Goal: Task Accomplishment & Management: Complete application form

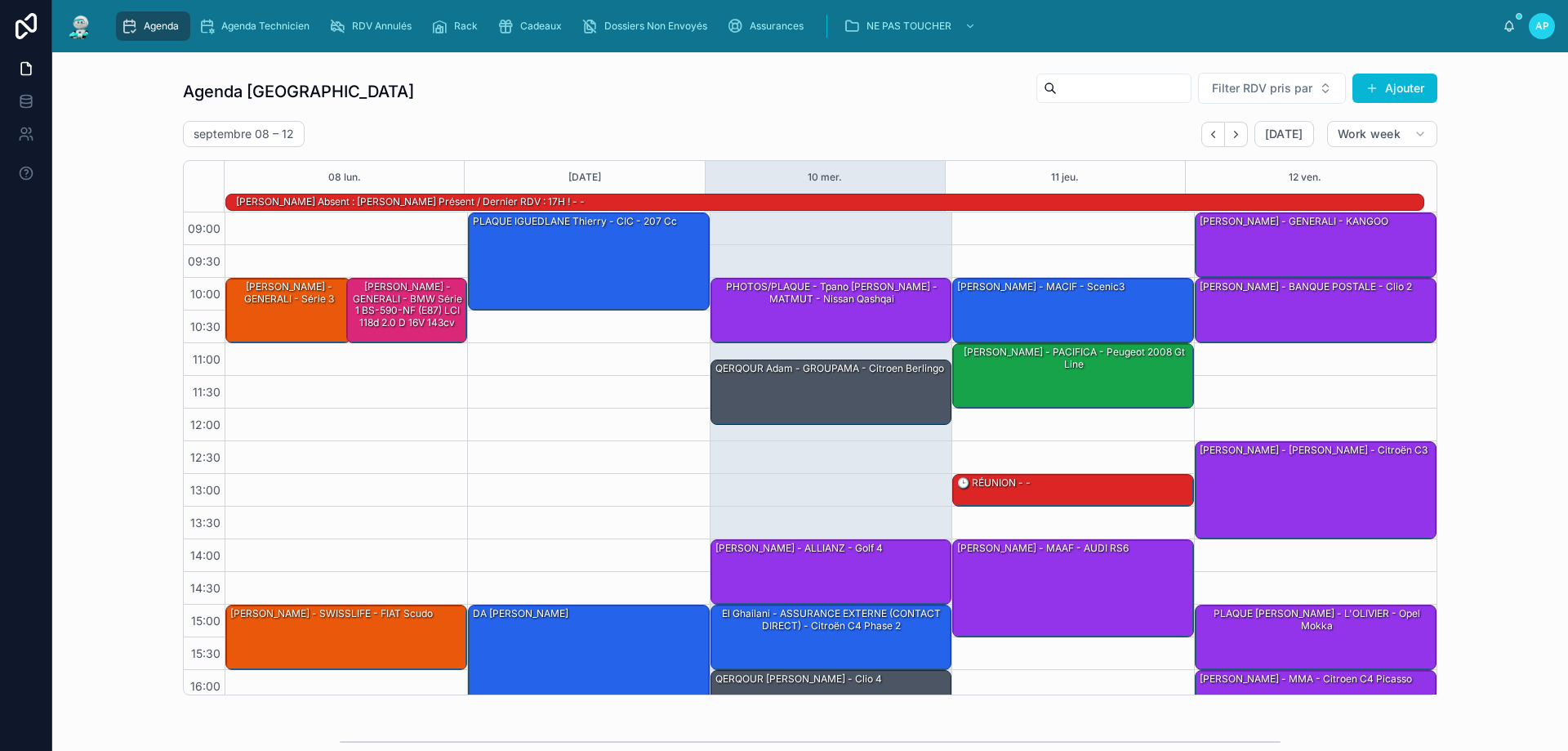
scroll to position [107, 0]
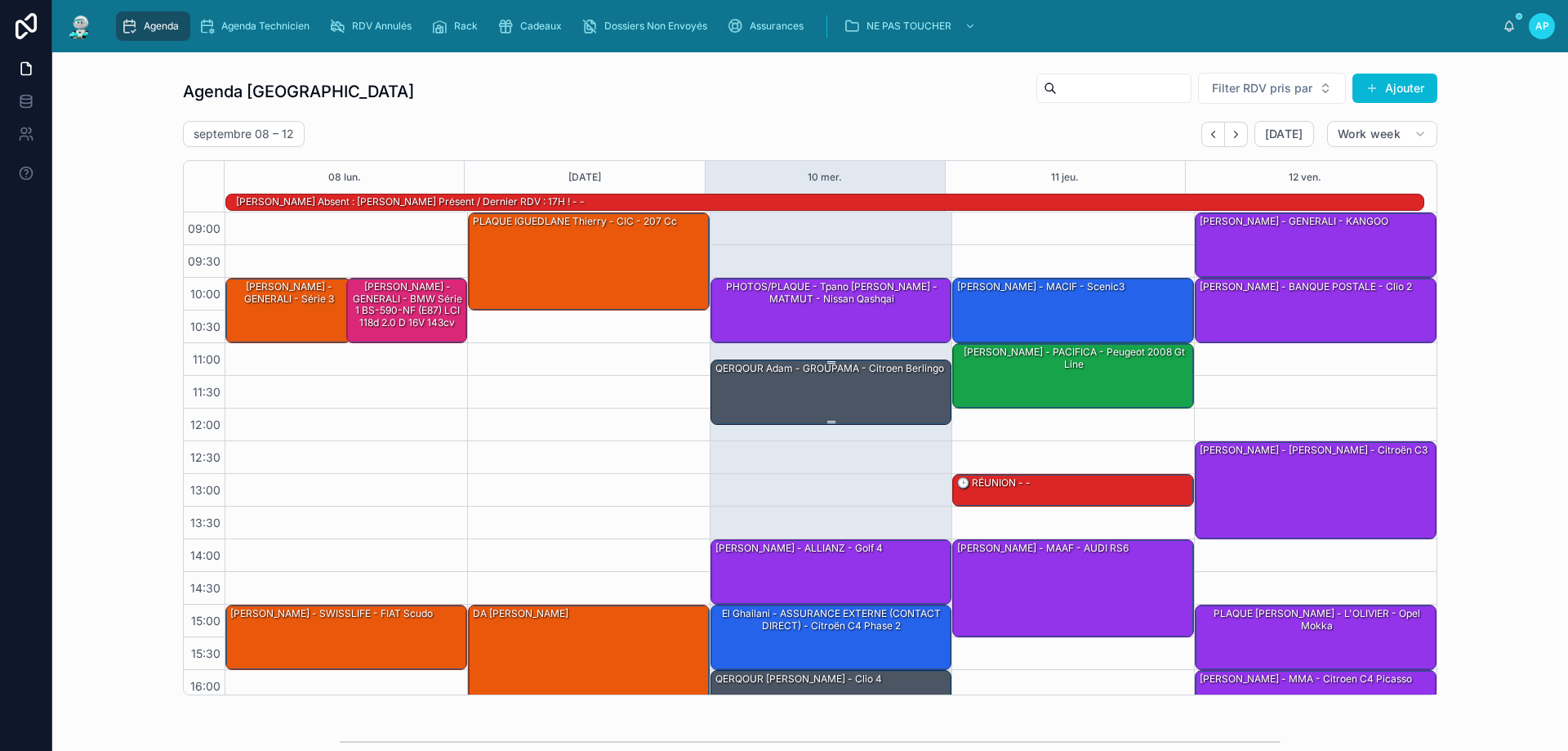
click at [820, 379] on div "QERQOUR Adam - GROUPAMA - citroen berlingo" at bounding box center [832, 391] width 237 height 62
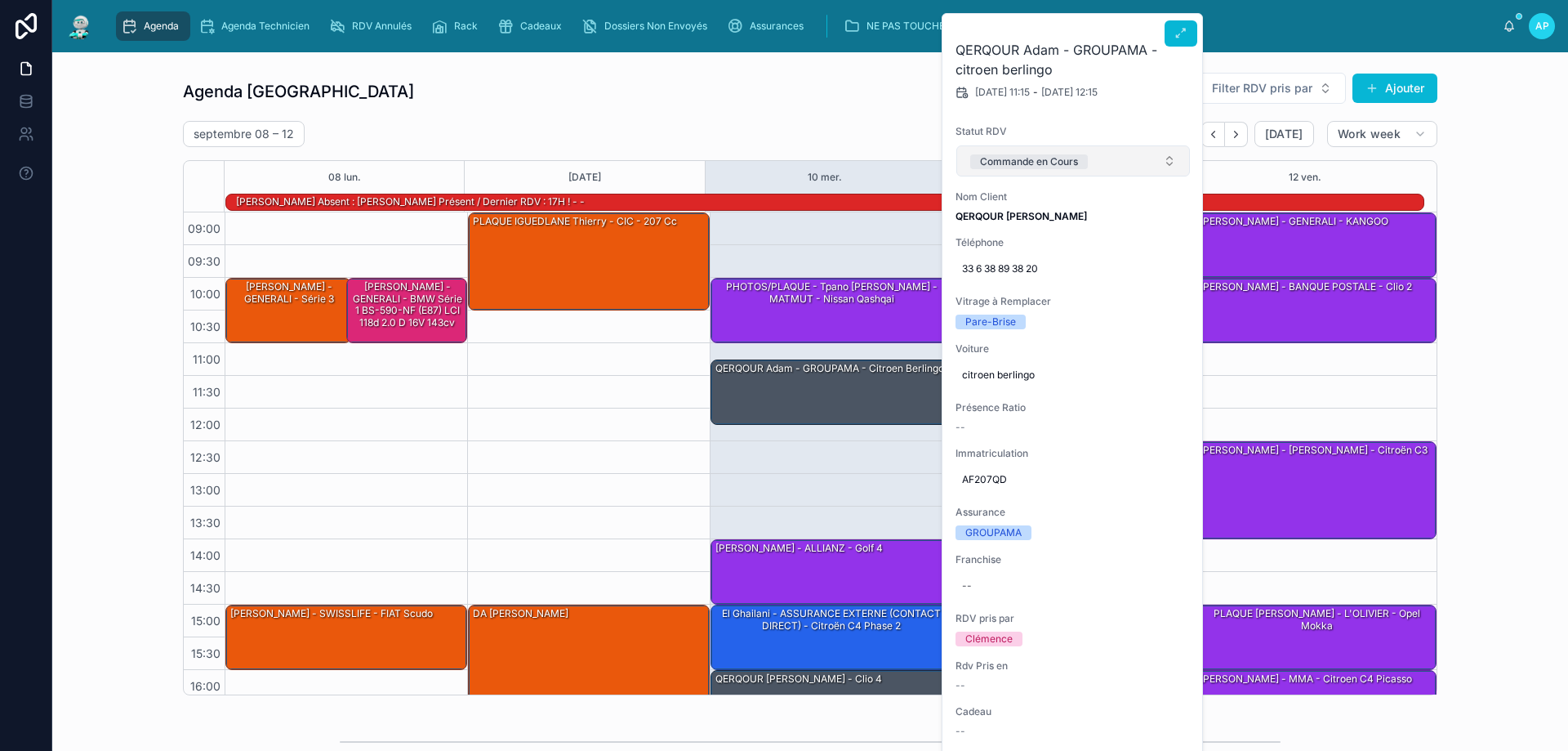
click at [1129, 173] on button "Commande en Cours" at bounding box center [1073, 161] width 234 height 31
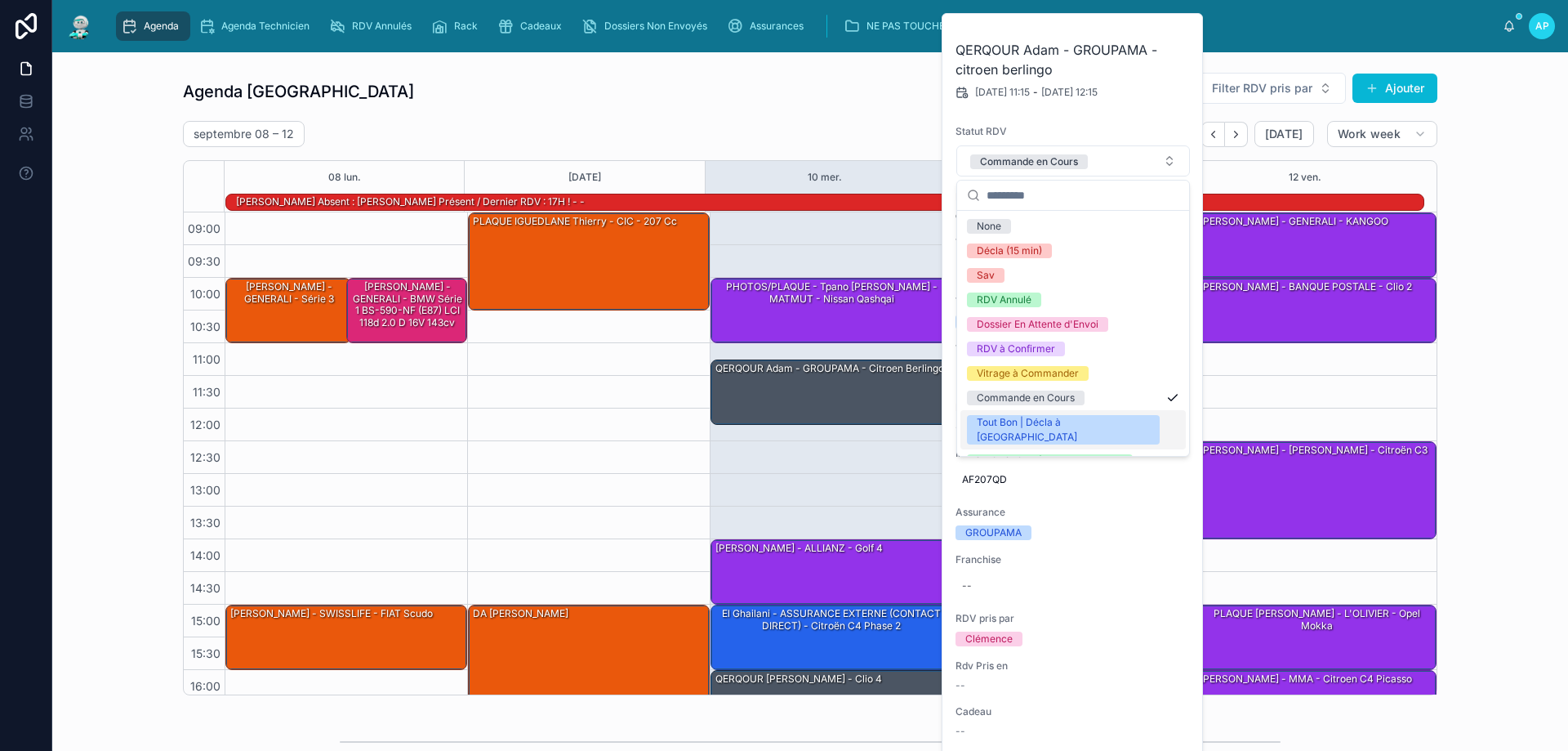
click at [1022, 423] on div "Tout Bon | Décla à [GEOGRAPHIC_DATA]" at bounding box center [1064, 430] width 173 height 29
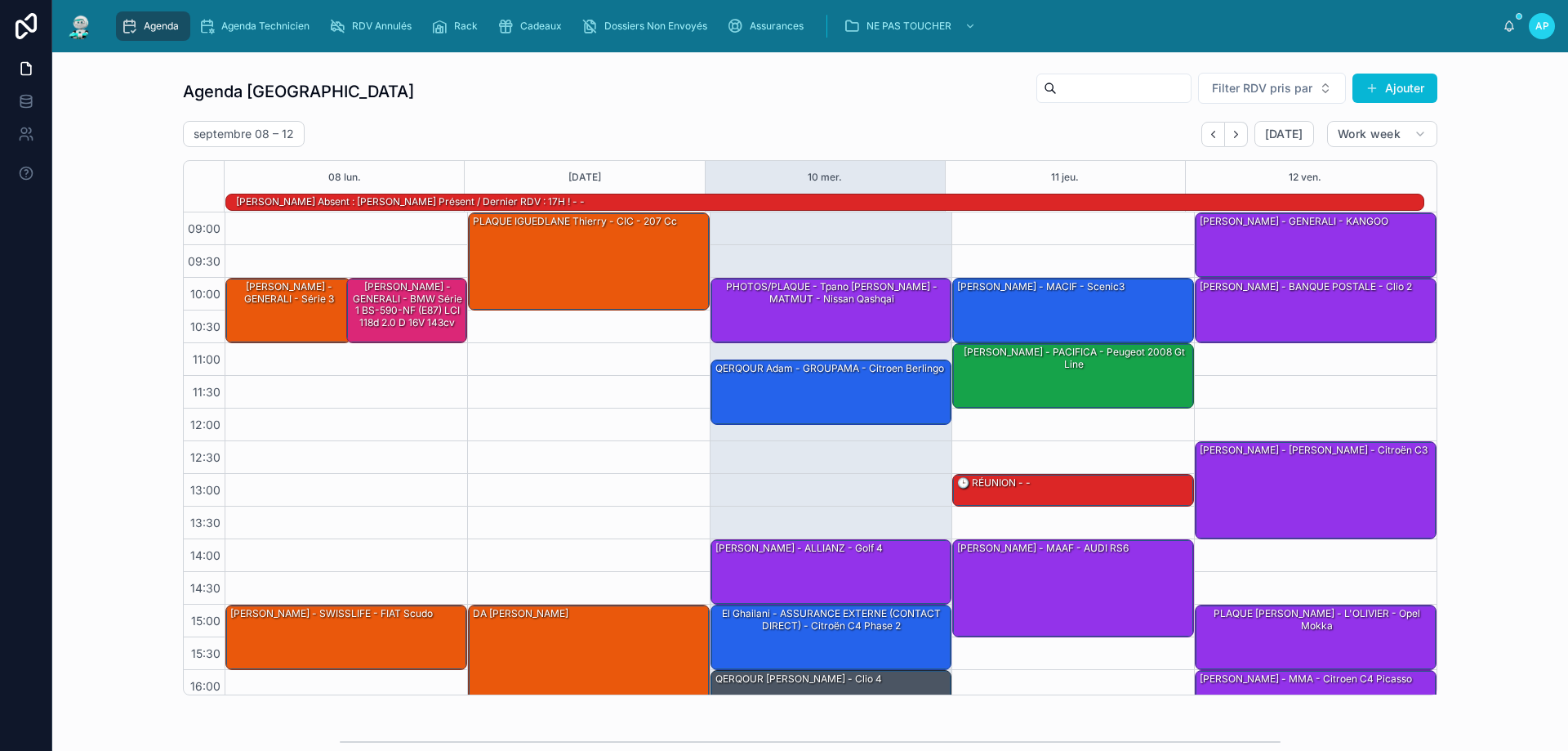
scroll to position [81, 0]
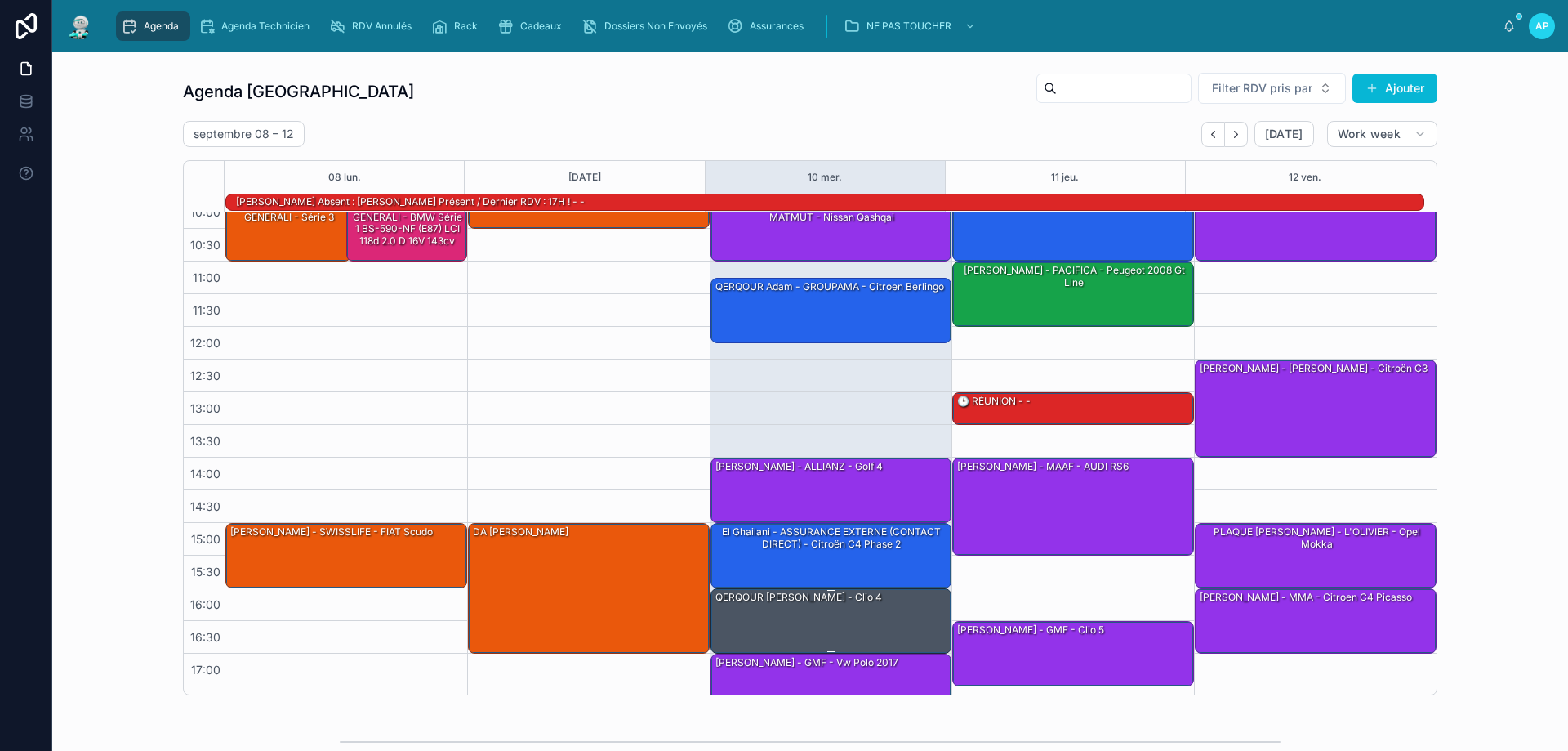
click at [829, 604] on div "QERQOUR Adam - MACIF - clio 4" at bounding box center [798, 596] width 169 height 15
click at [1036, 142] on div "septembre 08 – 12 Today Work week" at bounding box center [810, 133] width 1255 height 26
click at [805, 613] on div "QERQOUR Adam - MACIF - clio 4" at bounding box center [832, 619] width 237 height 62
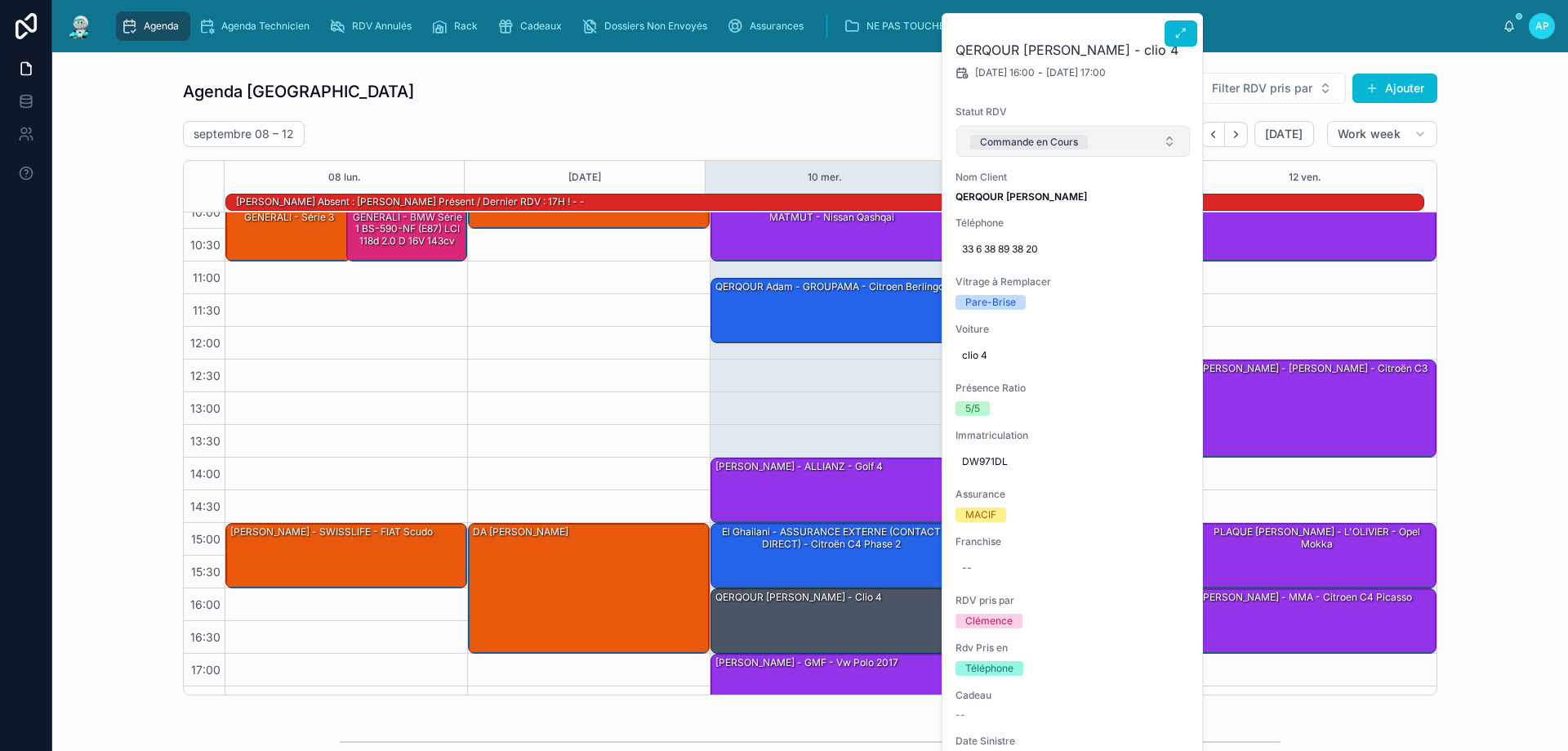
click at [1059, 147] on div "Commande en Cours" at bounding box center [1029, 142] width 98 height 15
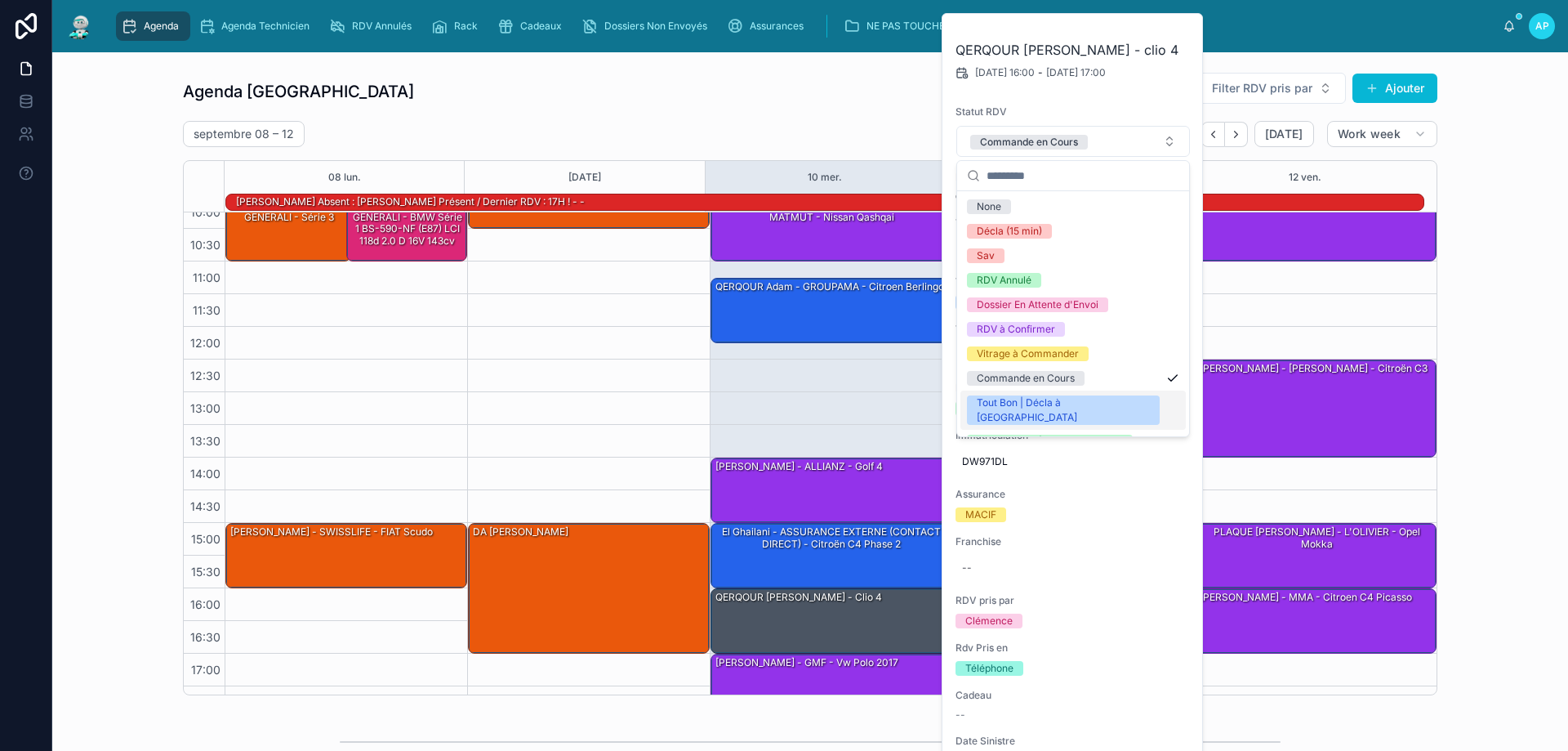
click at [1030, 402] on div "Tout Bon | Décla à [GEOGRAPHIC_DATA]" at bounding box center [1064, 410] width 173 height 29
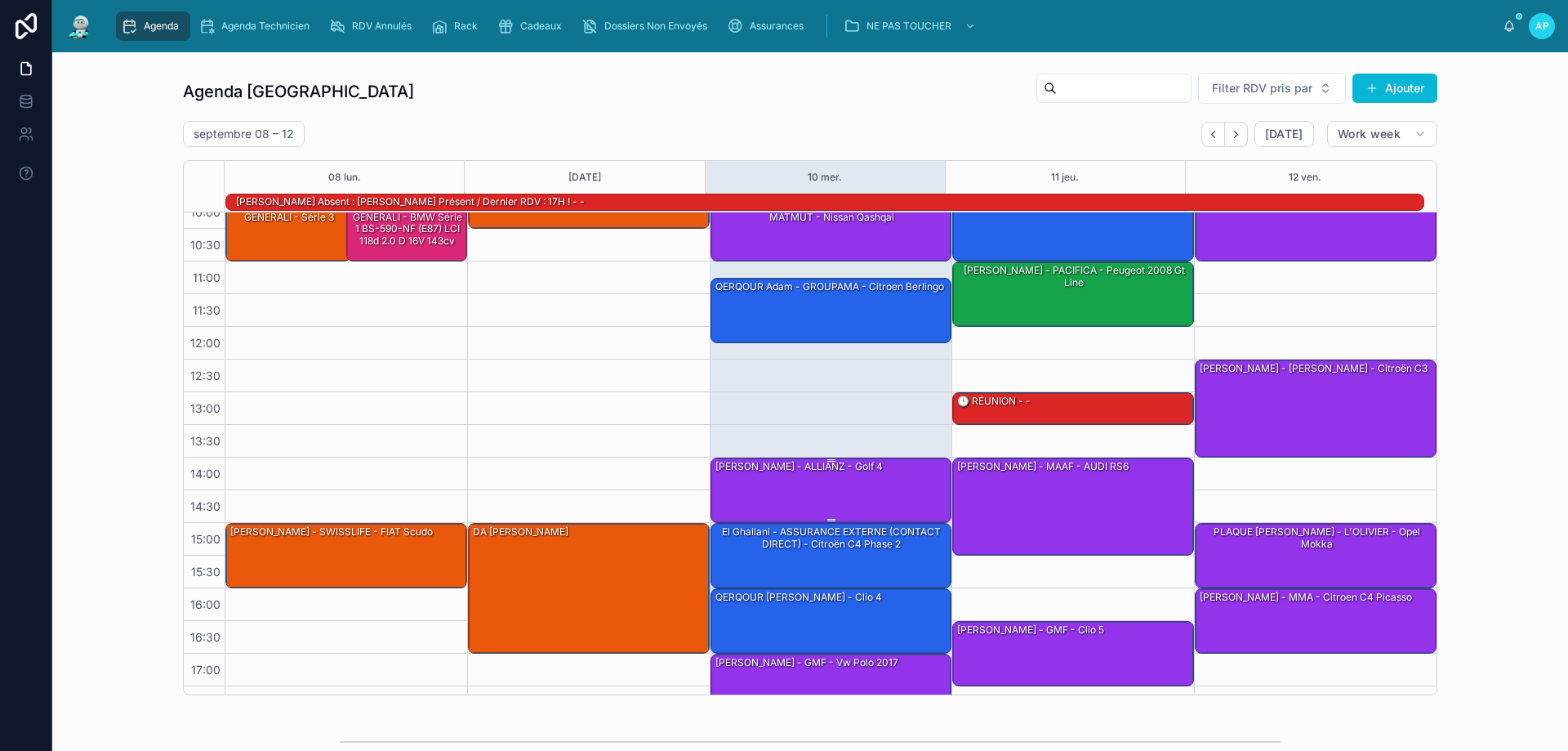
click at [833, 471] on div "SPINNEWYN Rémi - ALLIANZ - golf 4" at bounding box center [799, 466] width 170 height 15
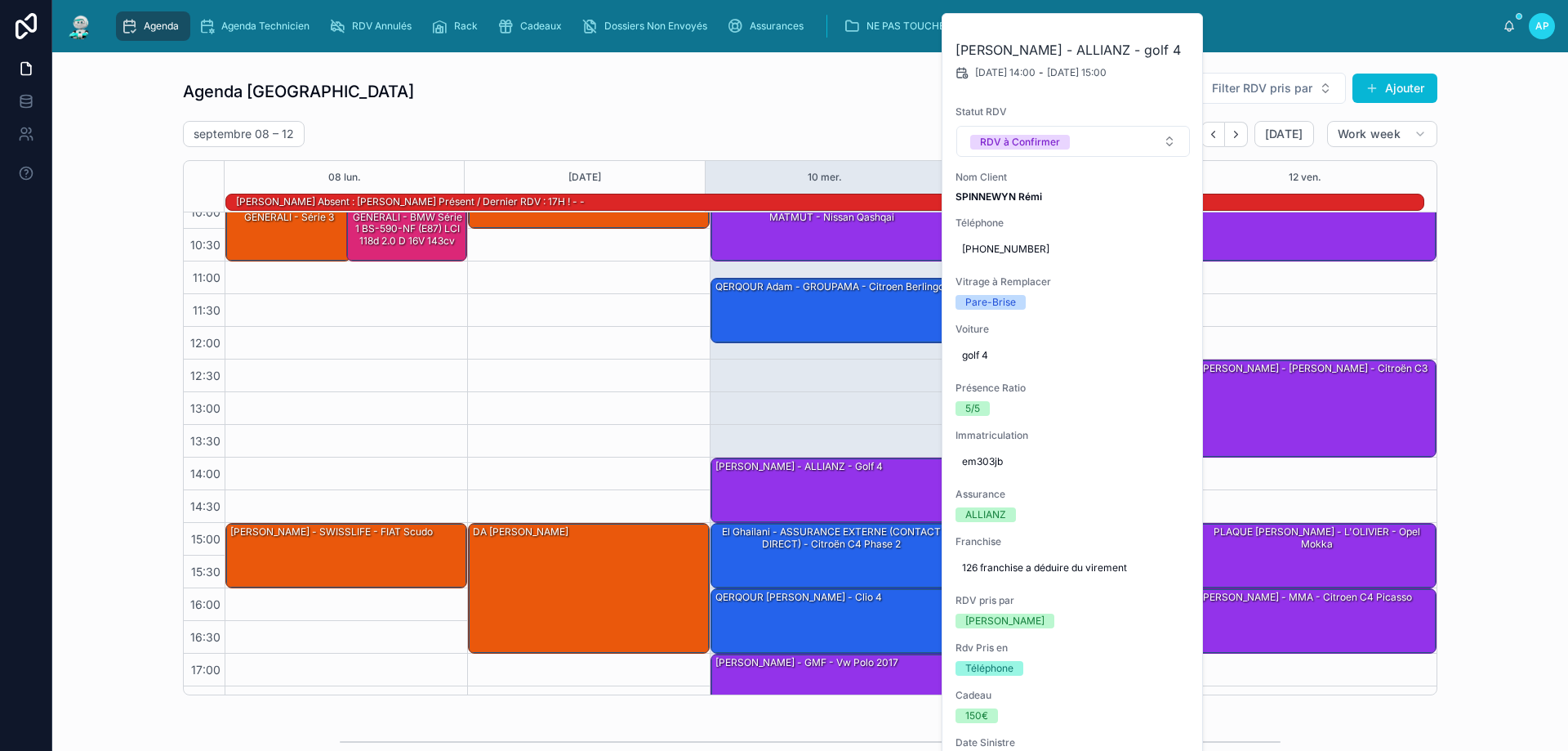
click at [752, 105] on div "Agenda Perpignan Filter RDV pris par Ajouter" at bounding box center [810, 91] width 1255 height 39
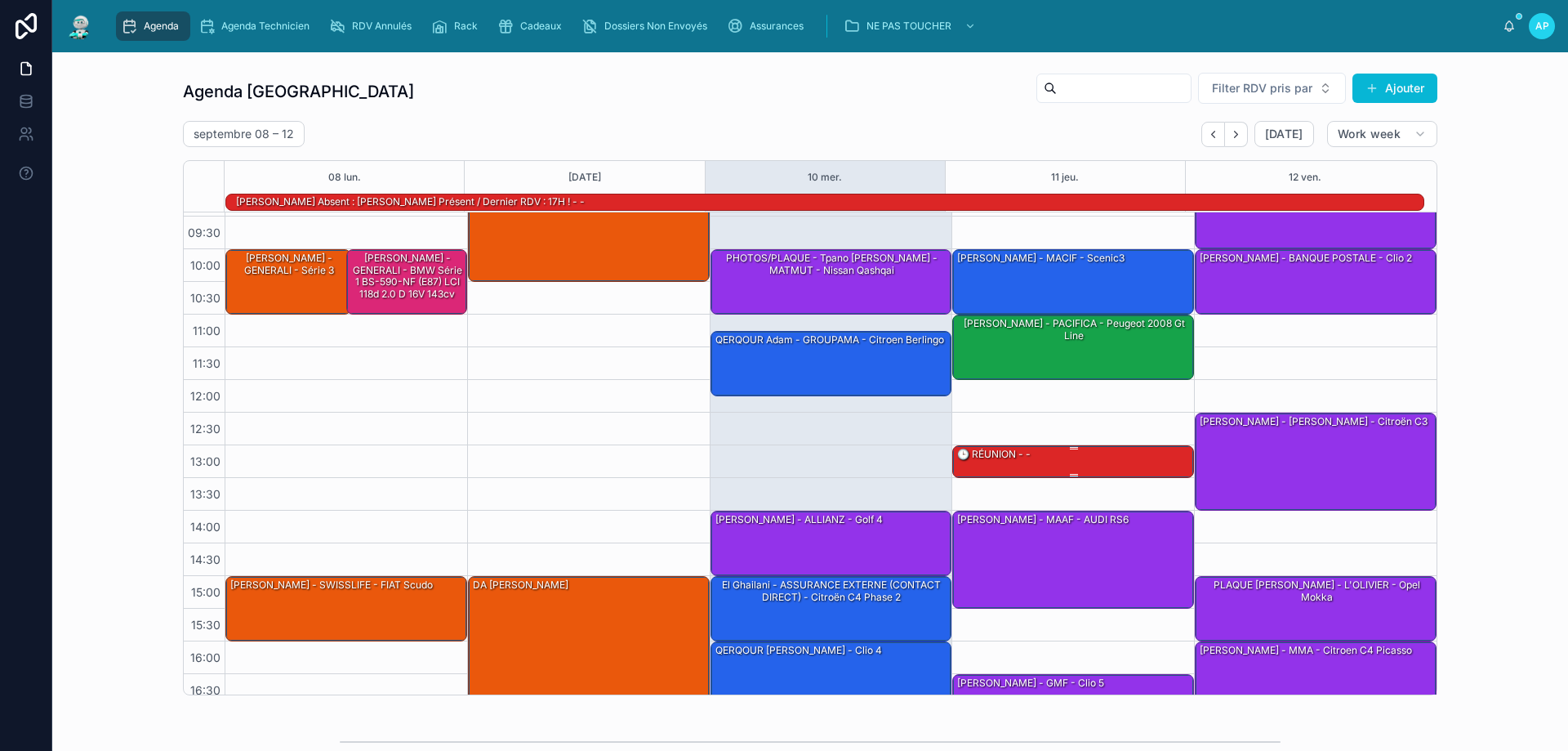
scroll to position [0, 0]
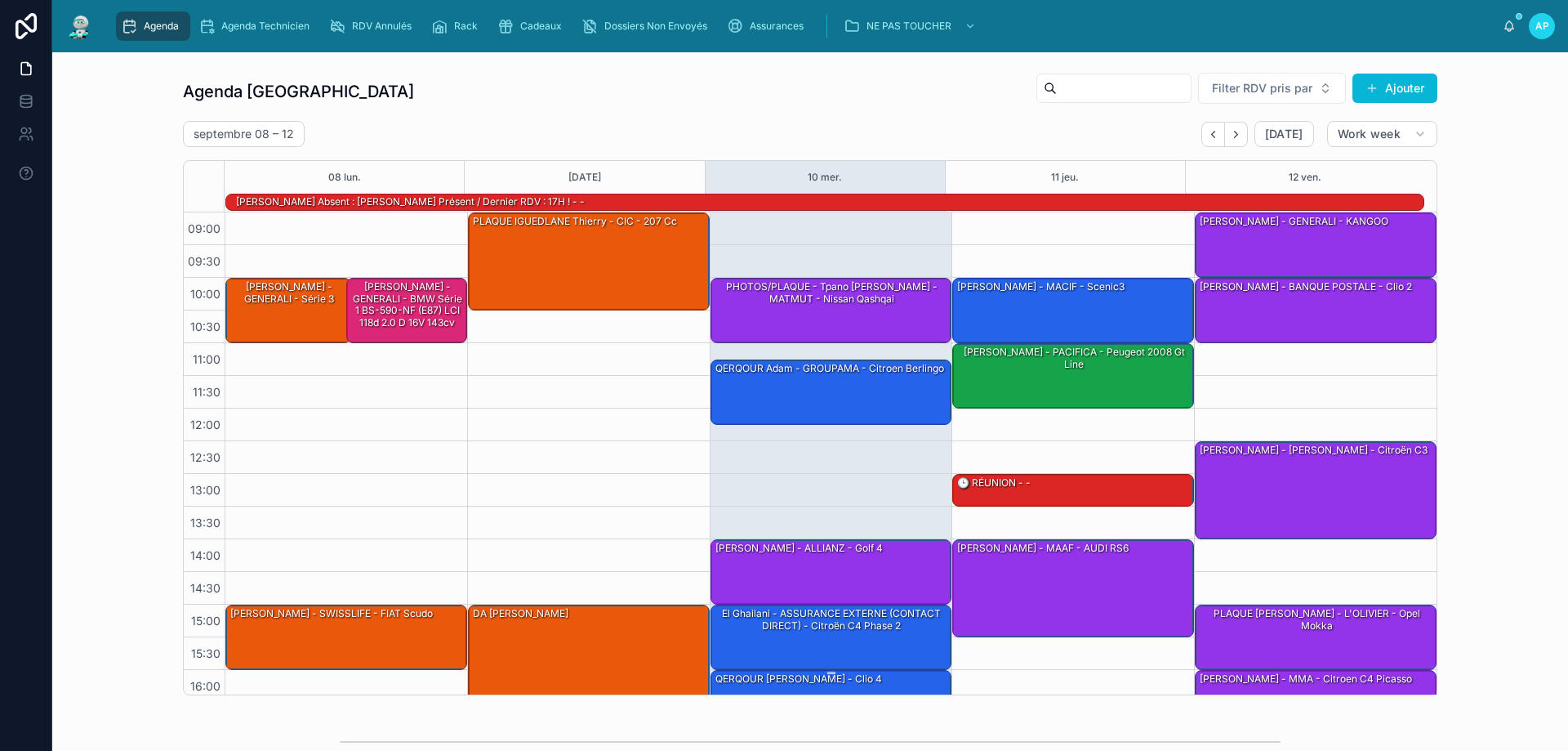
click at [854, 680] on div "QERQOUR Adam - MACIF - clio 4" at bounding box center [798, 679] width 169 height 15
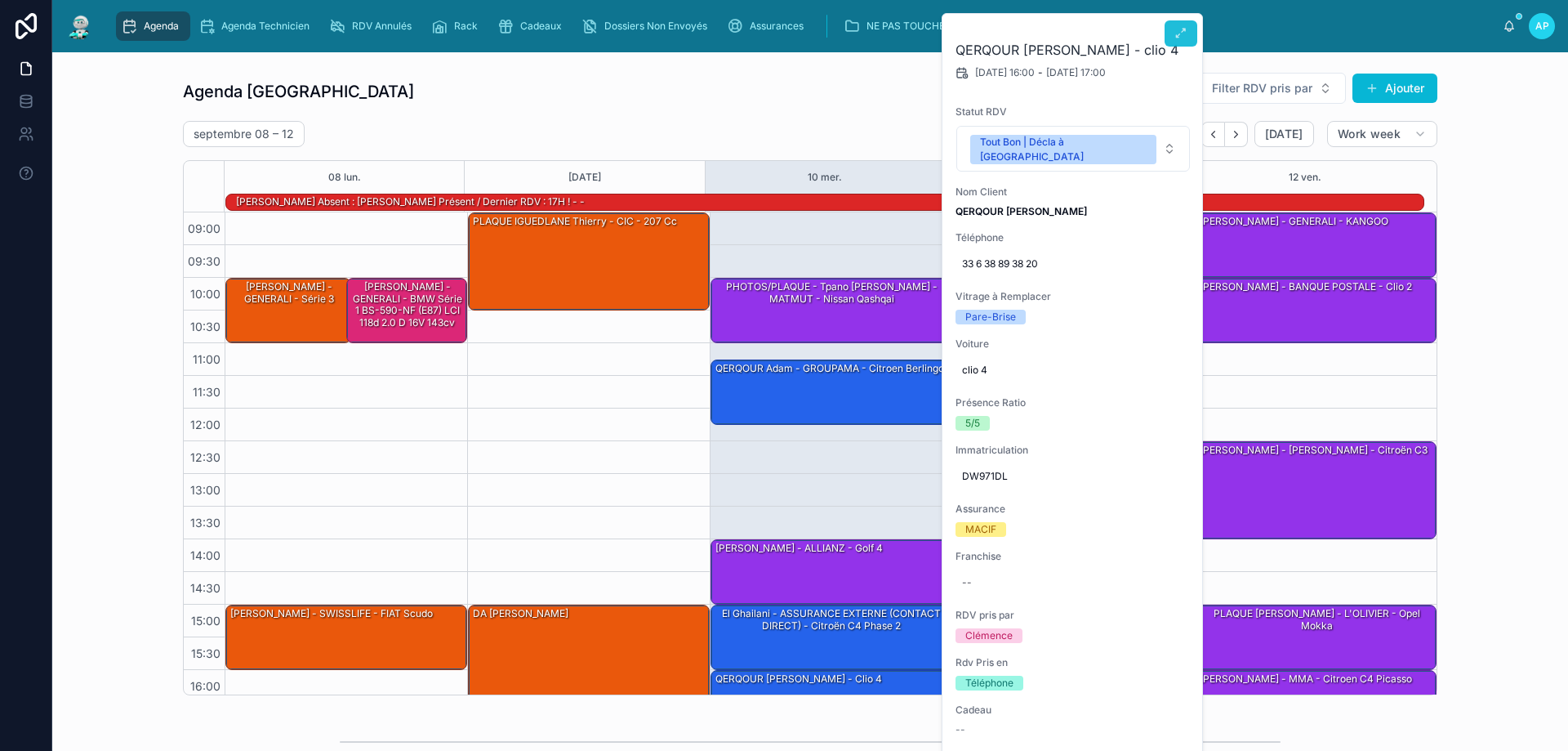
click at [1179, 33] on icon at bounding box center [1180, 33] width 13 height 13
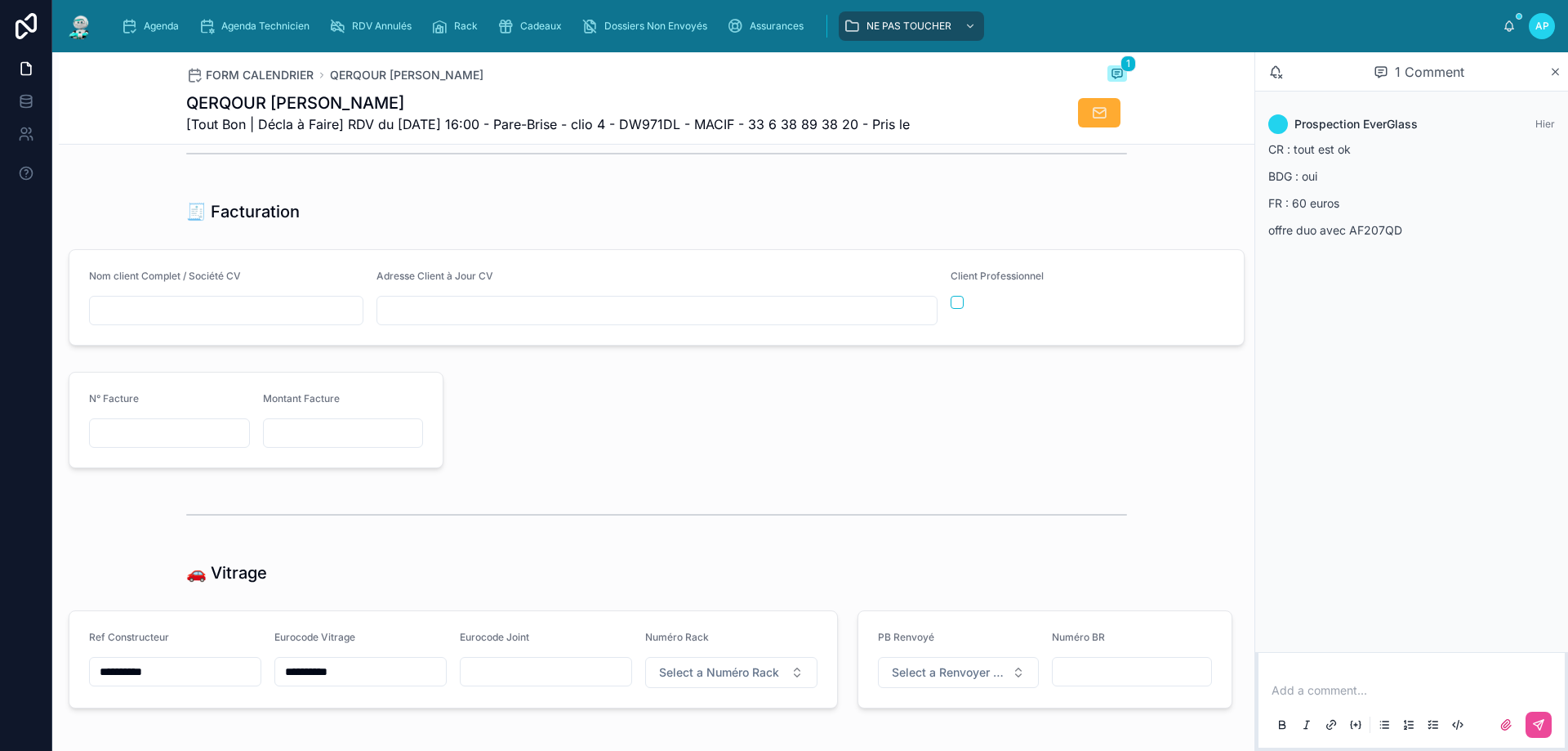
scroll to position [1878, 0]
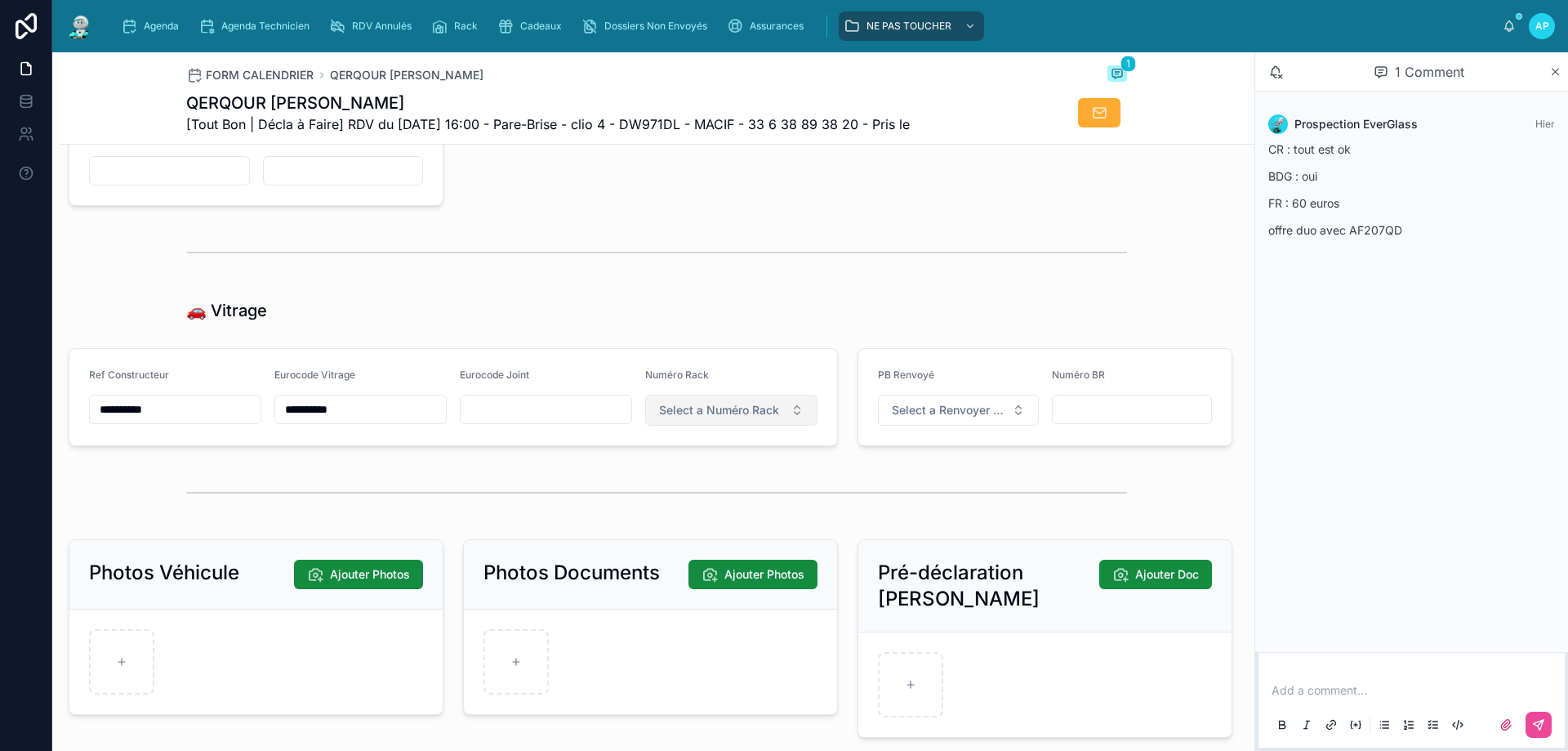
click at [722, 415] on span "Select a Numéro Rack" at bounding box center [719, 409] width 120 height 17
type input "**"
click at [653, 485] on div "57" at bounding box center [648, 486] width 12 height 13
click at [160, 25] on span "Agenda" at bounding box center [162, 25] width 35 height 13
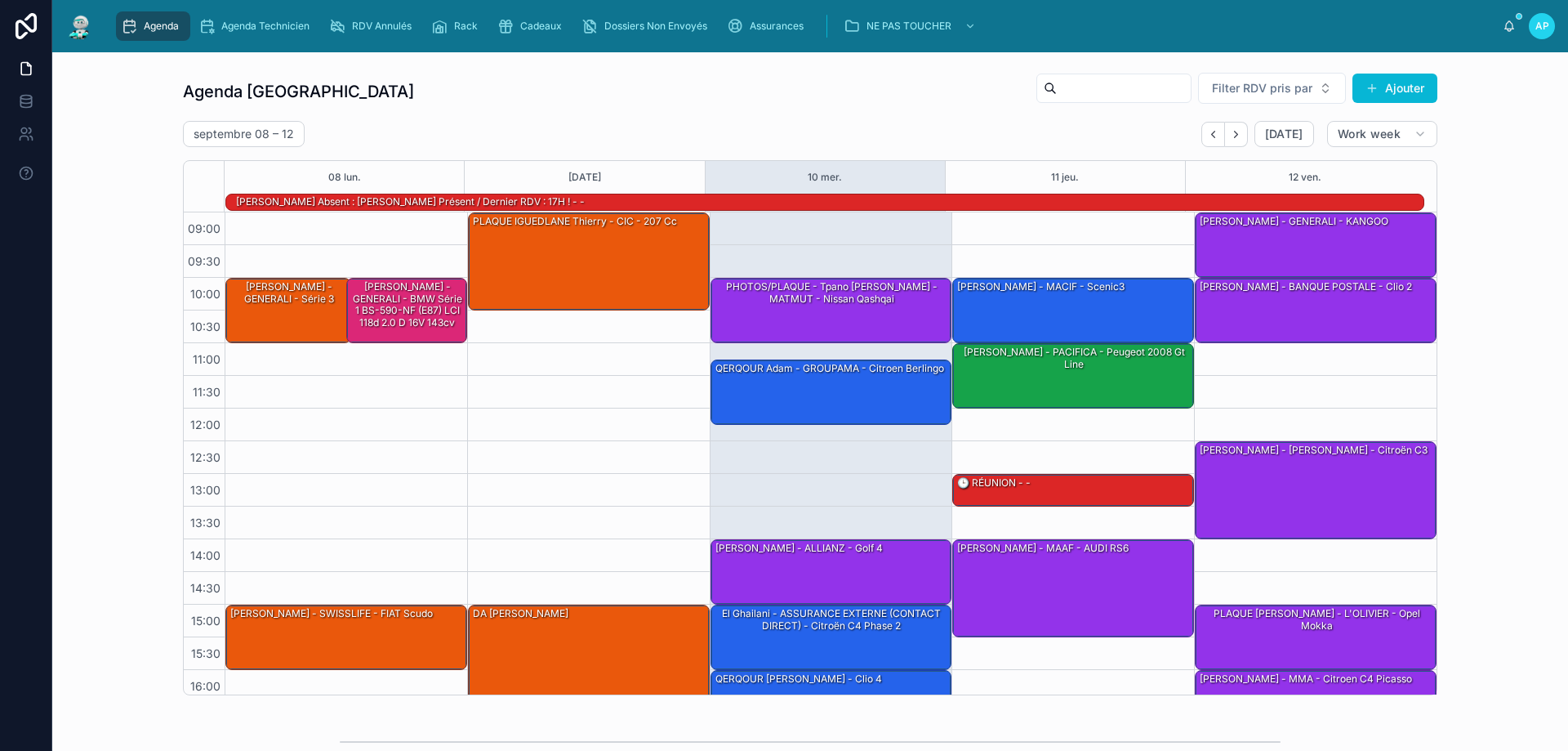
scroll to position [107, 0]
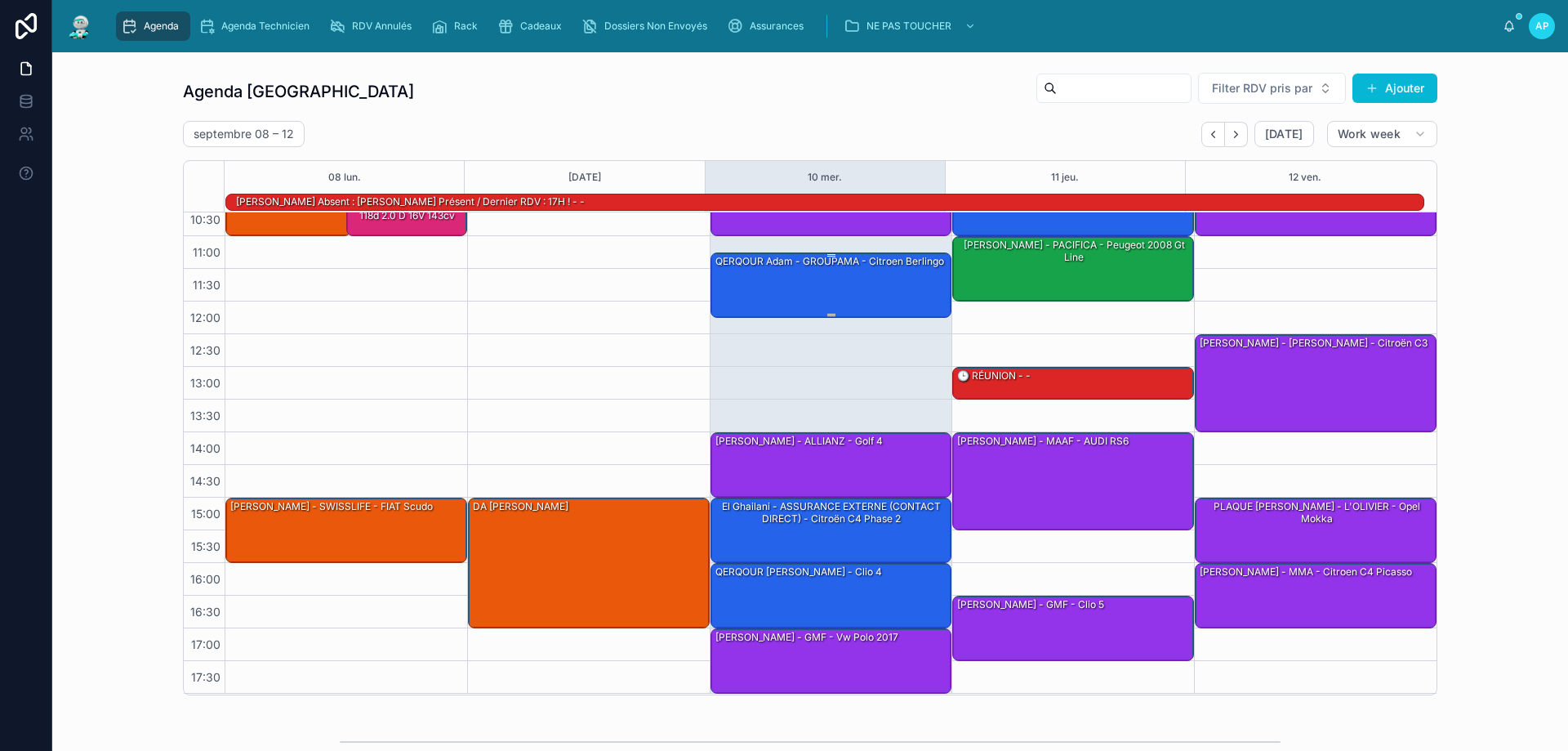
click at [830, 273] on div "QERQOUR Adam - GROUPAMA - citroen berlingo" at bounding box center [832, 284] width 237 height 62
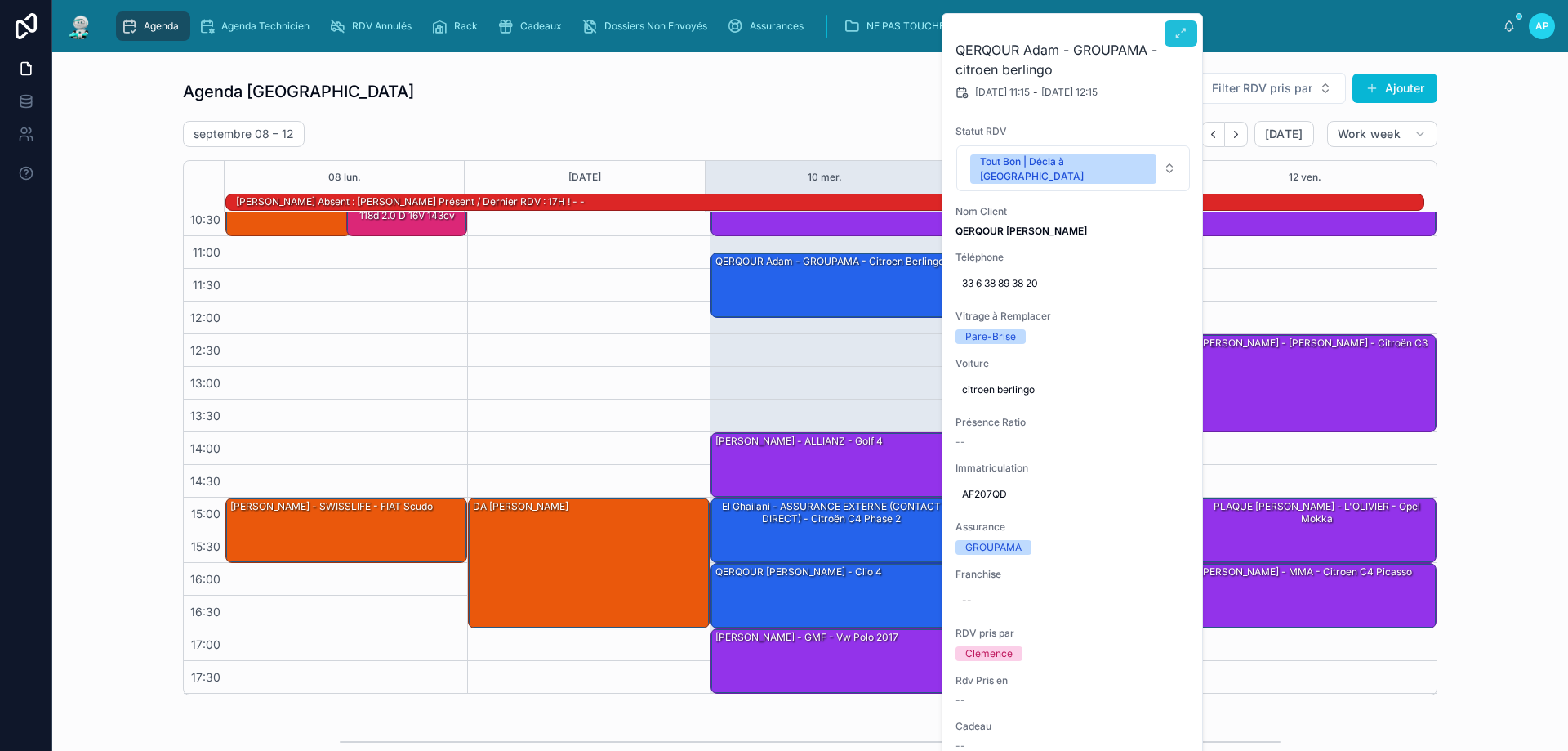
click at [1171, 34] on button at bounding box center [1180, 33] width 32 height 26
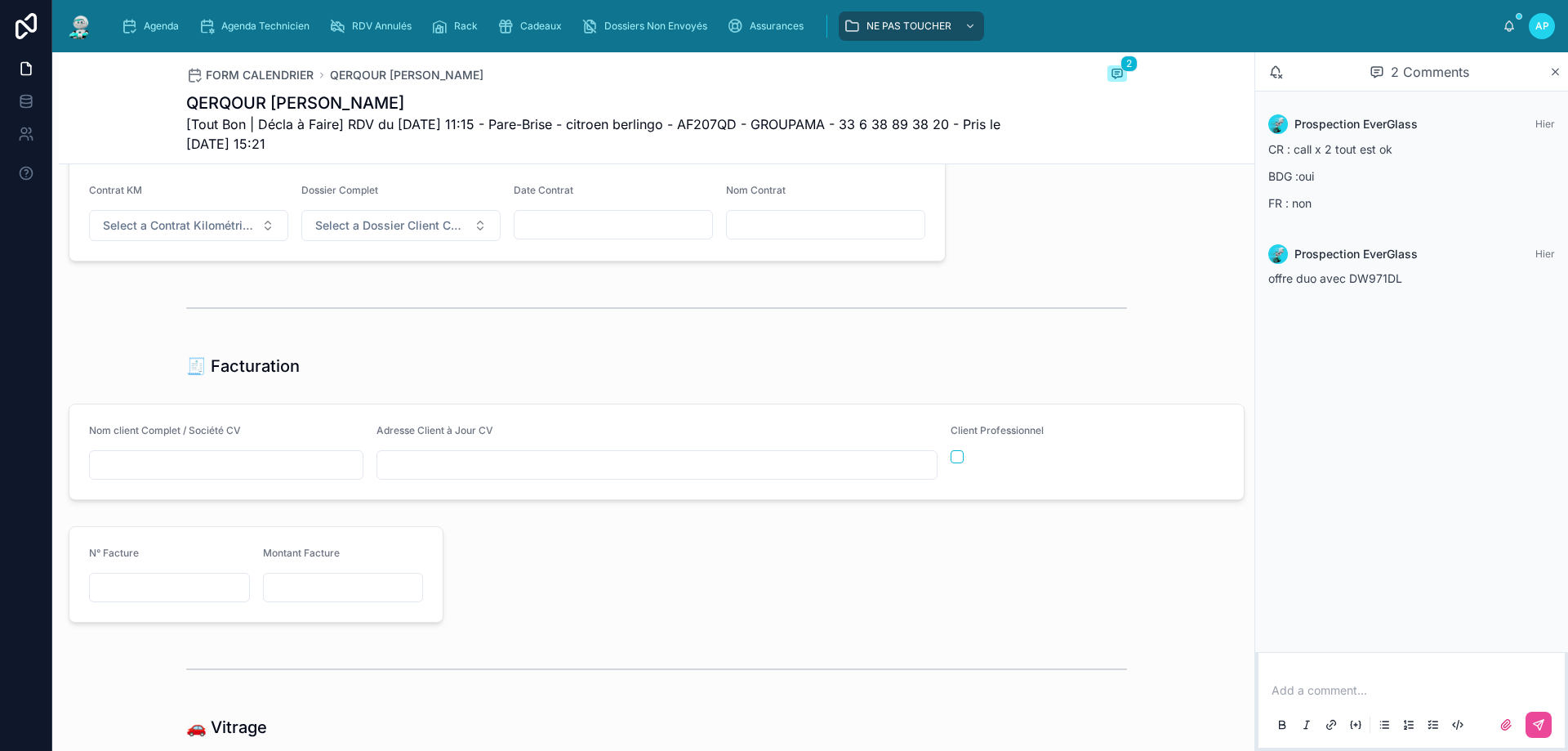
scroll to position [1633, 0]
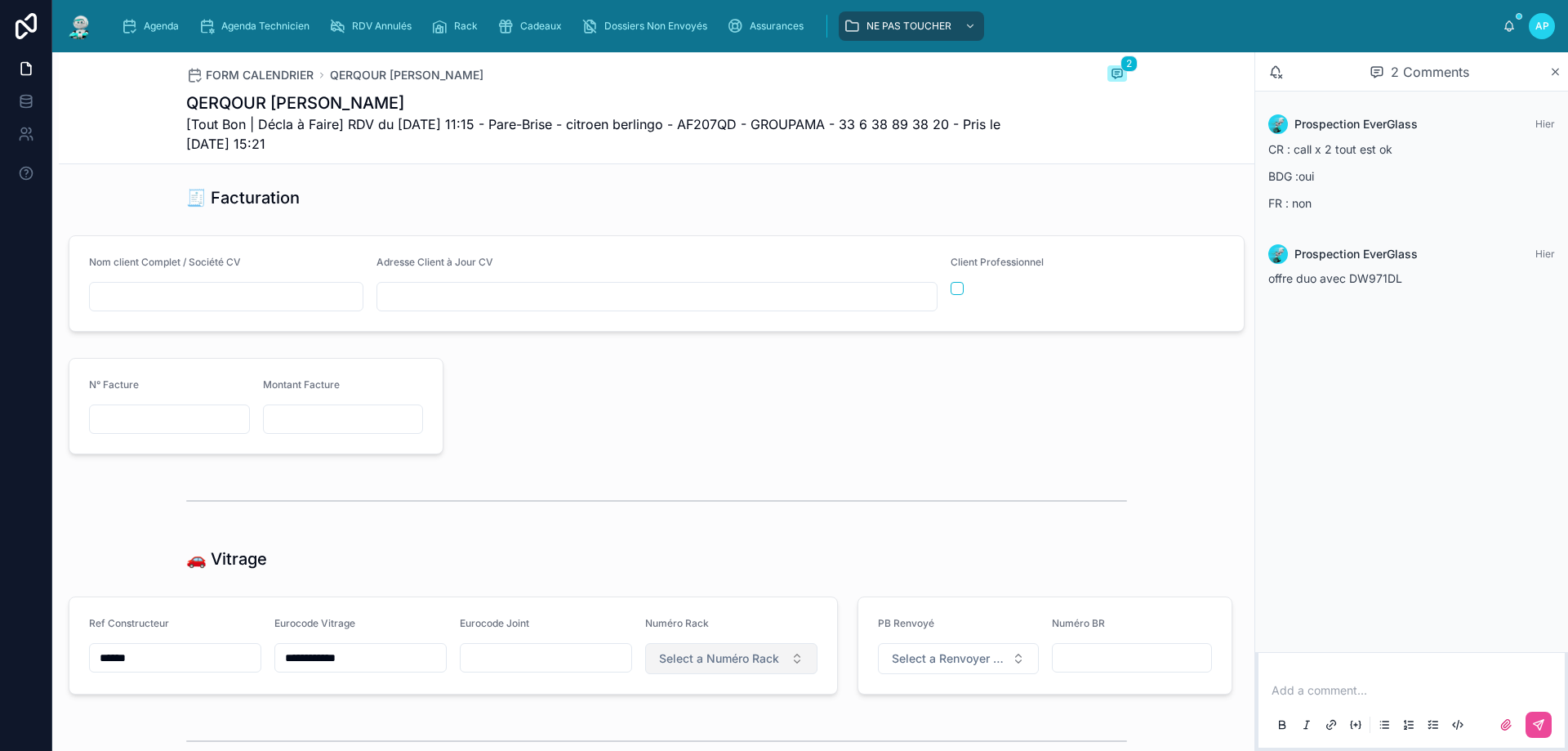
drag, startPoint x: 765, startPoint y: 682, endPoint x: 772, endPoint y: 678, distance: 8.1
click at [767, 674] on button "Select a Numéro Rack" at bounding box center [732, 658] width 172 height 31
type input "**"
click at [649, 735] on div "54" at bounding box center [648, 734] width 13 height 13
click at [147, 23] on span "Agenda" at bounding box center [162, 25] width 35 height 13
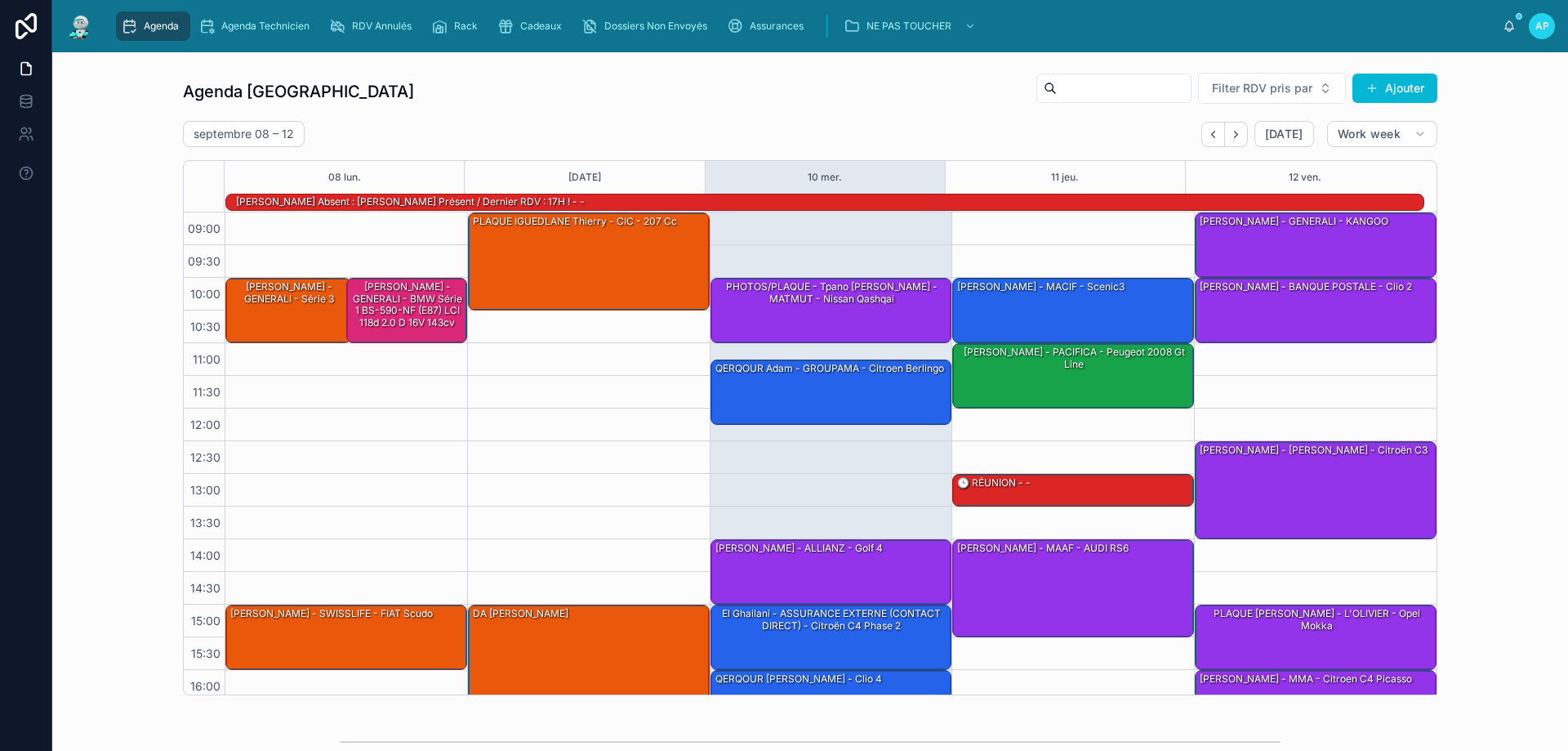
scroll to position [107, 0]
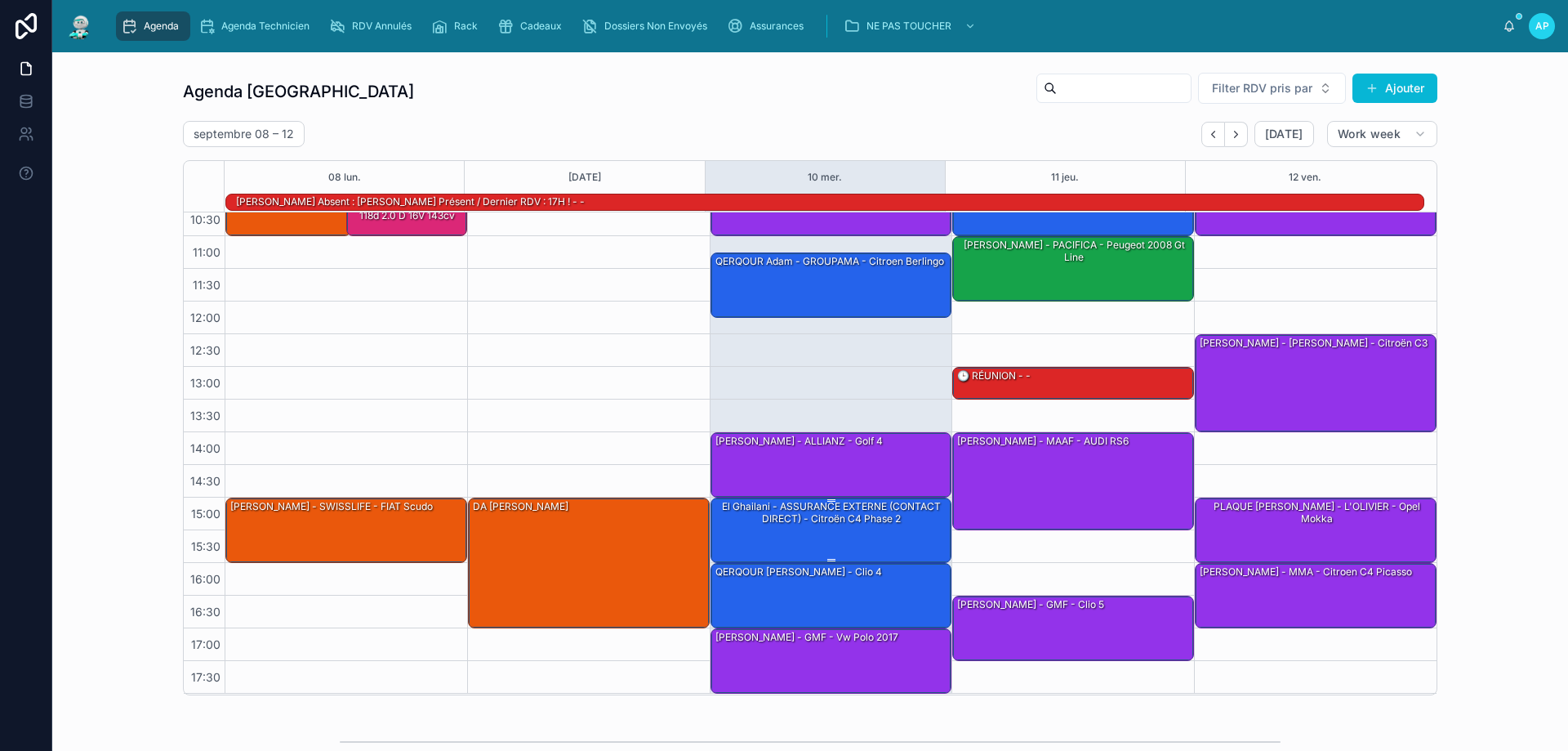
click at [859, 510] on div "El Ghailani - ASSURANCE EXTERNE (CONTACT DIRECT) - Citroën C4 Phase 2" at bounding box center [832, 513] width 237 height 27
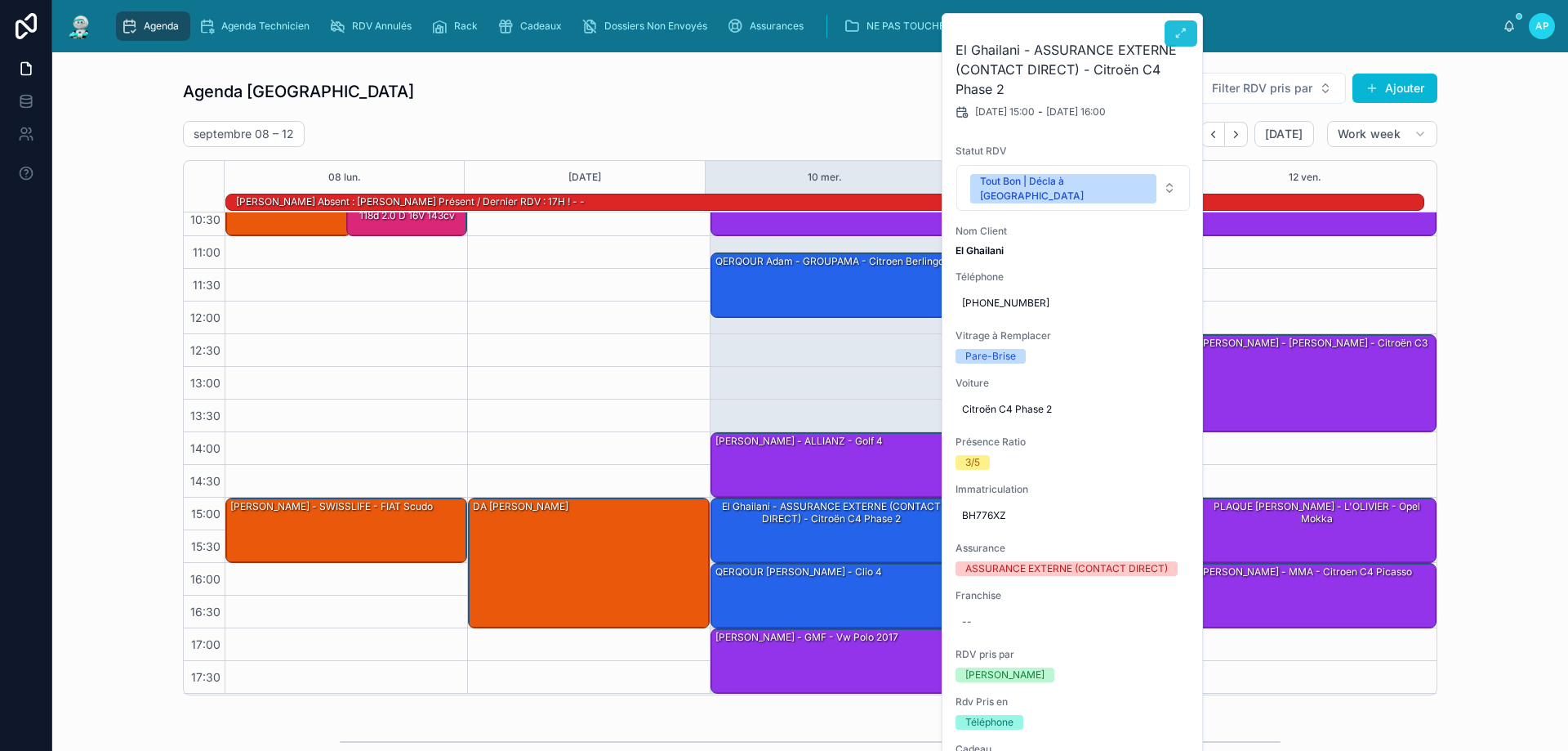
click at [1179, 28] on icon at bounding box center [1180, 33] width 13 height 13
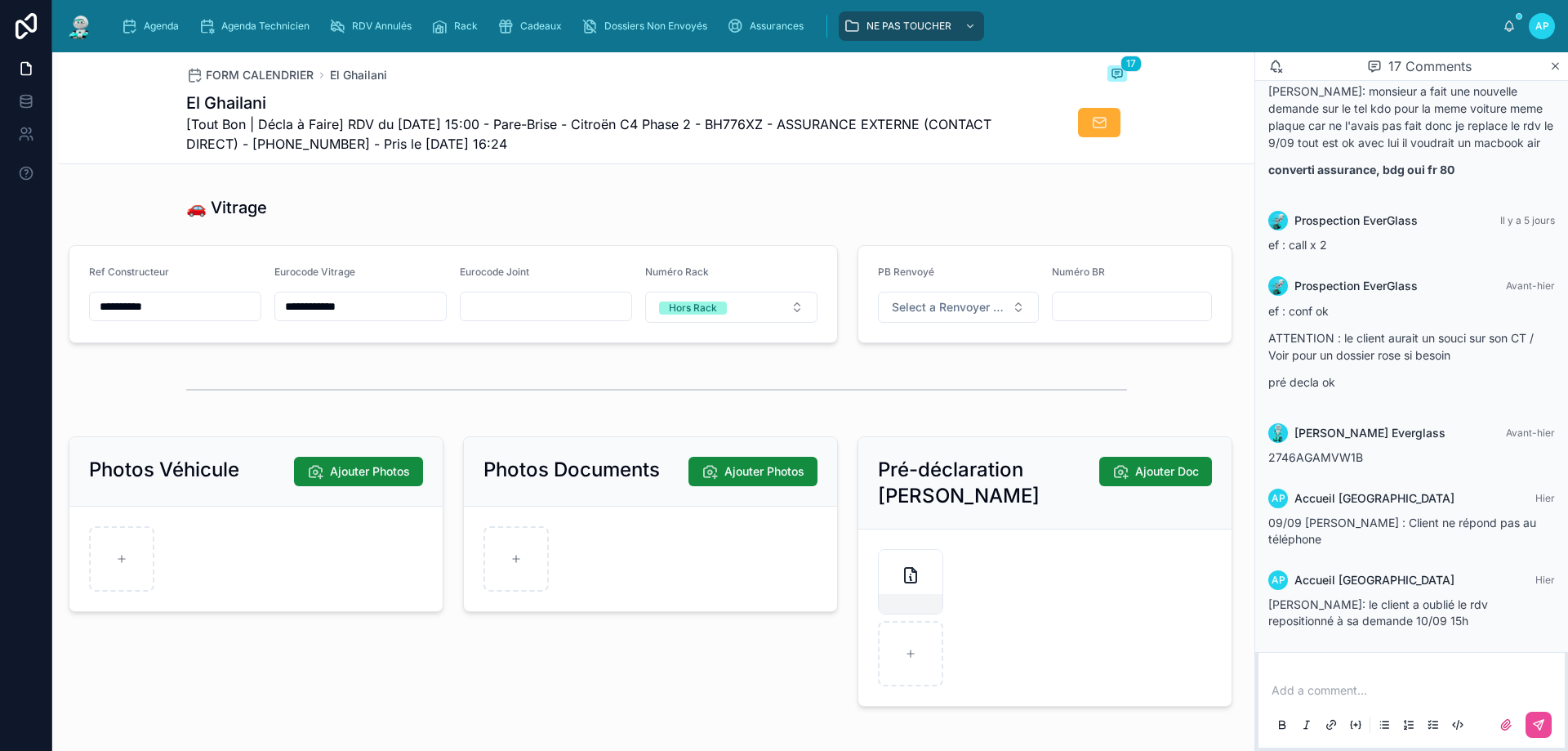
scroll to position [1797, 0]
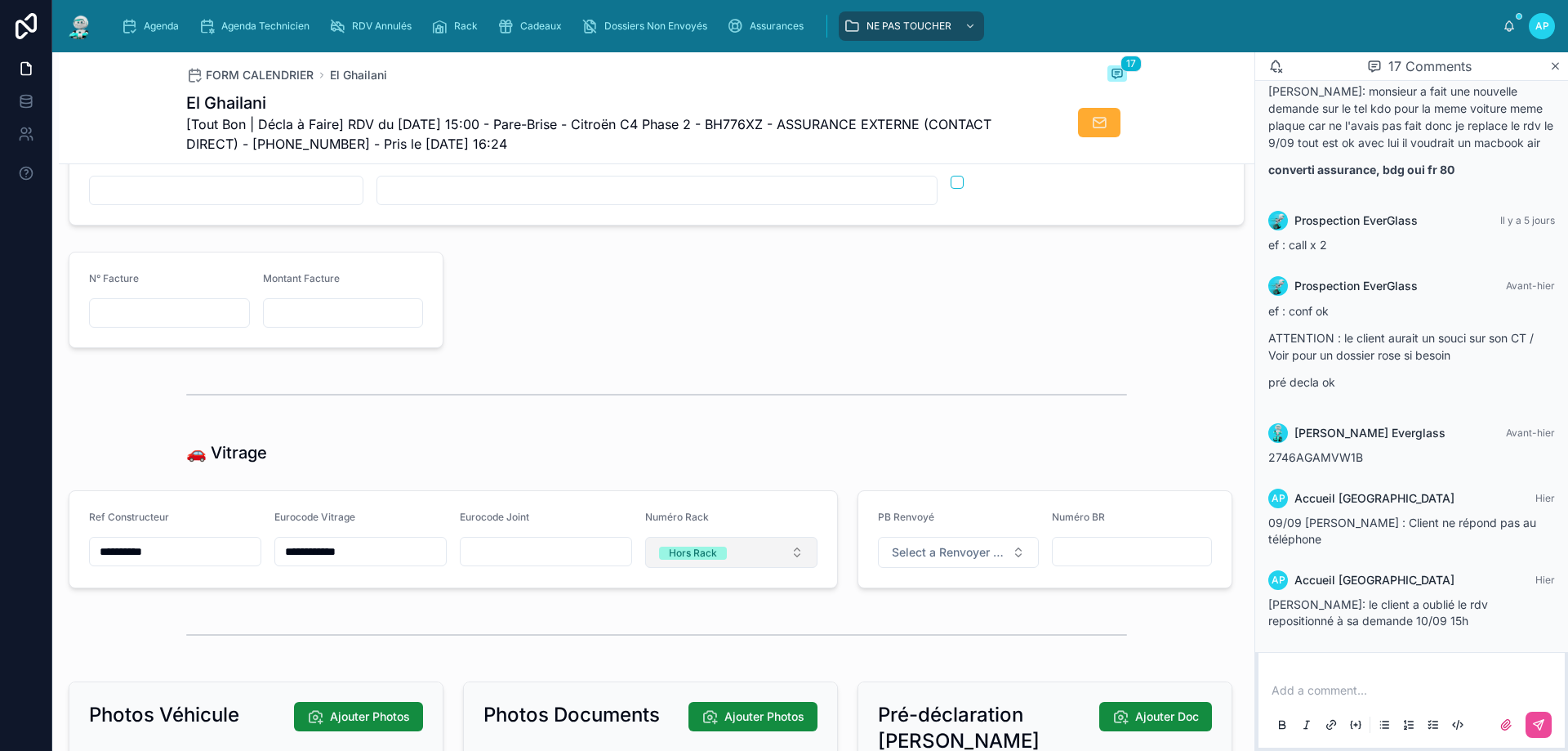
click at [698, 559] on div "Hors Rack" at bounding box center [692, 552] width 48 height 13
type input "**"
click at [644, 649] on div "31" at bounding box center [647, 644] width 10 height 13
click at [448, 415] on div at bounding box center [656, 395] width 941 height 41
click at [75, 28] on img at bounding box center [80, 25] width 29 height 26
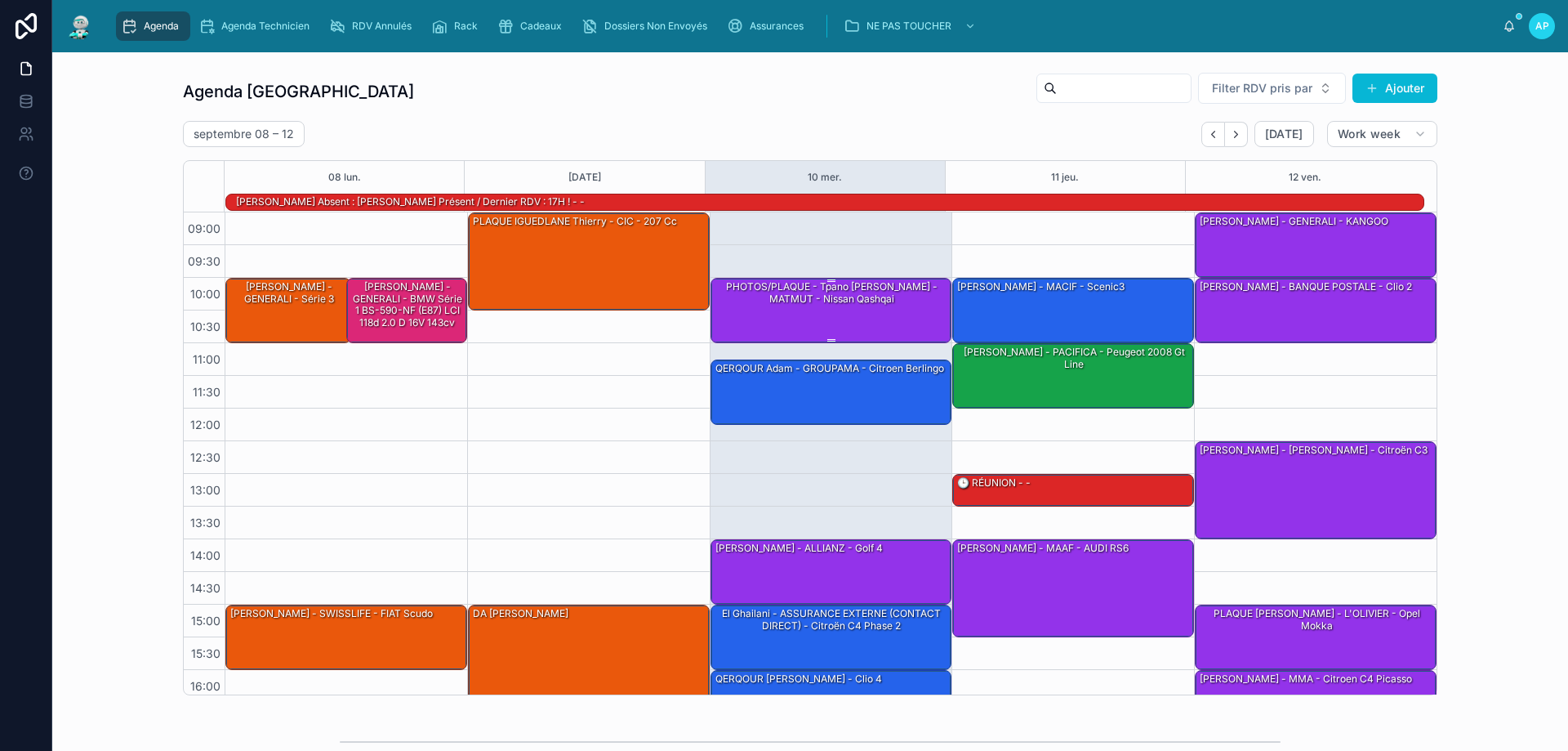
click at [893, 308] on div "PHOTOS/PLAQUE - Tpano Lagarde Axel - MATMUT - Nissan Qashqai" at bounding box center [832, 308] width 237 height 62
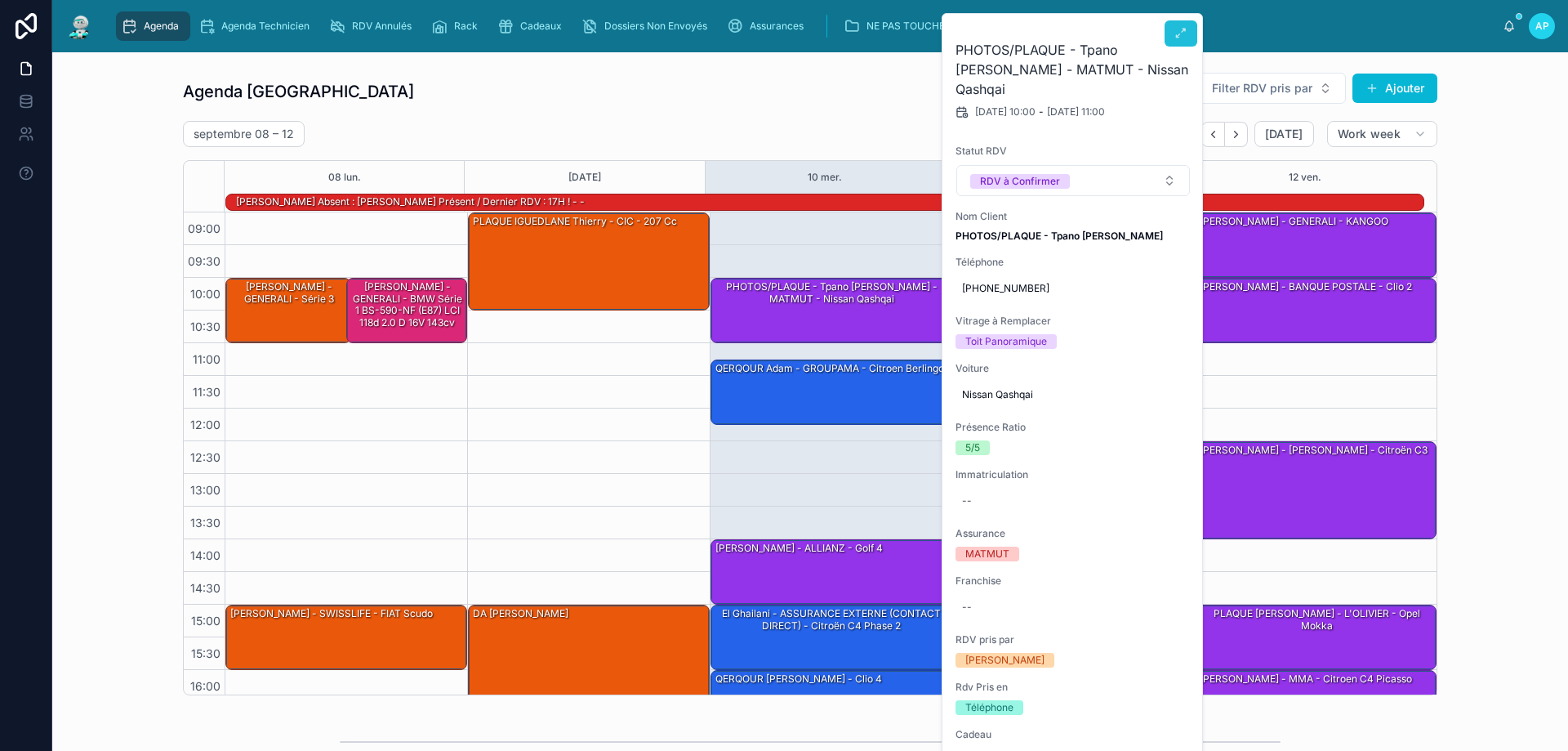
click at [1183, 37] on icon at bounding box center [1180, 33] width 13 height 13
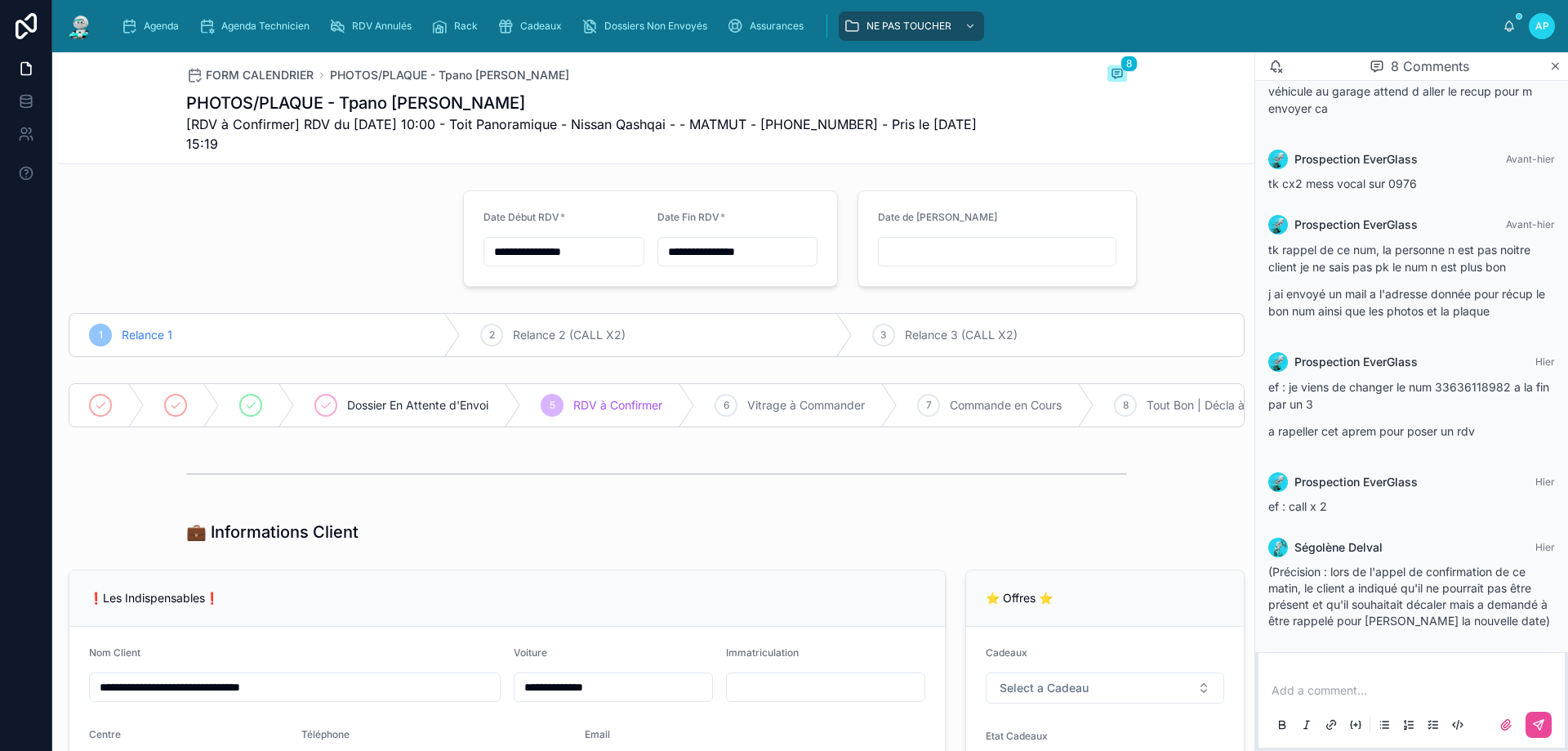
click at [84, 19] on img at bounding box center [80, 25] width 29 height 26
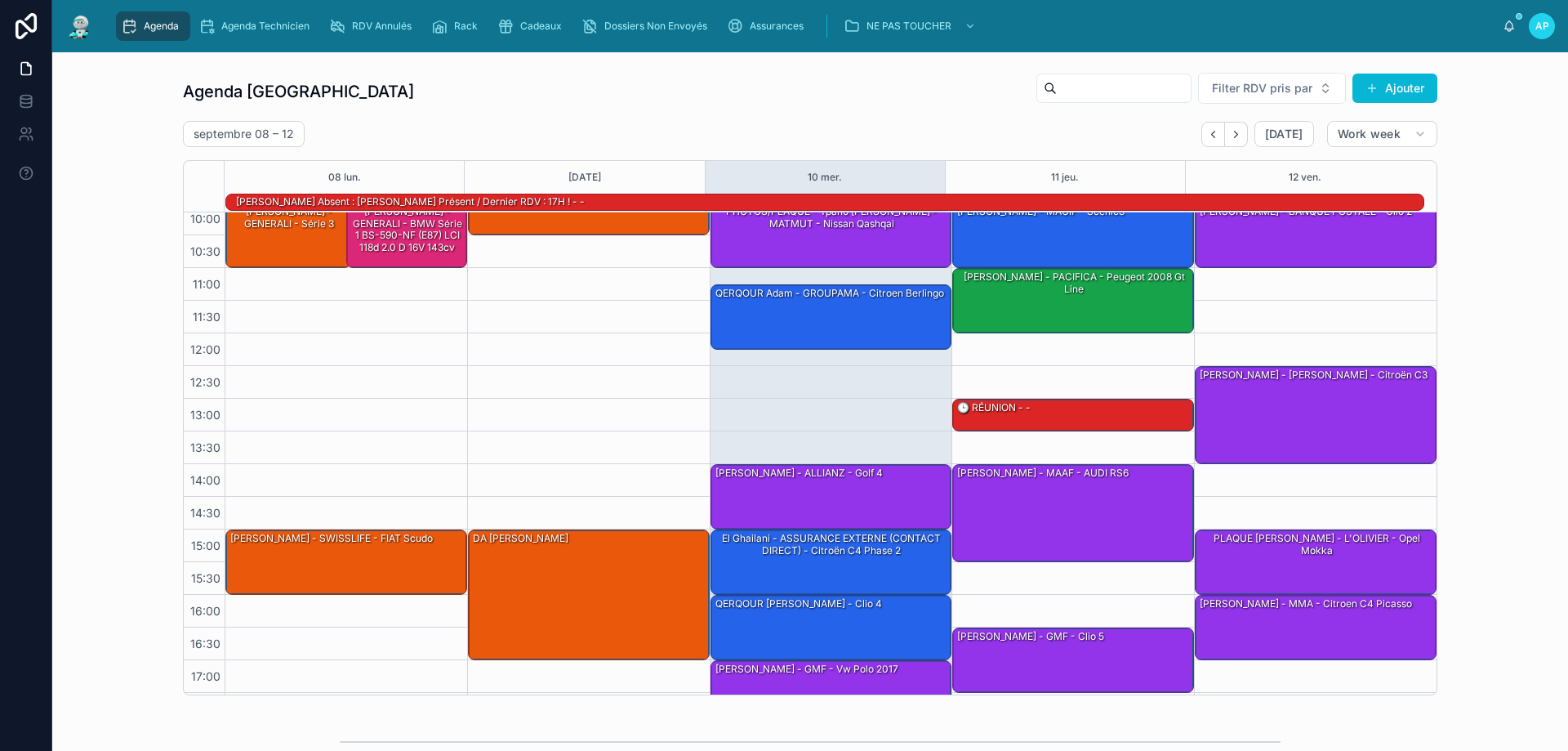
scroll to position [106, 0]
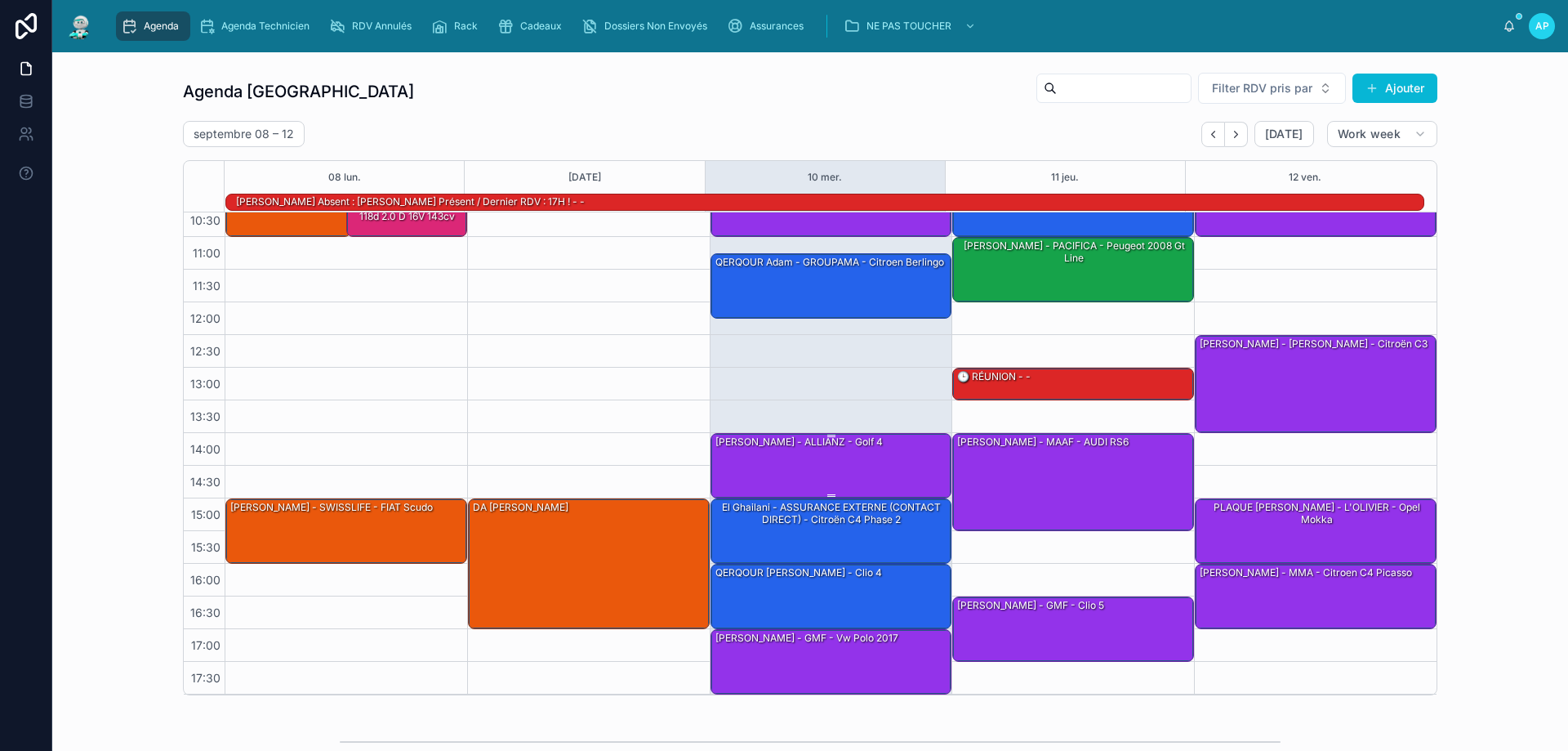
click at [813, 436] on div at bounding box center [832, 436] width 237 height 3
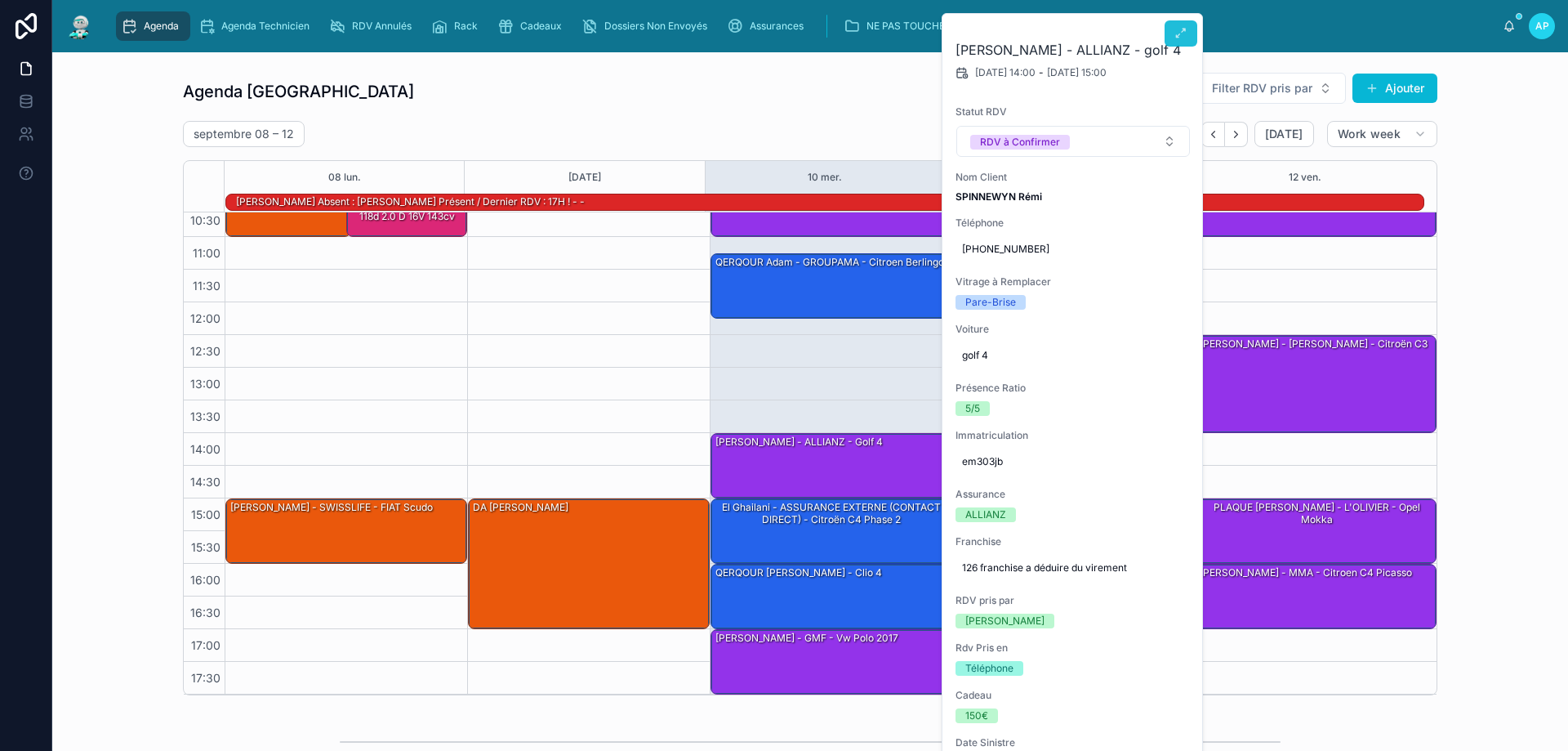
click at [1178, 27] on icon at bounding box center [1180, 33] width 13 height 13
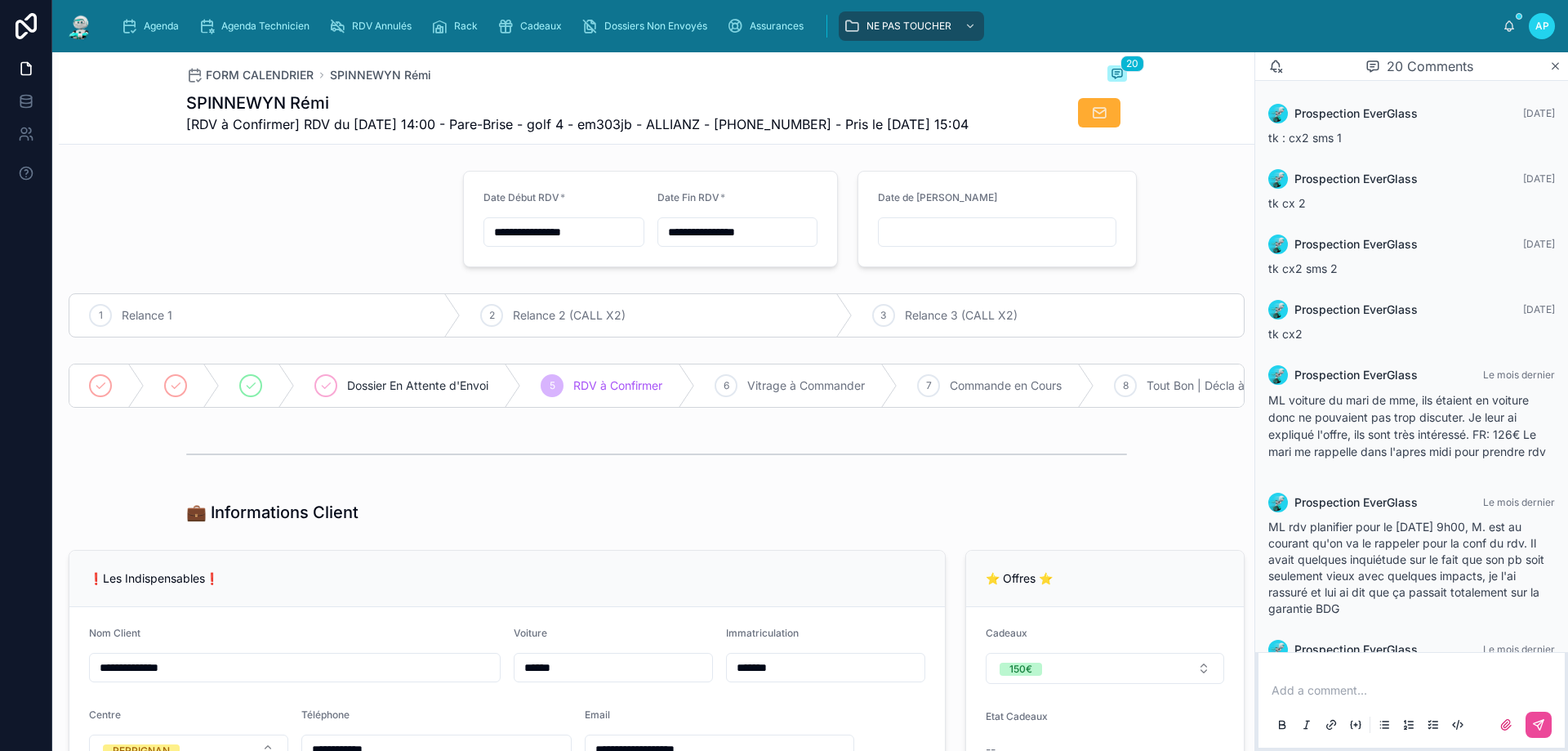
scroll to position [1190, 0]
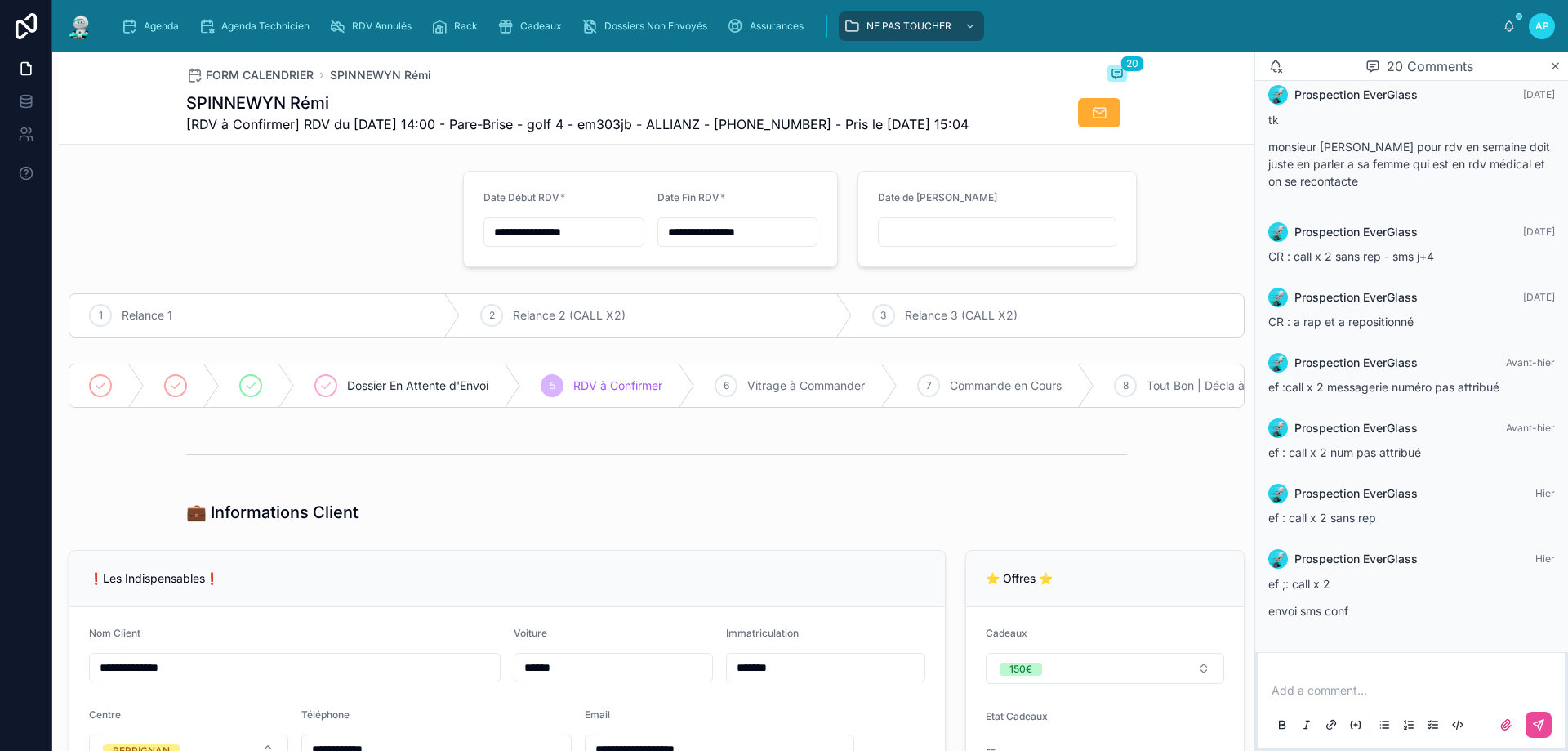
click at [85, 23] on img at bounding box center [80, 25] width 29 height 26
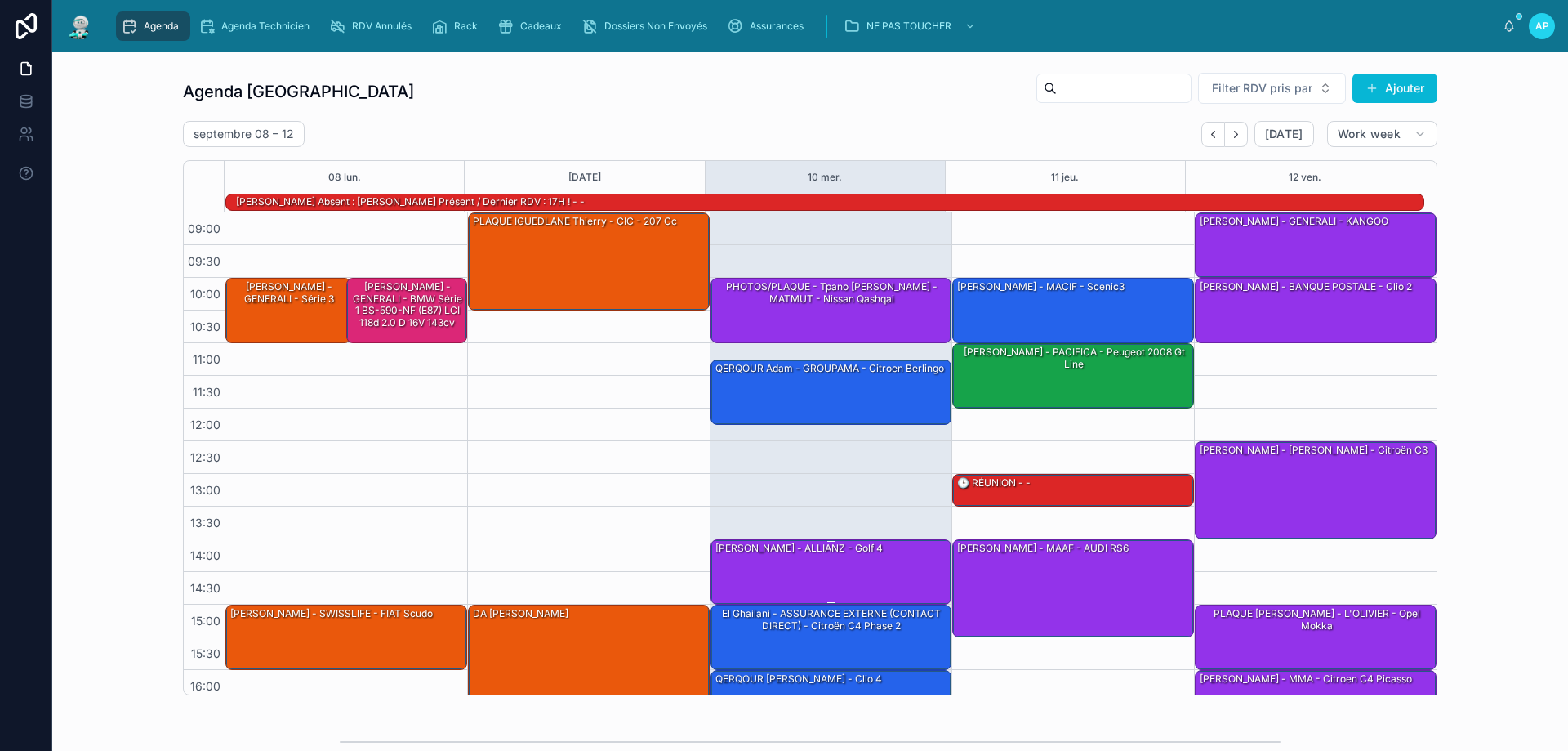
scroll to position [107, 0]
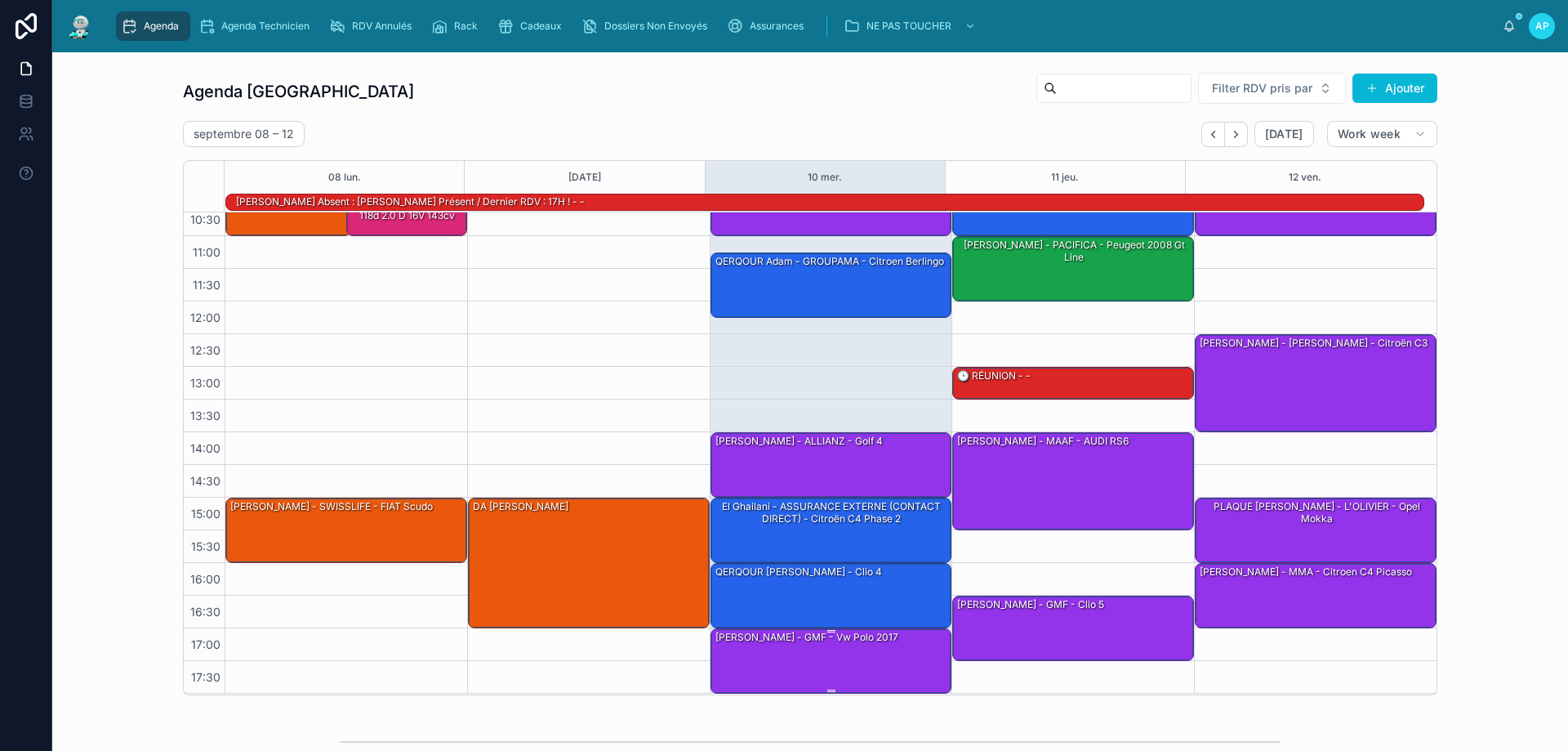
click at [818, 661] on div "ANDY - GMF - vw polo 2017" at bounding box center [832, 659] width 237 height 62
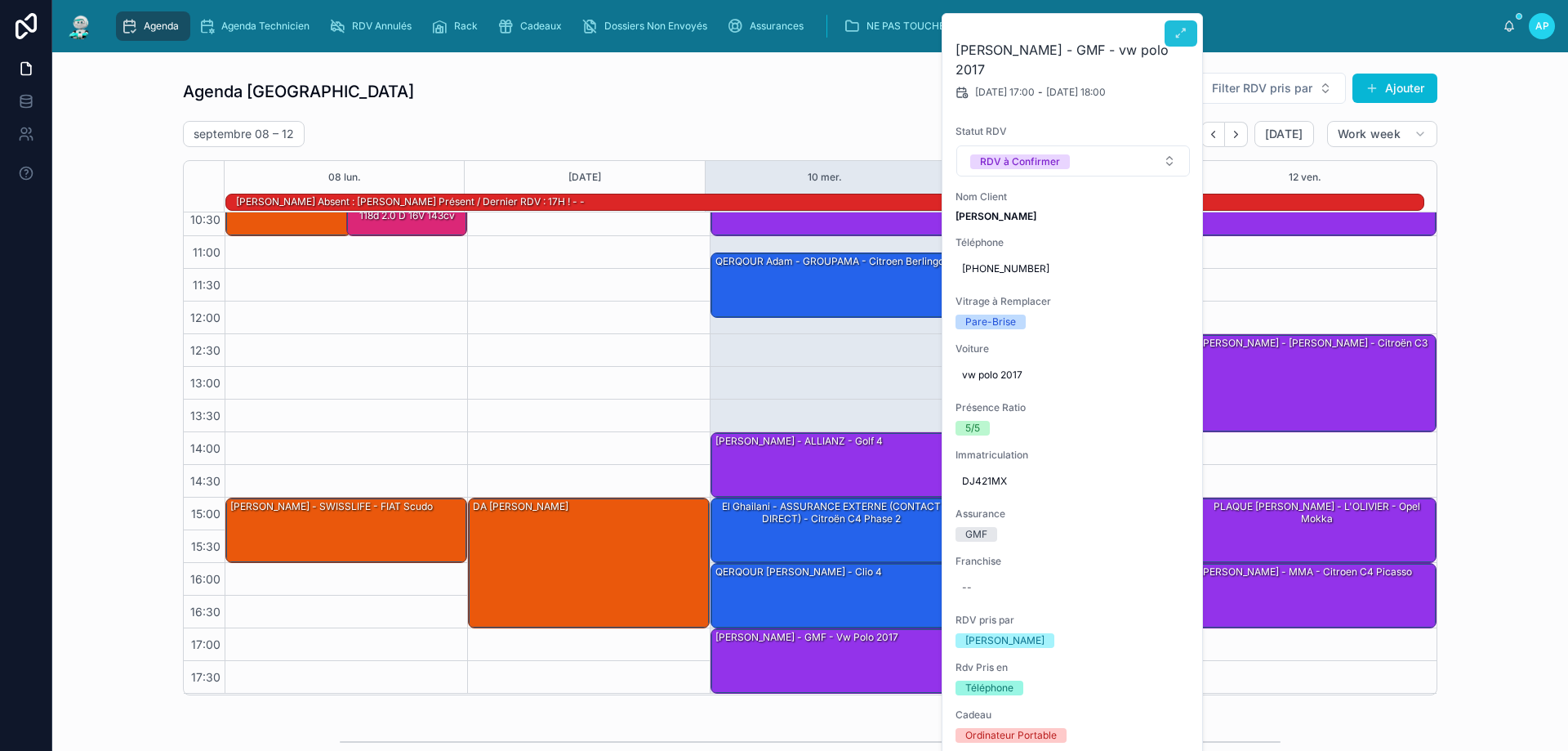
click at [1188, 24] on button at bounding box center [1180, 33] width 32 height 26
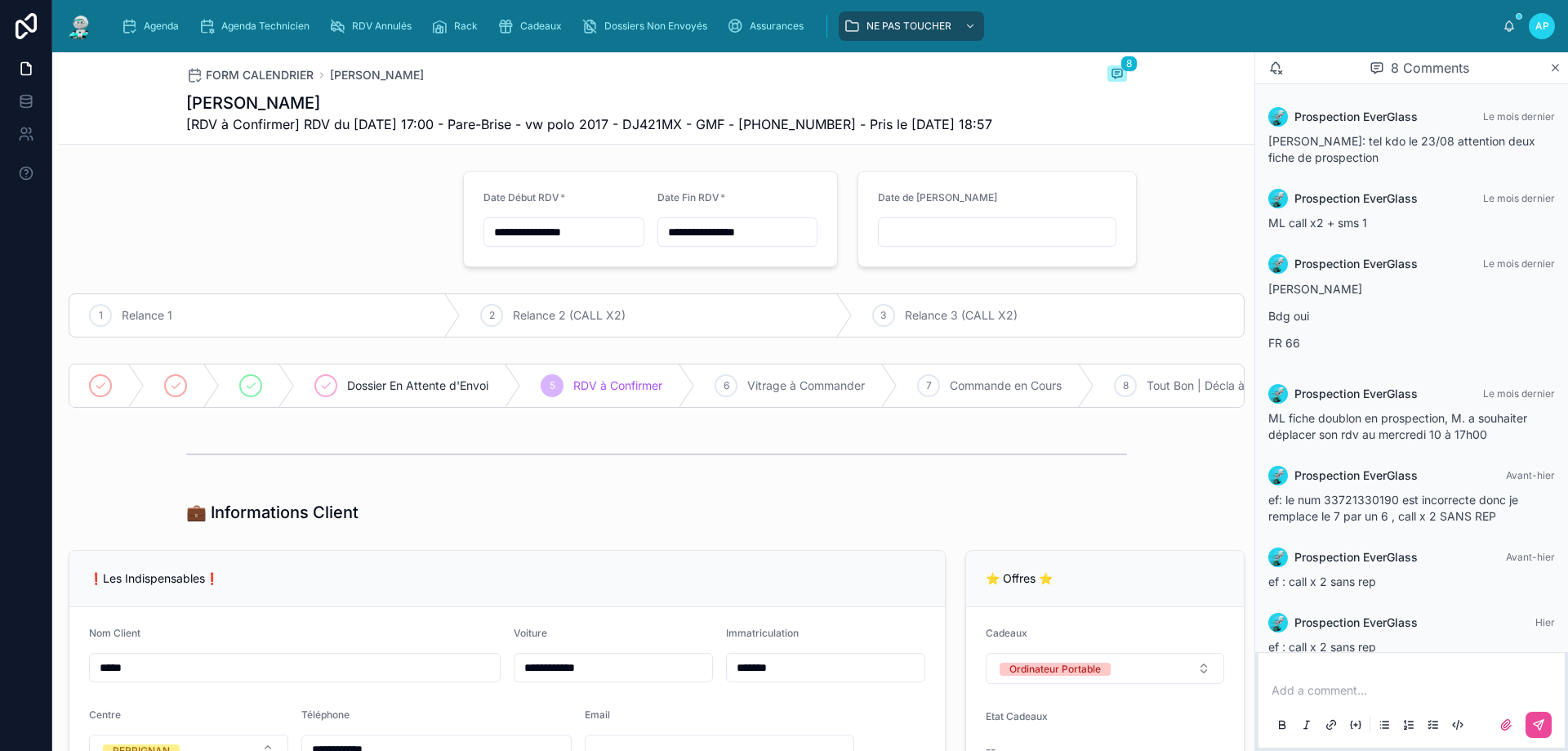
scroll to position [129, 0]
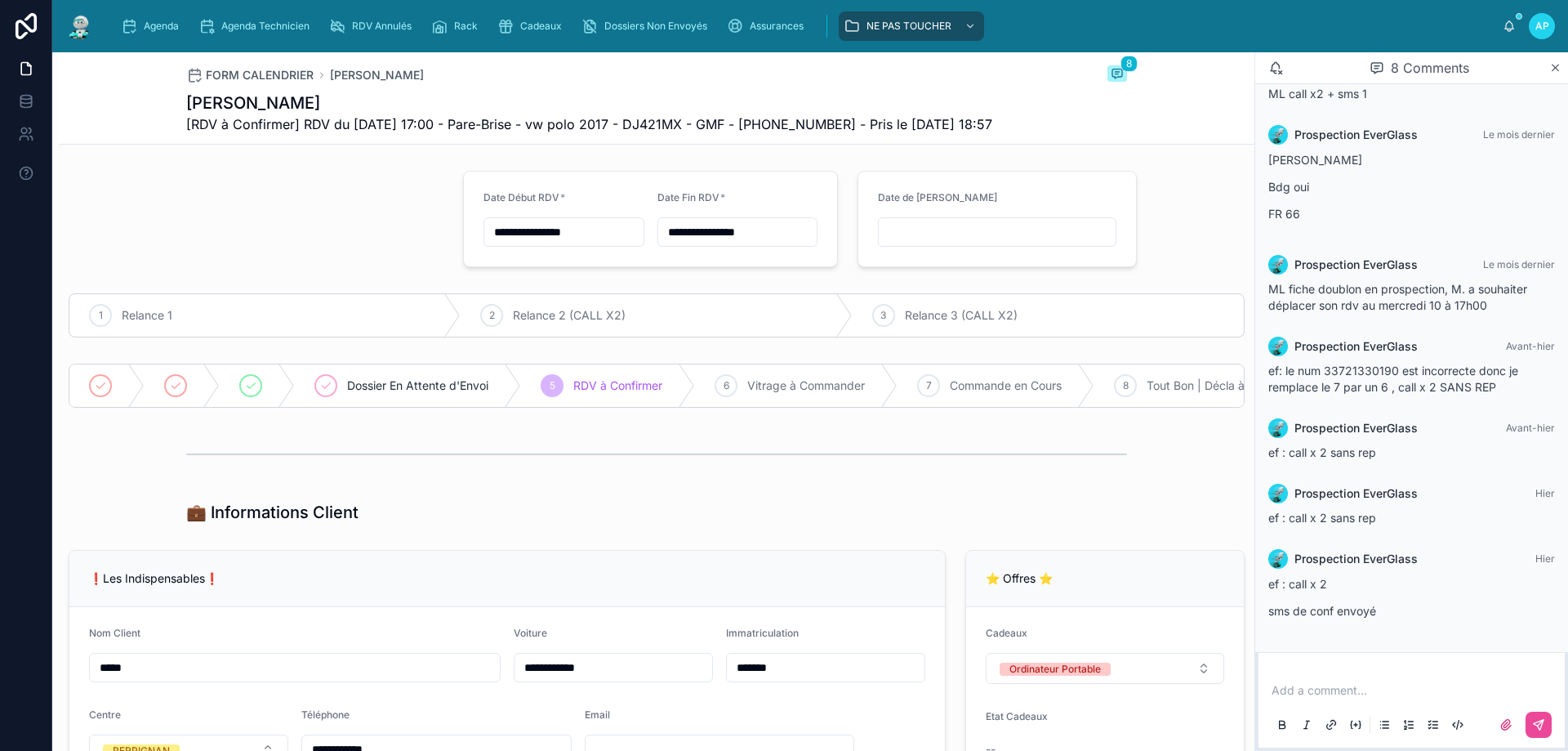
click at [88, 28] on img at bounding box center [80, 25] width 29 height 26
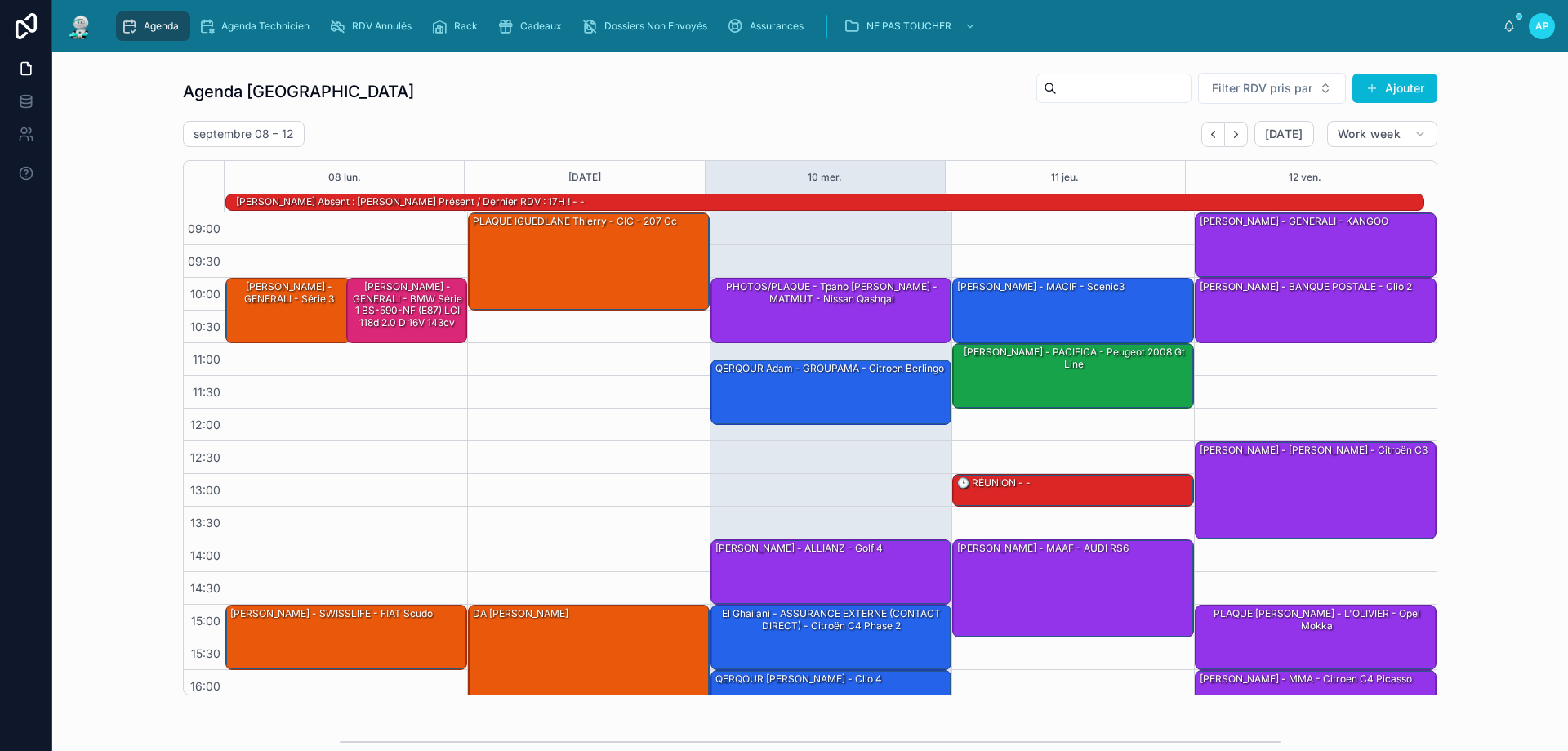
scroll to position [382, 0]
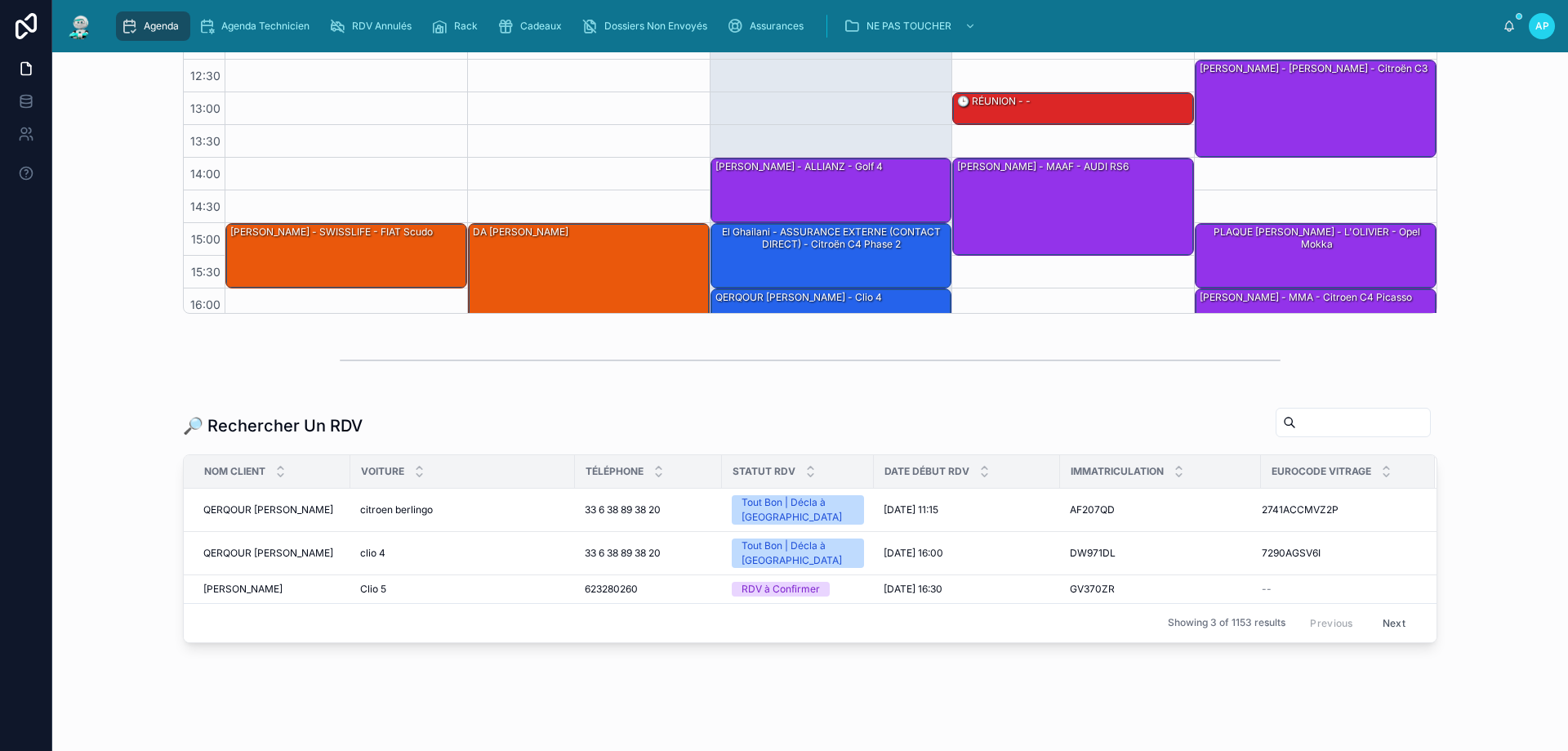
click at [1297, 423] on input "text" at bounding box center [1363, 422] width 134 height 23
paste input "*******"
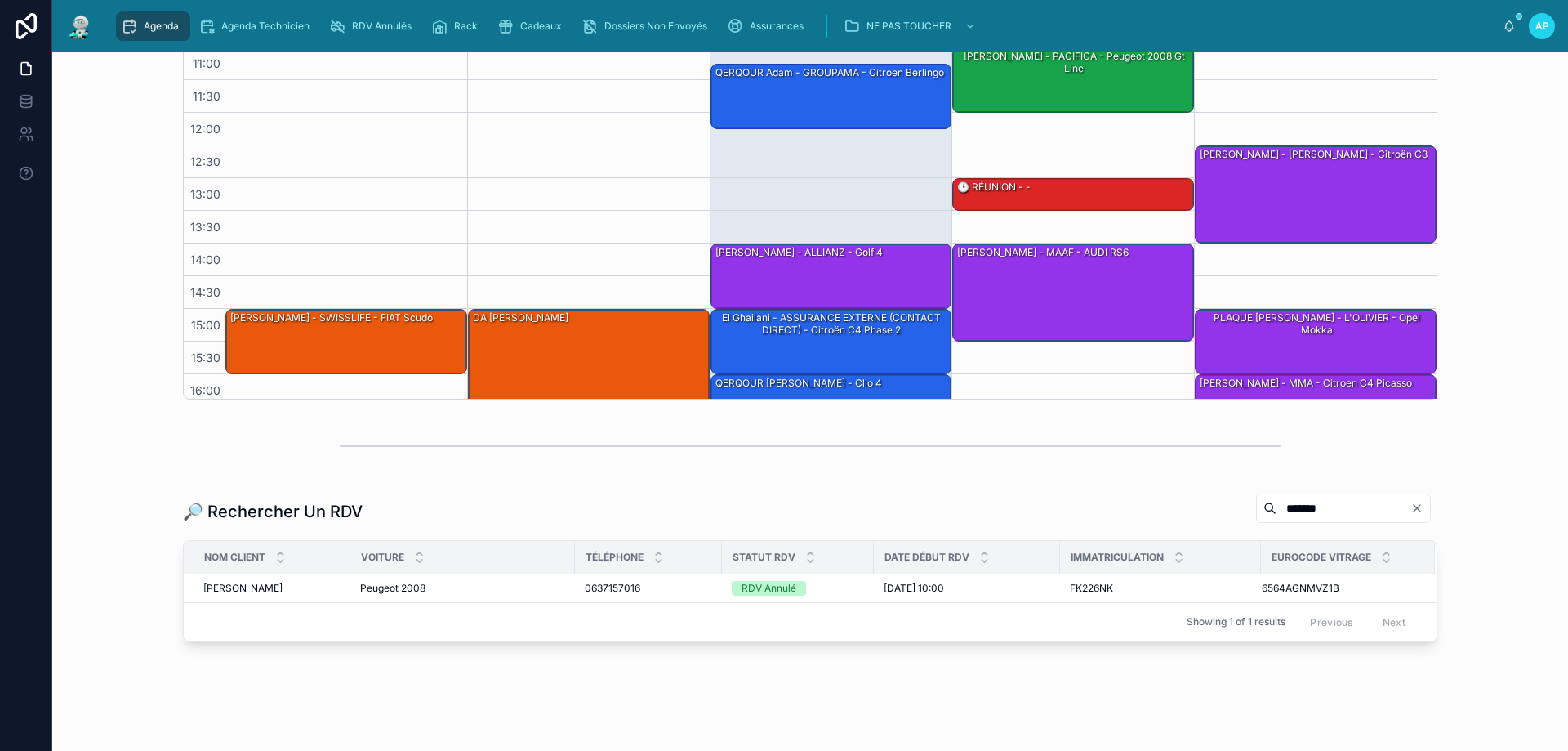
scroll to position [324, 0]
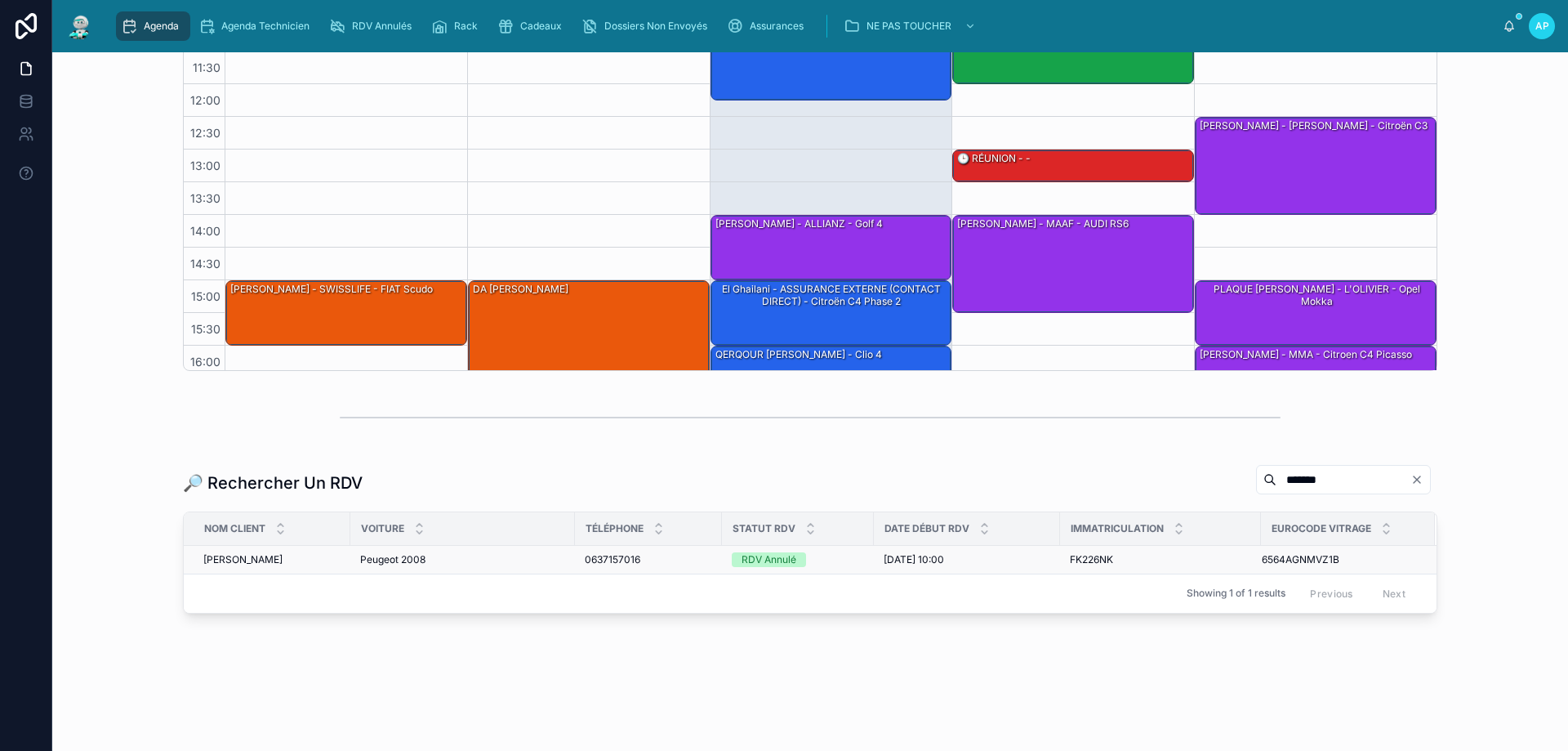
type input "*******"
click at [263, 561] on span "Kessler Christophe" at bounding box center [243, 559] width 79 height 13
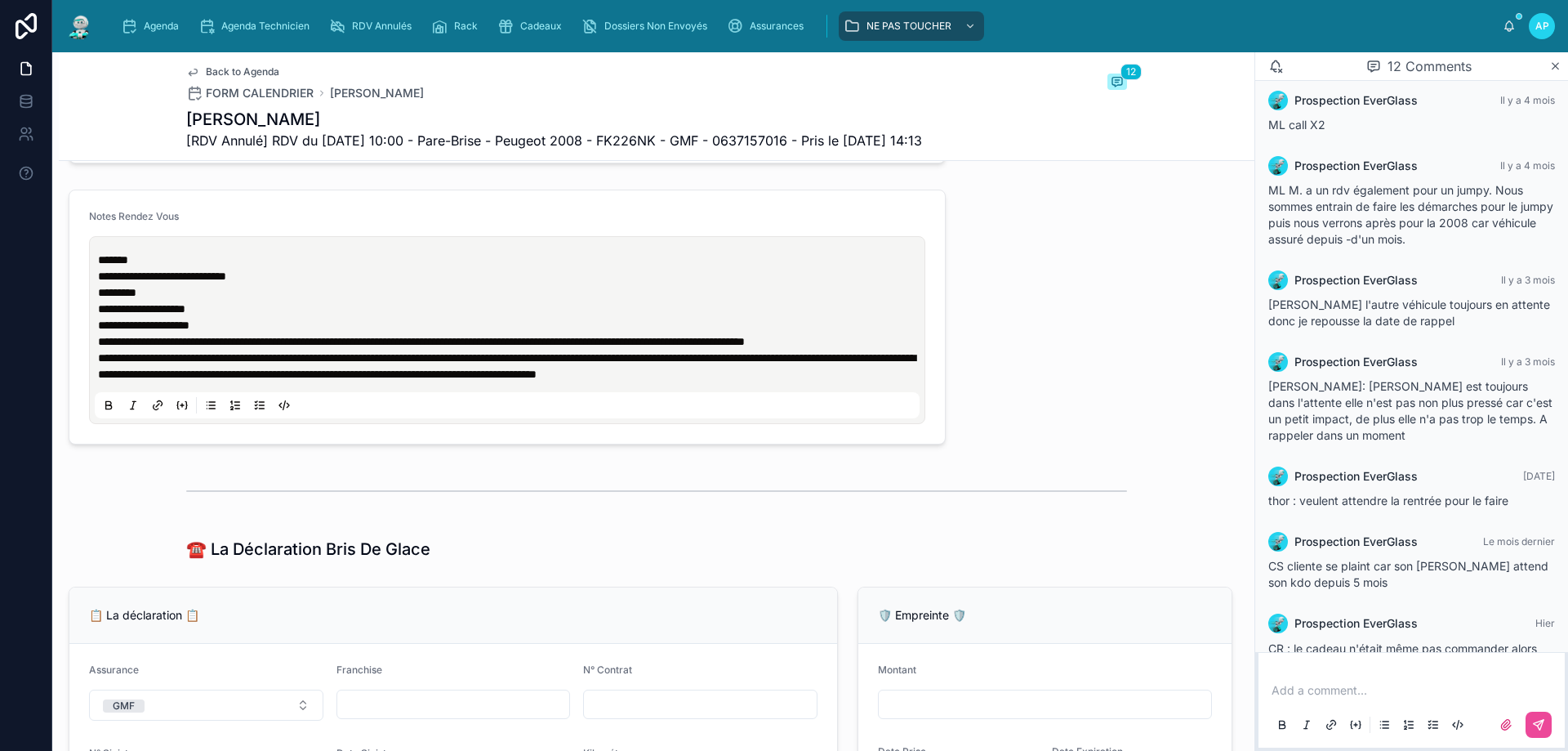
scroll to position [741, 0]
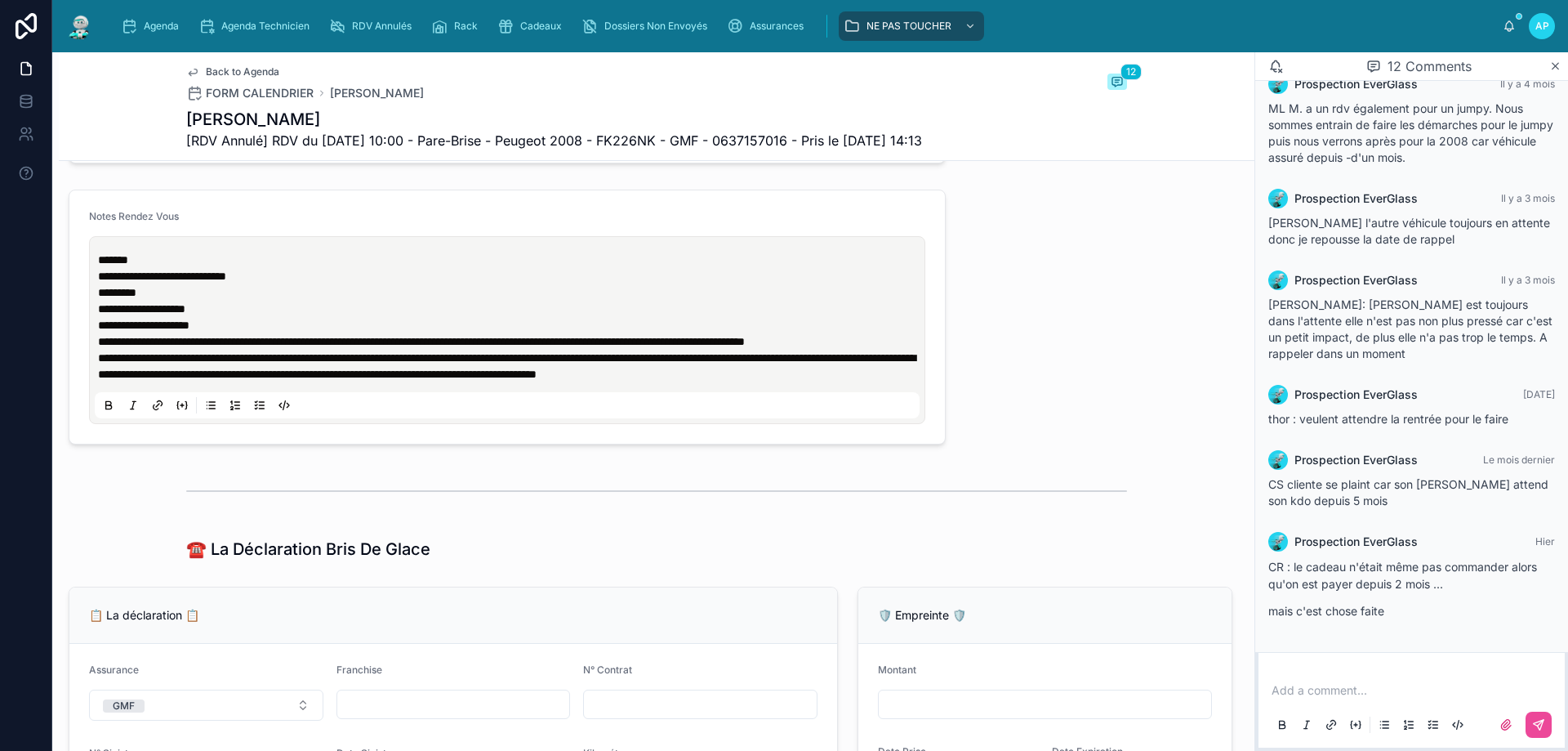
click at [74, 19] on img at bounding box center [80, 25] width 29 height 26
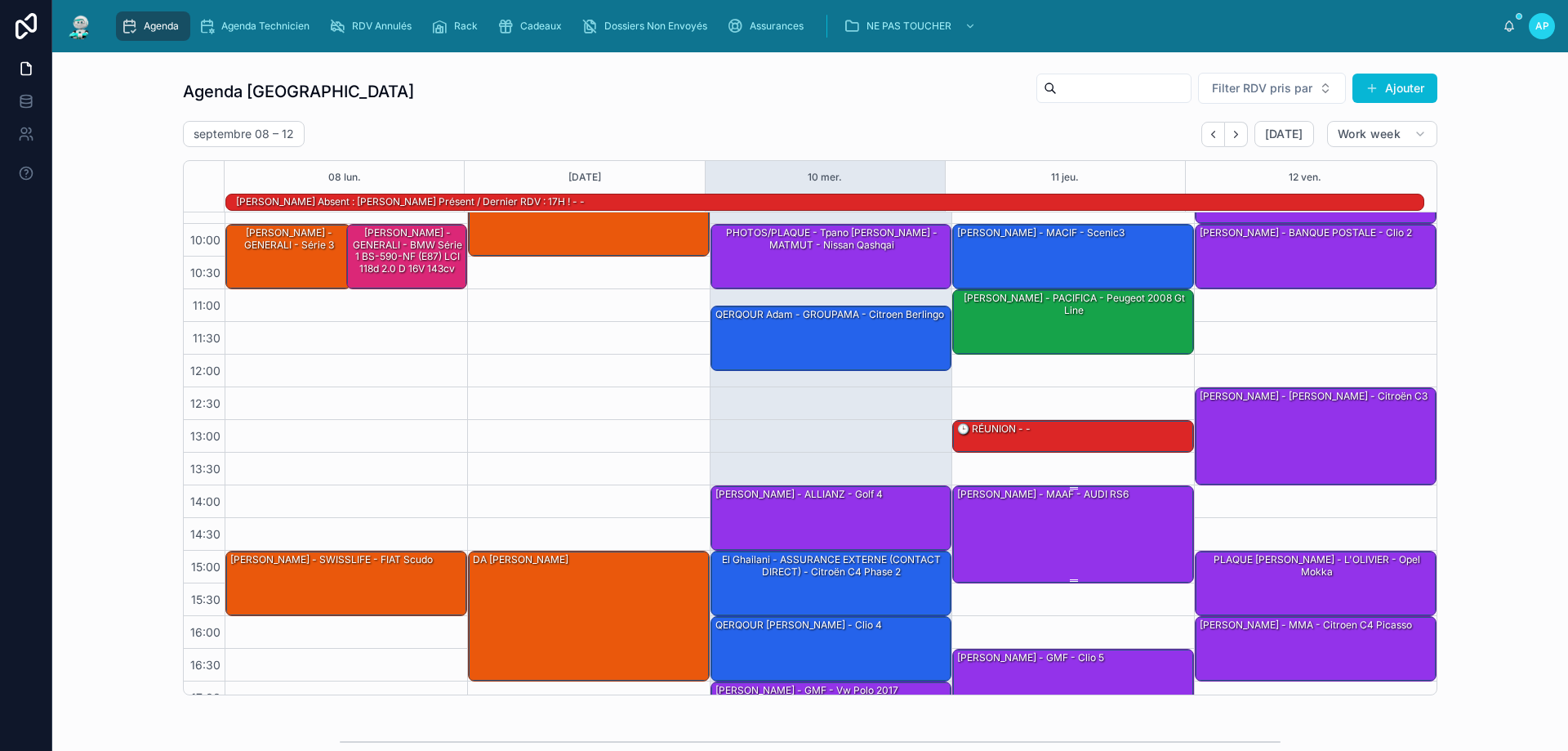
scroll to position [25, 0]
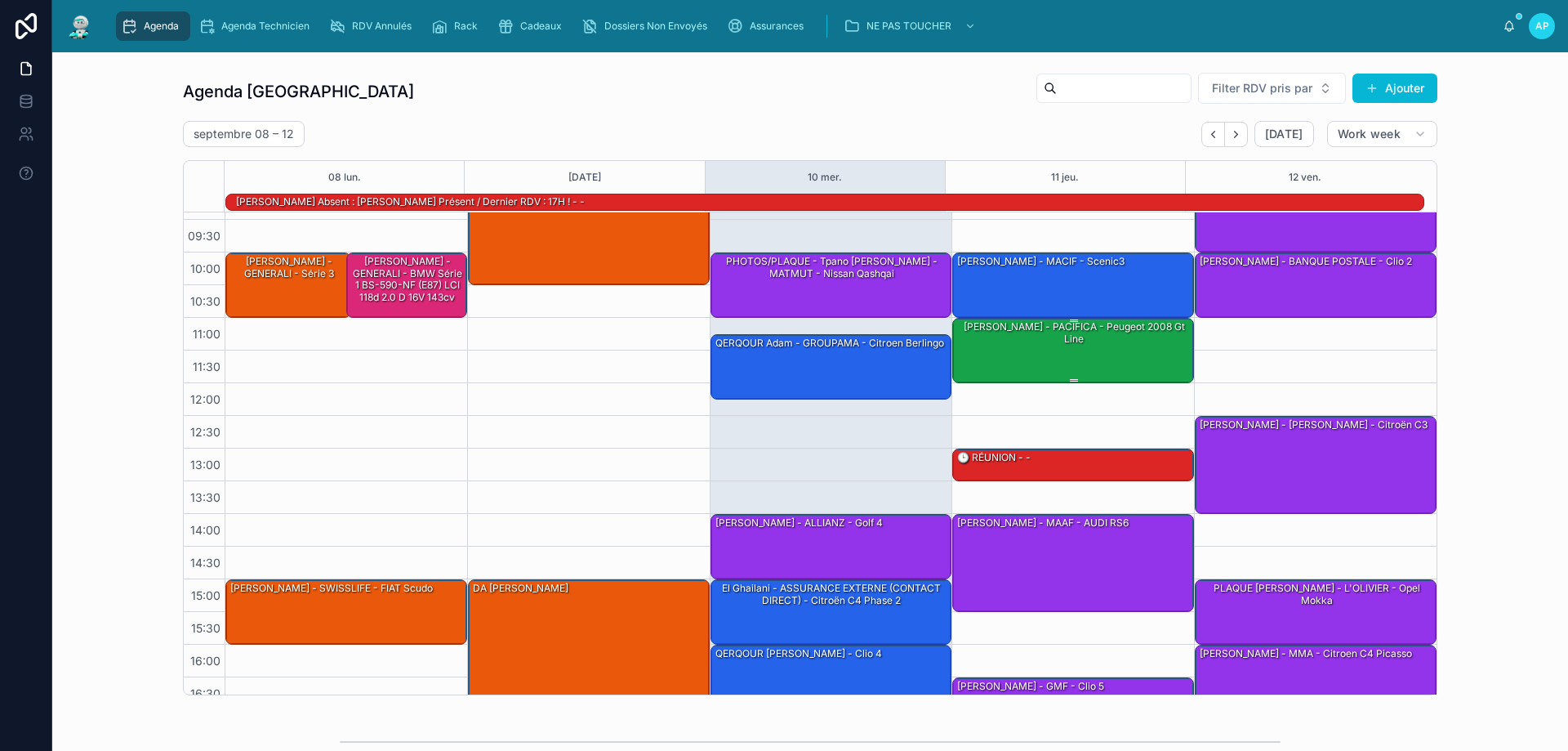
click at [1074, 354] on div "Laurent Pujol - PACIFICA - Peugeot 2008 gt line" at bounding box center [1074, 349] width 237 height 62
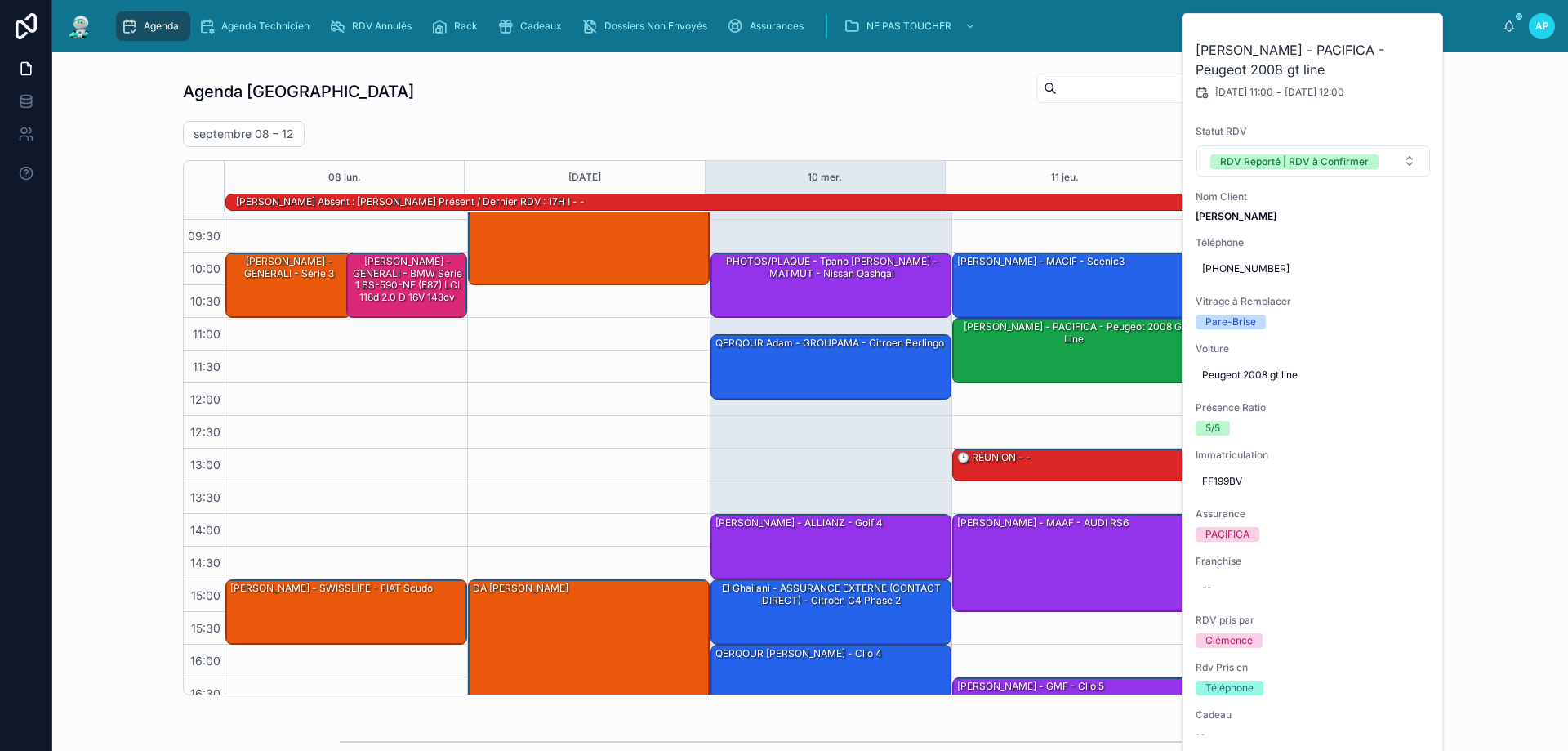
click at [1480, 242] on div "Agenda Perpignan Filter RDV pris par Ajouter septembre 08 – 12 Today Work week …" at bounding box center [810, 384] width 1490 height 636
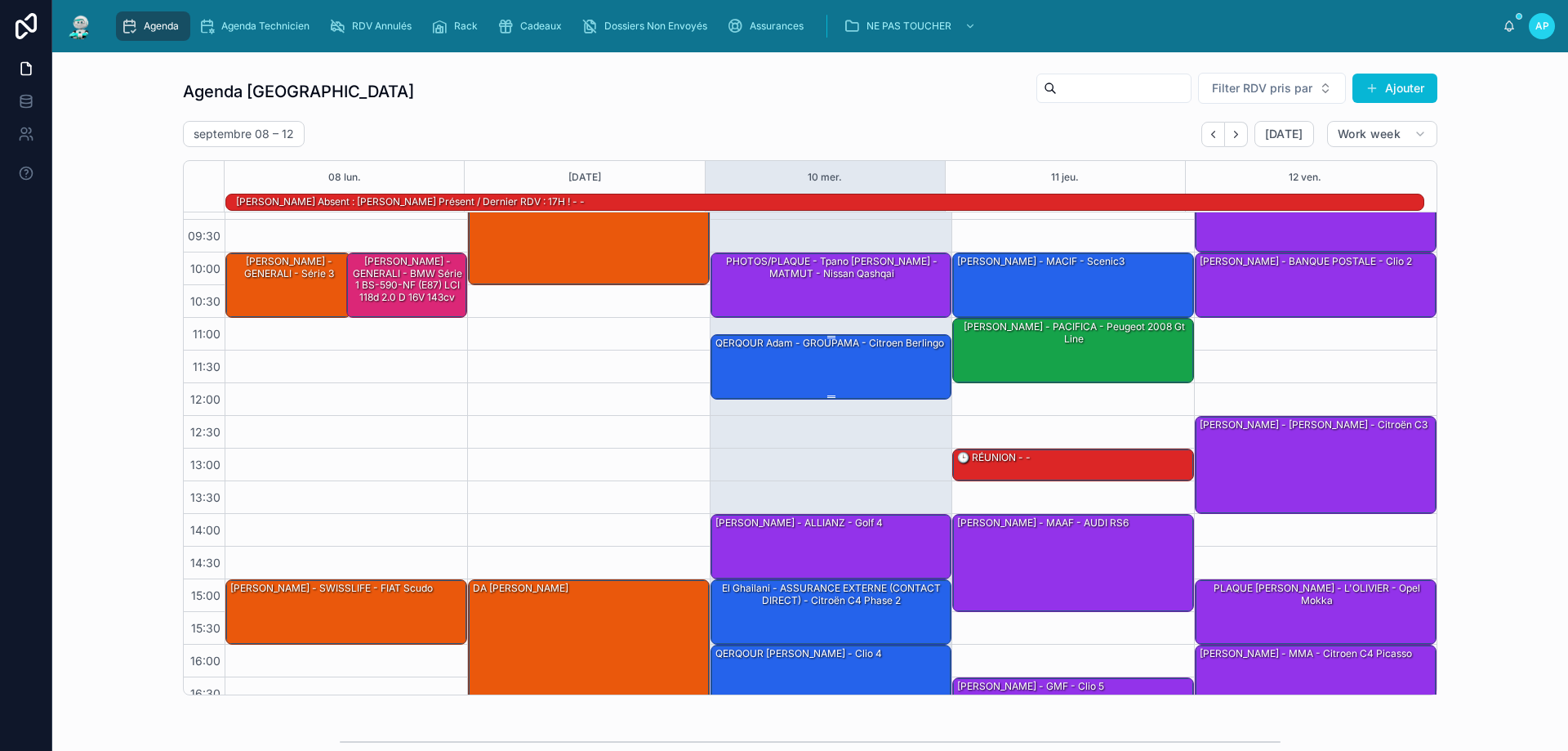
click at [752, 349] on div "QERQOUR Adam - GROUPAMA - citroen berlingo" at bounding box center [830, 343] width 232 height 15
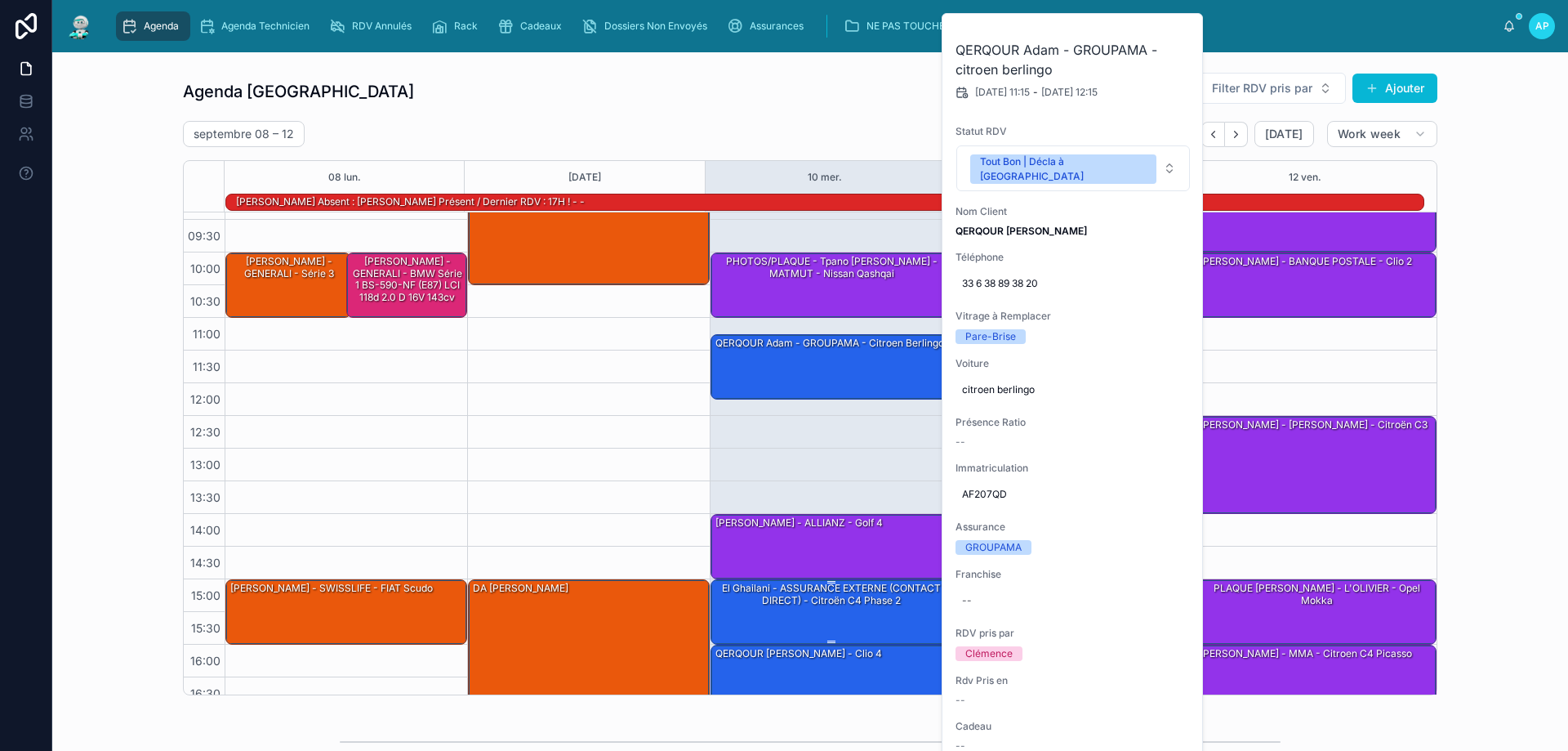
click at [825, 591] on div "El Ghailani - ASSURANCE EXTERNE (CONTACT DIRECT) - Citroën C4 Phase 2" at bounding box center [832, 594] width 237 height 27
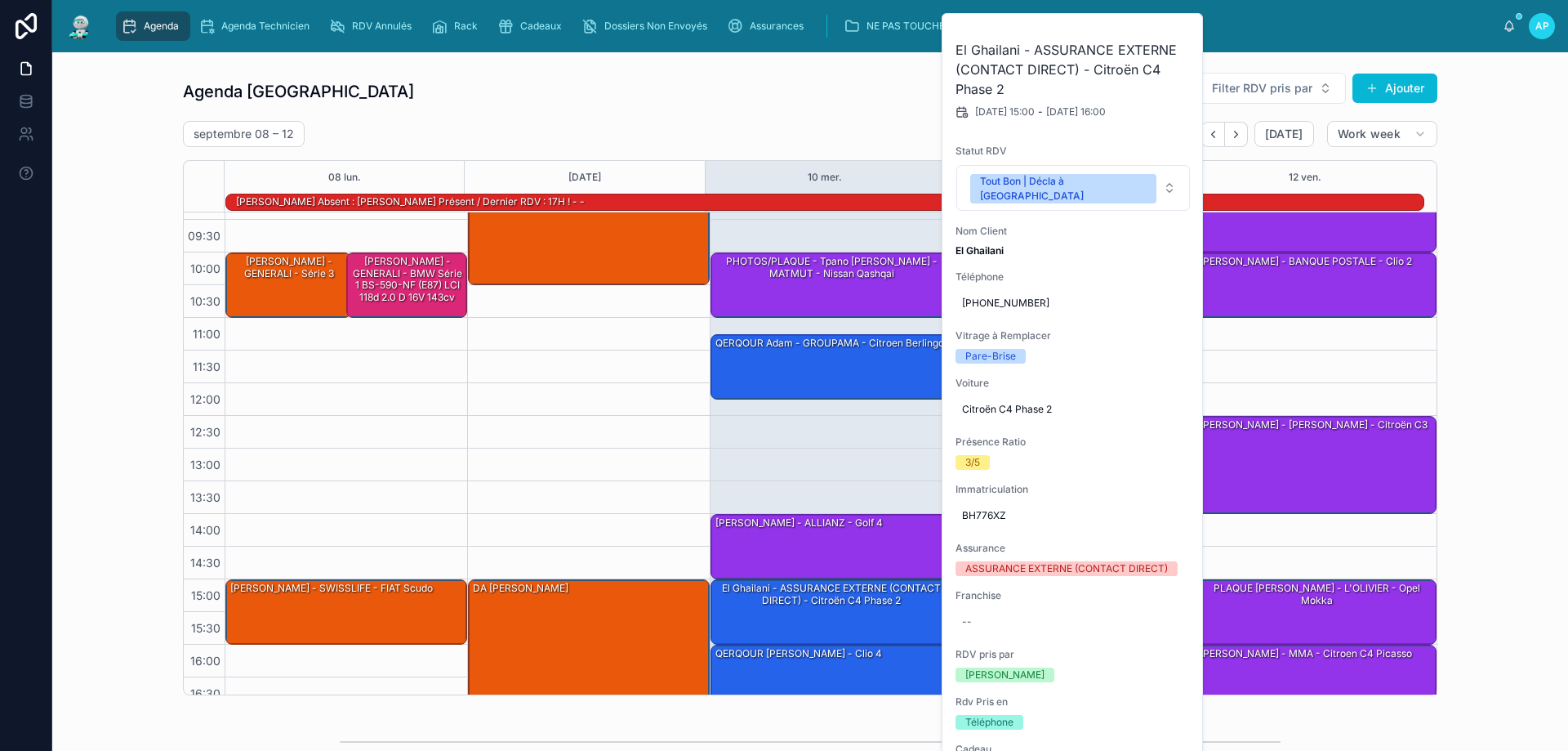
click at [645, 467] on div "09:00 – 10:30 PLAQUE IGUEDLANE Thierry - CIC - 207 cc 15:00 – 17:00 DA SILVA Jo…" at bounding box center [589, 481] width 243 height 588
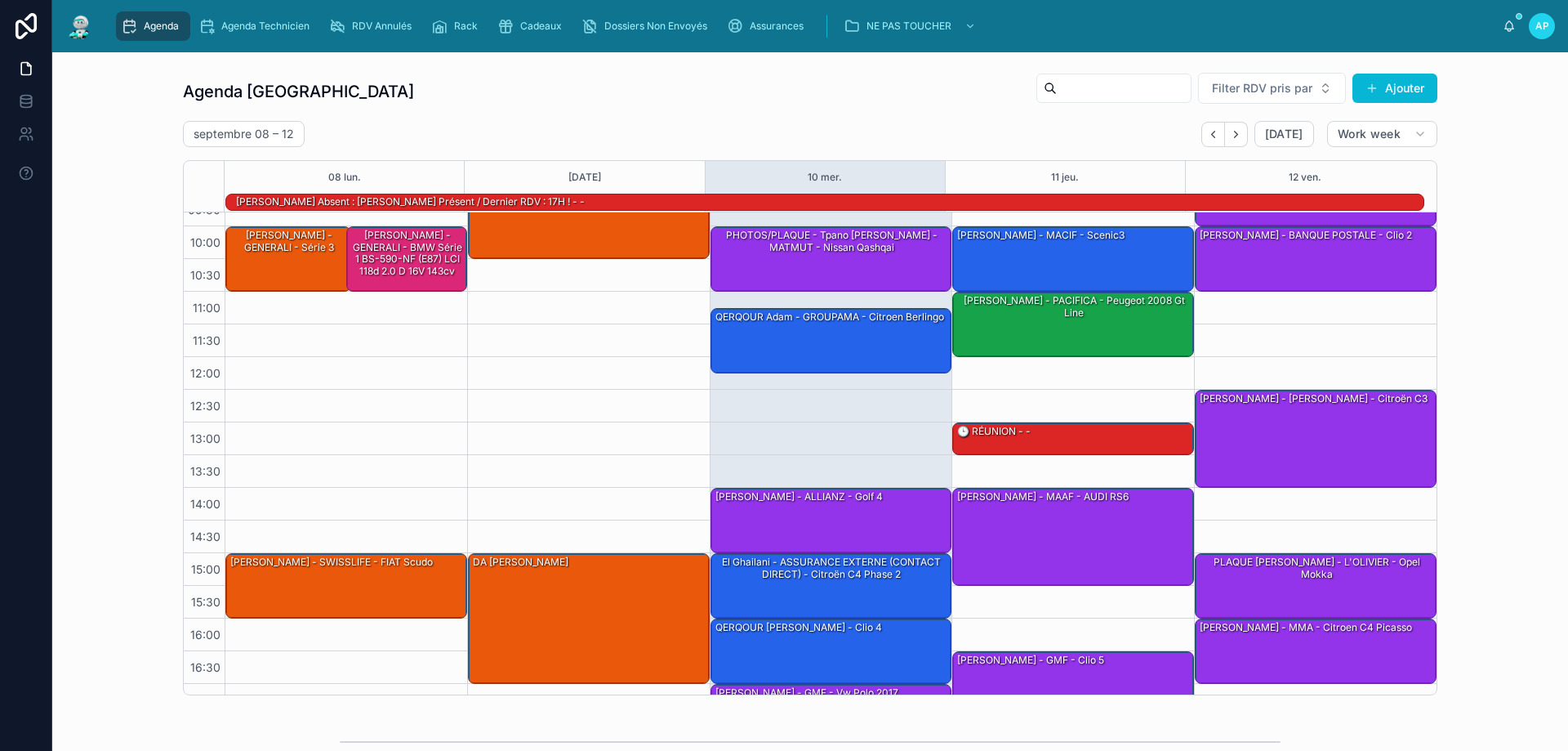
scroll to position [106, 0]
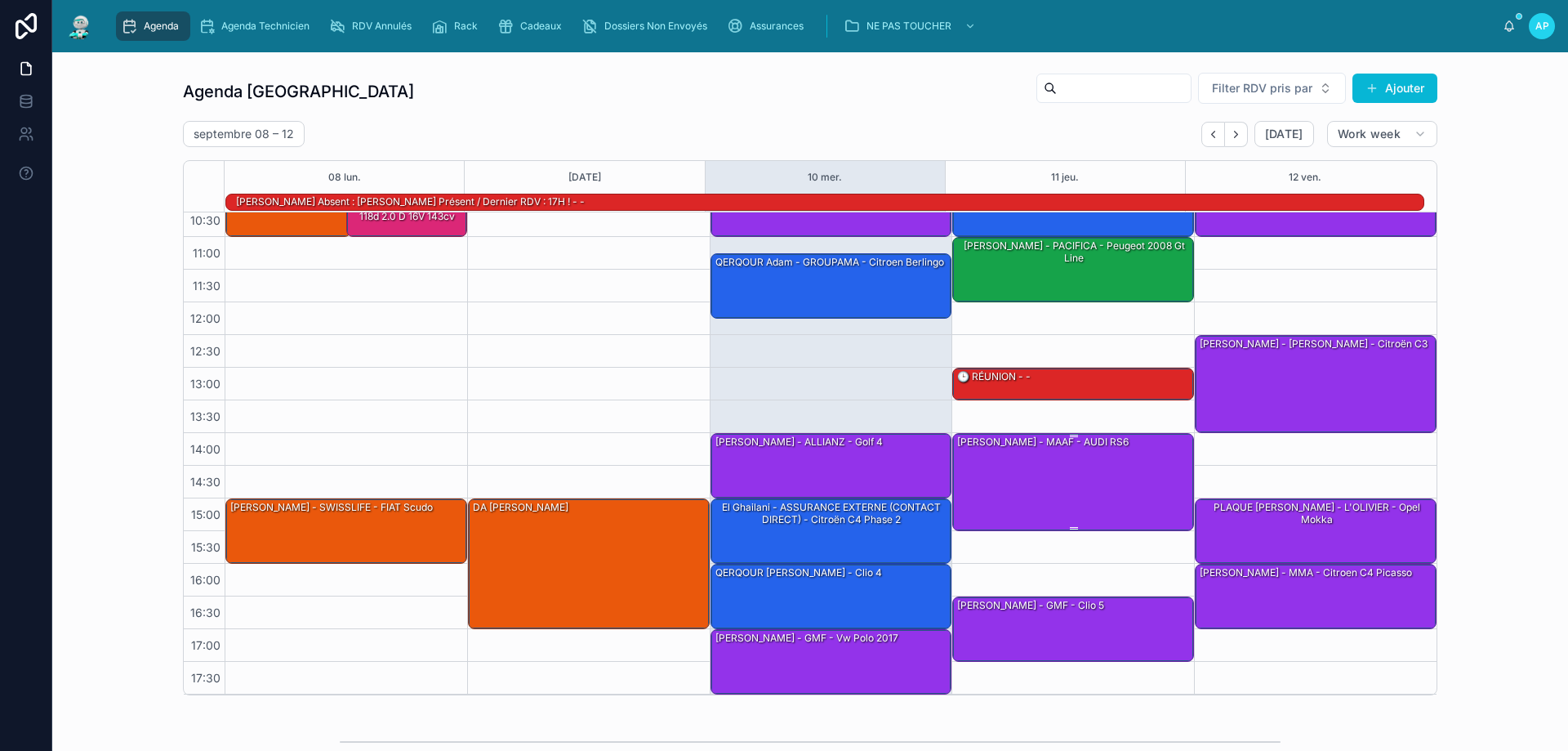
click at [1009, 443] on div "DASILVA JOSE - MAAF - AUDI RS6" at bounding box center [1043, 442] width 175 height 15
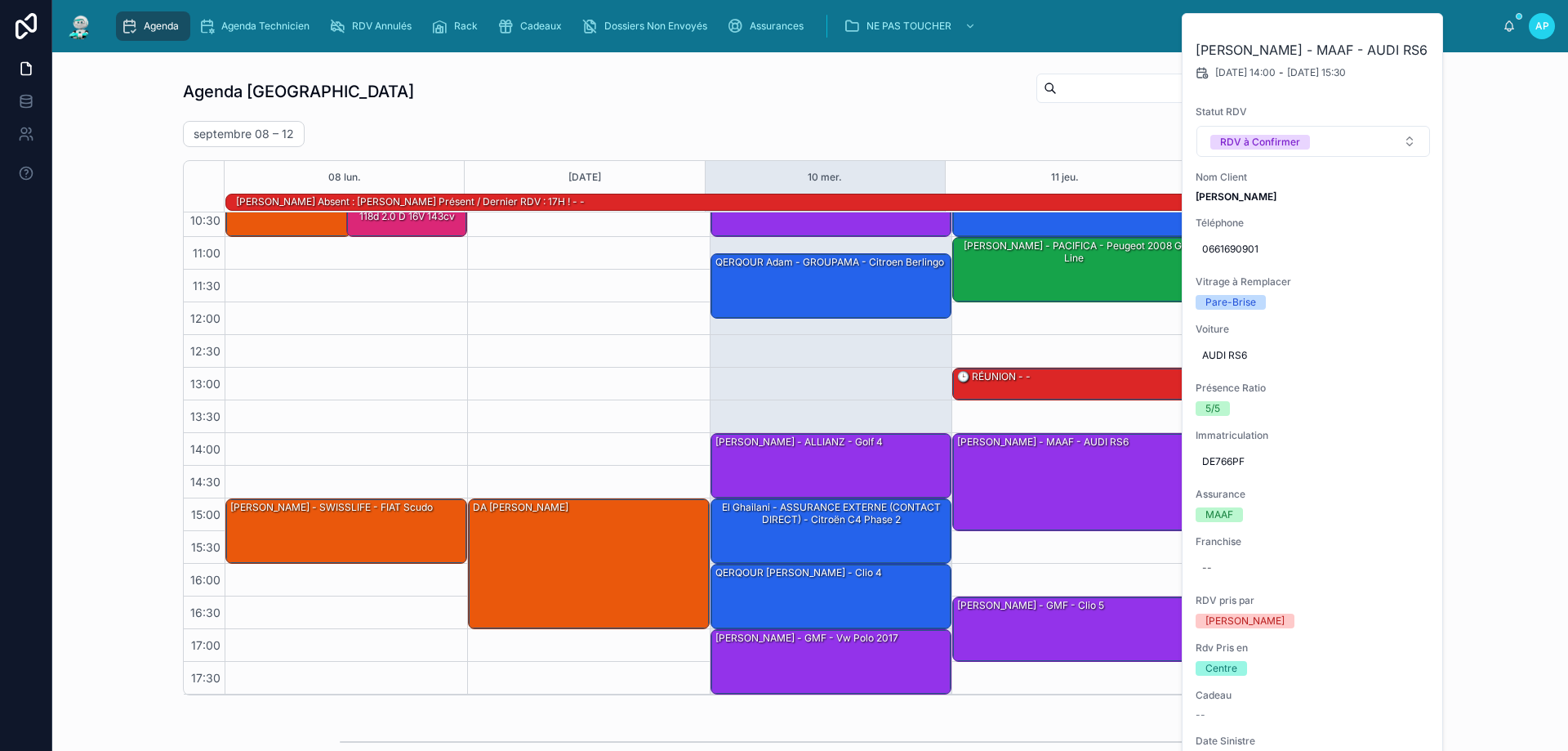
click at [992, 138] on div "septembre 08 – 12 Today Work week" at bounding box center [810, 133] width 1255 height 26
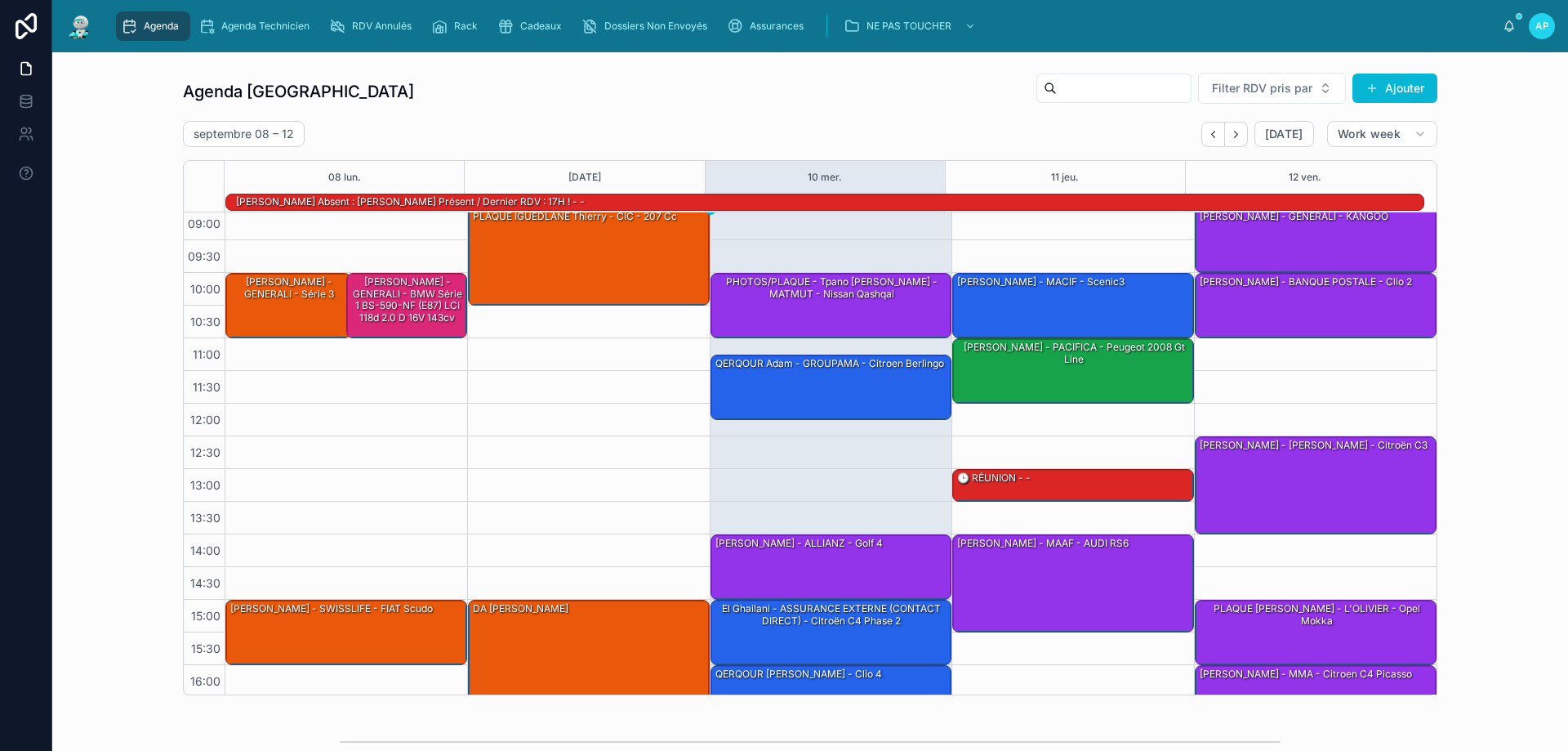
scroll to position [0, 0]
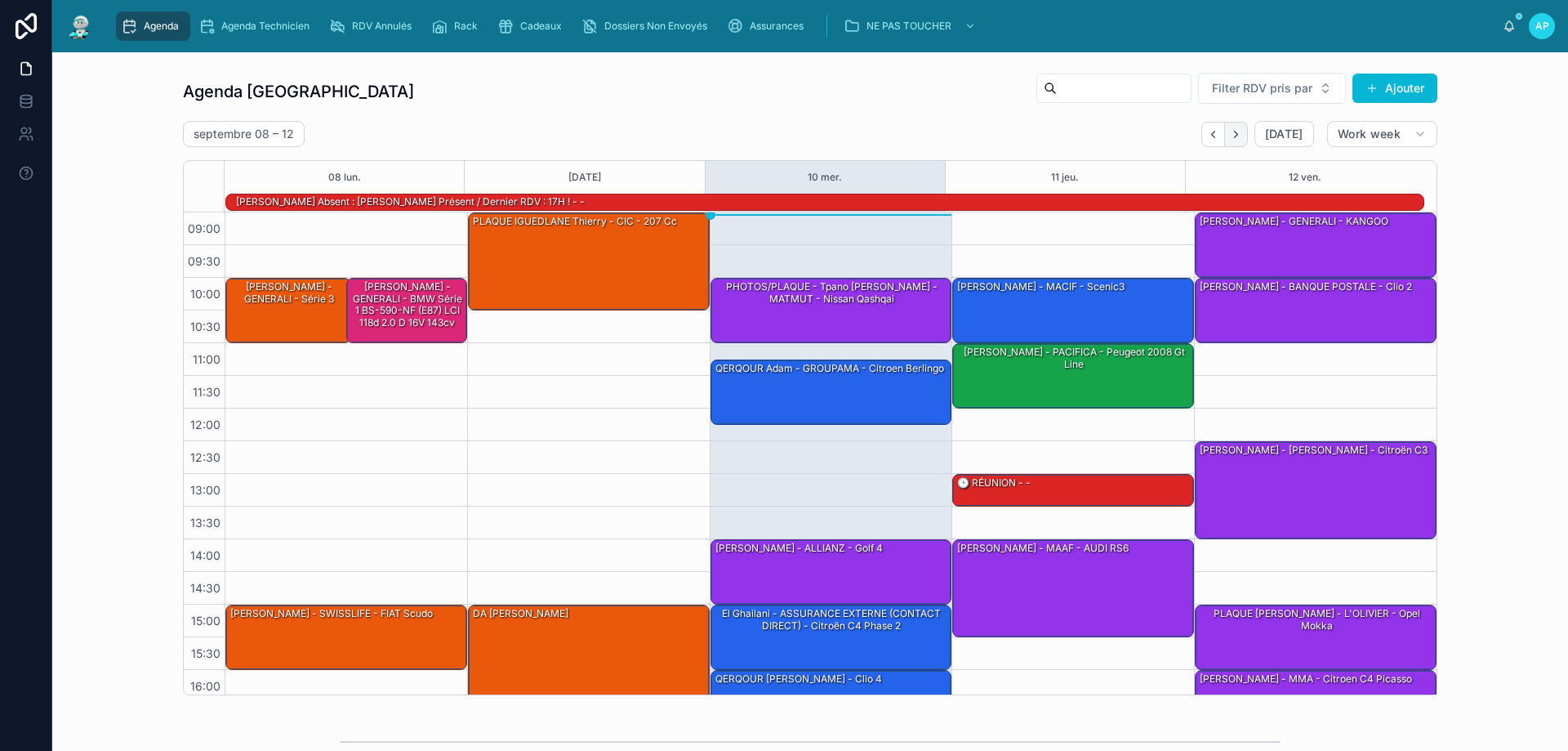
click at [1231, 141] on button "Next" at bounding box center [1236, 134] width 23 height 25
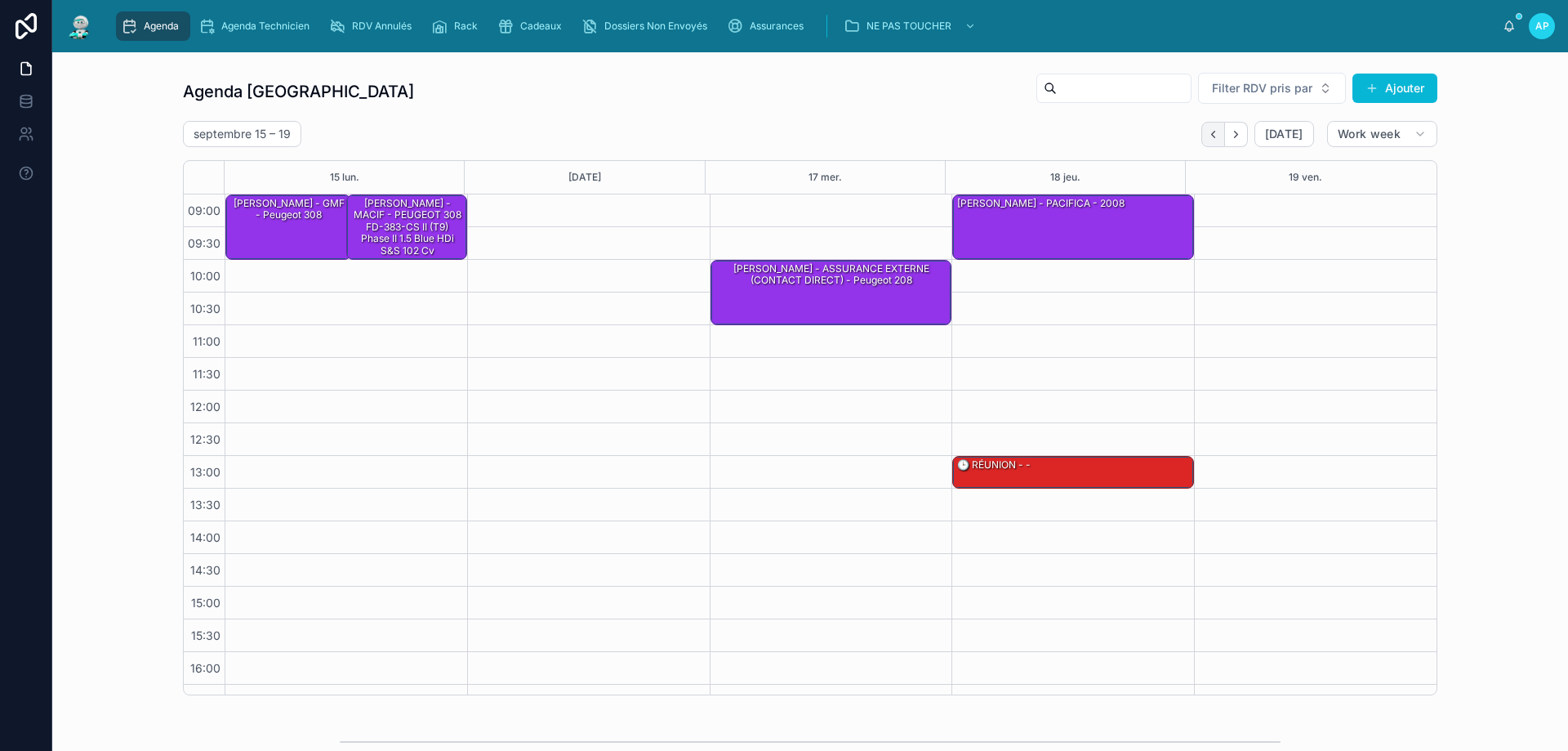
click at [1211, 140] on button "Back" at bounding box center [1213, 134] width 24 height 25
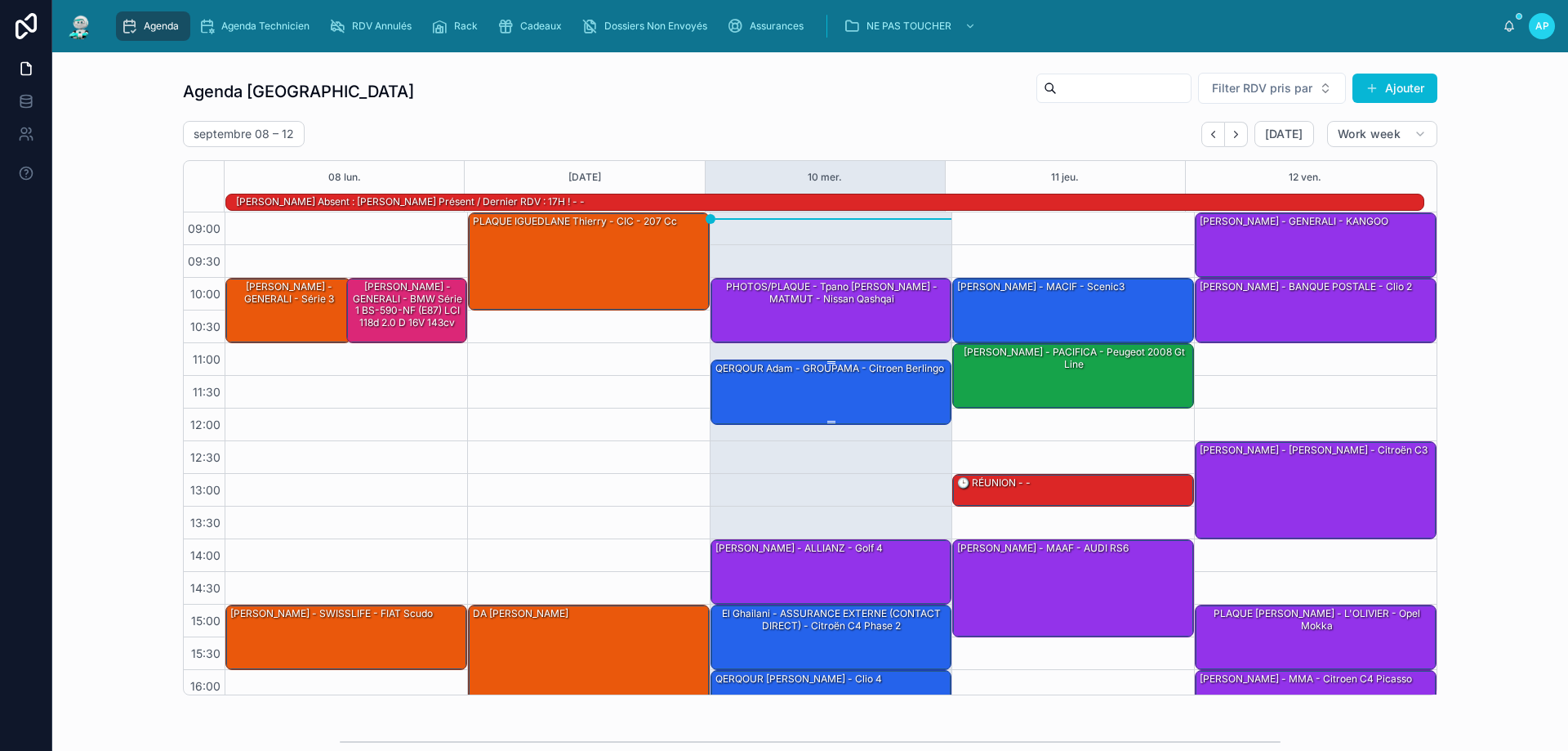
click at [872, 386] on div "QERQOUR Adam - GROUPAMA - citroen berlingo" at bounding box center [832, 391] width 237 height 62
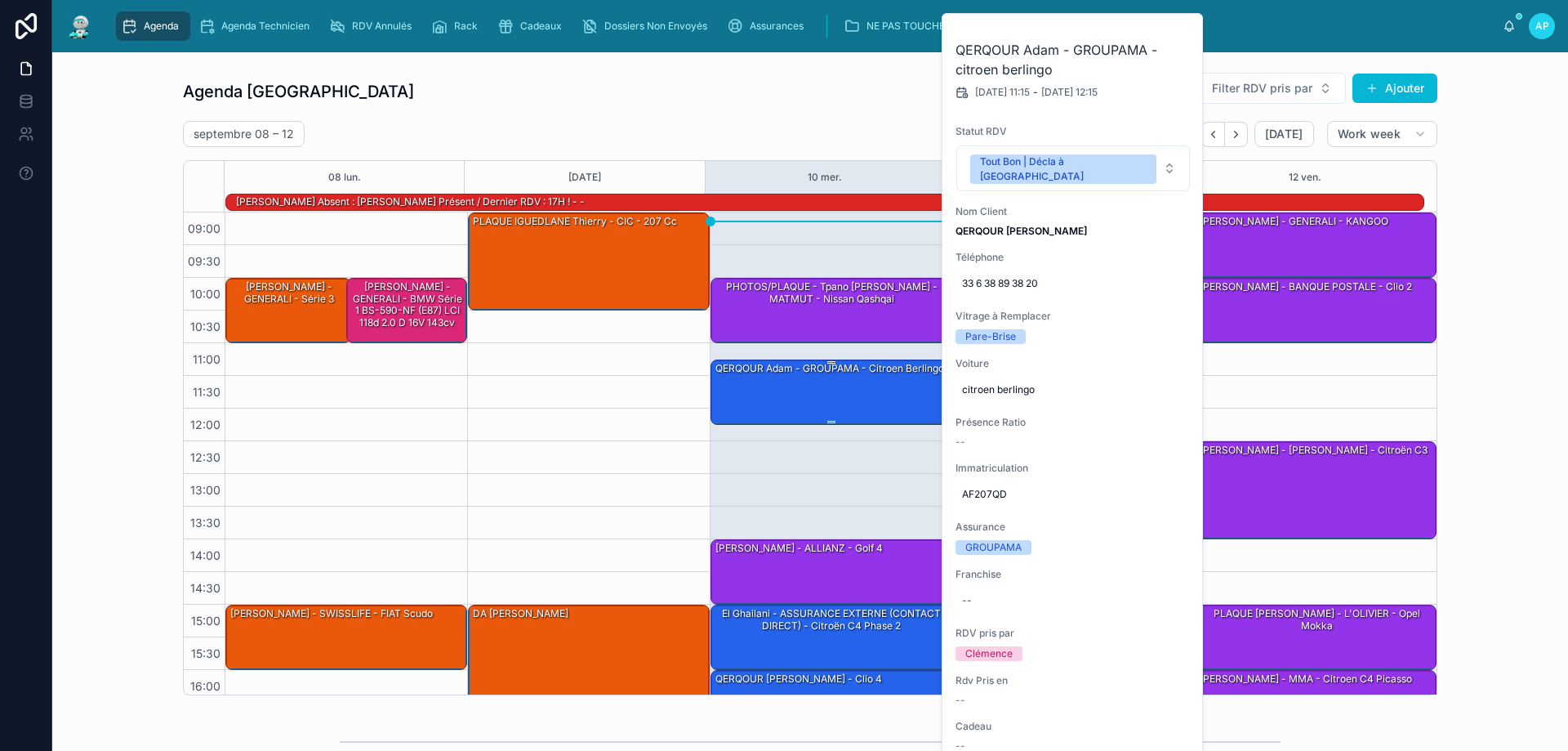
click at [863, 398] on div "QERQOUR Adam - GROUPAMA - citroen berlingo" at bounding box center [832, 391] width 237 height 62
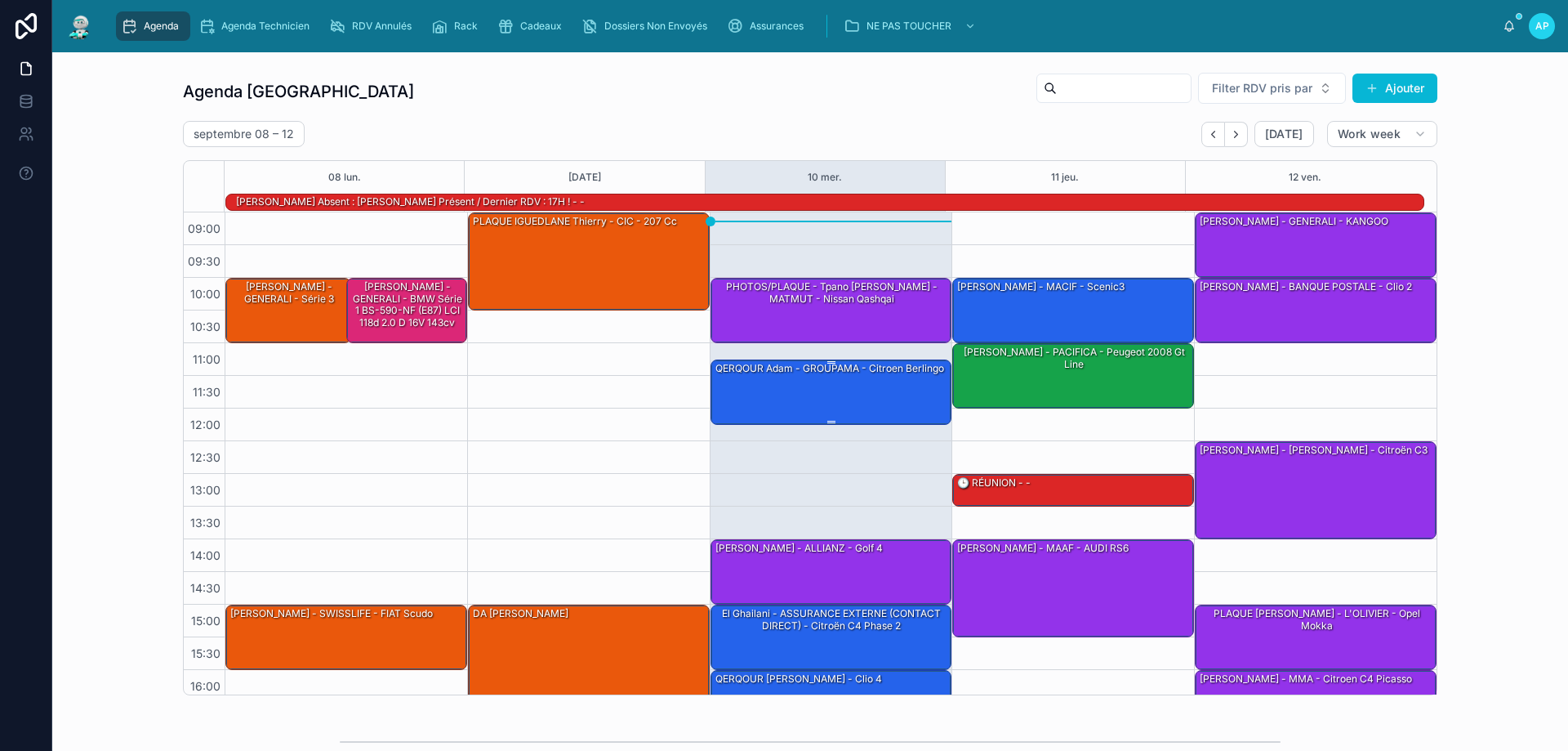
click at [863, 394] on div "QERQOUR Adam - GROUPAMA - citroen berlingo" at bounding box center [832, 391] width 237 height 62
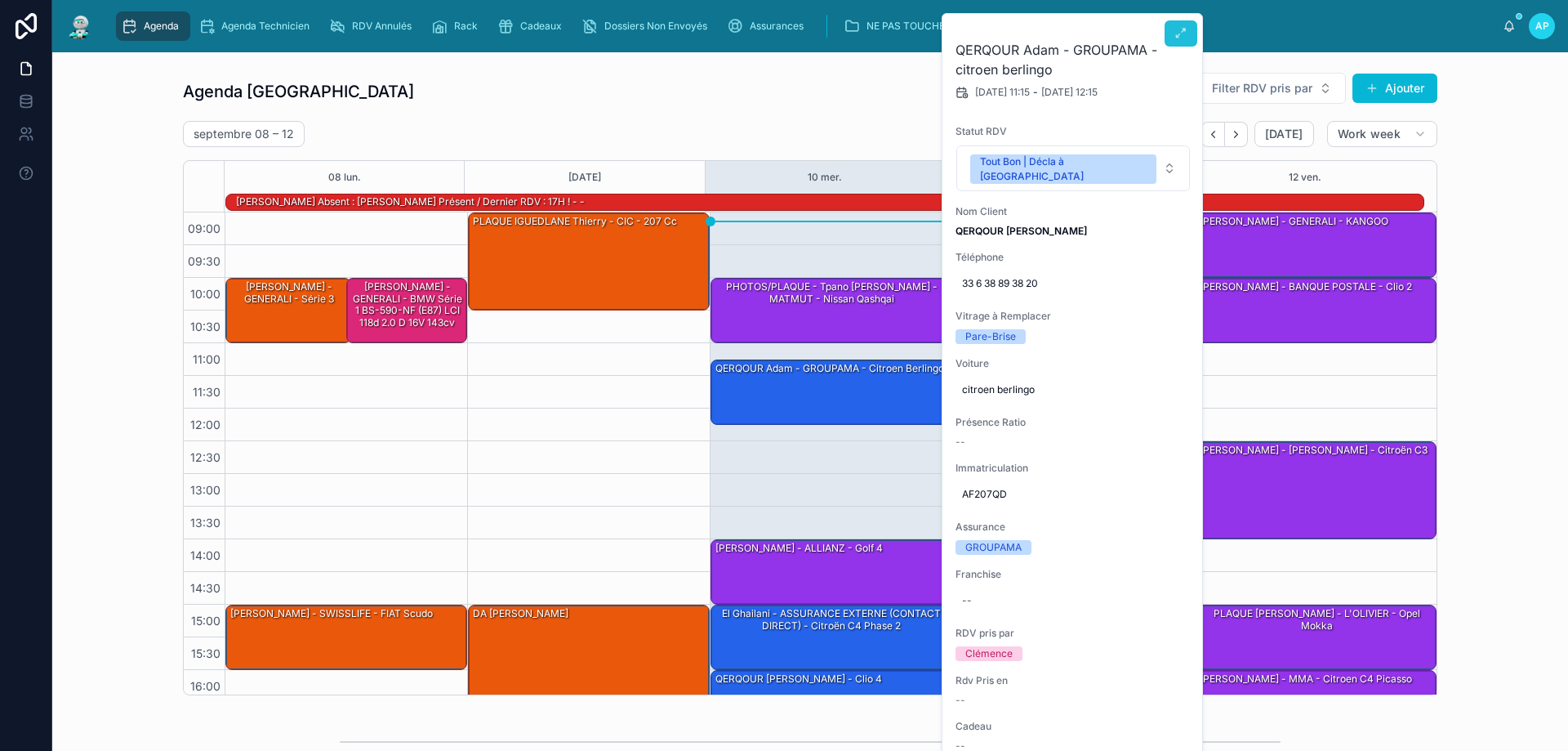
click at [1178, 35] on icon at bounding box center [1180, 33] width 13 height 13
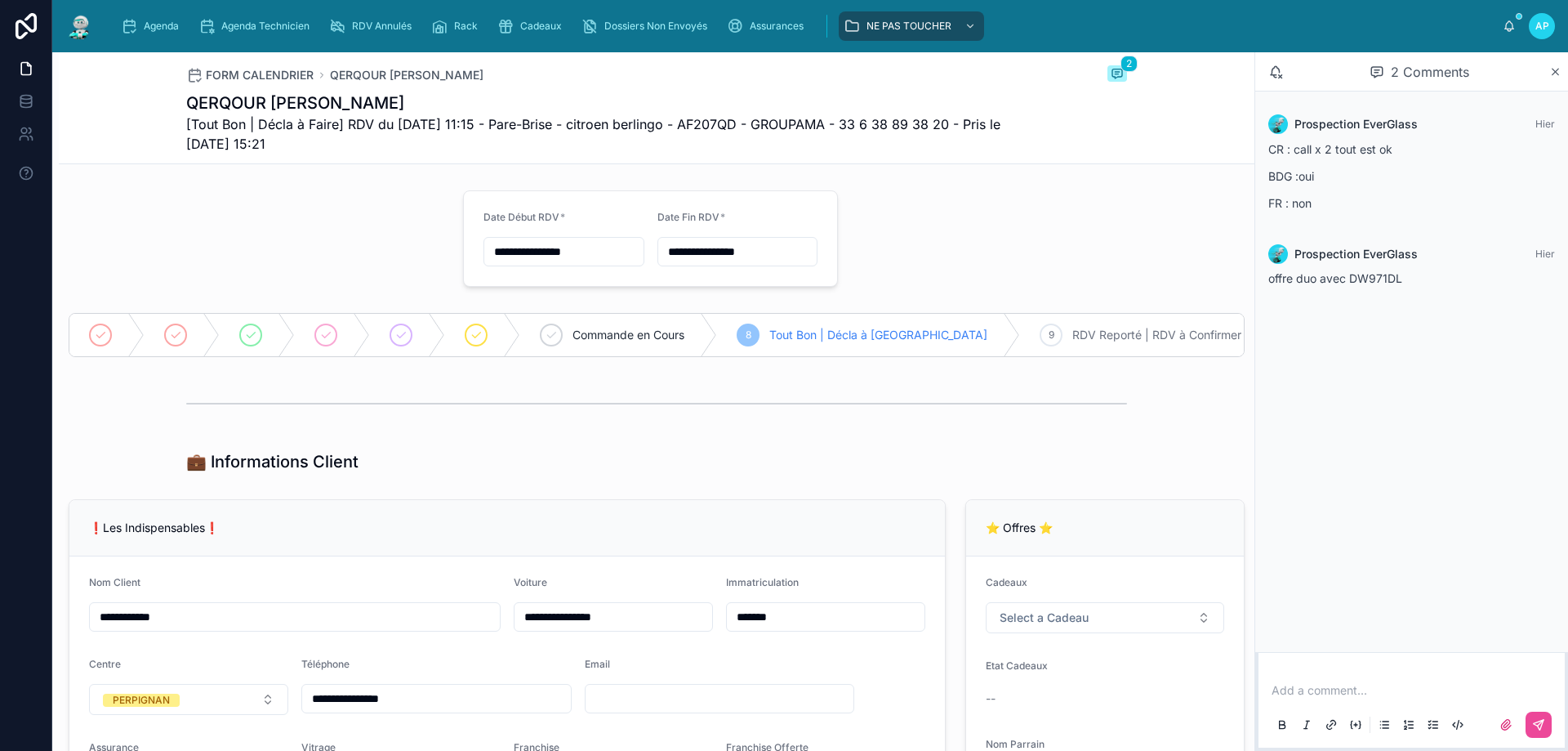
click at [83, 23] on img at bounding box center [80, 25] width 29 height 26
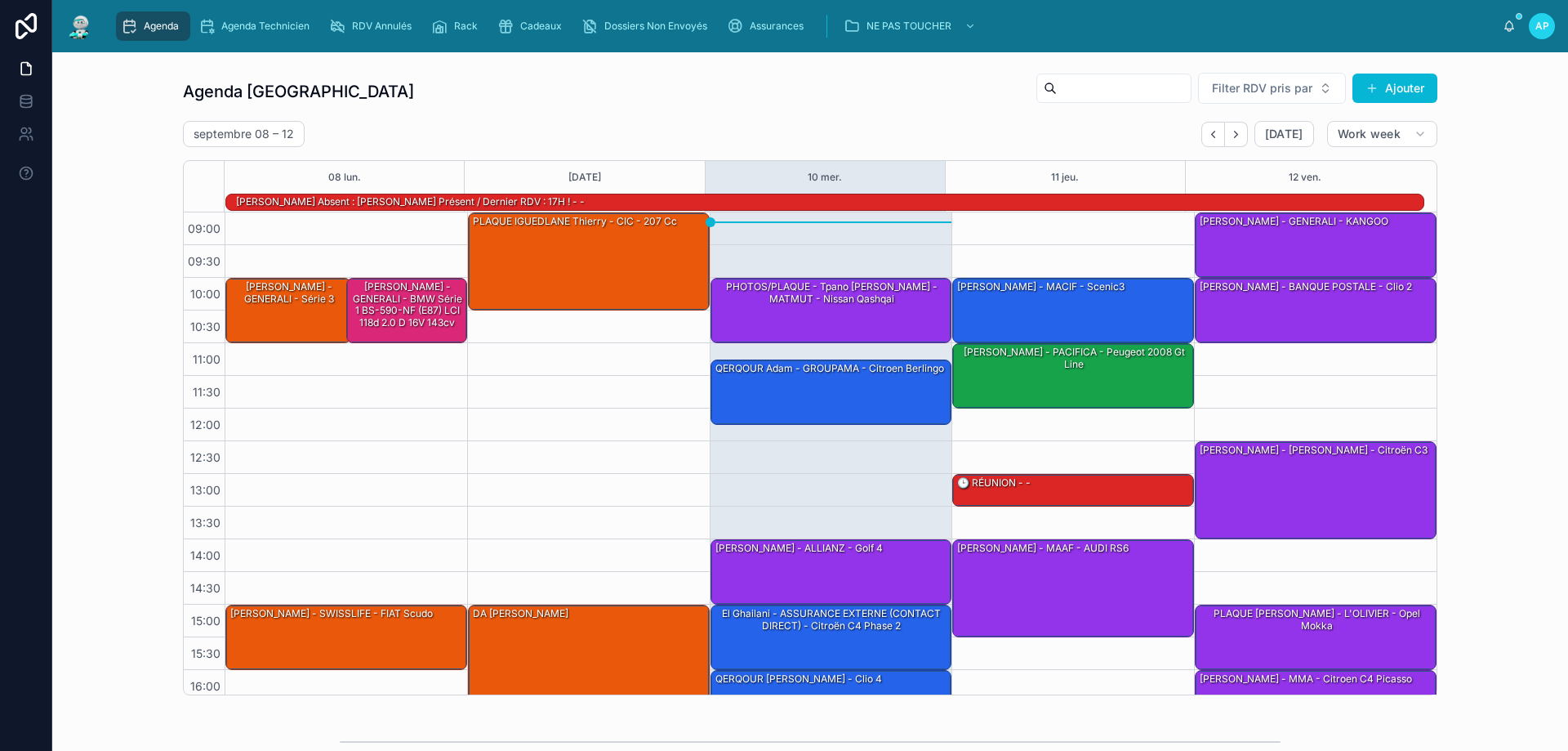
scroll to position [107, 0]
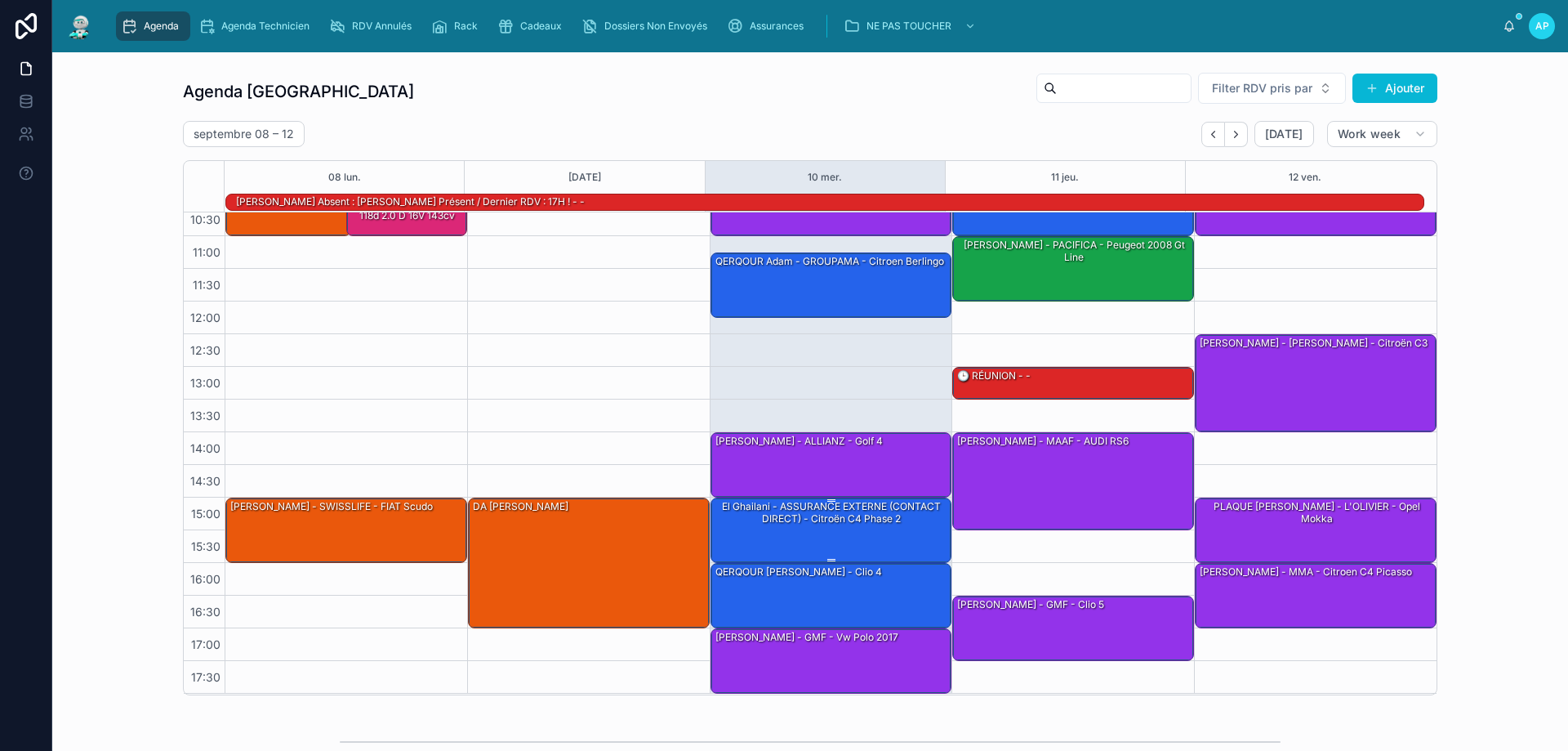
click at [830, 519] on div "El Ghailani - ASSURANCE EXTERNE (CONTACT DIRECT) - Citroën C4 Phase 2" at bounding box center [832, 513] width 237 height 27
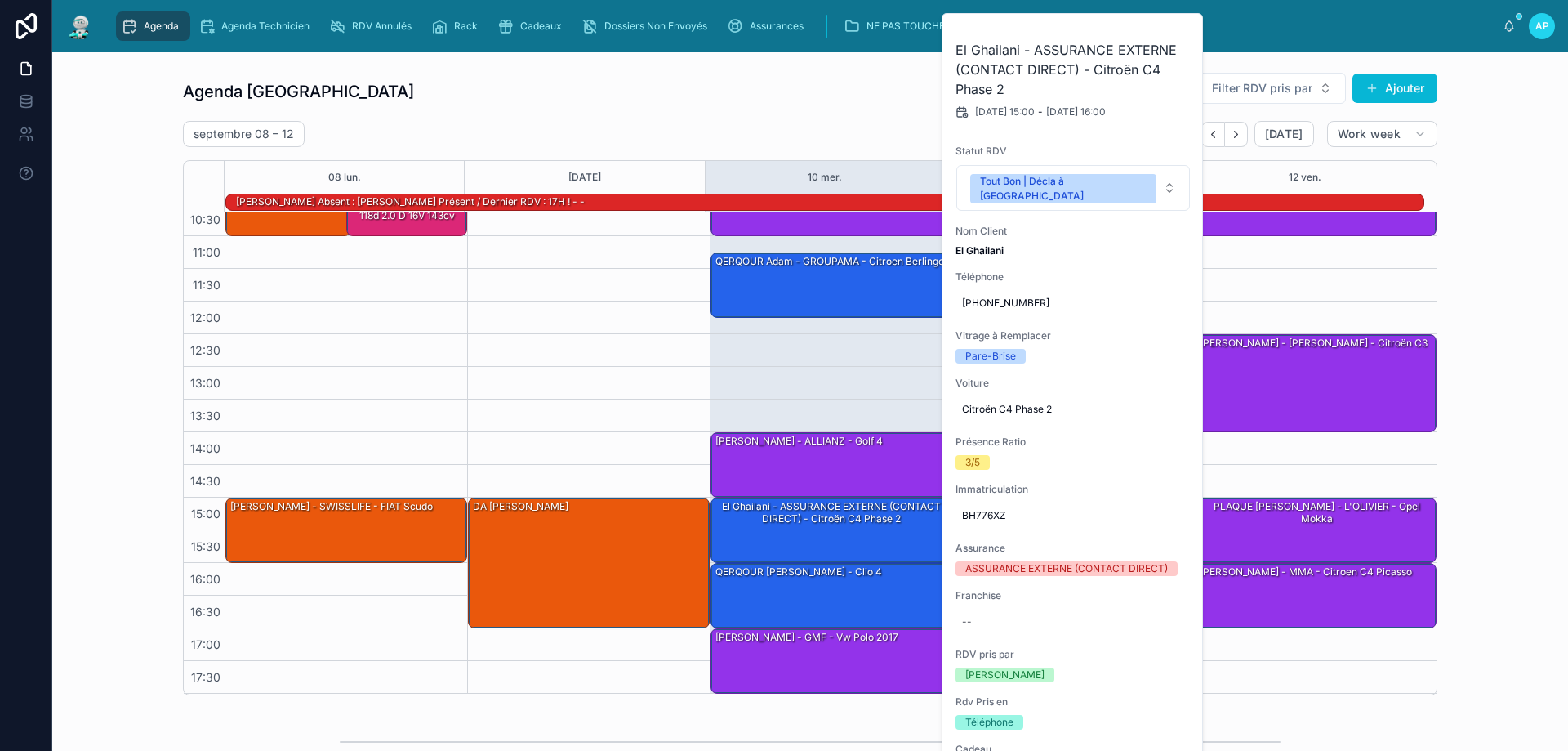
click at [834, 364] on div "10:00 – 11:00 PHOTOS/PLAQUE - Tpano Lagarde Axel - MATMUT - Nissan Qashqai 11:1…" at bounding box center [832, 399] width 243 height 588
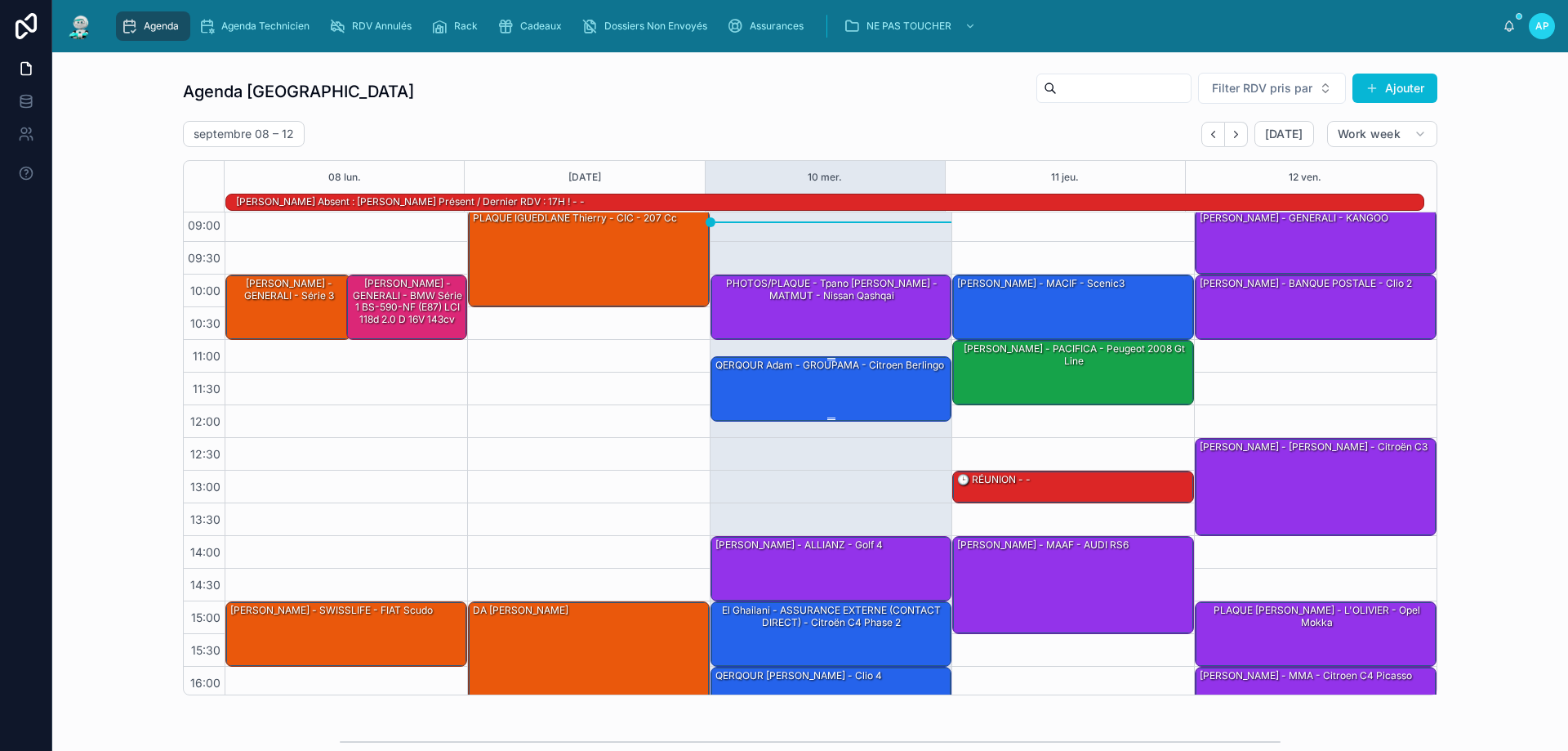
scroll to position [0, 0]
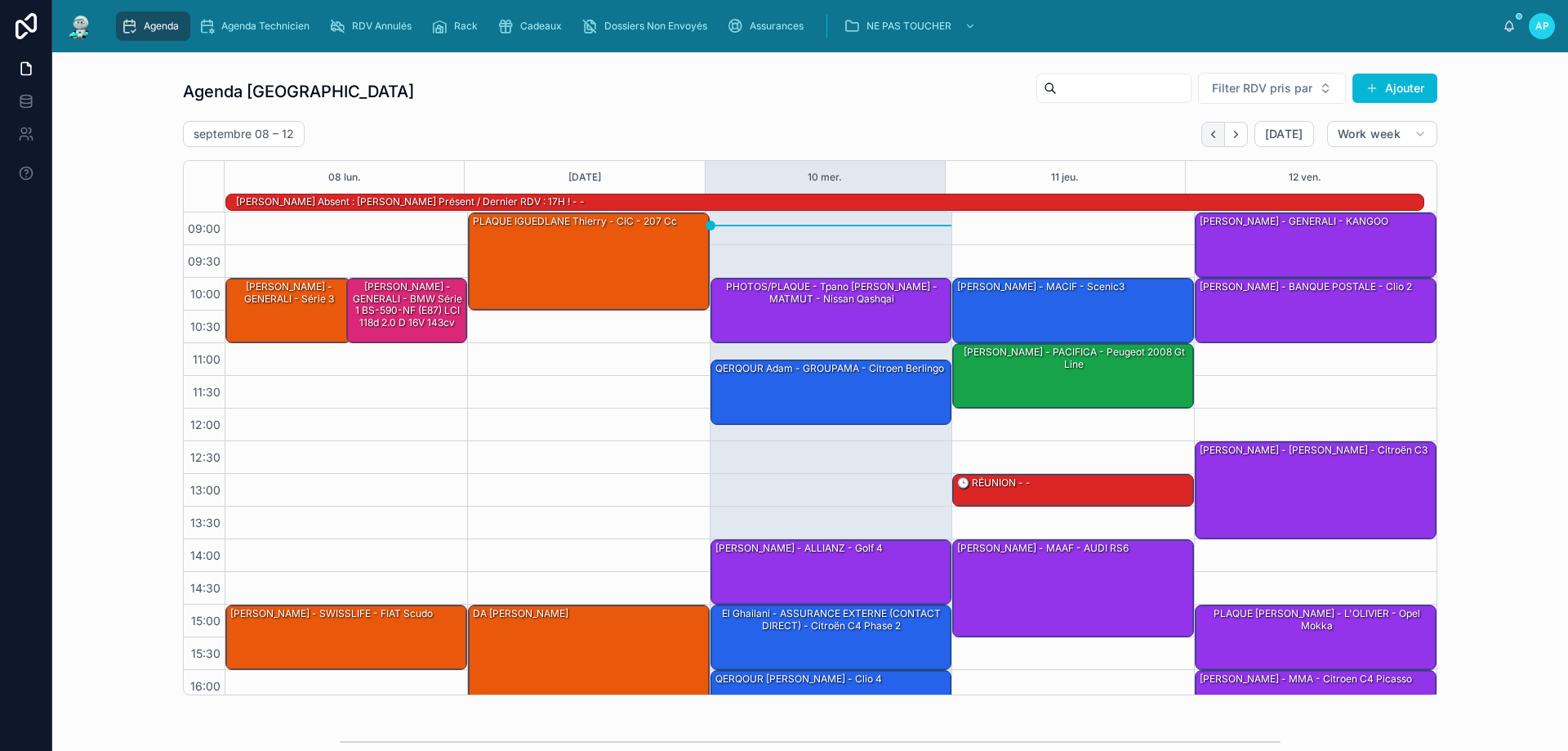
click at [1208, 135] on icon "Back" at bounding box center [1213, 134] width 13 height 13
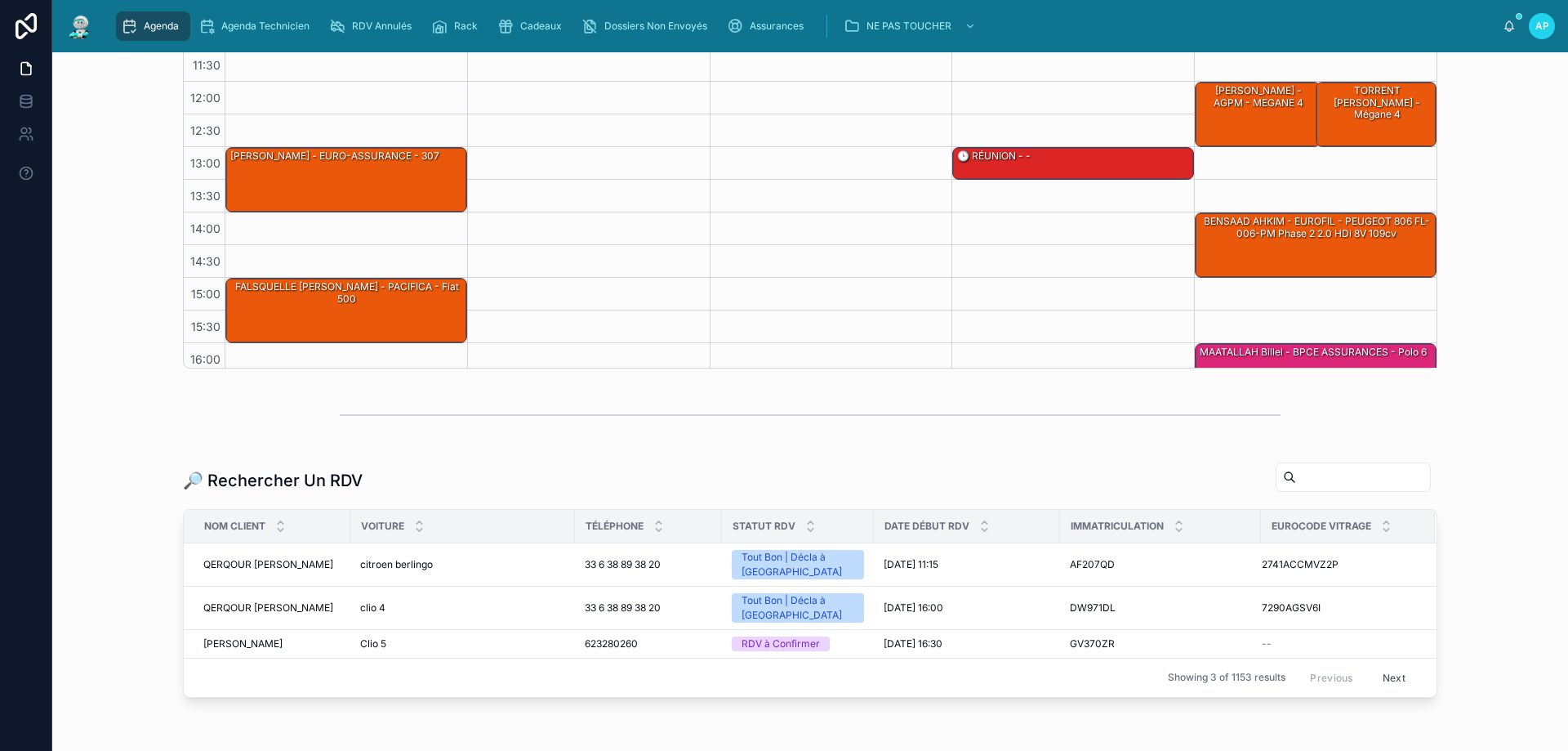
scroll to position [382, 0]
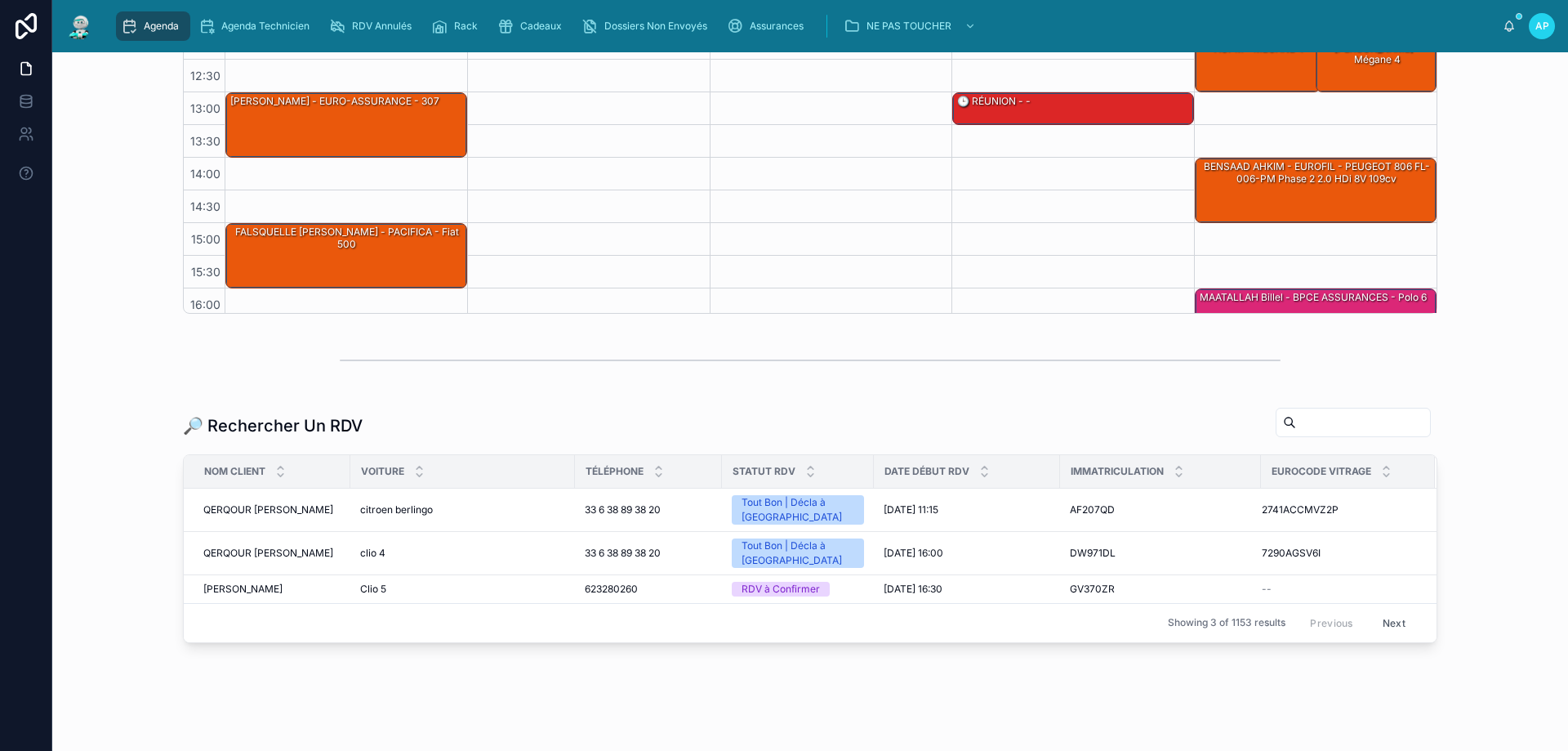
click at [1297, 423] on input "text" at bounding box center [1363, 422] width 134 height 23
type input "***"
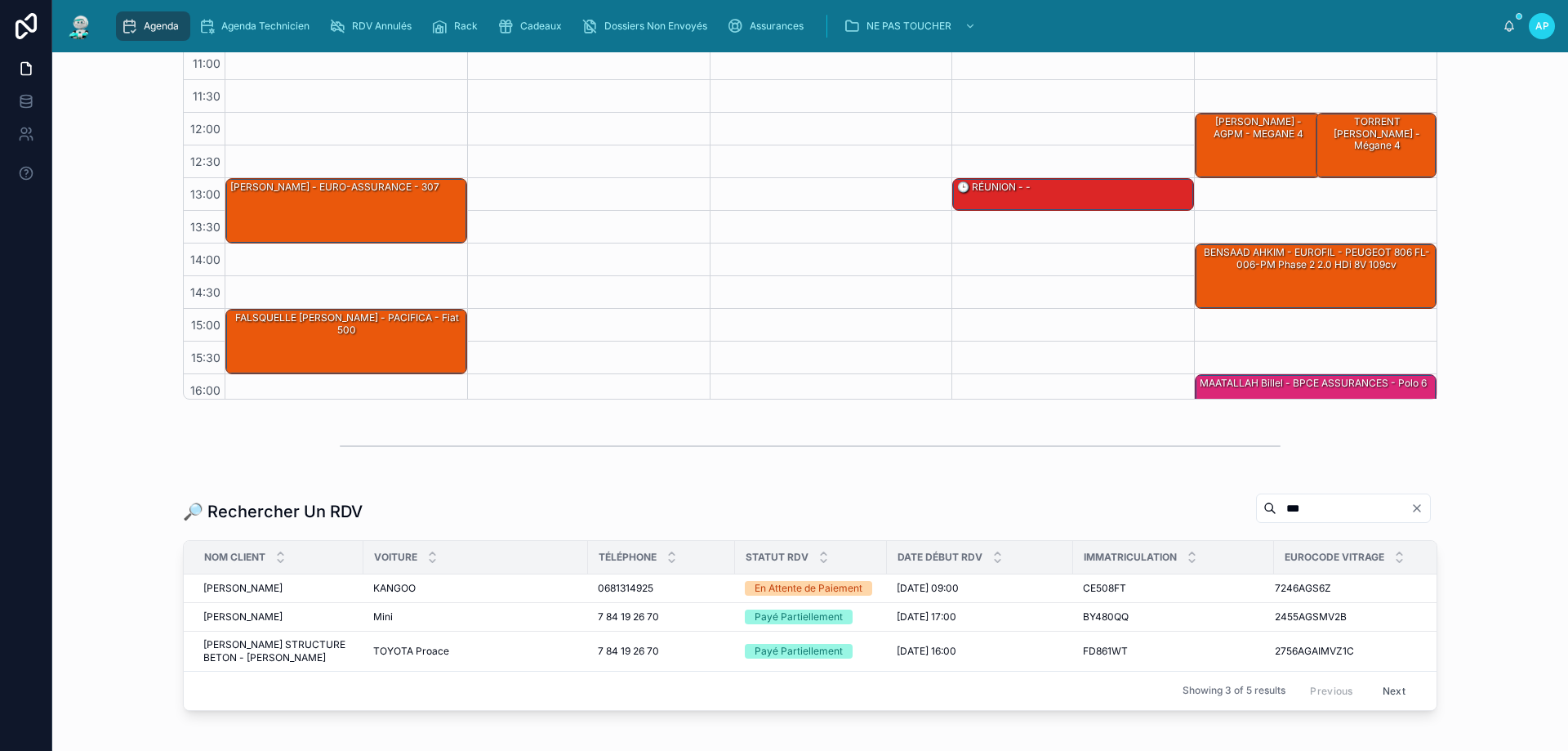
scroll to position [382, 0]
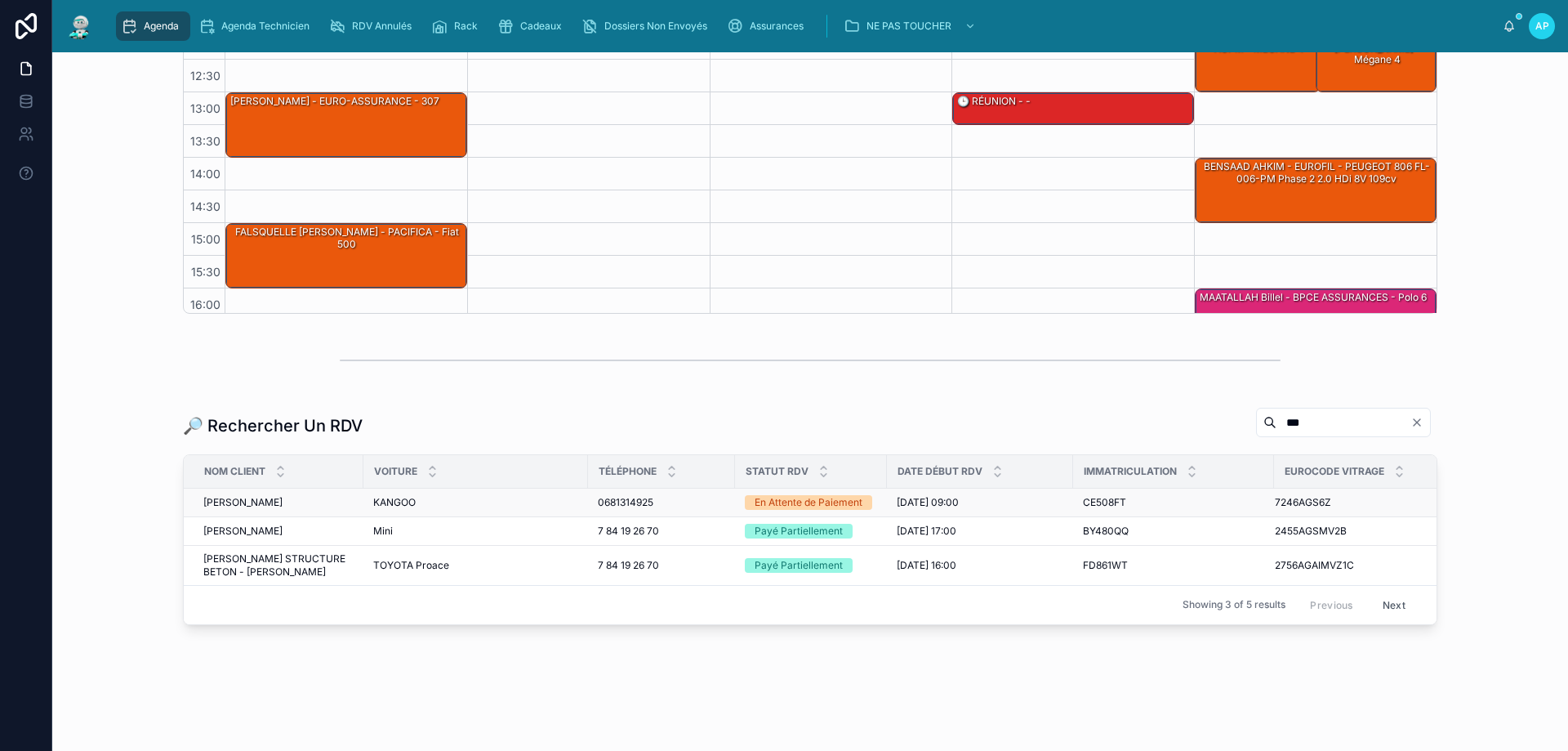
click at [227, 499] on span "GIL Sabrina" at bounding box center [243, 501] width 79 height 13
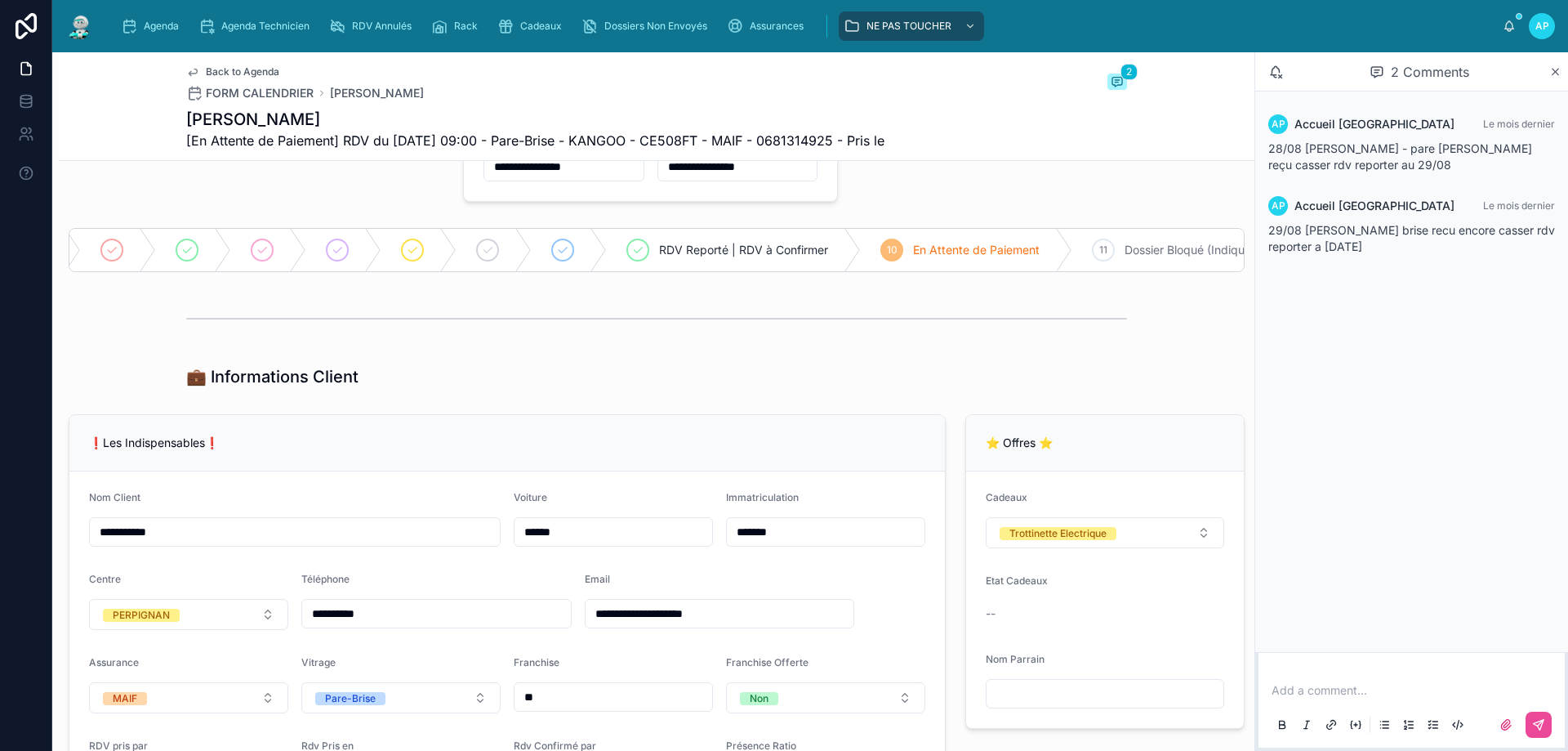
scroll to position [0, 166]
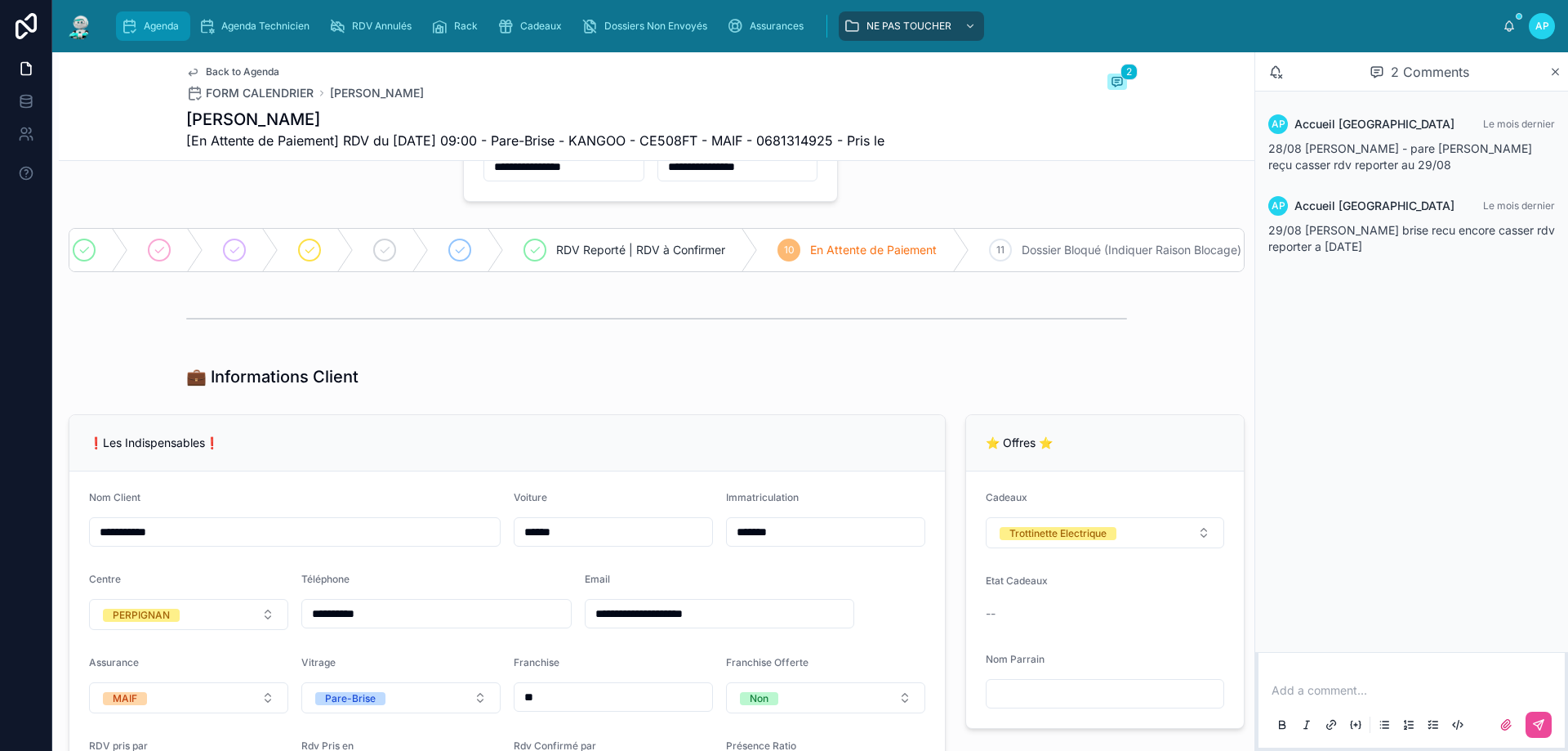
click at [129, 27] on icon "scrollable content" at bounding box center [128, 25] width 17 height 17
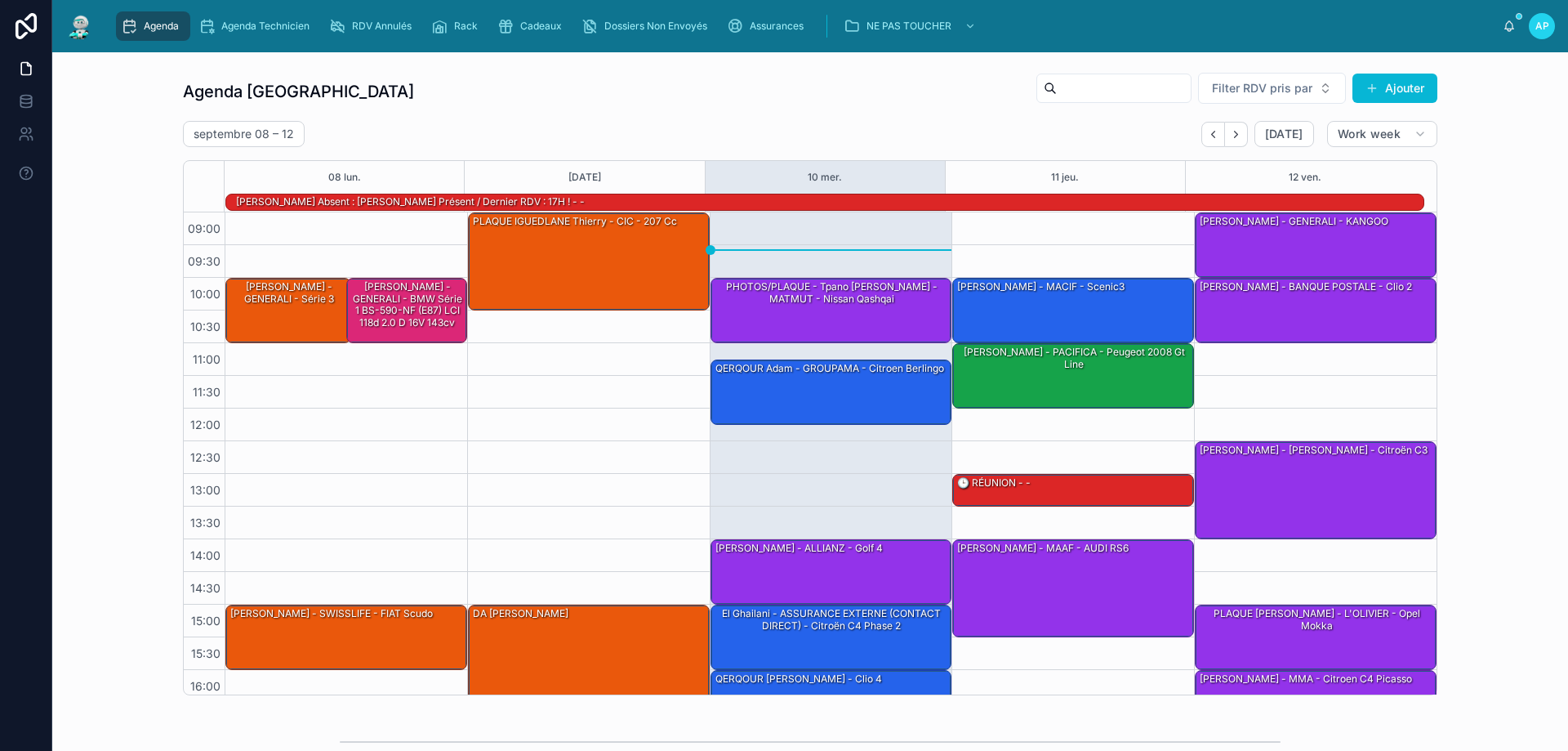
scroll to position [327, 0]
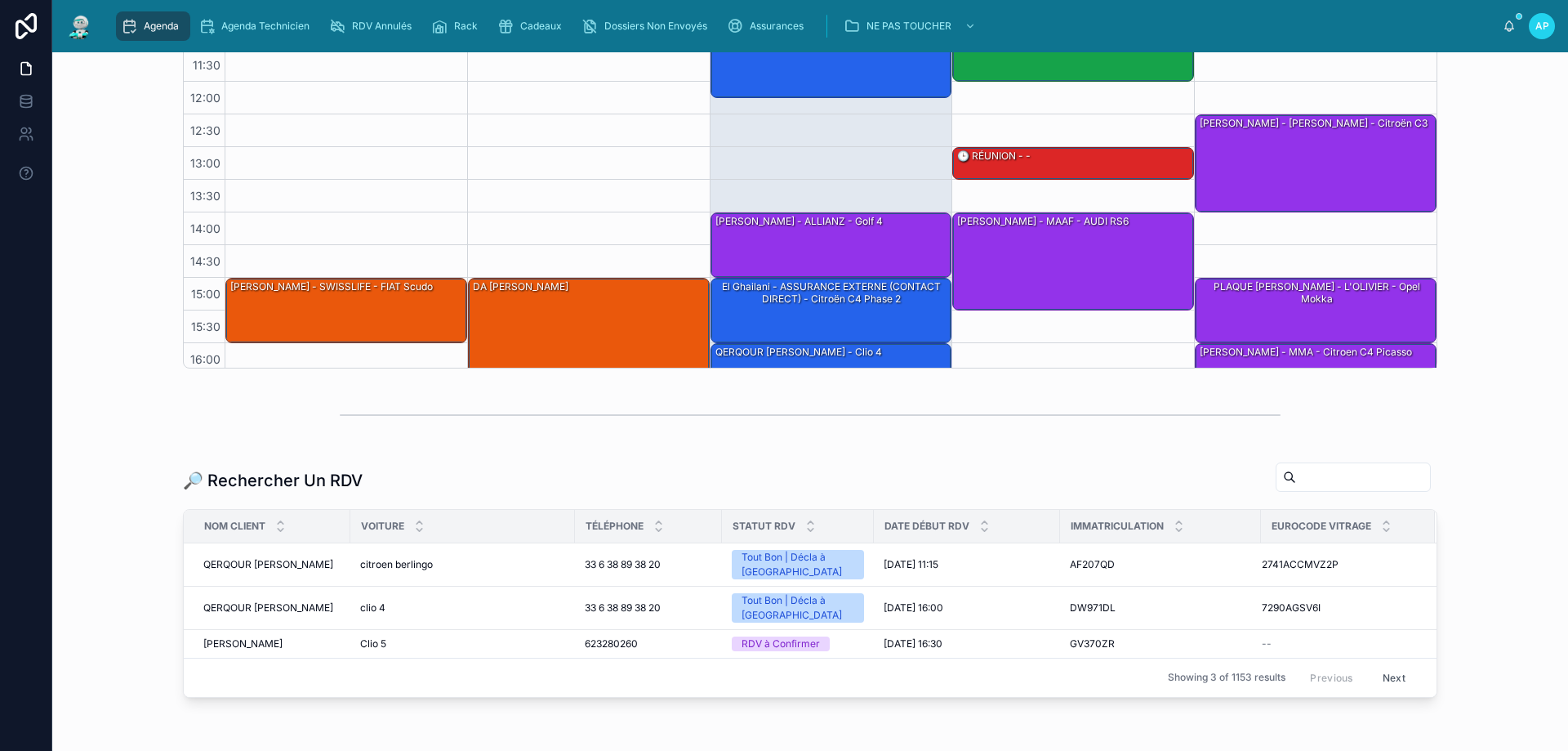
click at [1338, 471] on input "text" at bounding box center [1363, 476] width 134 height 23
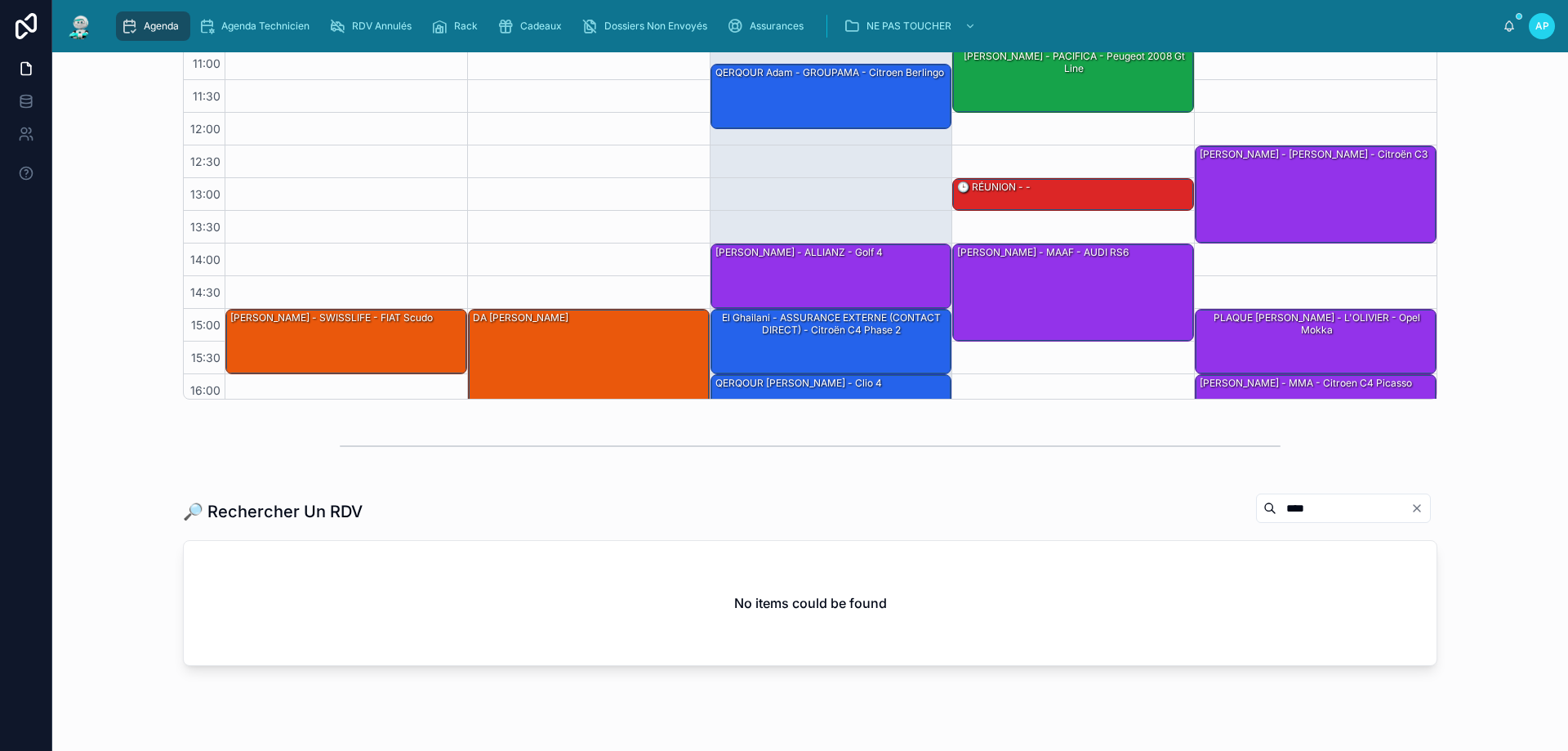
scroll to position [327, 0]
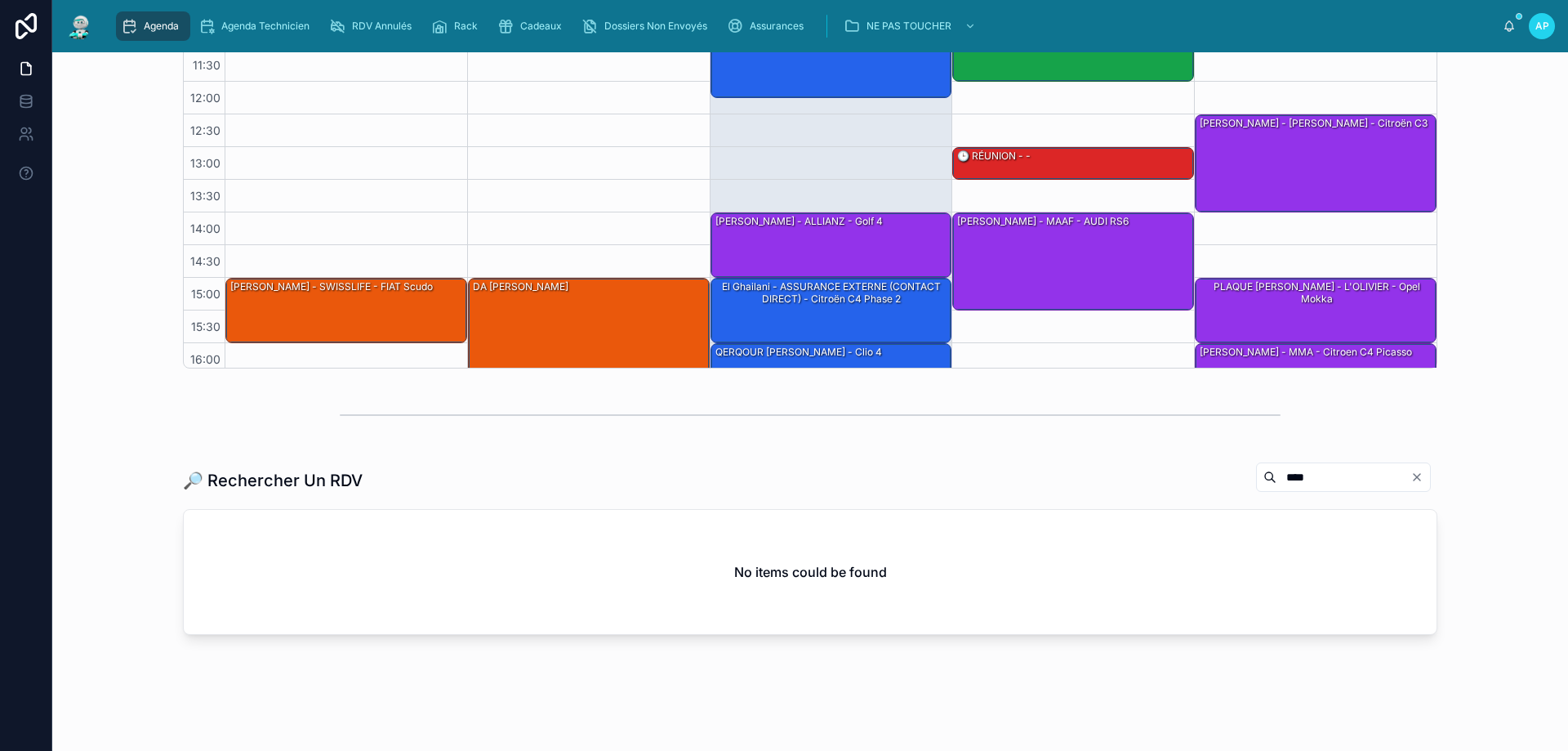
type input "****"
click at [1419, 470] on button "Clear" at bounding box center [1421, 476] width 20 height 13
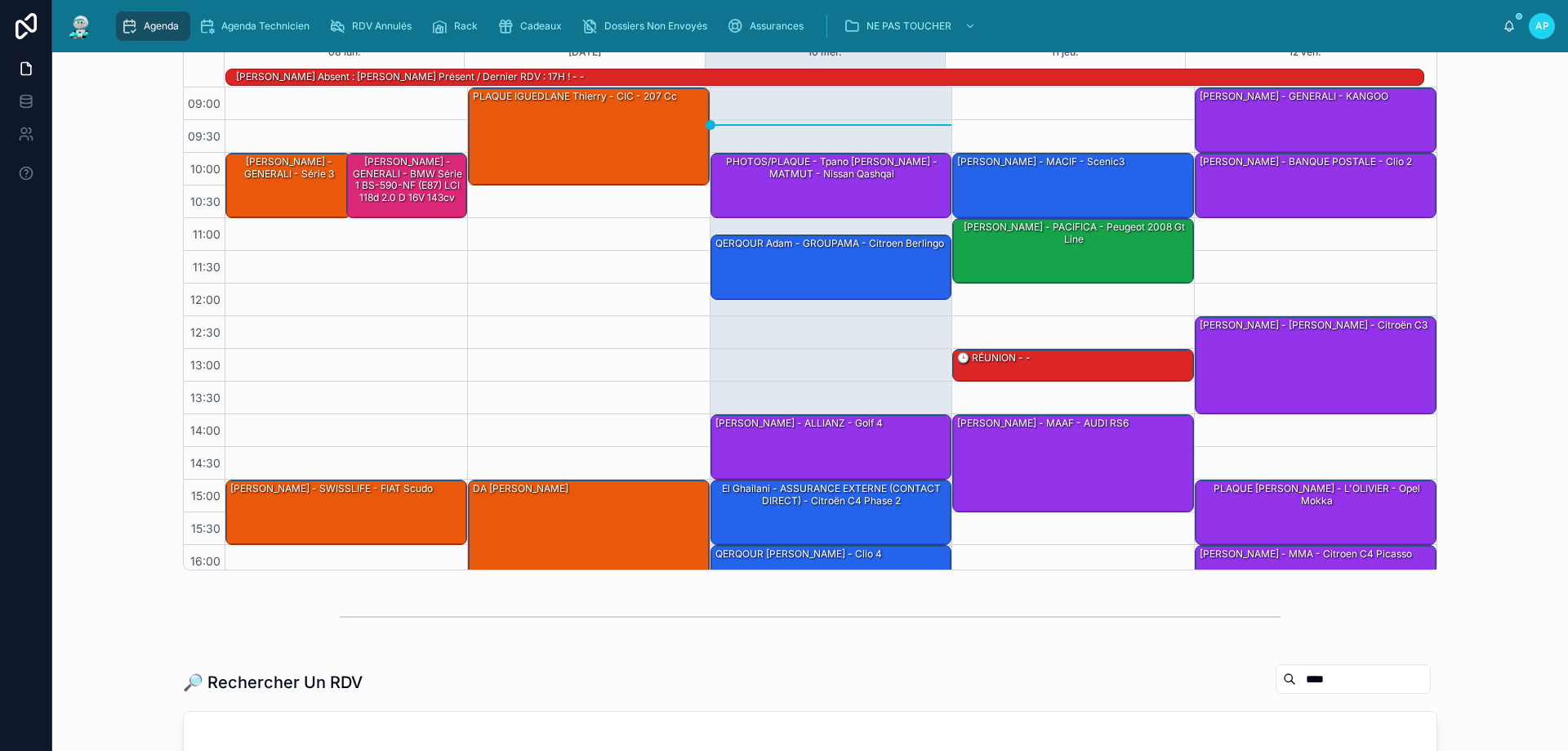
scroll to position [0, 0]
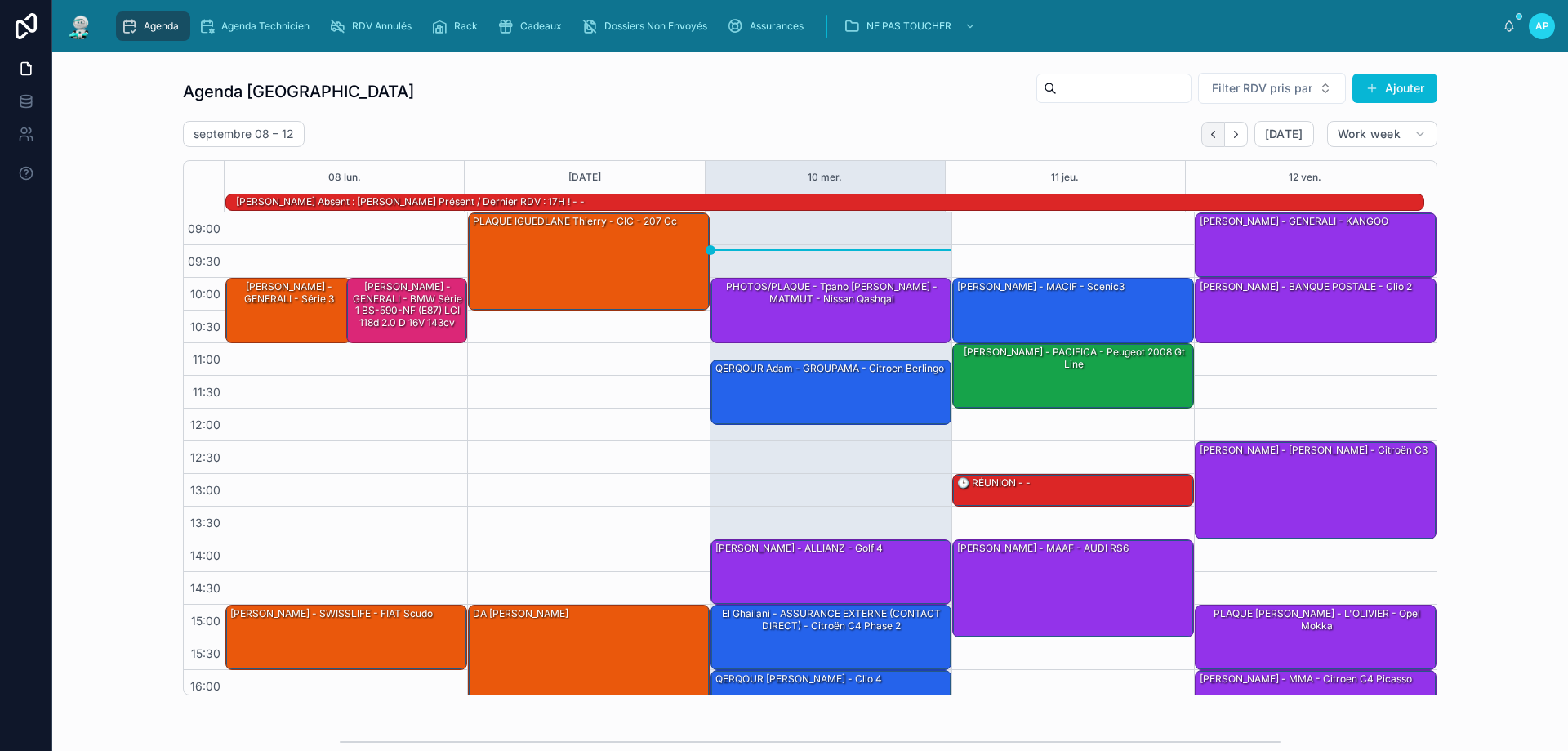
click at [1216, 133] on button "Back" at bounding box center [1213, 134] width 24 height 25
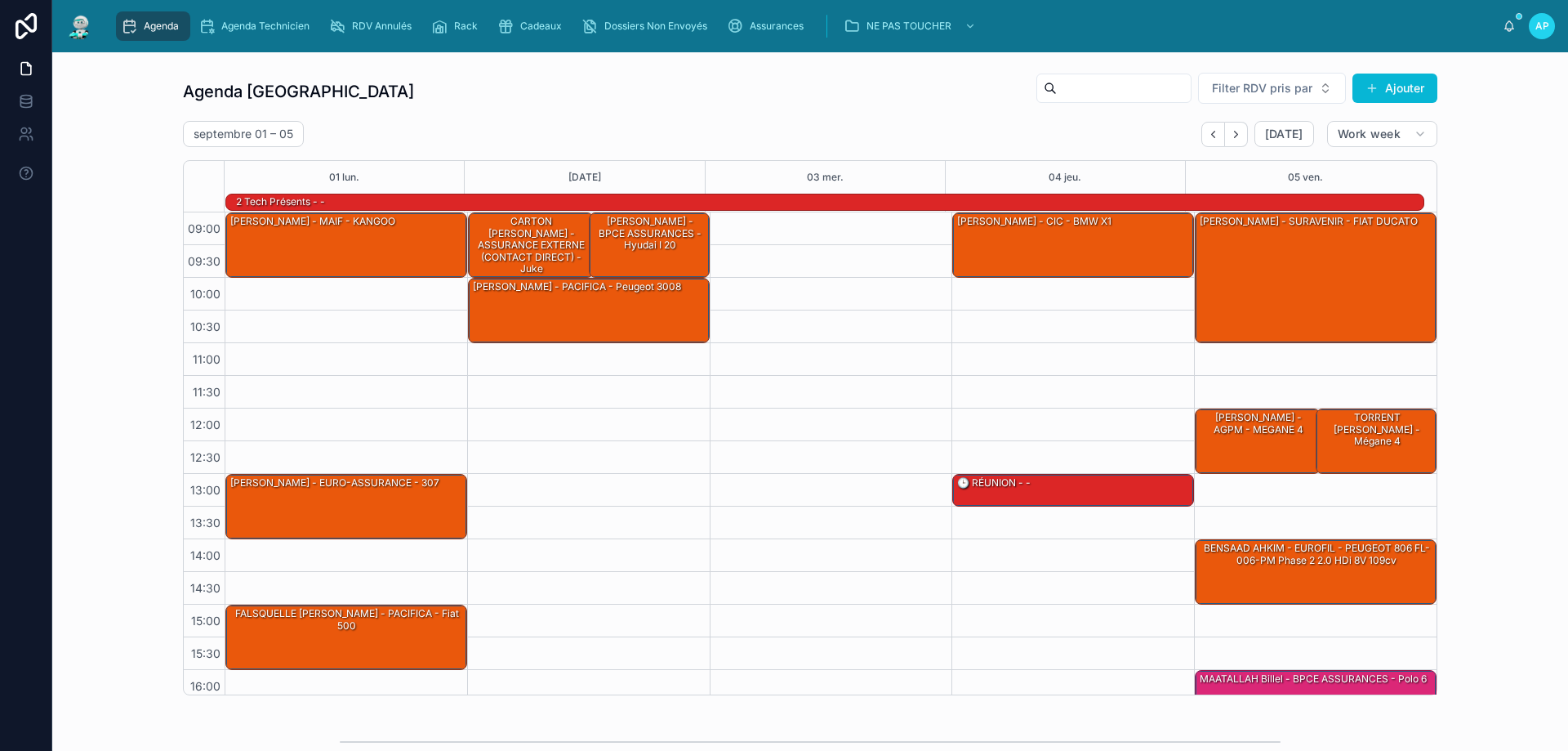
click at [1212, 133] on icon "Back" at bounding box center [1213, 134] width 13 height 13
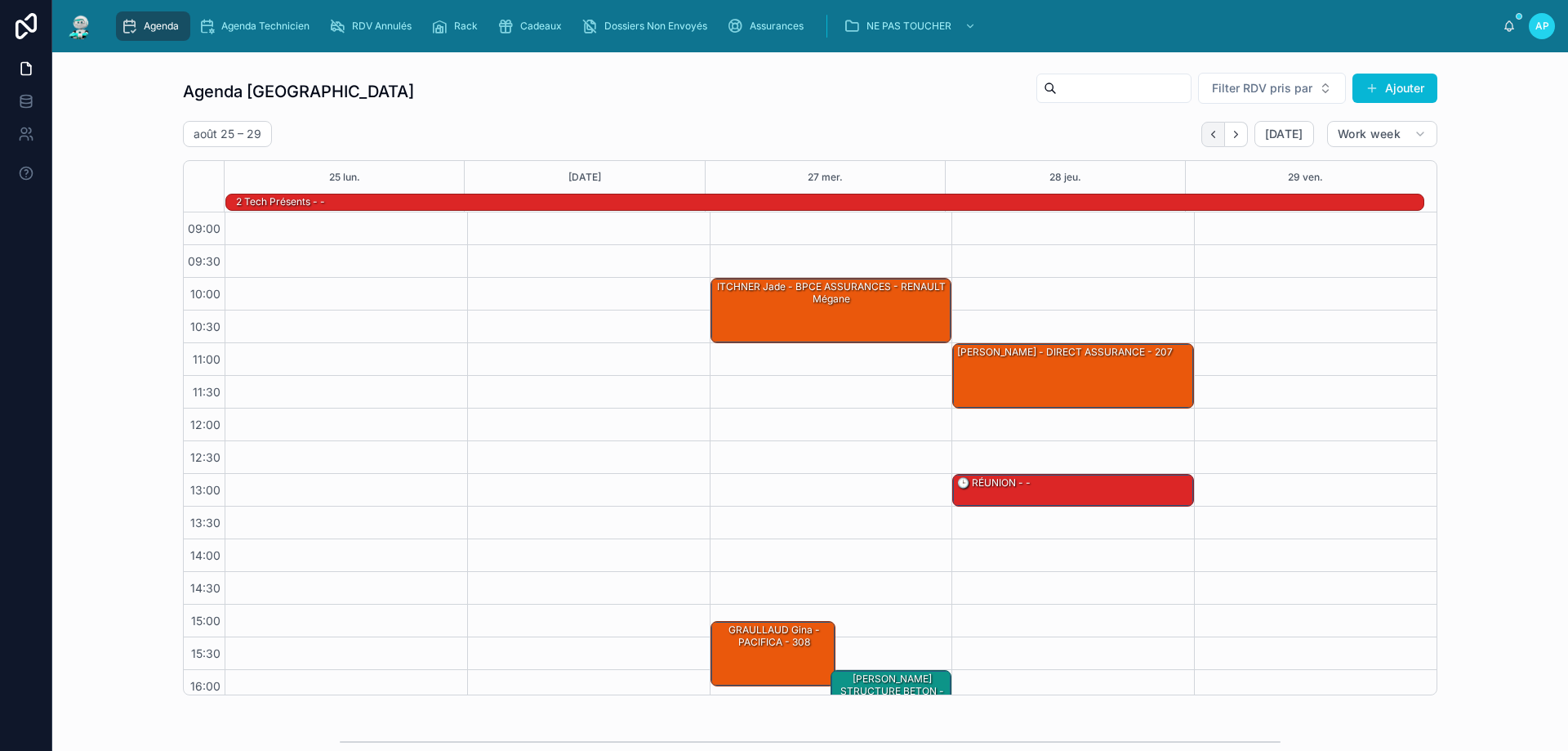
click at [1213, 137] on icon "Back" at bounding box center [1213, 134] width 13 height 13
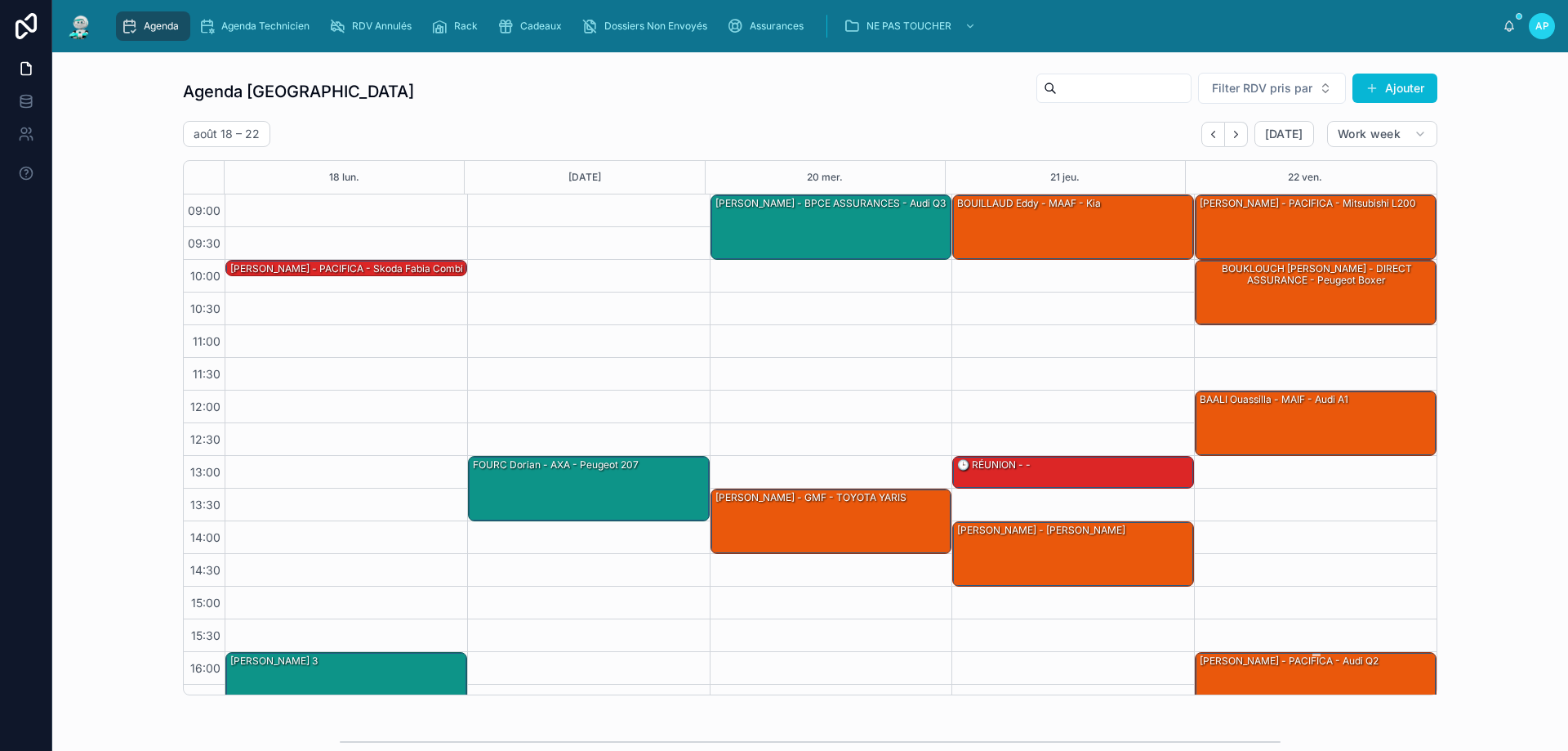
click at [1251, 662] on div "FABRE Mathieu - PACIFICA - Audi Q2" at bounding box center [1290, 660] width 182 height 15
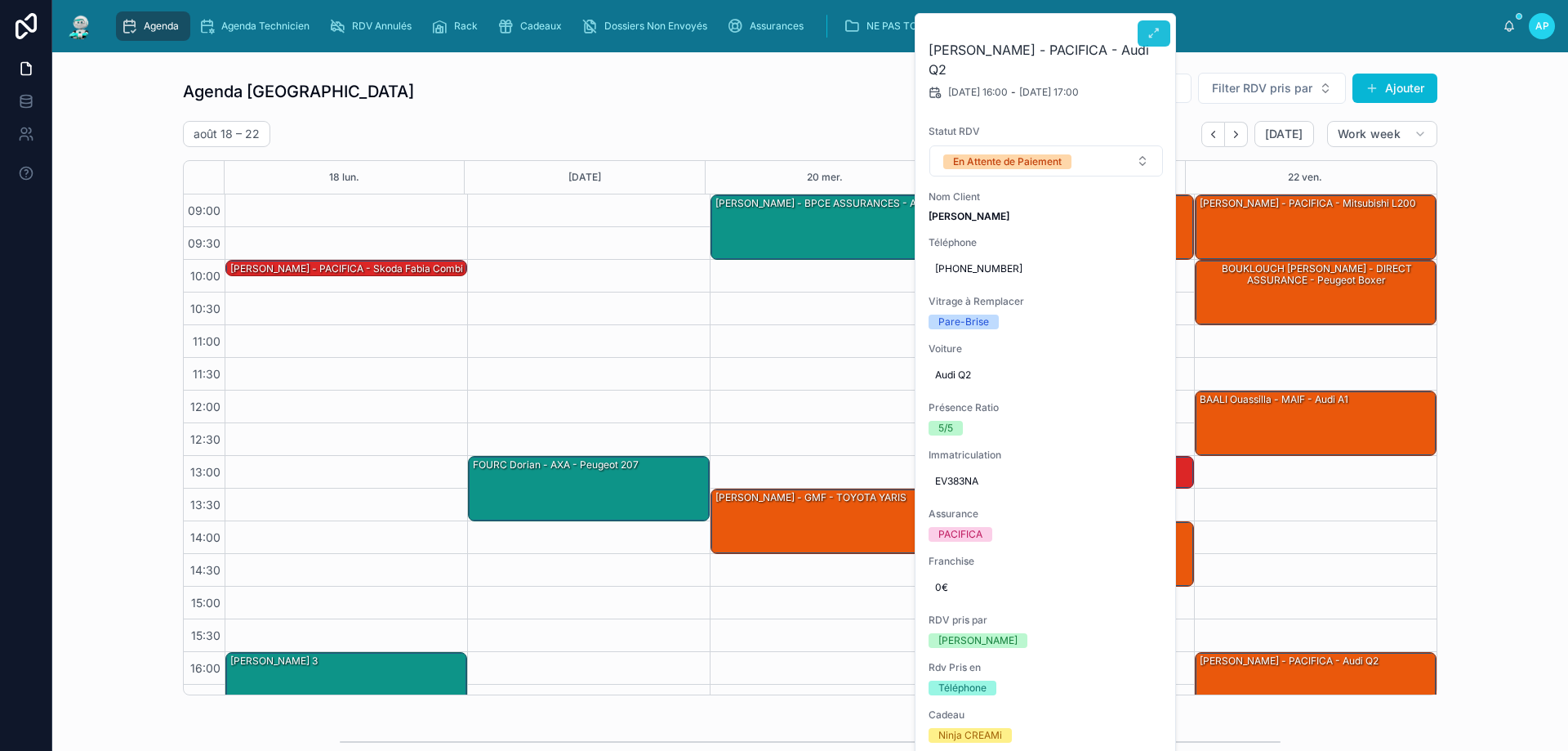
click at [1146, 27] on button at bounding box center [1154, 33] width 32 height 26
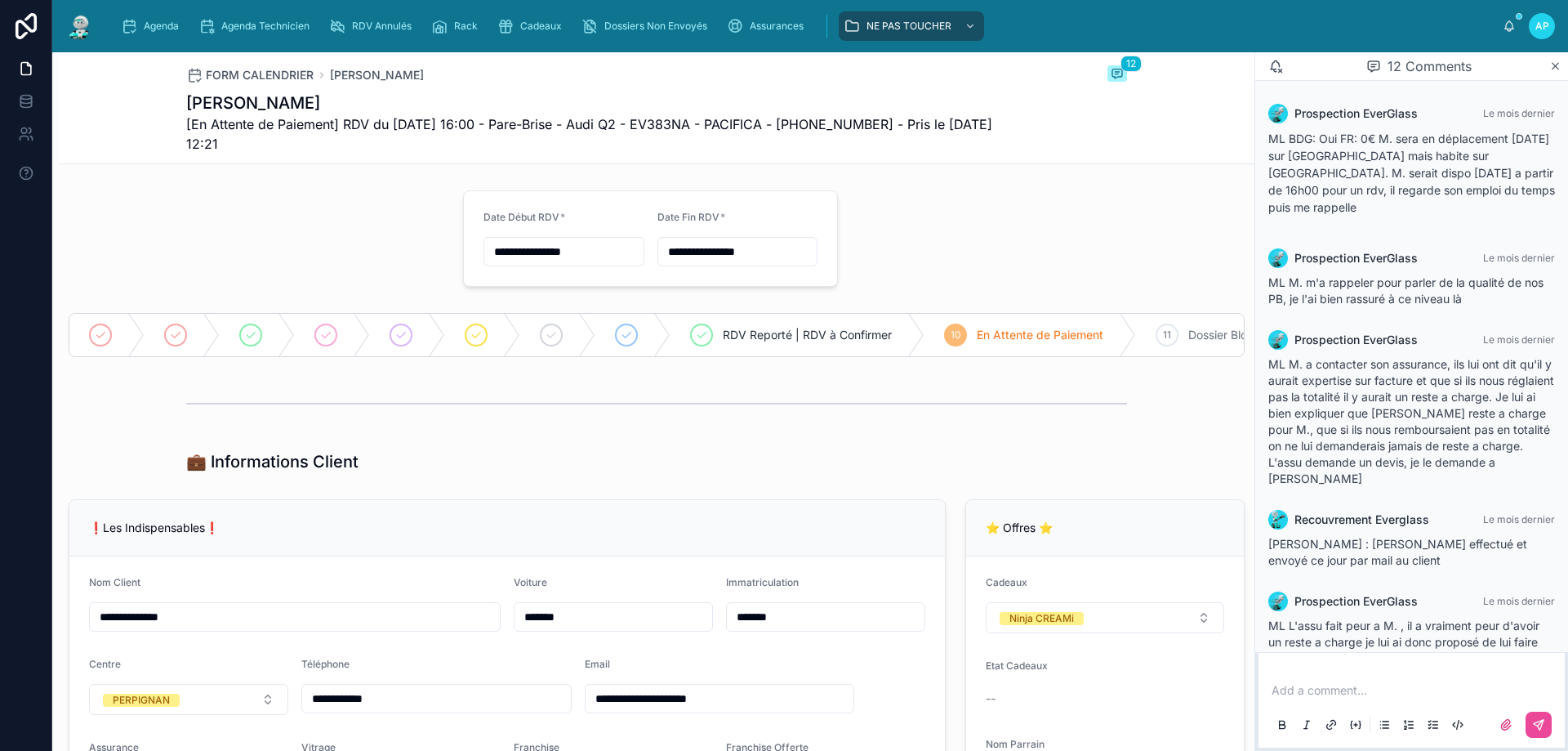
scroll to position [717, 0]
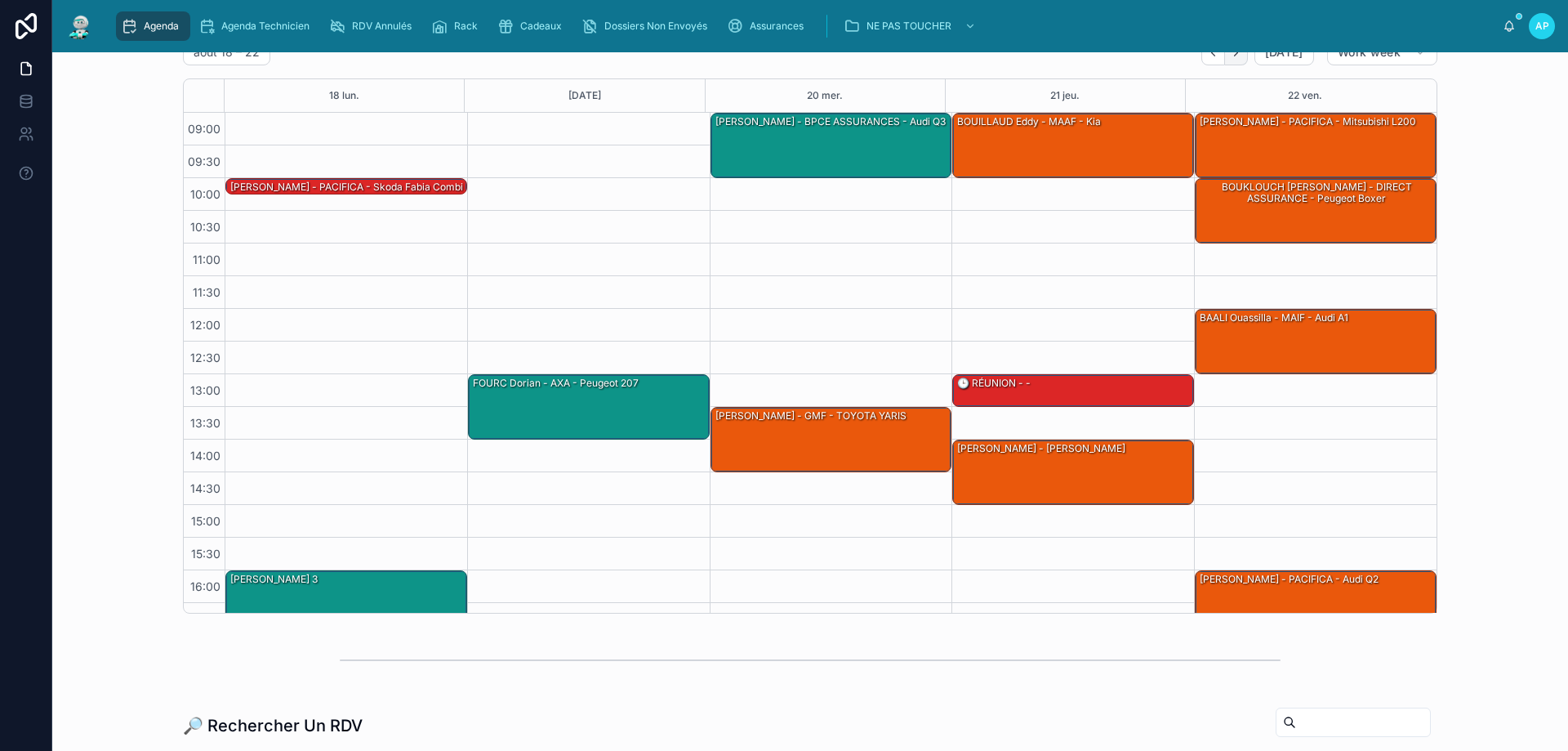
click at [1239, 58] on icon "Next" at bounding box center [1236, 53] width 13 height 13
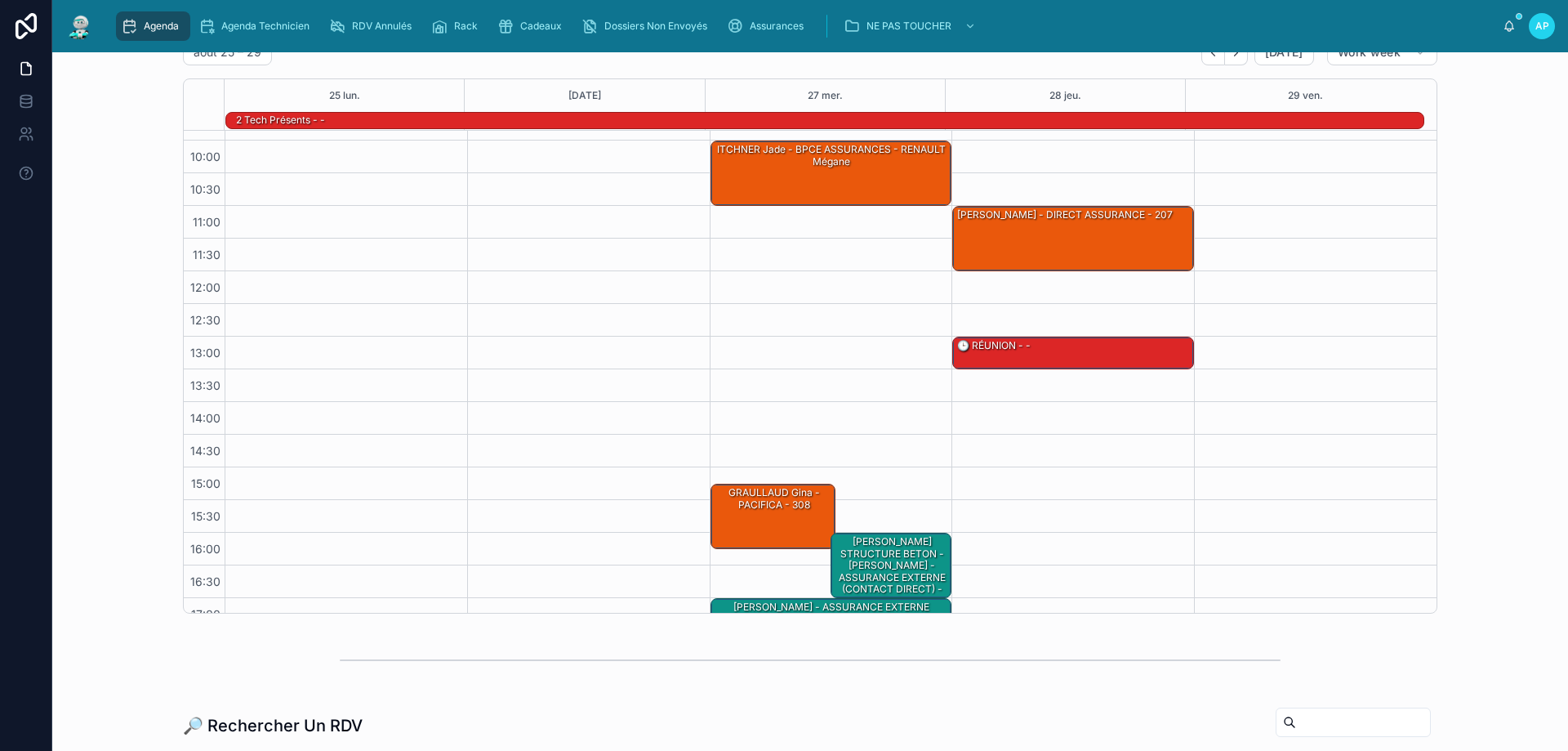
scroll to position [81, 0]
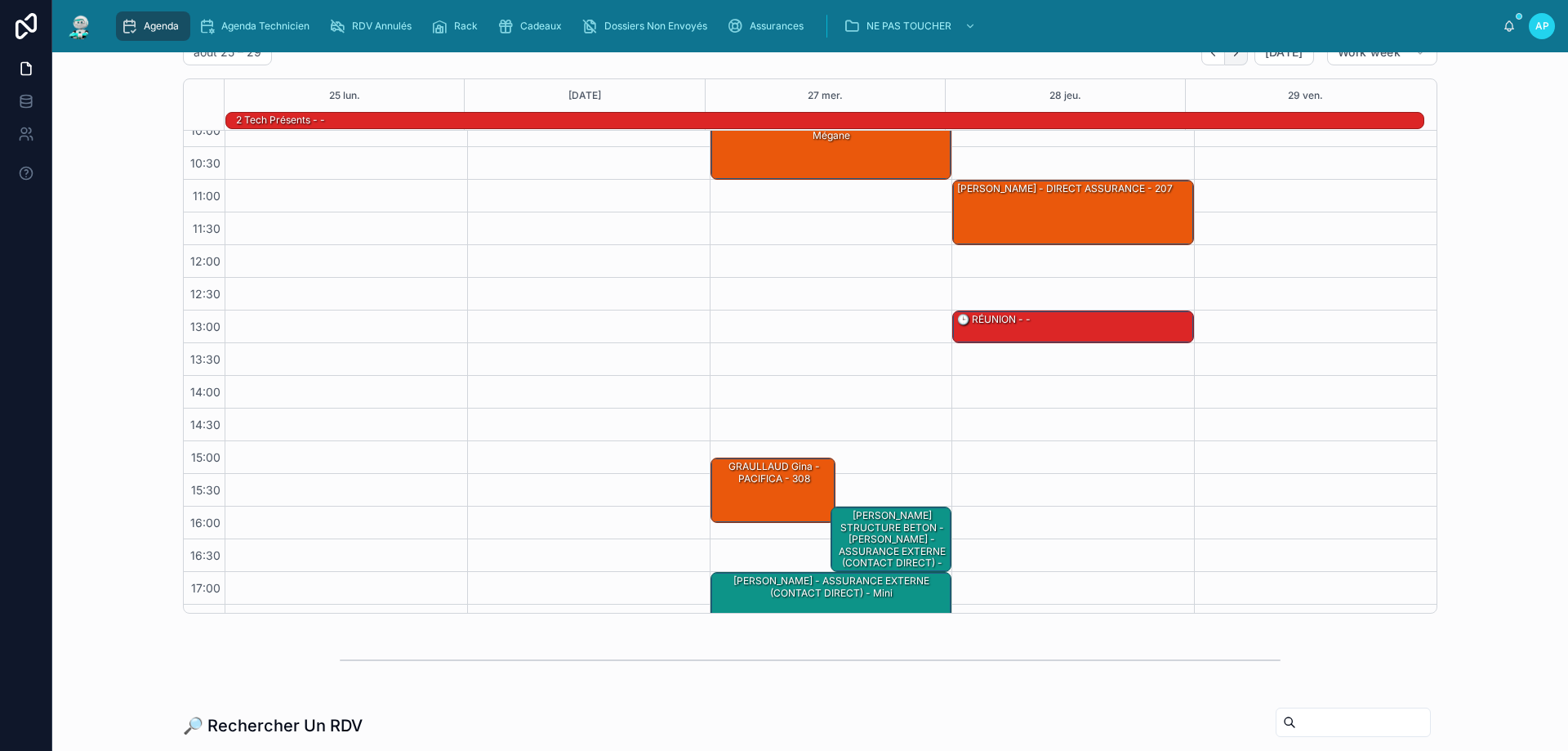
click at [1231, 55] on icon "Next" at bounding box center [1236, 53] width 13 height 13
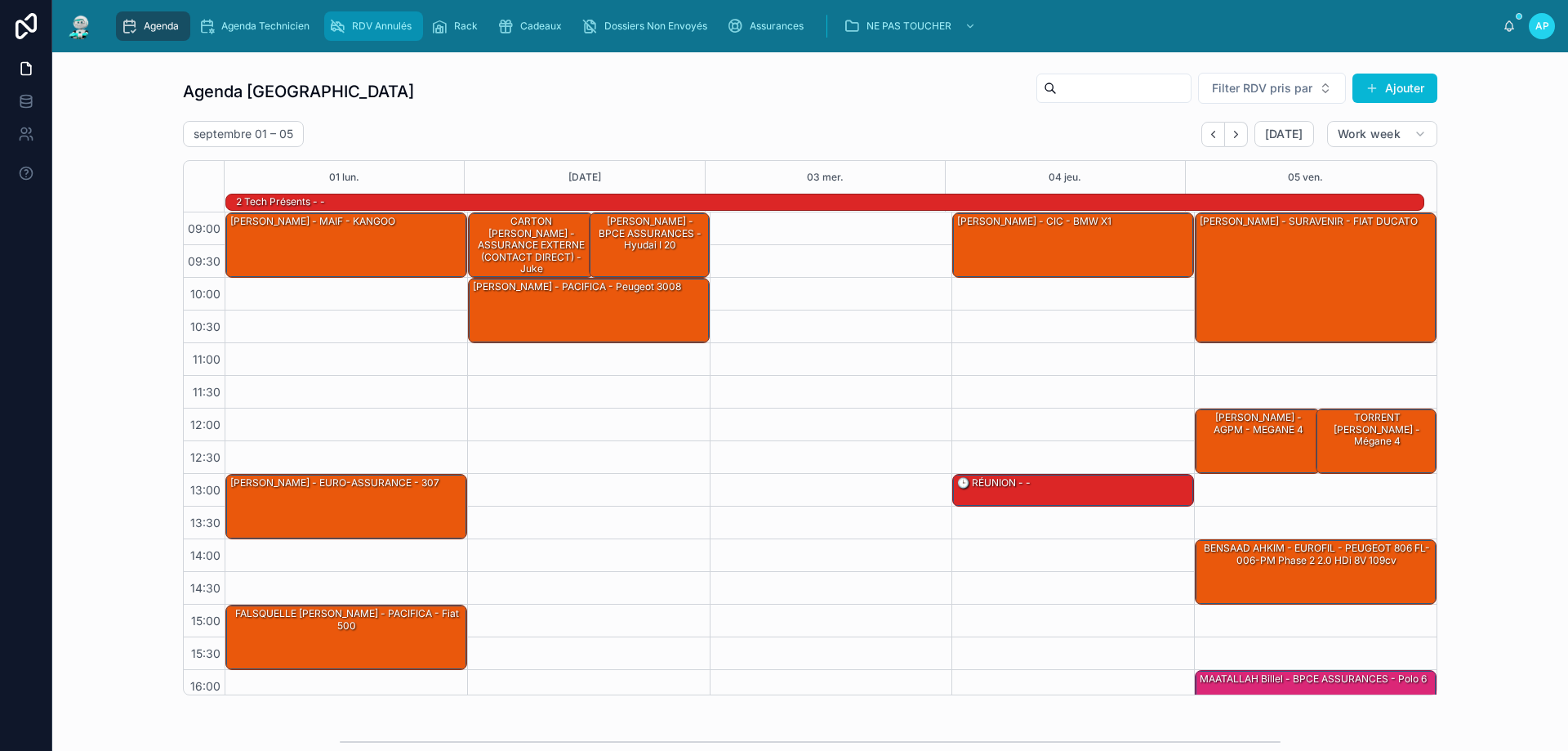
click at [347, 17] on div "RDV Annulés" at bounding box center [373, 25] width 89 height 26
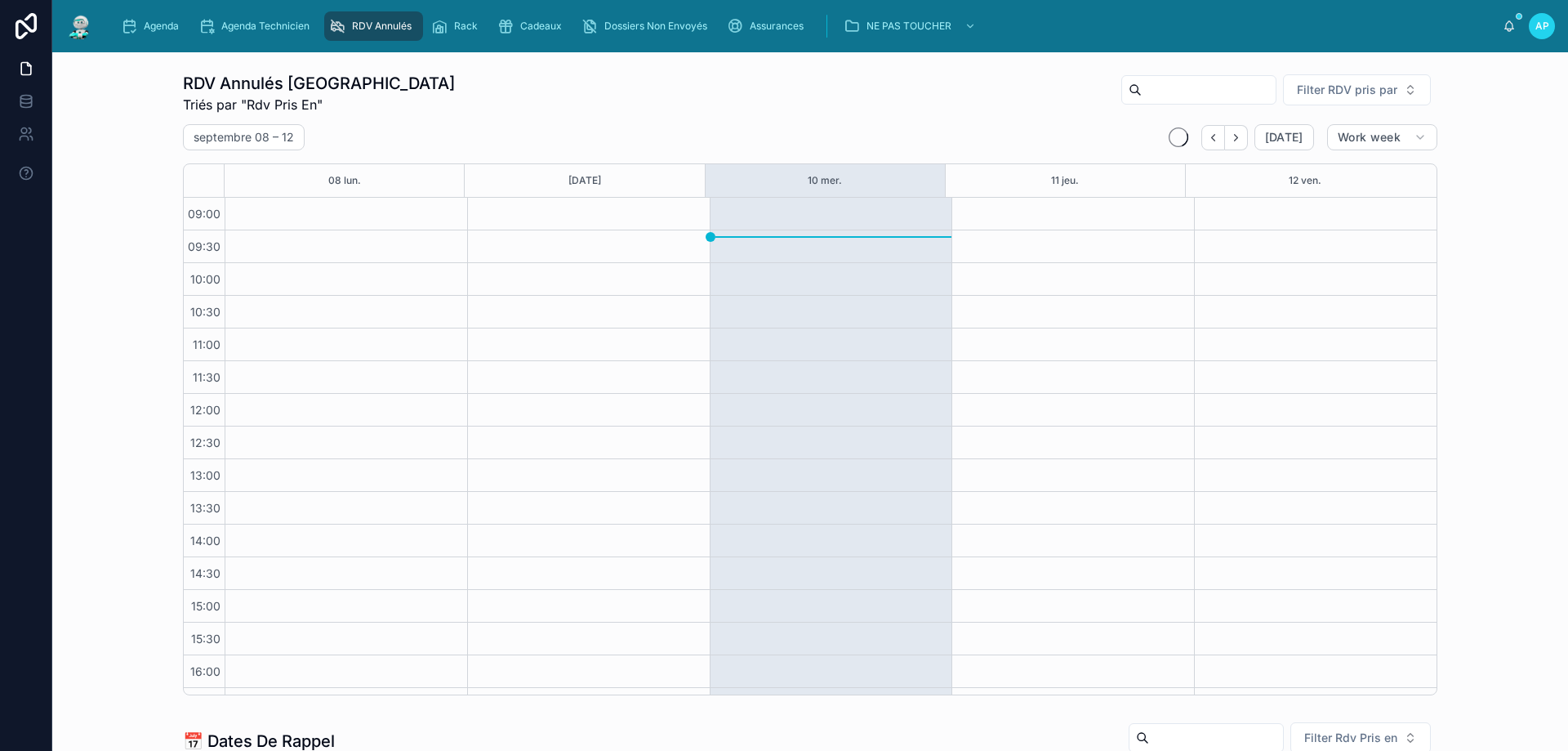
scroll to position [91, 0]
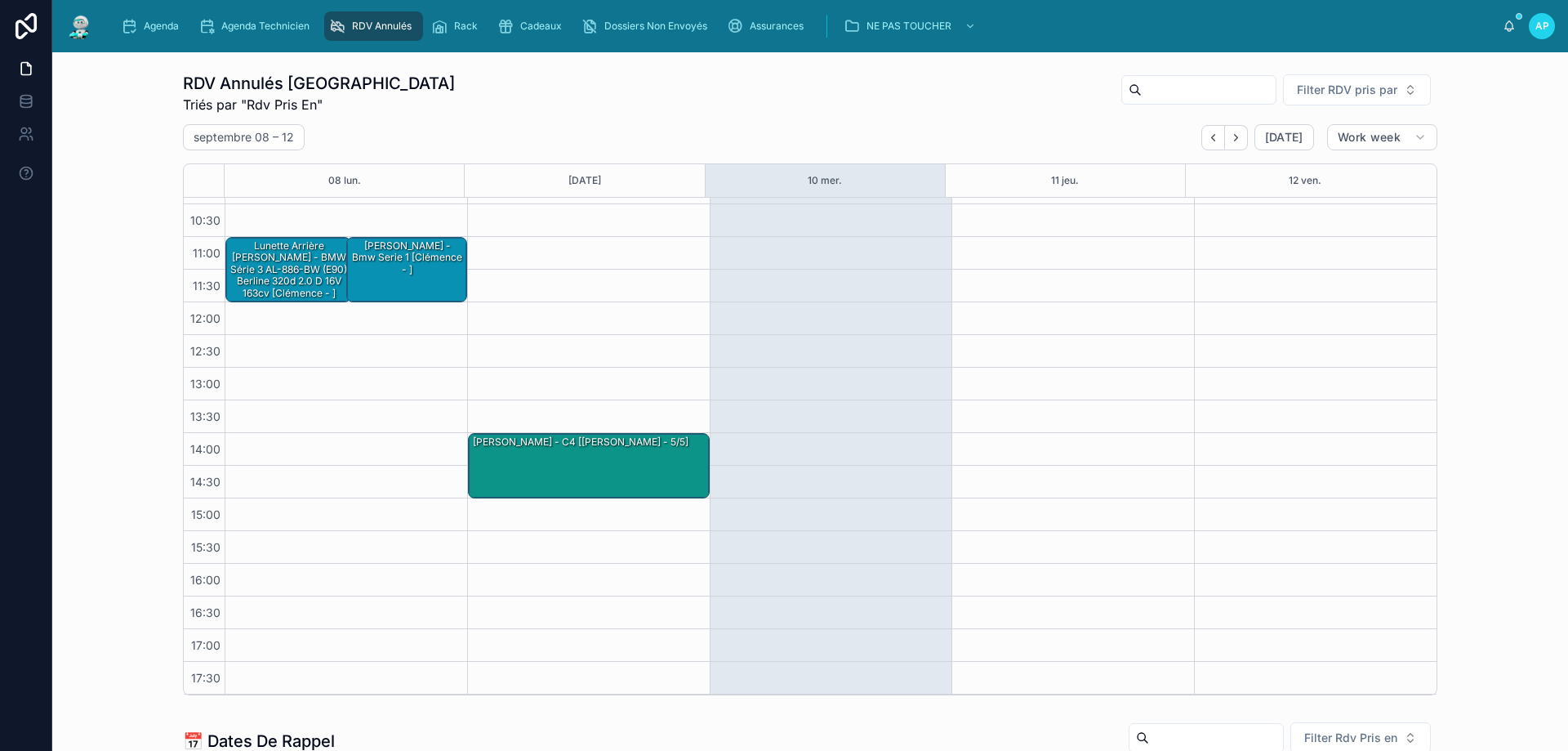
click at [1212, 136] on icon "Back" at bounding box center [1213, 137] width 13 height 13
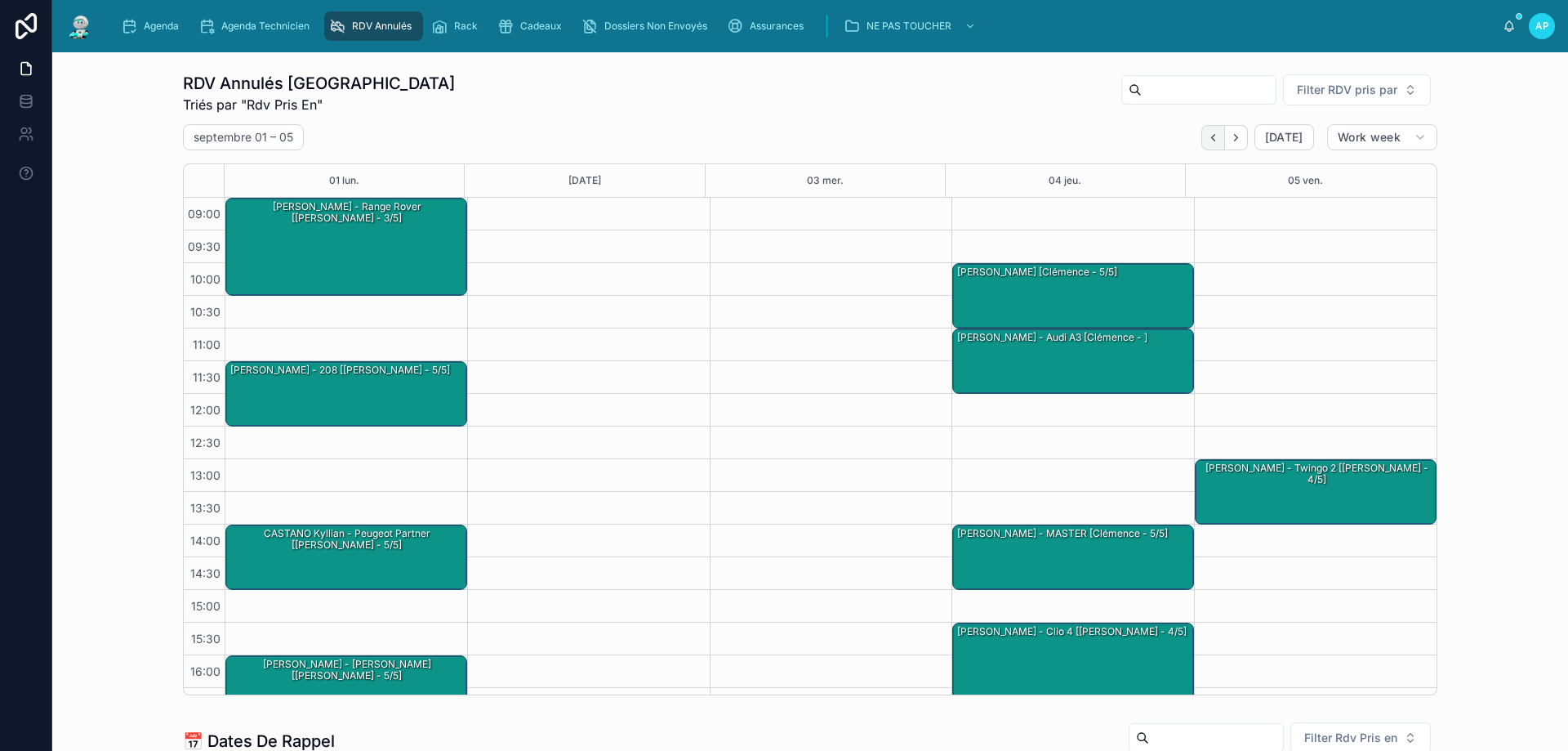
click at [1208, 136] on icon "Back" at bounding box center [1213, 137] width 13 height 13
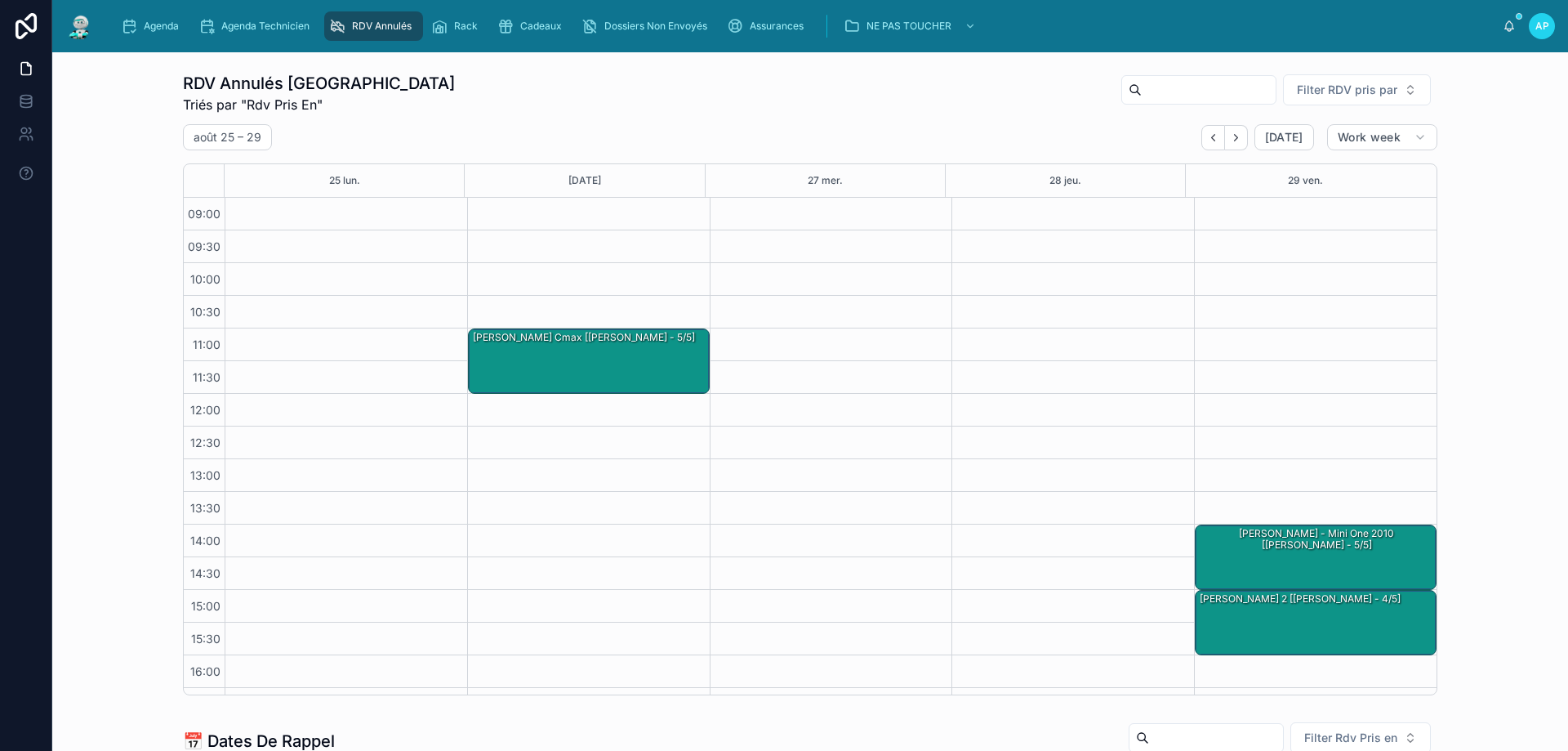
scroll to position [91, 0]
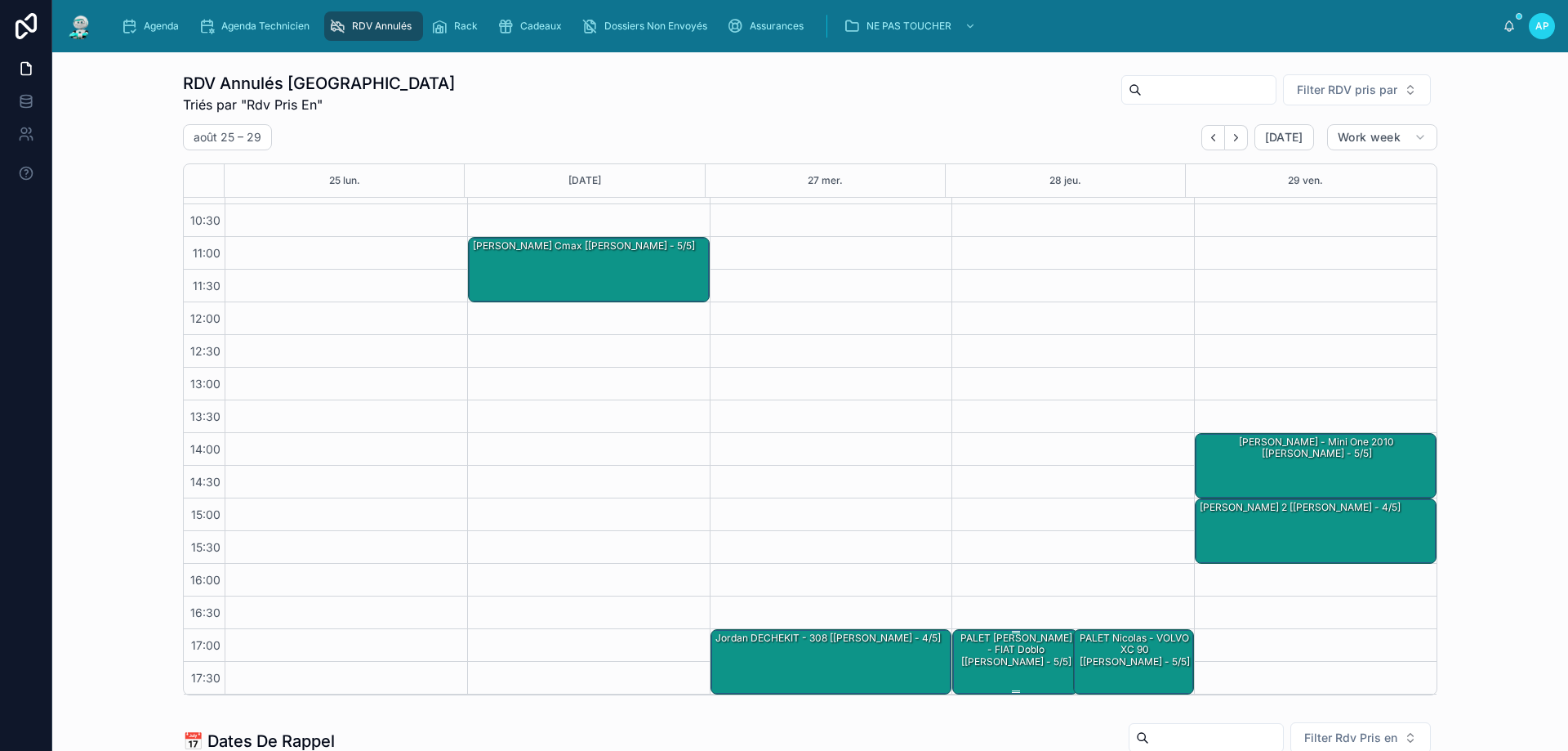
click at [1032, 655] on div "PALET Nicolas - FIAT Doblo [Marie-Lou - 5/5]" at bounding box center [1016, 649] width 120 height 38
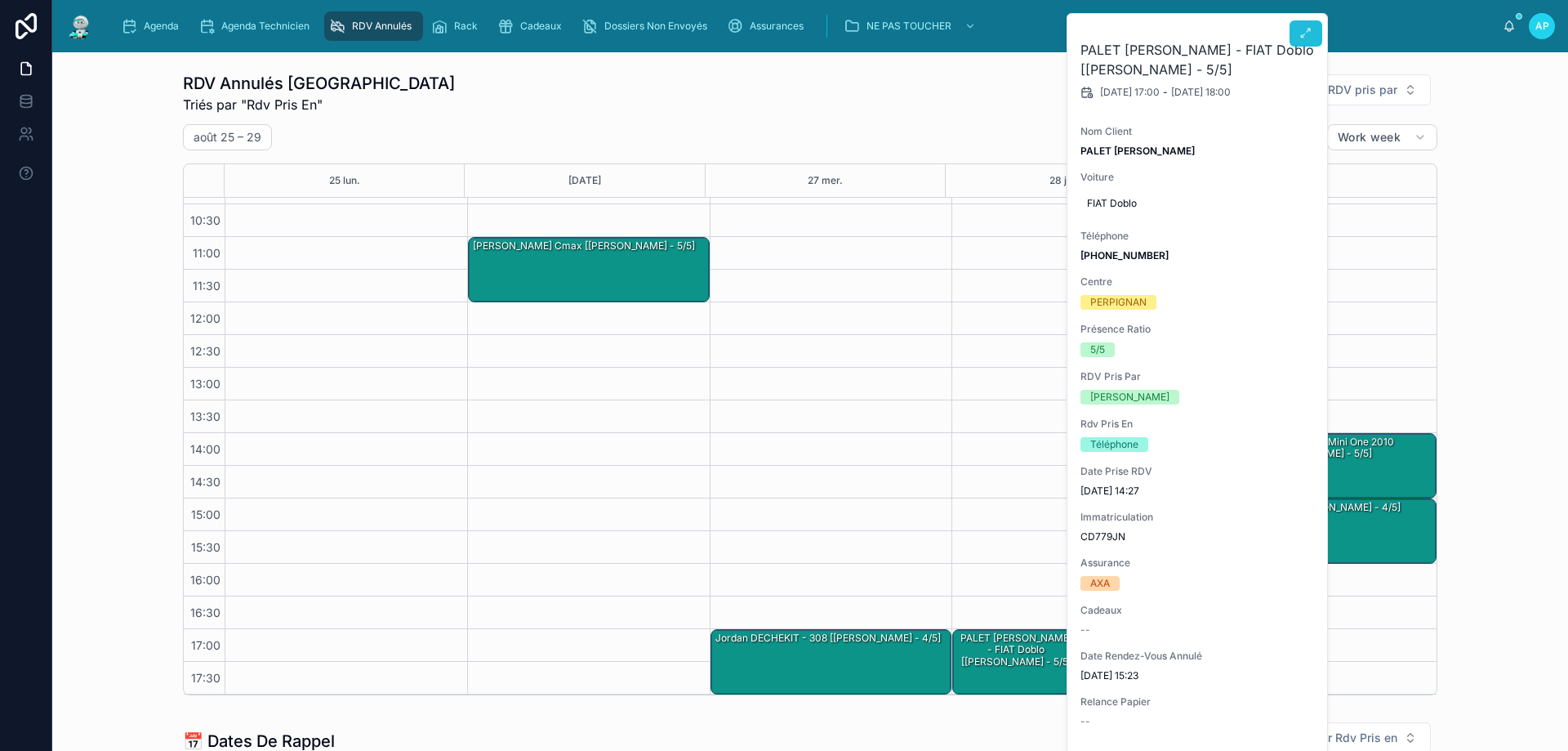
click at [1308, 36] on icon at bounding box center [1306, 33] width 13 height 13
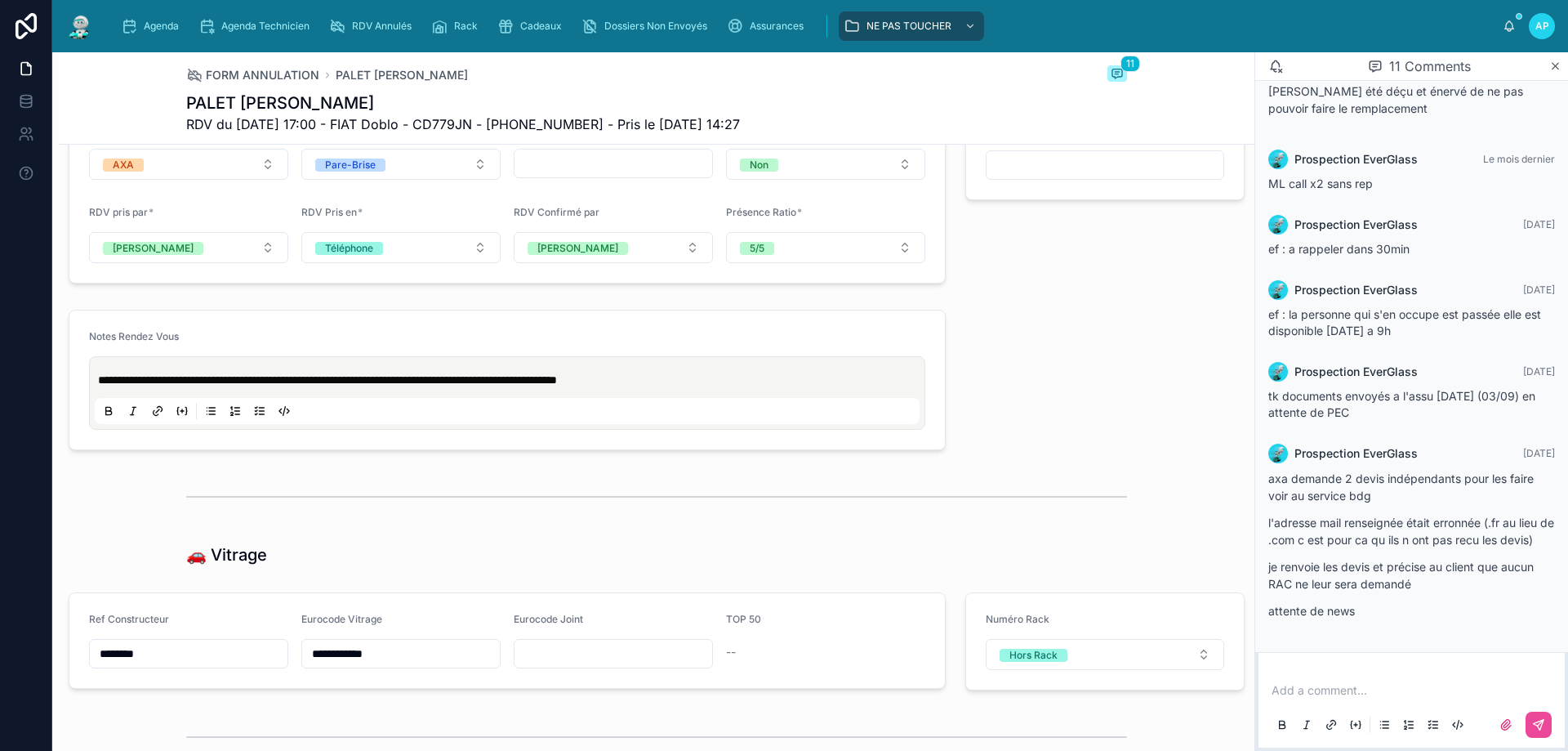
scroll to position [1470, 0]
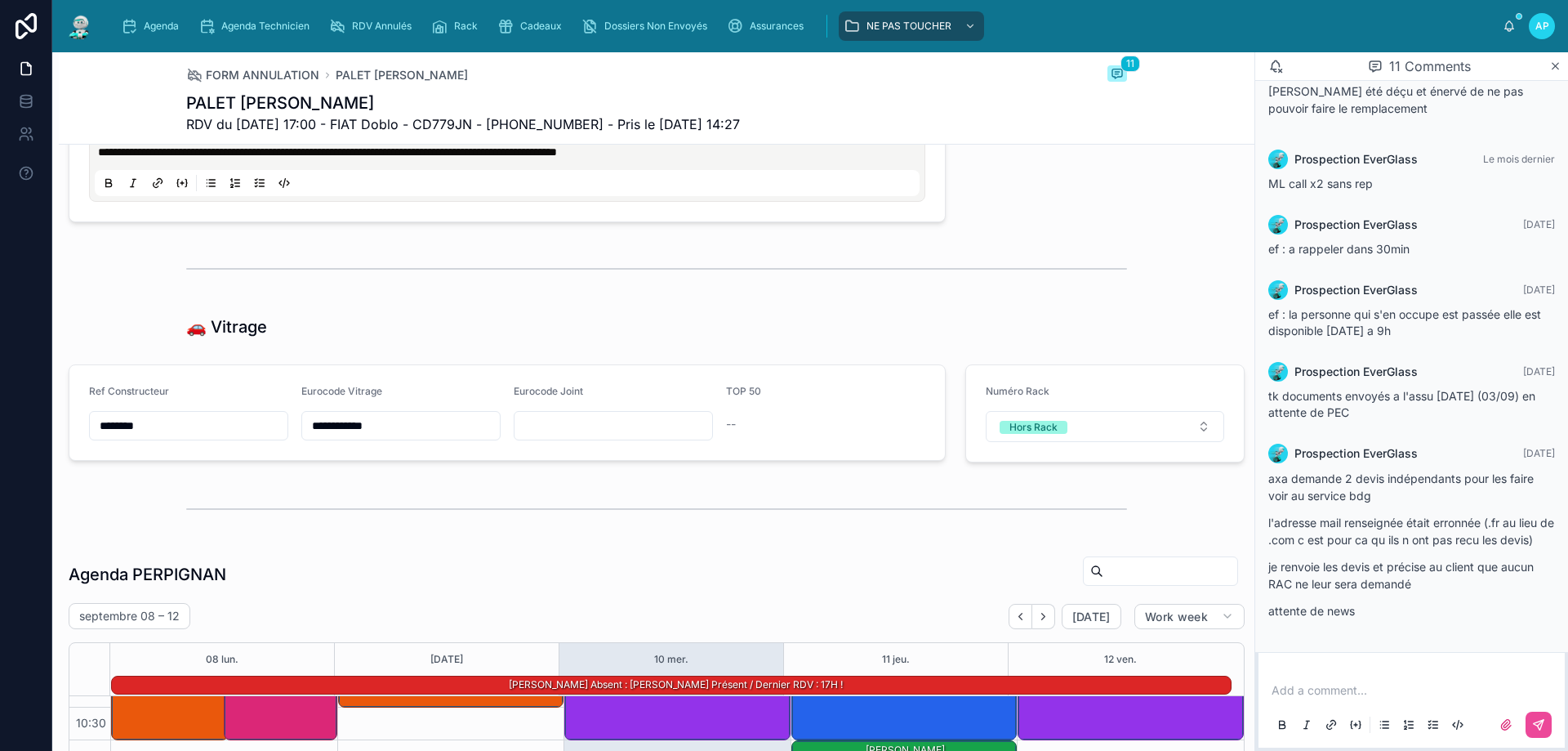
click at [546, 426] on input "text" at bounding box center [613, 425] width 198 height 23
click at [1067, 423] on button "Hors Rack" at bounding box center [1106, 427] width 239 height 31
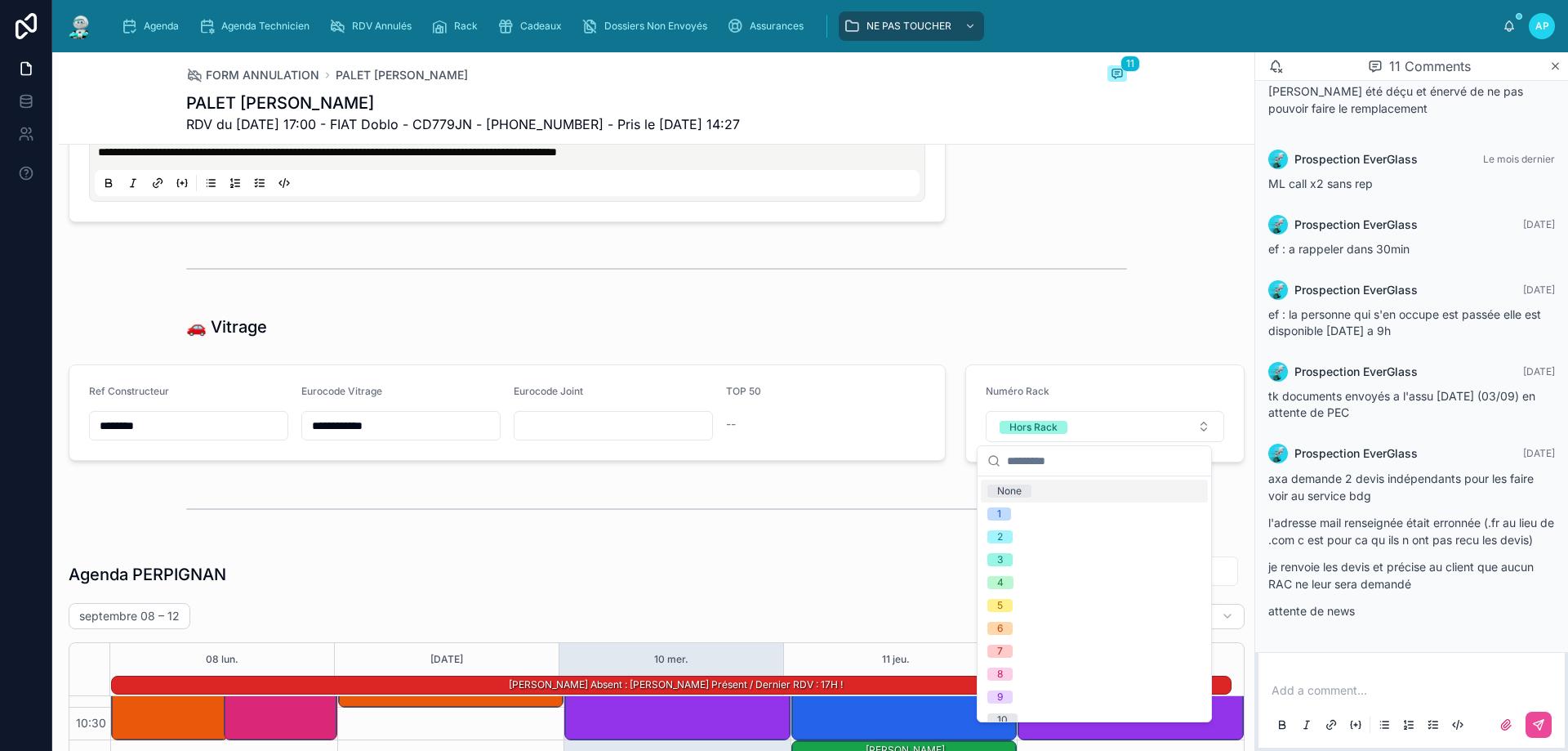
click at [1047, 460] on input "text" at bounding box center [1104, 460] width 195 height 29
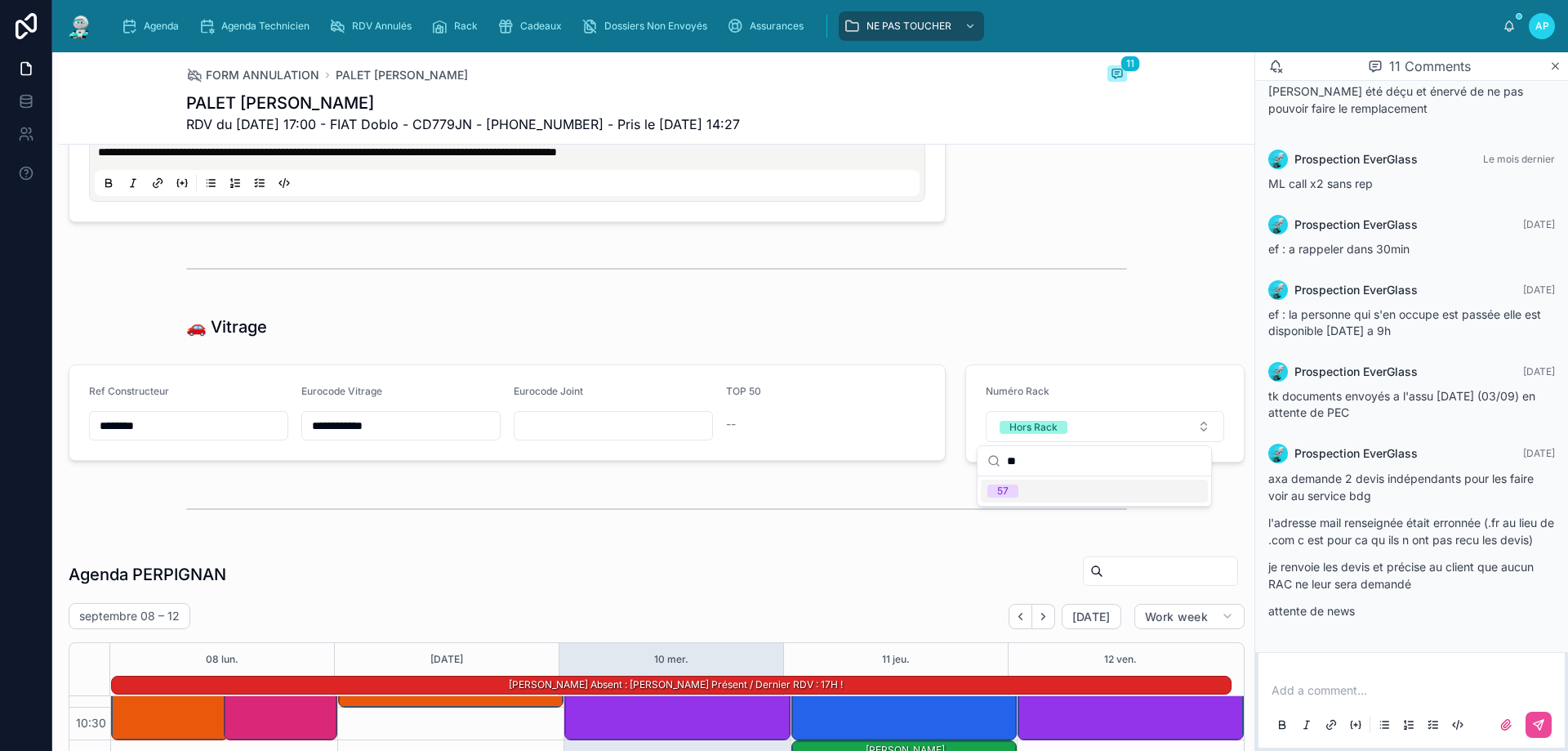
type input "**"
click at [1000, 491] on div "57" at bounding box center [1003, 491] width 12 height 13
click at [1087, 426] on button "57" at bounding box center [1106, 427] width 239 height 31
type input "**"
click at [1012, 497] on div "67" at bounding box center [1095, 491] width 227 height 23
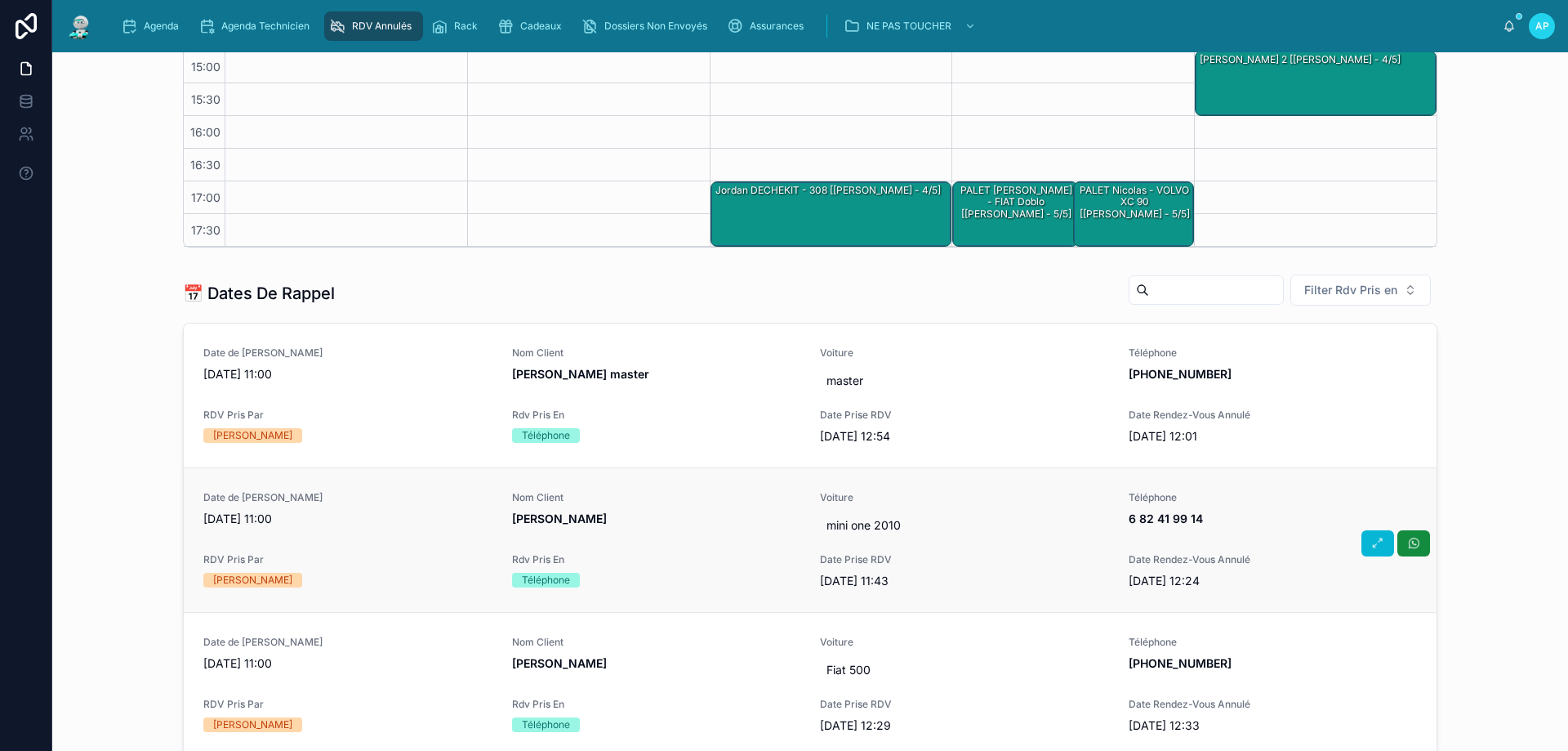
scroll to position [101, 0]
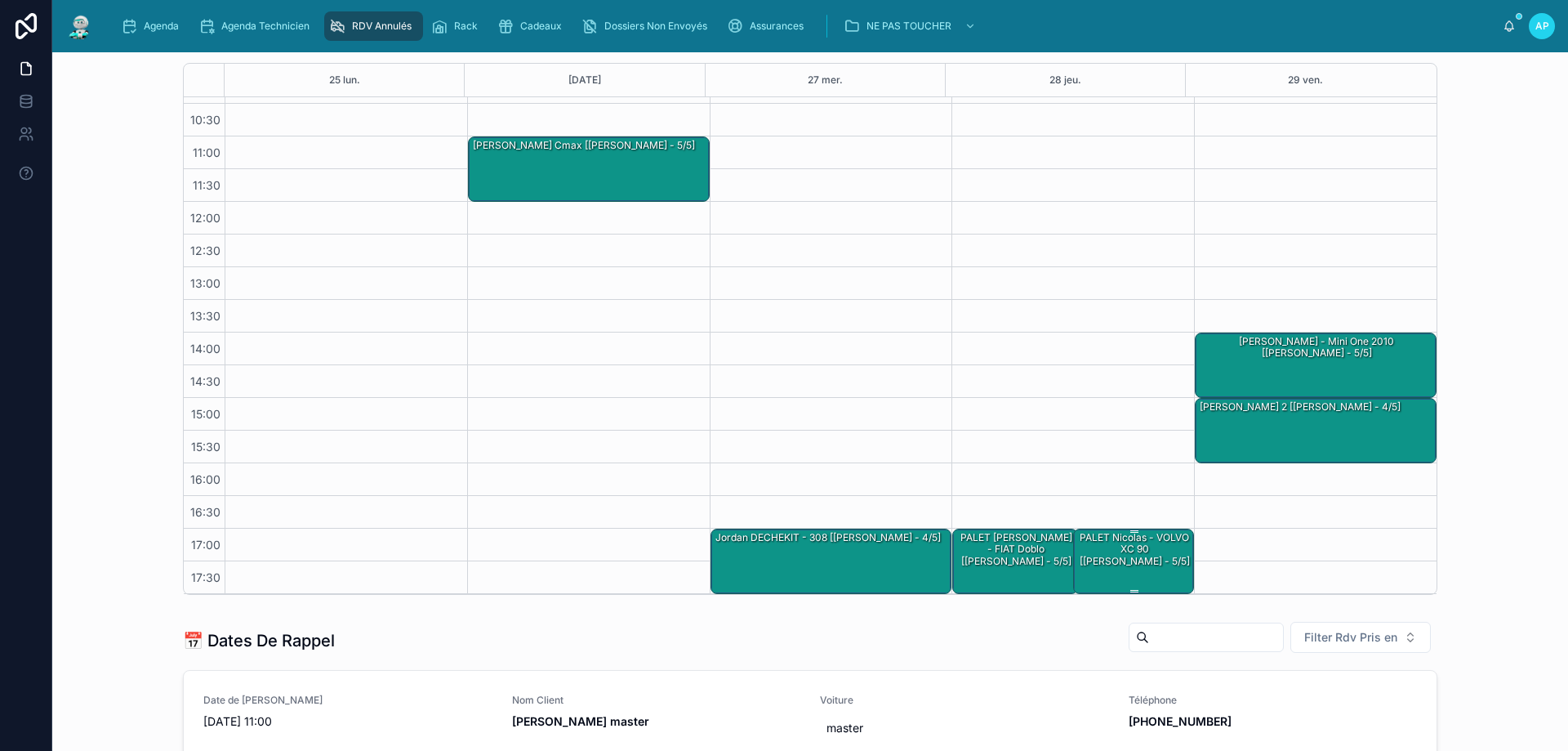
click at [1145, 544] on div "PALET Nicolas - VOLVO XC 90 [Marie-Lou - 5/5]" at bounding box center [1134, 548] width 116 height 38
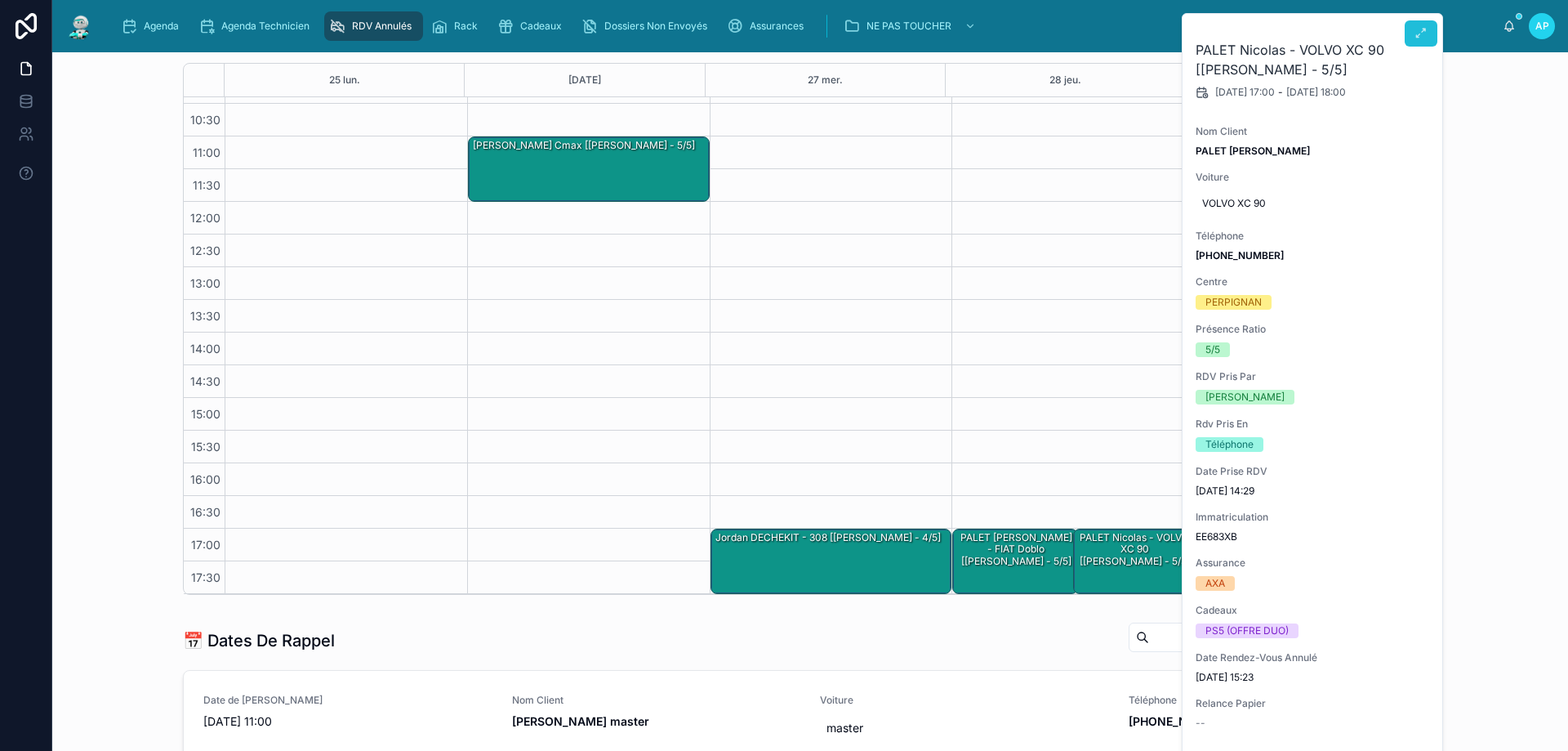
click at [1415, 38] on icon at bounding box center [1421, 33] width 13 height 13
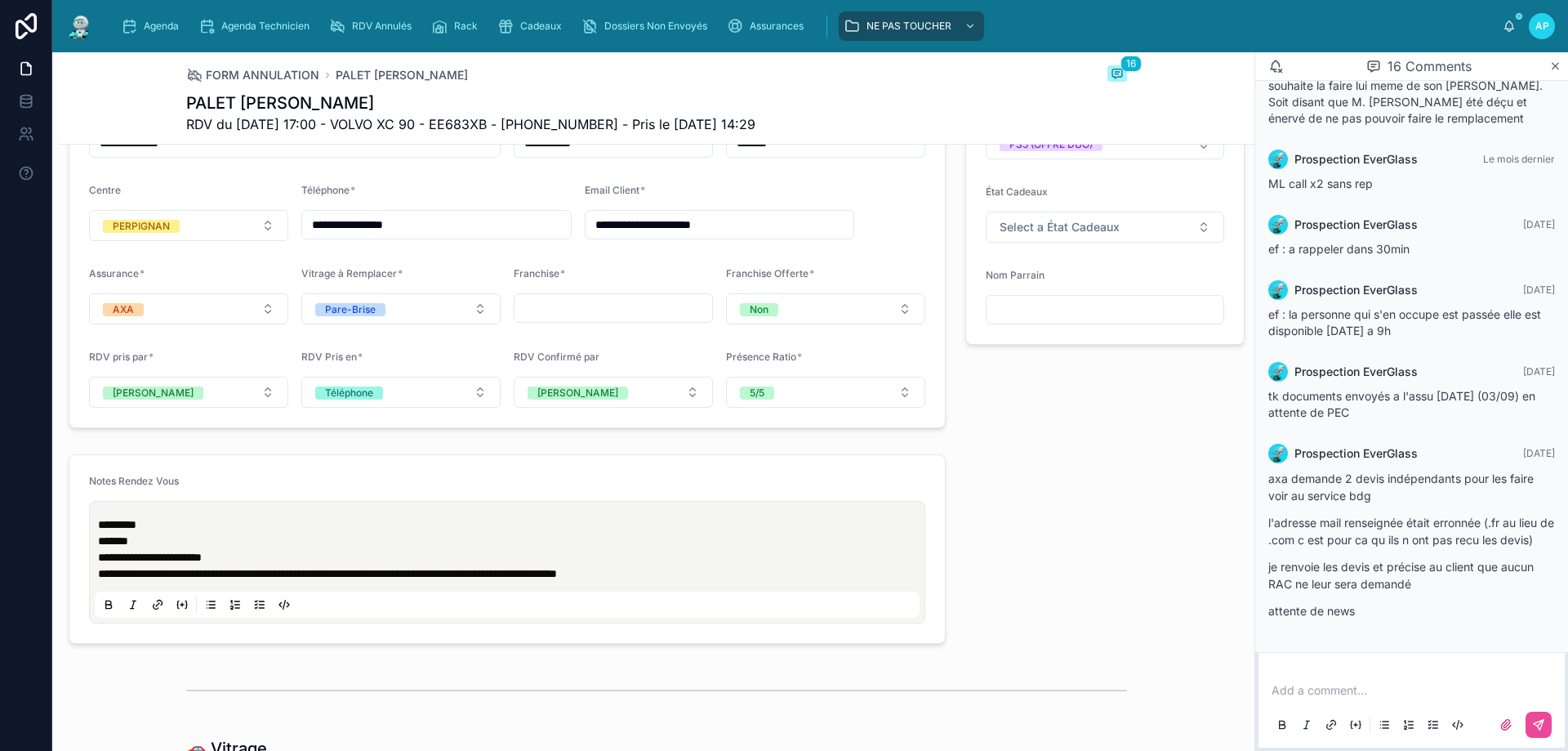
scroll to position [1470, 0]
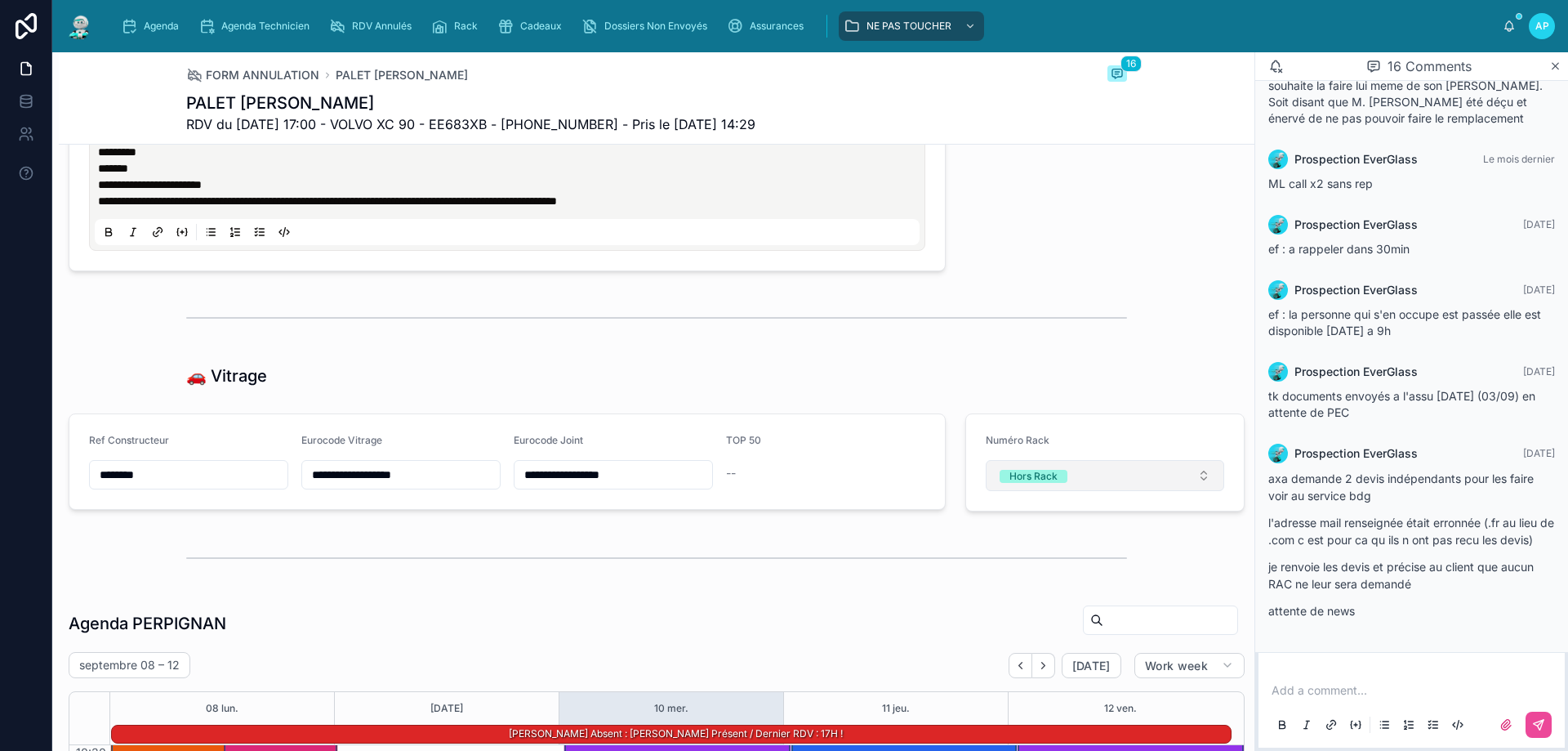
click at [1047, 475] on div "Hors Rack" at bounding box center [1033, 476] width 48 height 13
type input "**"
click at [997, 537] on div "55" at bounding box center [1003, 540] width 12 height 13
click at [84, 23] on img at bounding box center [80, 25] width 29 height 26
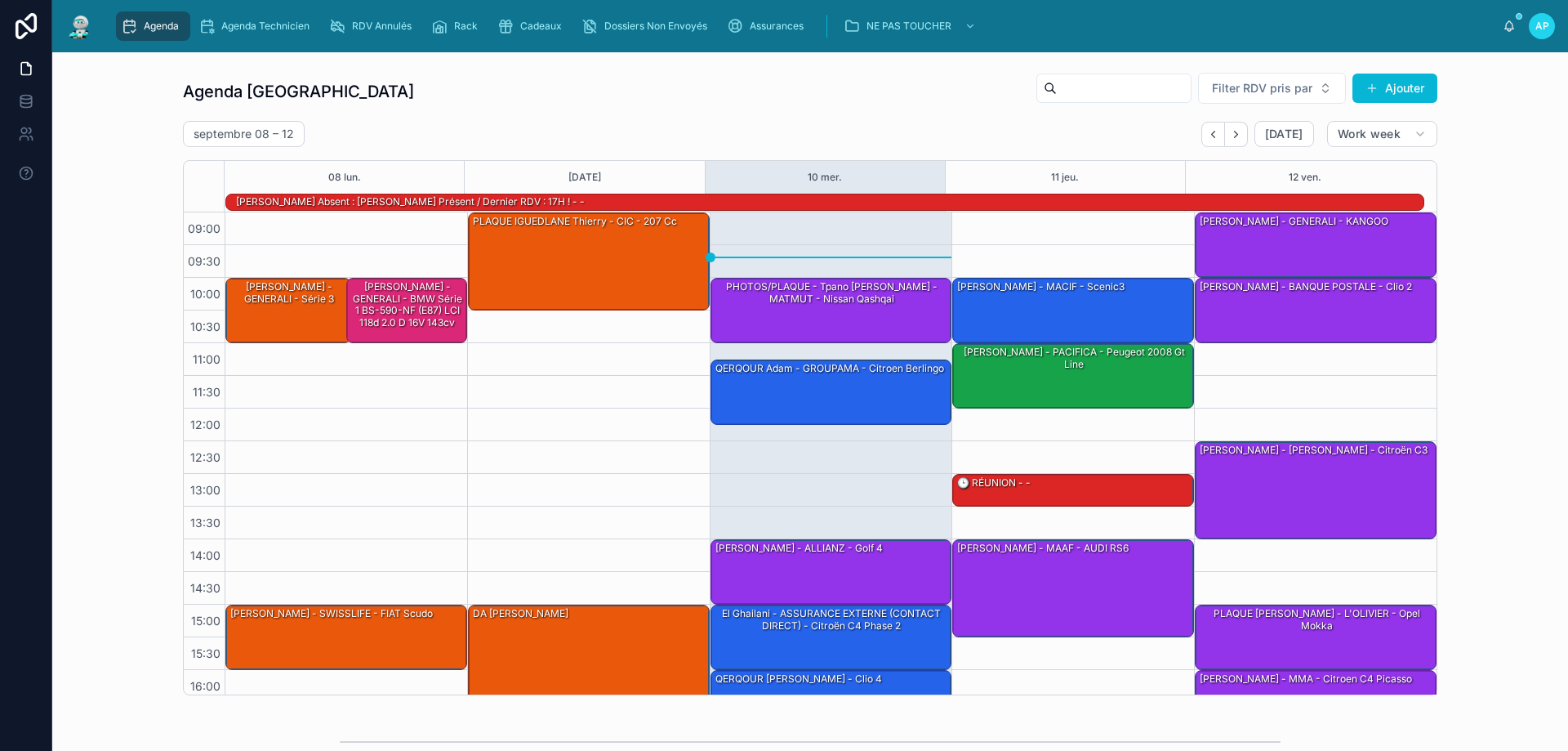
scroll to position [107, 0]
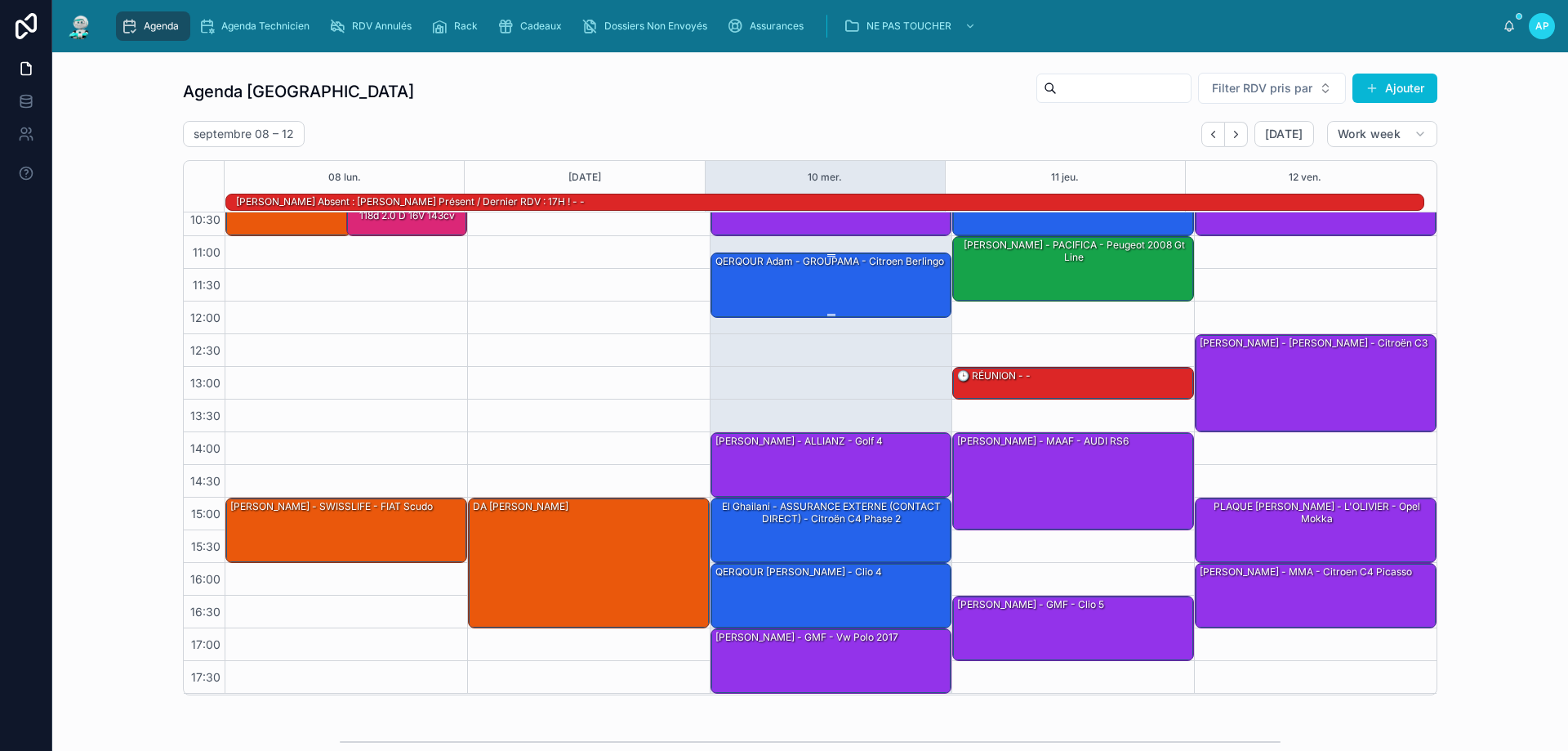
click at [824, 293] on div "QERQOUR Adam - GROUPAMA - citroen berlingo" at bounding box center [832, 284] width 237 height 62
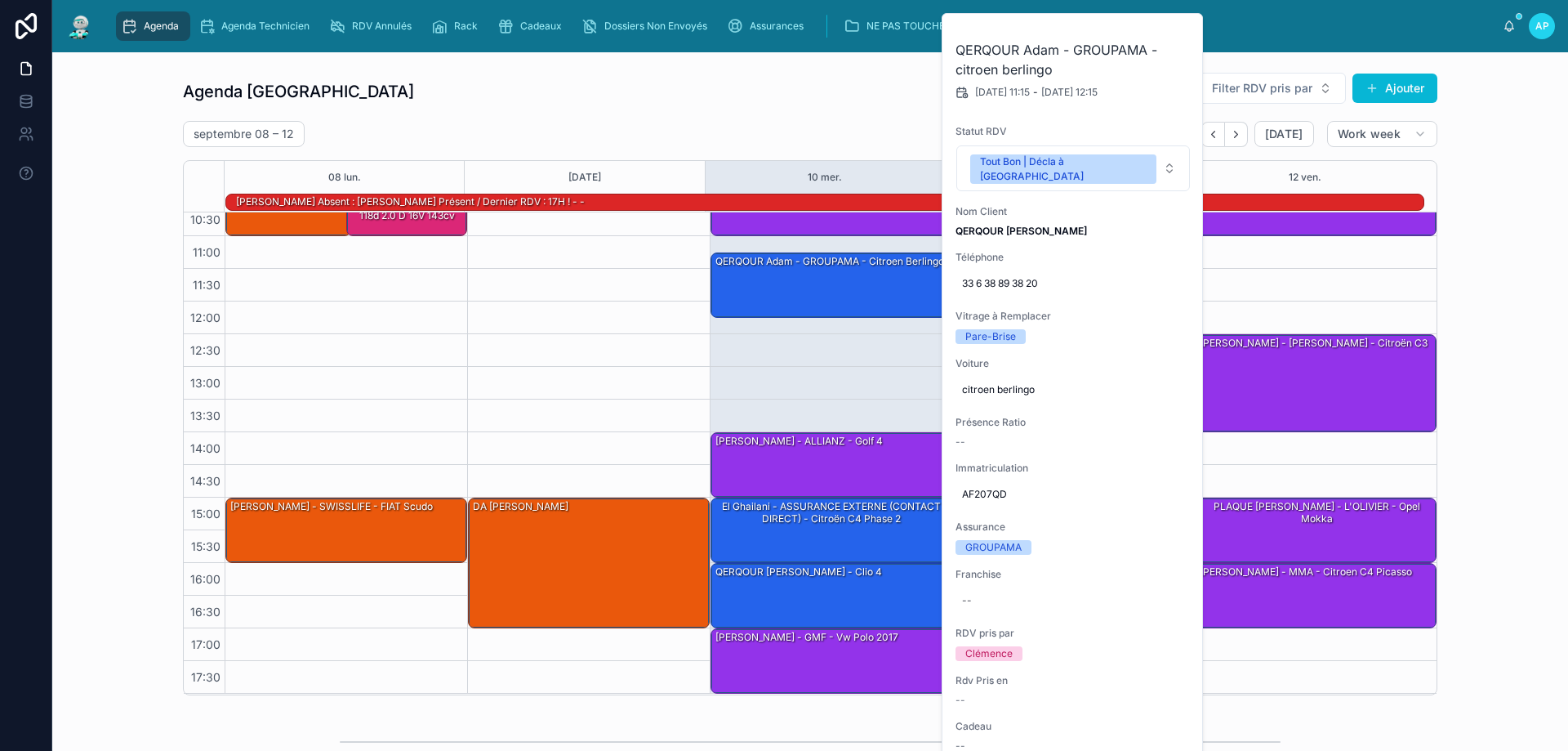
click at [869, 113] on div "Agenda Perpignan Filter RDV pris par Ajouter septembre 08 – 12 Today Work week …" at bounding box center [810, 383] width 1255 height 623
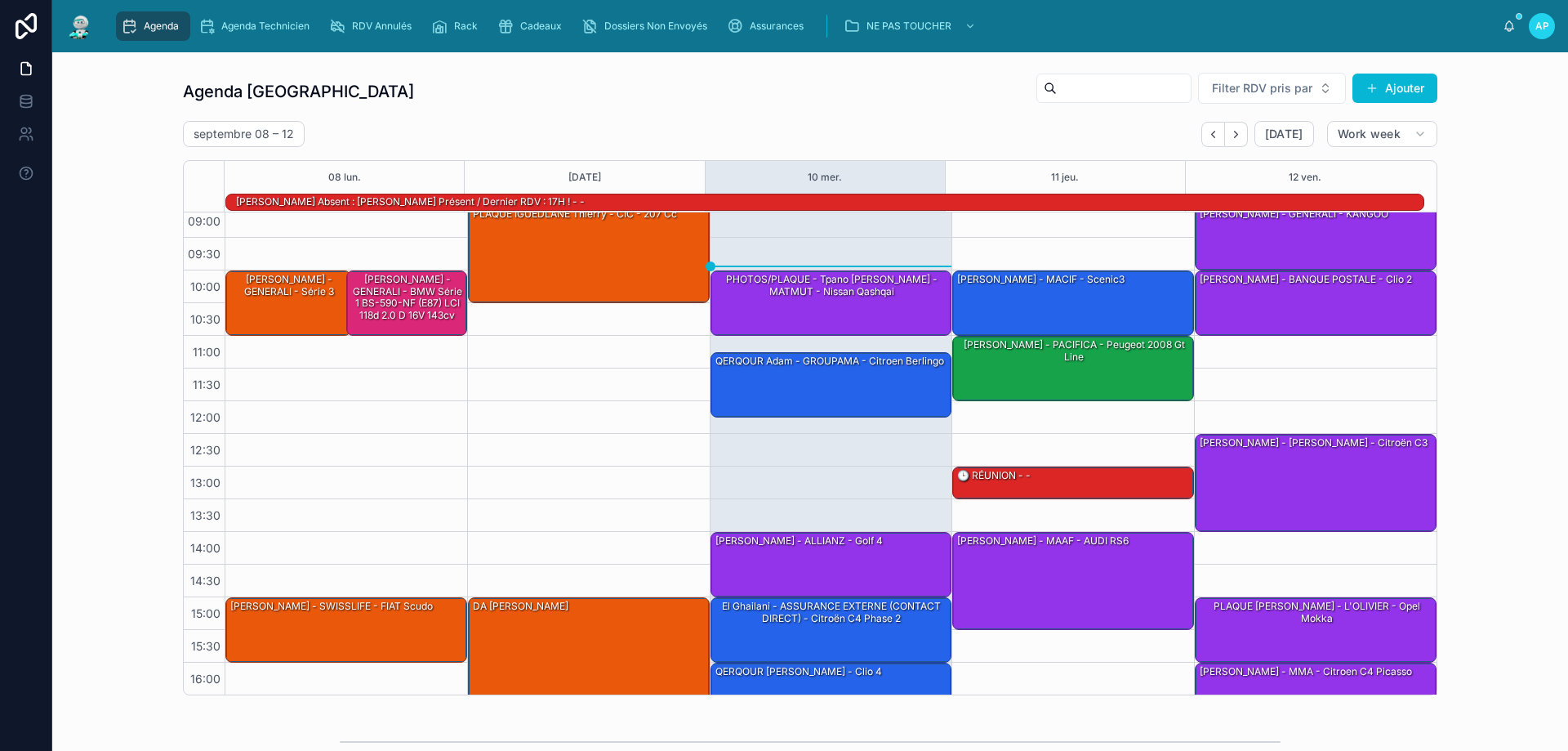
scroll to position [0, 0]
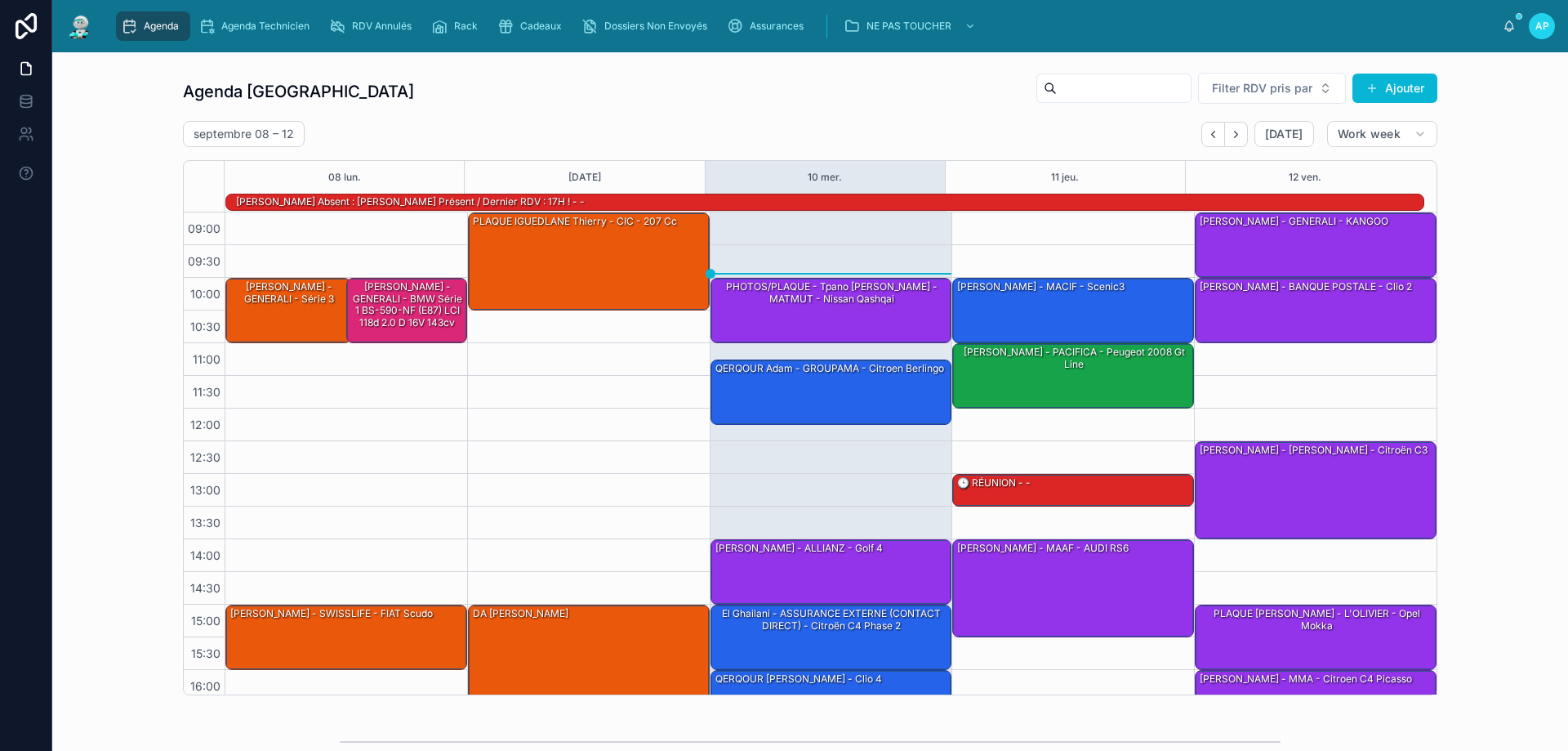
click at [145, 27] on span "Agenda" at bounding box center [162, 25] width 35 height 13
click at [789, 287] on div "PHOTOS/PLAQUE - Tpano Lagarde Axel - MATMUT - Nissan Qashqai" at bounding box center [832, 293] width 237 height 27
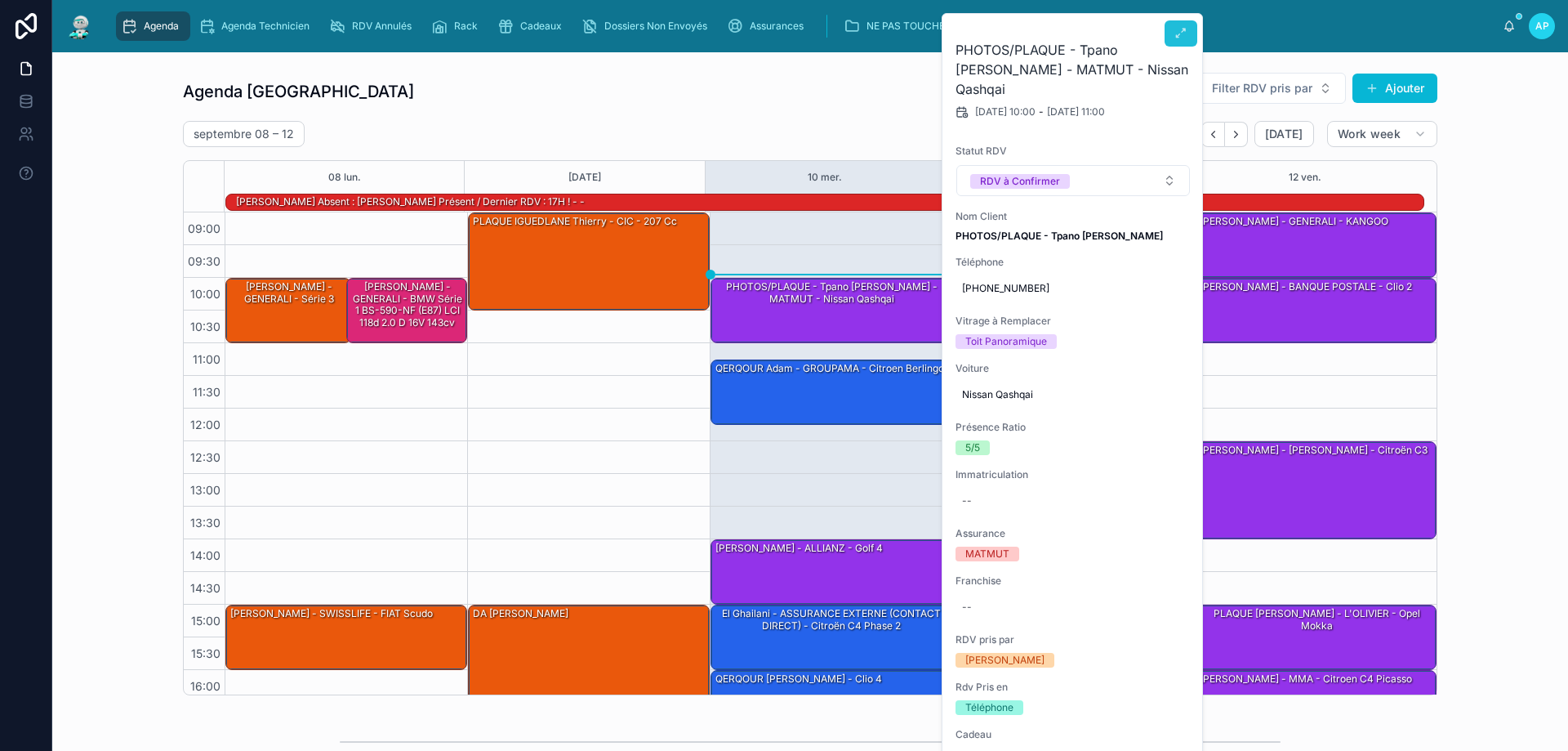
click at [1186, 34] on icon at bounding box center [1180, 33] width 13 height 13
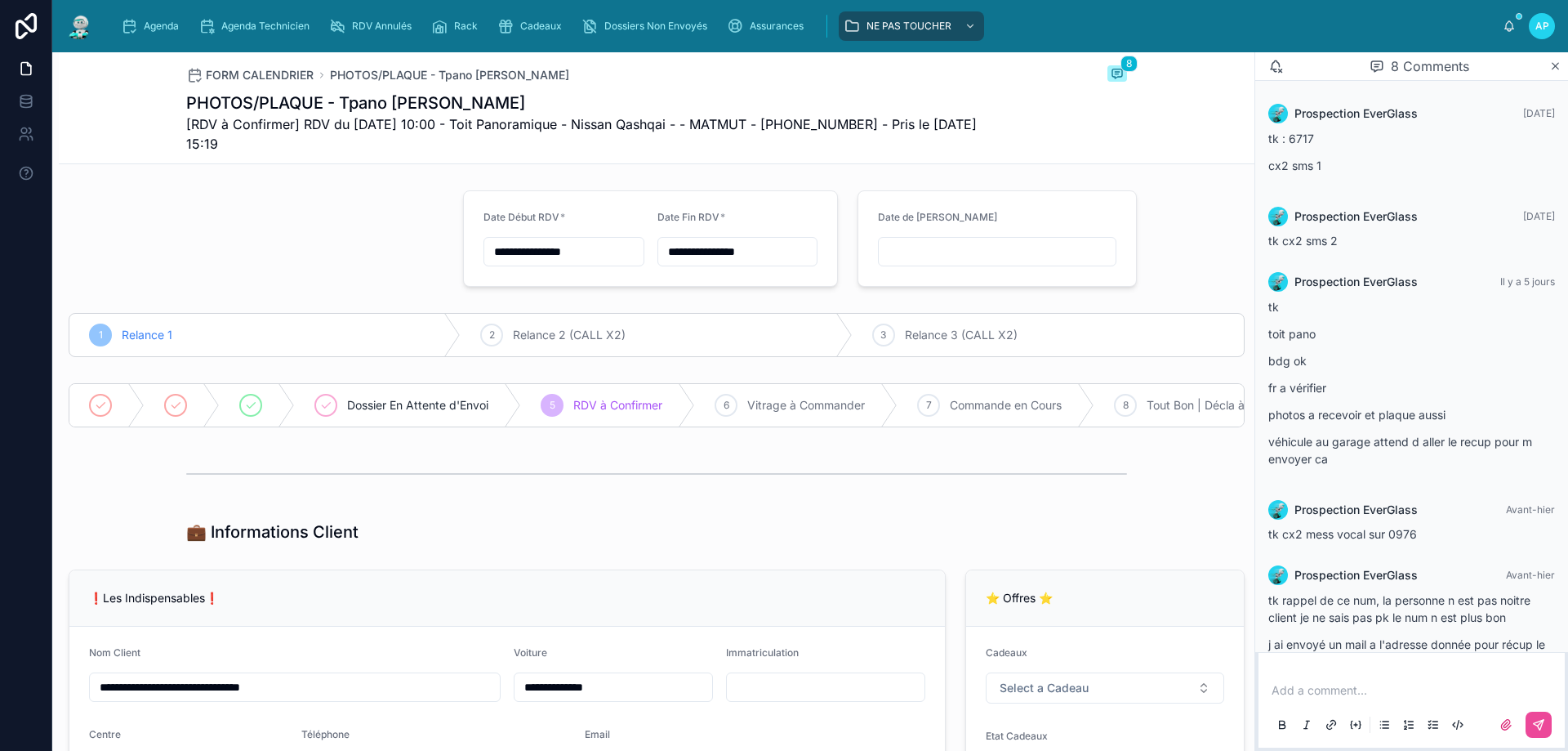
scroll to position [351, 0]
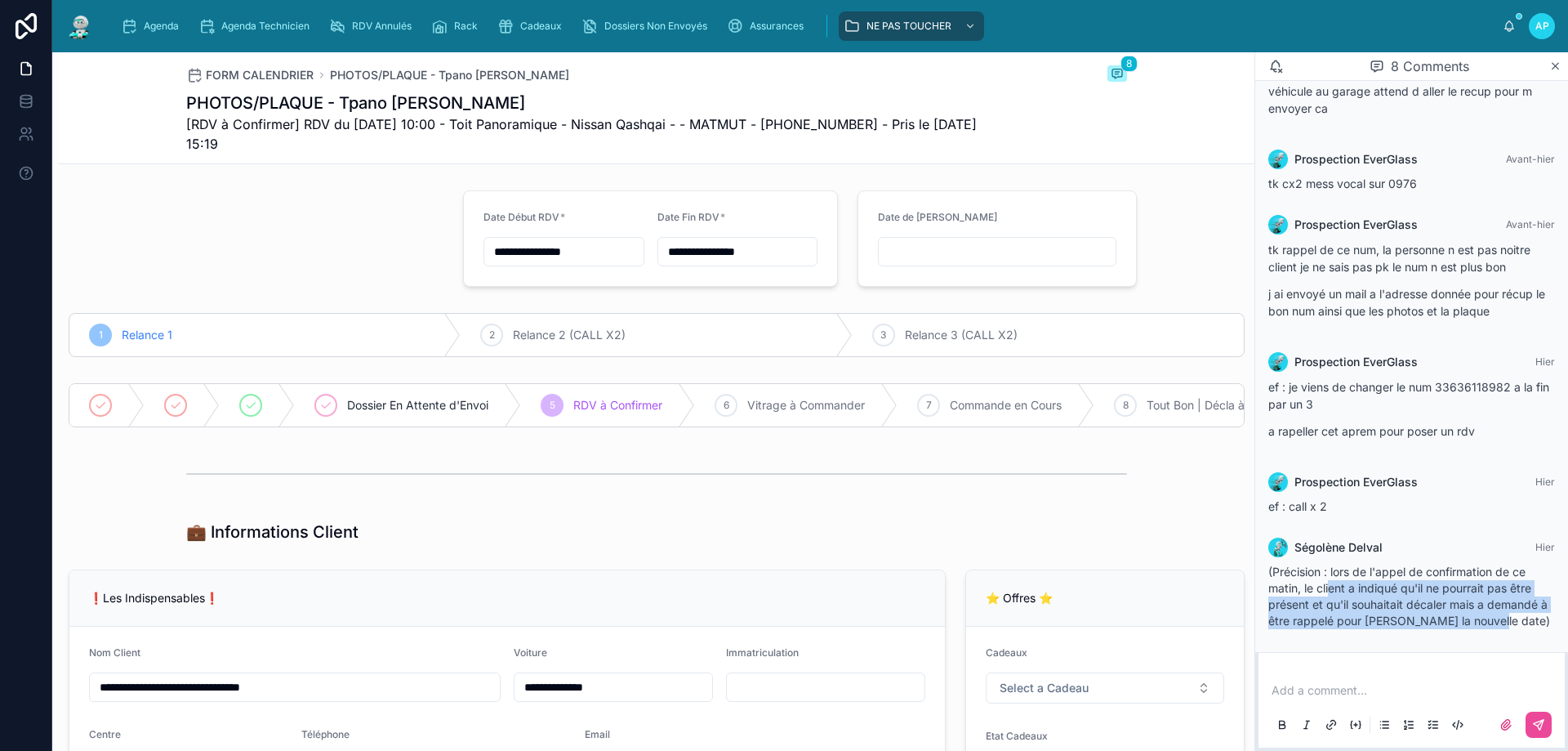
drag, startPoint x: 1430, startPoint y: 609, endPoint x: 1534, endPoint y: 613, distance: 104.1
click at [1534, 613] on div "(Précision : lors de l'appel de confirmation de ce matin, le client a indiqué q…" at bounding box center [1411, 596] width 287 height 66
click at [1503, 620] on div "(Précision : lors de l'appel de confirmation de ce matin, le client a indiqué q…" at bounding box center [1411, 596] width 287 height 66
click at [77, 16] on img at bounding box center [80, 25] width 29 height 26
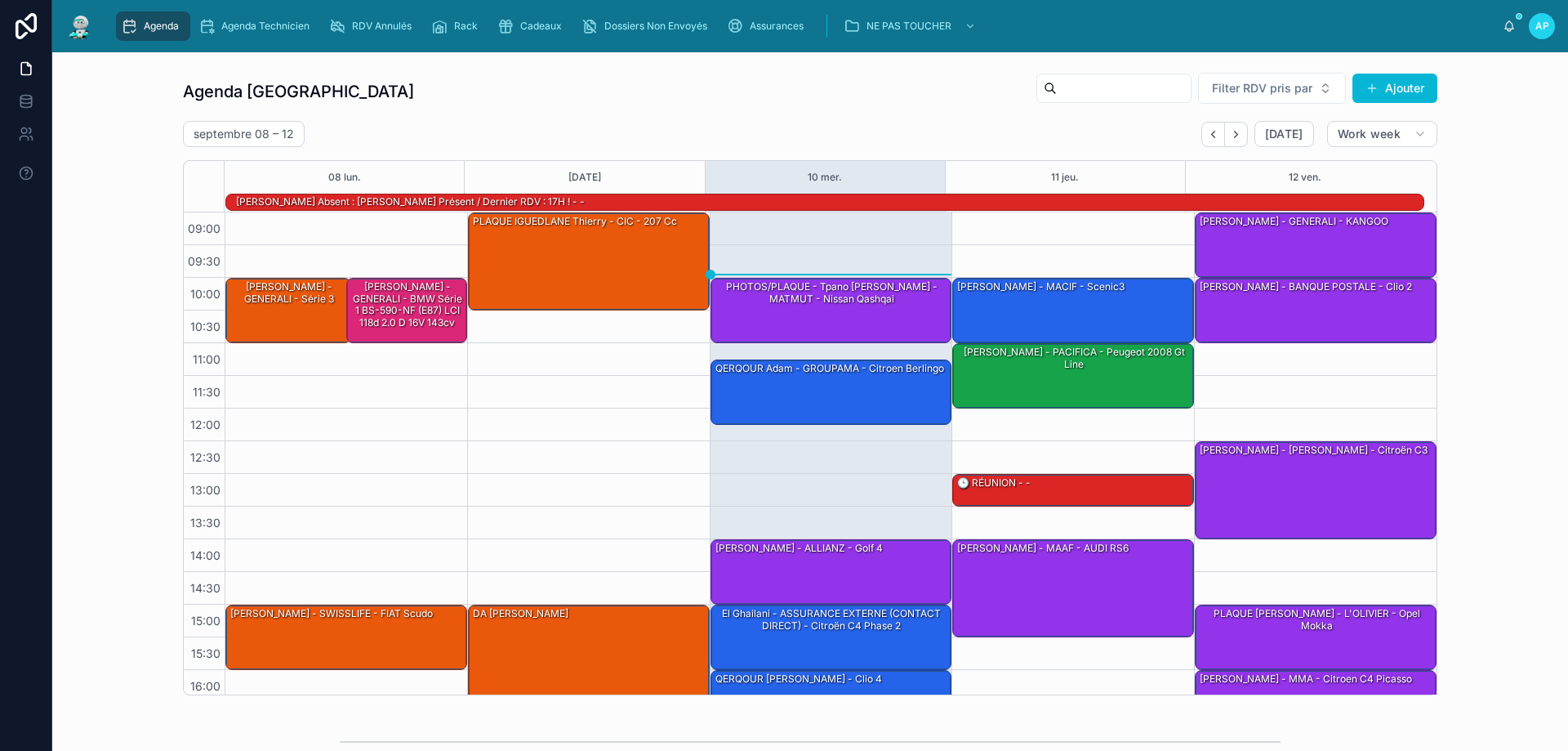
scroll to position [107, 0]
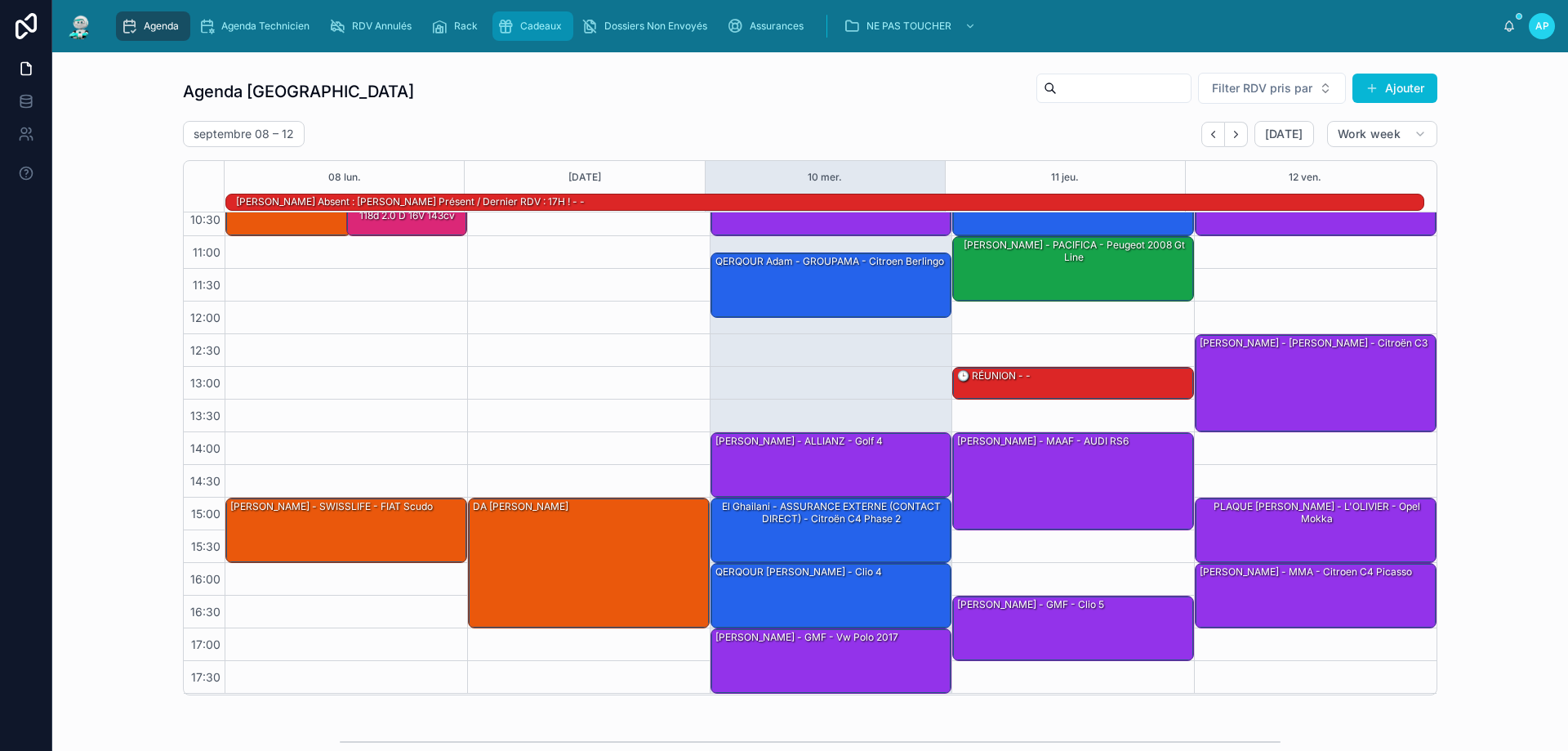
click at [554, 23] on span "Cadeaux" at bounding box center [541, 25] width 42 height 13
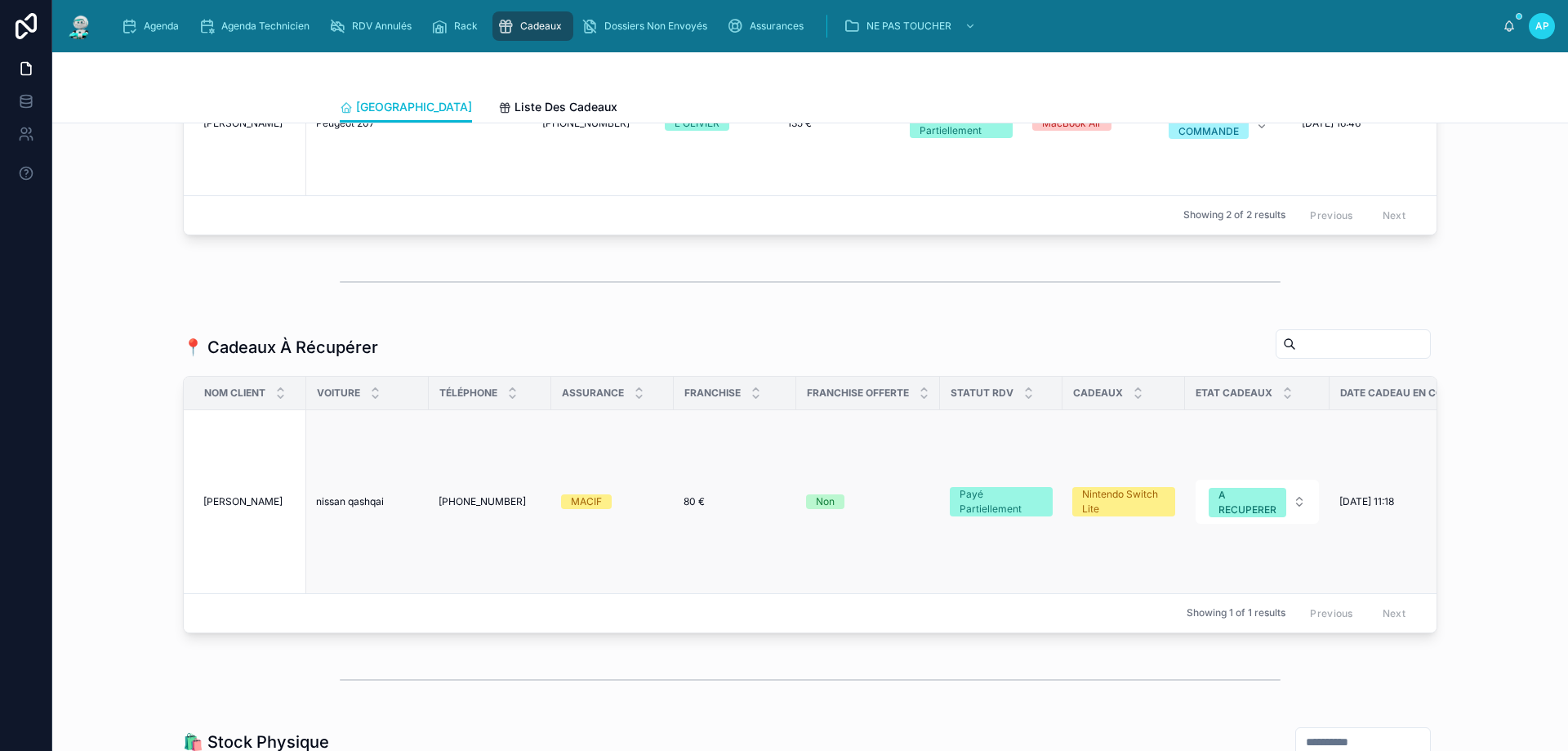
scroll to position [1470, 0]
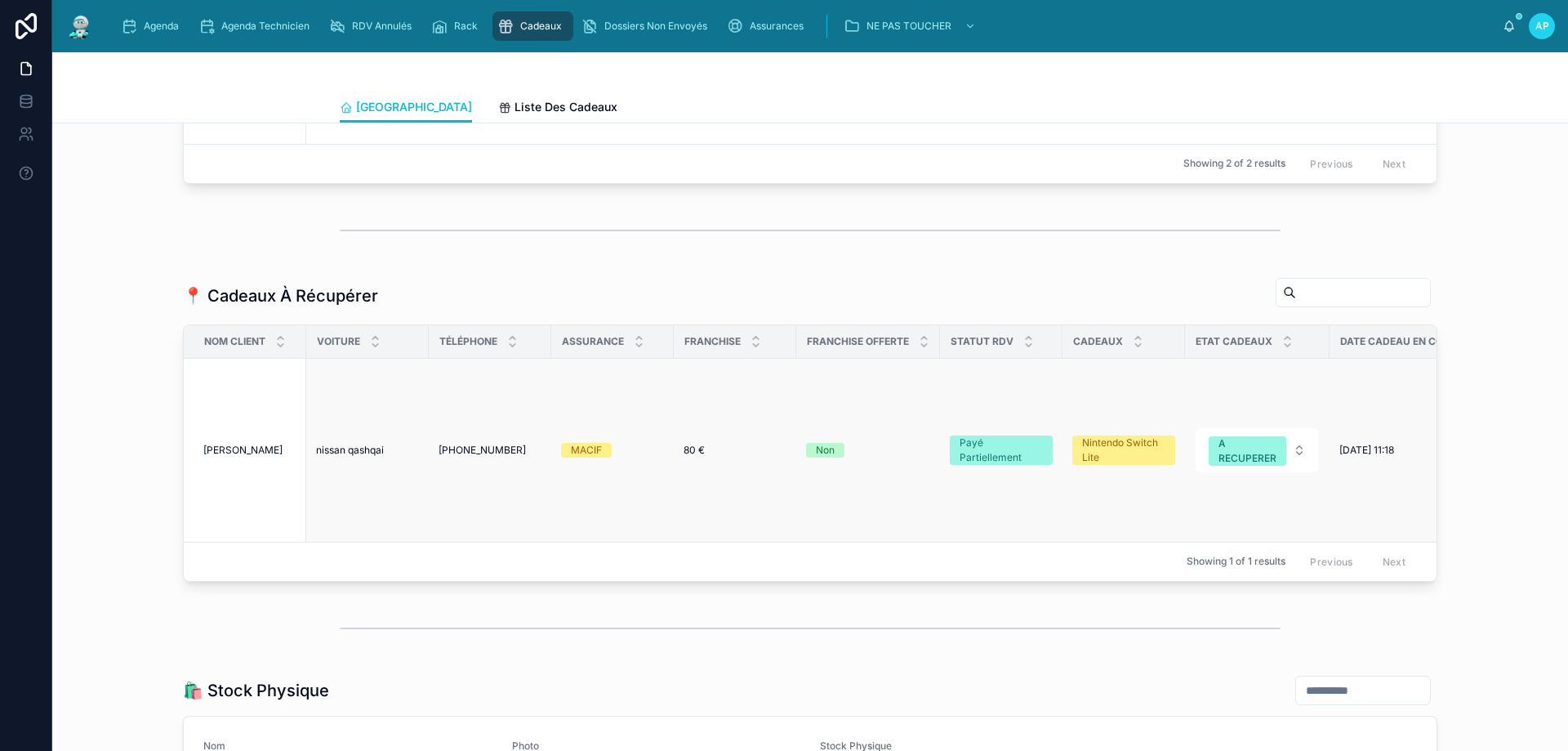
click at [233, 456] on span "GOGGER Marie-Paule" at bounding box center [243, 449] width 79 height 13
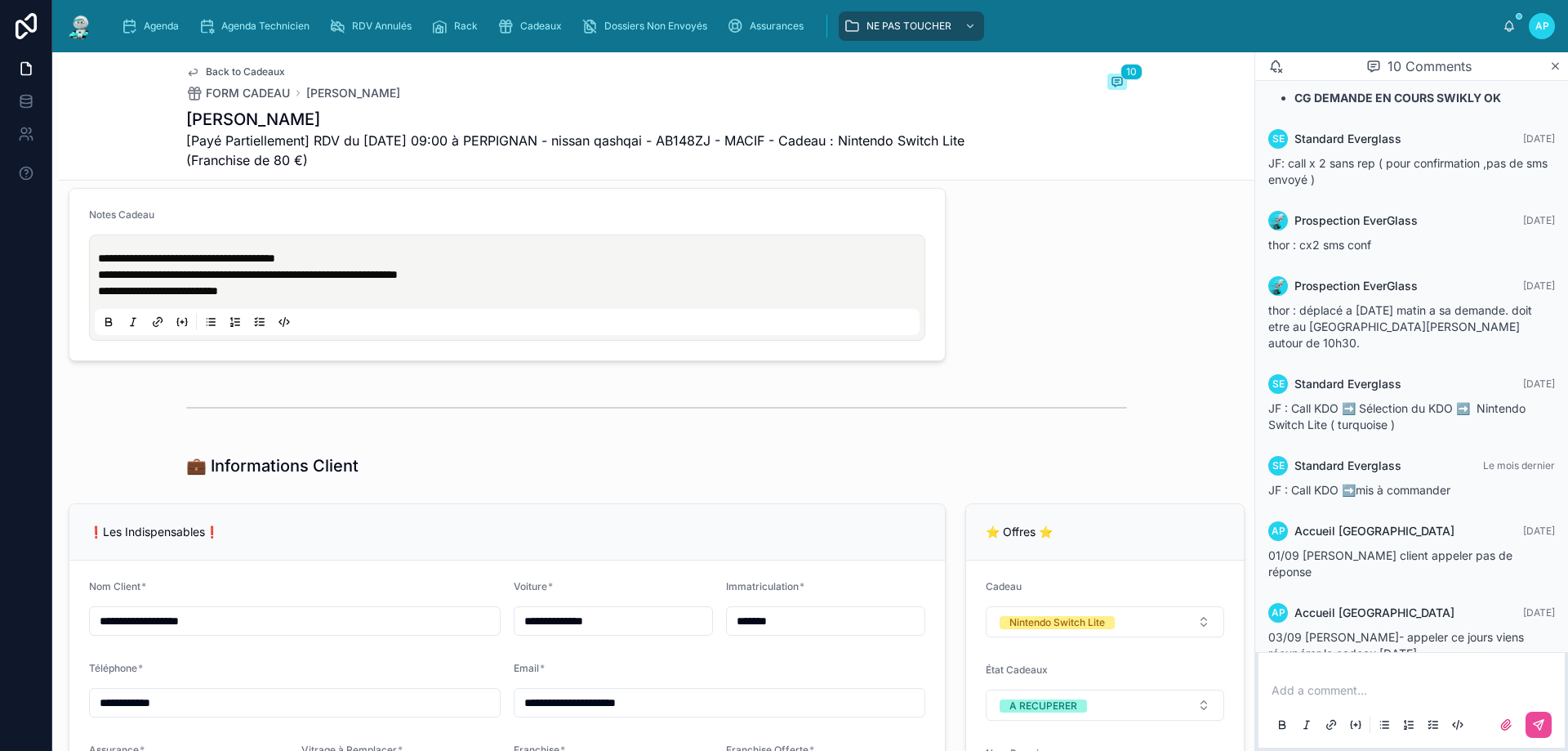
scroll to position [1144, 0]
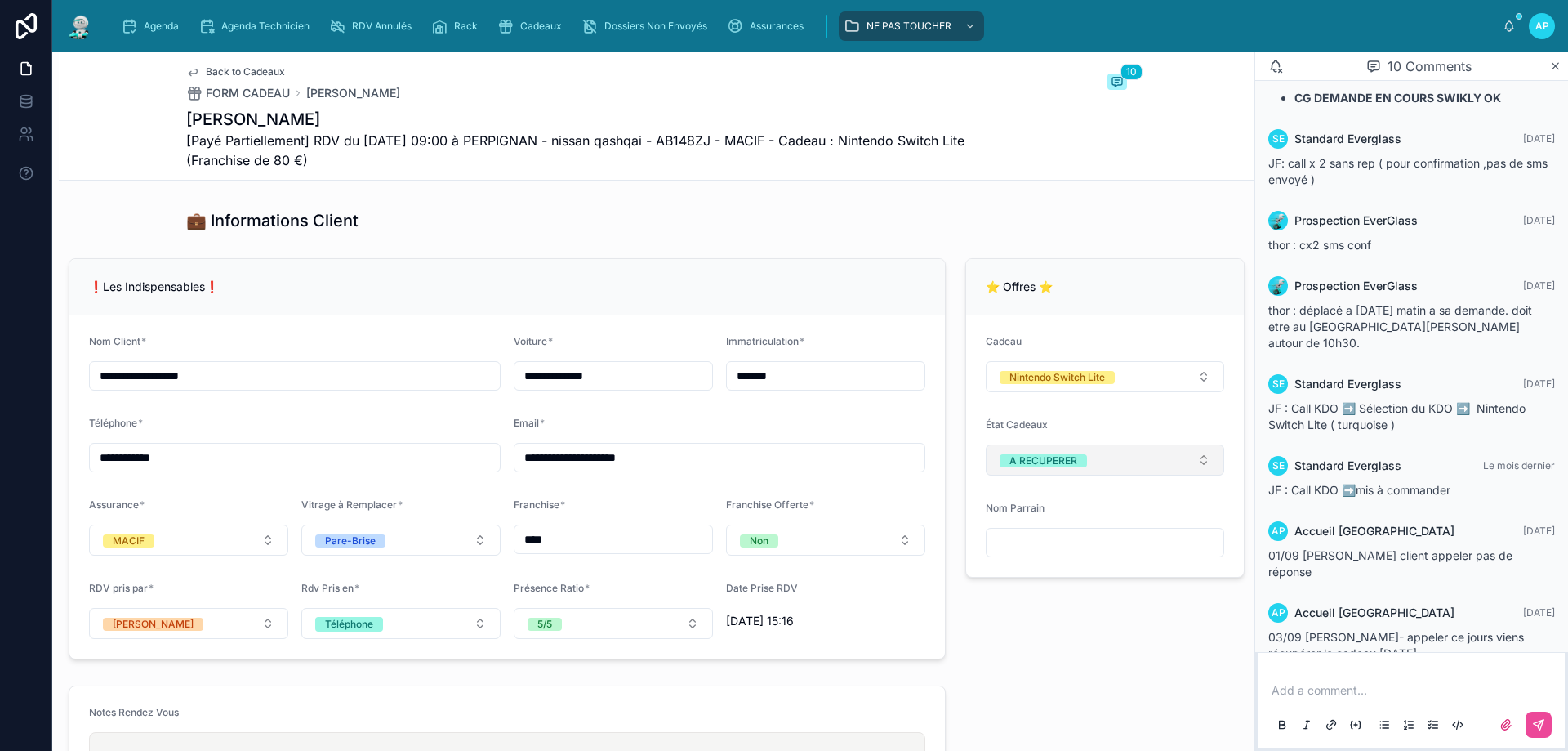
click at [1010, 467] on div "A RECUPERER" at bounding box center [1043, 460] width 68 height 13
click at [210, 71] on span "Back to Cadeaux" at bounding box center [245, 71] width 79 height 13
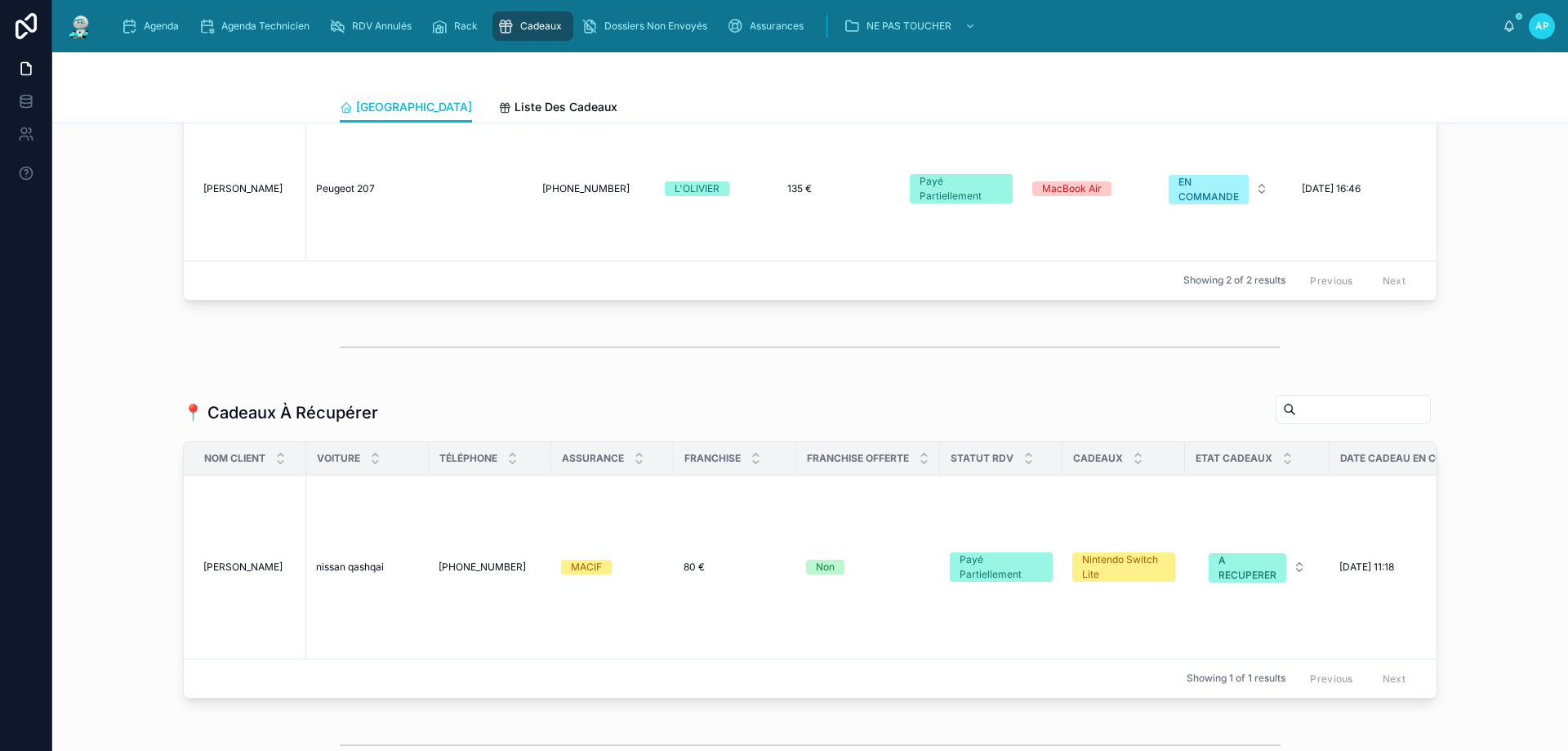
scroll to position [1388, 0]
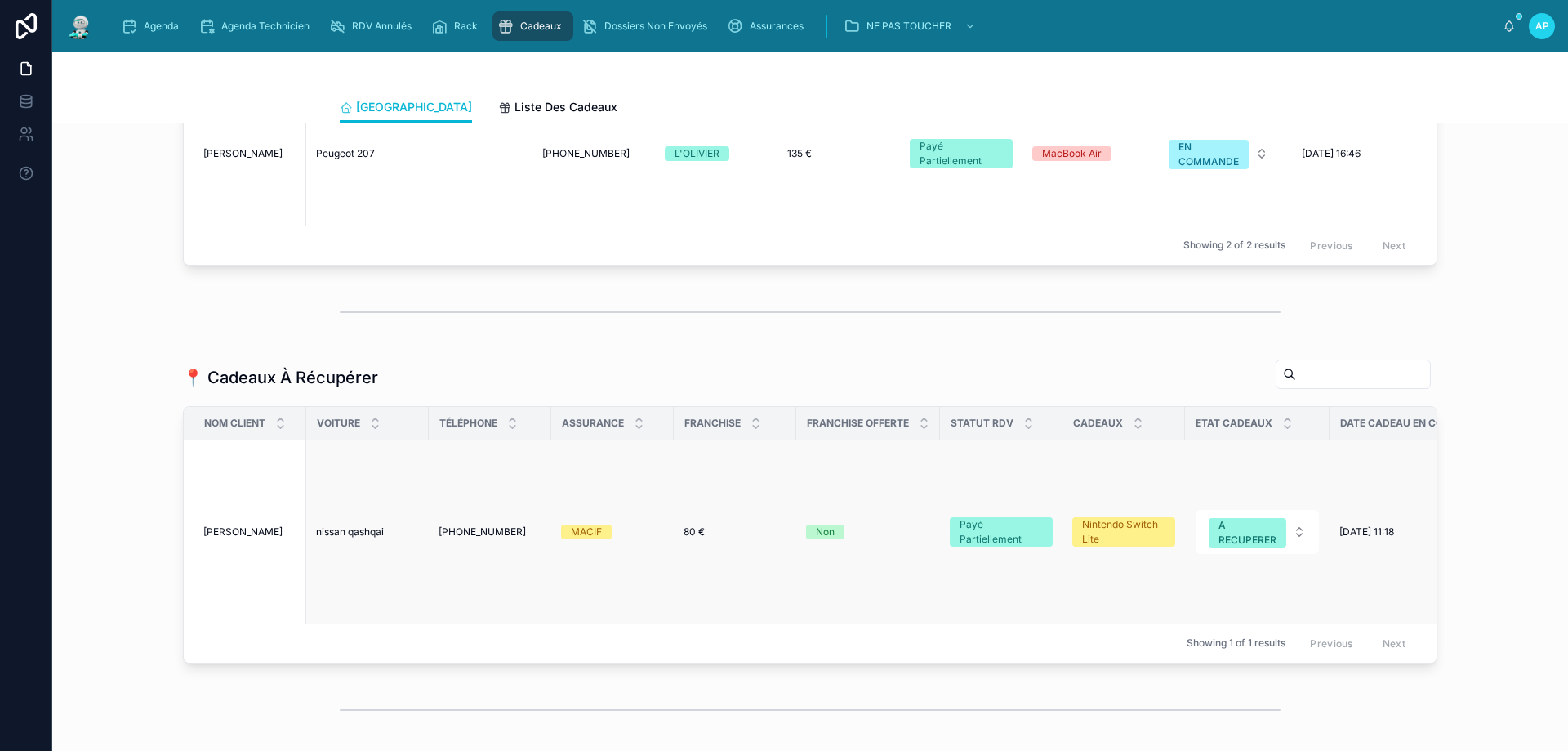
click at [271, 539] on span "GOGGER Marie-Paule" at bounding box center [243, 531] width 79 height 13
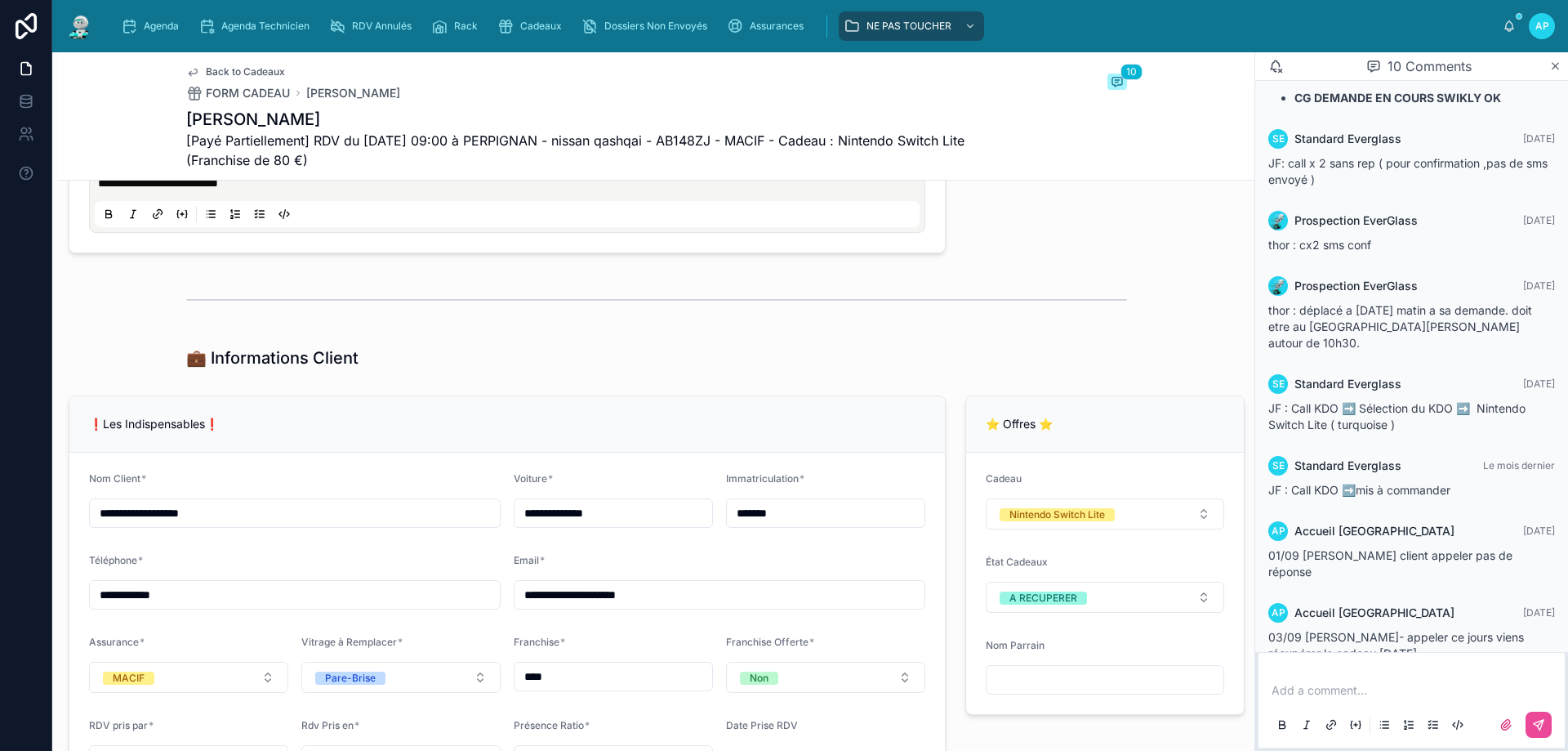
scroll to position [980, 0]
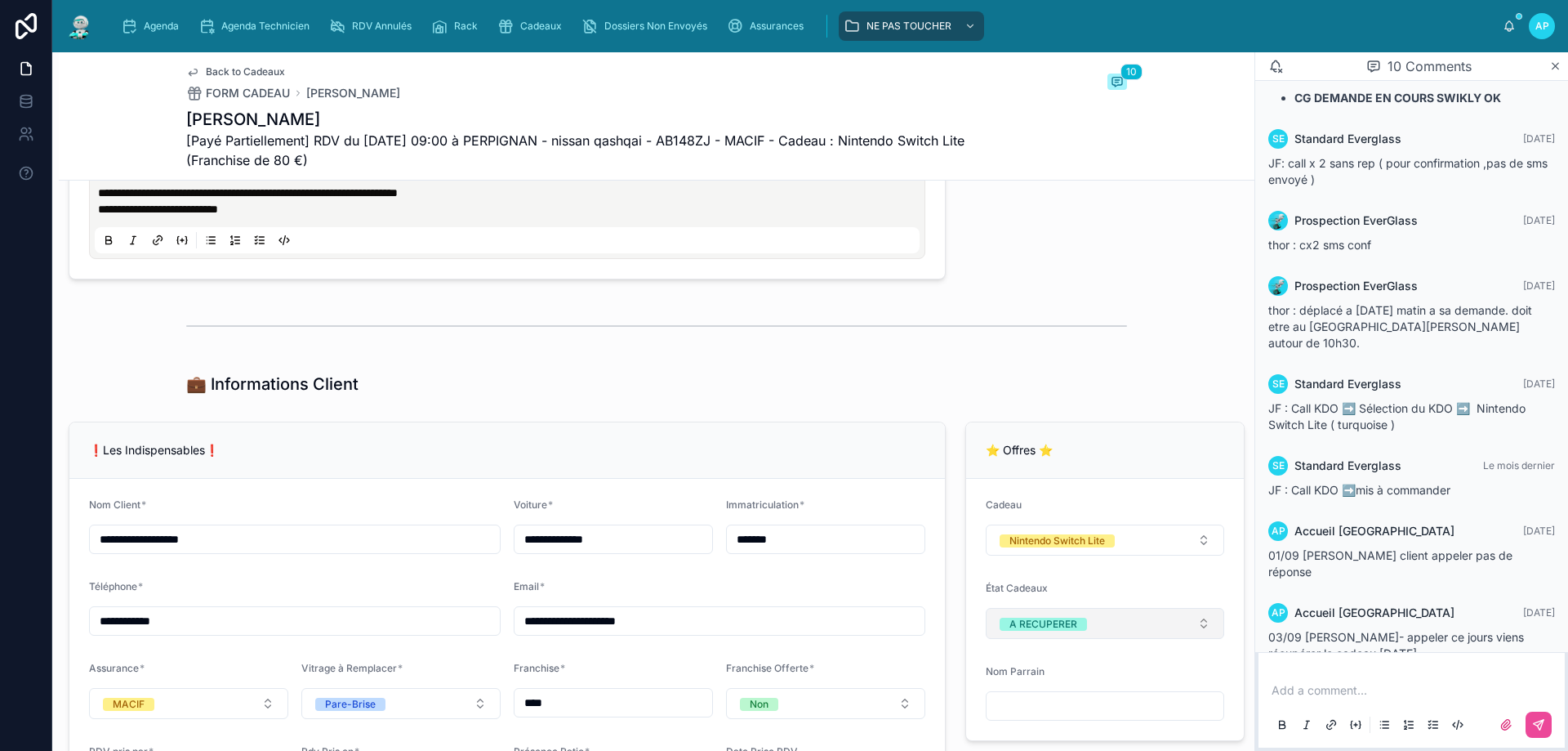
click at [1119, 636] on button "A RECUPERER" at bounding box center [1106, 624] width 239 height 31
click at [91, 17] on img at bounding box center [80, 25] width 29 height 26
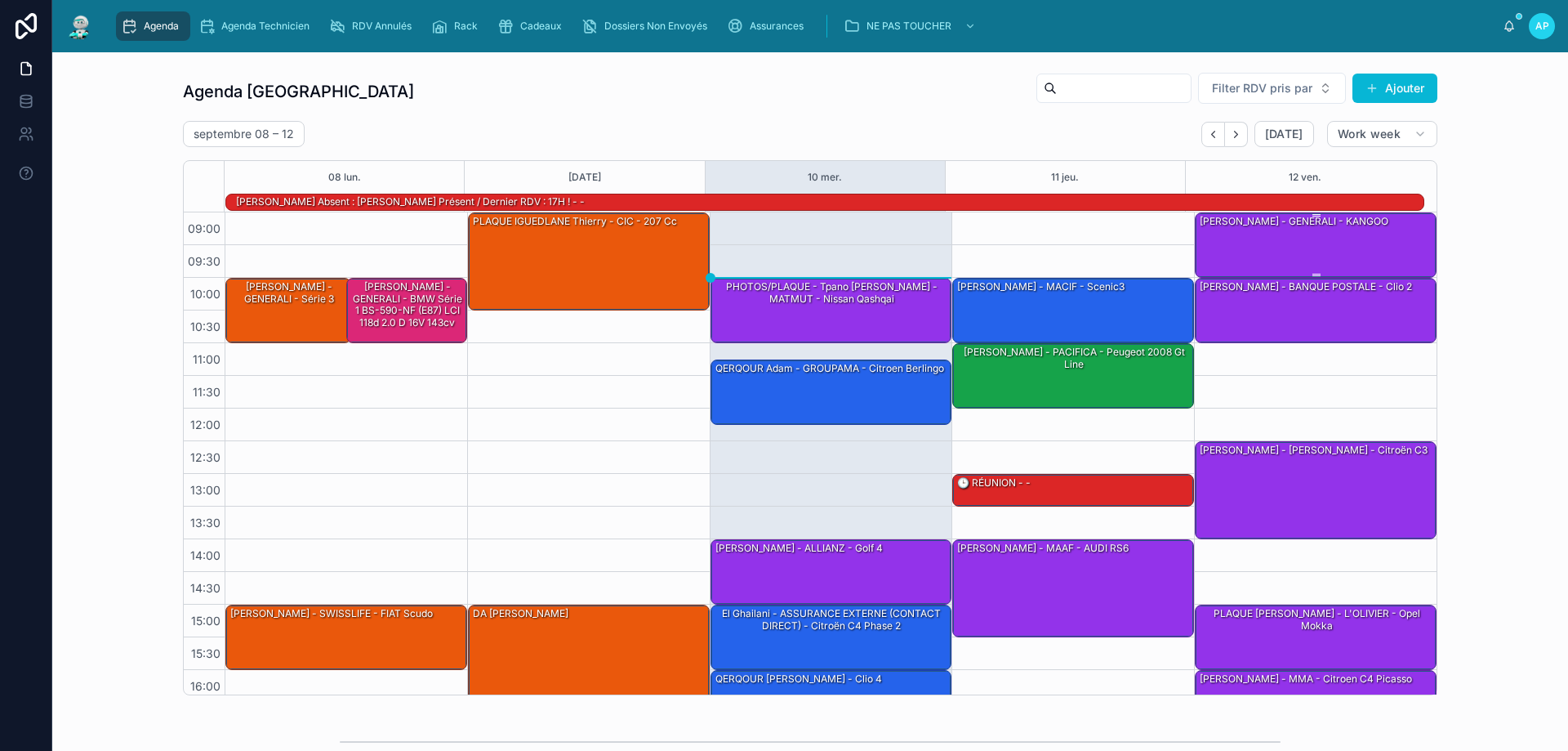
drag, startPoint x: 1350, startPoint y: 240, endPoint x: 1342, endPoint y: 243, distance: 8.5
click at [1342, 242] on div "SIBIUDE LOUIS - GENERALI - KANGOO" at bounding box center [1317, 244] width 237 height 62
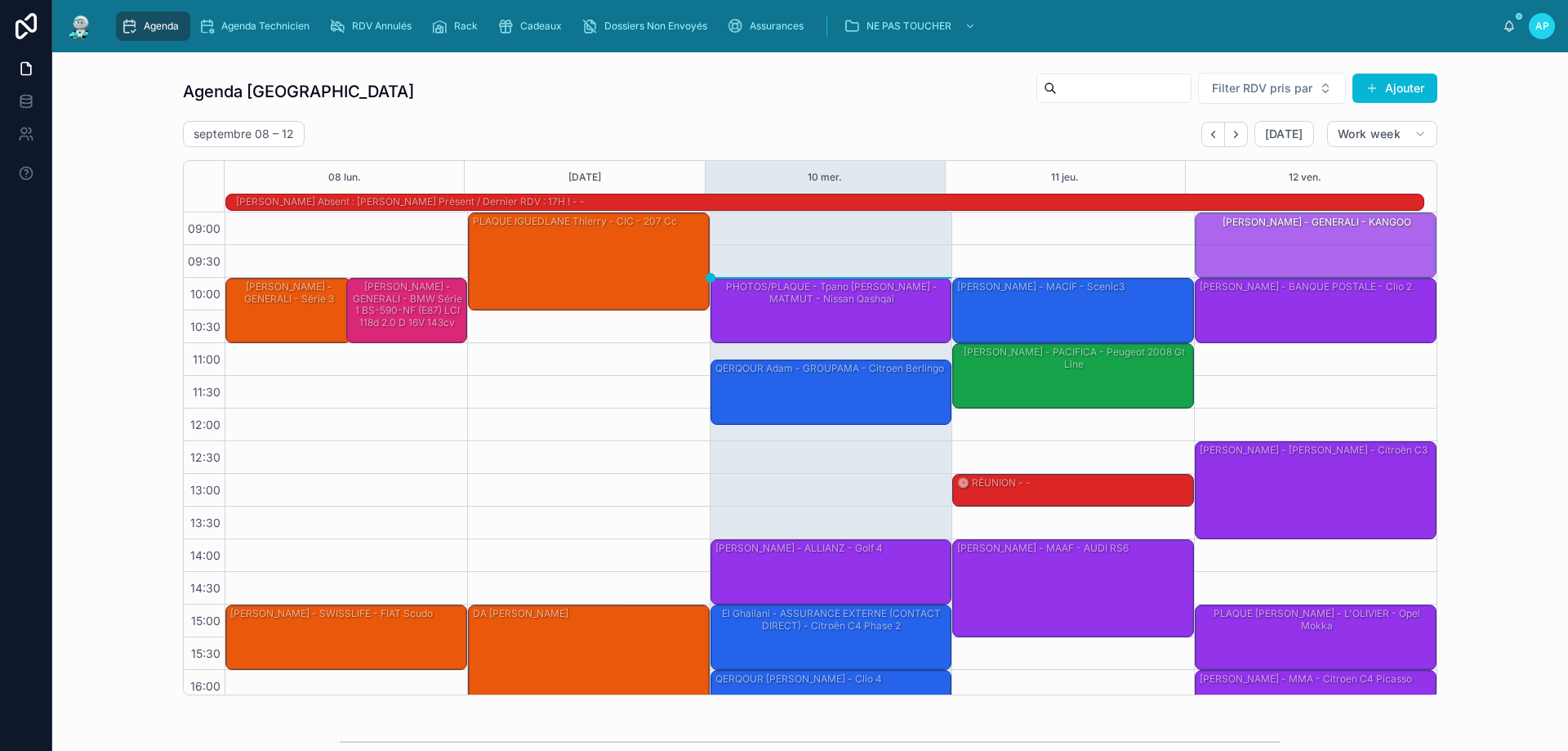
click at [1342, 243] on div "SIBIUDE LOUIS - GENERALI - KANGOO" at bounding box center [1317, 245] width 237 height 62
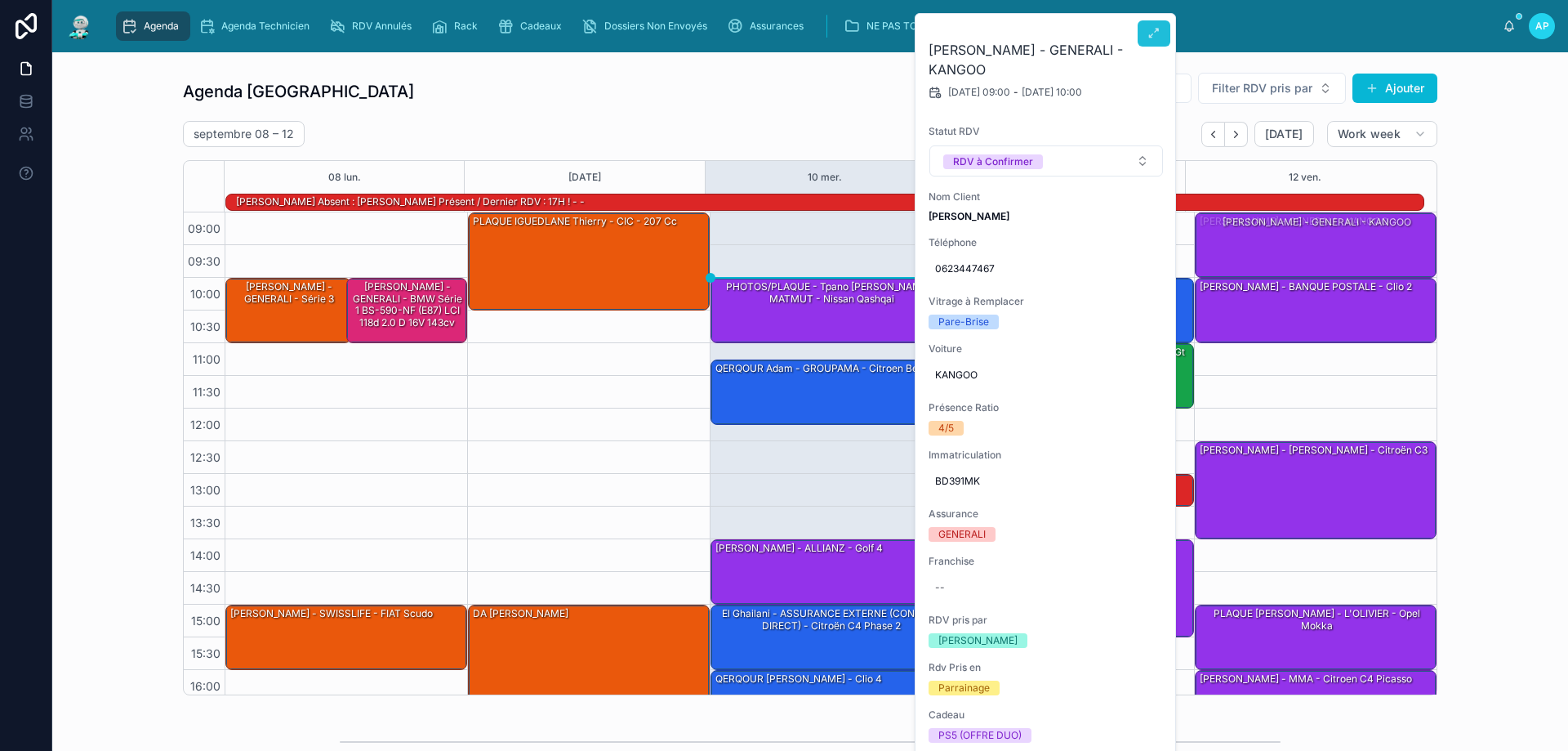
click at [1143, 40] on button at bounding box center [1154, 33] width 32 height 26
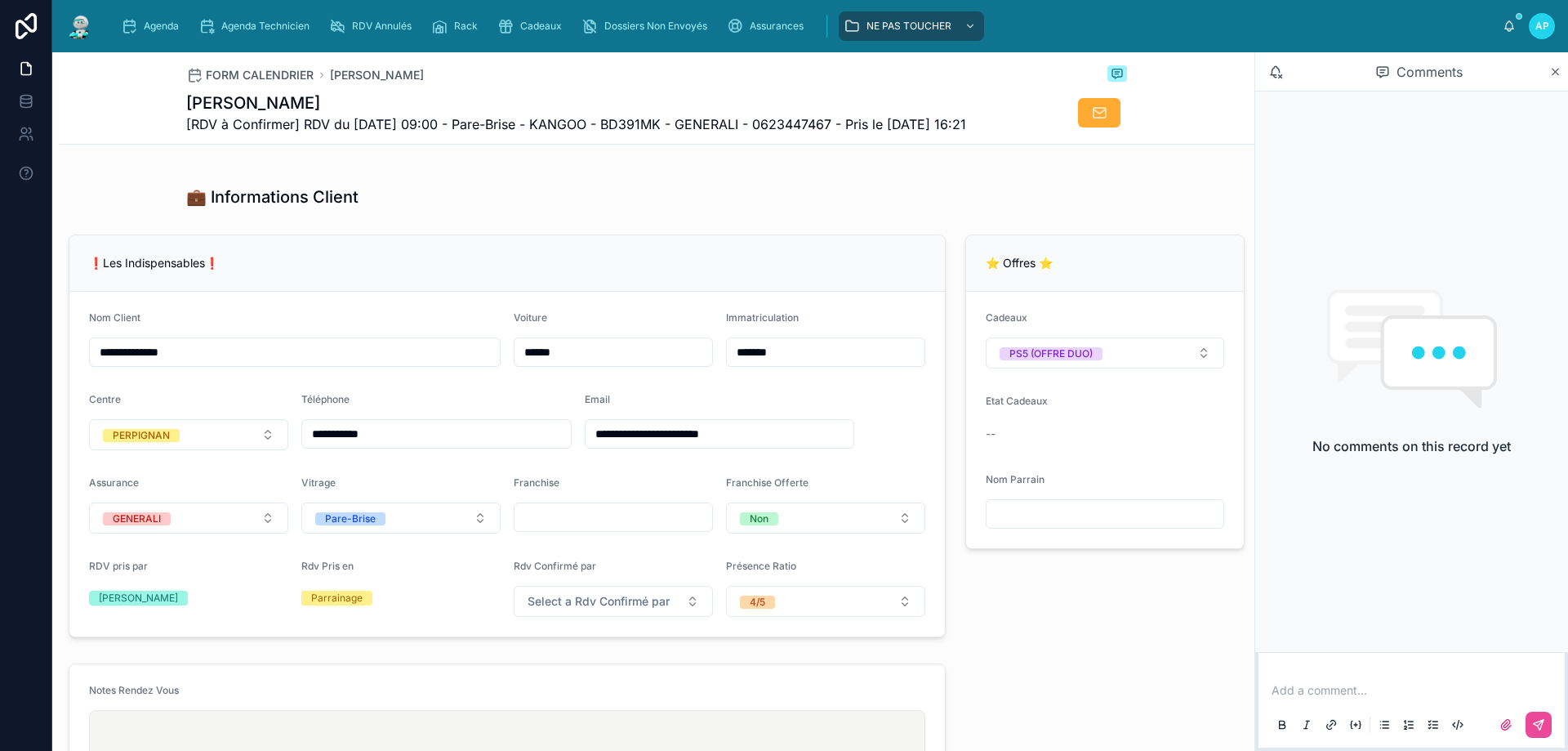
scroll to position [327, 0]
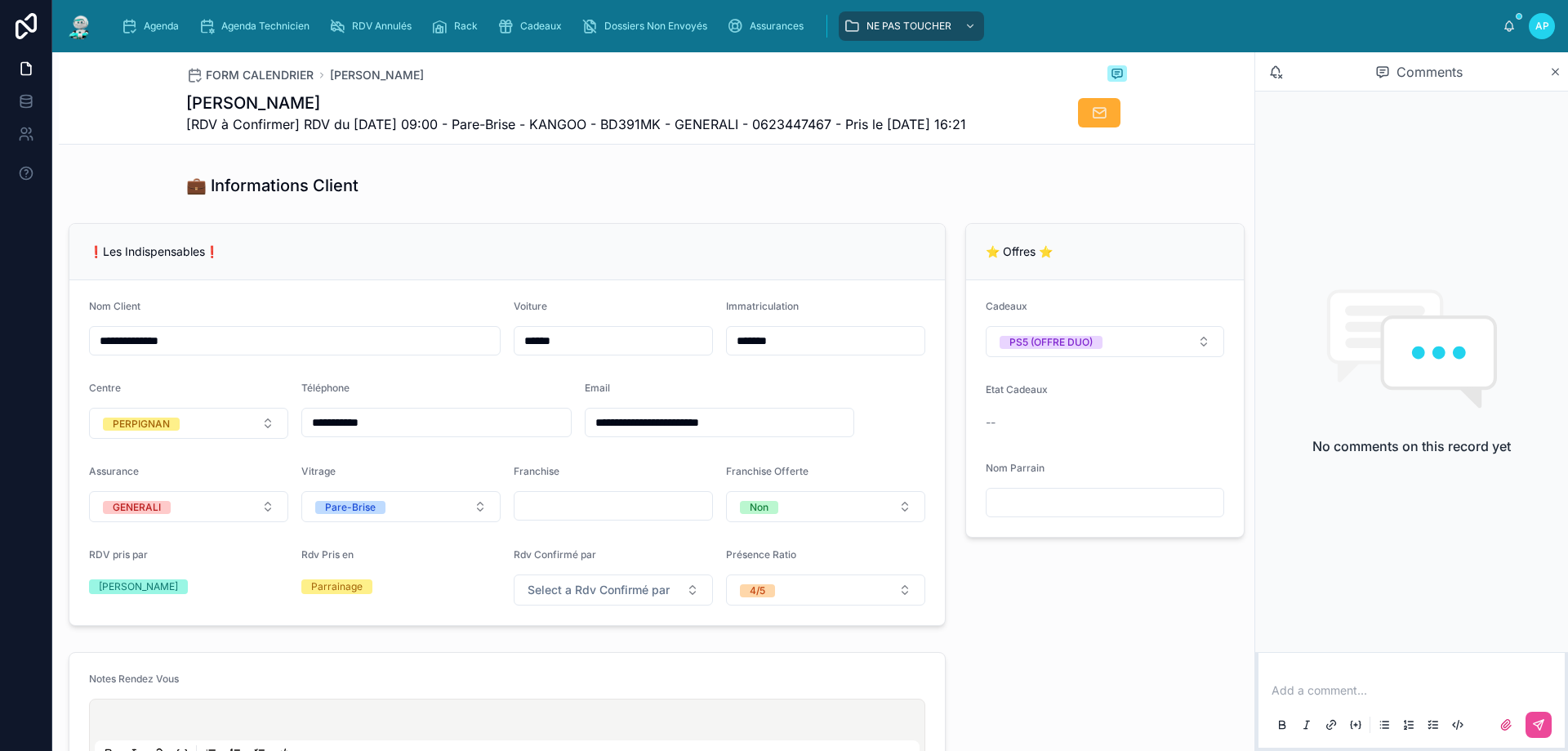
click at [85, 23] on img at bounding box center [80, 25] width 29 height 26
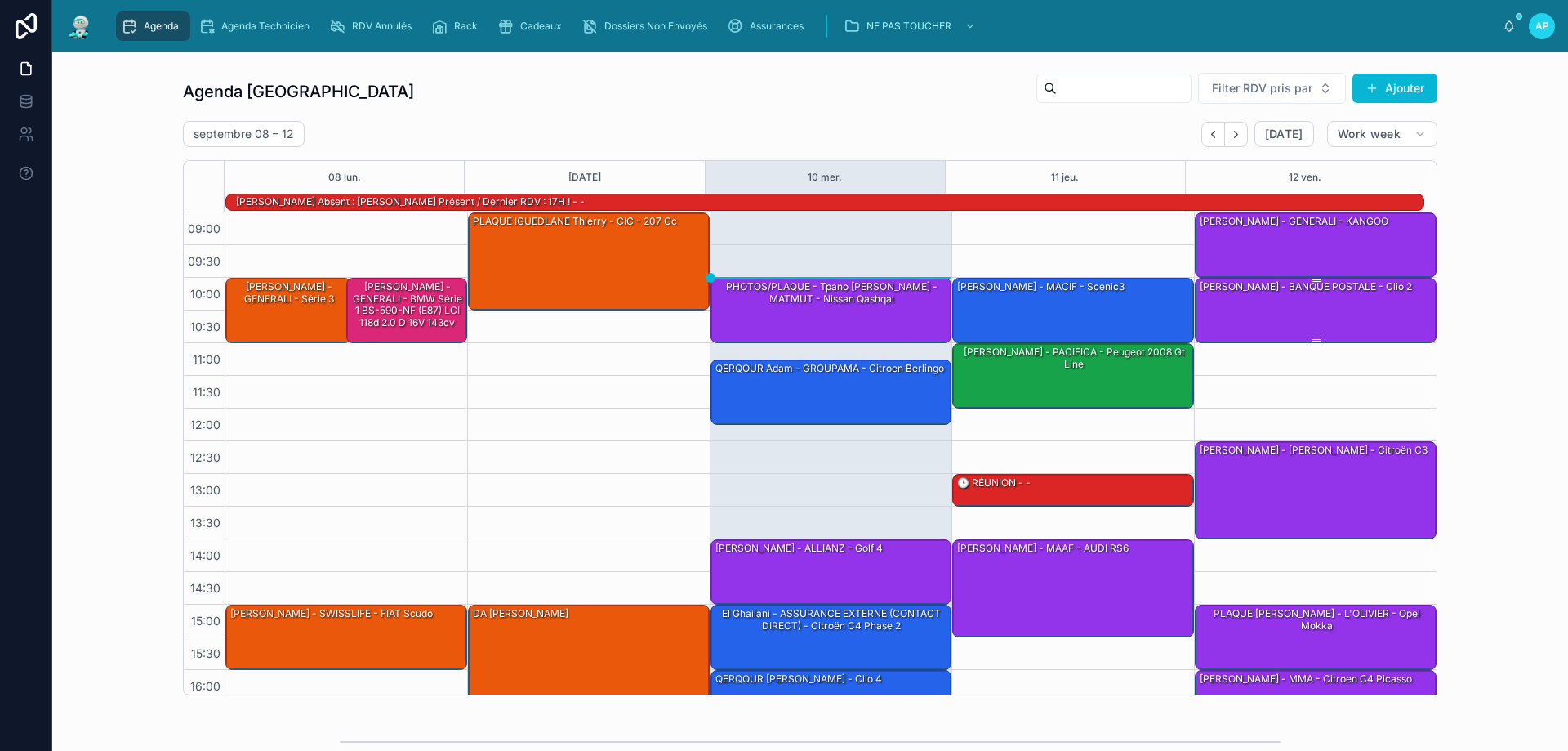
click at [1302, 303] on div "Romain Garau - BANQUE POSTALE - clio 2" at bounding box center [1317, 308] width 237 height 62
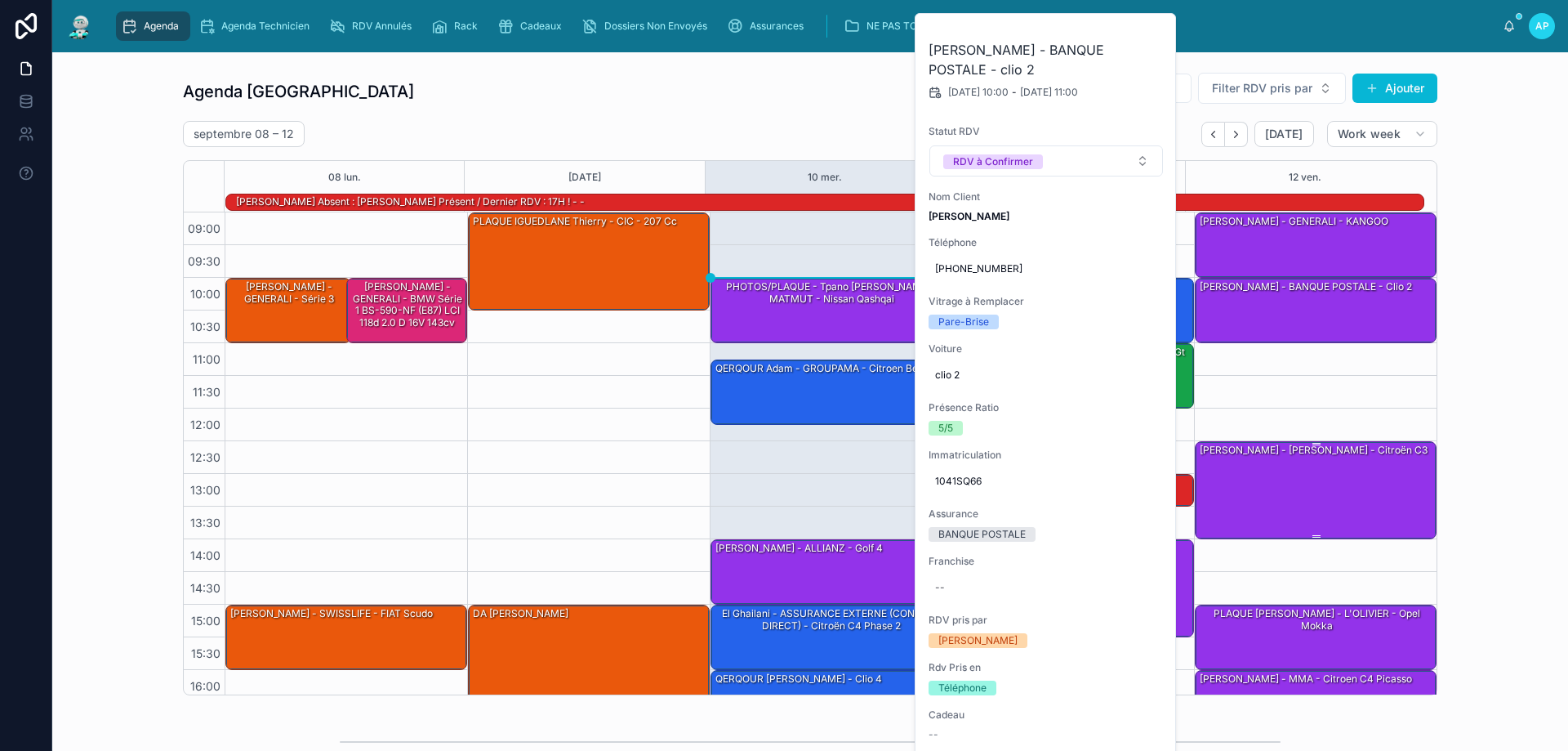
click at [1285, 476] on div "MEROUANE Sarah - SOLLY AZAR - Citroën c3" at bounding box center [1317, 489] width 237 height 95
click at [1342, 622] on div "PLAQUE FERNANDEZ Emeline - L'OLIVIER - Opel Mokka" at bounding box center [1317, 620] width 237 height 27
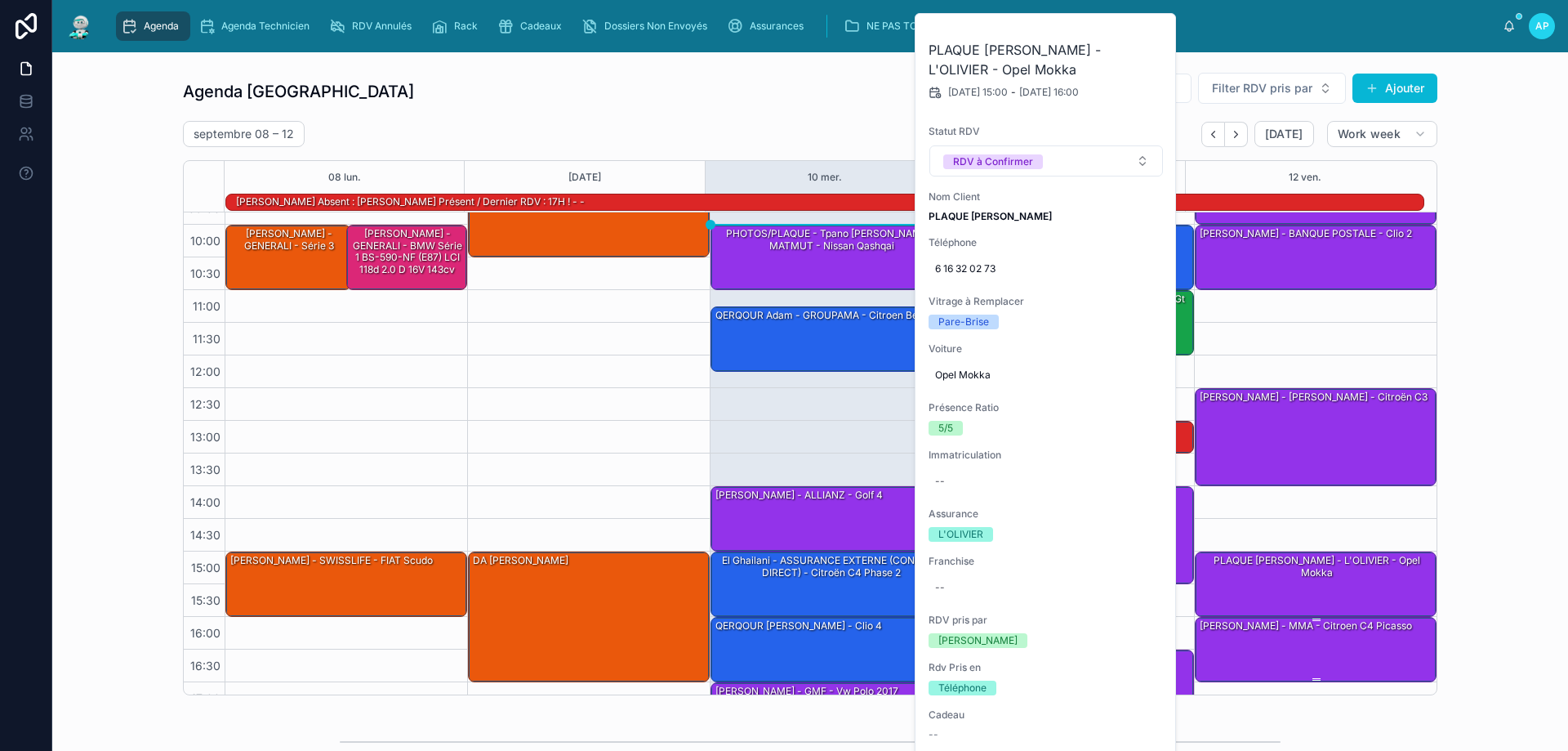
scroll to position [81, 0]
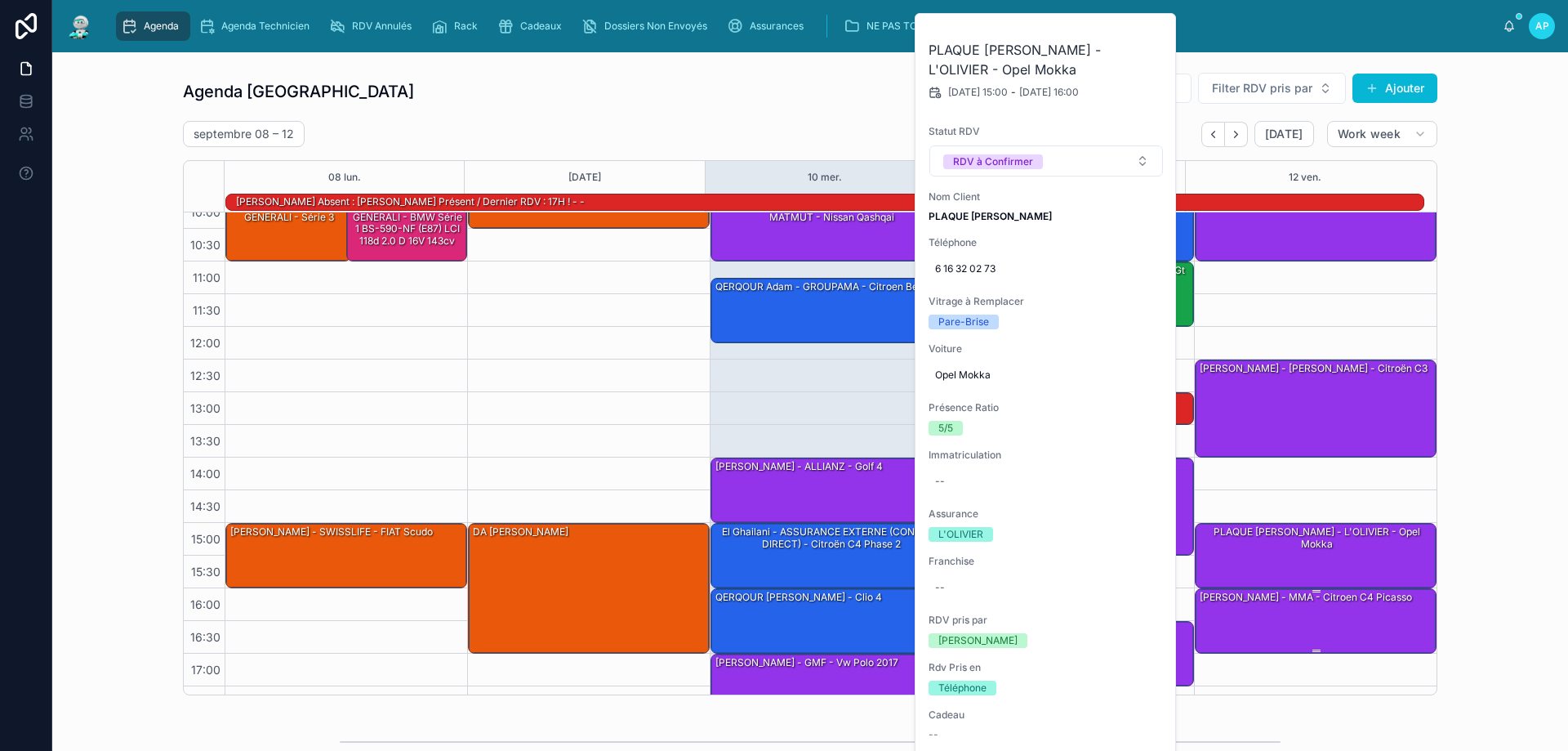
click at [1343, 600] on div "Leclercq Fabrice - MMA - citroen C4 Picasso" at bounding box center [1307, 596] width 215 height 15
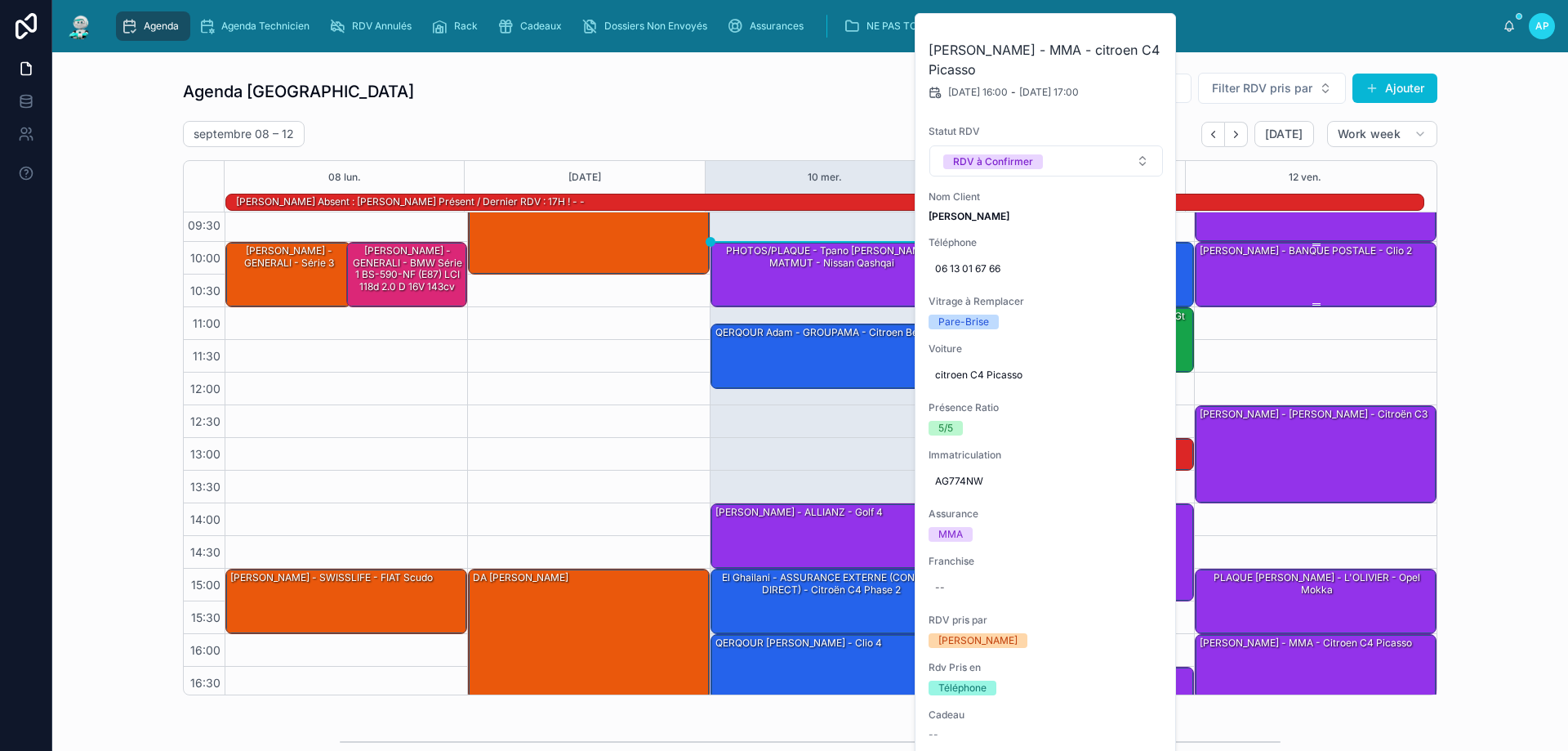
scroll to position [0, 0]
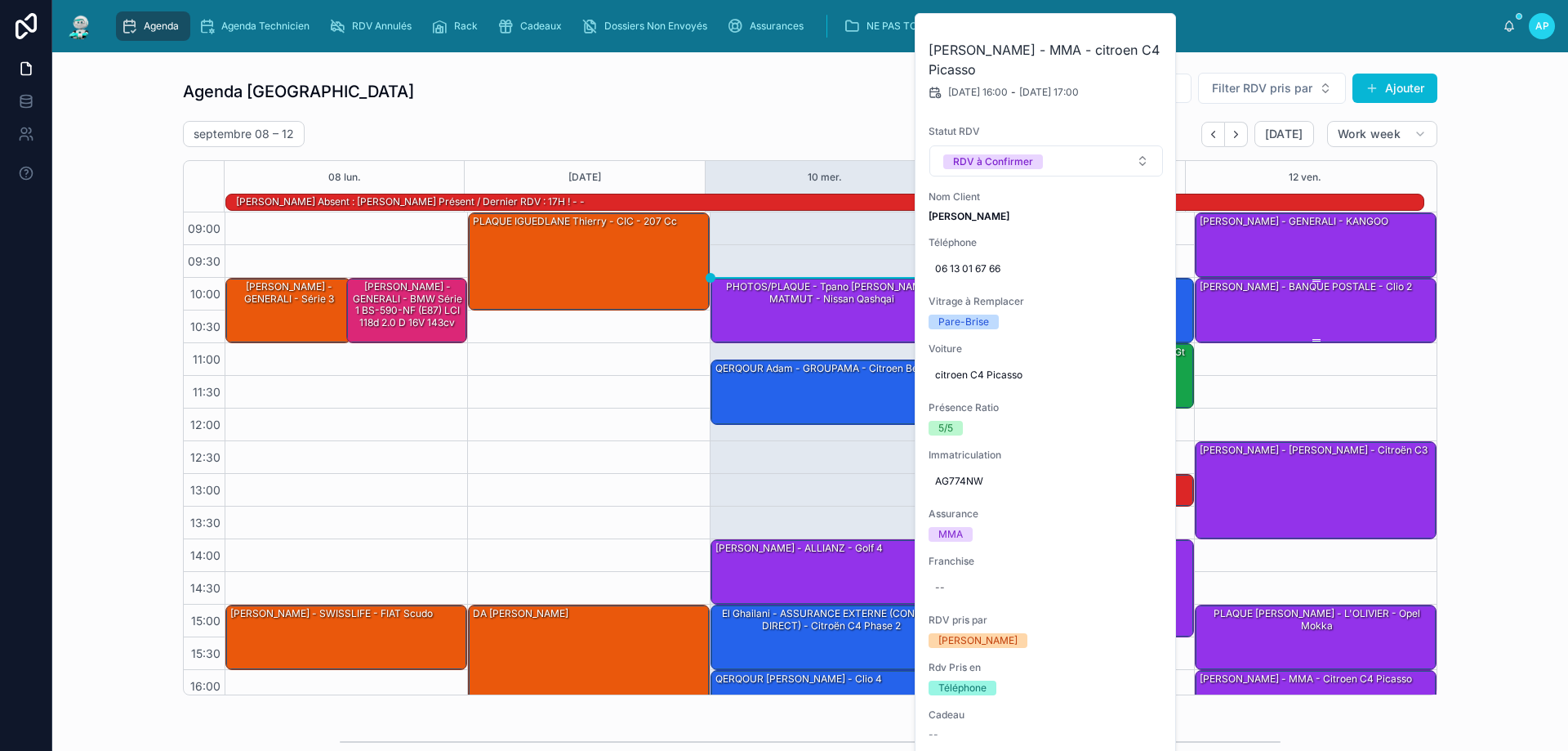
click at [1287, 303] on div "Romain Garau - BANQUE POSTALE - clio 2" at bounding box center [1317, 308] width 237 height 62
click at [1150, 26] on button at bounding box center [1154, 33] width 32 height 26
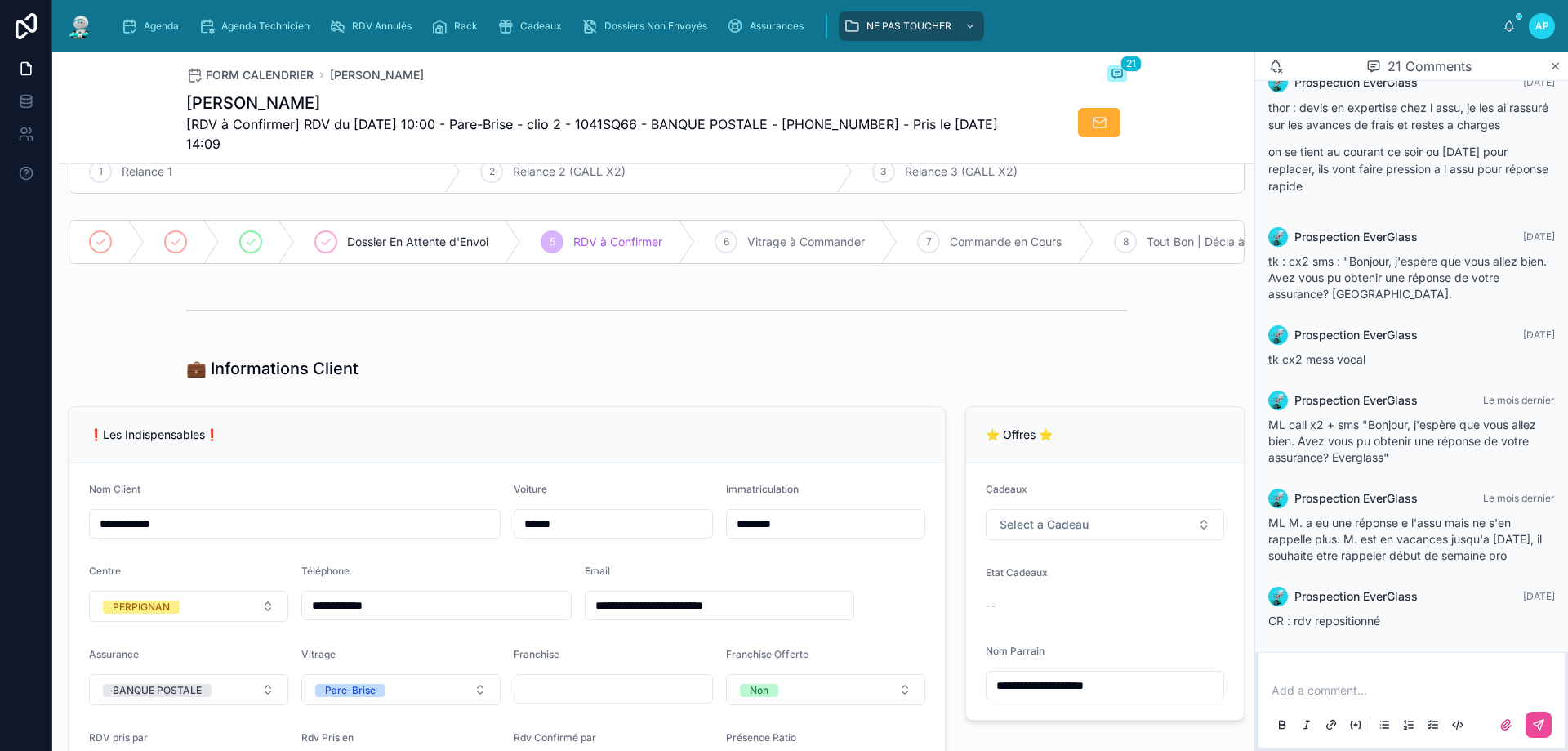
scroll to position [2142, 0]
click at [90, 42] on div at bounding box center [80, 25] width 29 height 52
click at [85, 37] on img at bounding box center [80, 25] width 29 height 26
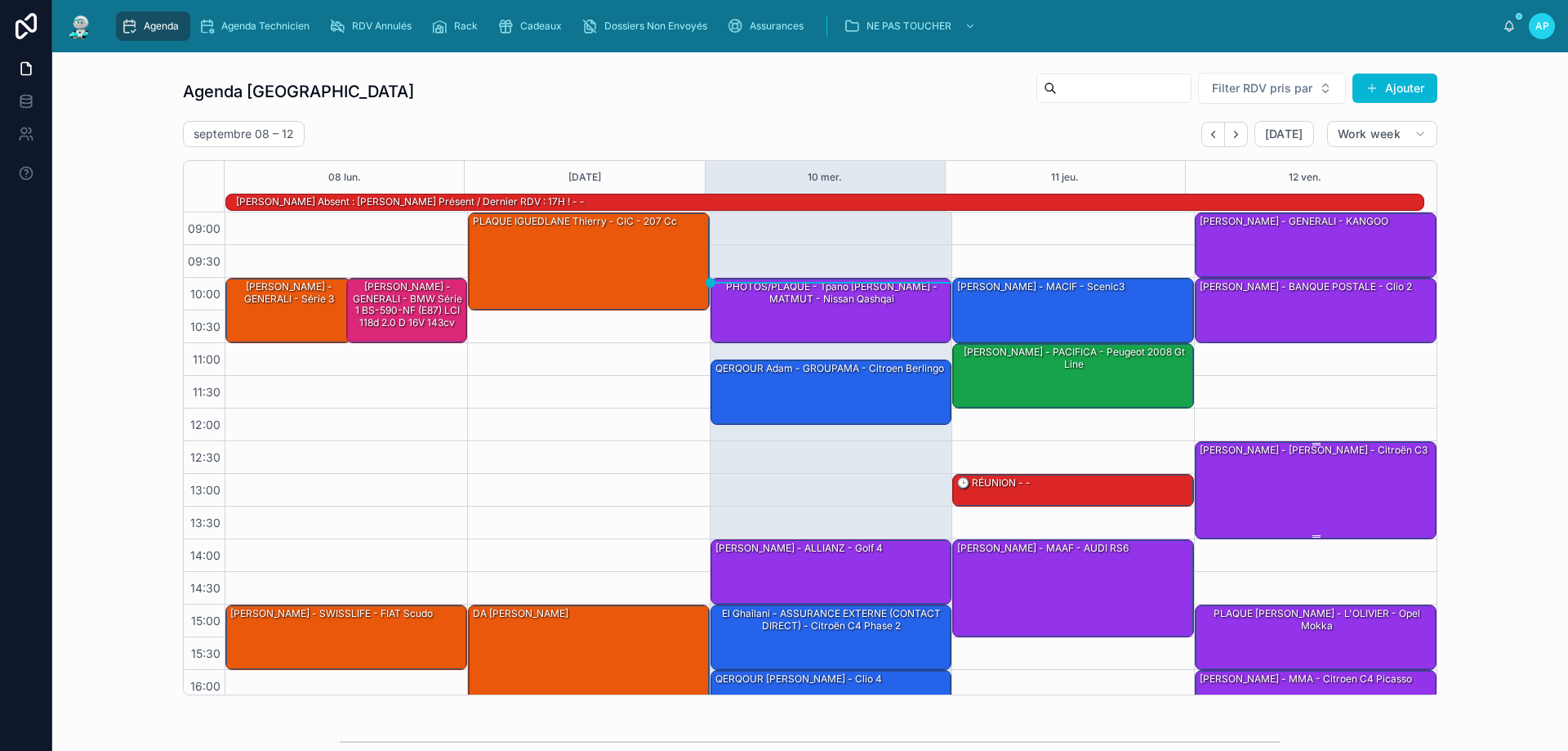
click at [1381, 482] on div "MEROUANE Sarah - SOLLY AZAR - Citroën c3" at bounding box center [1317, 489] width 237 height 95
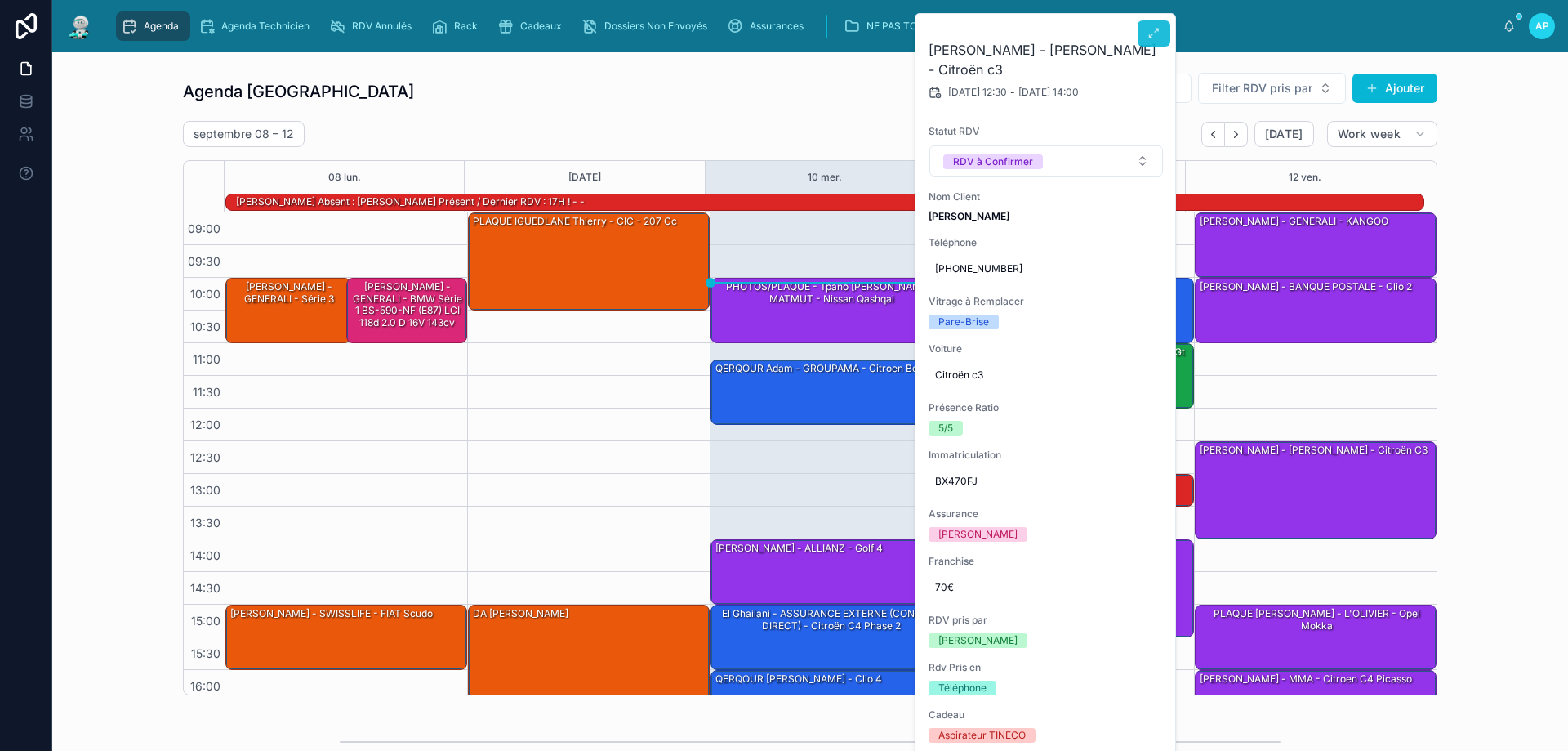
click at [1151, 31] on icon at bounding box center [1154, 33] width 13 height 13
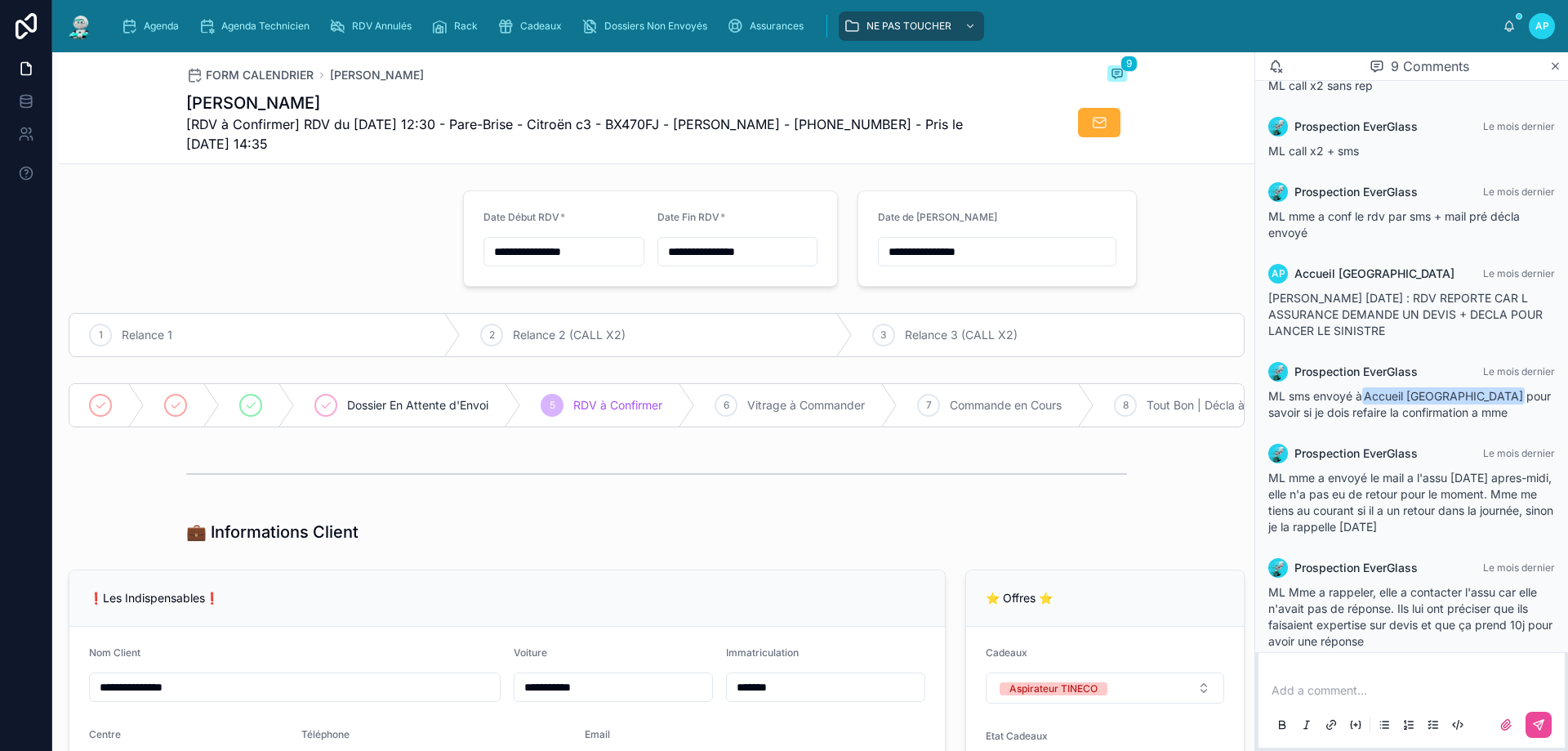
scroll to position [248, 0]
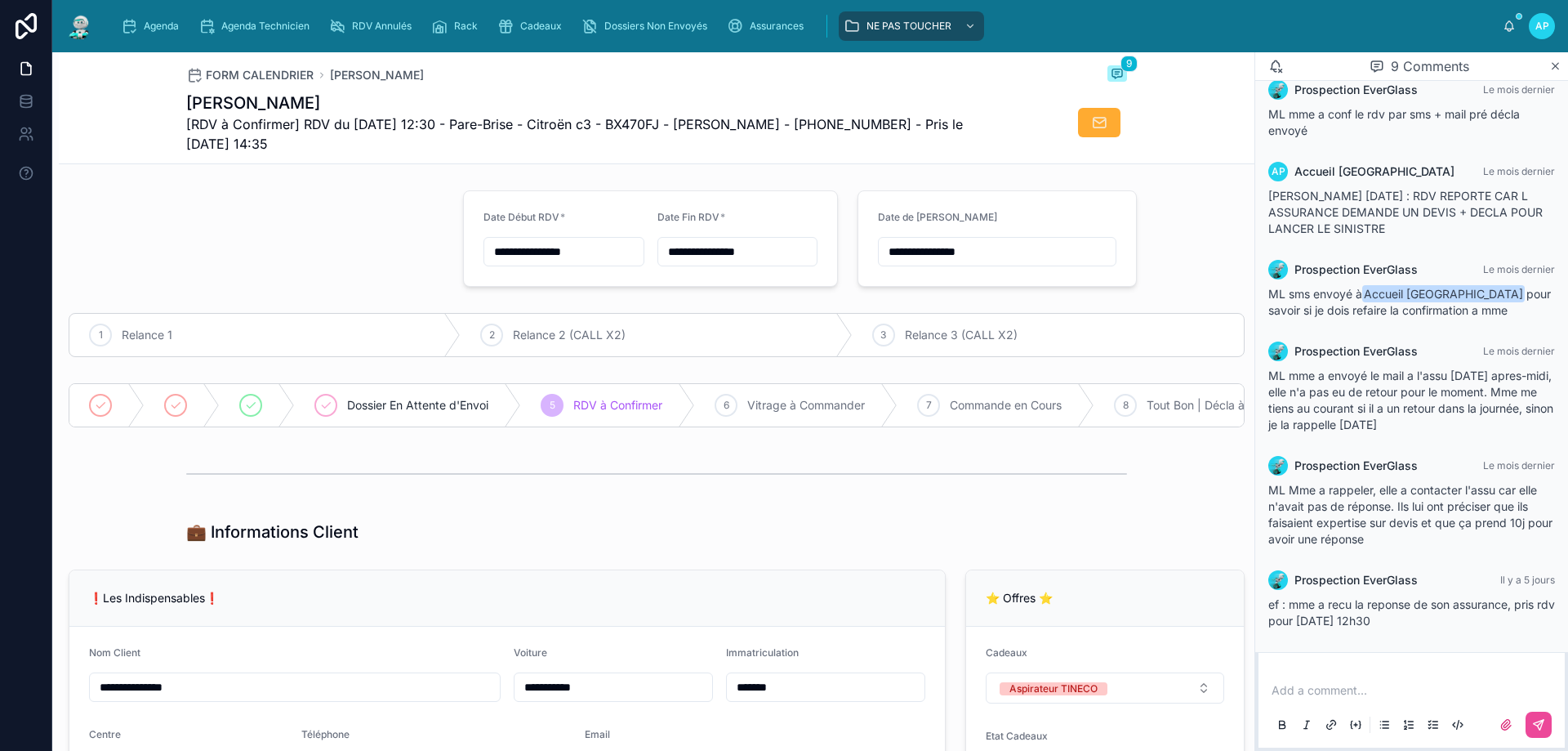
click at [76, 30] on img at bounding box center [80, 25] width 29 height 26
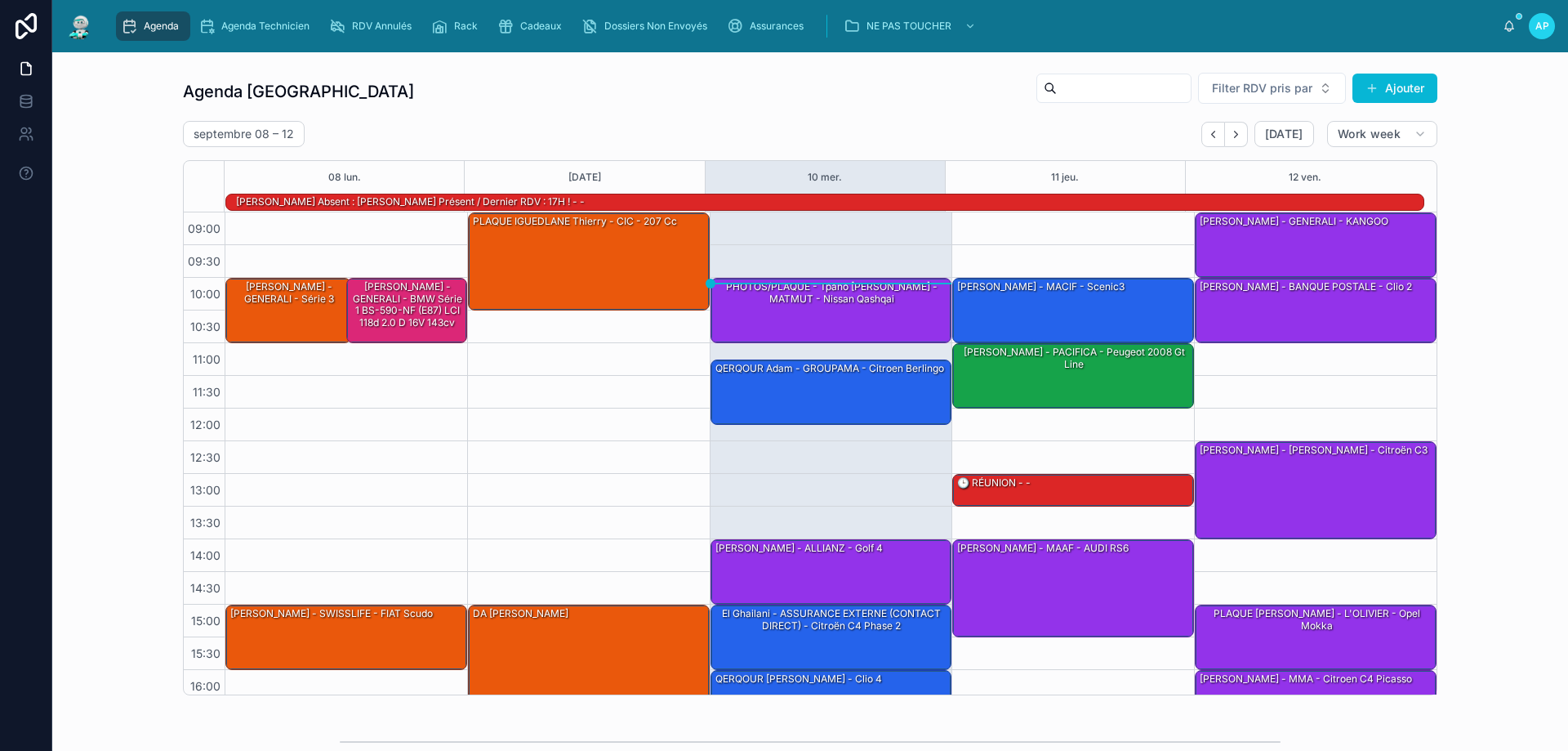
scroll to position [107, 0]
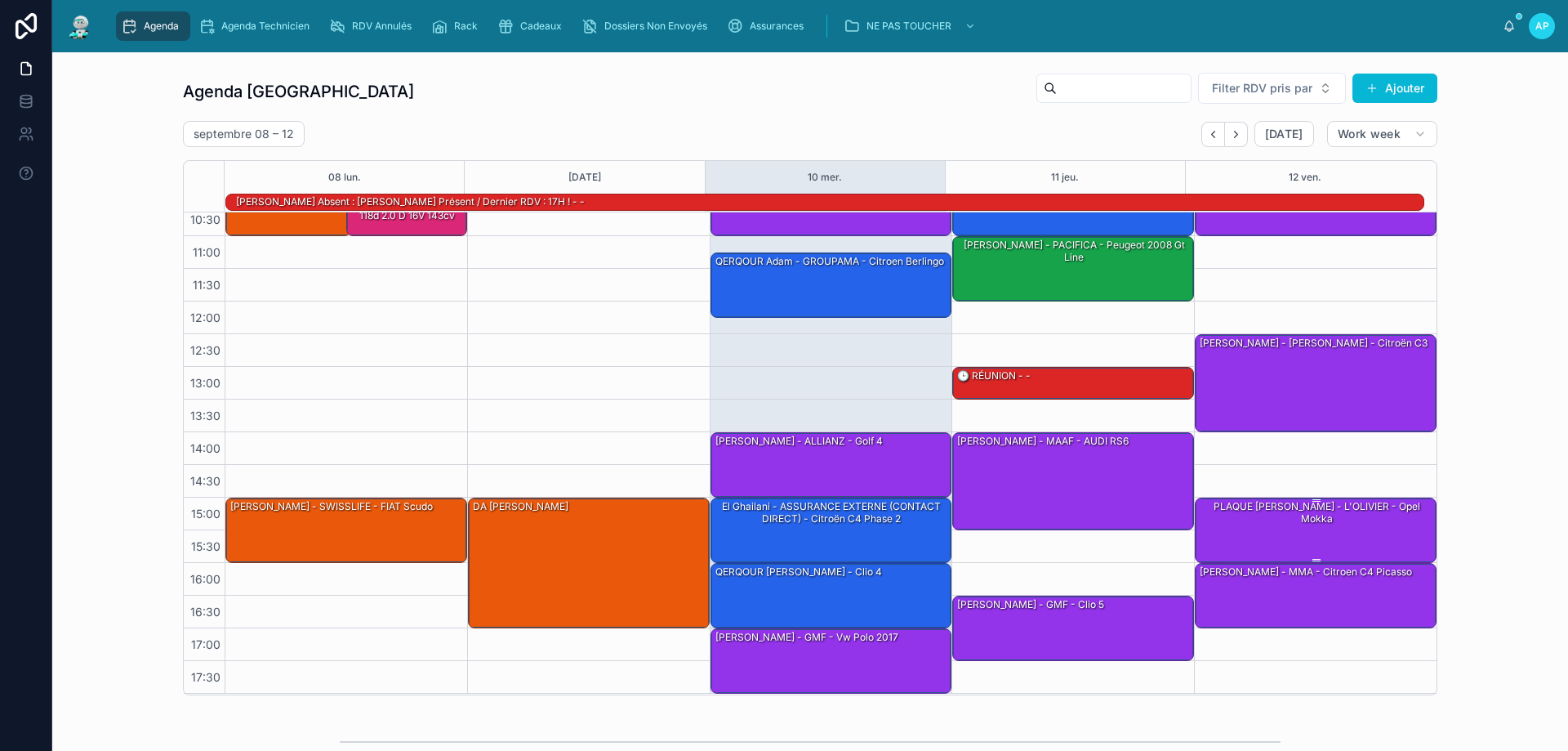
click at [1290, 520] on div "PLAQUE FERNANDEZ Emeline - L'OLIVIER - Opel Mokka" at bounding box center [1317, 513] width 237 height 27
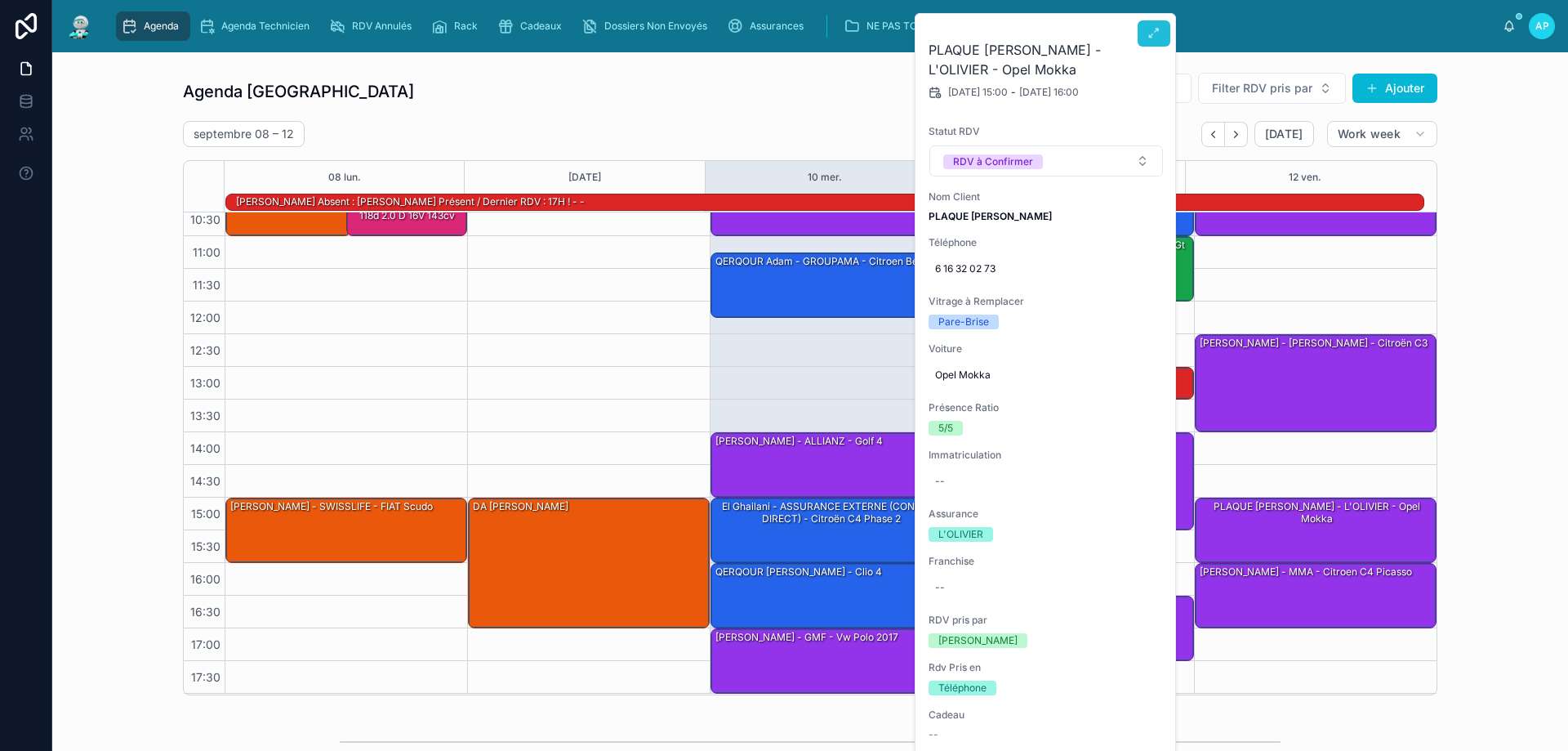
click at [1147, 36] on button at bounding box center [1154, 33] width 32 height 26
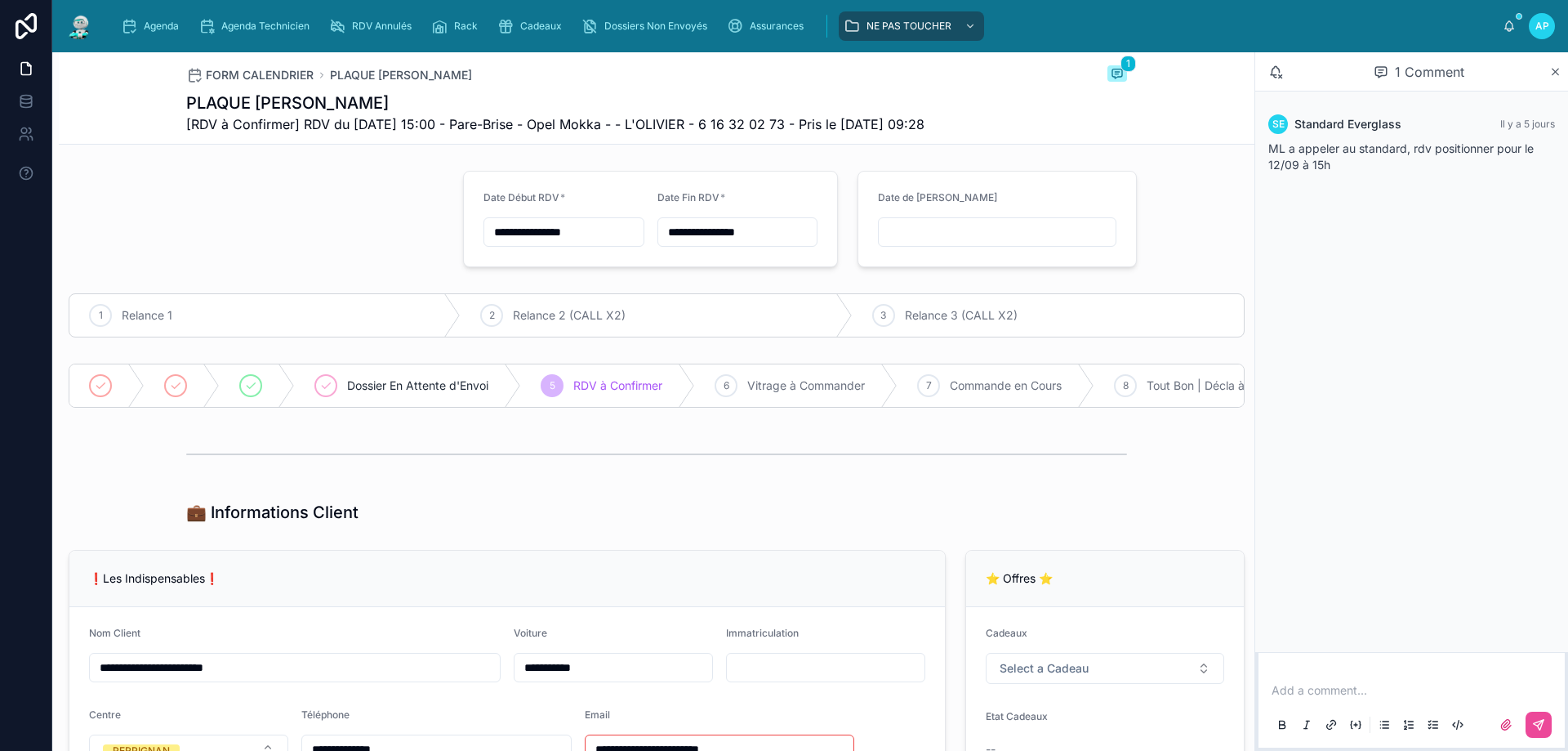
click at [82, 35] on img at bounding box center [80, 25] width 29 height 26
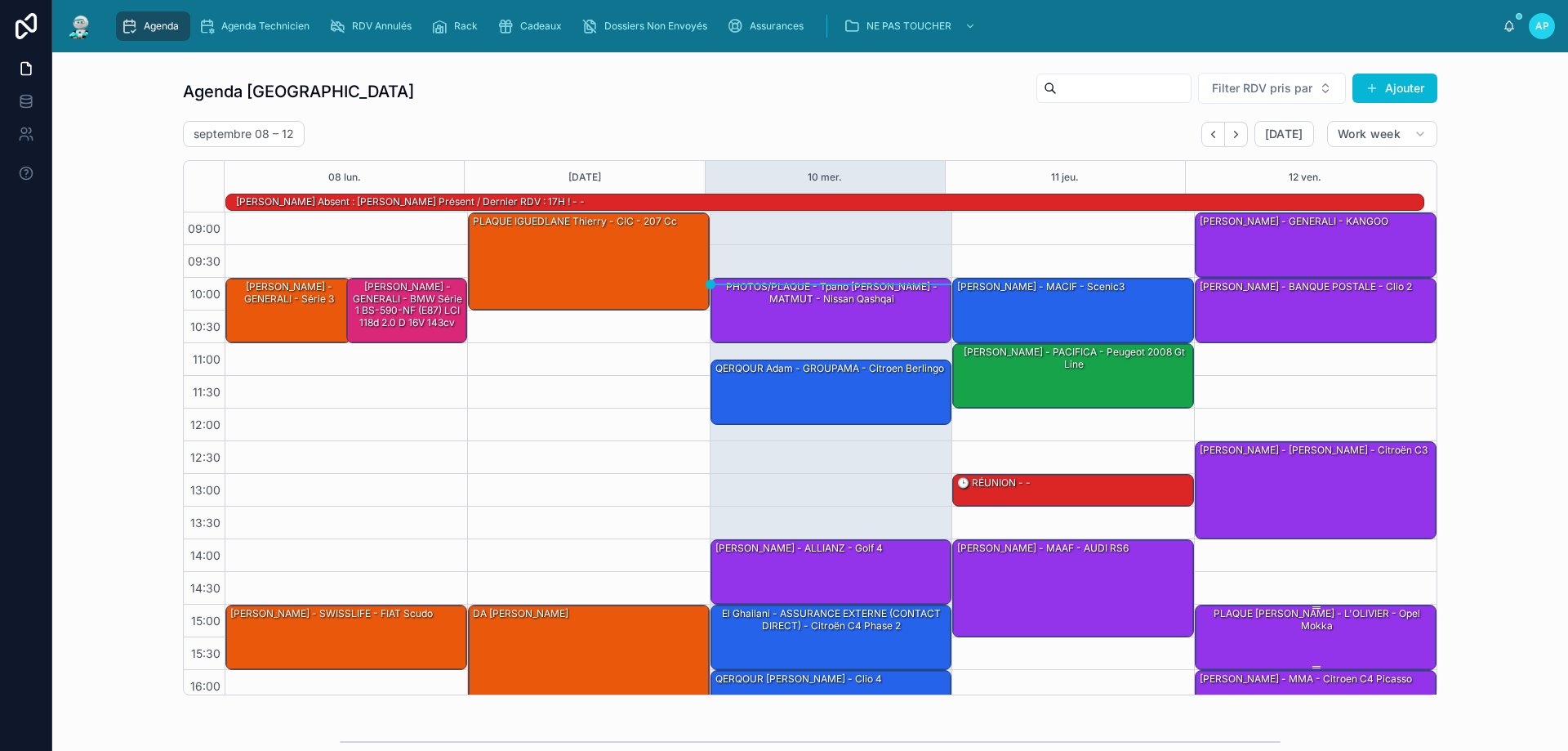
scroll to position [107, 0]
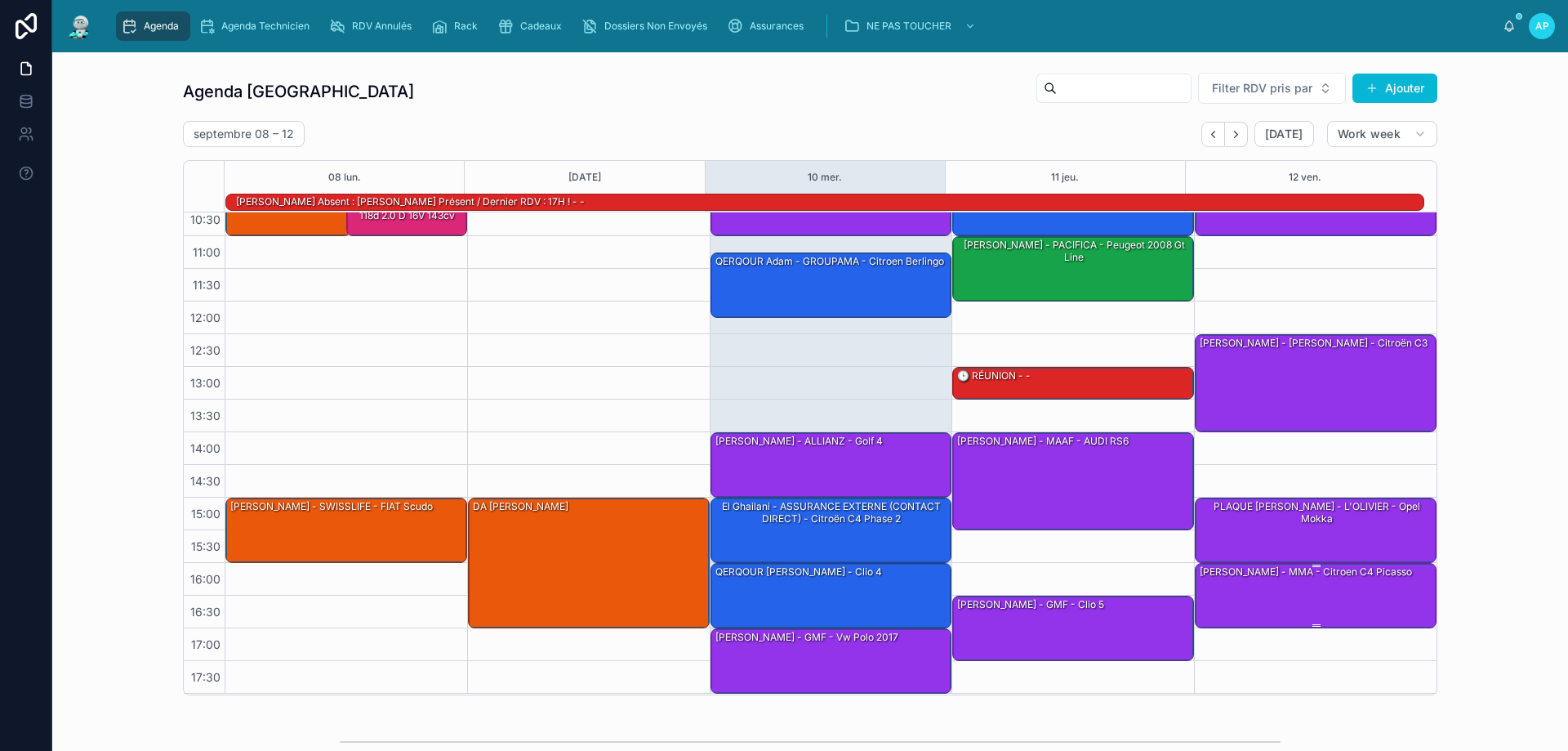
click at [1340, 575] on div "Leclercq Fabrice - MMA - citroen C4 Picasso" at bounding box center [1307, 571] width 215 height 15
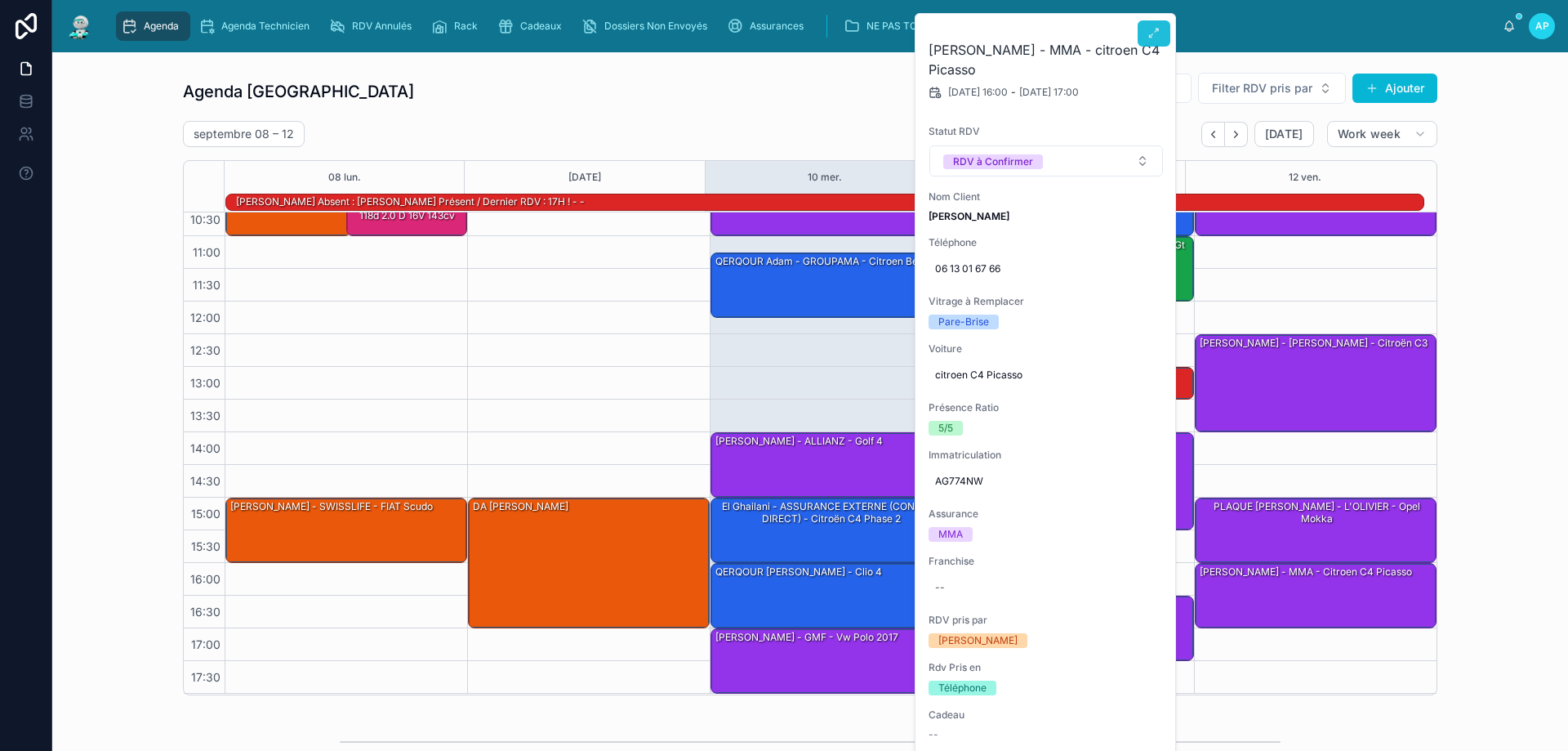
click at [1144, 29] on button at bounding box center [1154, 33] width 32 height 26
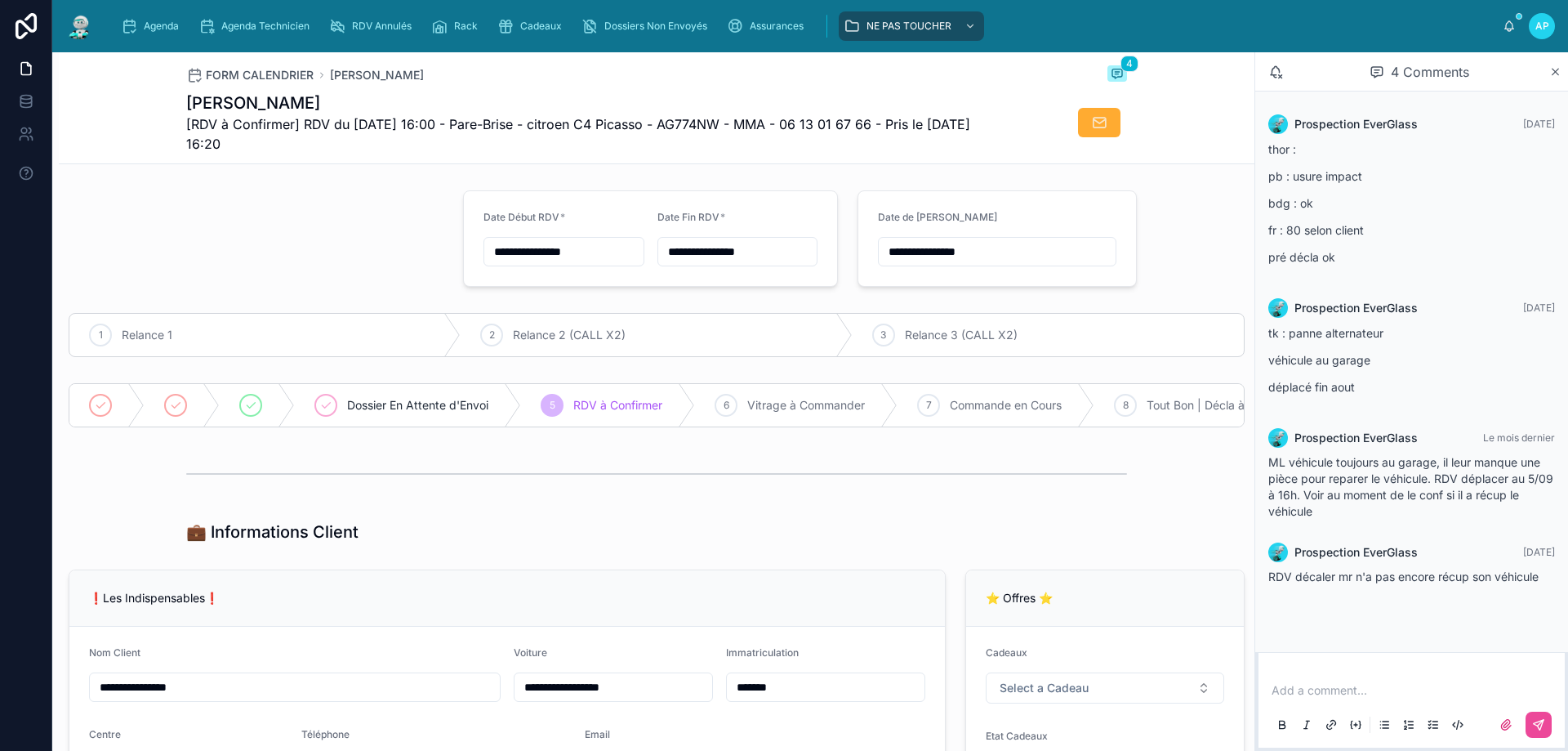
click at [86, 23] on img at bounding box center [80, 25] width 29 height 26
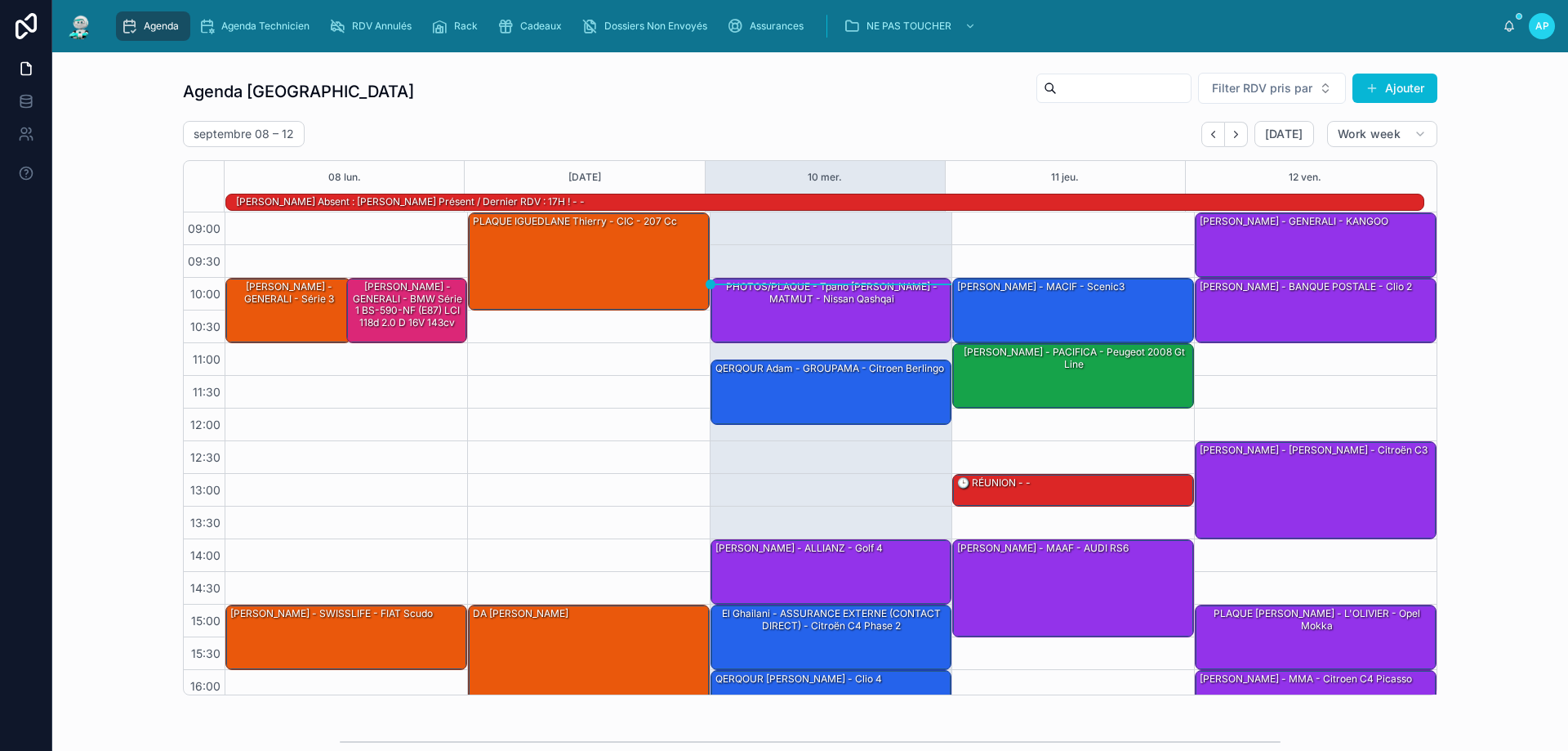
scroll to position [107, 0]
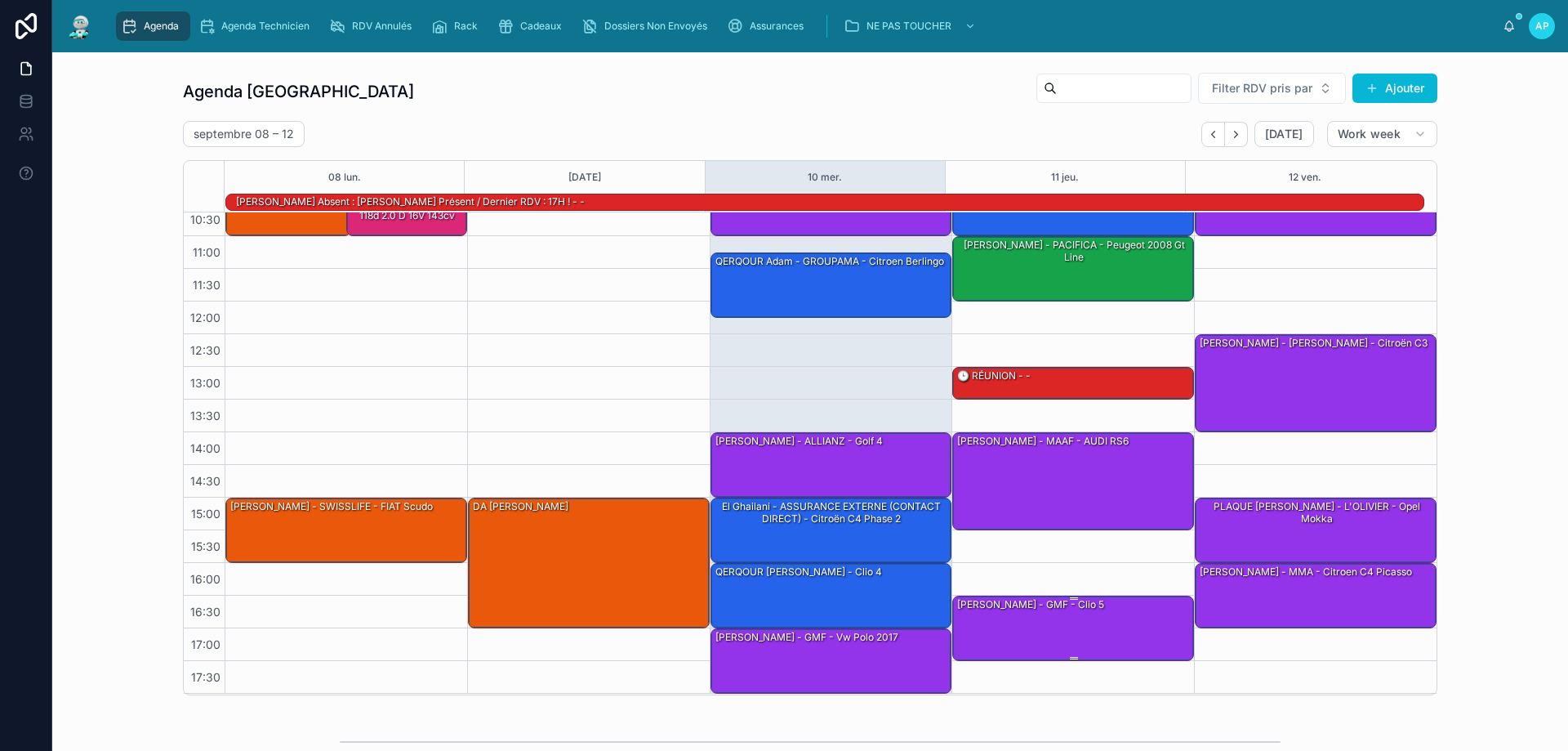
click at [980, 618] on div "Antony GABARRI - GMF - Clio 5" at bounding box center [1074, 627] width 237 height 62
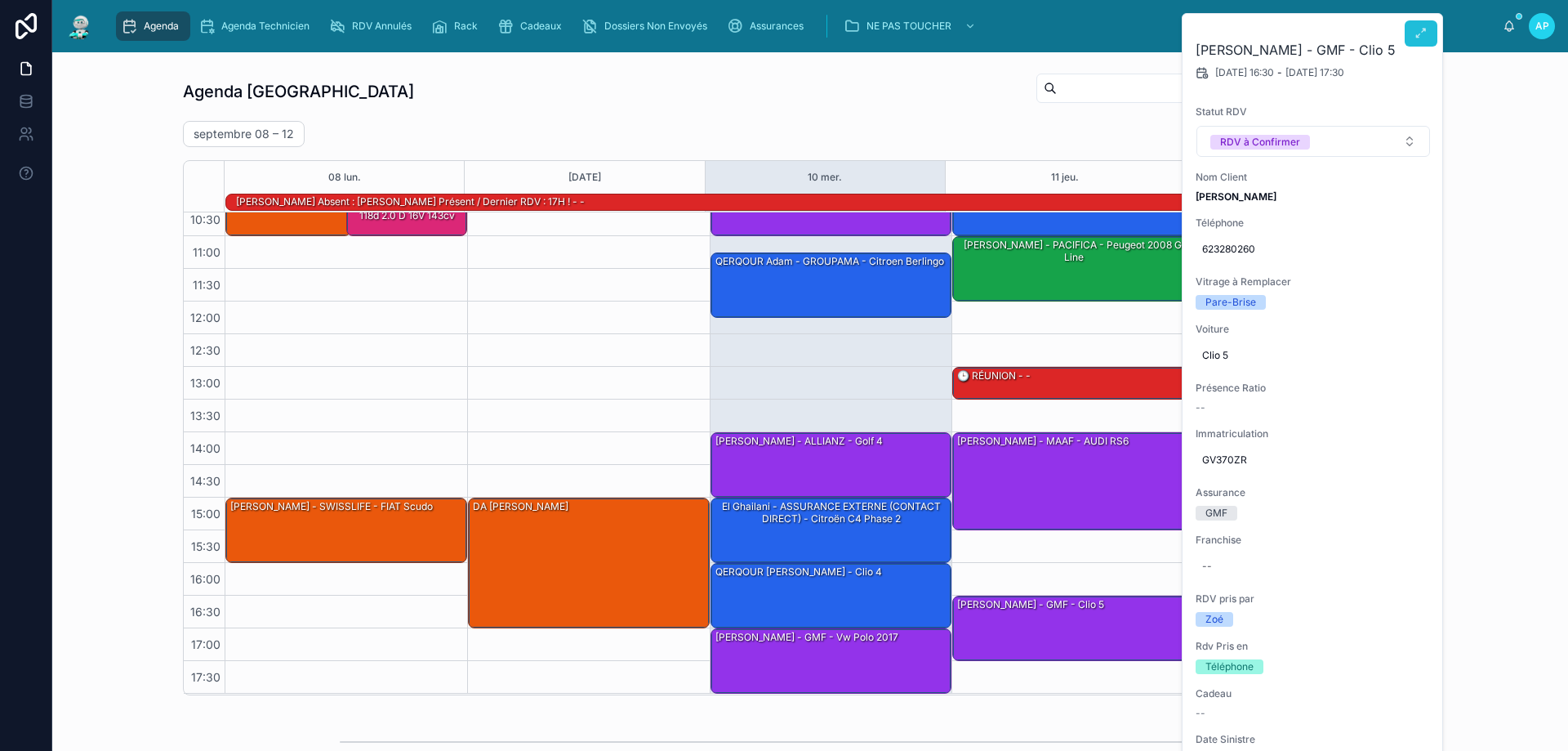
click at [1419, 37] on icon at bounding box center [1421, 33] width 13 height 13
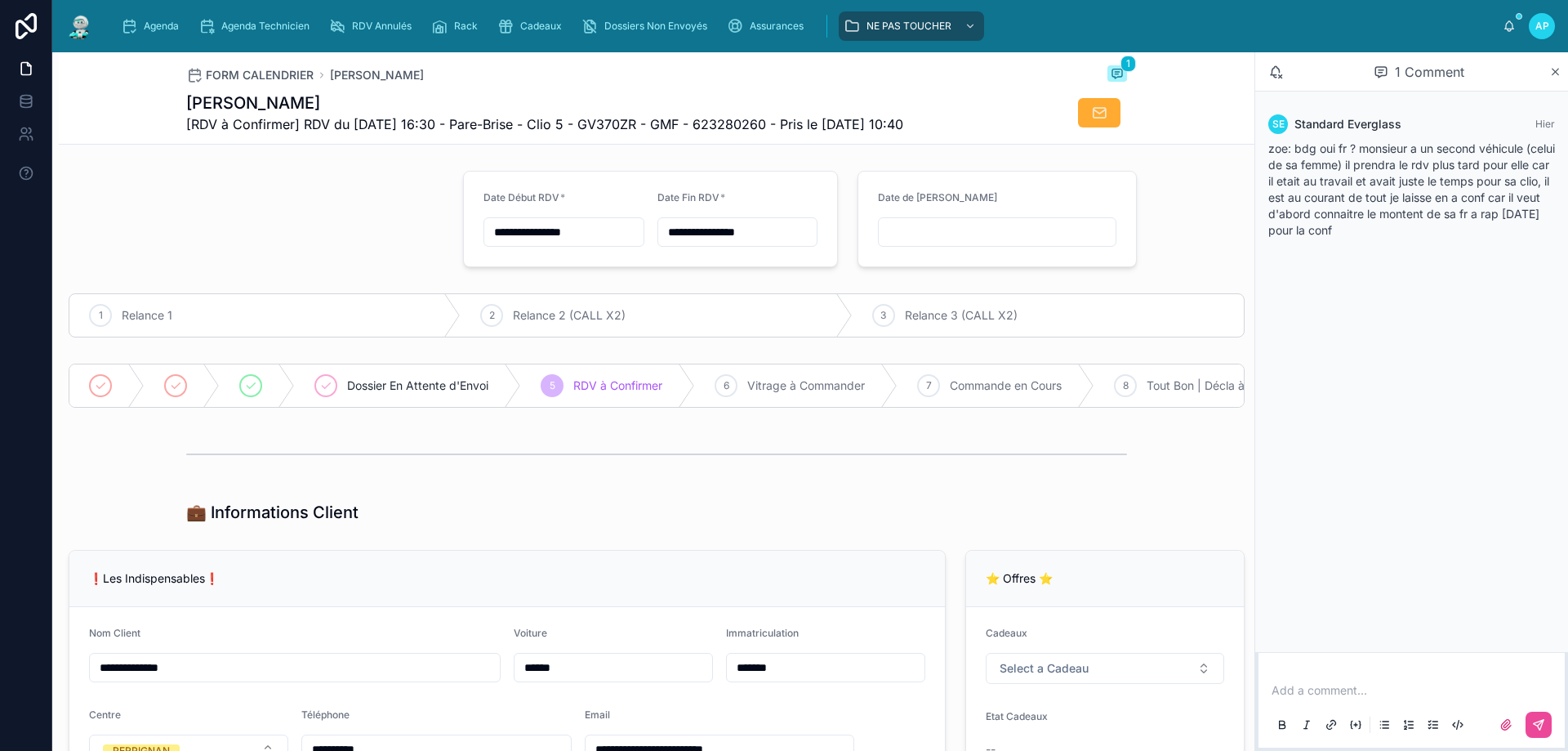
click at [71, 26] on img at bounding box center [80, 25] width 29 height 26
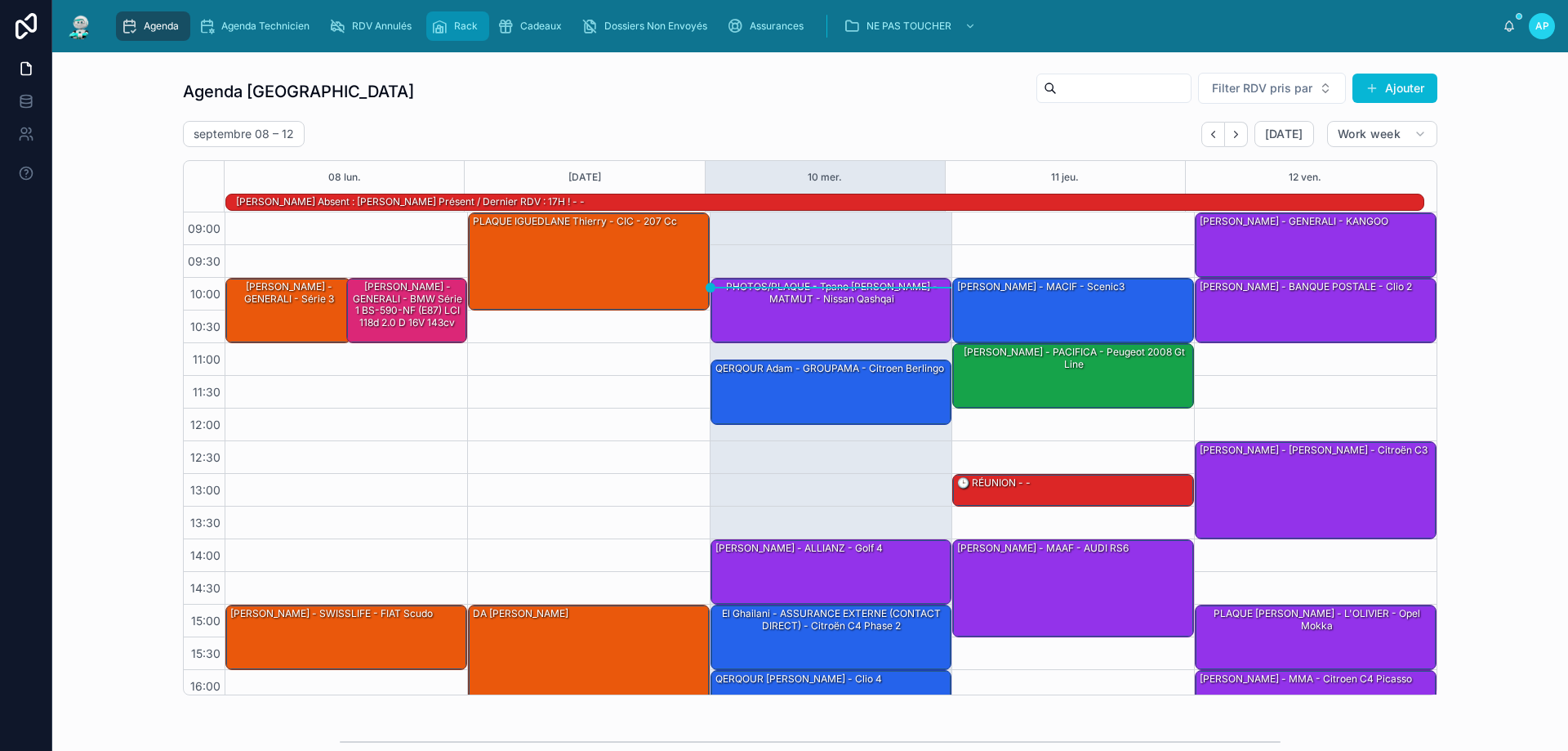
click at [475, 23] on span "Rack" at bounding box center [466, 25] width 24 height 13
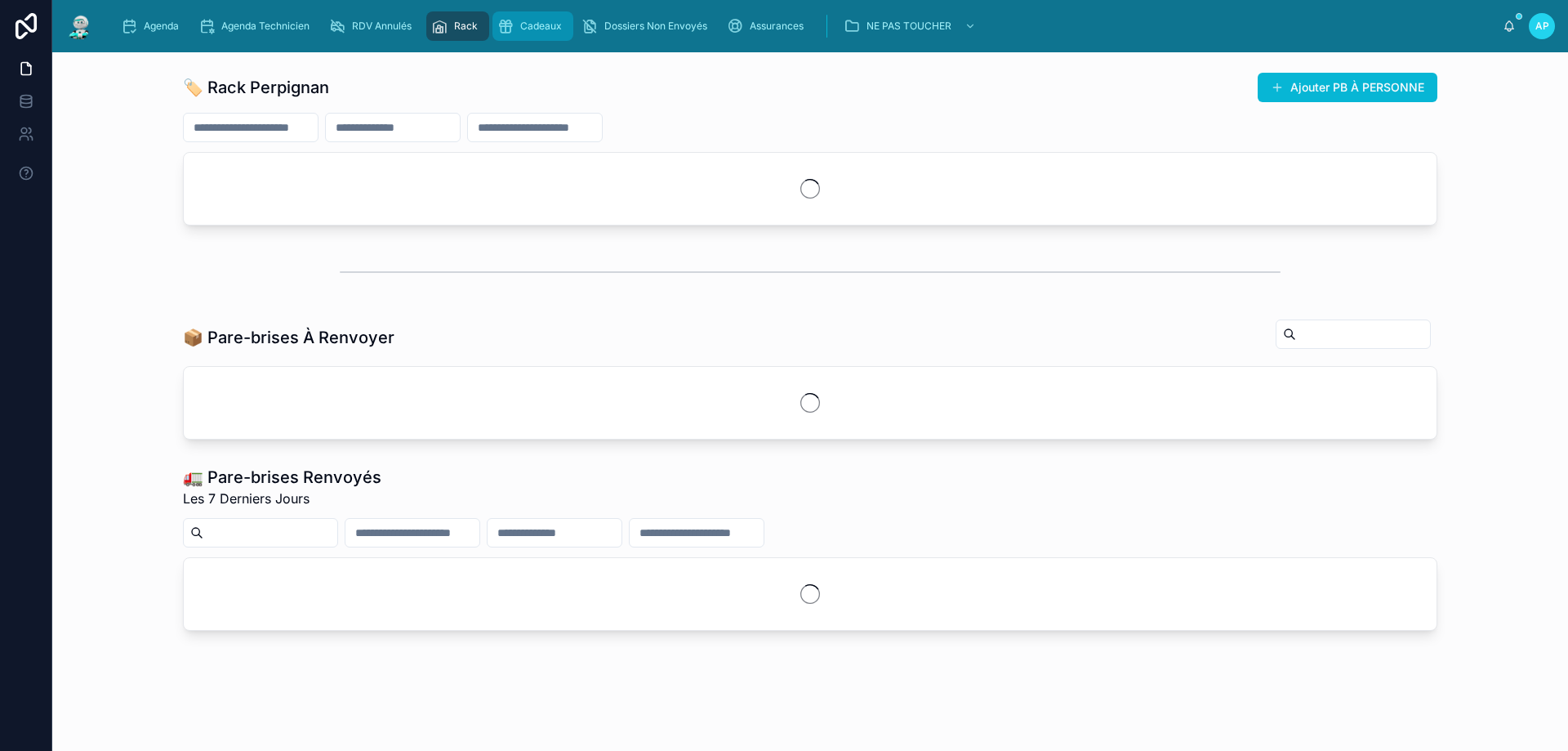
click at [527, 27] on span "Cadeaux" at bounding box center [541, 25] width 42 height 13
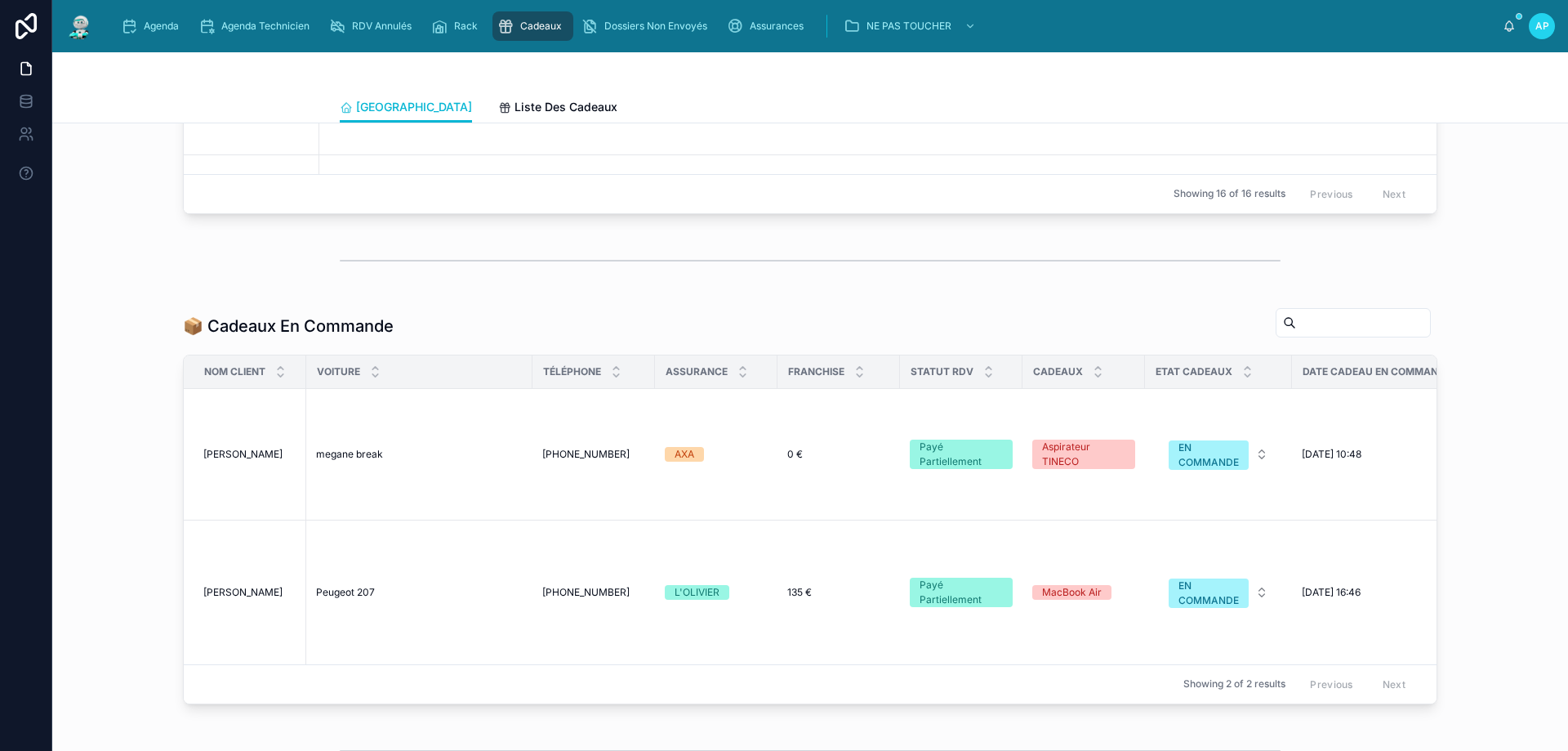
scroll to position [1061, 0]
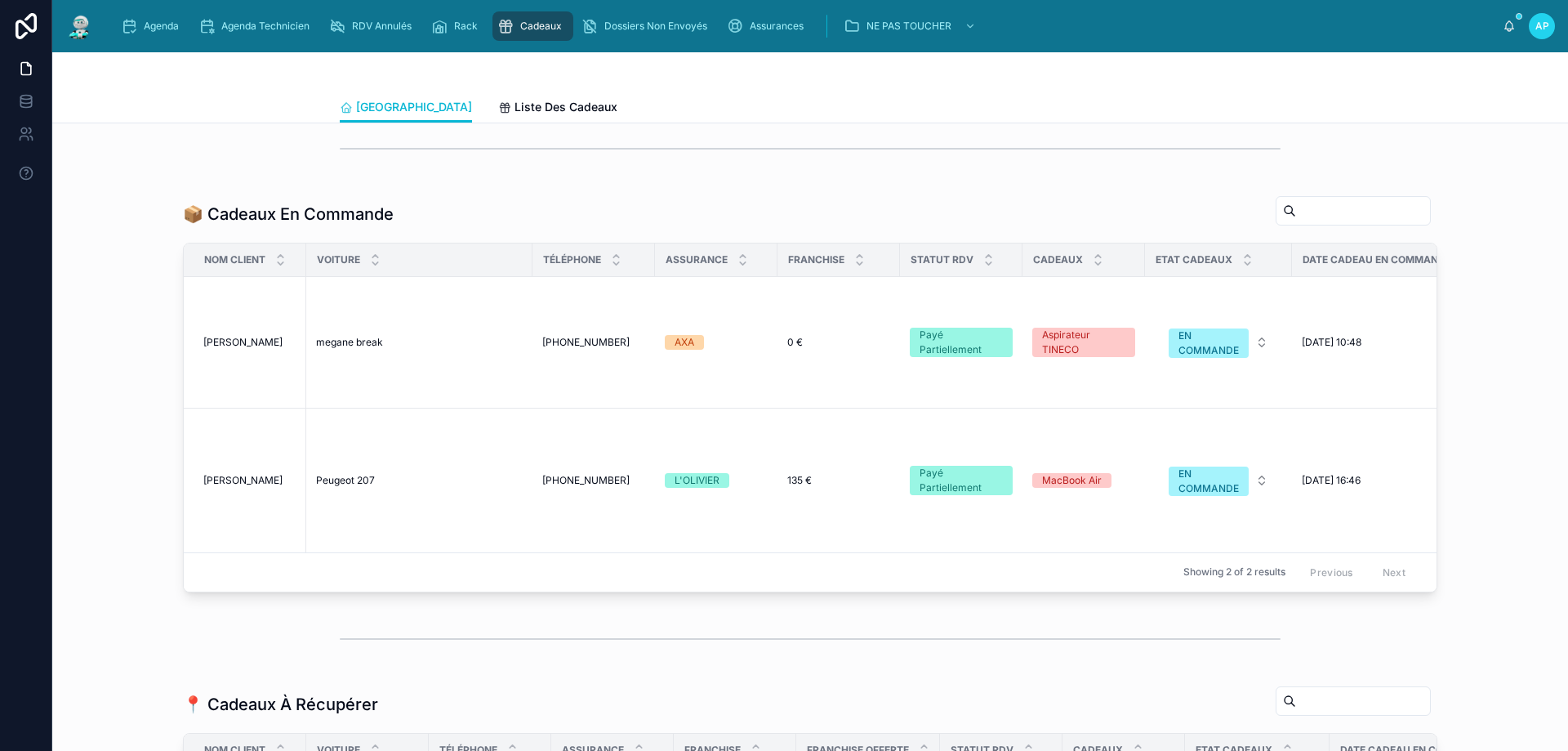
click at [1057, 666] on div at bounding box center [810, 638] width 1490 height 54
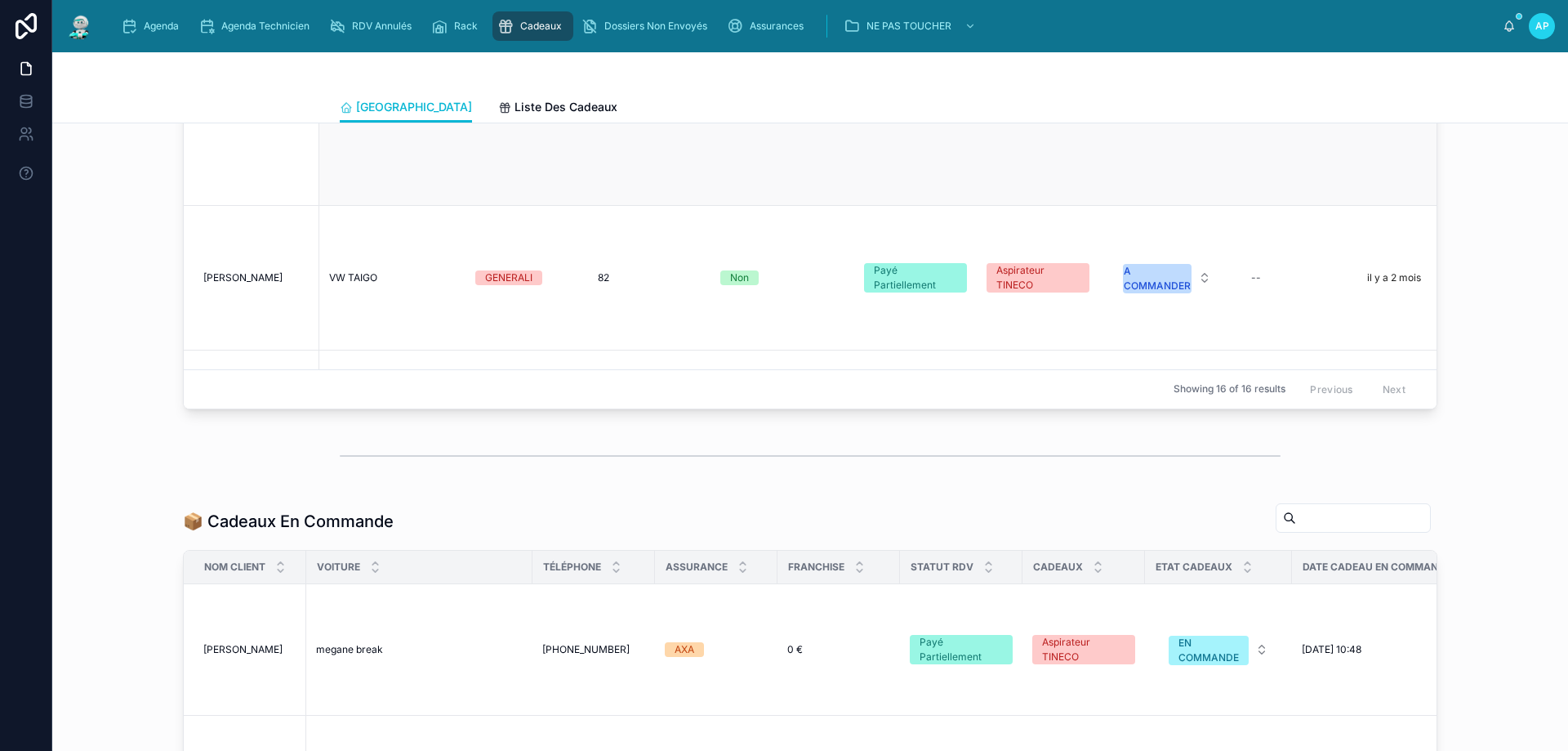
scroll to position [572, 0]
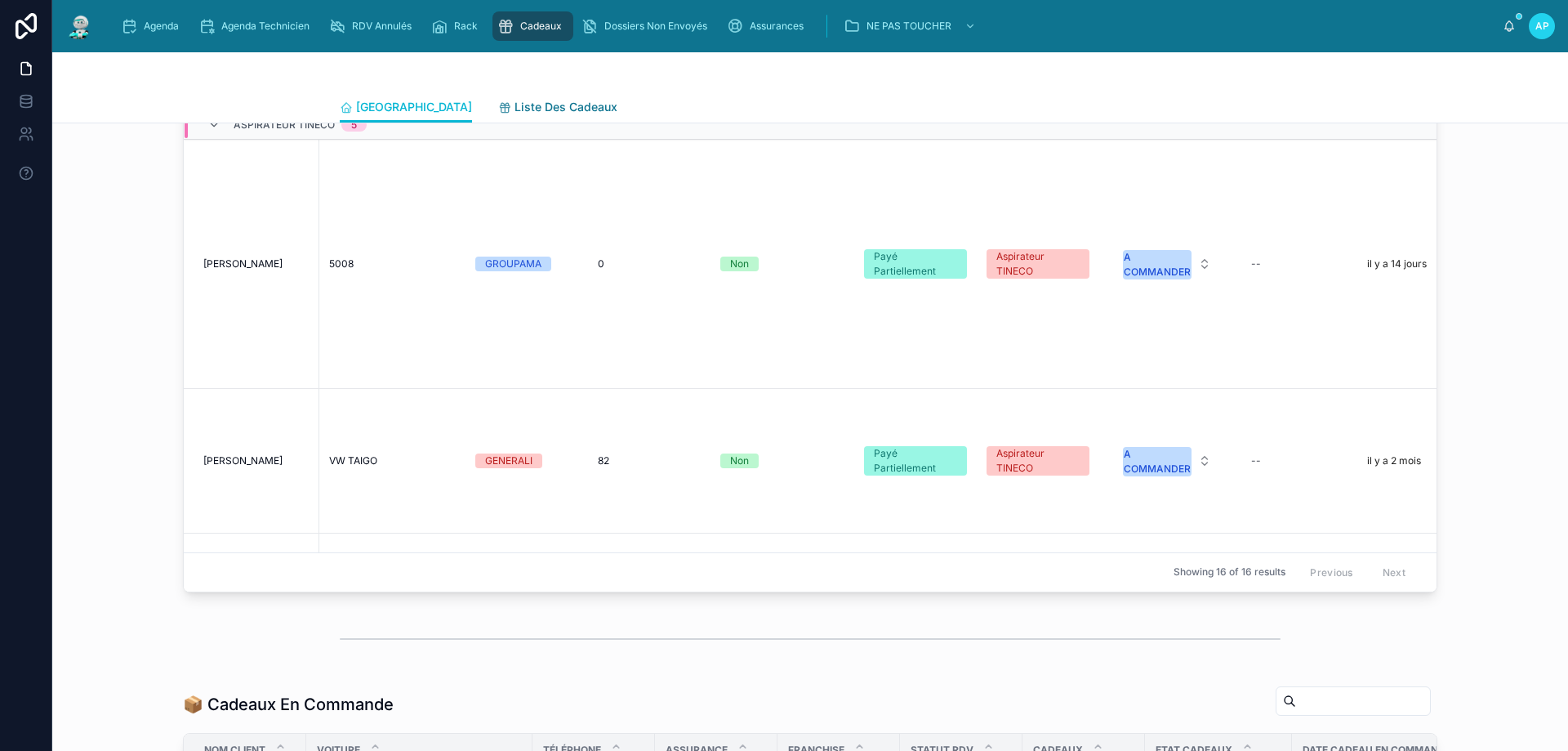
click at [514, 111] on span "Liste Des Cadeaux" at bounding box center [565, 107] width 103 height 17
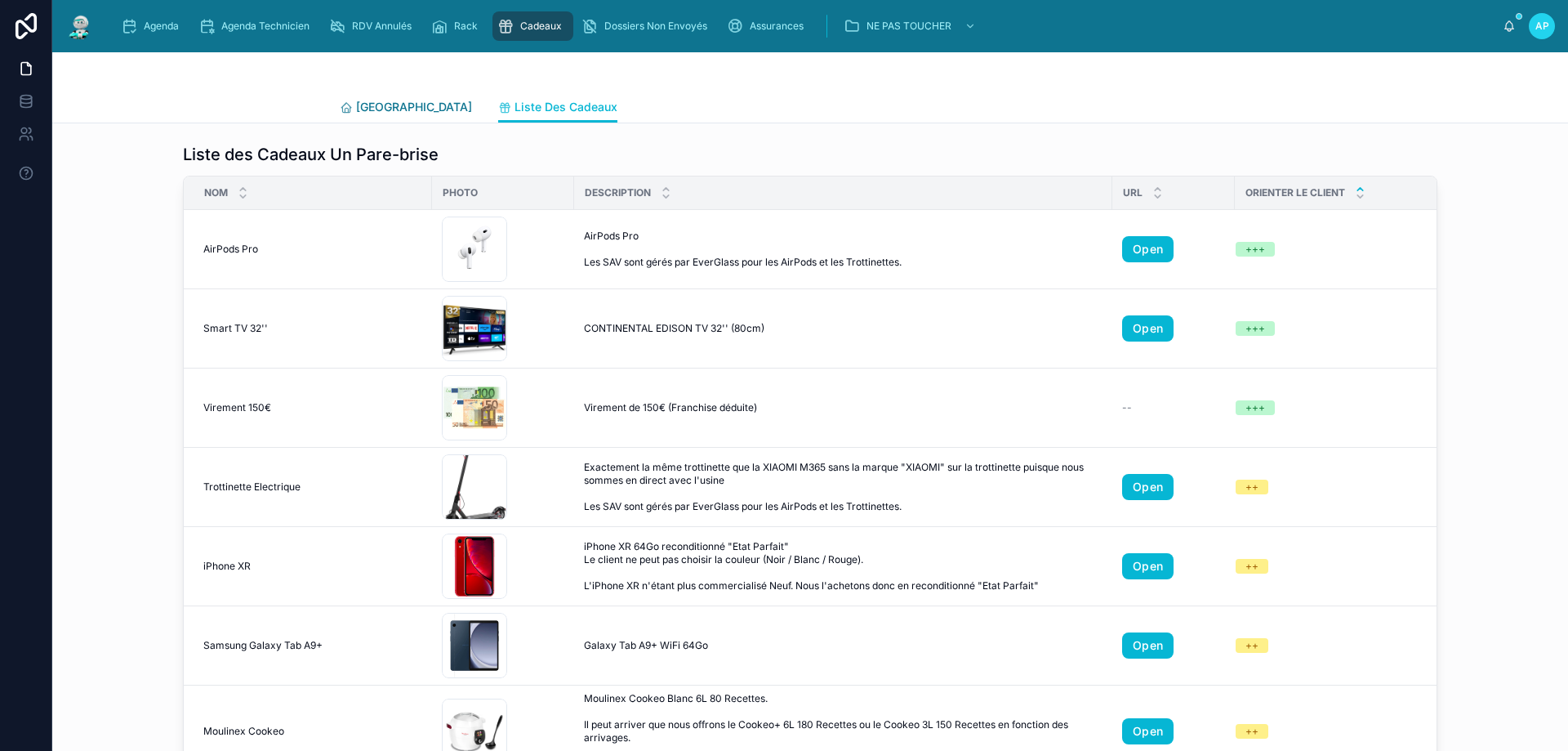
click at [362, 104] on span "Perpignan" at bounding box center [414, 107] width 116 height 17
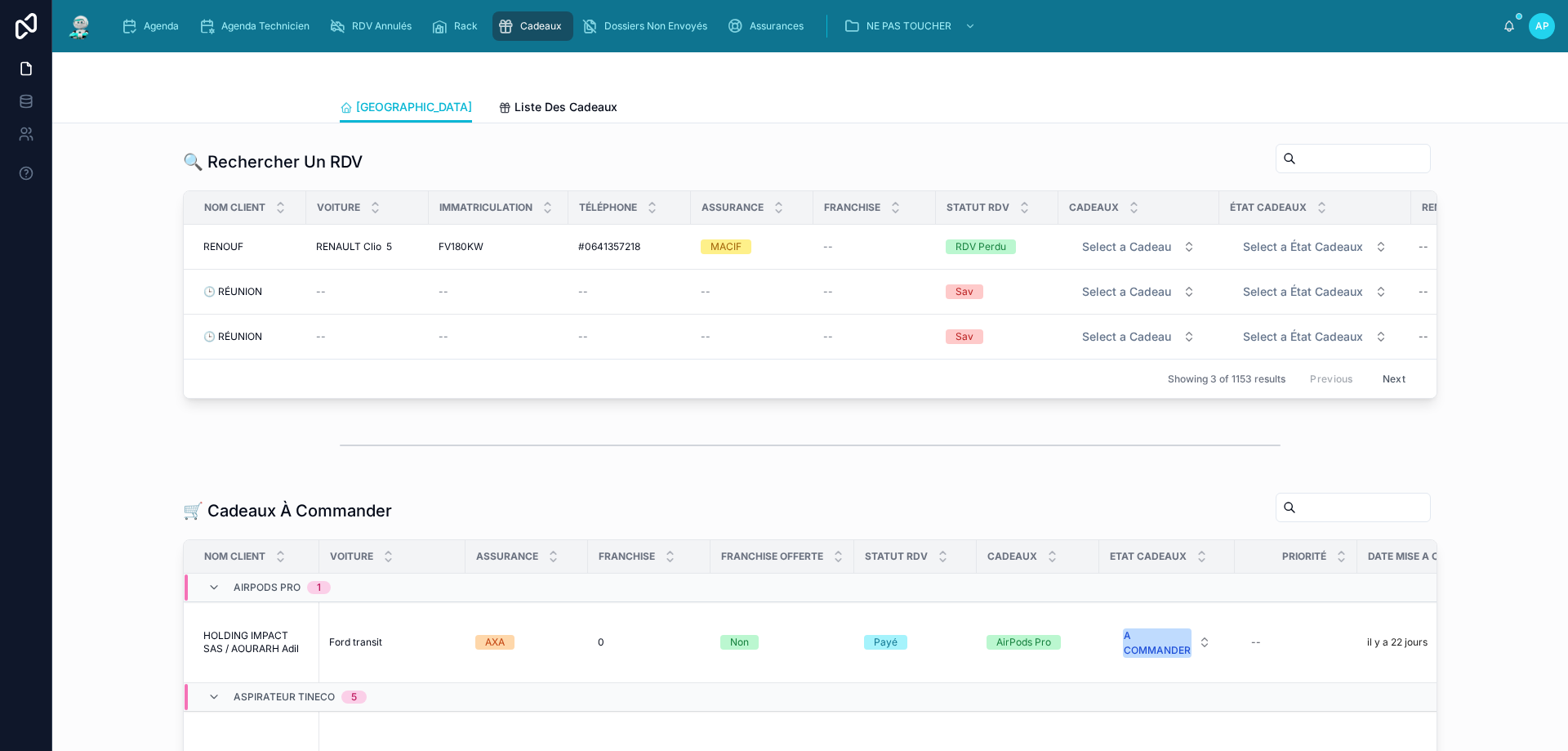
click at [78, 32] on img at bounding box center [80, 25] width 29 height 26
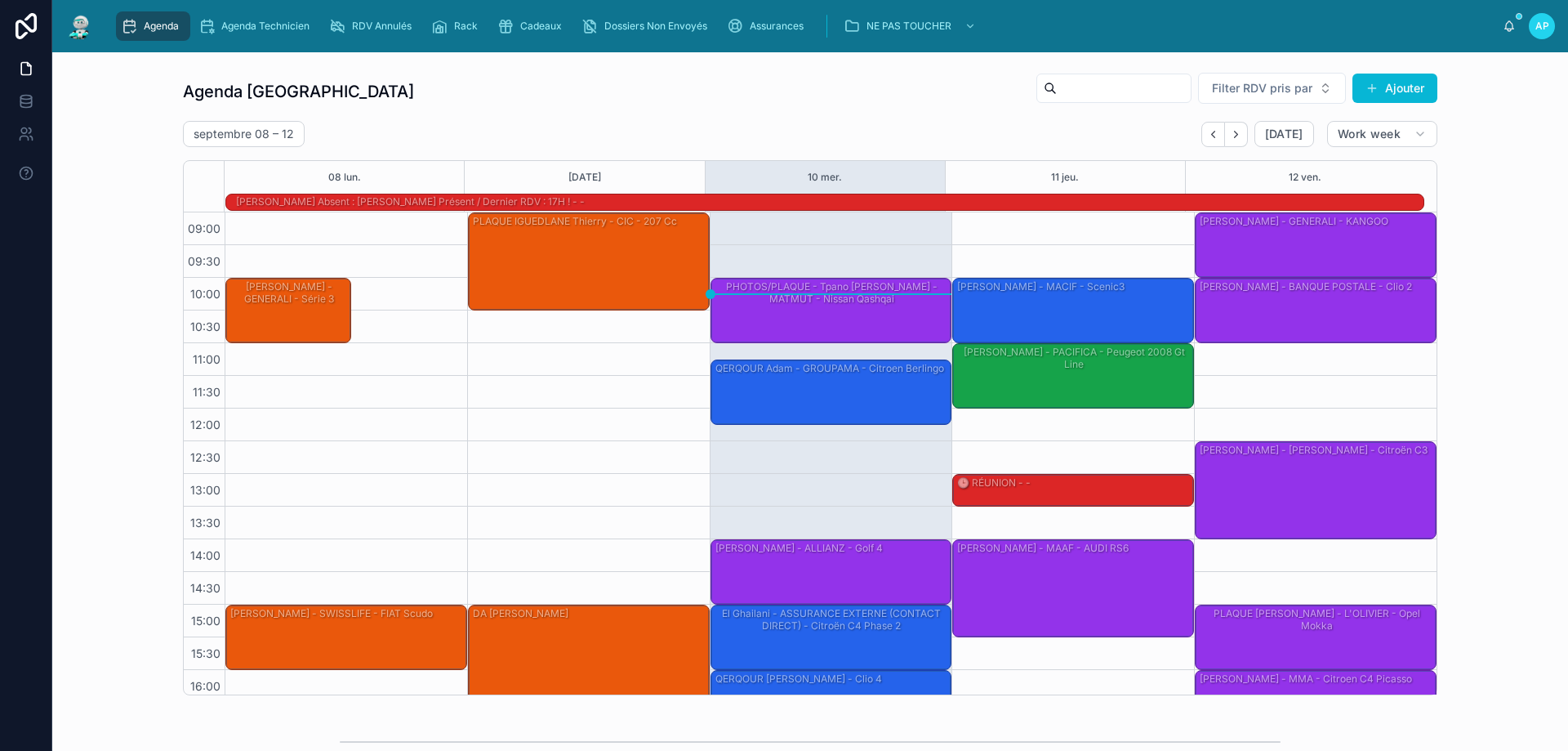
click at [417, 312] on div "DANIEL Lubramo - GENERALI - BMW Série 1 BS-590-NF (E87) LCI 118d 2.0 d 16V 143cv" at bounding box center [407, 305] width 116 height 51
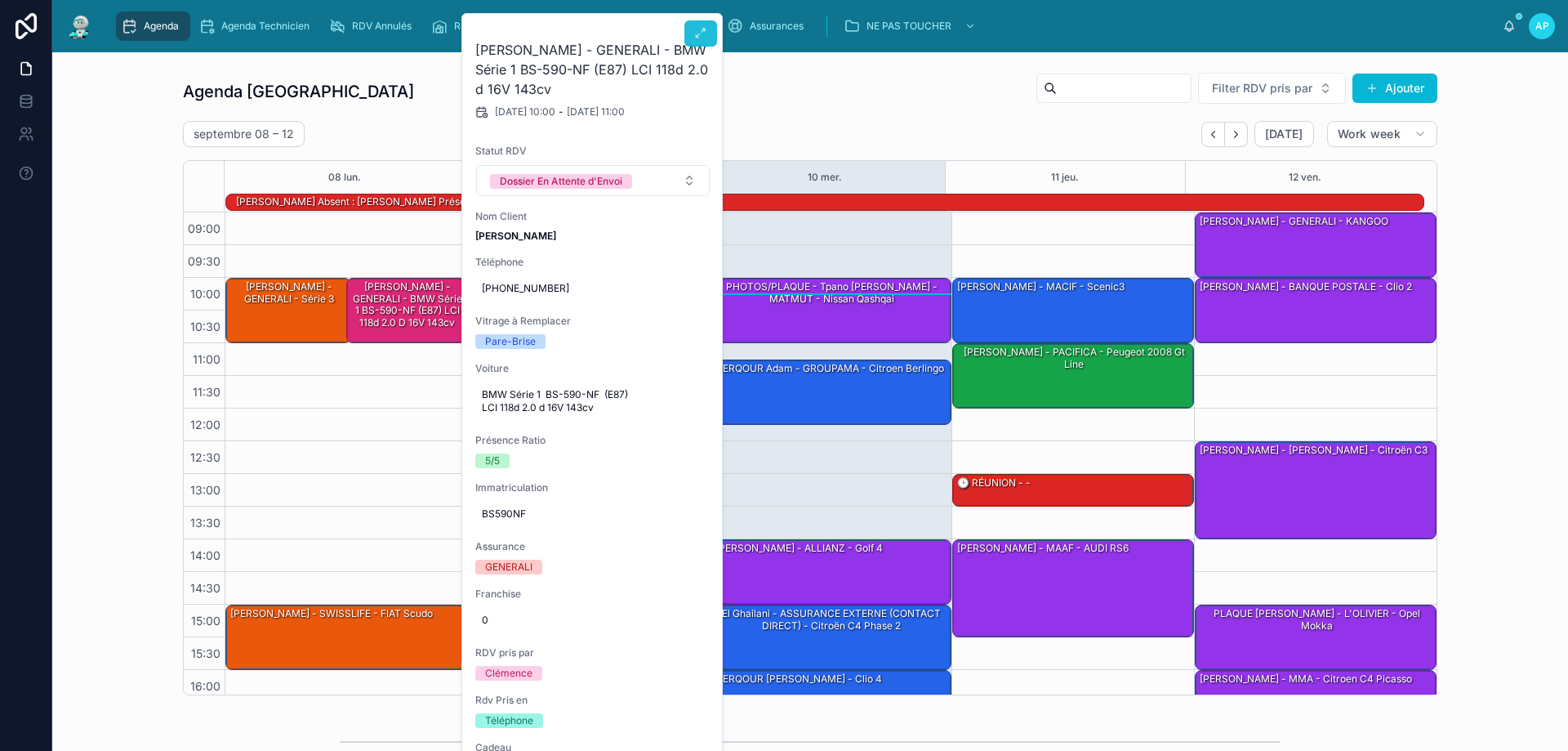
click at [709, 38] on button at bounding box center [700, 33] width 32 height 26
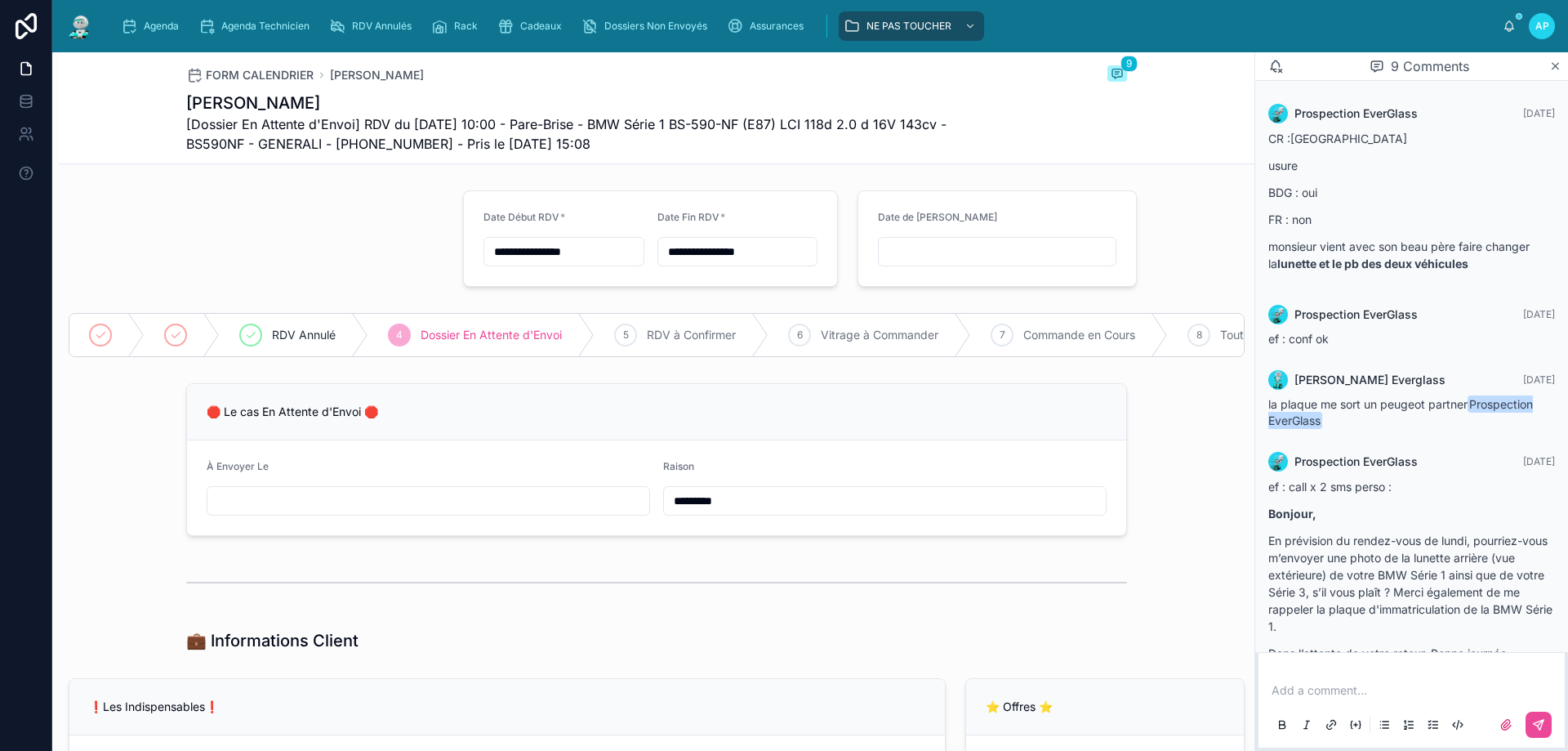
scroll to position [587, 0]
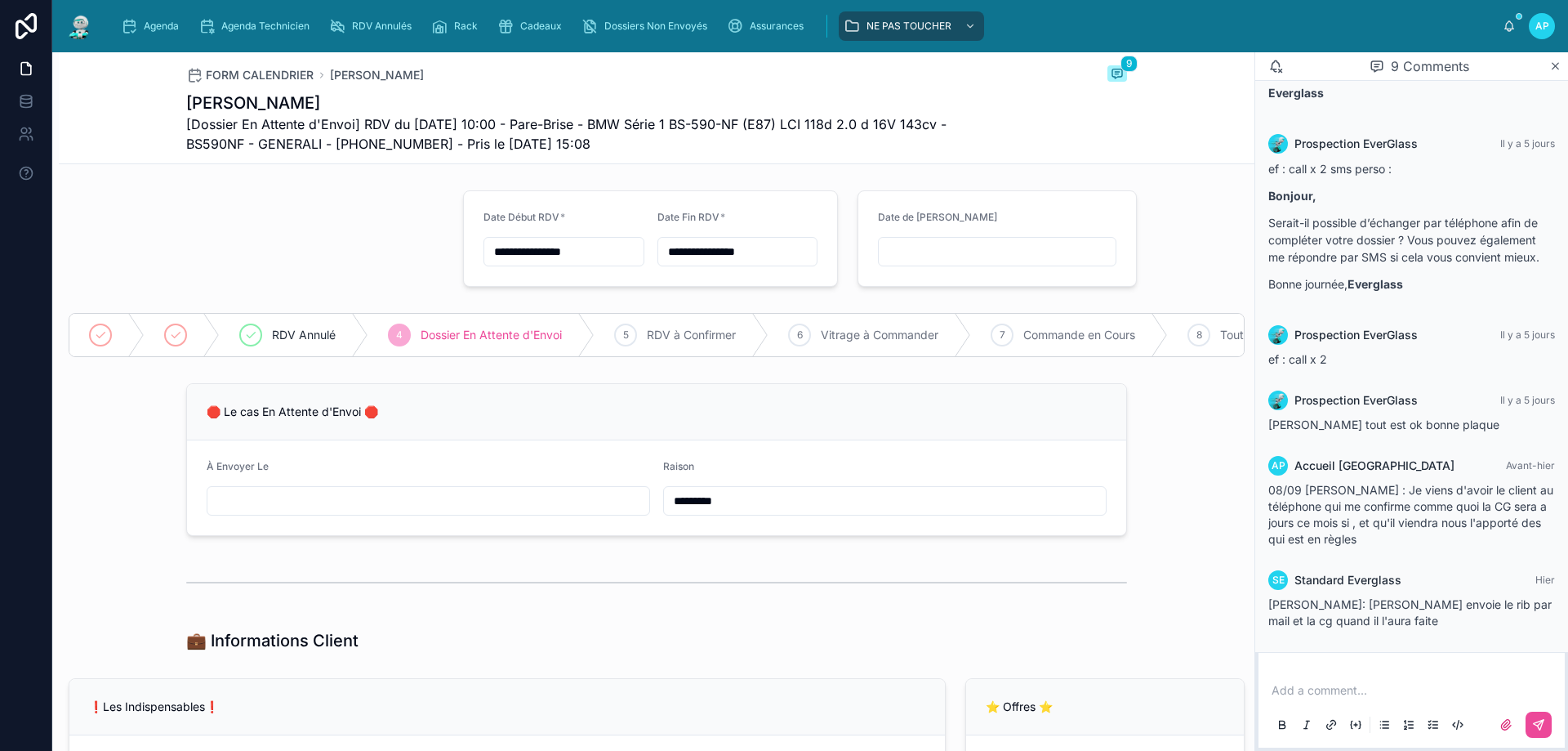
click at [73, 19] on img at bounding box center [80, 25] width 29 height 26
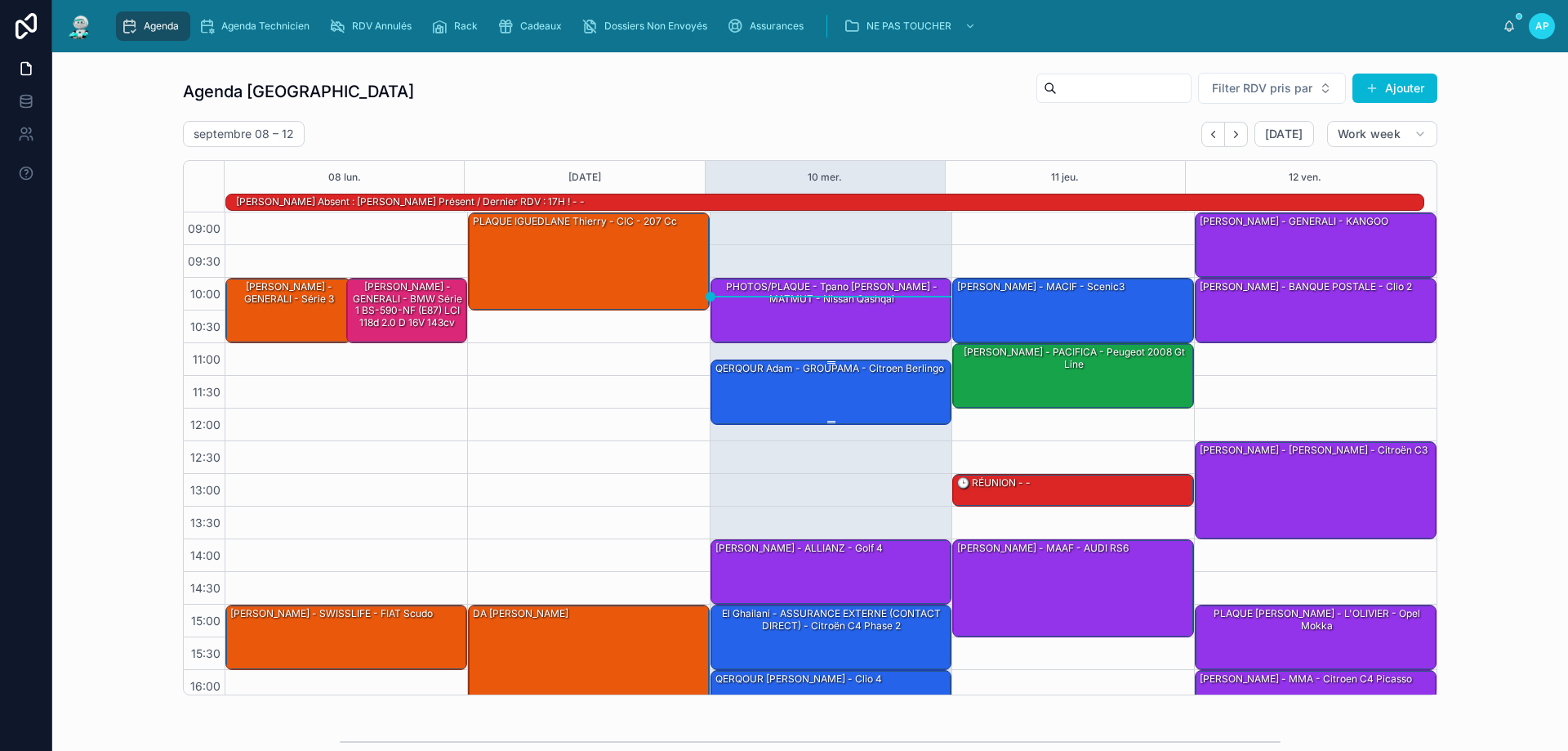
click at [781, 383] on div "QERQOUR Adam - GROUPAMA - citroen berlingo" at bounding box center [832, 391] width 237 height 62
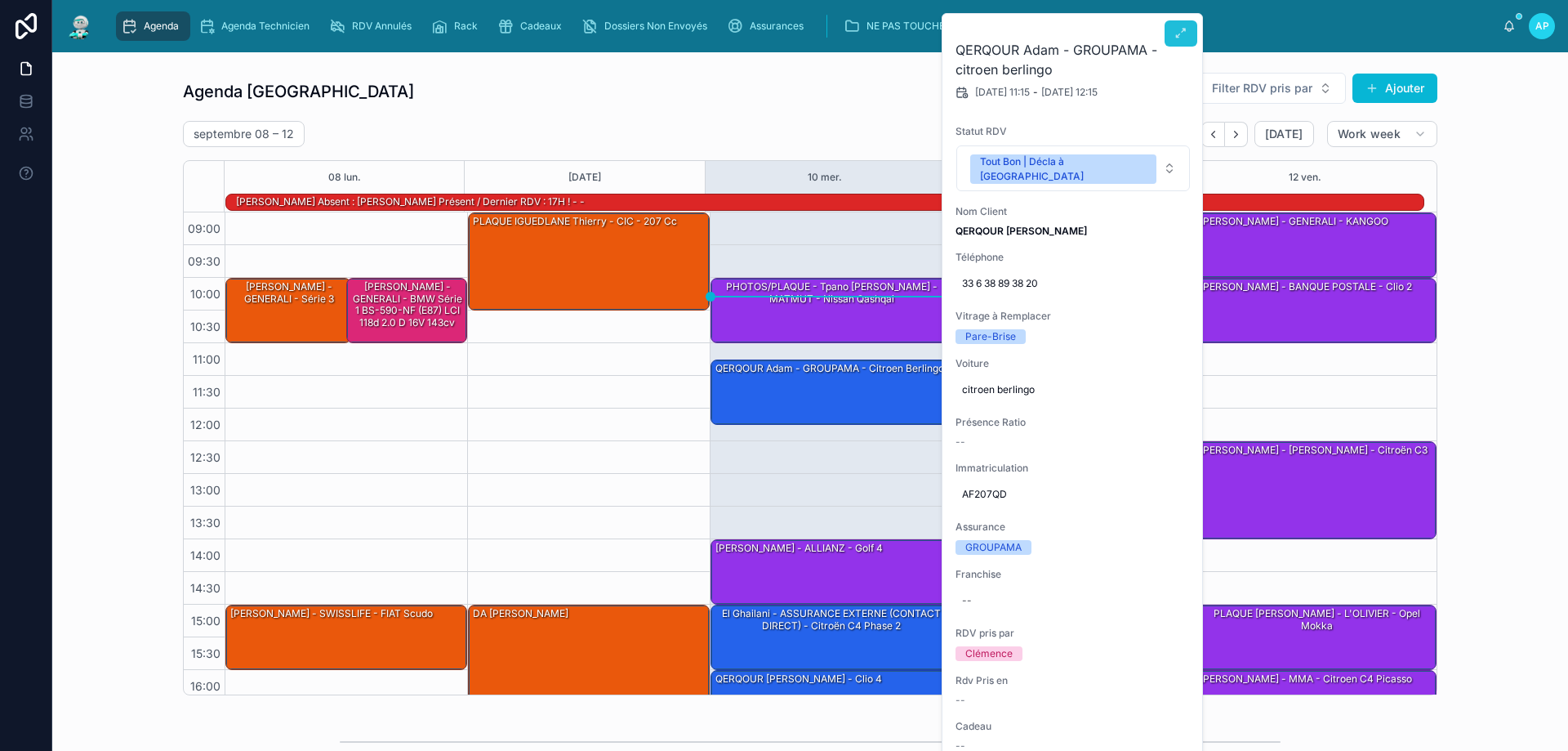
click at [1179, 37] on icon at bounding box center [1180, 33] width 13 height 13
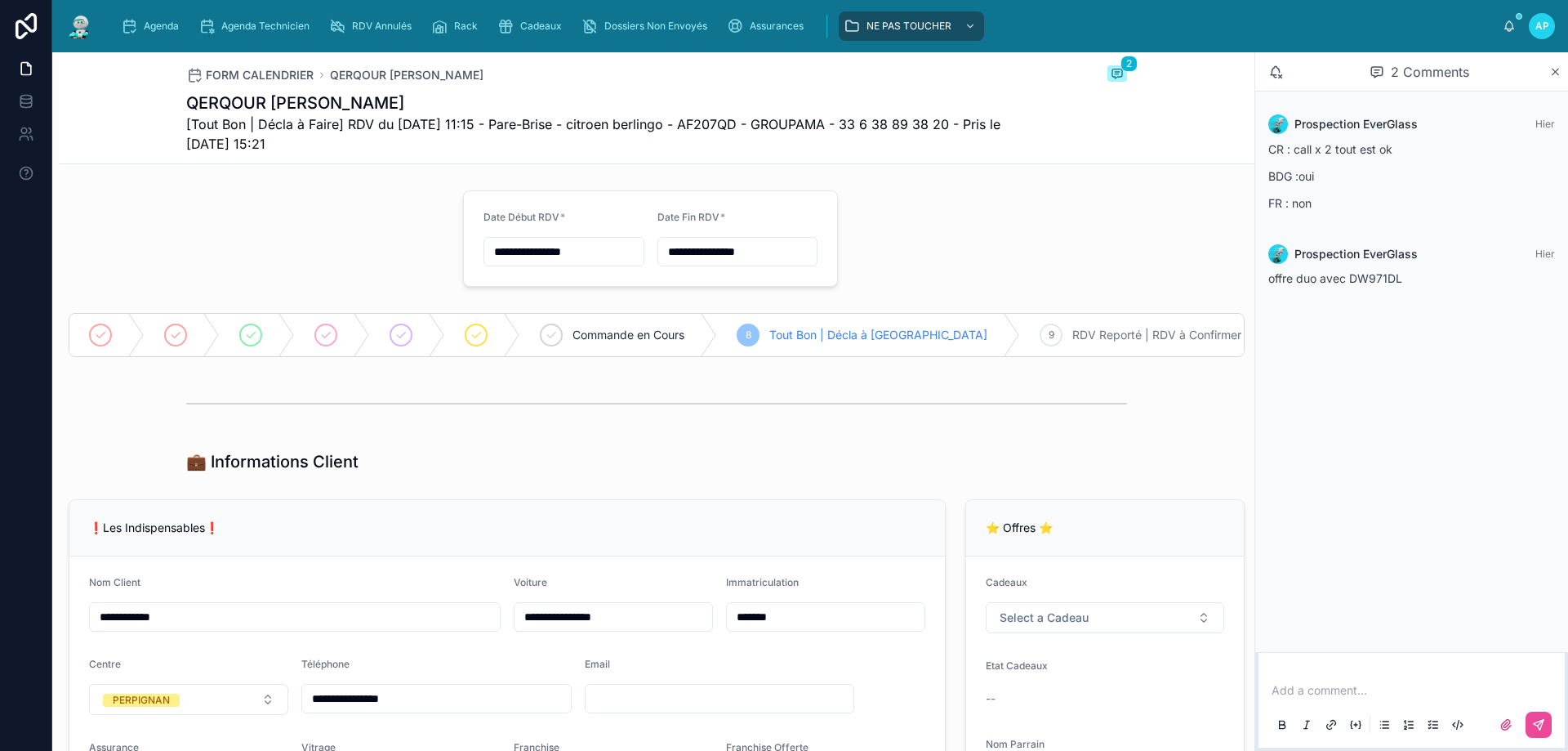
type input "**********"
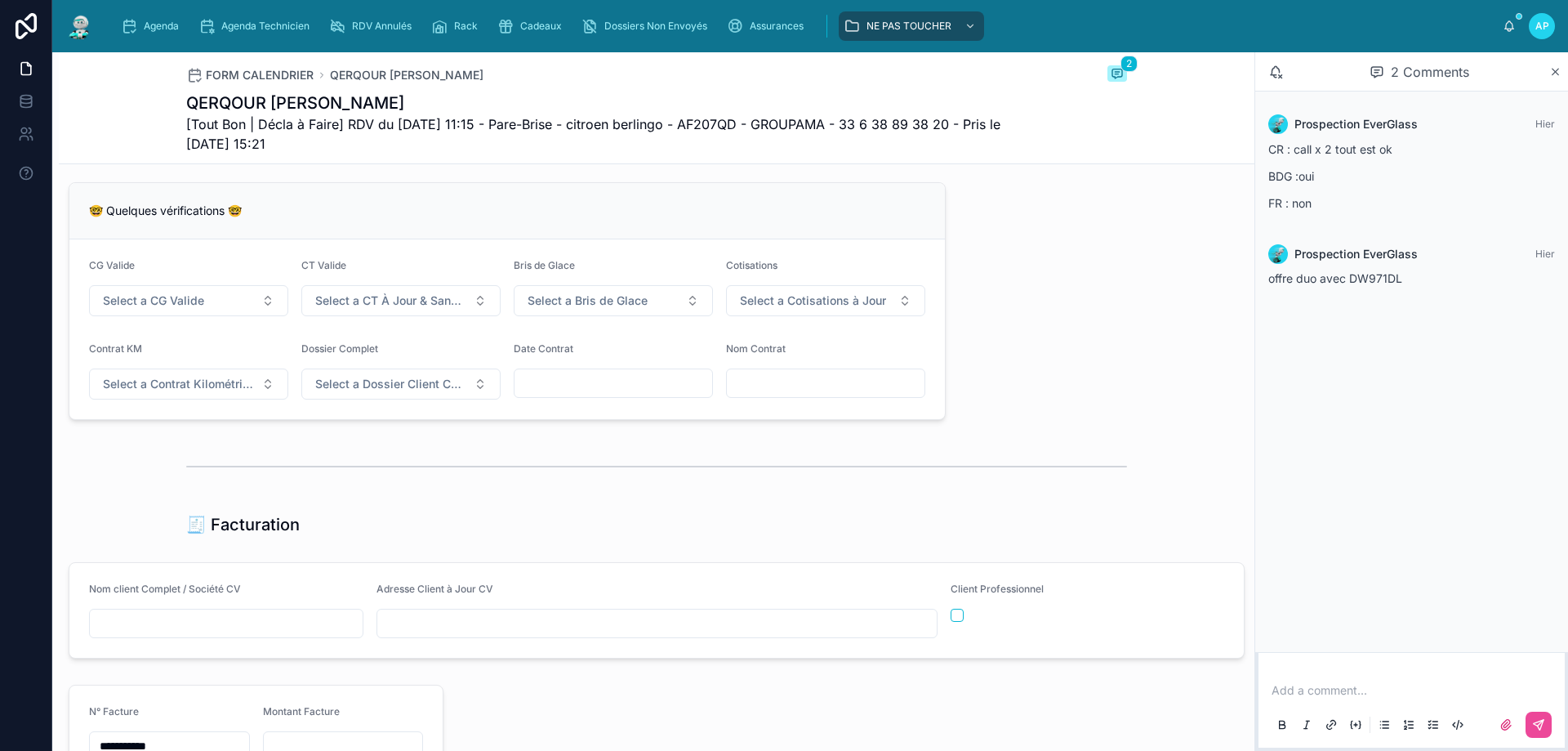
scroll to position [1633, 0]
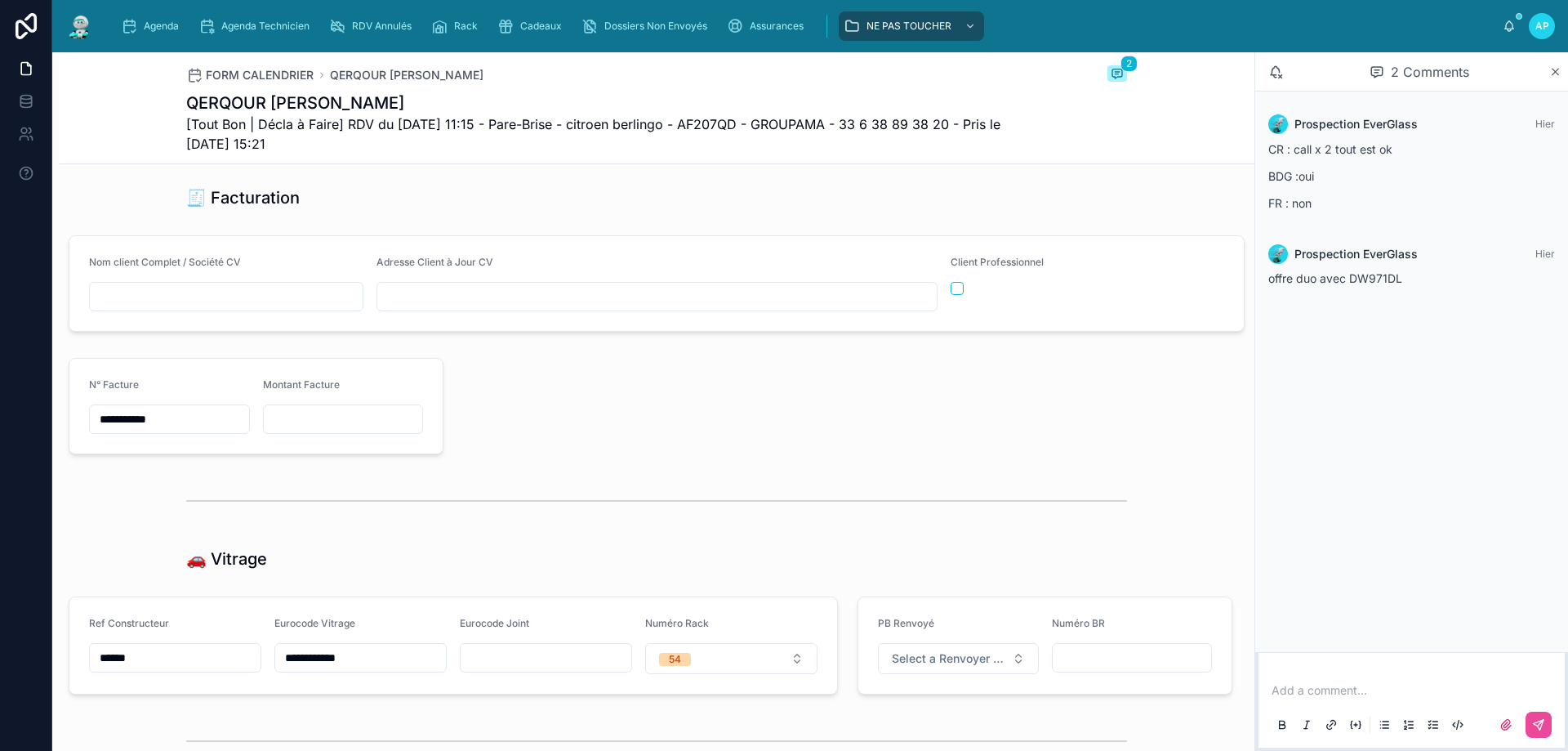
click at [332, 666] on input "**********" at bounding box center [360, 657] width 170 height 23
click at [589, 446] on div at bounding box center [848, 406] width 789 height 110
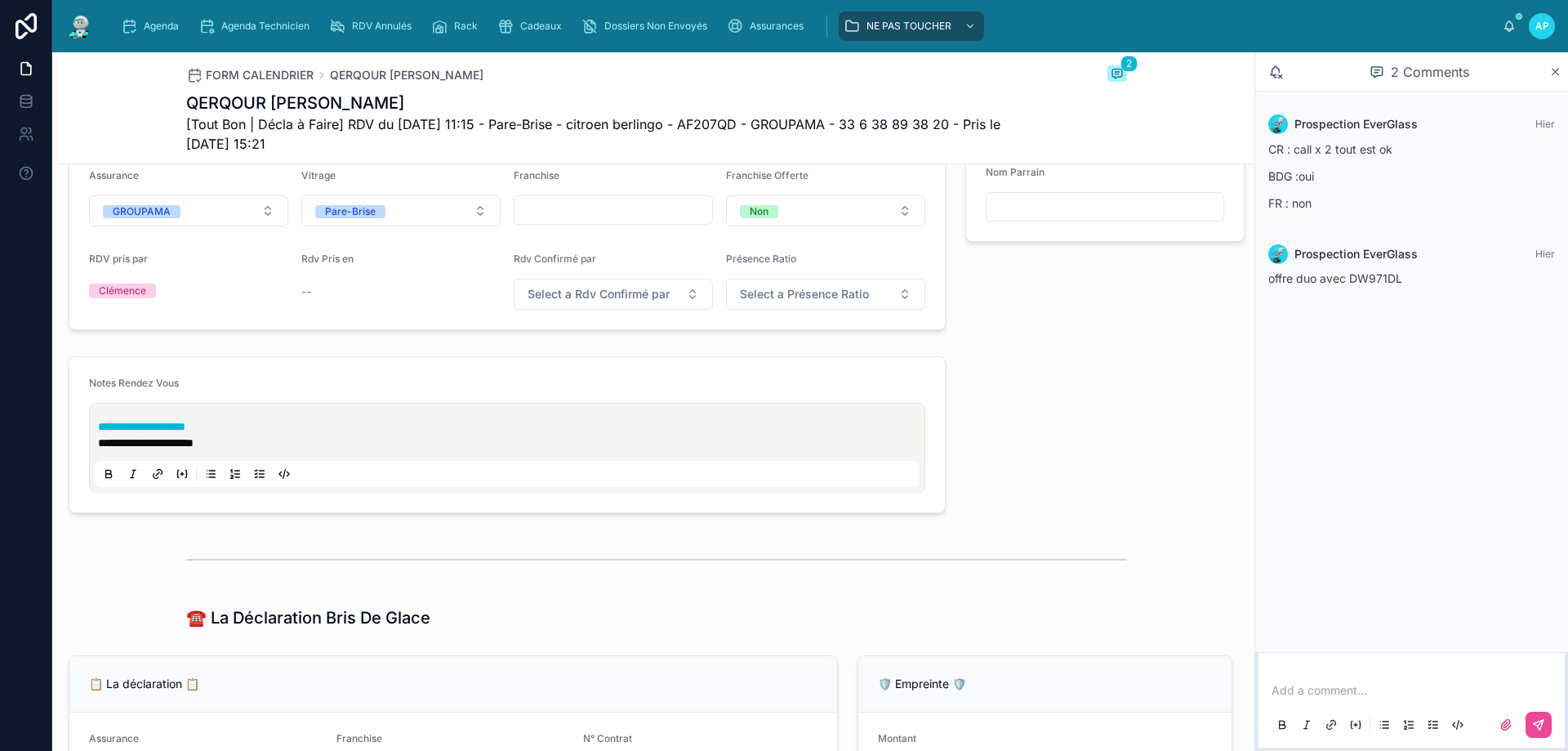
scroll to position [408, 0]
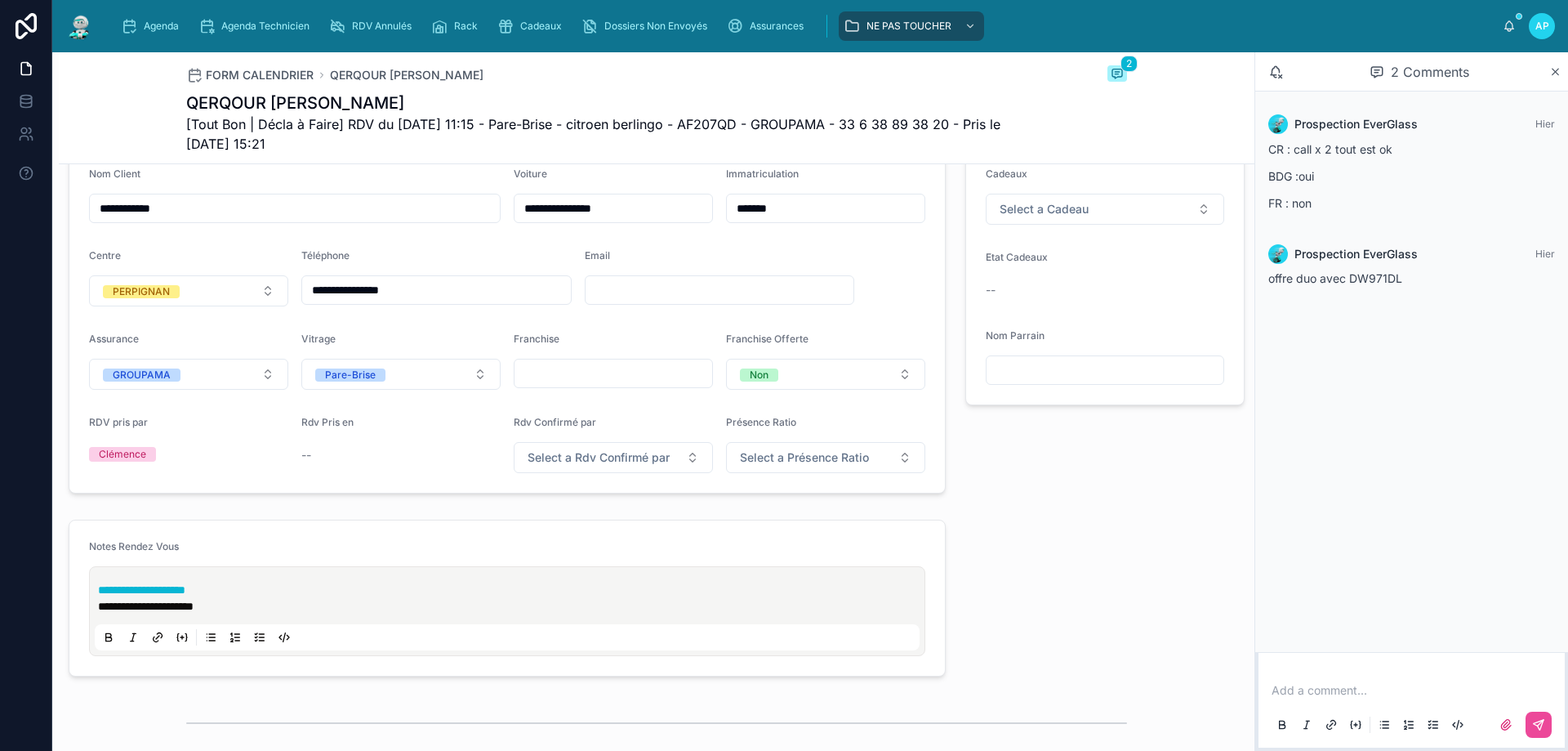
click at [70, 23] on img at bounding box center [80, 25] width 29 height 26
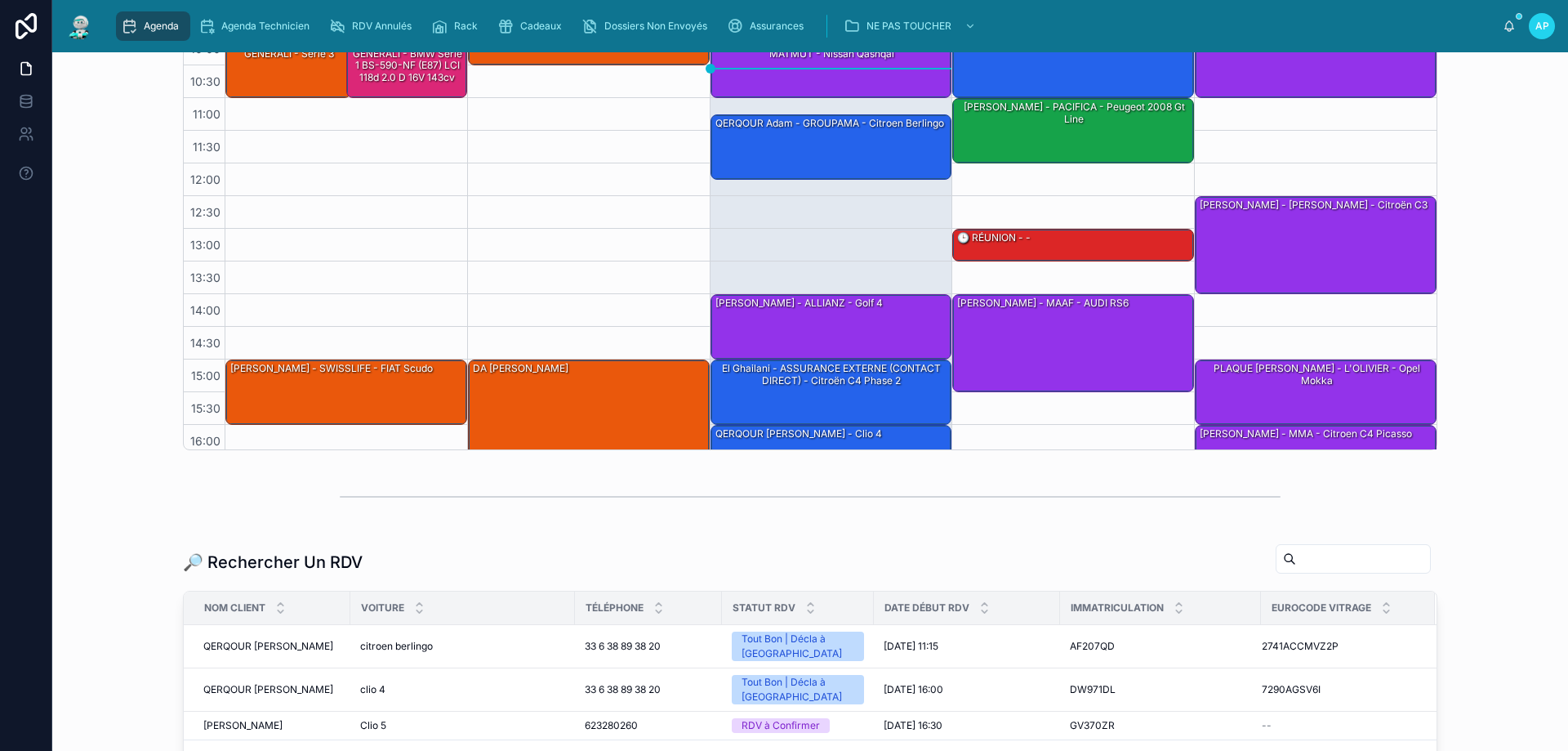
scroll to position [382, 0]
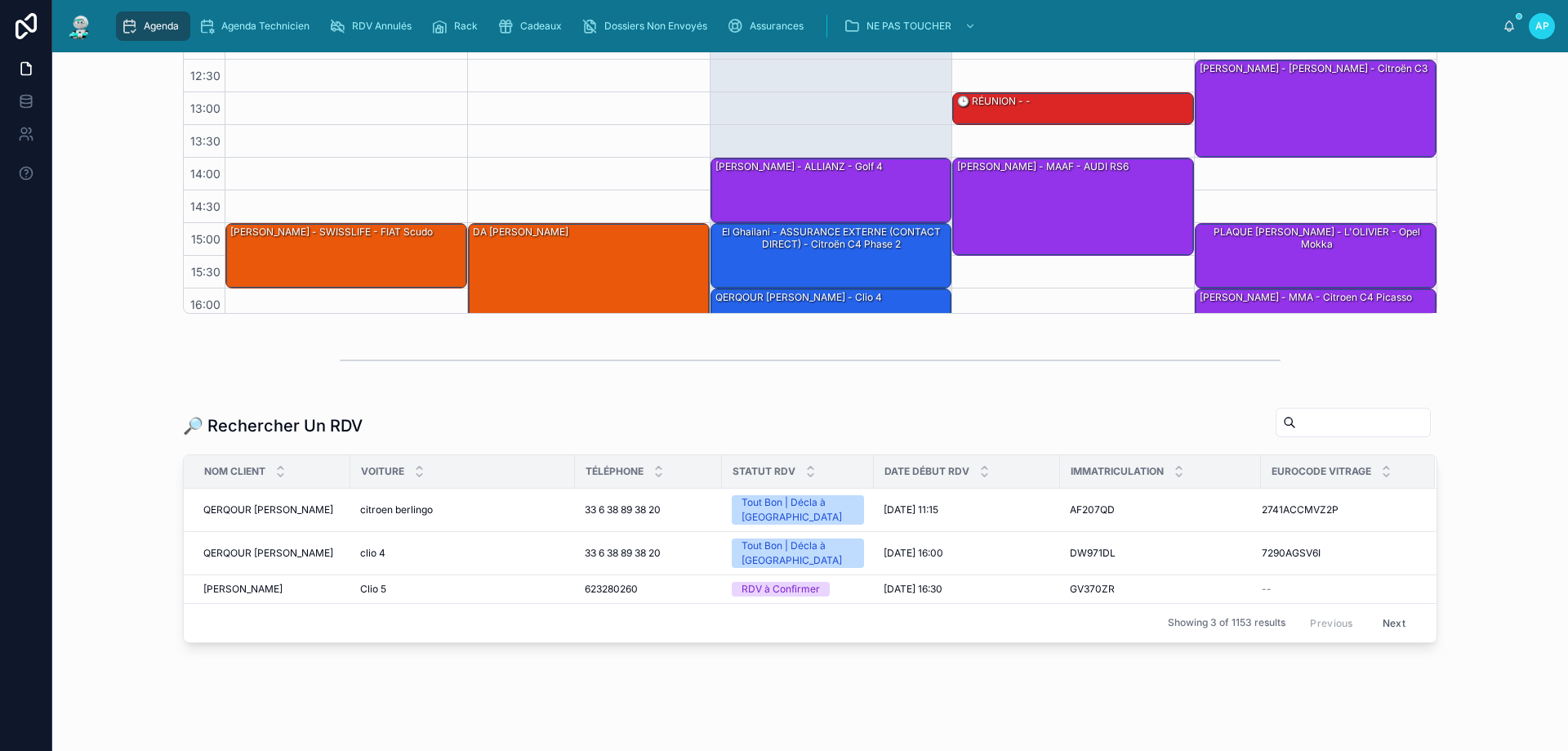
click at [1297, 422] on input "text" at bounding box center [1363, 422] width 134 height 23
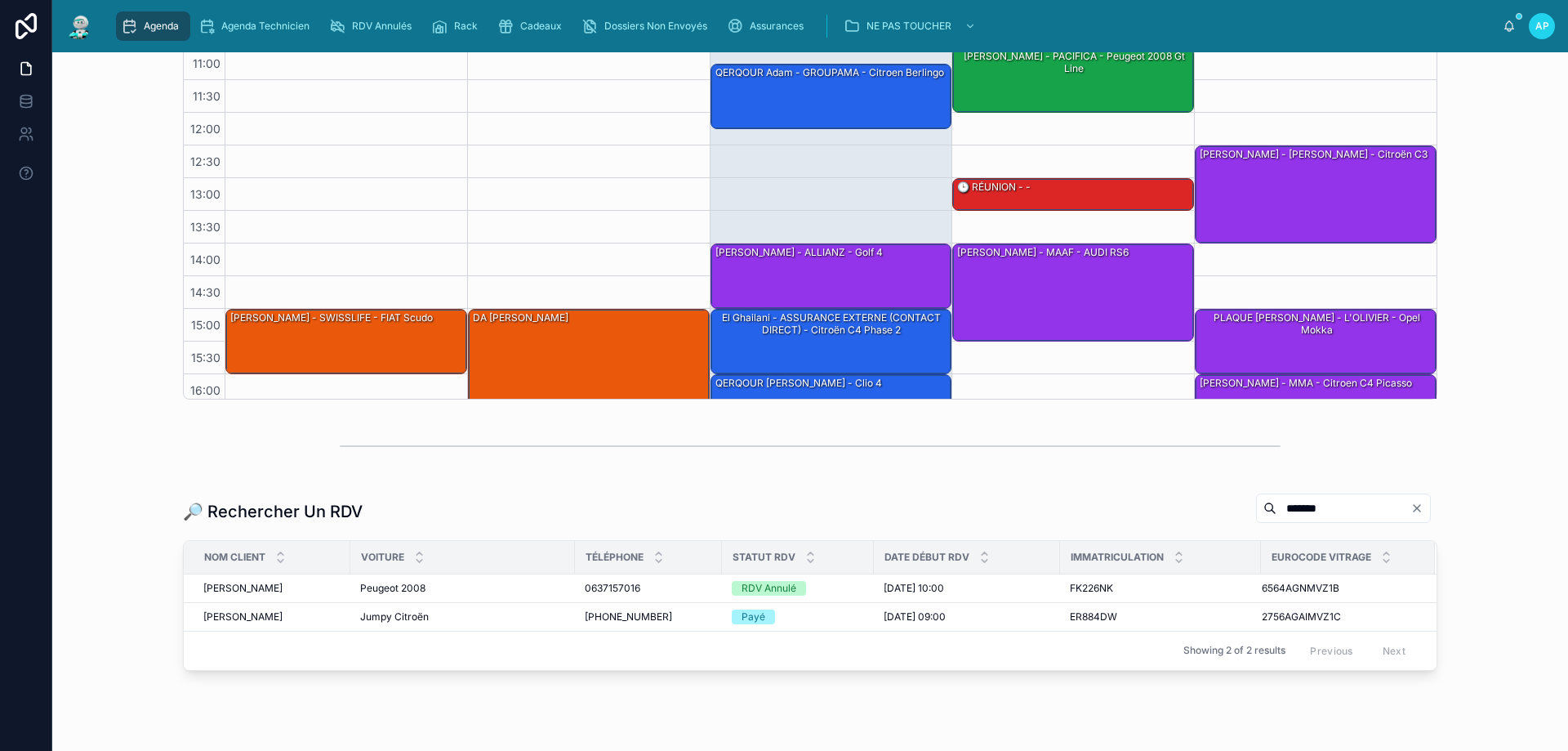
scroll to position [352, 0]
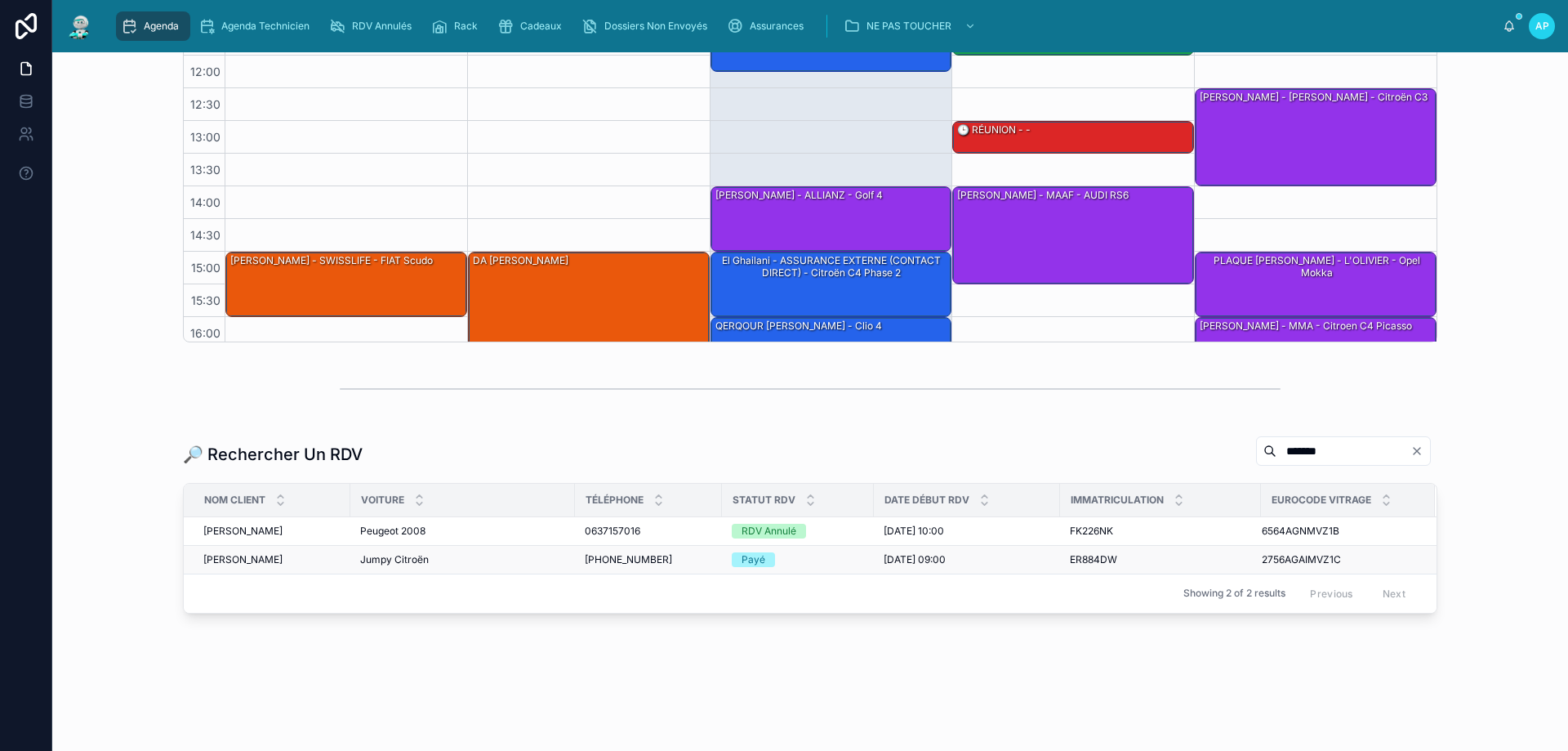
type input "*******"
click at [279, 555] on span "KESSLER Christophe" at bounding box center [243, 559] width 79 height 13
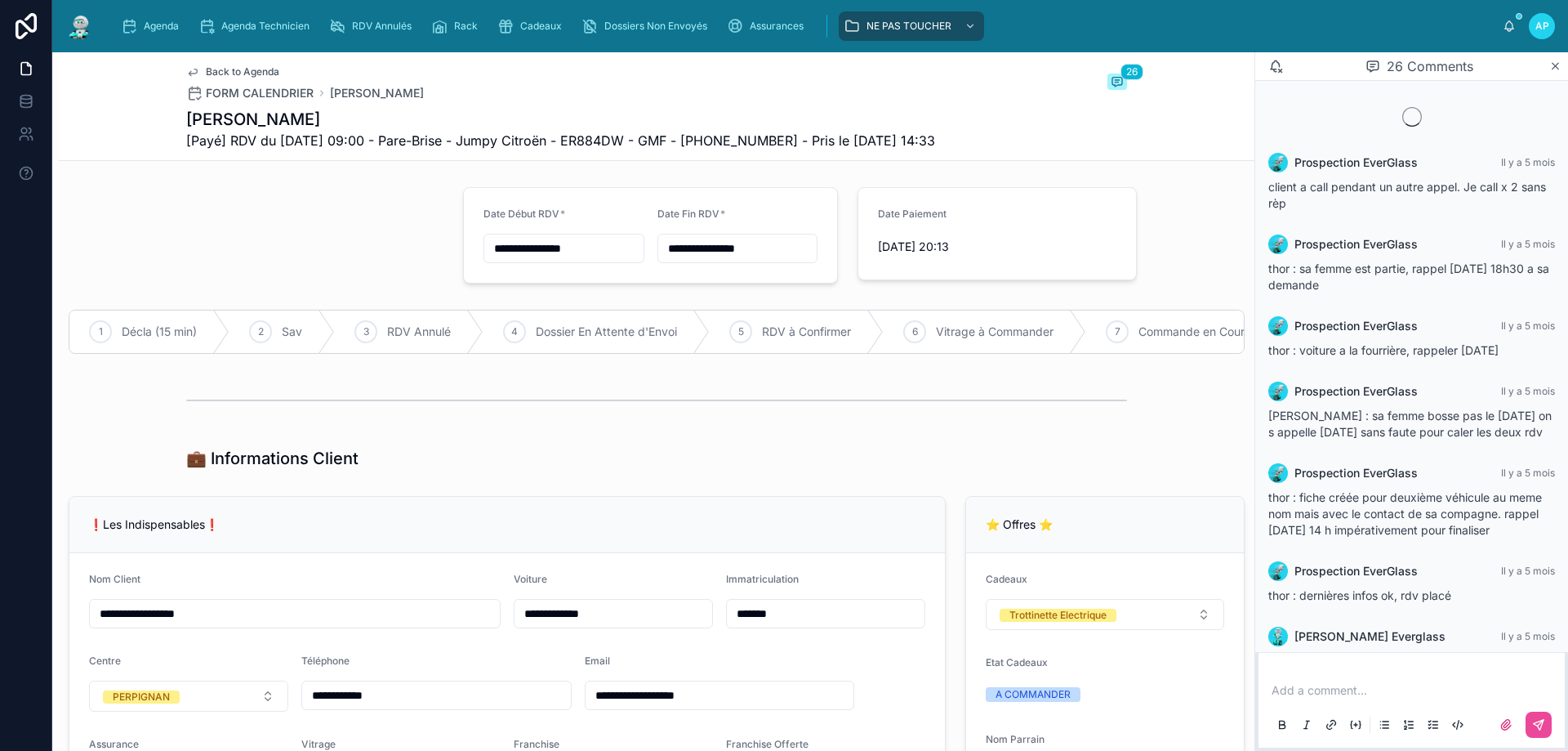
scroll to position [1510, 0]
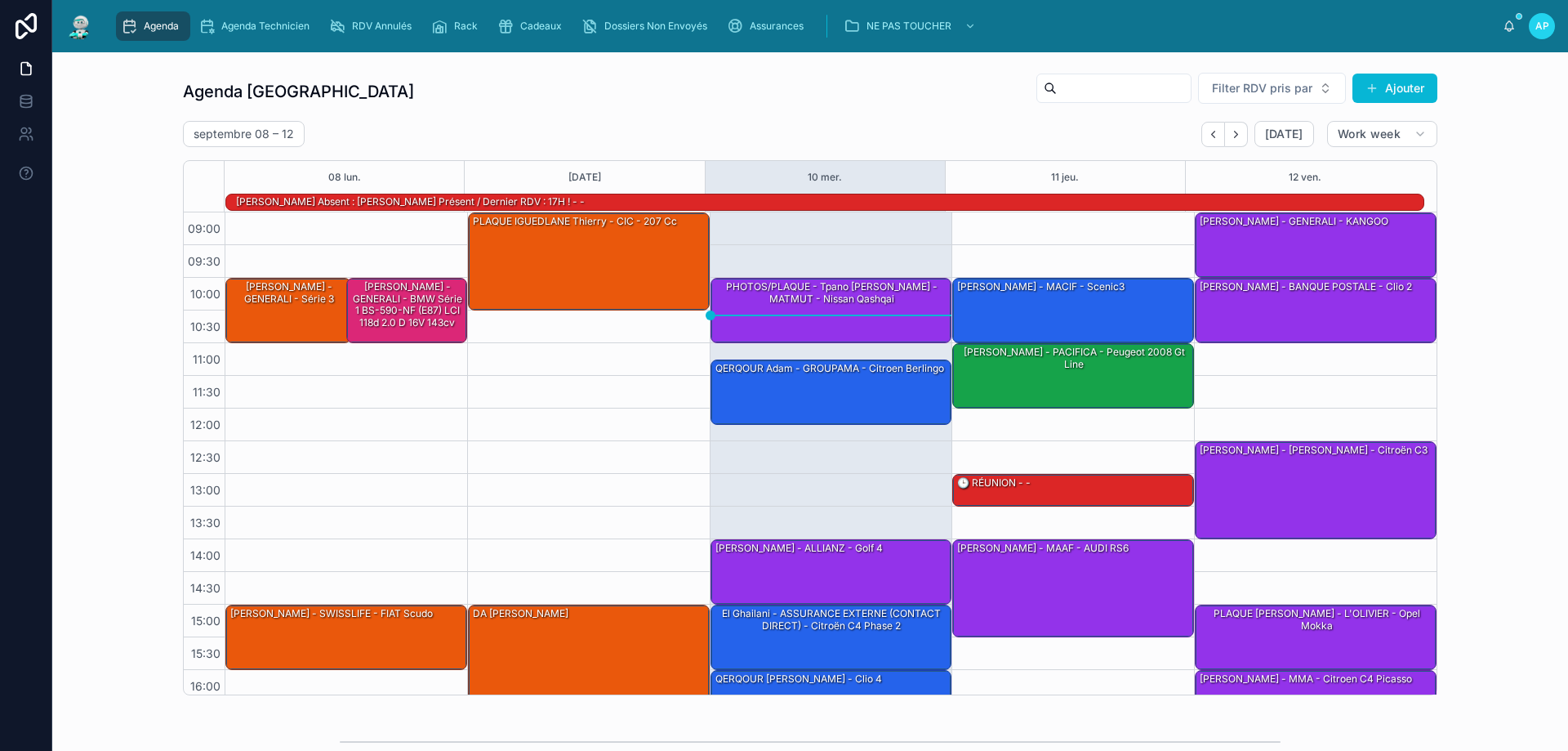
scroll to position [107, 0]
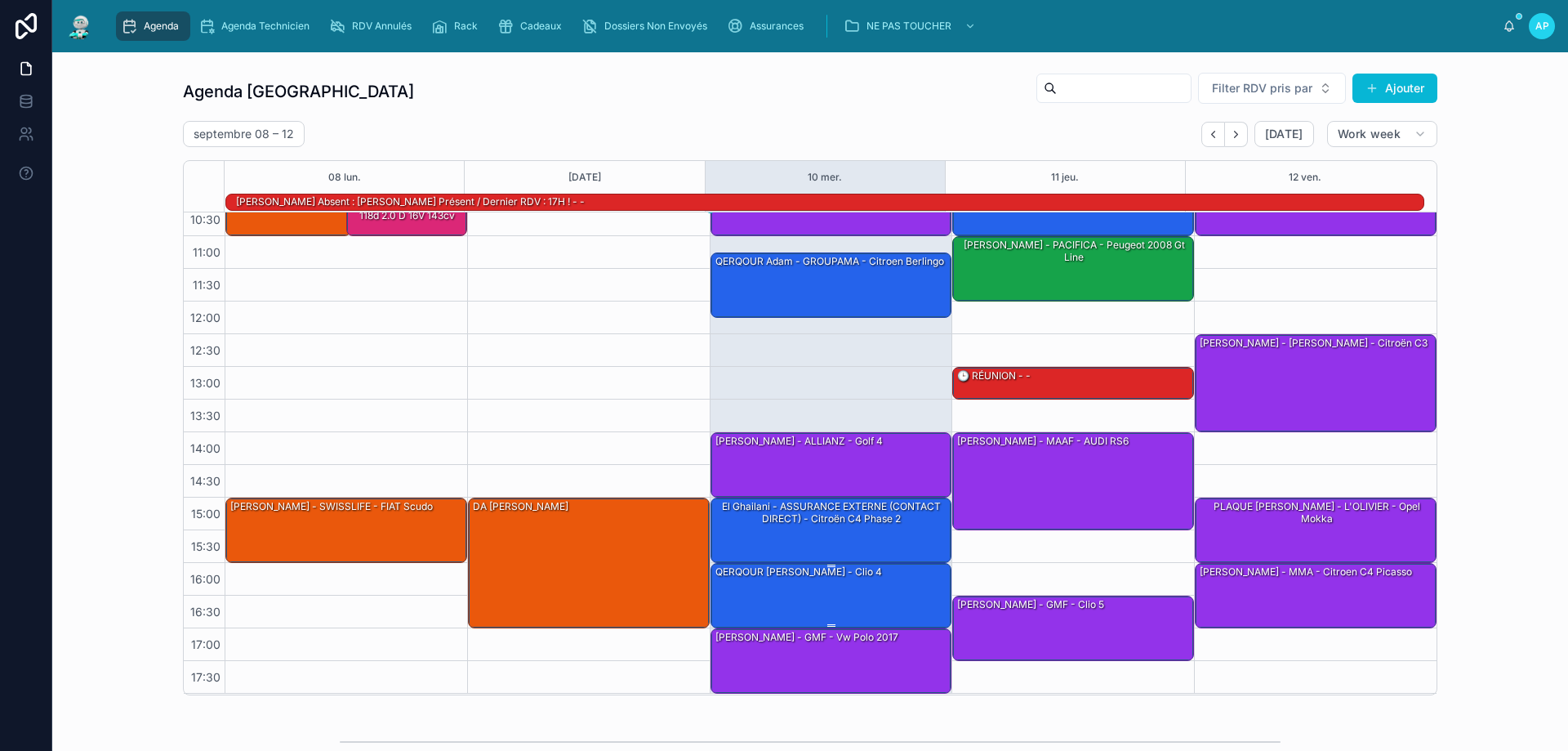
click at [824, 587] on div "QERQOUR Adam - MACIF - clio 4" at bounding box center [832, 594] width 237 height 62
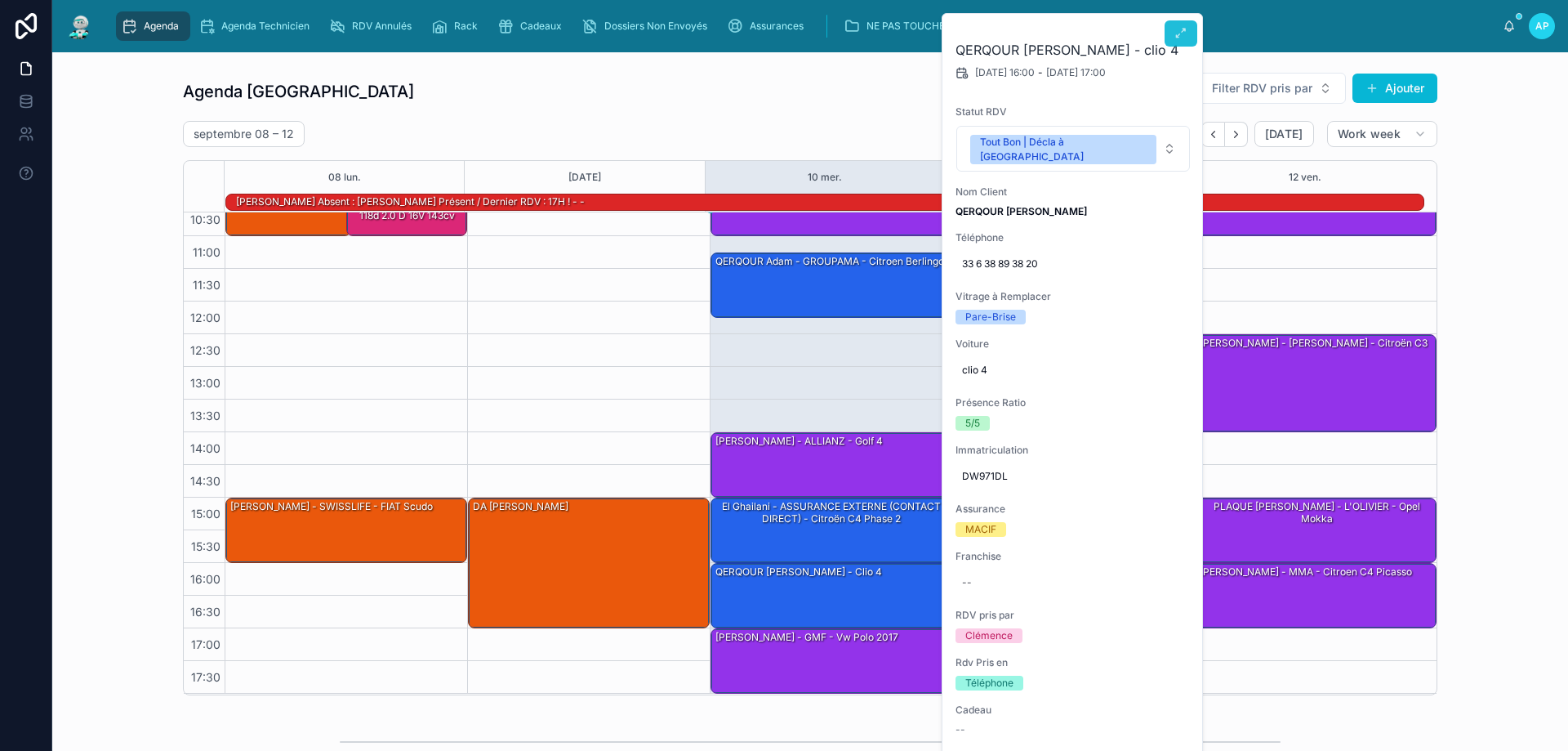
click at [1185, 32] on icon at bounding box center [1180, 33] width 13 height 13
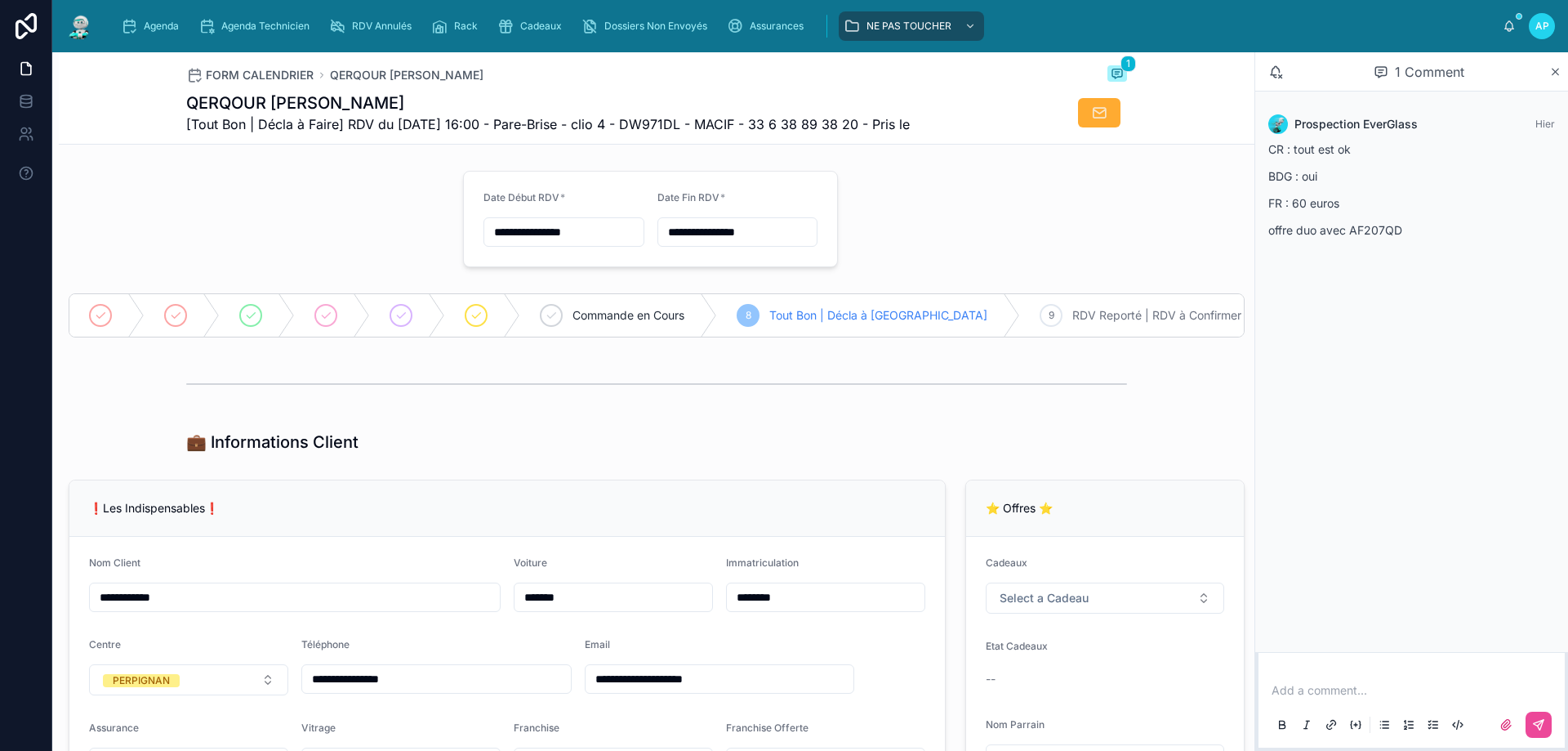
click at [88, 21] on img at bounding box center [80, 25] width 29 height 26
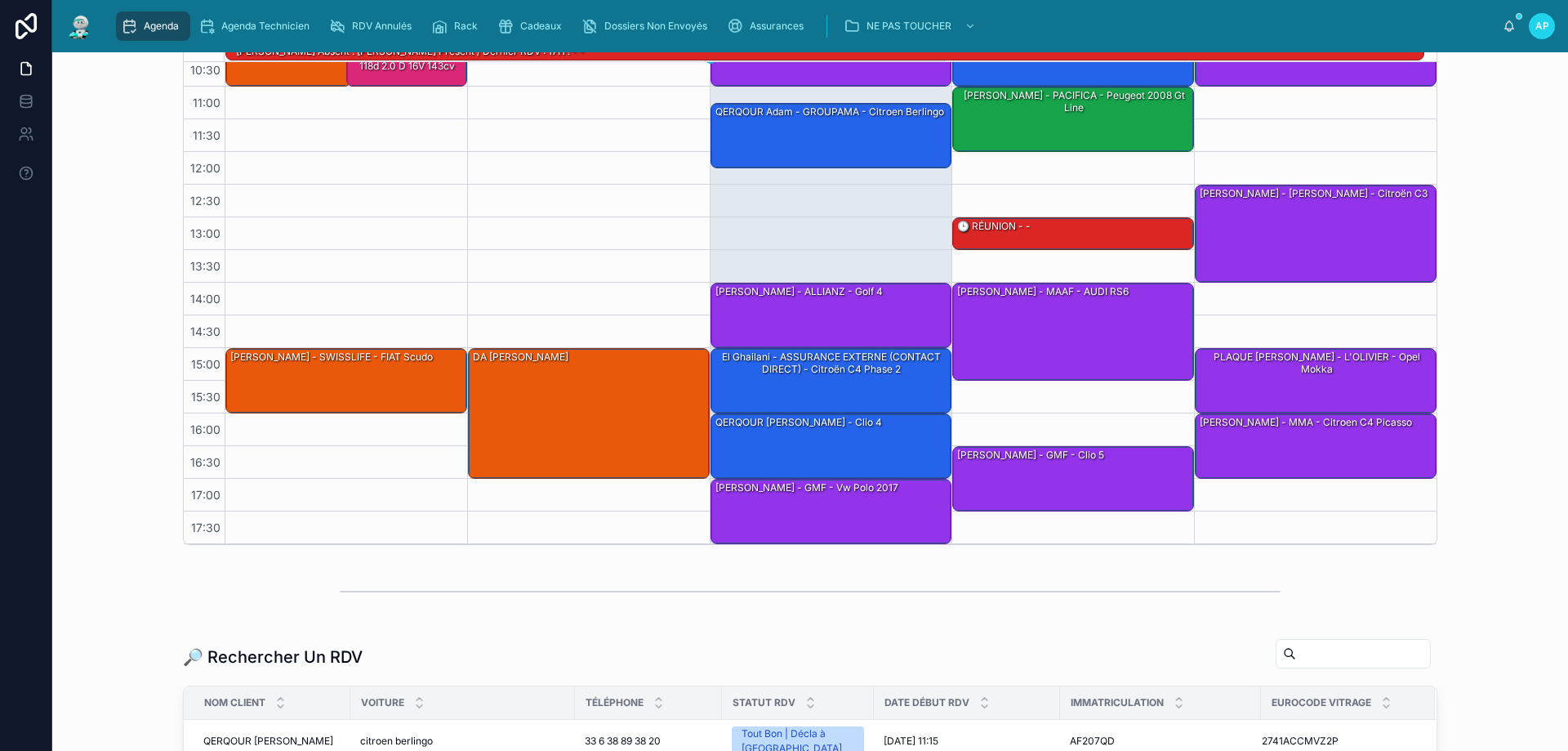
scroll to position [327, 0]
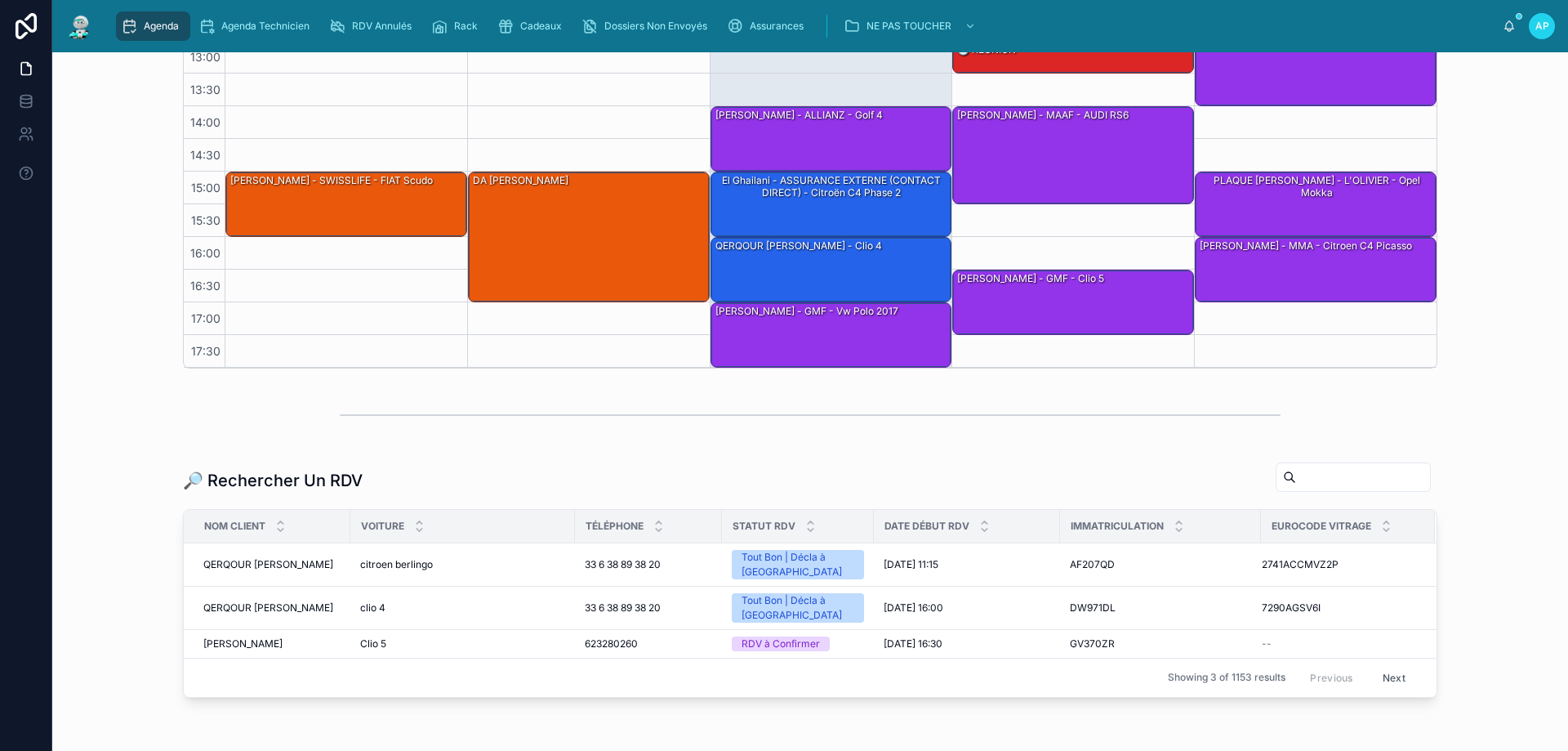
click at [1297, 480] on input "text" at bounding box center [1363, 476] width 134 height 23
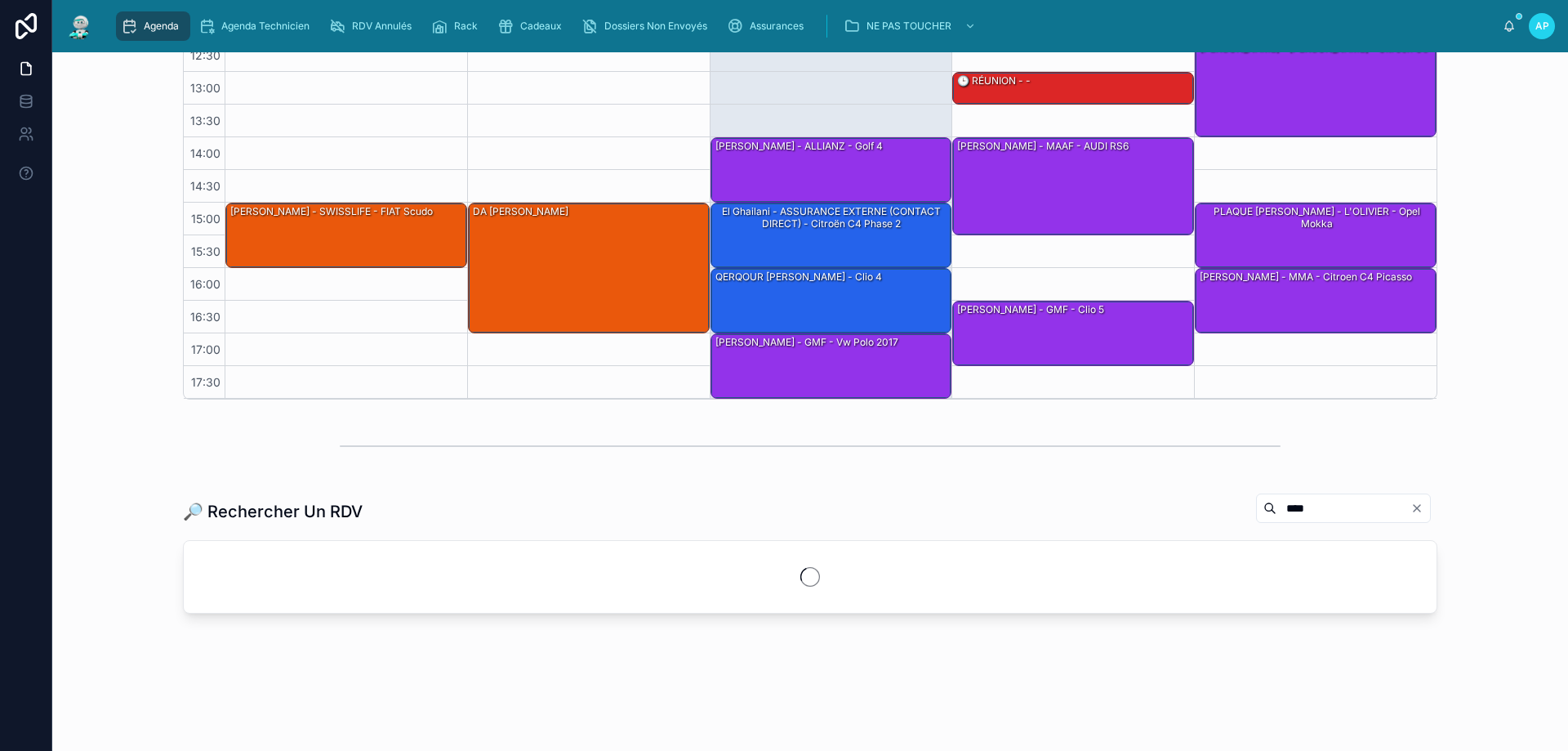
drag, startPoint x: 1329, startPoint y: 512, endPoint x: 1331, endPoint y: 499, distance: 13.2
click at [1329, 509] on input "****" at bounding box center [1344, 507] width 134 height 23
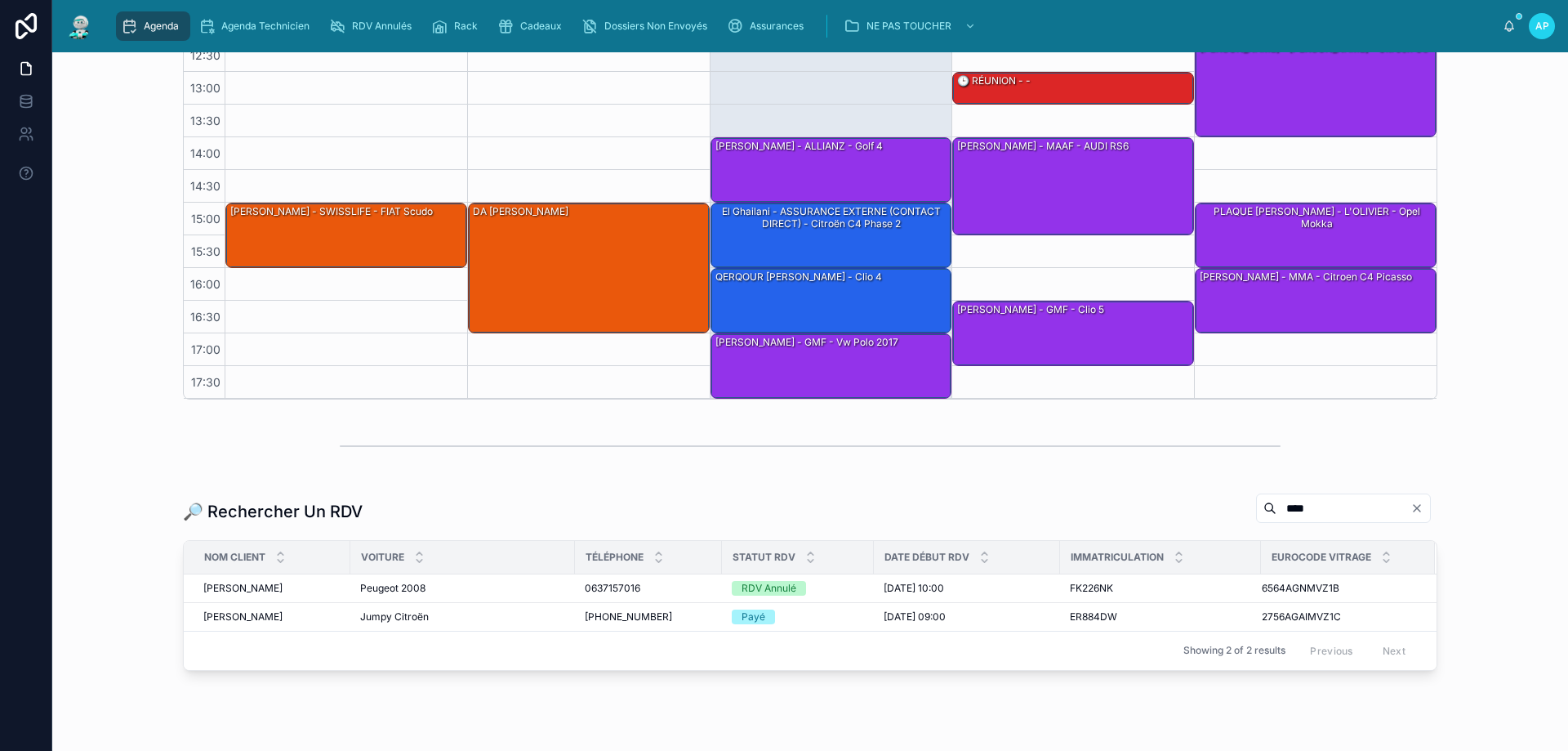
scroll to position [327, 0]
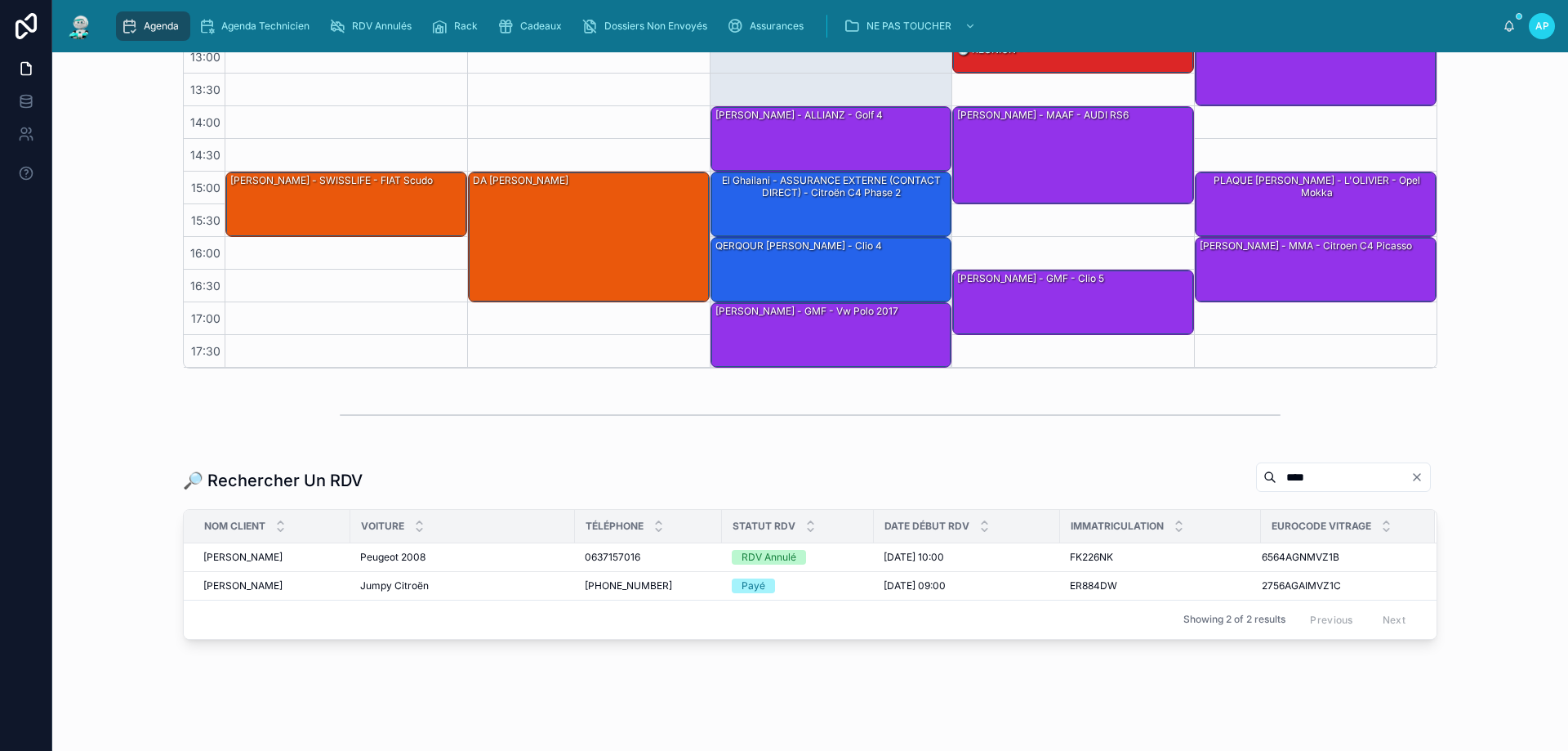
type input "*******"
click at [763, 559] on div "RDV Annulé" at bounding box center [769, 556] width 55 height 15
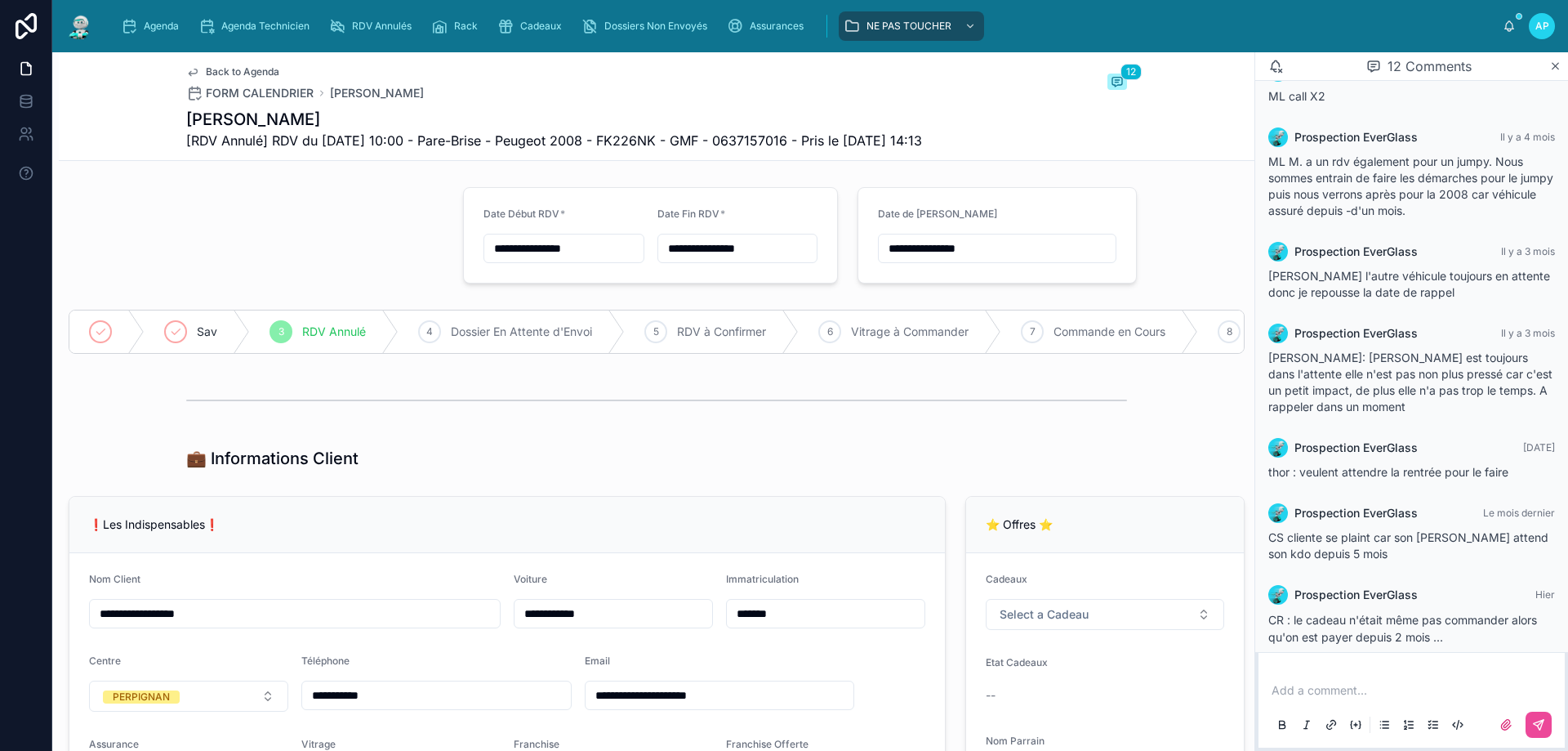
scroll to position [741, 0]
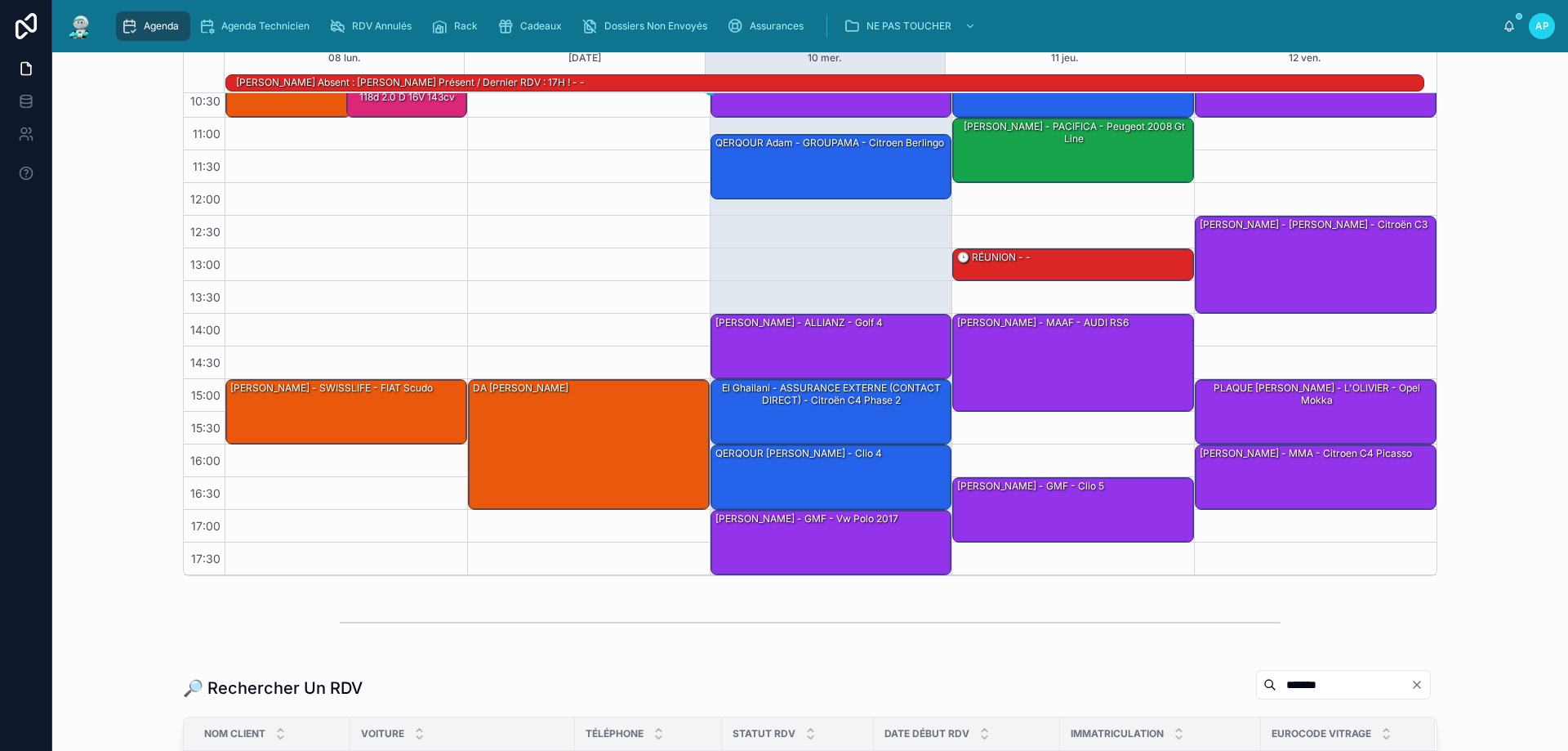
scroll to position [352, 0]
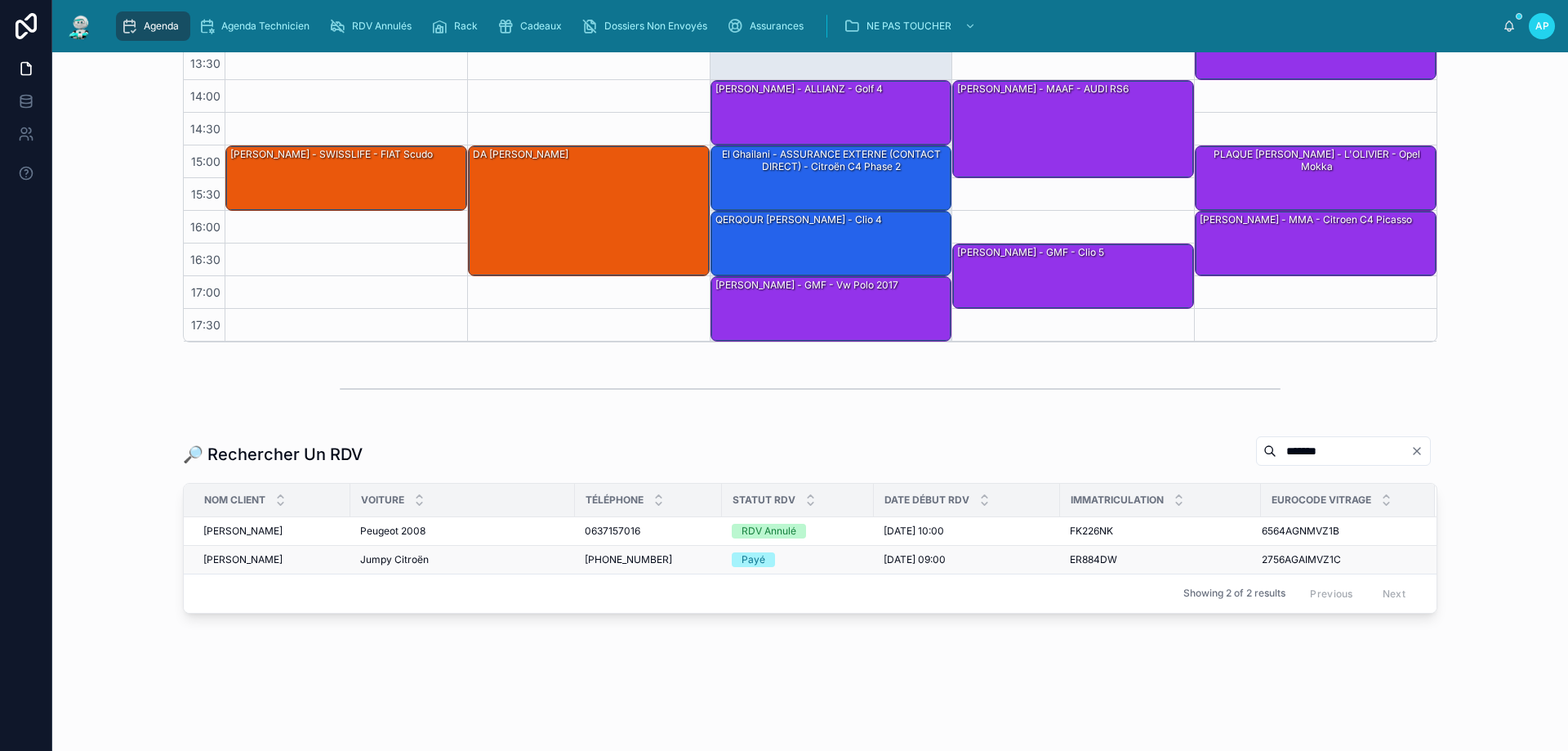
click at [370, 564] on span "Jumpy Citroën" at bounding box center [395, 559] width 69 height 13
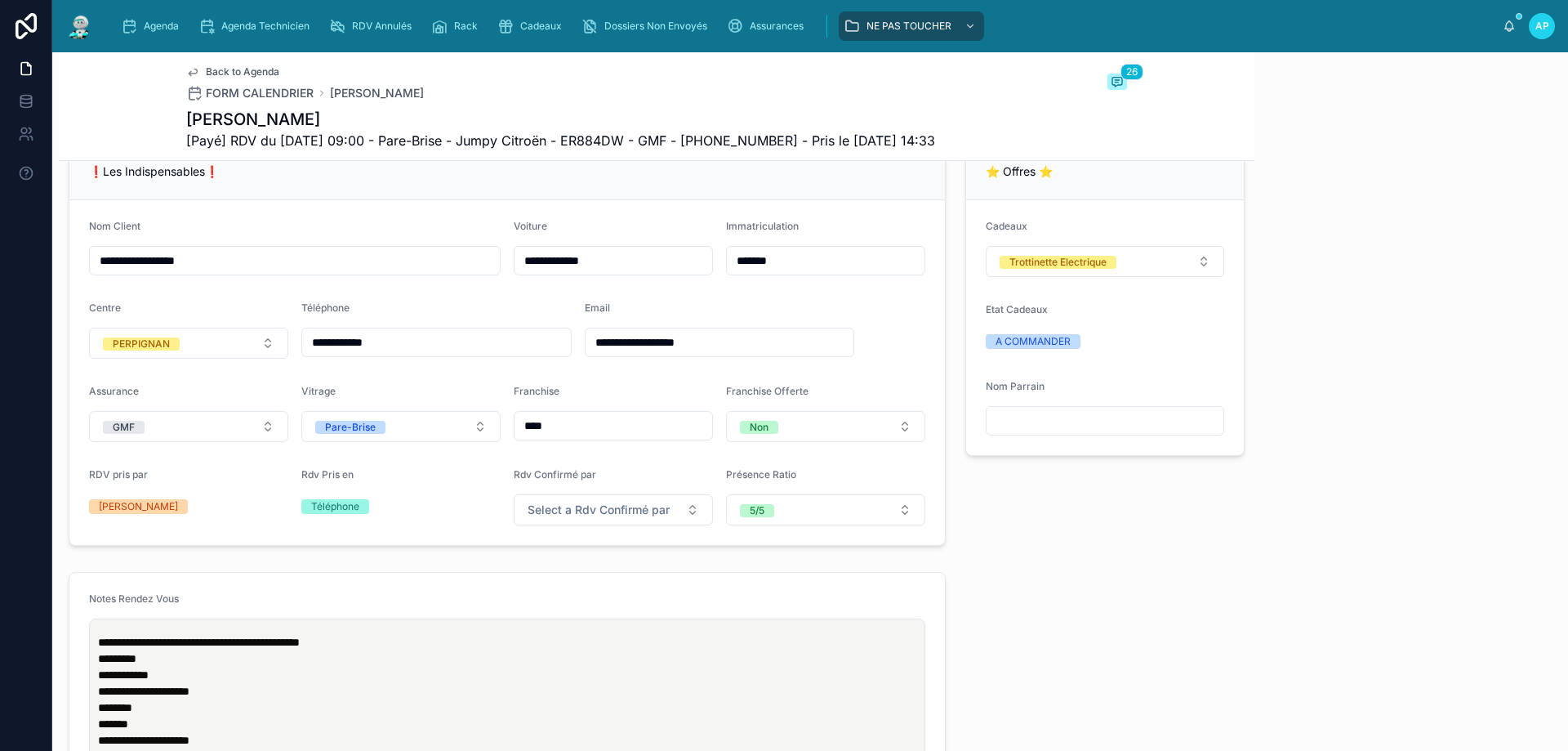
scroll to position [1510, 0]
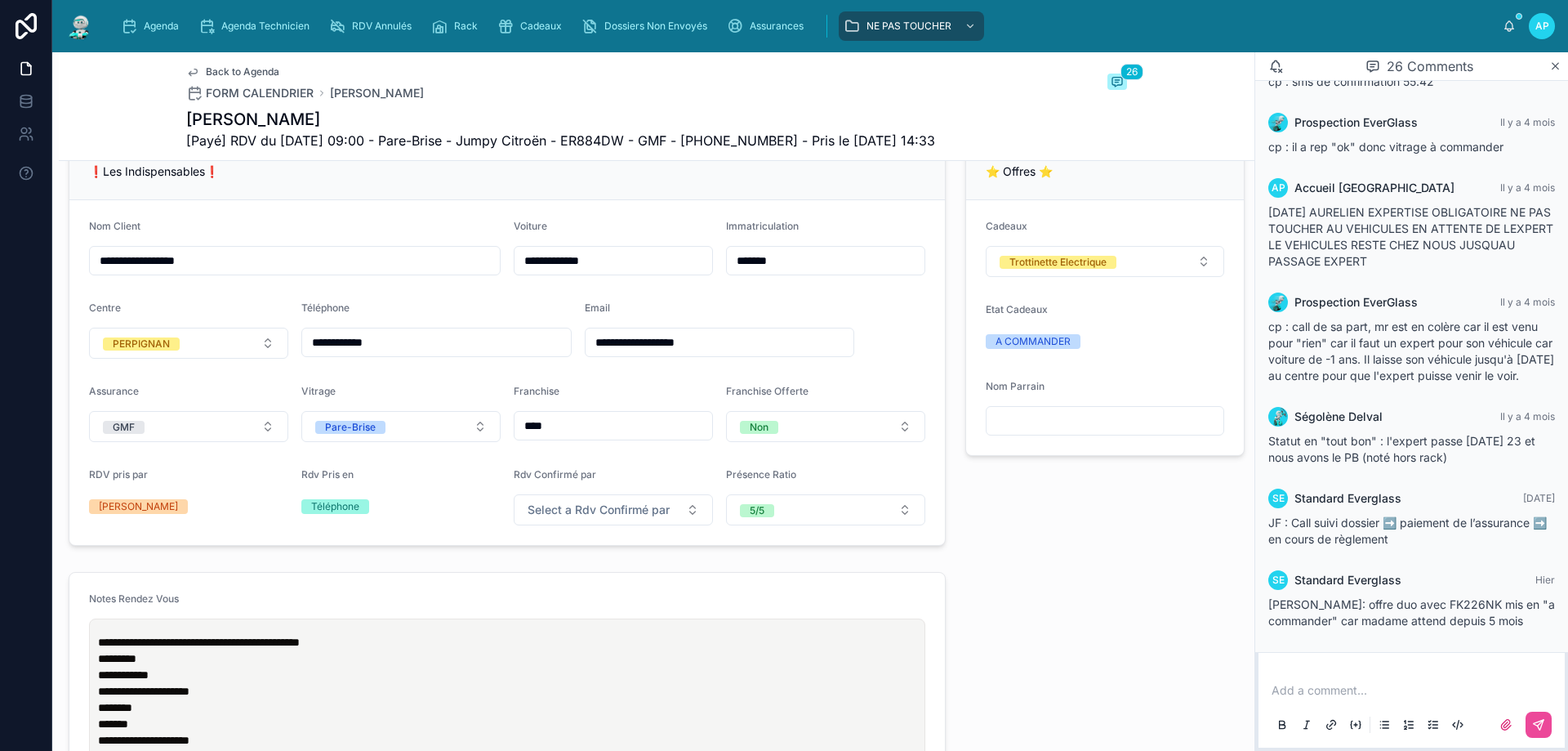
click at [227, 66] on span "Back to Agenda" at bounding box center [242, 71] width 73 height 13
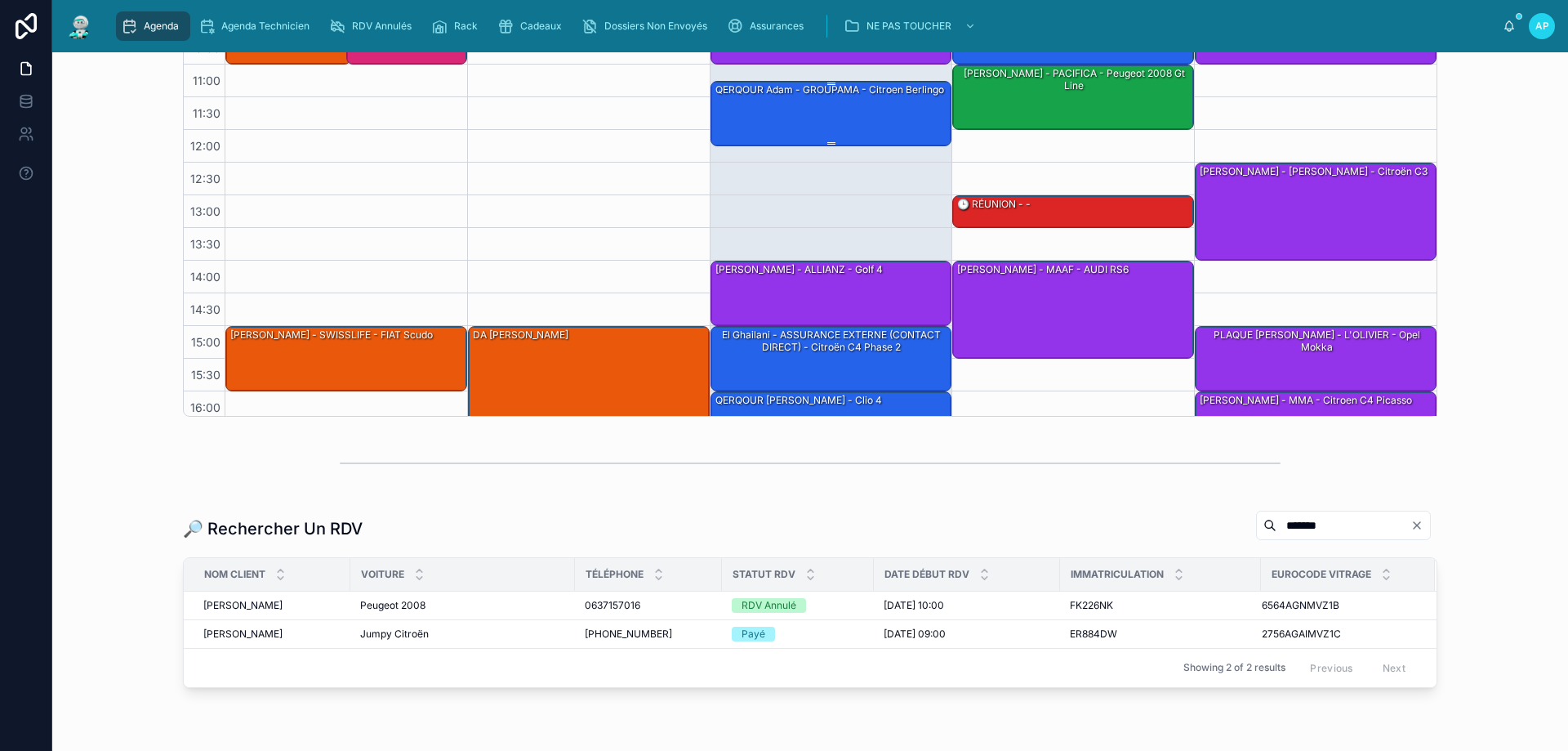
scroll to position [190, 0]
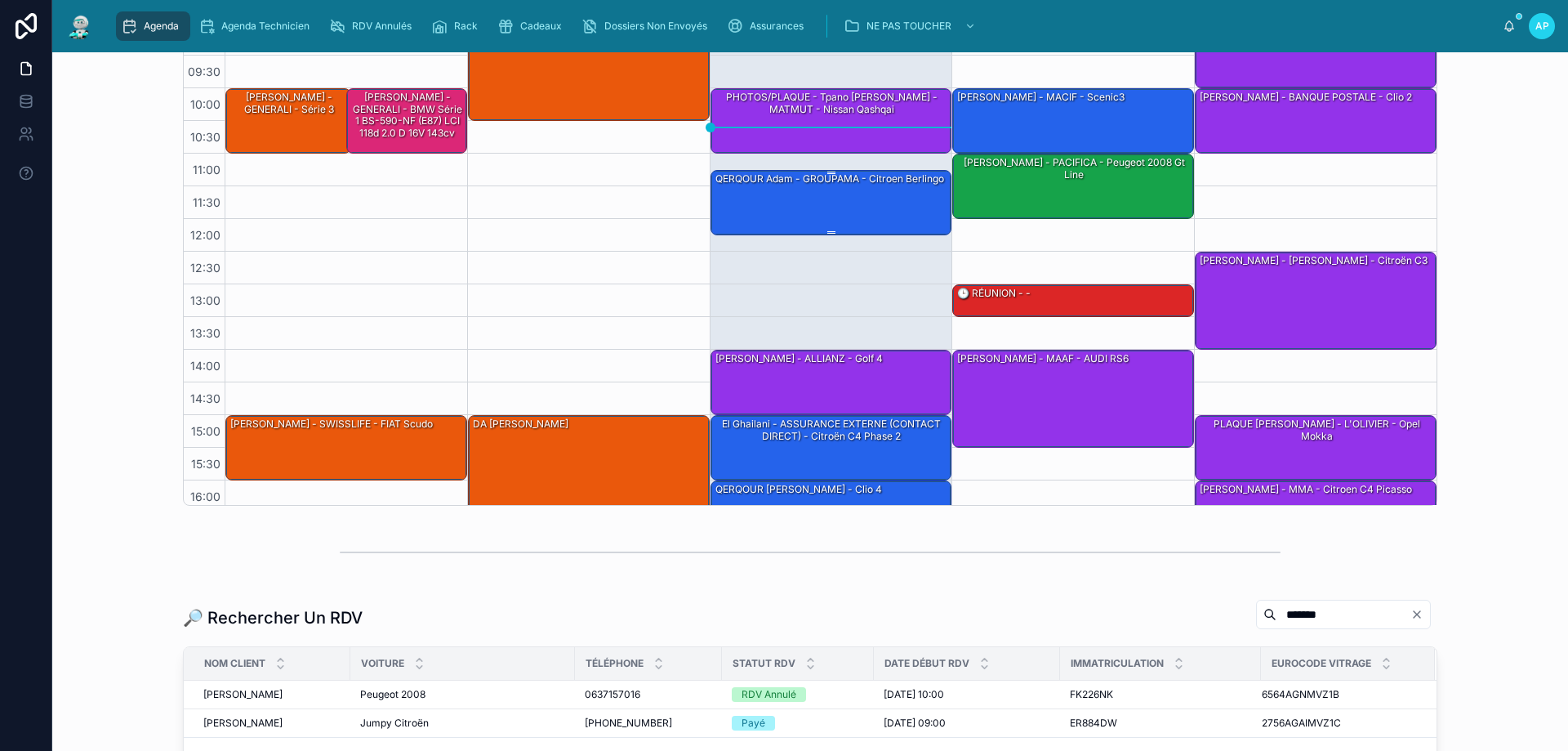
click at [840, 205] on div "QERQOUR Adam - GROUPAMA - citroen berlingo" at bounding box center [832, 201] width 237 height 62
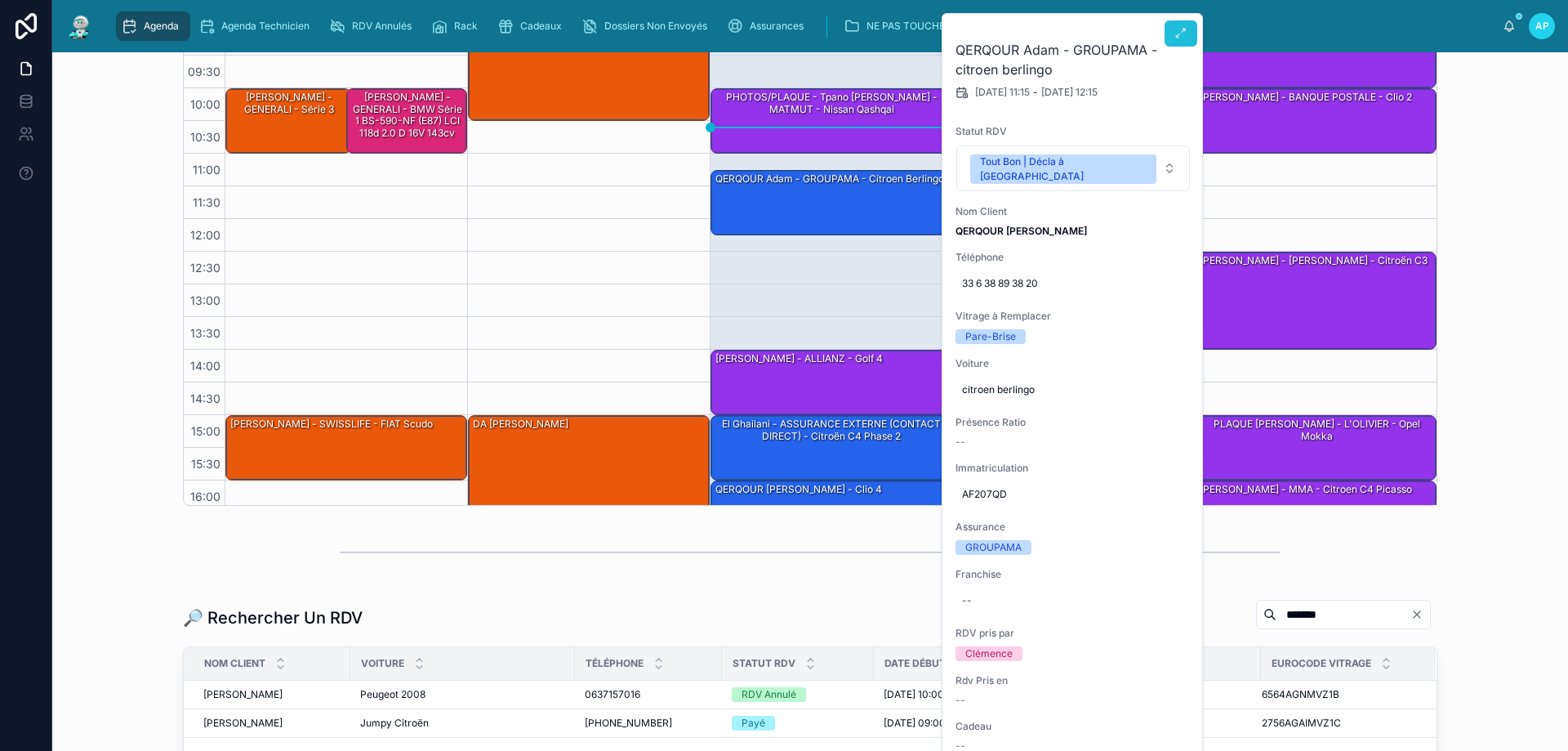
click at [1181, 32] on icon at bounding box center [1180, 33] width 13 height 13
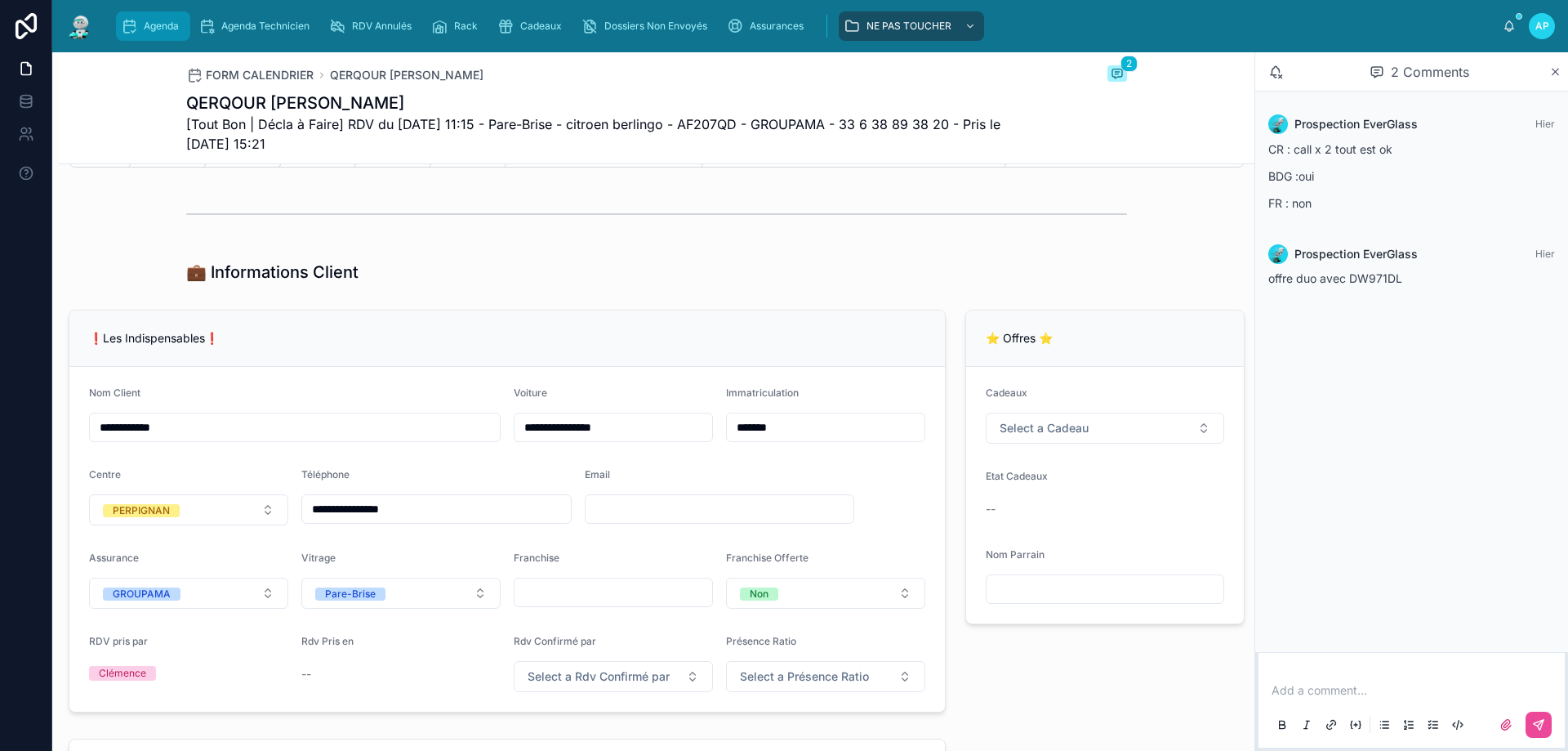
click at [169, 26] on span "Agenda" at bounding box center [162, 25] width 35 height 13
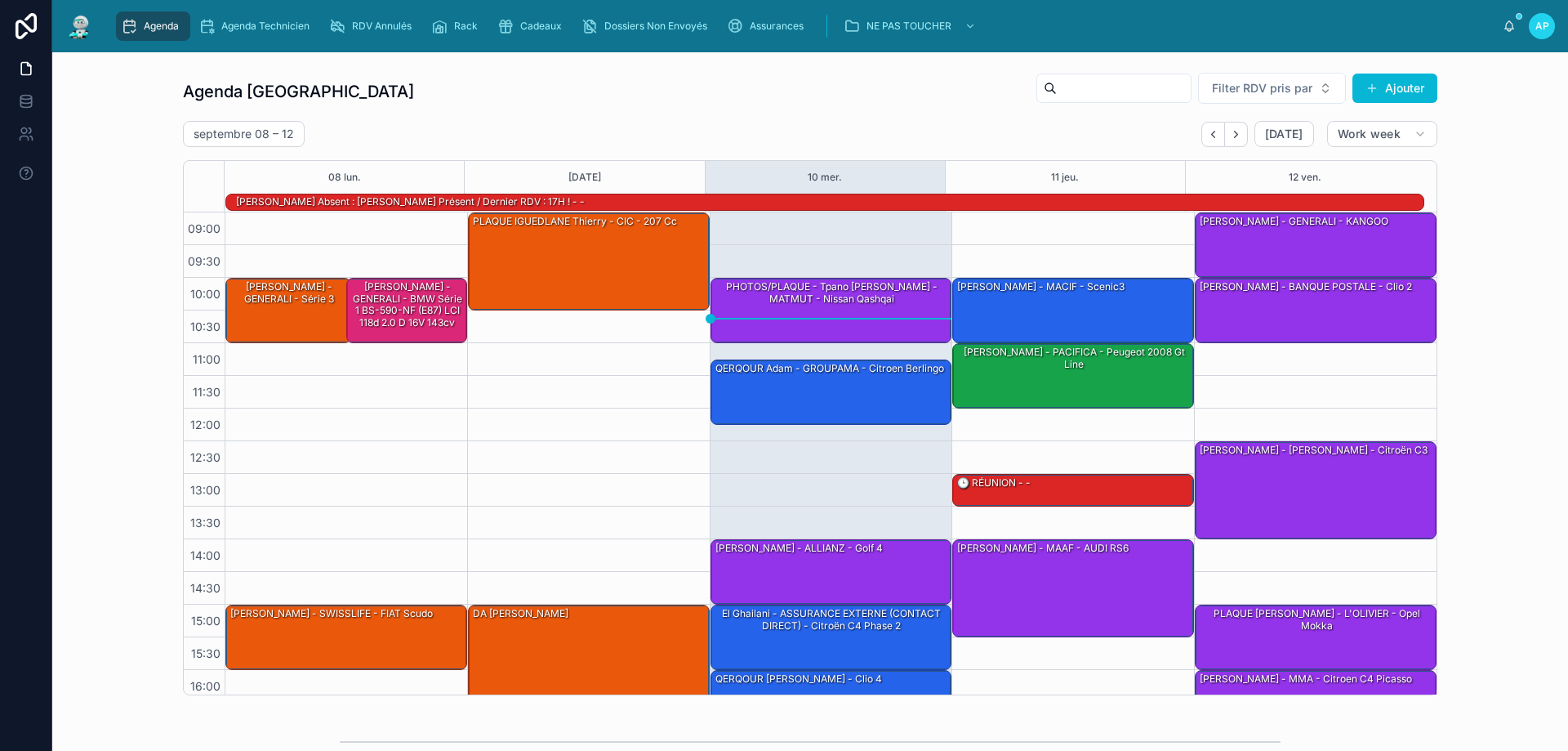
scroll to position [81, 0]
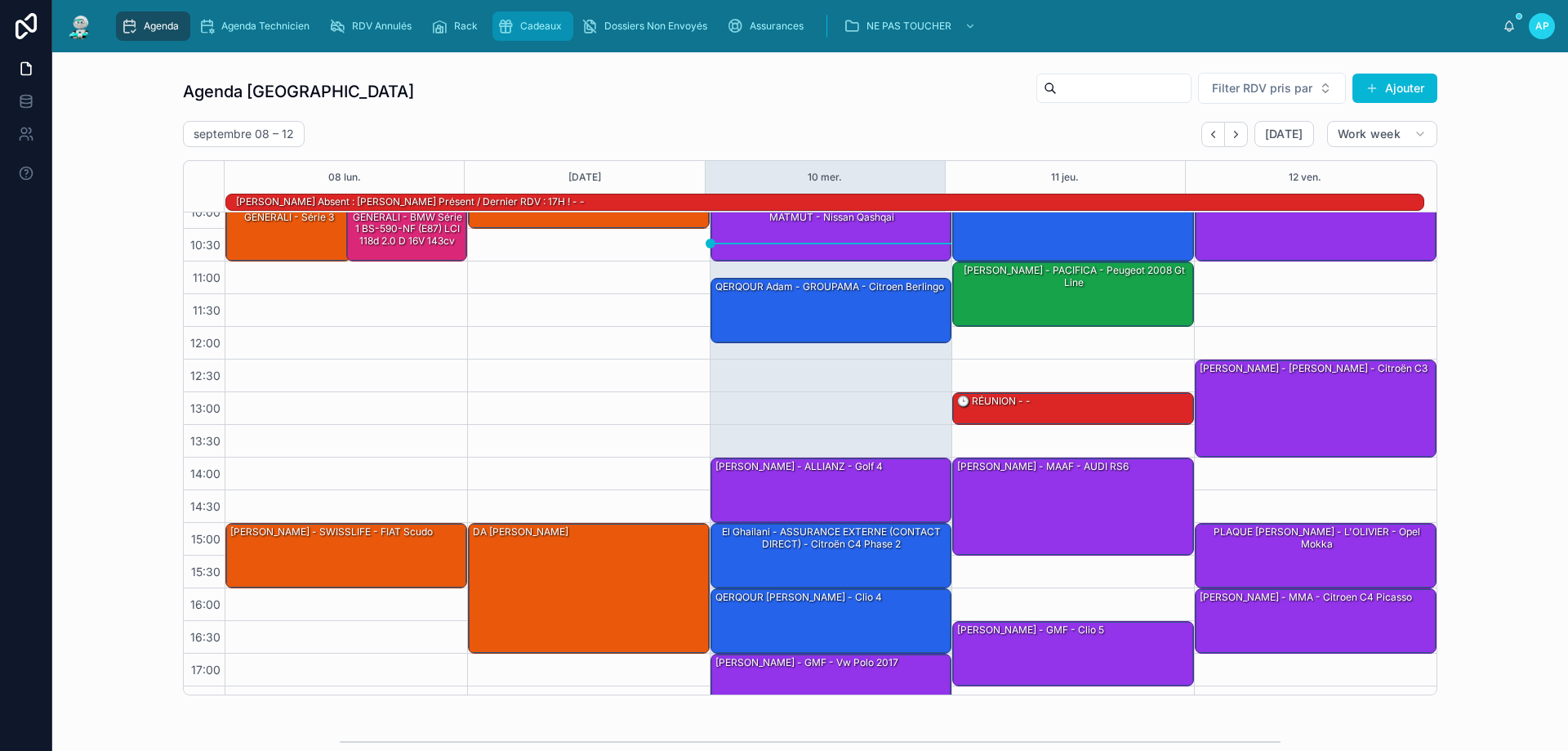
click at [546, 28] on span "Cadeaux" at bounding box center [541, 25] width 42 height 13
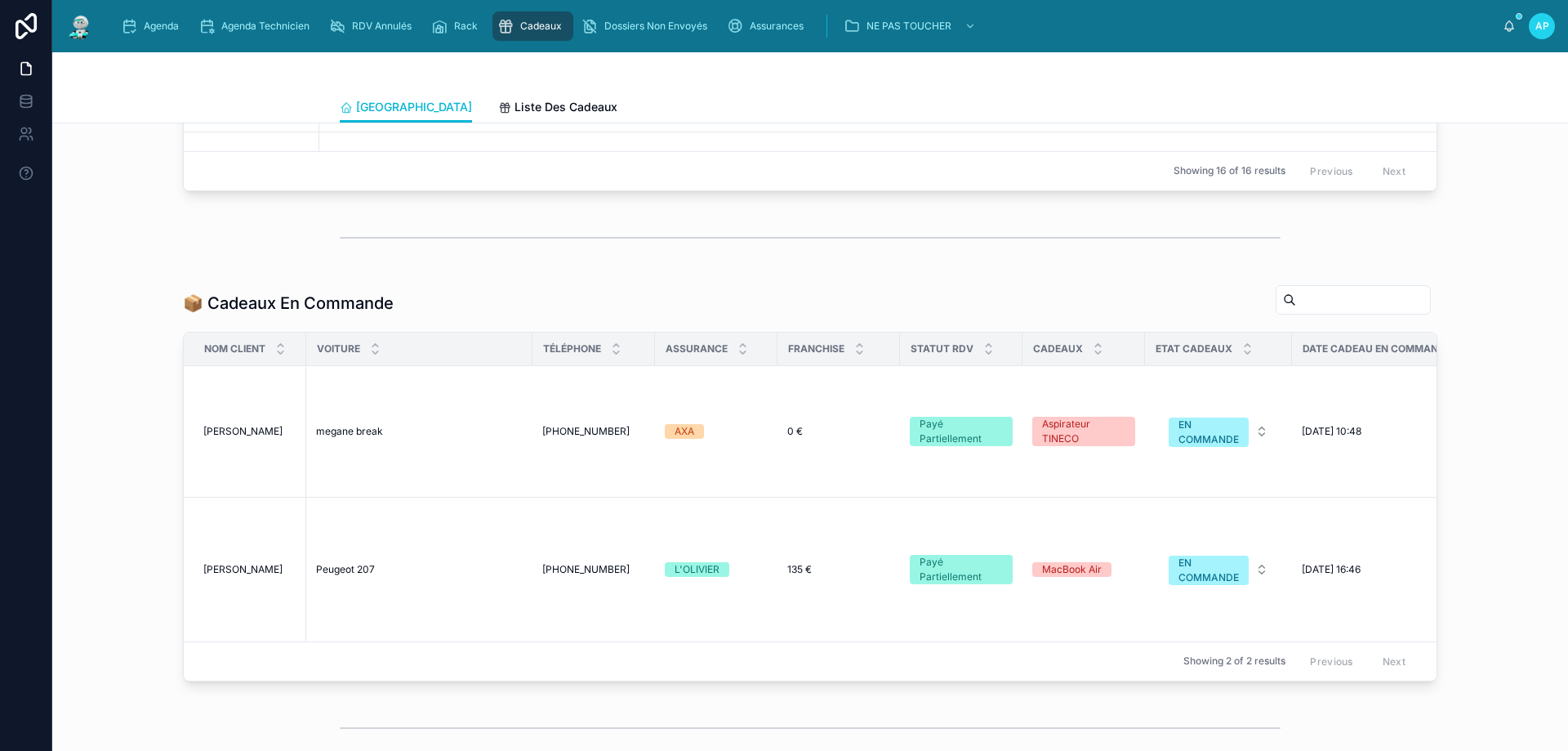
scroll to position [980, 0]
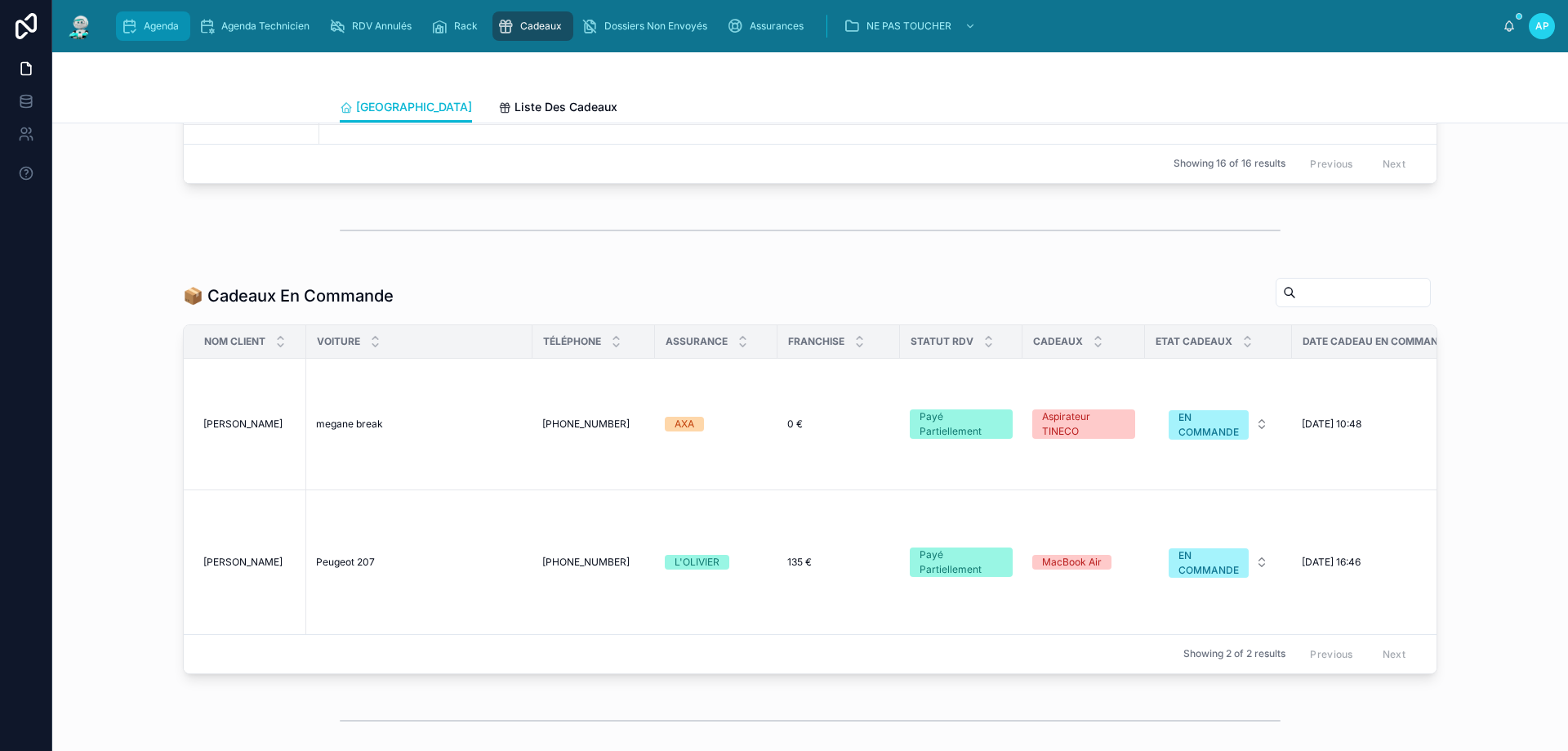
click at [147, 27] on span "Agenda" at bounding box center [162, 25] width 35 height 13
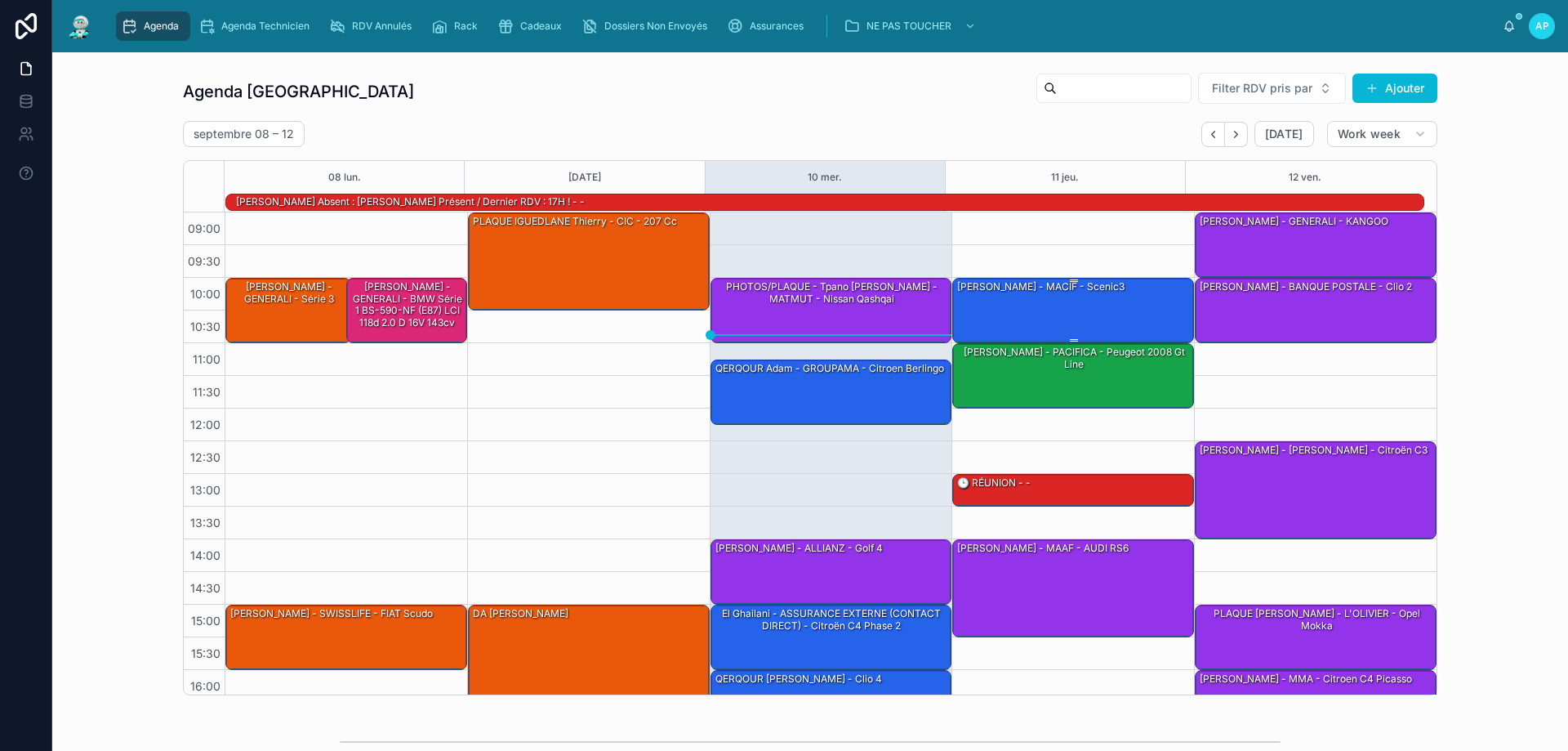
click at [1113, 303] on div "Bach Cassandra - MACIF - scenic3" at bounding box center [1074, 308] width 237 height 62
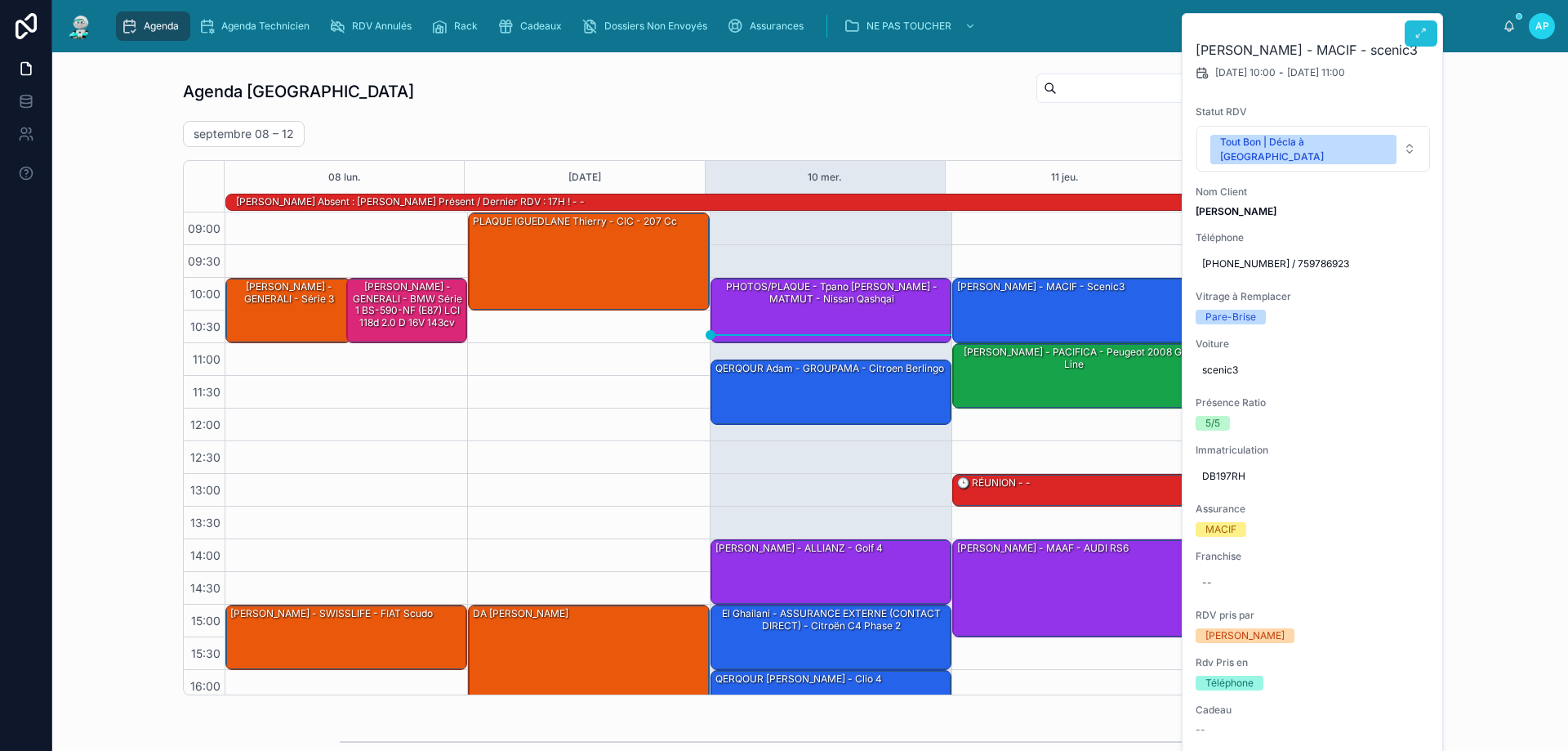
click at [1427, 36] on icon at bounding box center [1421, 33] width 13 height 13
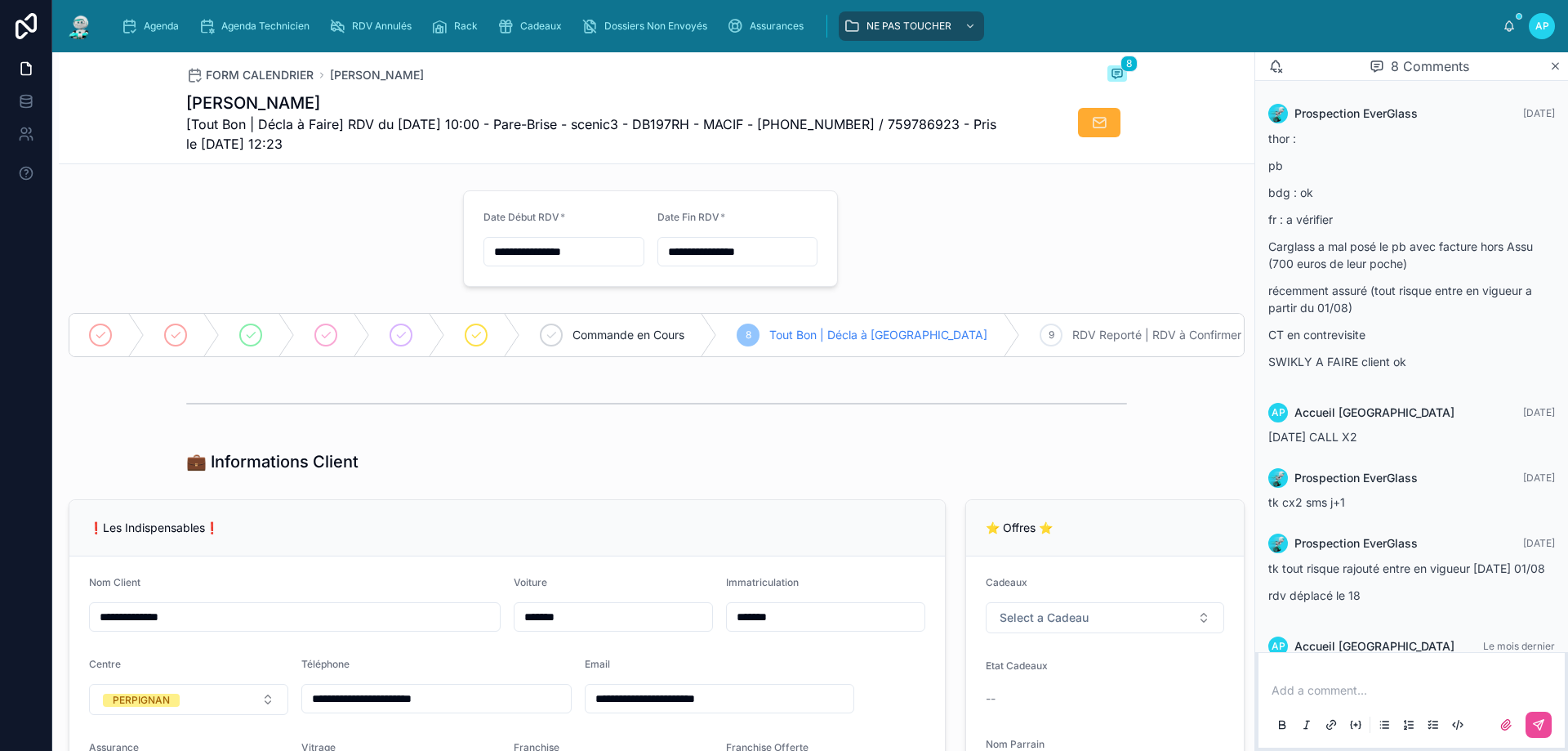
scroll to position [312, 0]
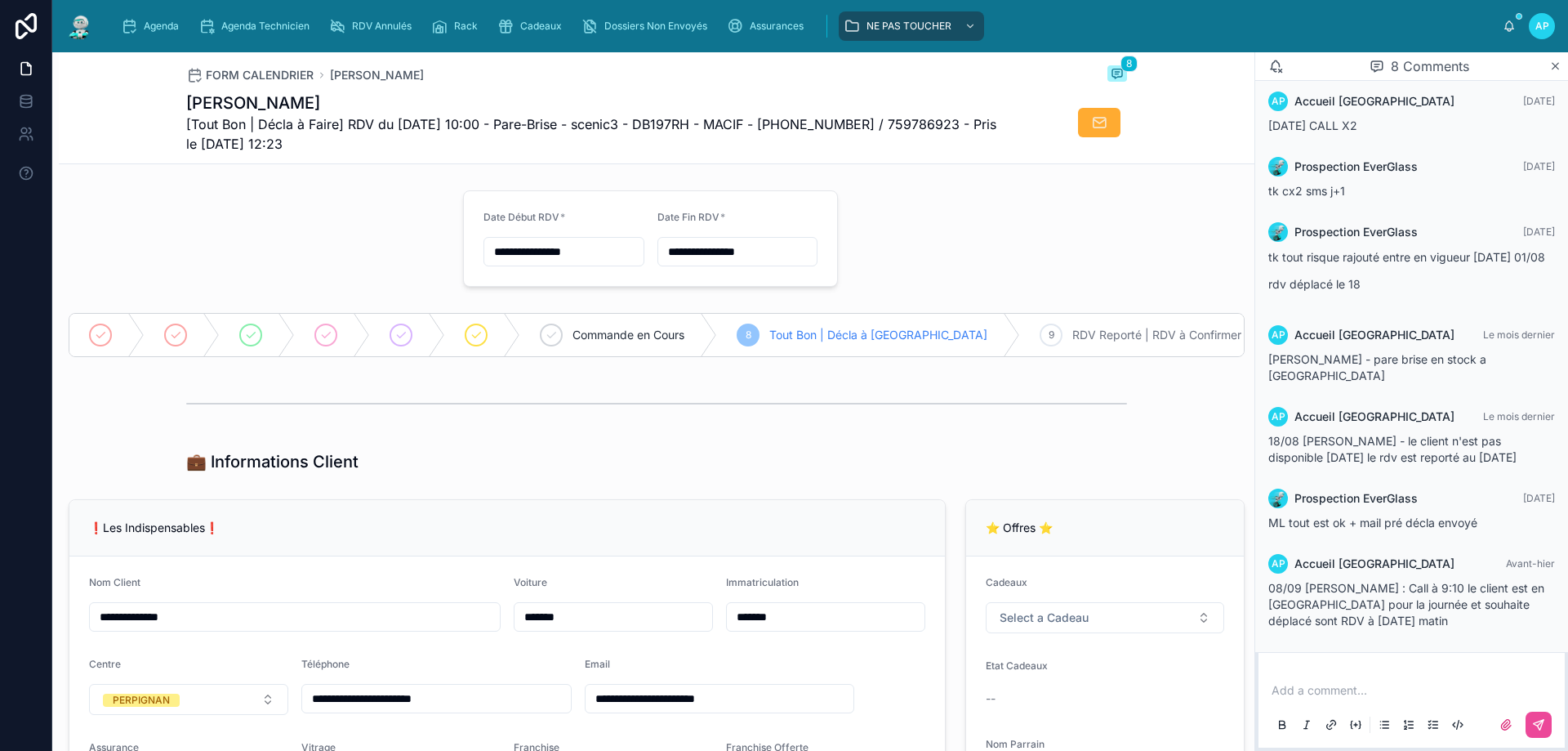
click at [91, 30] on img at bounding box center [80, 25] width 29 height 26
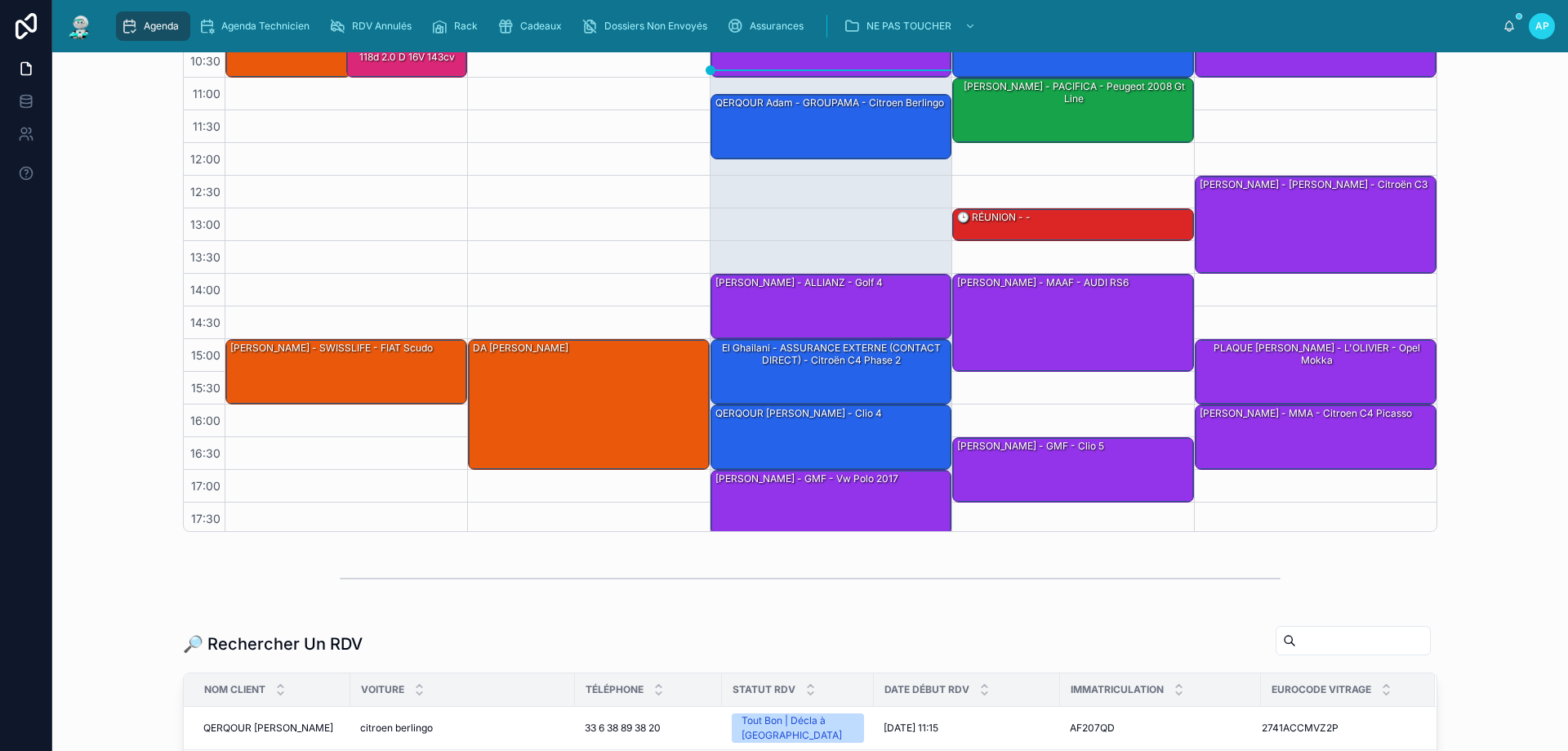
scroll to position [106, 0]
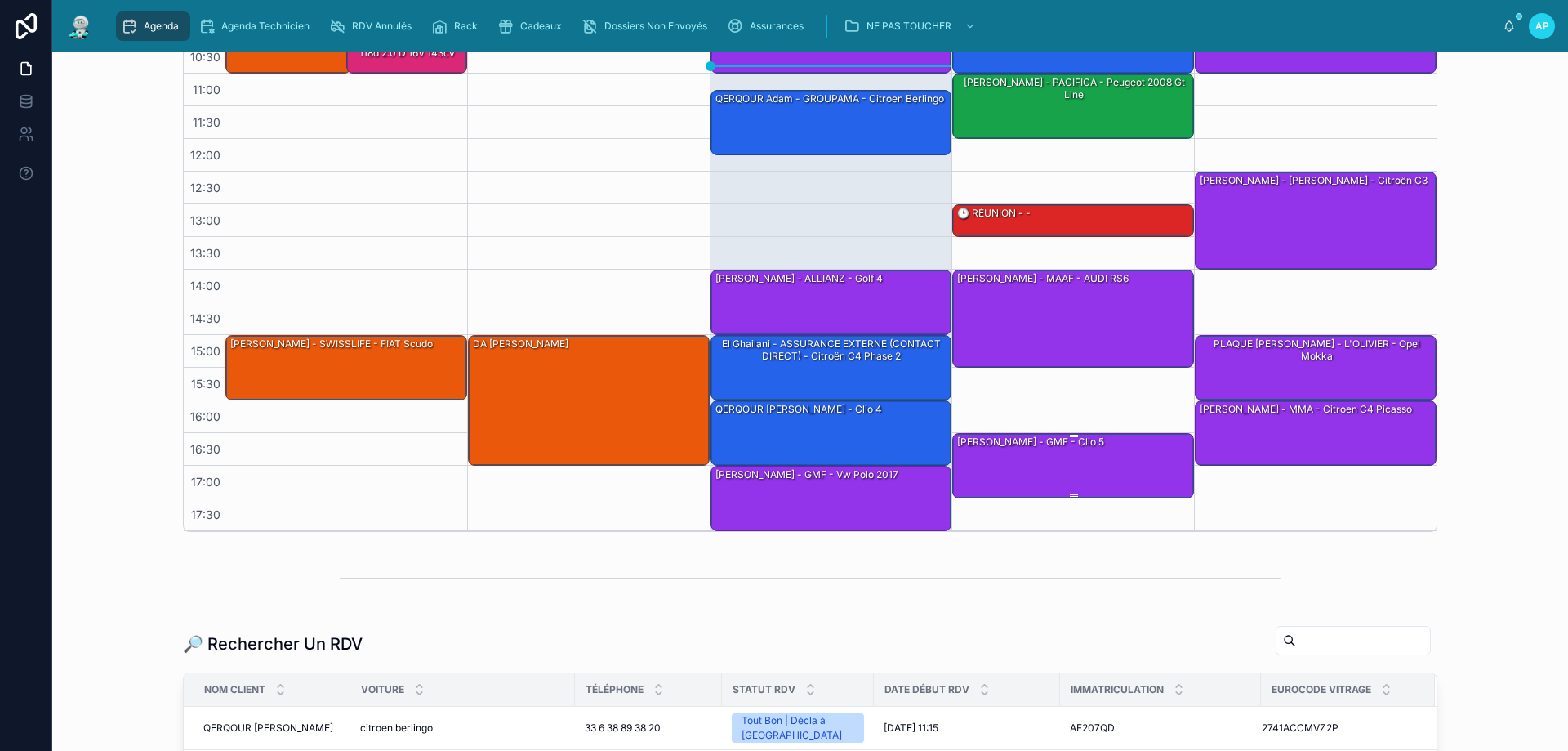
click at [1036, 443] on div "Antony GABARRI - GMF - Clio 5" at bounding box center [1030, 442] width 150 height 15
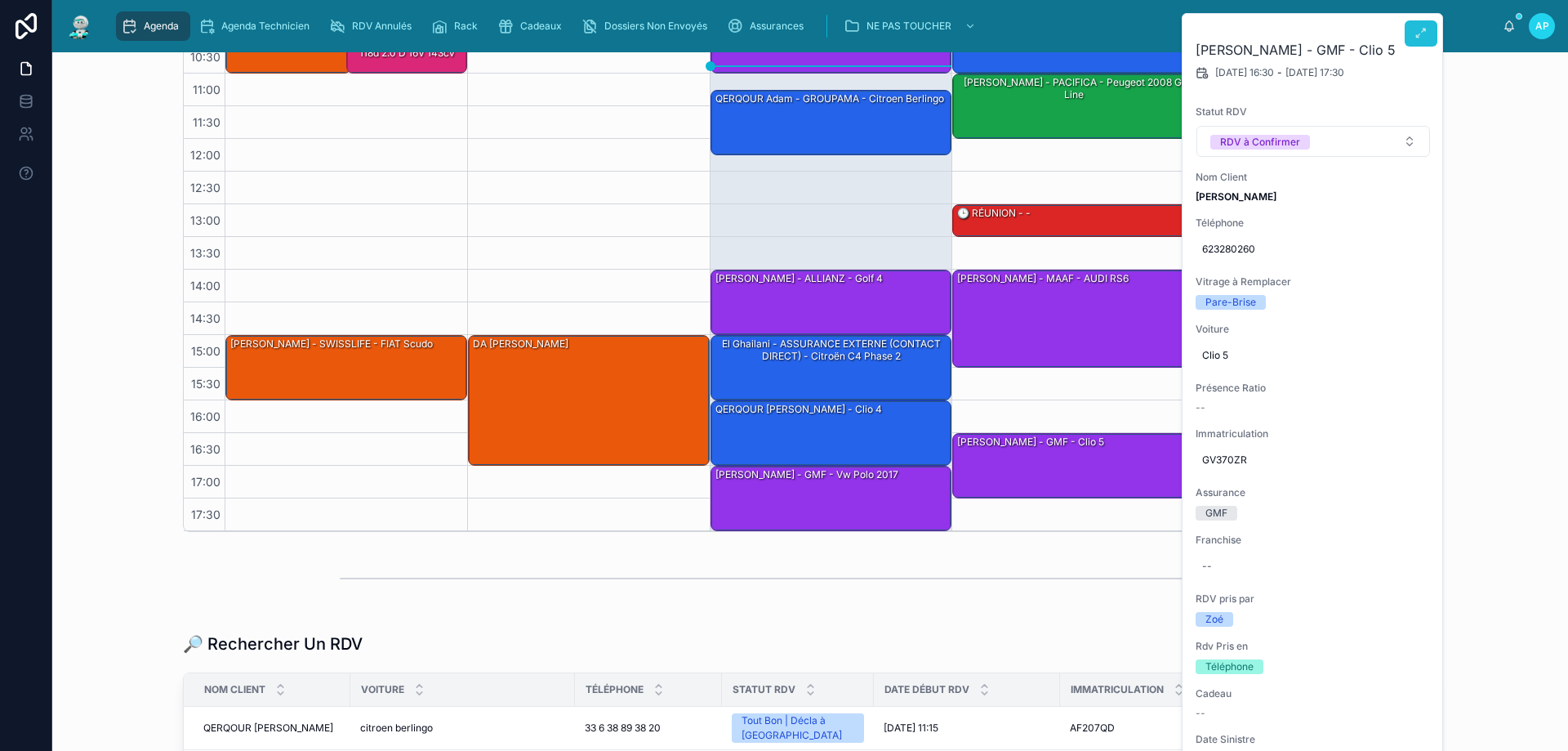
click at [1414, 35] on button at bounding box center [1421, 33] width 32 height 26
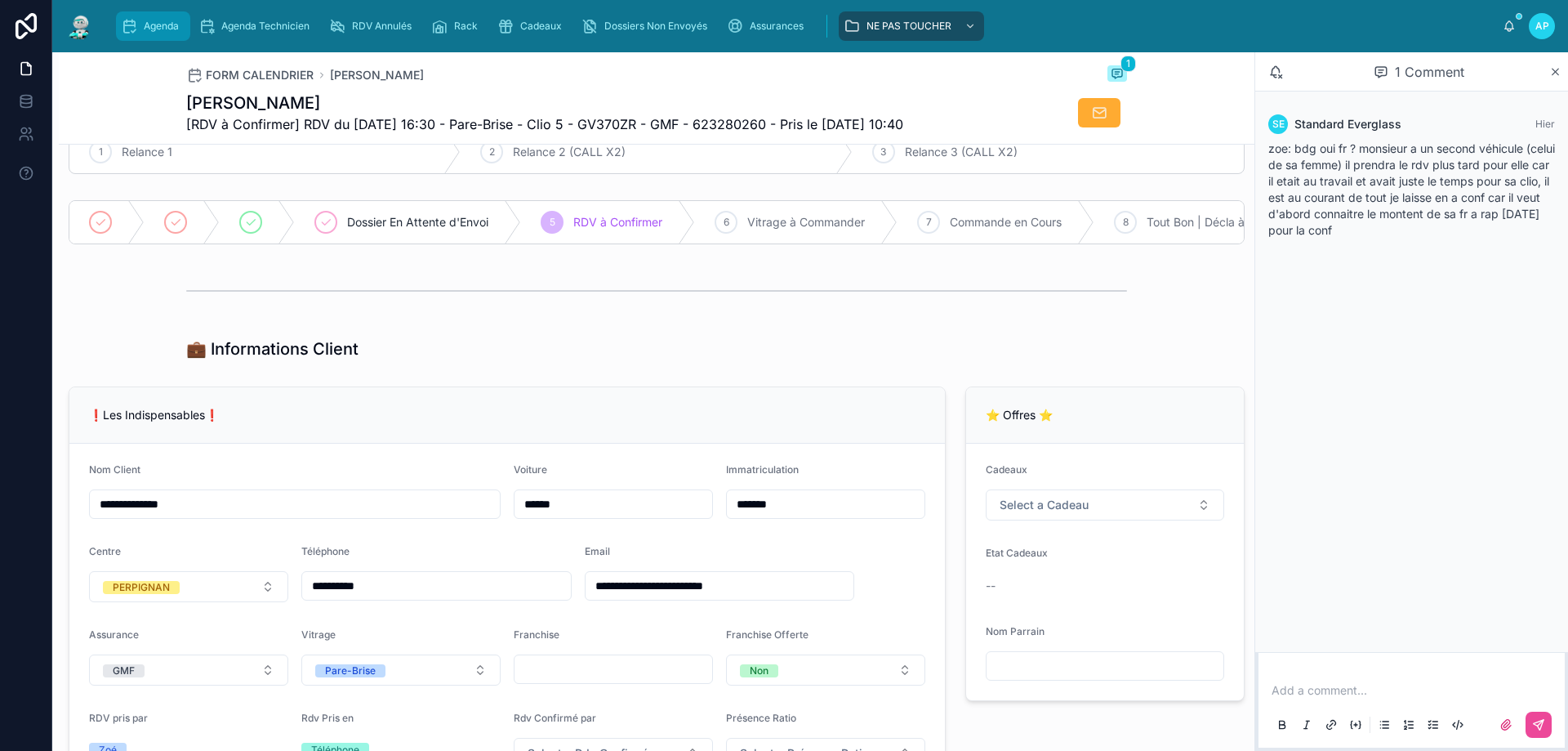
click at [155, 32] on div "Agenda" at bounding box center [153, 25] width 65 height 26
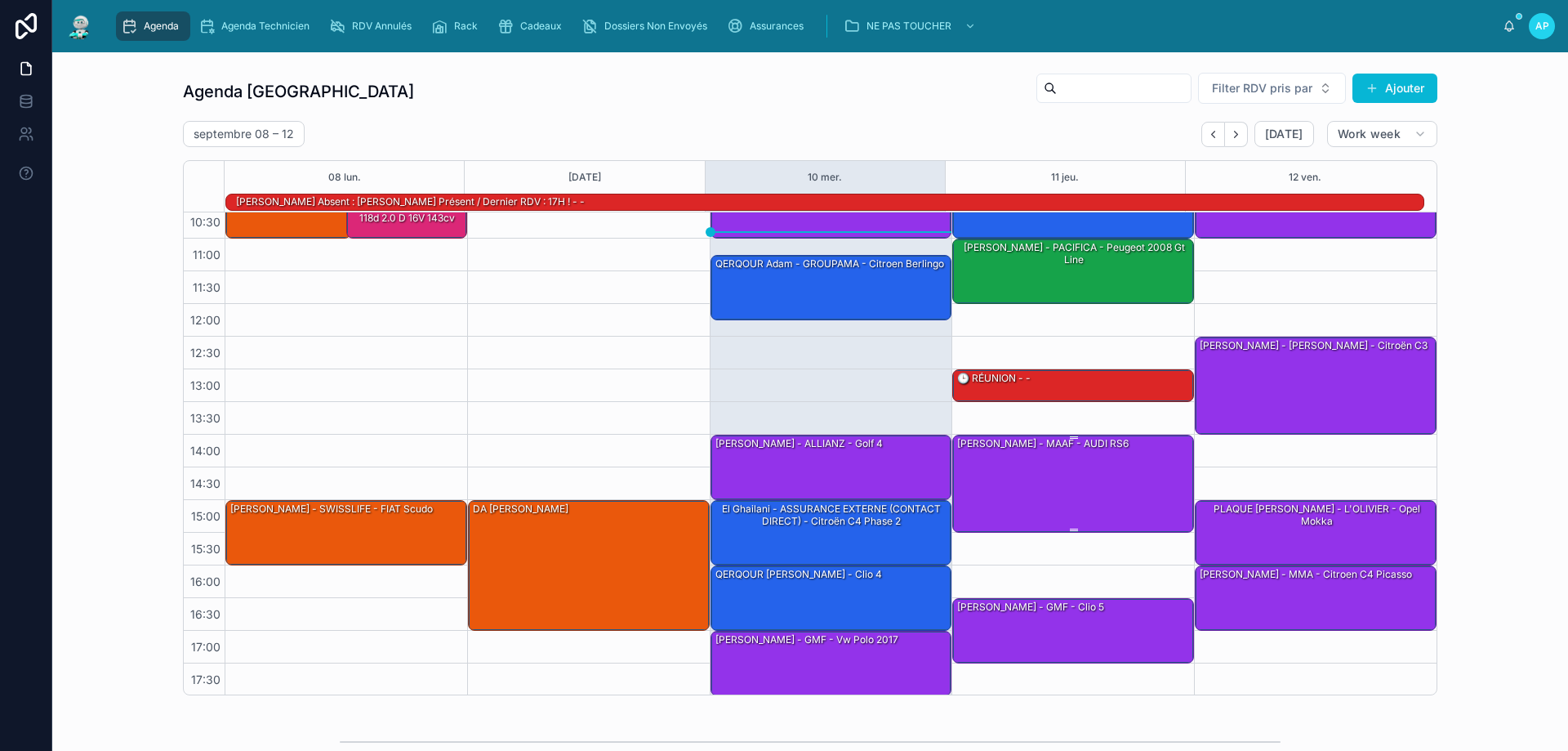
scroll to position [106, 0]
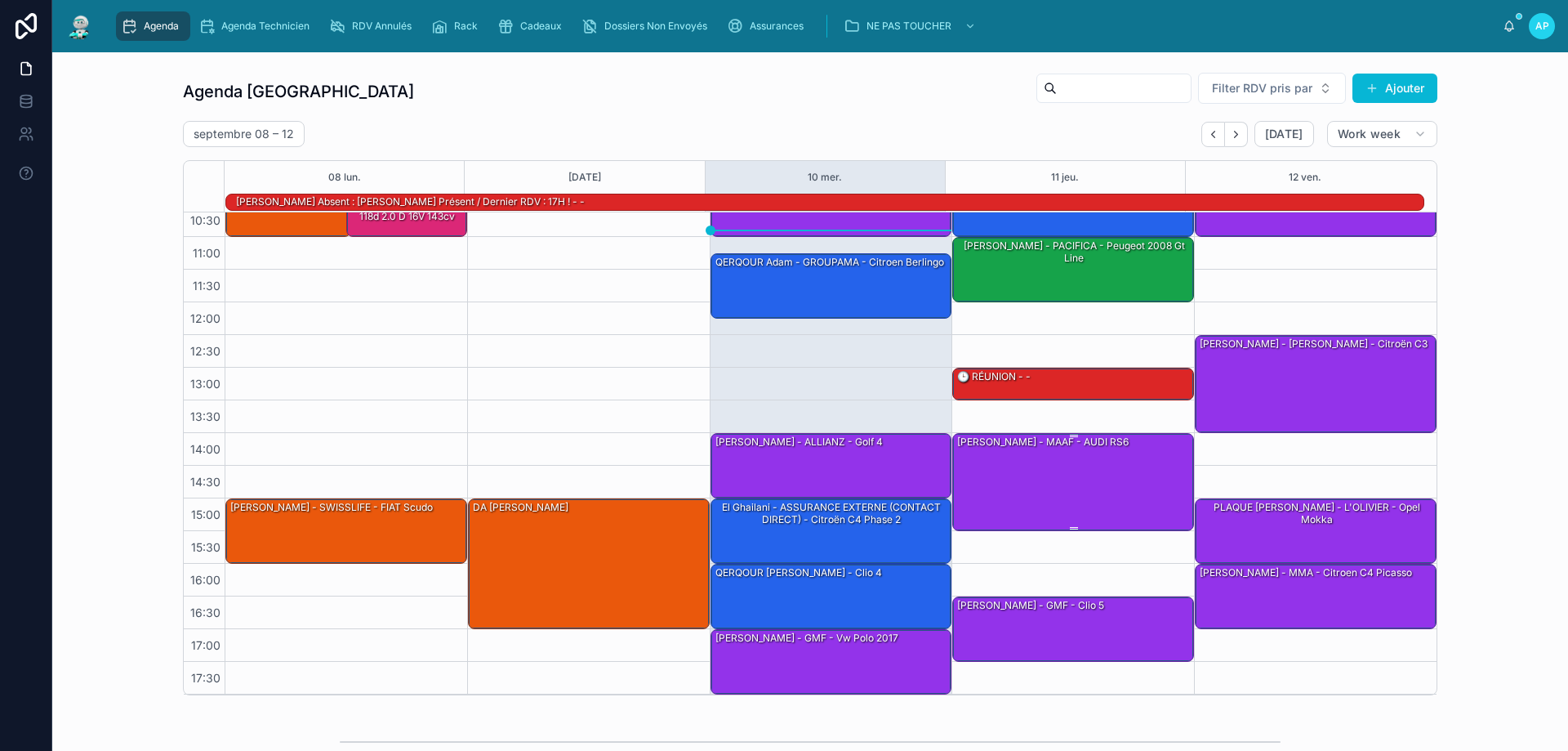
click at [1078, 495] on div "DASILVA JOSE - MAAF - AUDI RS6" at bounding box center [1074, 481] width 237 height 95
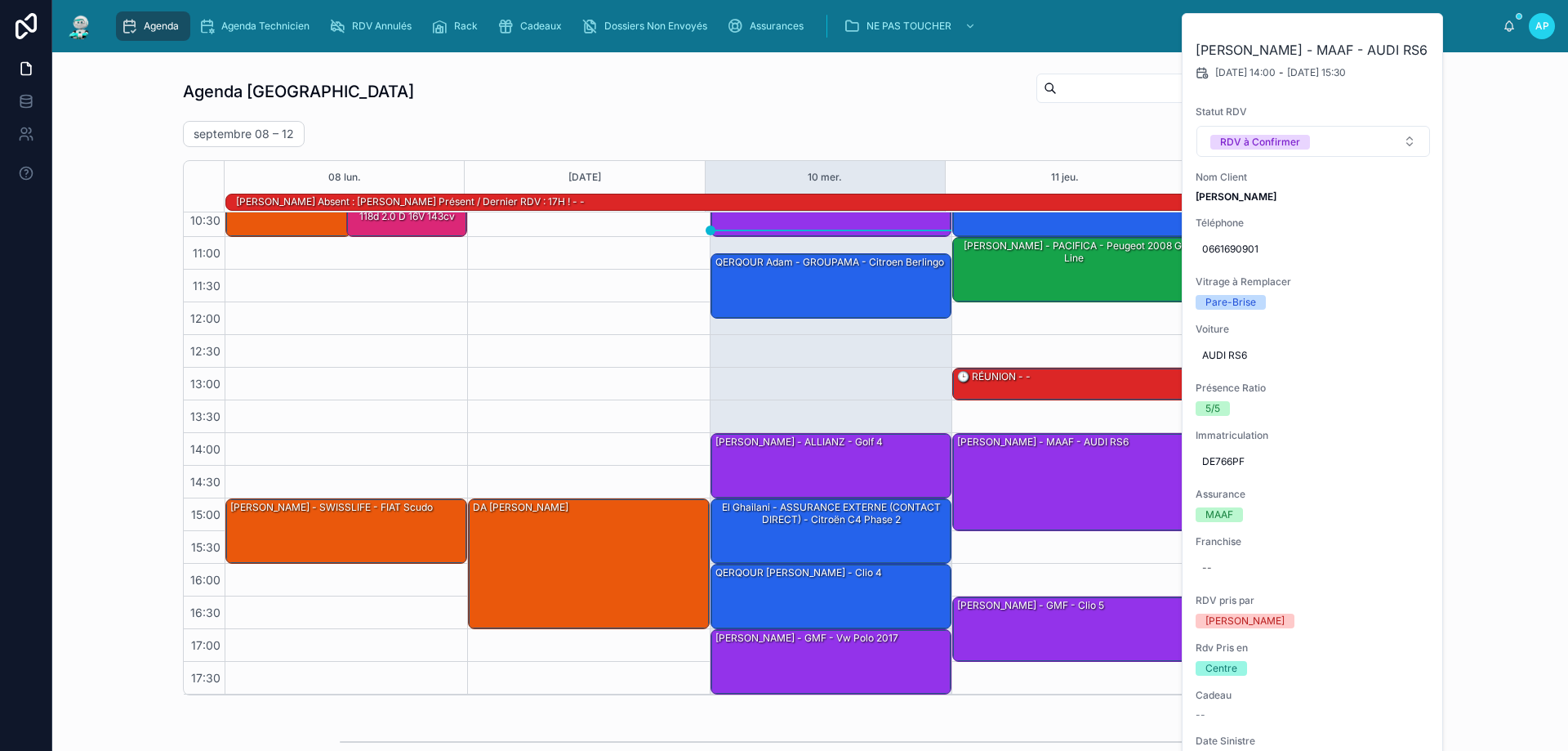
click at [927, 120] on div "Agenda Perpignan Filter RDV pris par Ajouter septembre 08 – 12 Today Work week …" at bounding box center [810, 383] width 1255 height 623
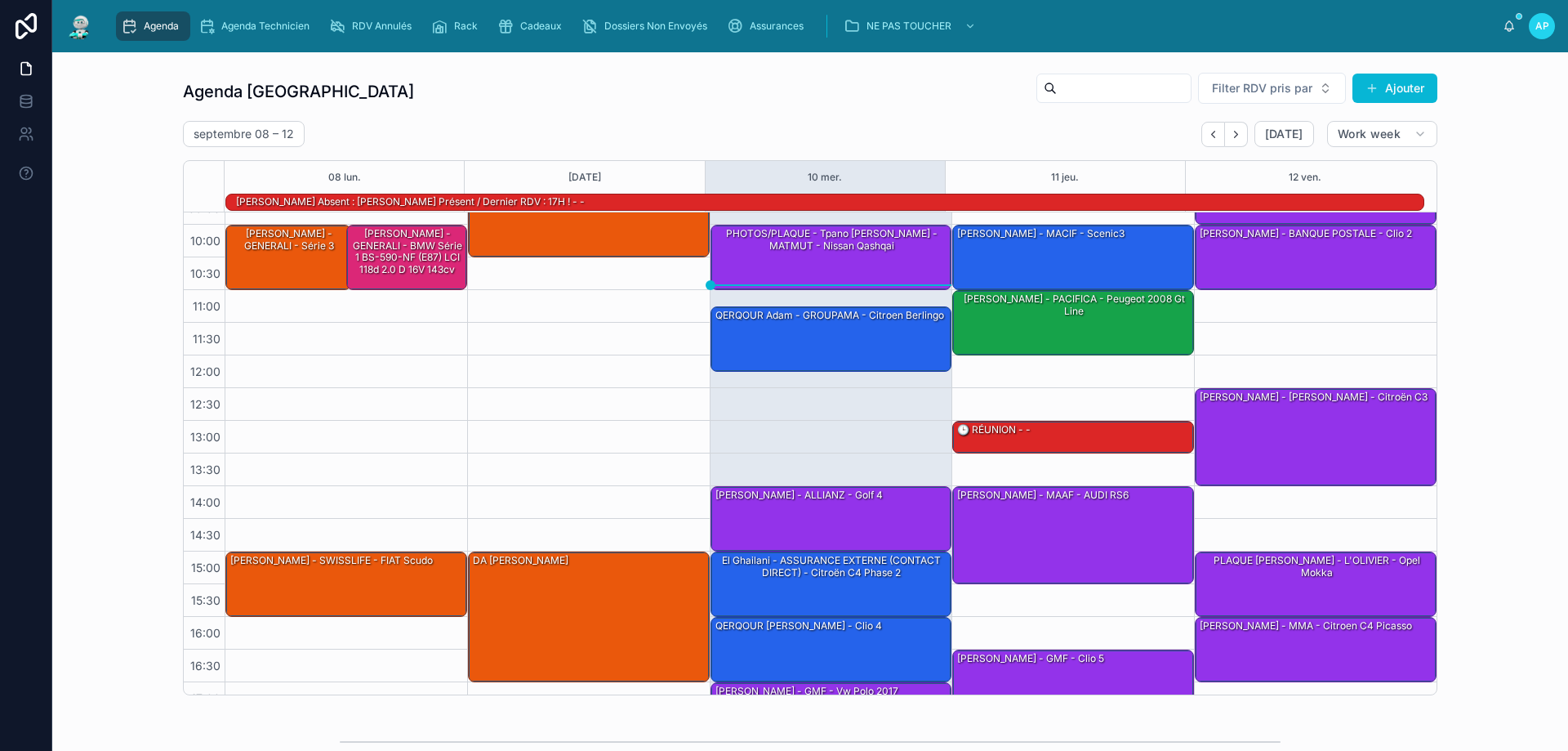
scroll to position [24, 0]
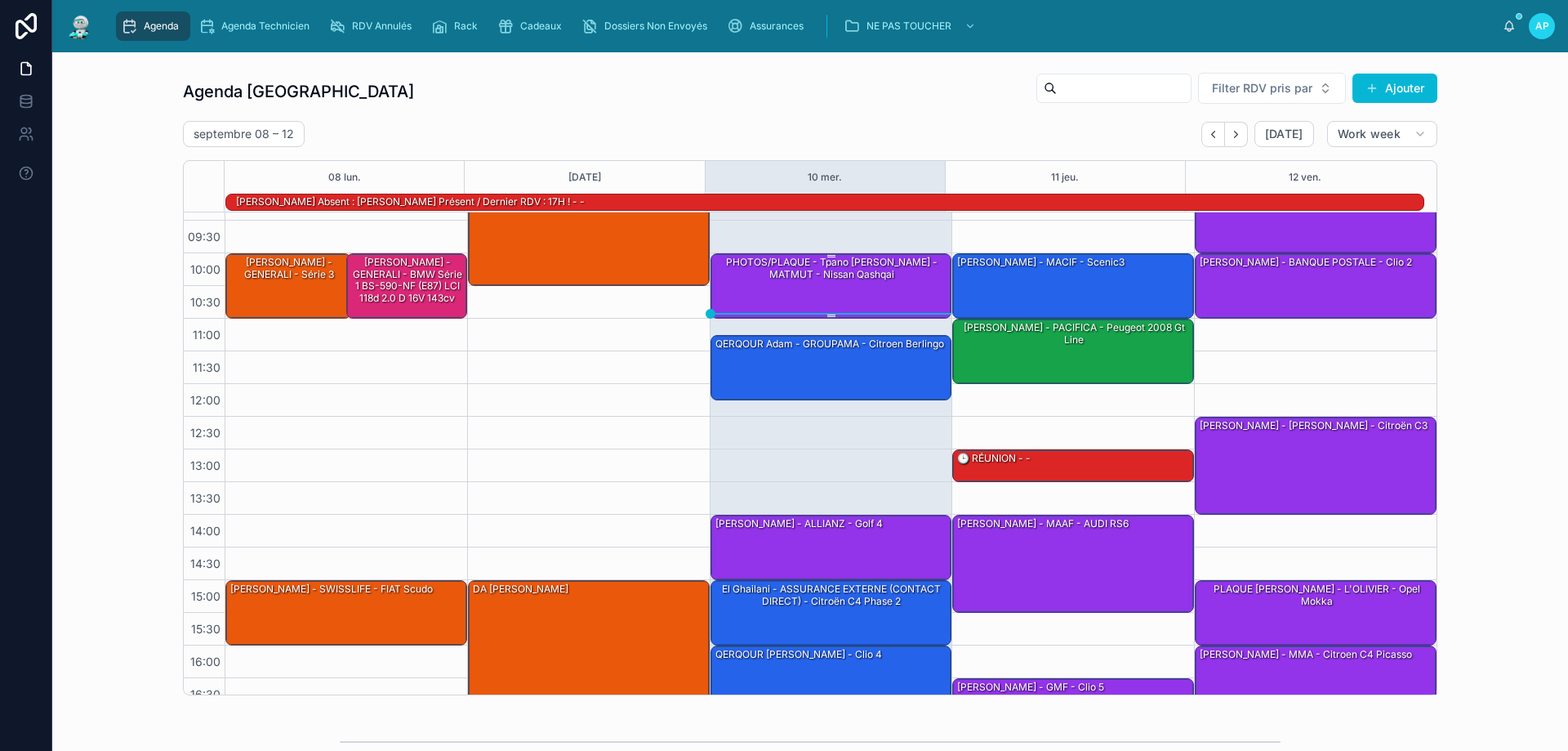
click at [854, 279] on div "PHOTOS/PLAQUE - Tpano Lagarde Axel - MATMUT - Nissan Qashqai" at bounding box center [832, 268] width 237 height 27
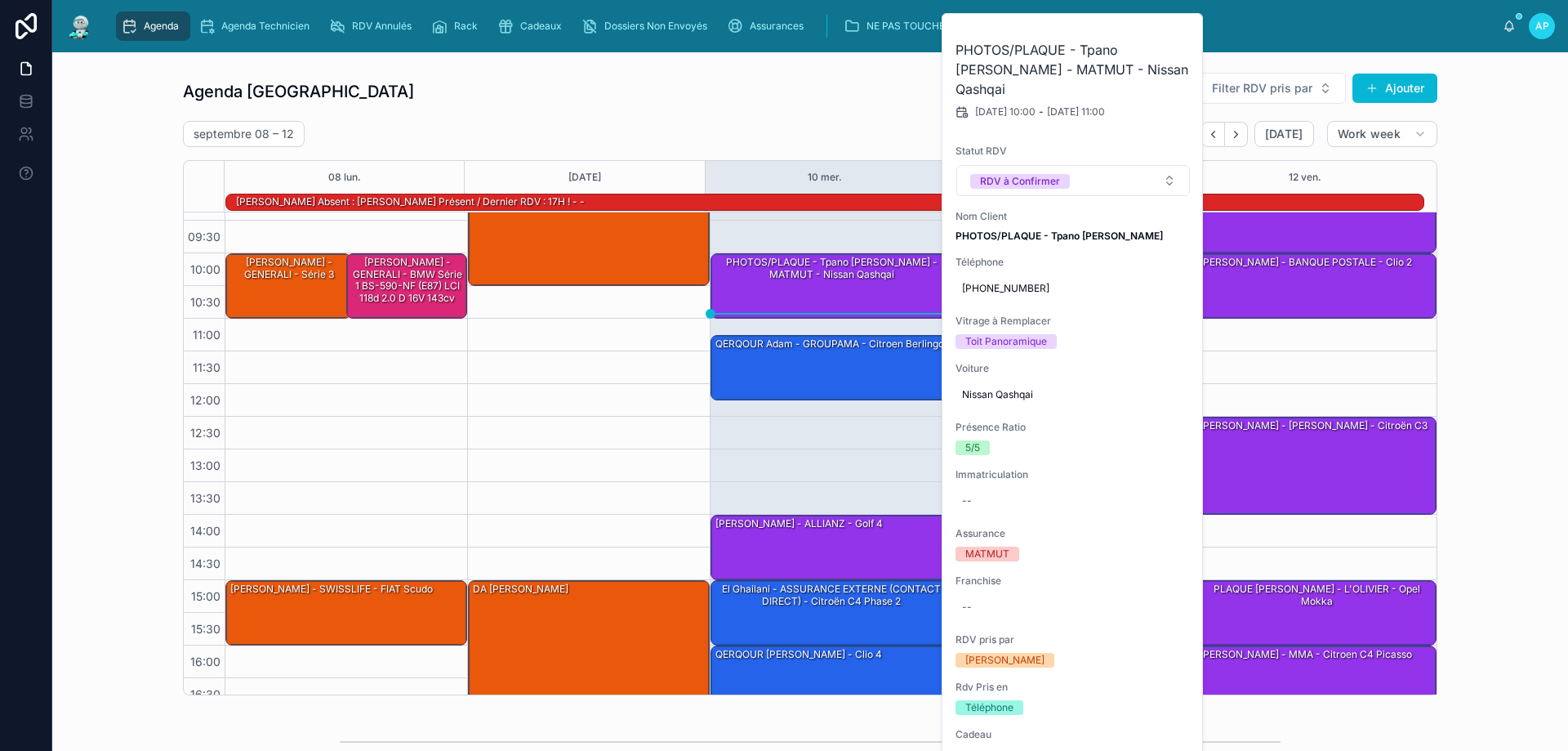
click at [893, 106] on div "Agenda Perpignan Filter RDV pris par Ajouter" at bounding box center [810, 91] width 1255 height 39
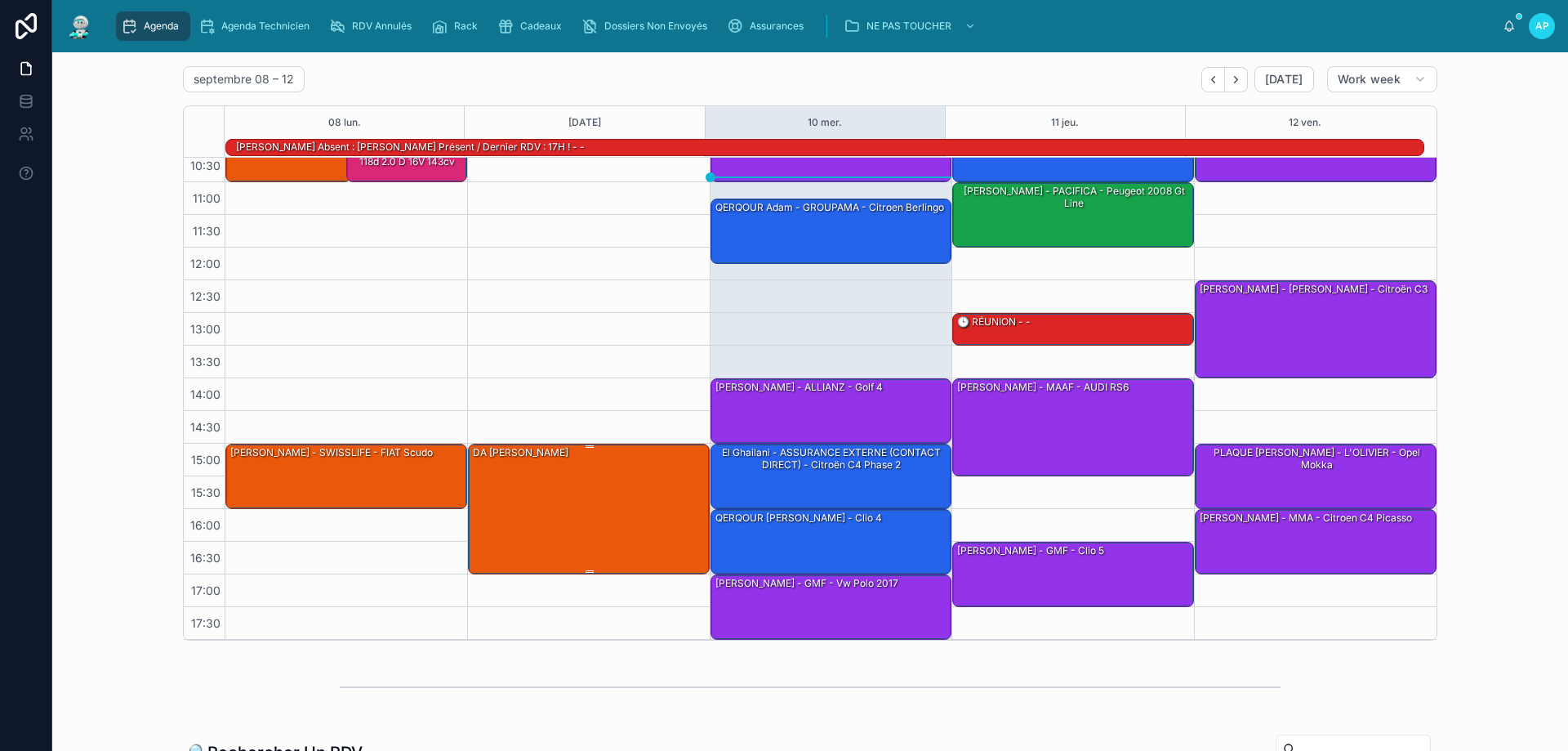
scroll to position [81, 0]
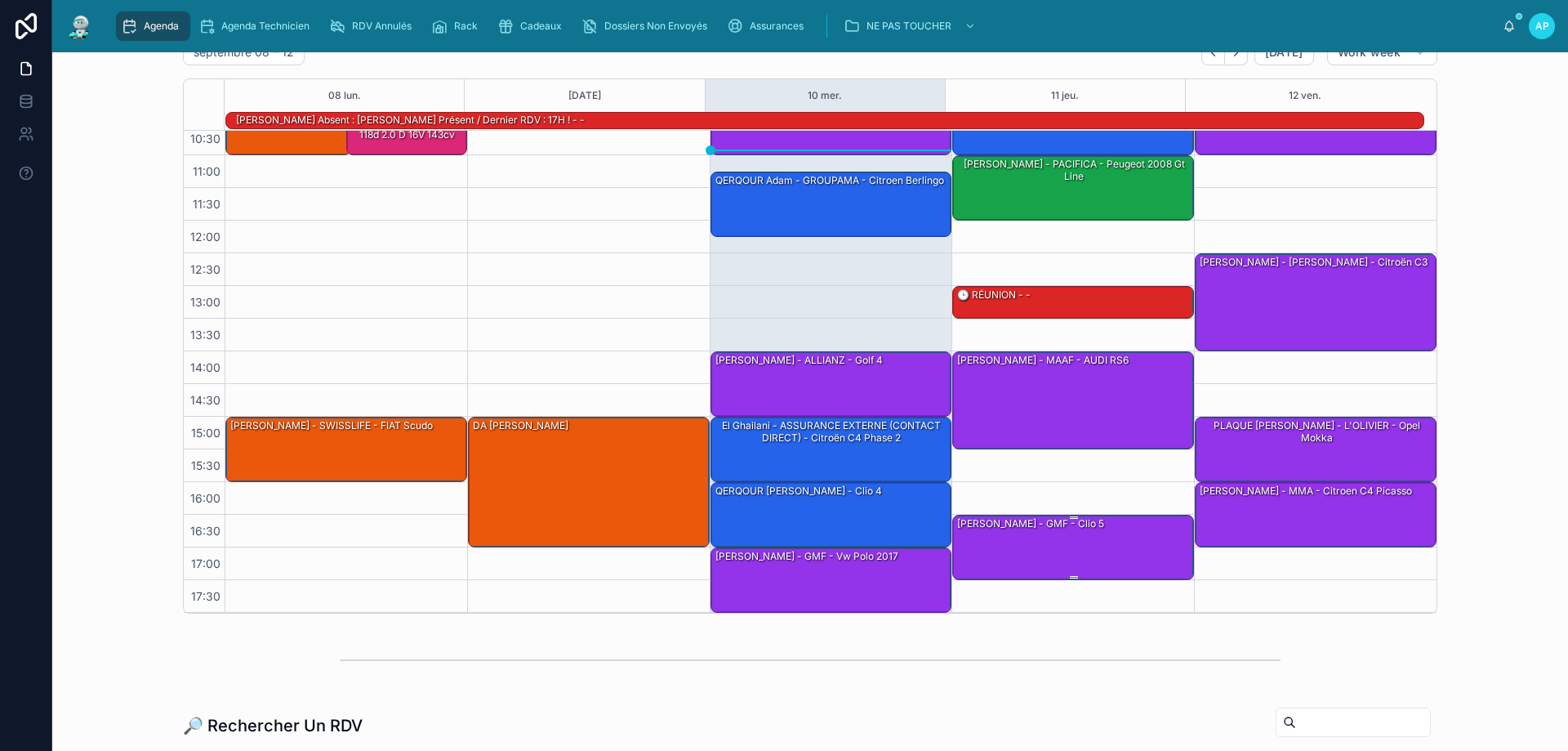
click at [1007, 540] on div "Antony GABARRI - GMF - Clio 5" at bounding box center [1074, 545] width 237 height 62
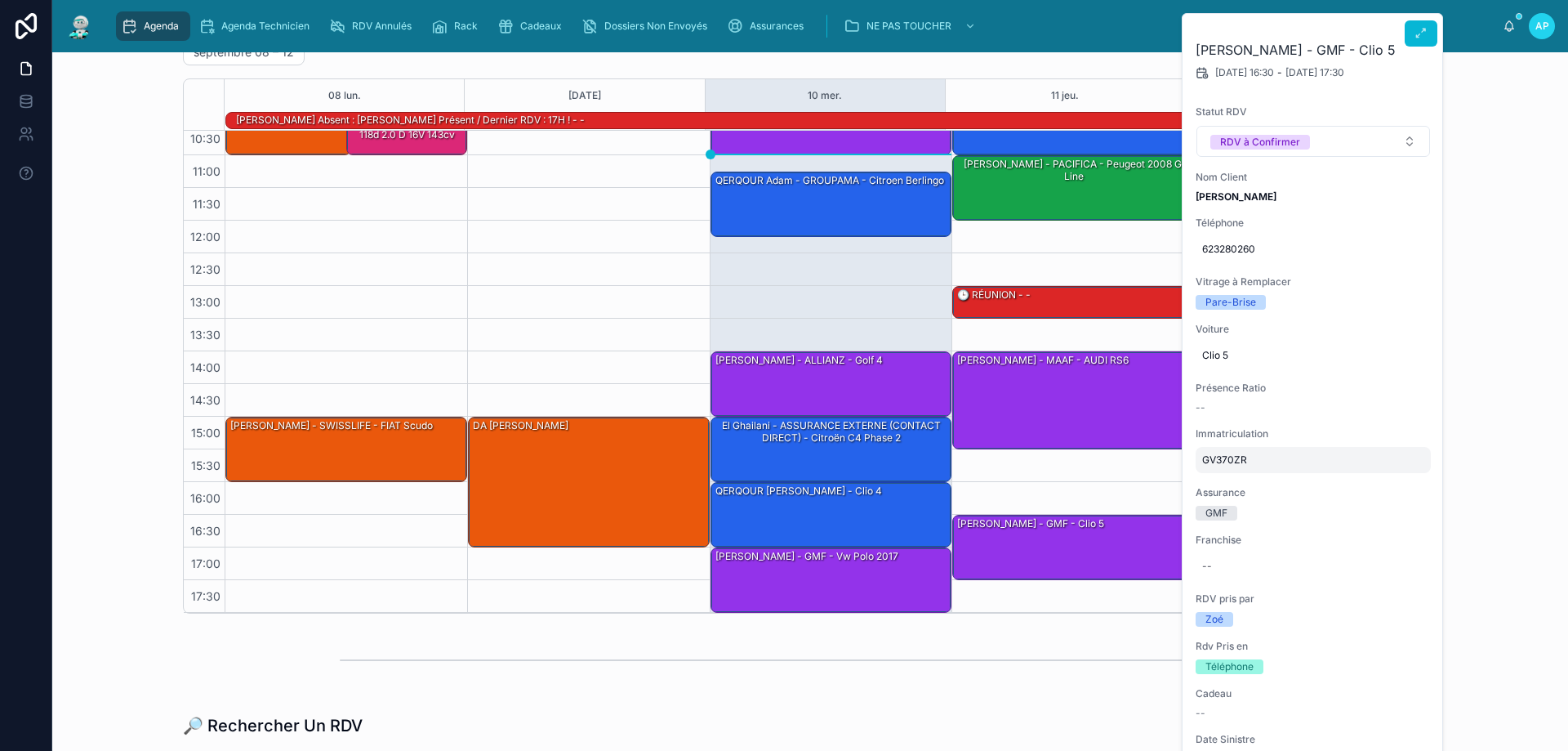
click at [1235, 457] on span "GV370ZR" at bounding box center [1313, 459] width 222 height 13
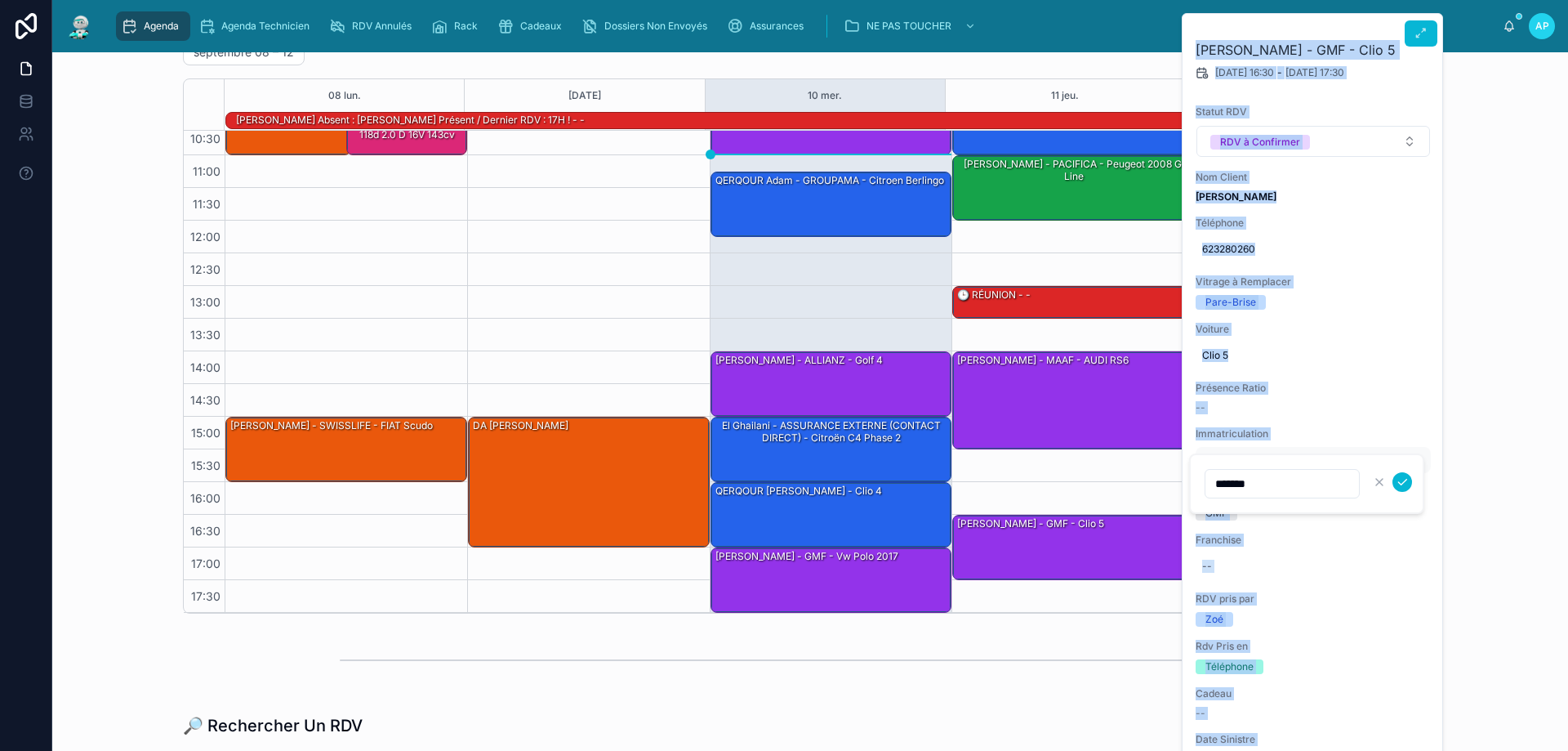
click at [1235, 457] on div "*******" at bounding box center [1307, 484] width 235 height 61
click at [1035, 536] on div "Antony GABARRI - GMF - Clio 5" at bounding box center [1074, 545] width 237 height 62
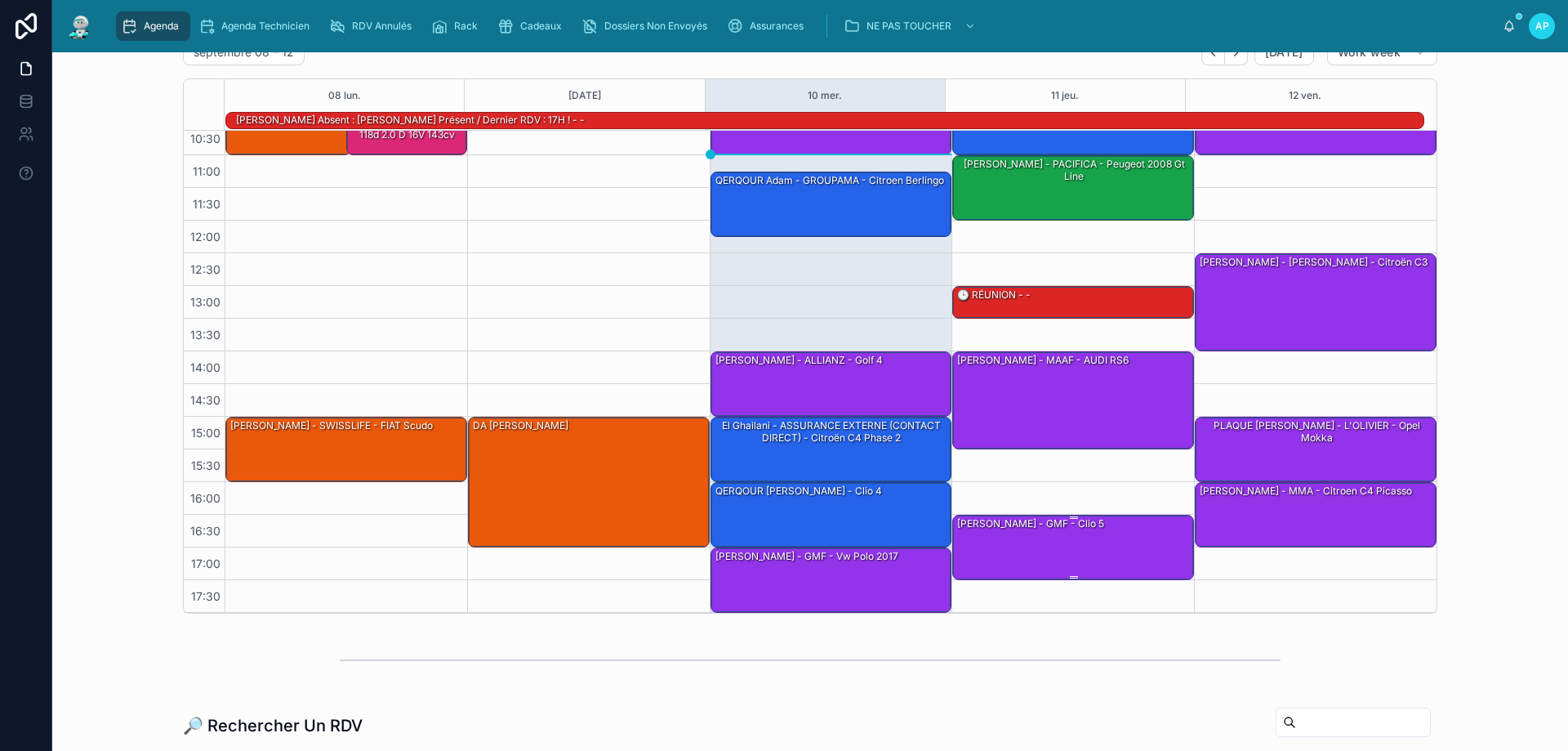
click at [1082, 521] on div "Antony GABARRI - GMF - Clio 5" at bounding box center [1030, 523] width 150 height 15
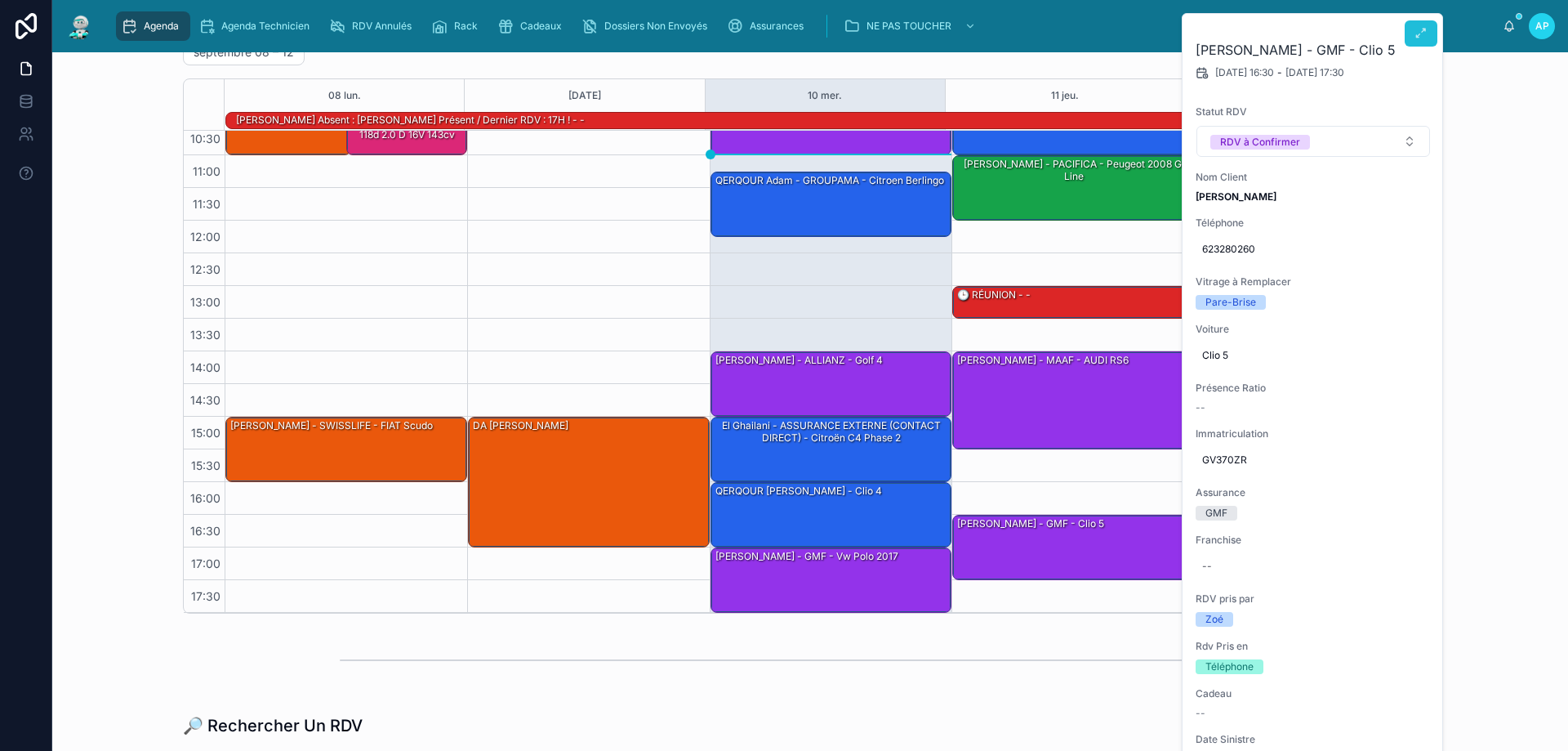
click at [1421, 27] on icon at bounding box center [1421, 33] width 13 height 13
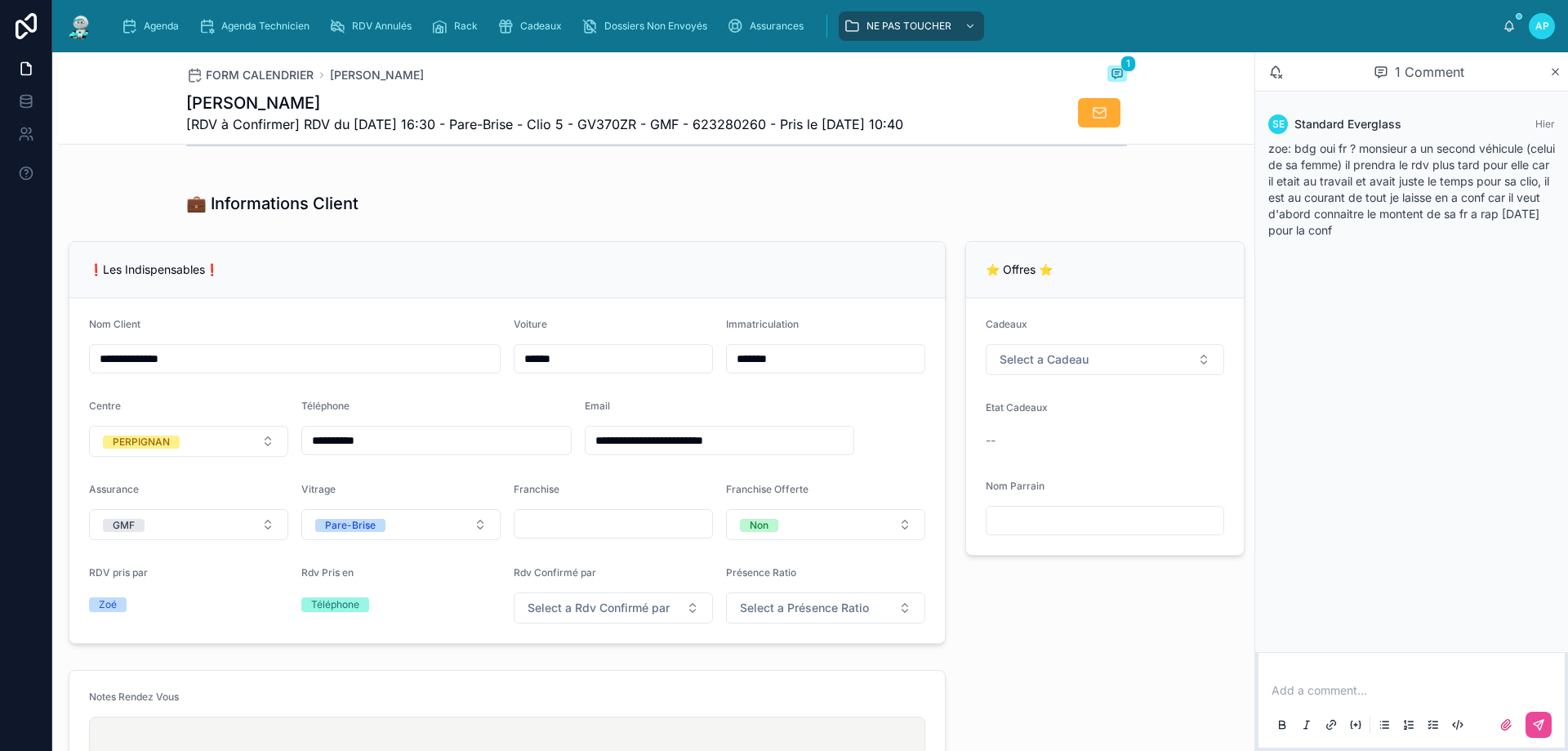
scroll to position [408, 0]
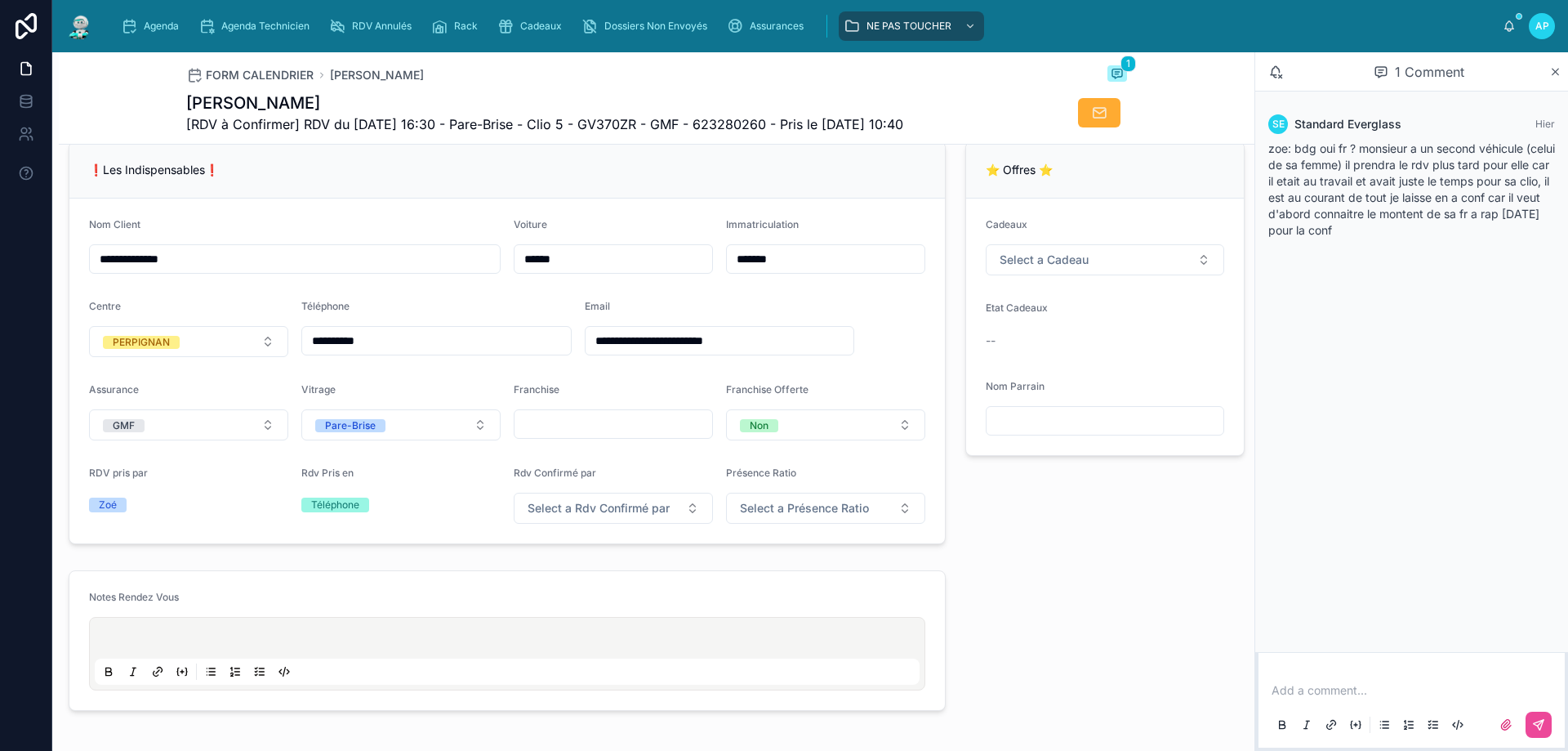
click at [713, 352] on input "**********" at bounding box center [720, 340] width 268 height 23
click at [709, 153] on div "**********" at bounding box center [507, 343] width 897 height 416
click at [166, 18] on div "Agenda" at bounding box center [153, 25] width 65 height 26
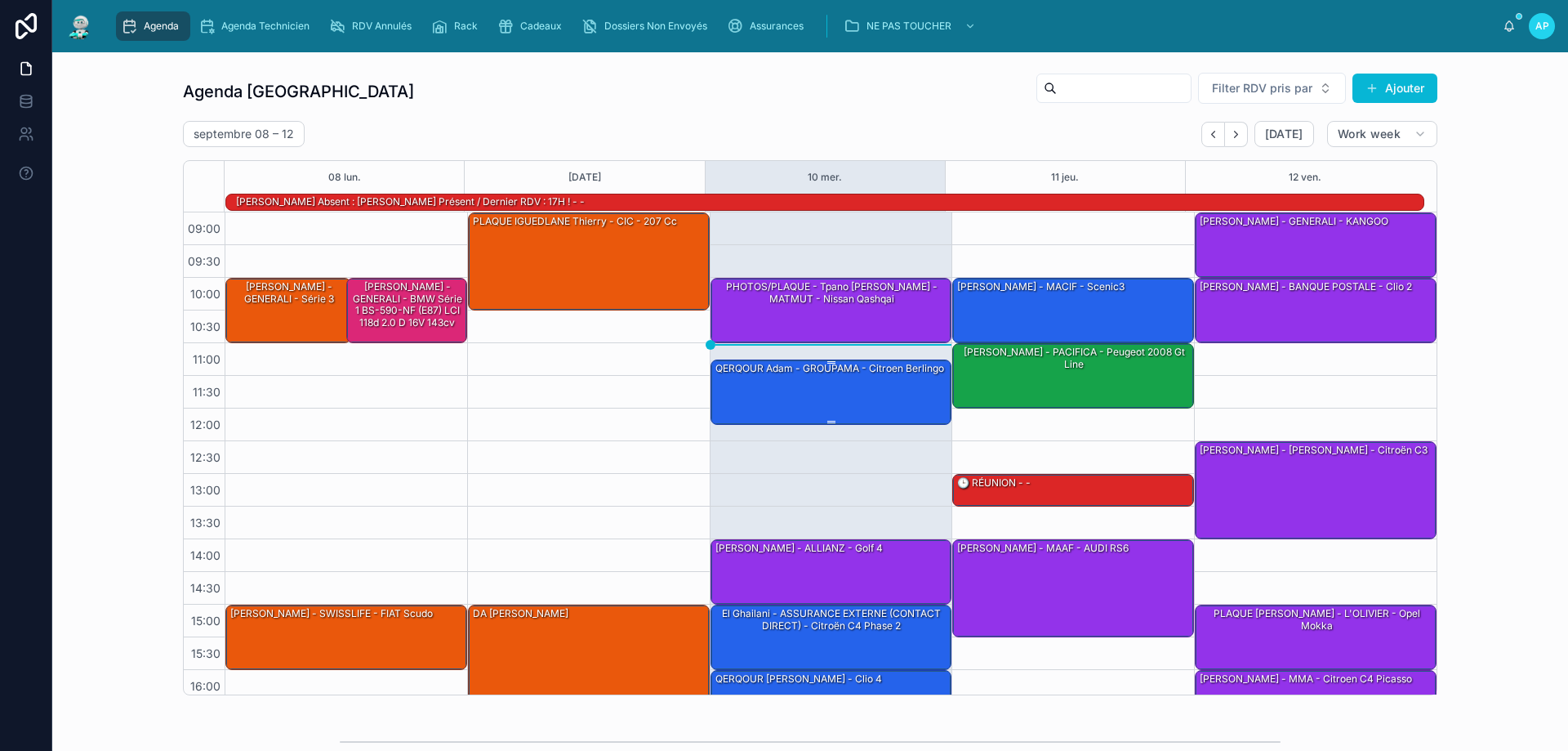
click at [815, 403] on div "QERQOUR Adam - GROUPAMA - citroen berlingo" at bounding box center [832, 391] width 237 height 62
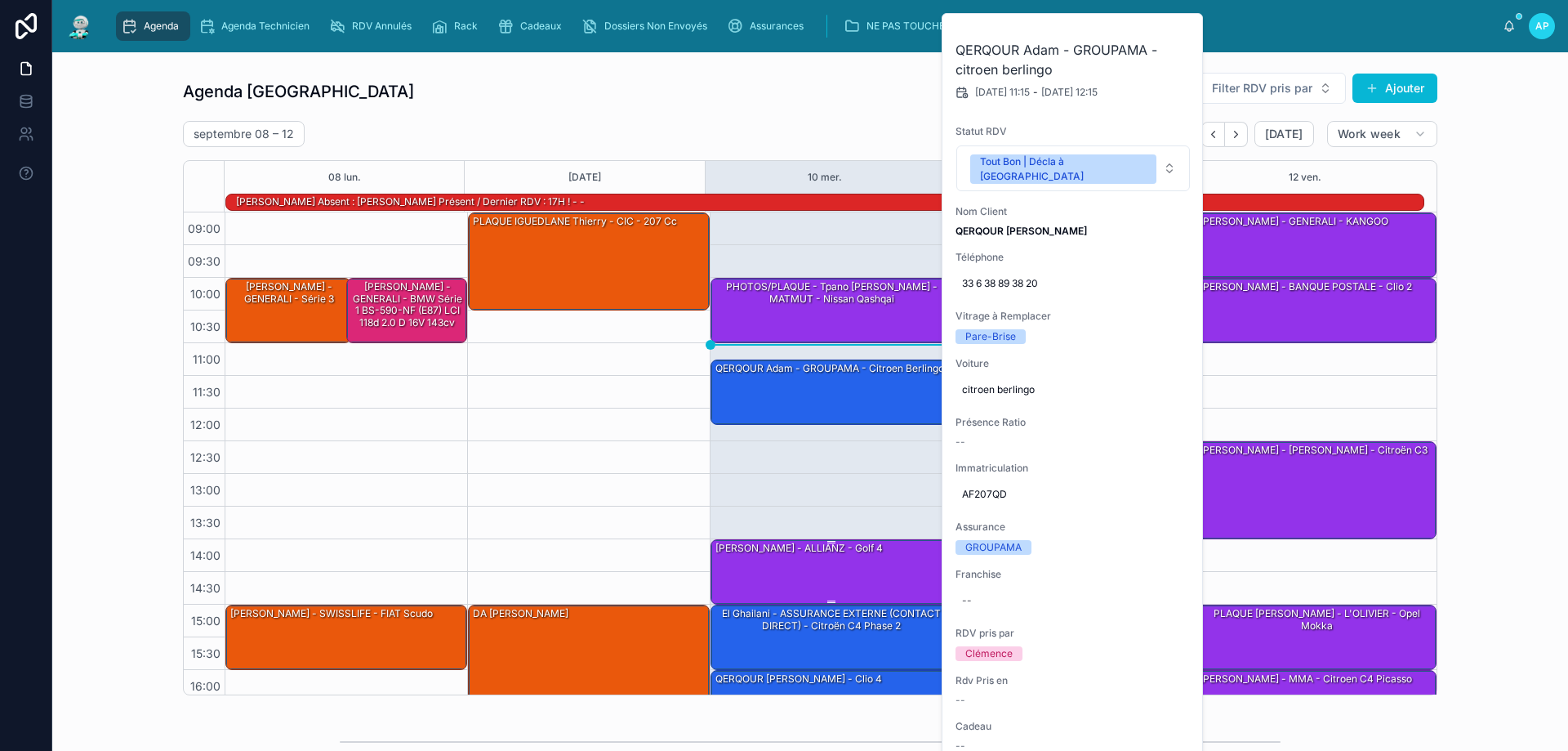
click at [811, 576] on div "SPINNEWYN Rémi - ALLIANZ - golf 4" at bounding box center [832, 570] width 237 height 62
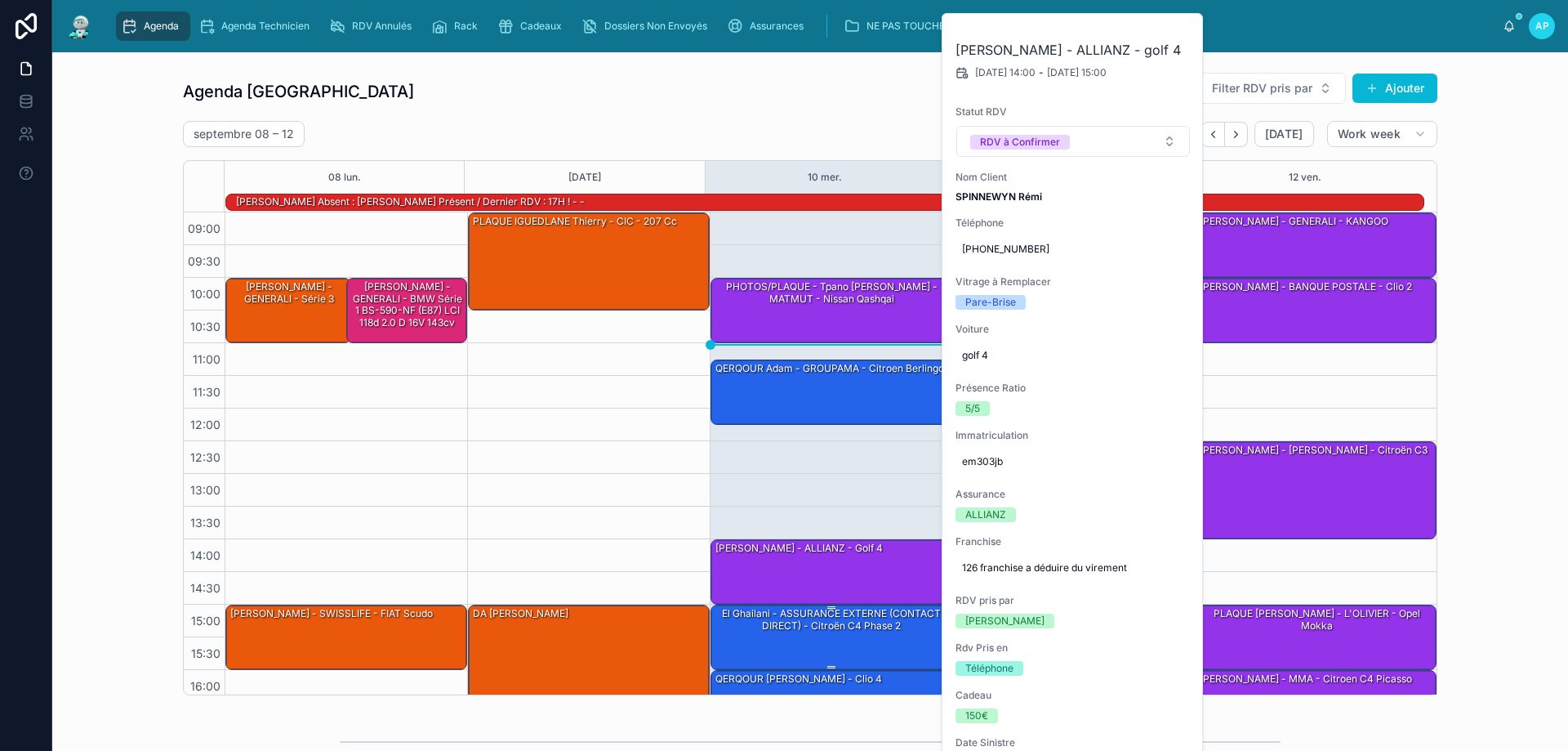
click at [796, 628] on div "El Ghailani - ASSURANCE EXTERNE (CONTACT DIRECT) - Citroën C4 Phase 2" at bounding box center [832, 620] width 237 height 27
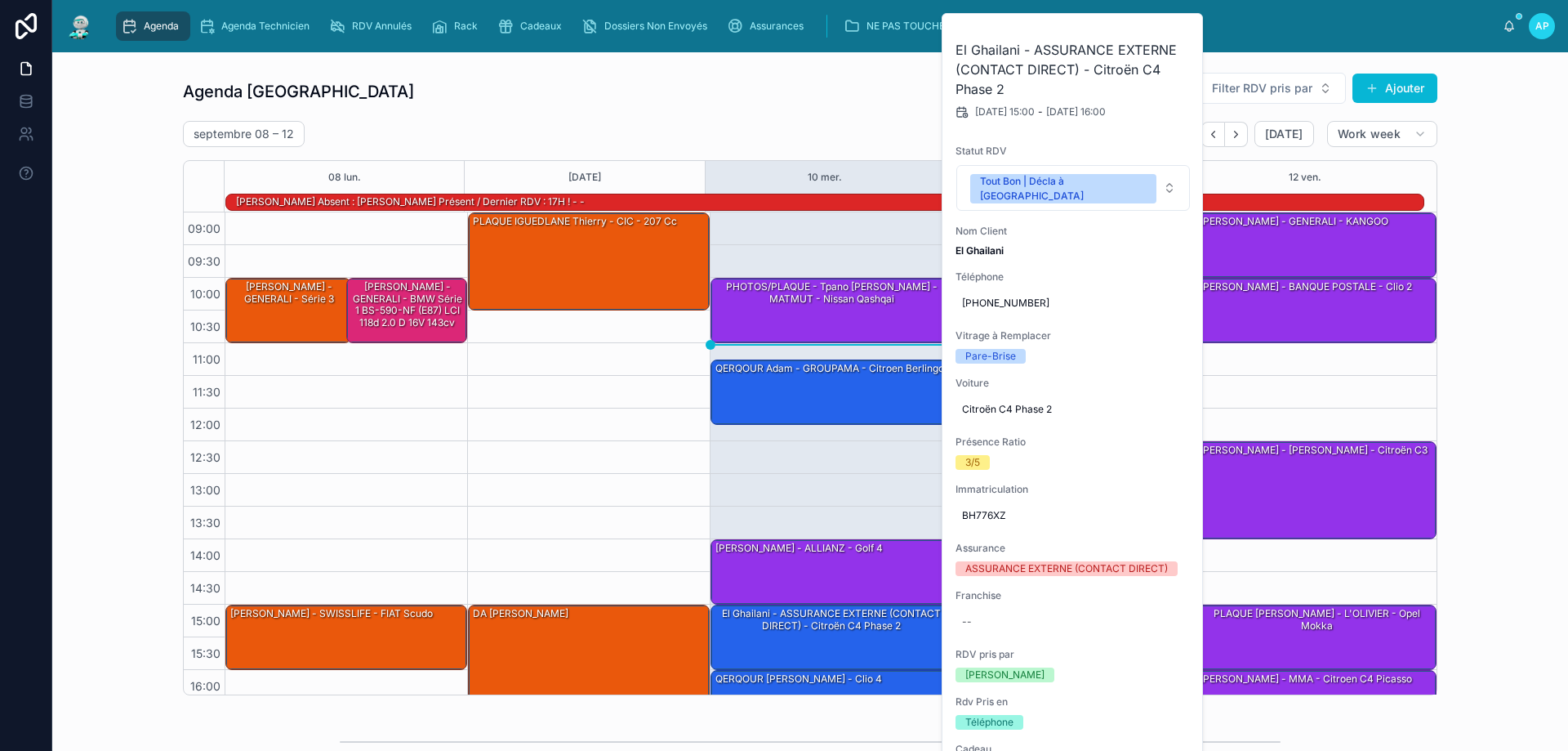
click at [839, 534] on div "10:00 – 11:00 PHOTOS/PLAQUE - Tpano Lagarde Axel - MATMUT - Nissan Qashqai 11:1…" at bounding box center [832, 506] width 243 height 588
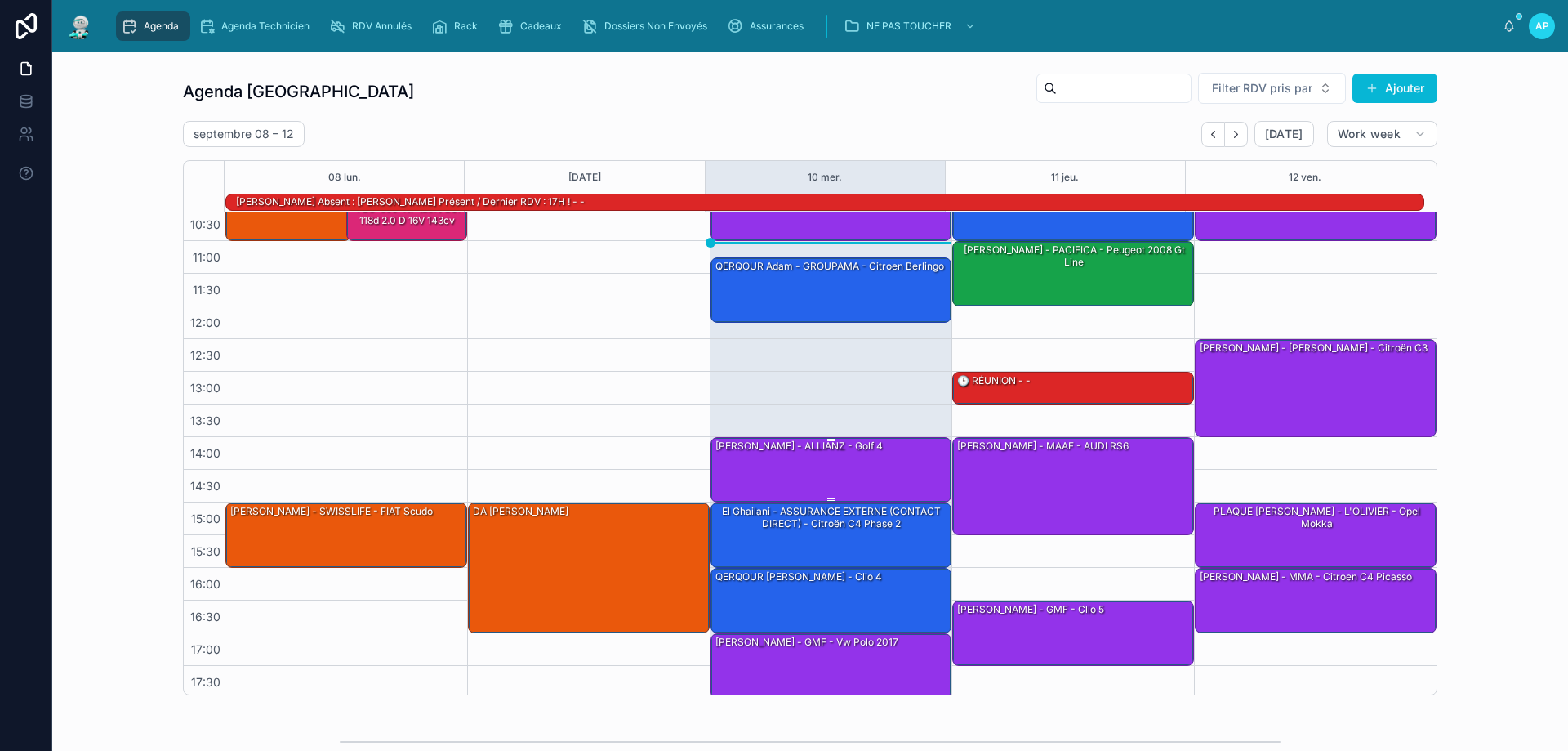
scroll to position [106, 0]
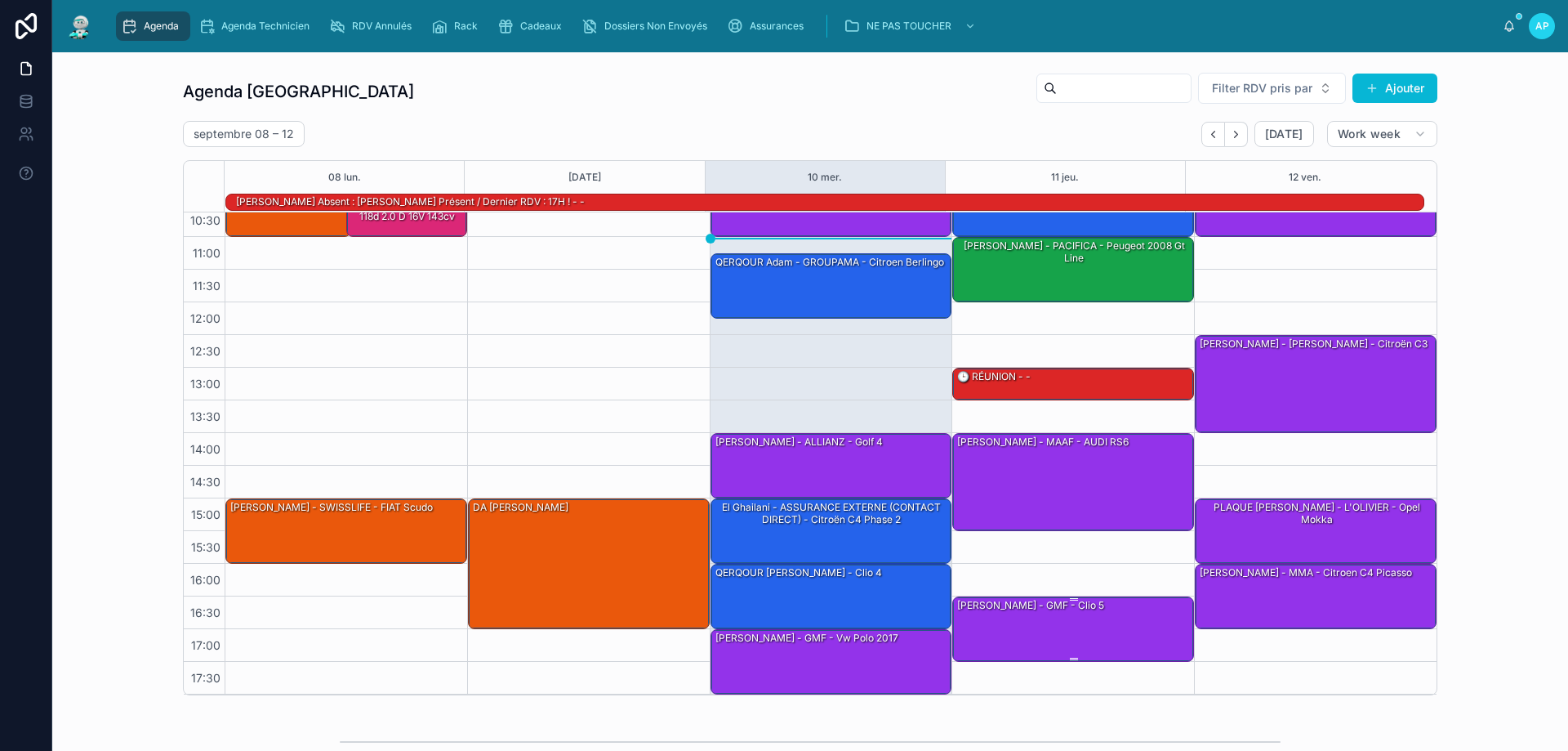
click at [1077, 616] on div "Antony GABARRI - GMF - Clio 5" at bounding box center [1074, 628] width 237 height 62
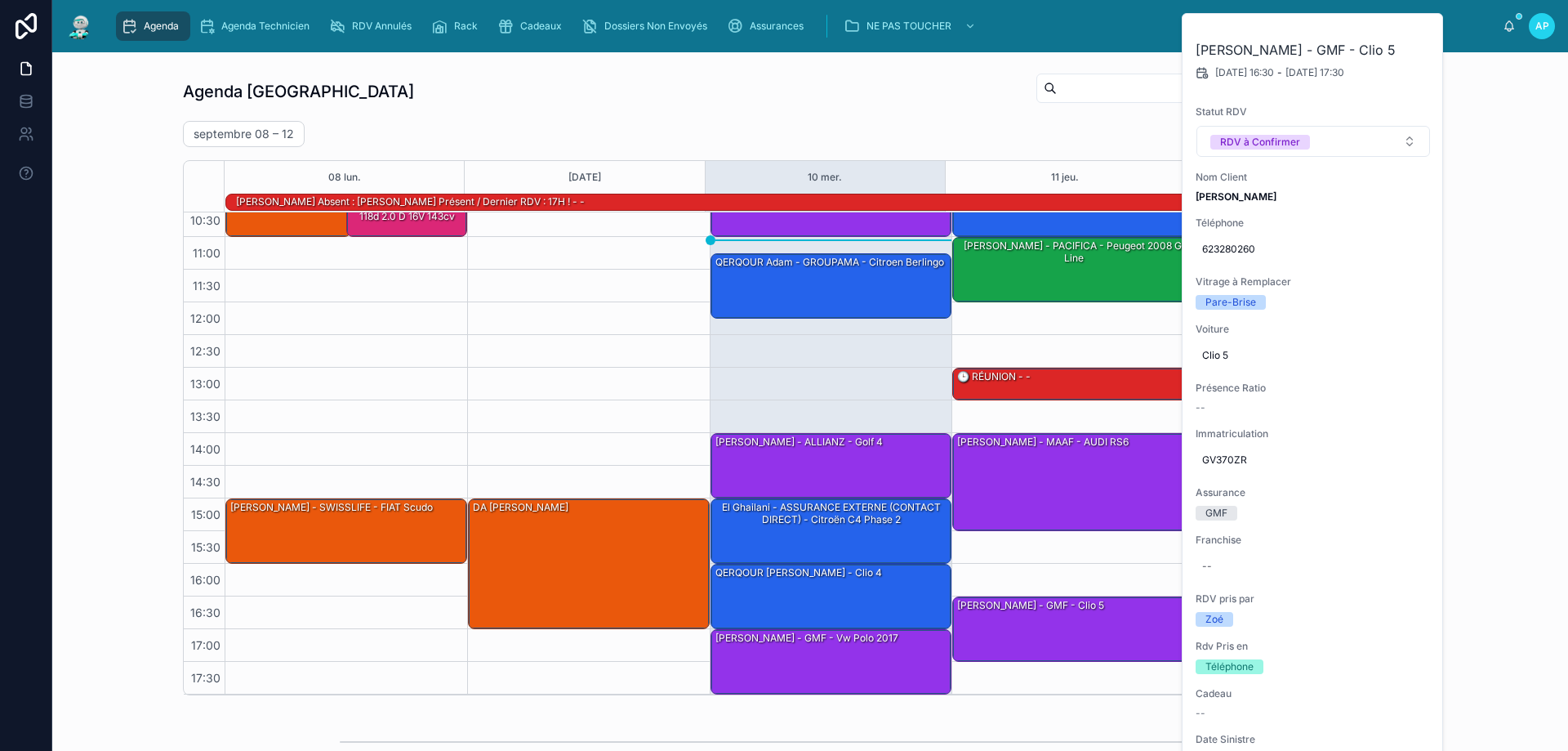
click at [1088, 129] on div "septembre 08 – 12 Today Work week" at bounding box center [810, 133] width 1255 height 26
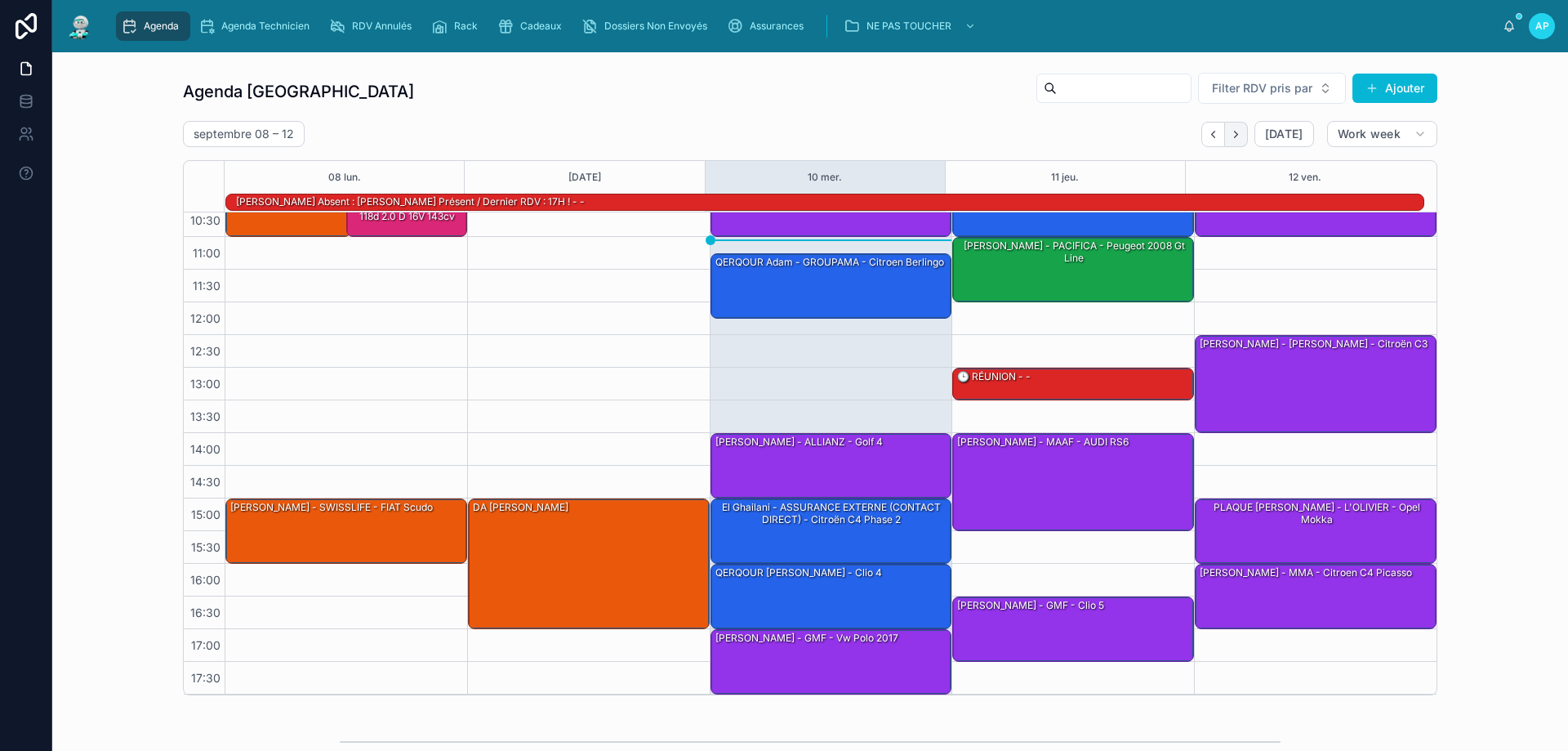
click at [1242, 130] on button "Next" at bounding box center [1236, 134] width 23 height 25
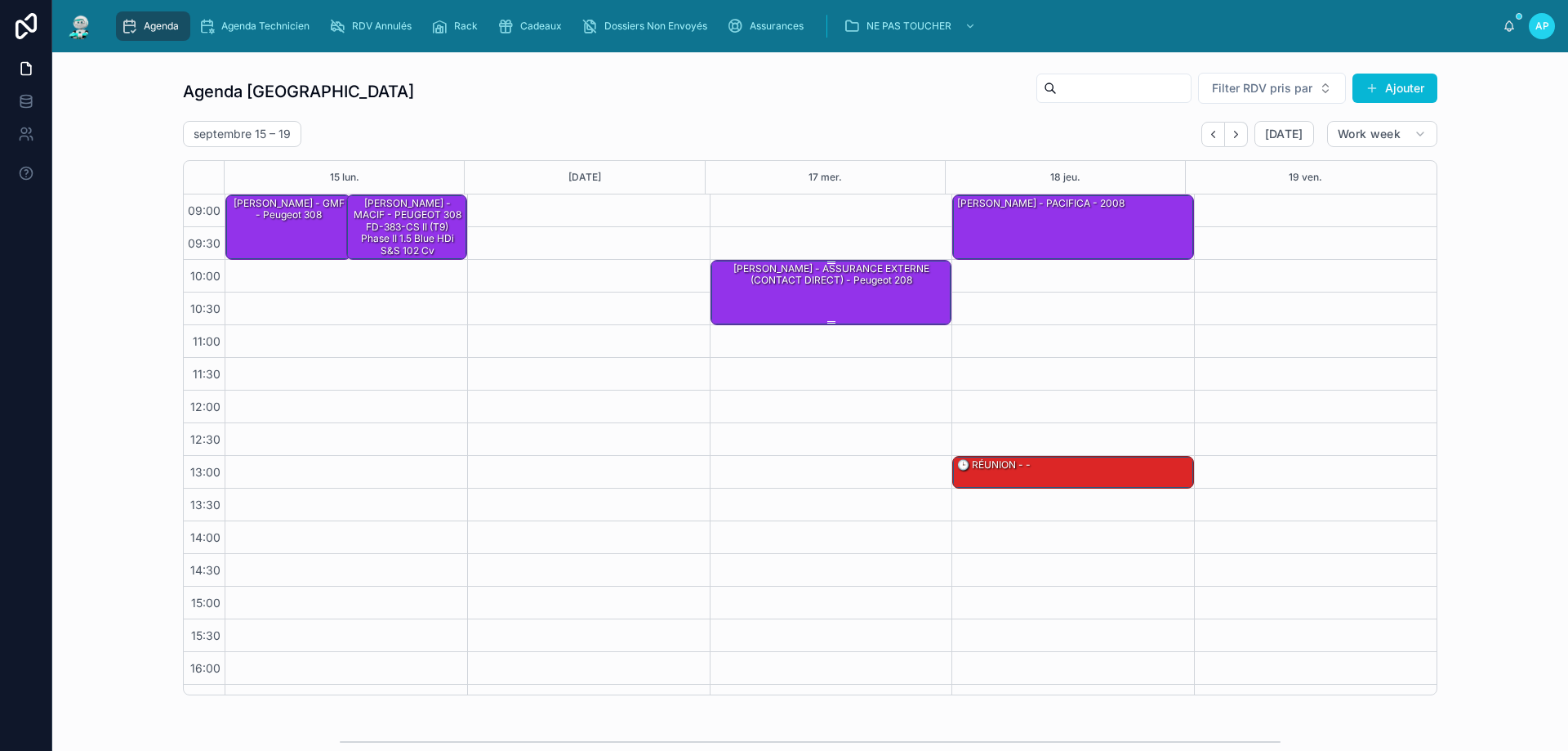
click at [852, 272] on div "FRANTZ YON - ASSURANCE EXTERNE (CONTACT DIRECT) - peugeot 208" at bounding box center [832, 275] width 237 height 27
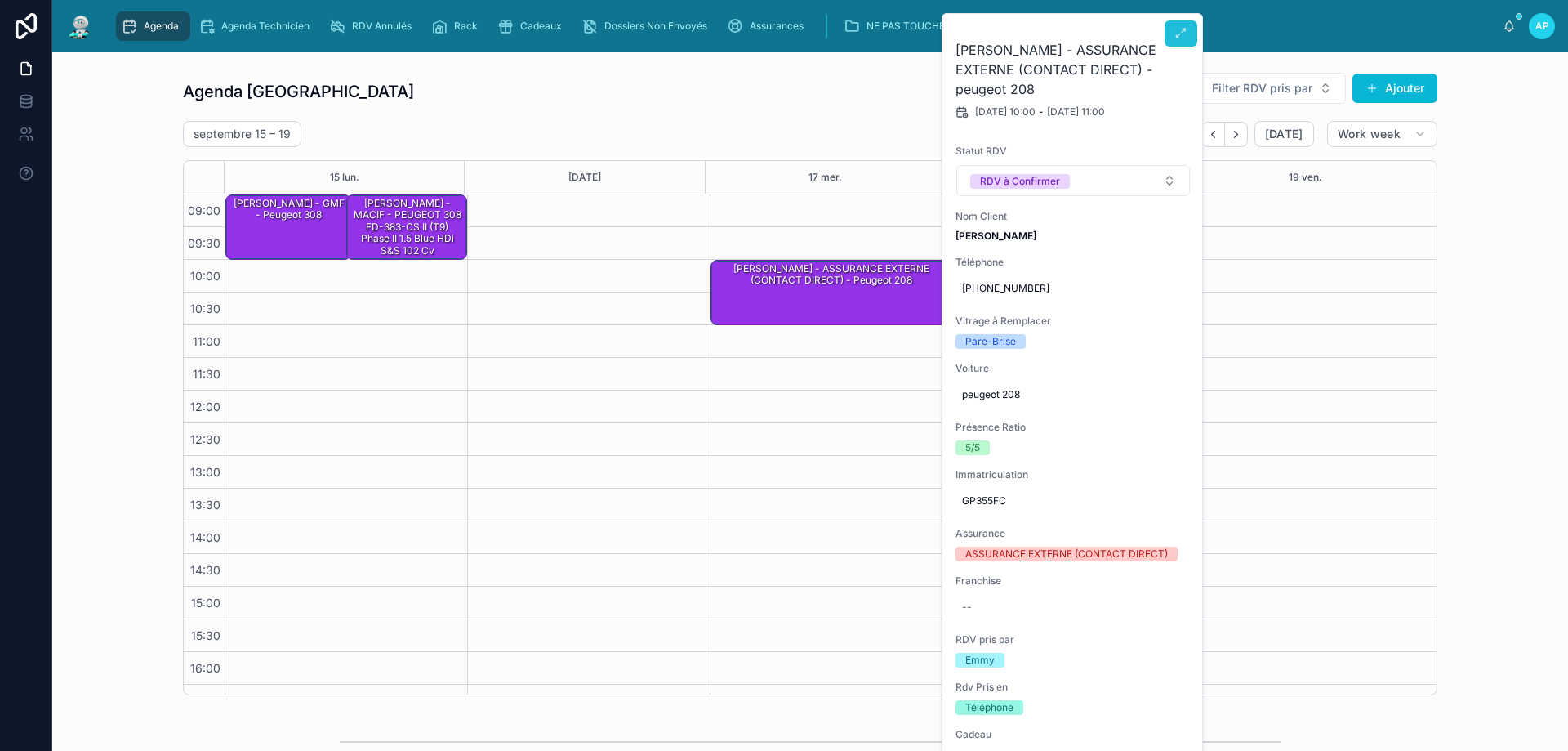
click at [1177, 38] on icon at bounding box center [1180, 33] width 13 height 13
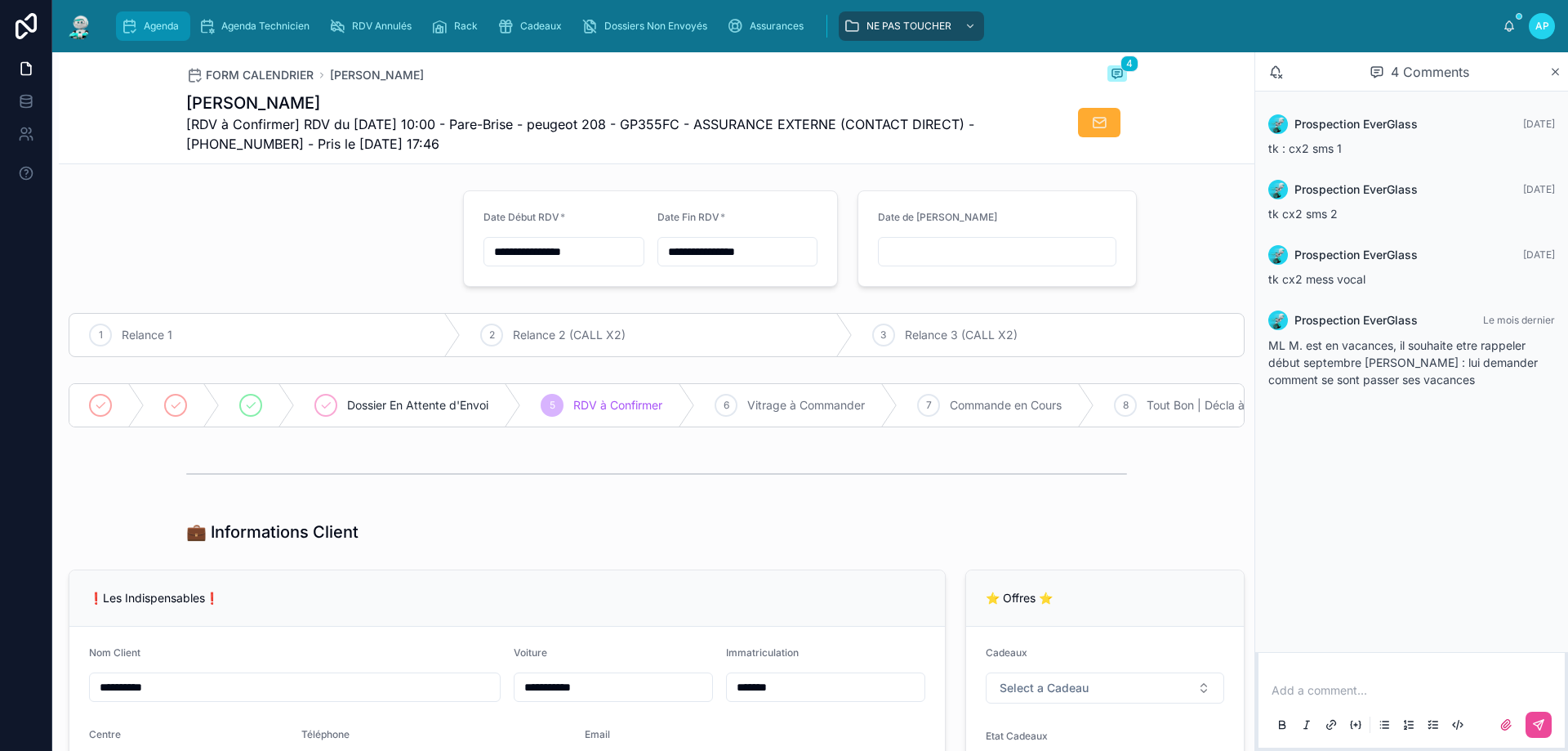
click at [167, 27] on span "Agenda" at bounding box center [162, 25] width 35 height 13
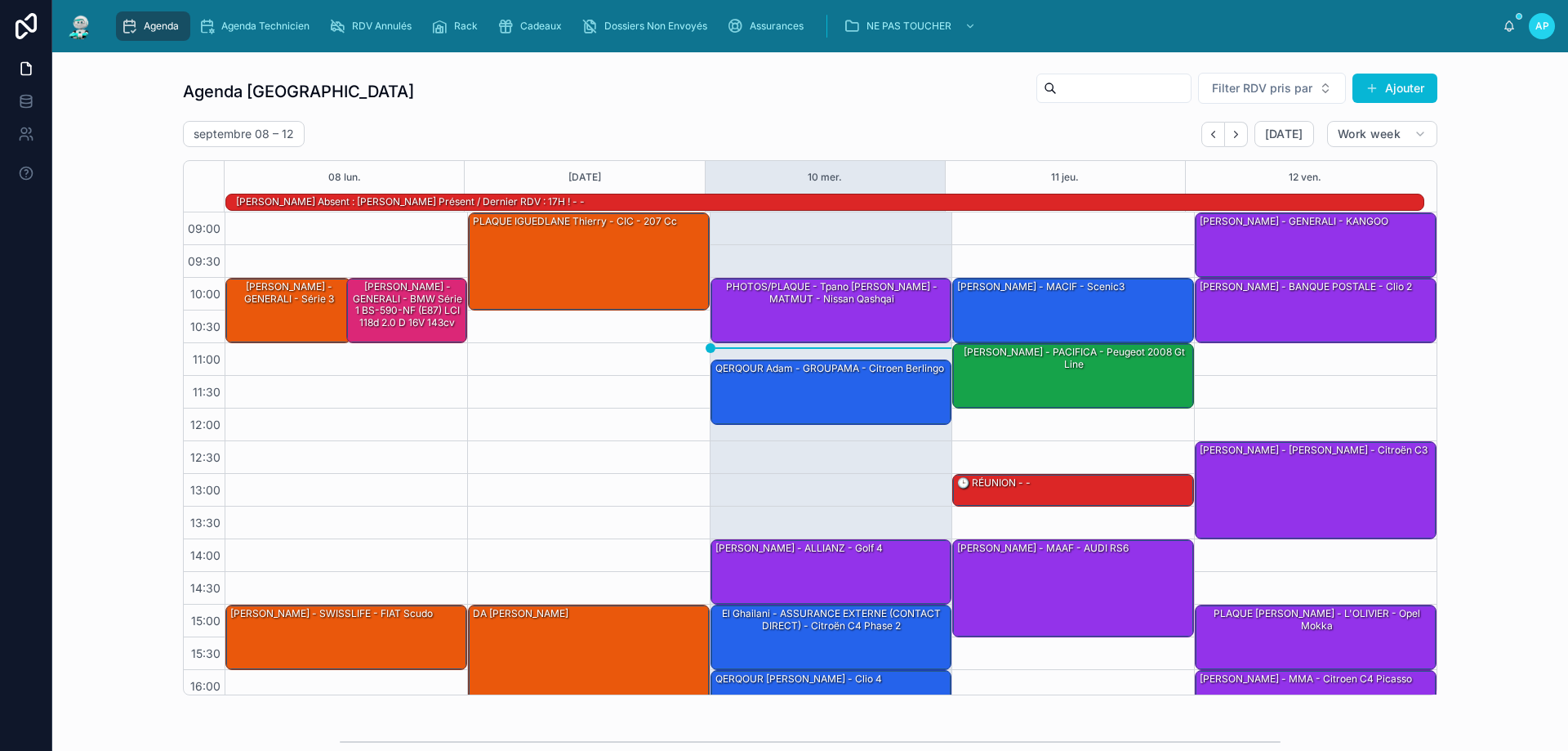
scroll to position [107, 0]
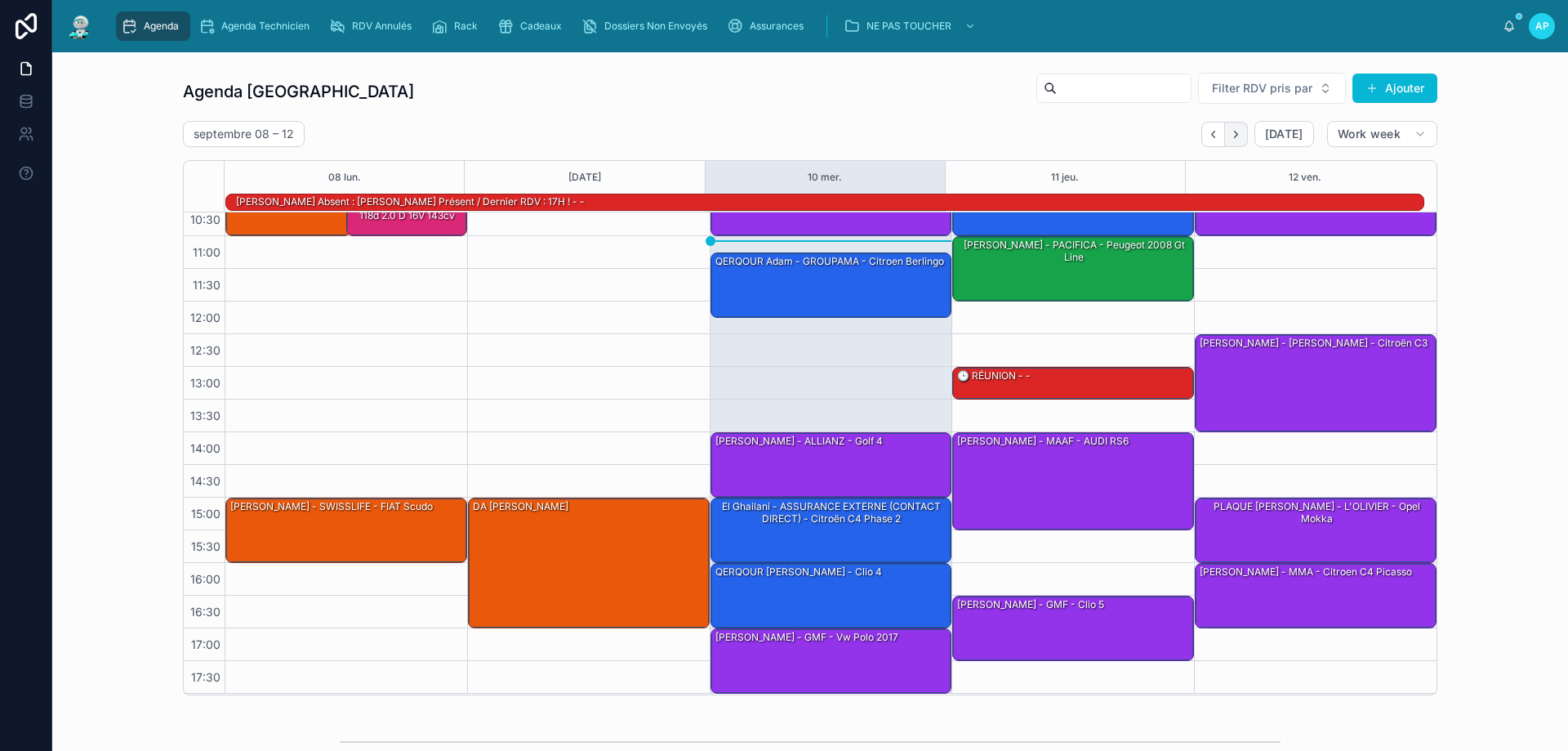
click at [1232, 140] on button "Next" at bounding box center [1236, 134] width 23 height 25
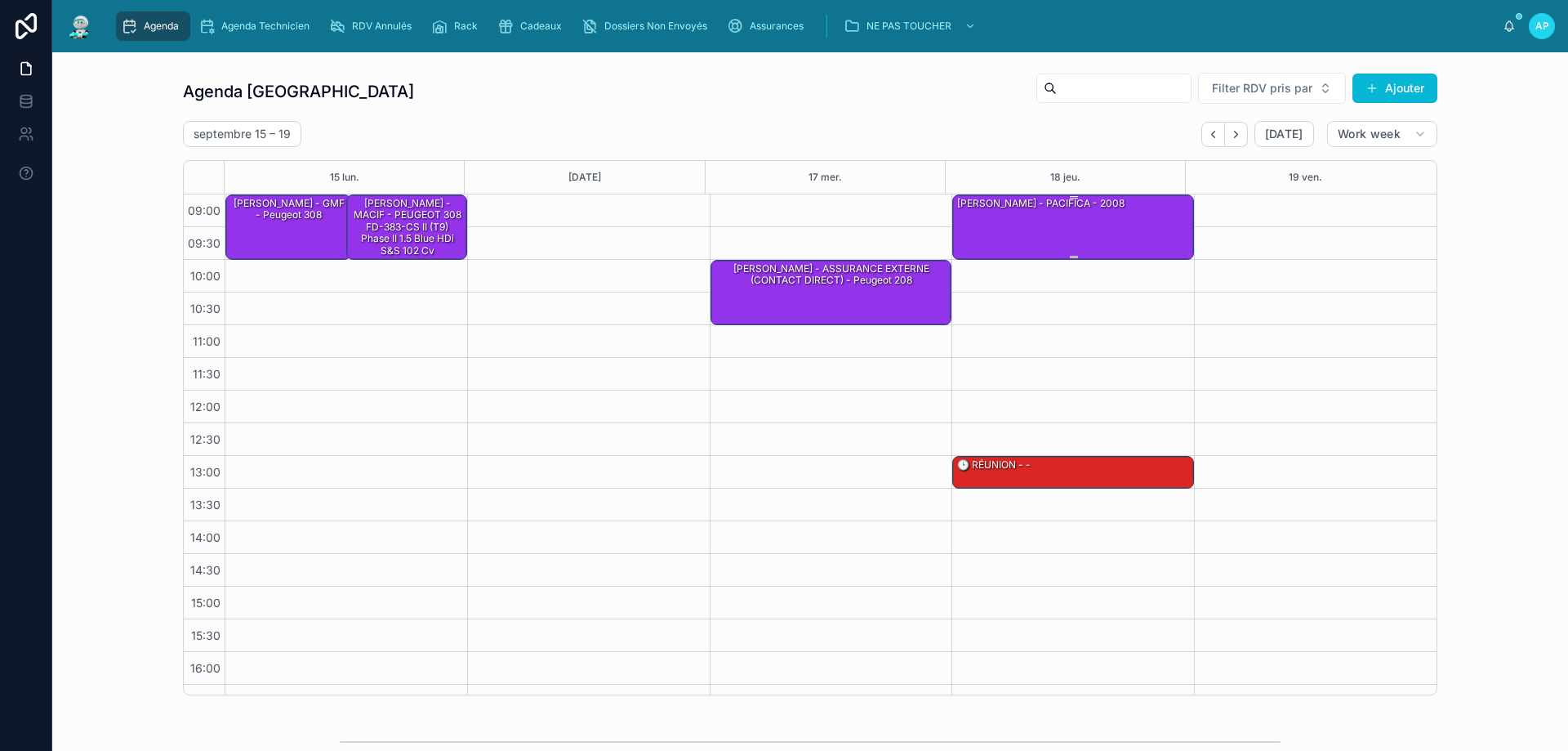
click at [1091, 219] on div "Céline CARRERE - PACIFICA - 2008" at bounding box center [1074, 225] width 237 height 62
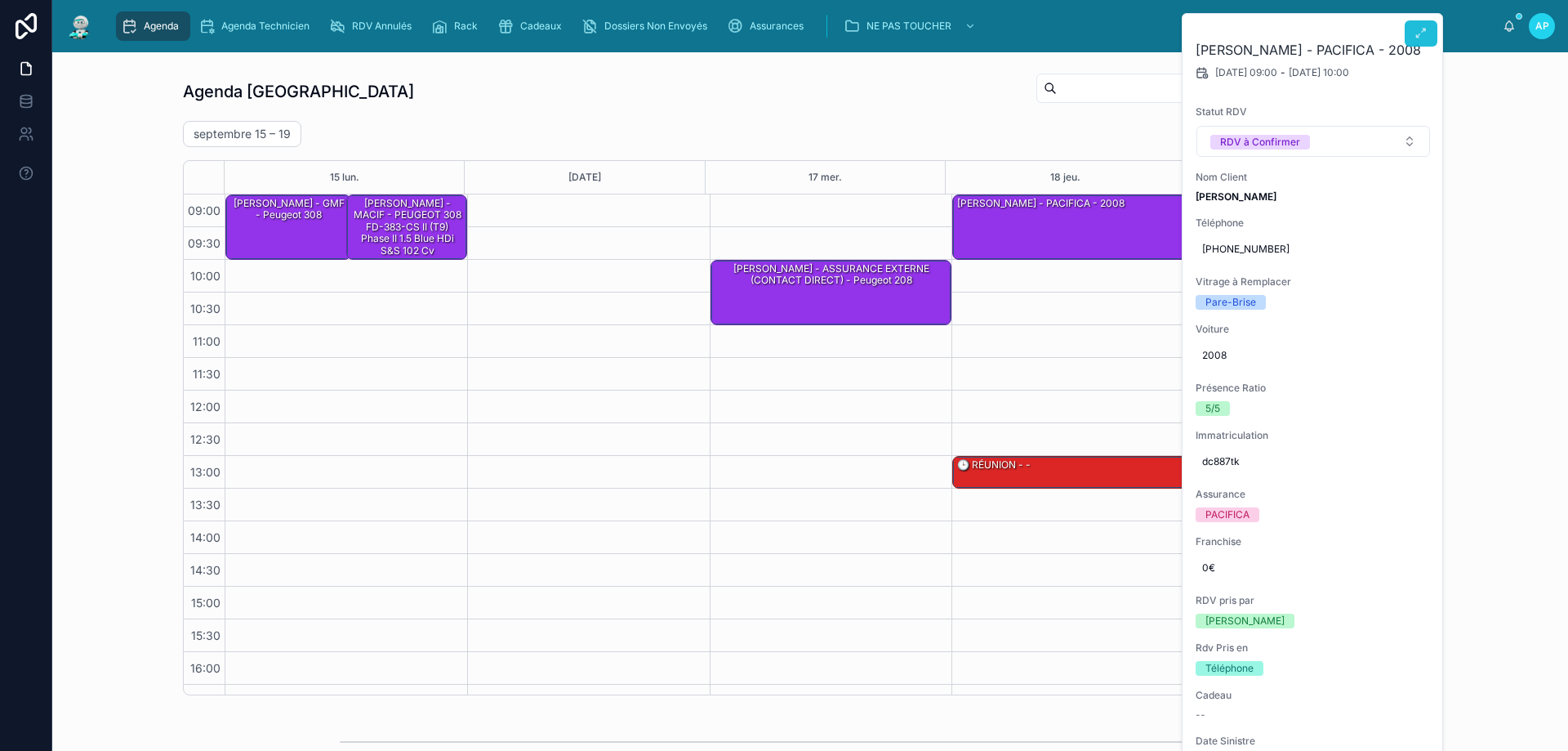
click at [1411, 37] on button at bounding box center [1421, 33] width 32 height 26
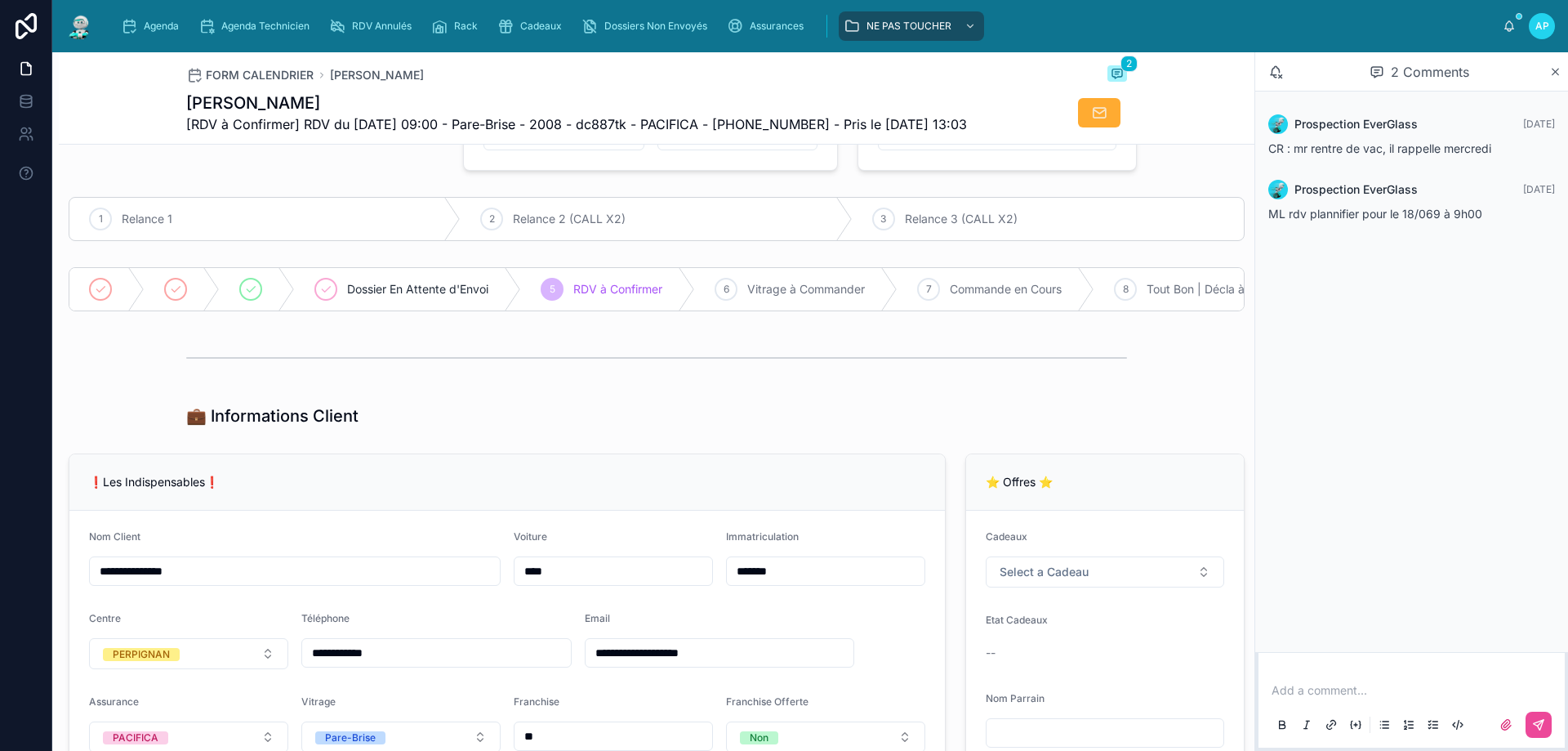
scroll to position [245, 0]
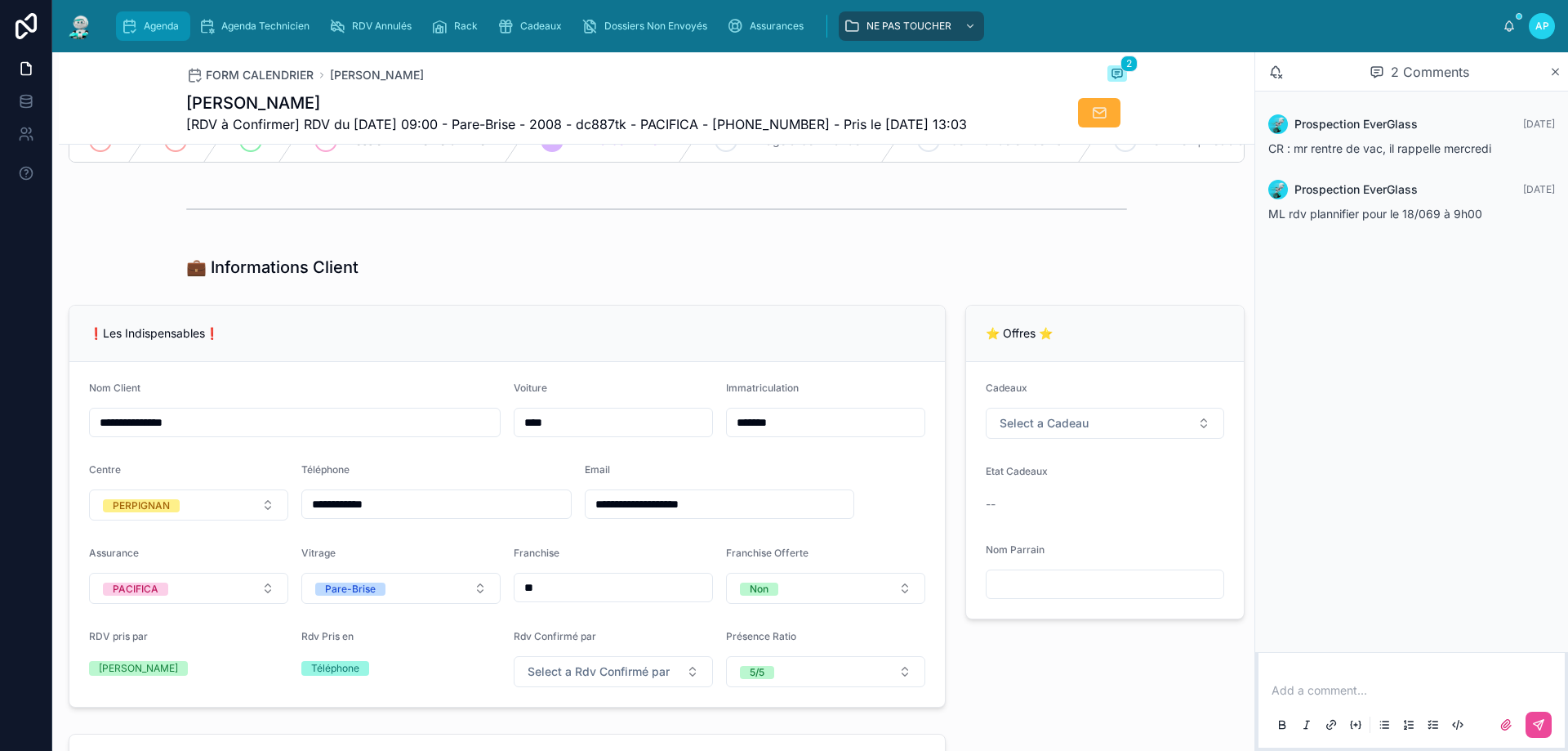
click at [131, 29] on icon "scrollable content" at bounding box center [128, 25] width 17 height 17
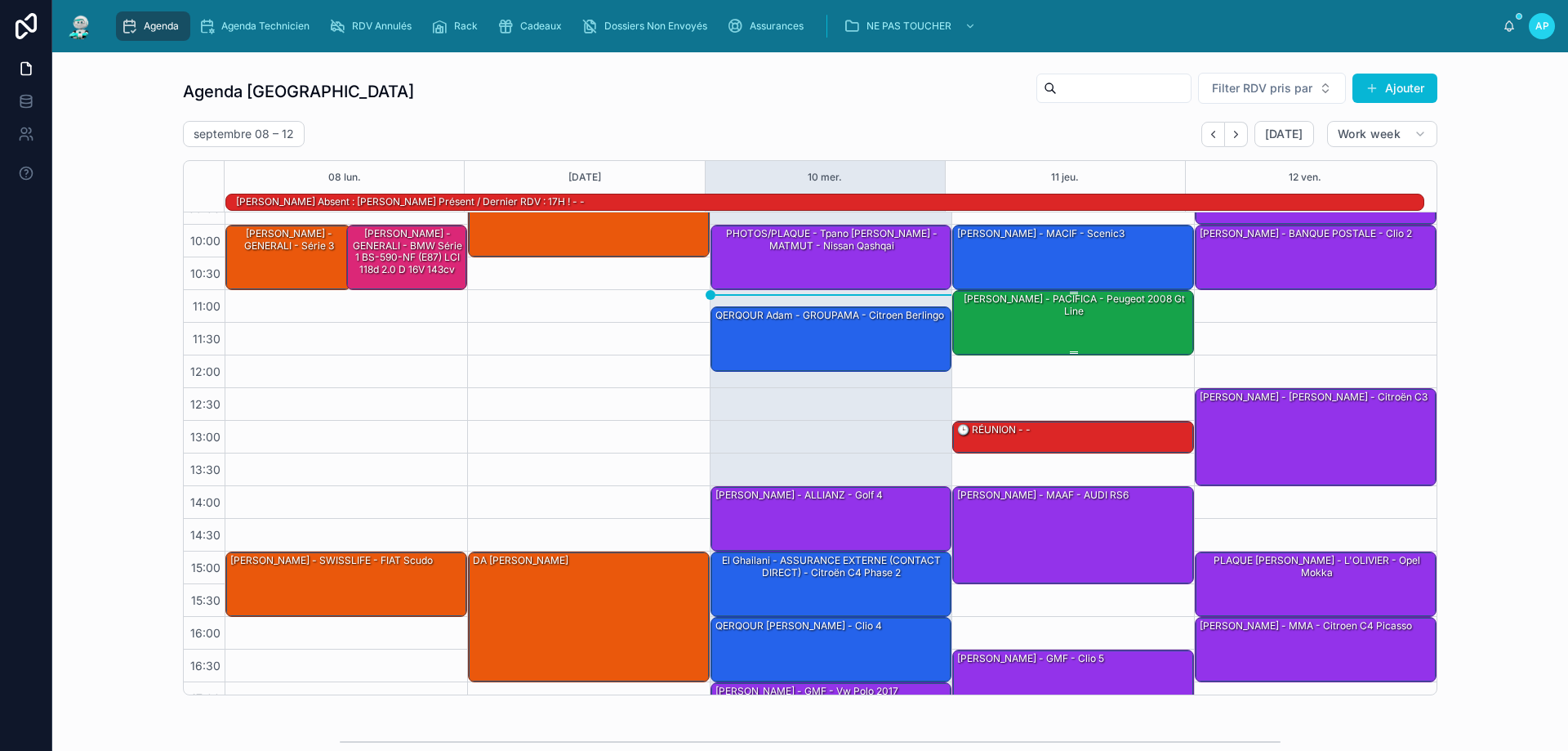
scroll to position [106, 0]
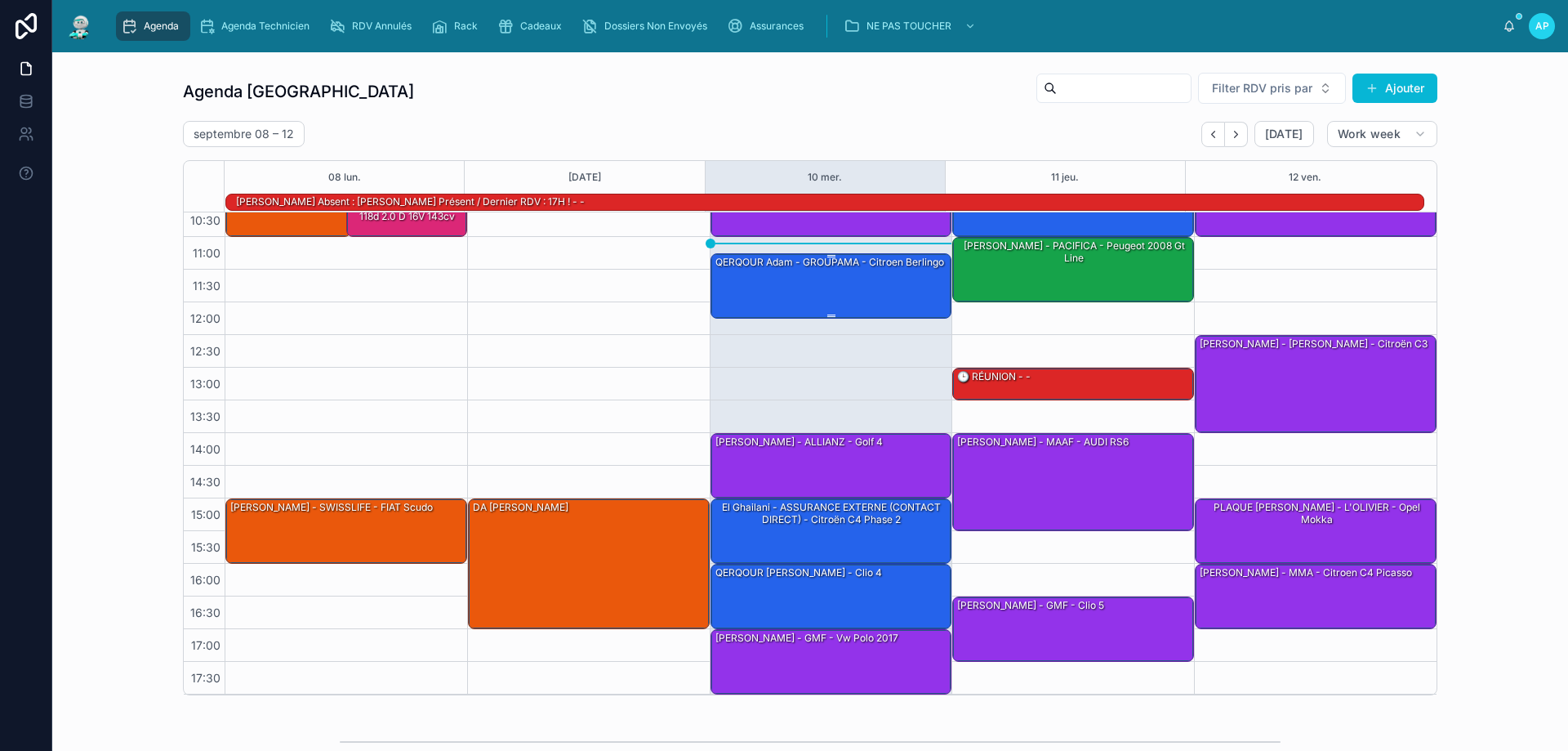
click at [831, 271] on div "QERQOUR Adam - GROUPAMA - citroen berlingo" at bounding box center [832, 284] width 237 height 62
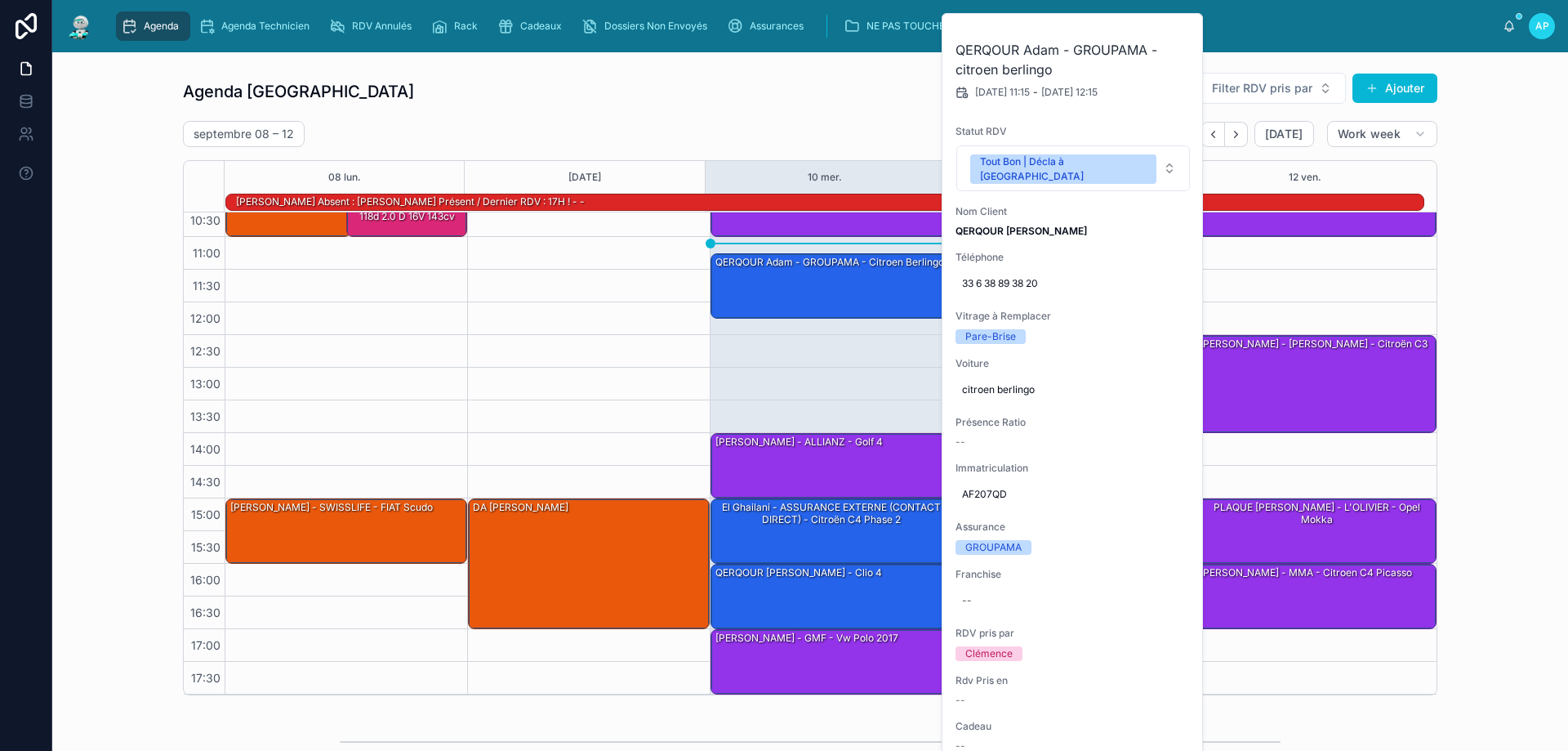
click at [790, 364] on div "10:00 – 11:00 PHOTOS/PLAQUE - Tpano Lagarde Axel - MATMUT - Nissan Qashqai 11:1…" at bounding box center [832, 399] width 243 height 588
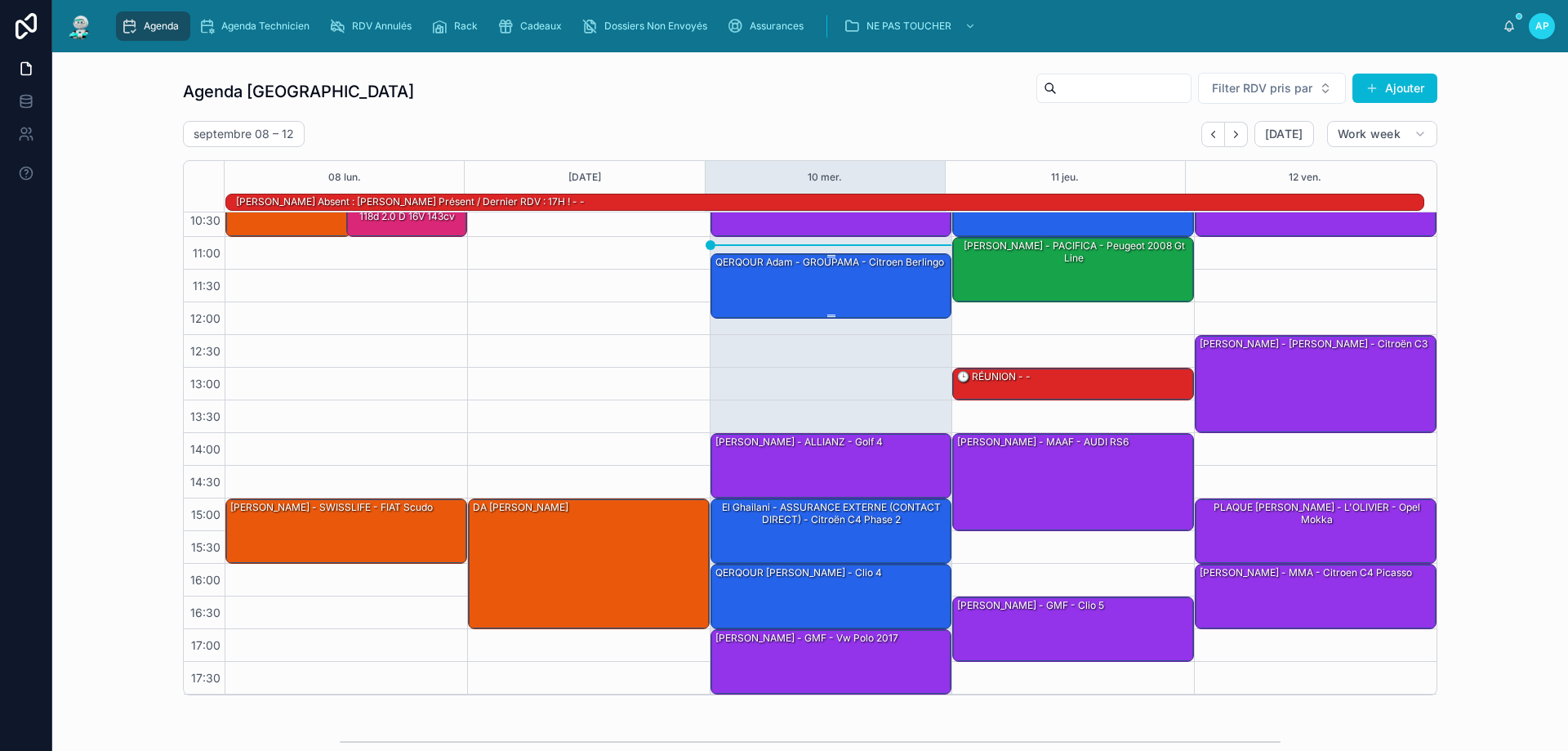
click at [867, 259] on div "QERQOUR Adam - GROUPAMA - citroen berlingo" at bounding box center [830, 261] width 232 height 15
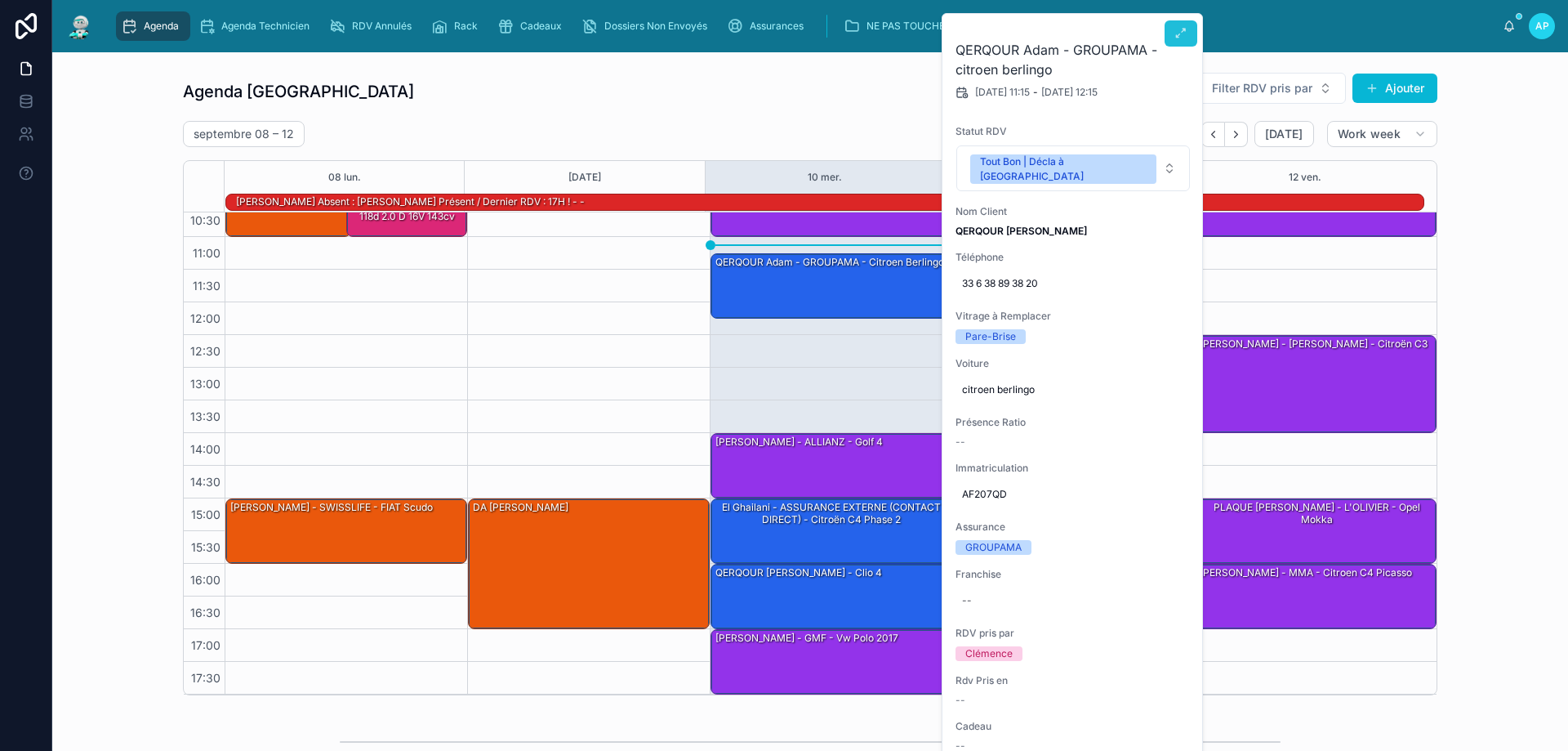
click at [1175, 42] on button at bounding box center [1180, 33] width 32 height 26
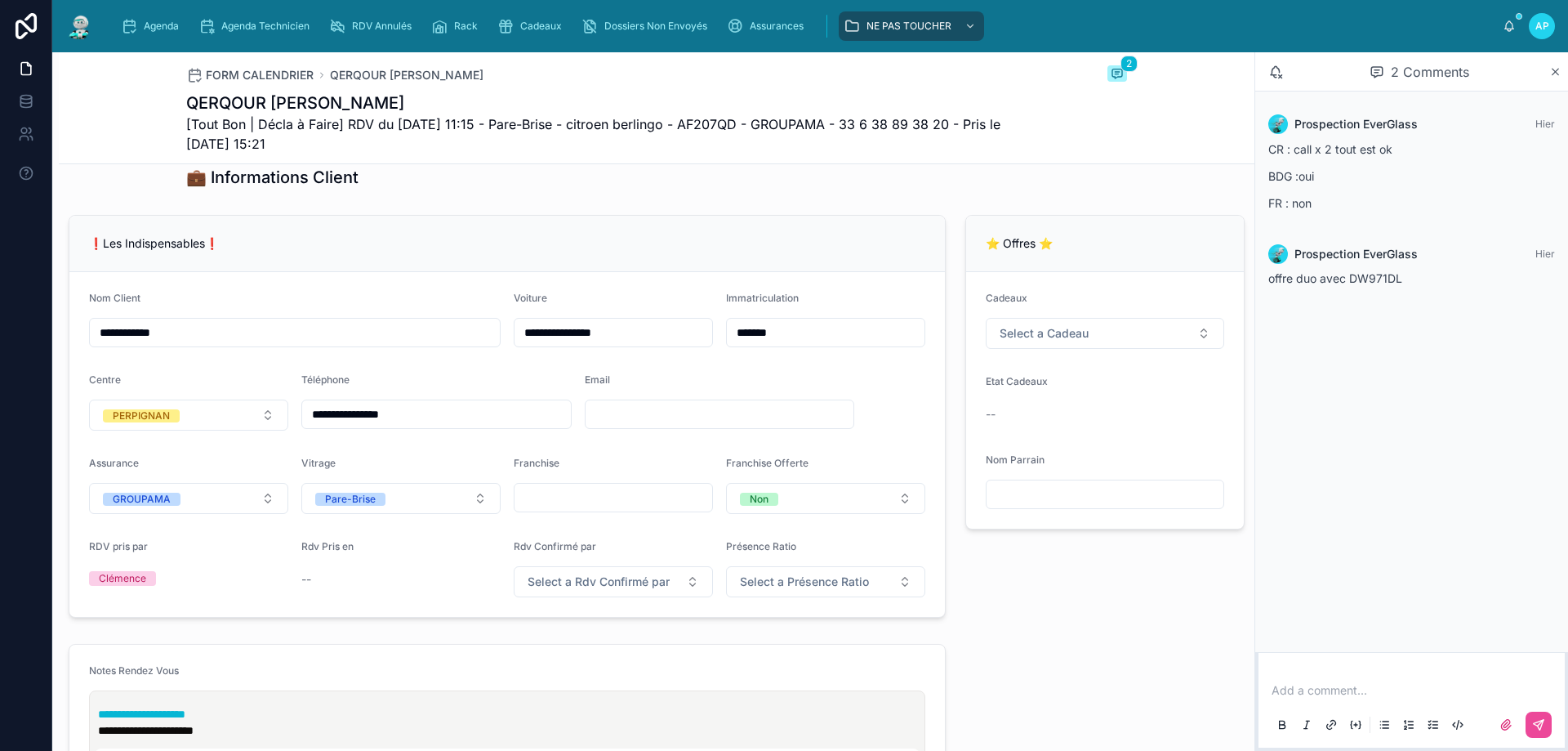
scroll to position [327, 0]
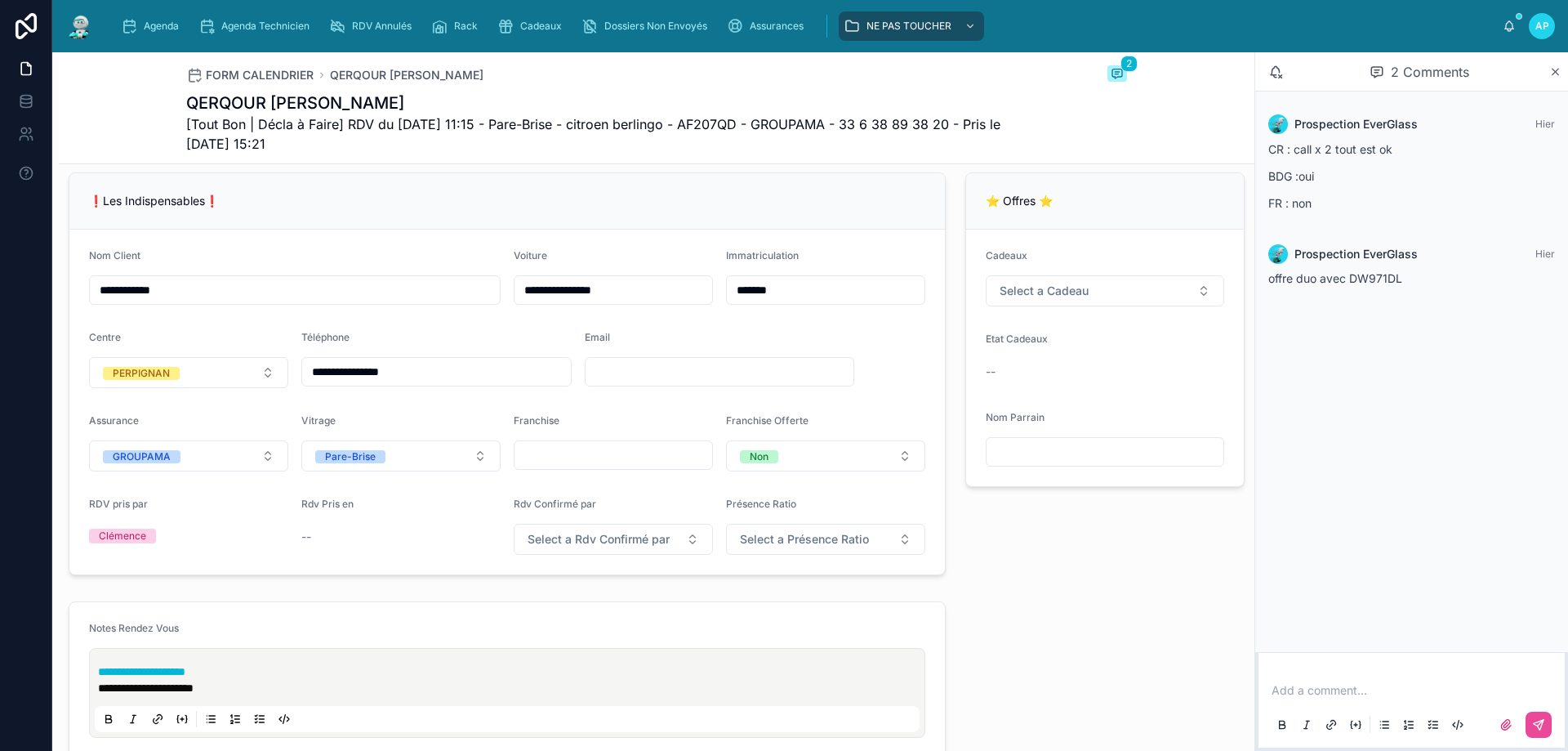
click at [669, 388] on div "Email" at bounding box center [720, 359] width 270 height 57
click at [673, 383] on input "text" at bounding box center [720, 371] width 268 height 23
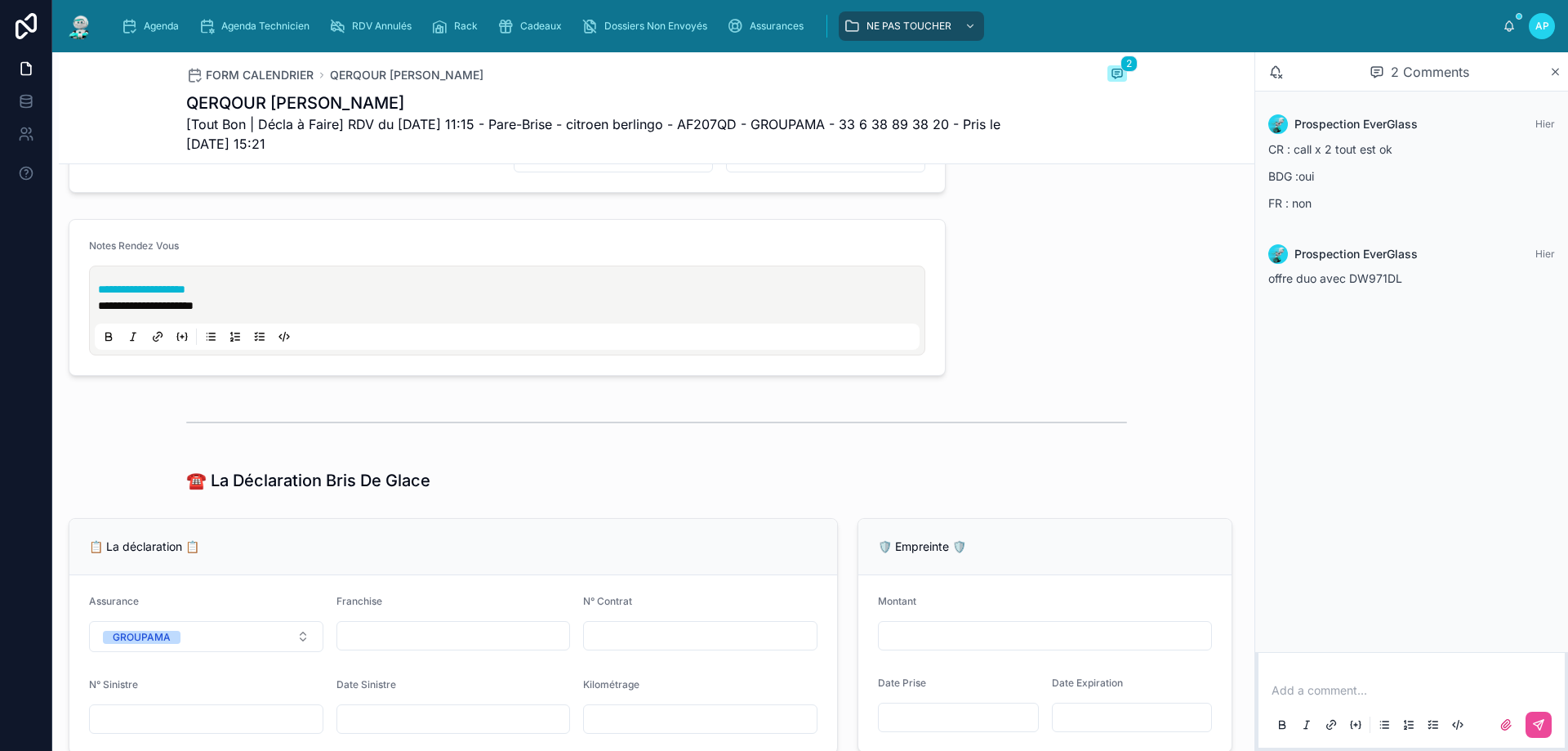
scroll to position [817, 0]
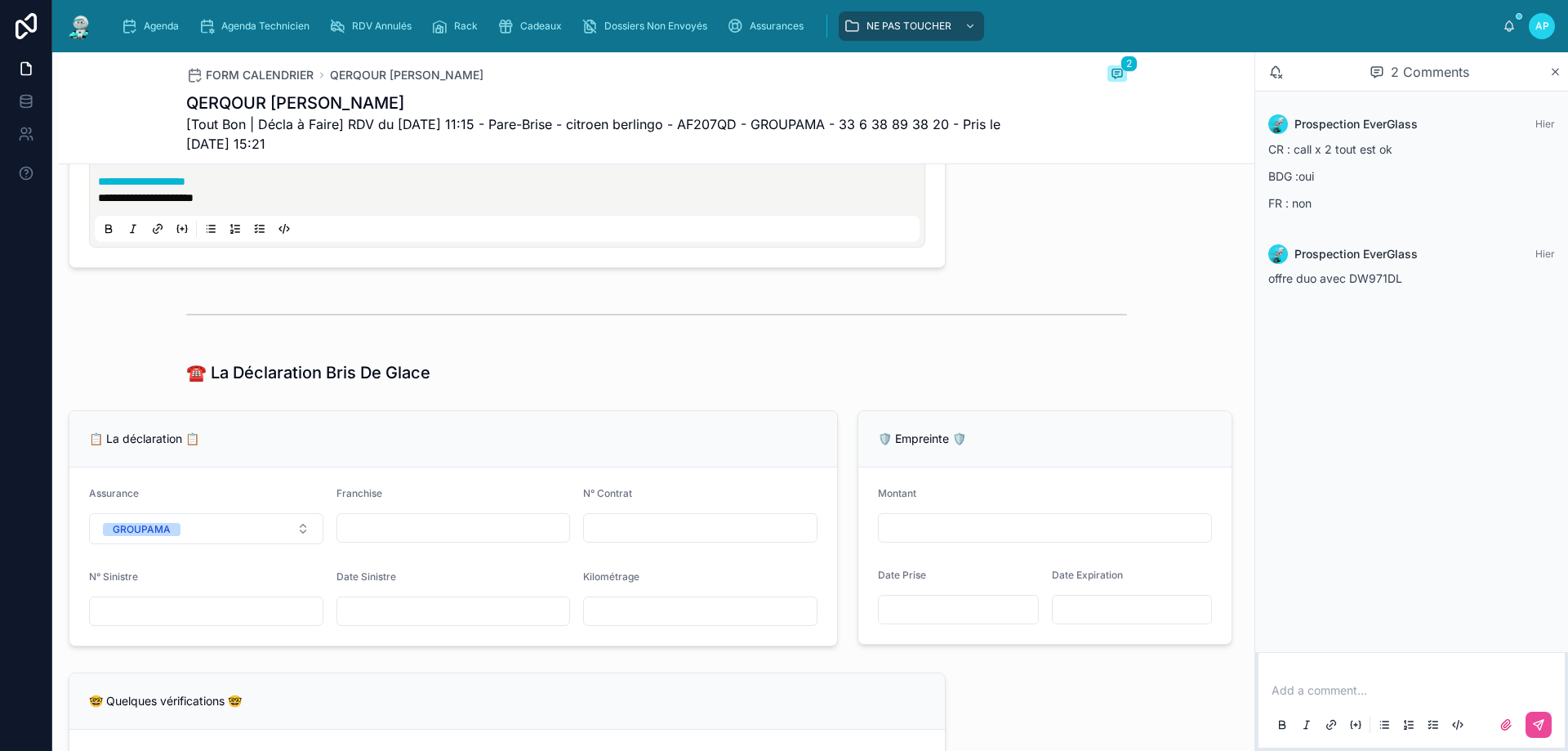
click at [515, 419] on div "📋 La déclaration 📋 Assurance GROUPAMA Franchise N° Contrat N° Sinistre Date Sin…" at bounding box center [453, 528] width 789 height 249
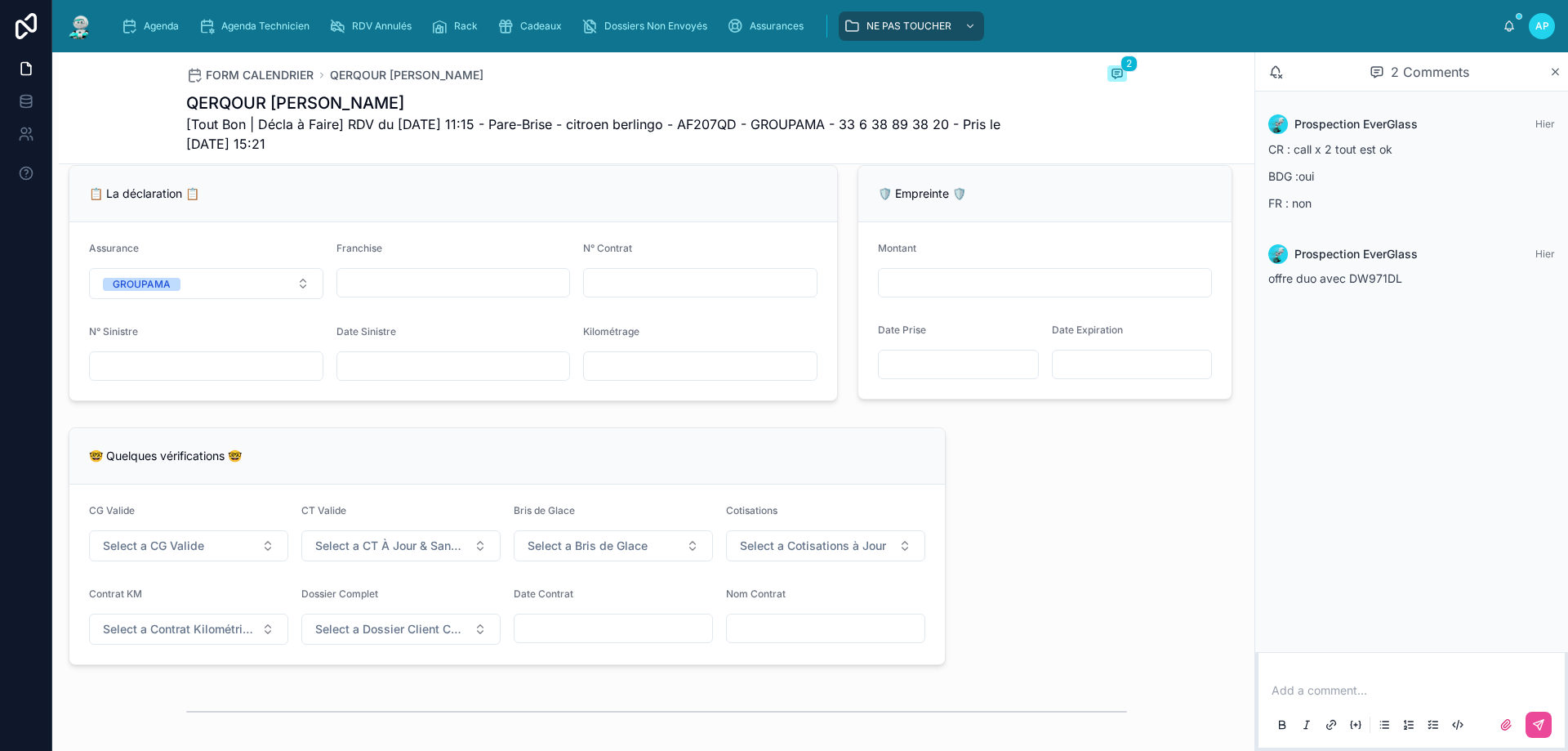
click at [371, 292] on input "text" at bounding box center [453, 282] width 233 height 23
click at [378, 215] on div "📋 La déclaration 📋" at bounding box center [453, 194] width 768 height 57
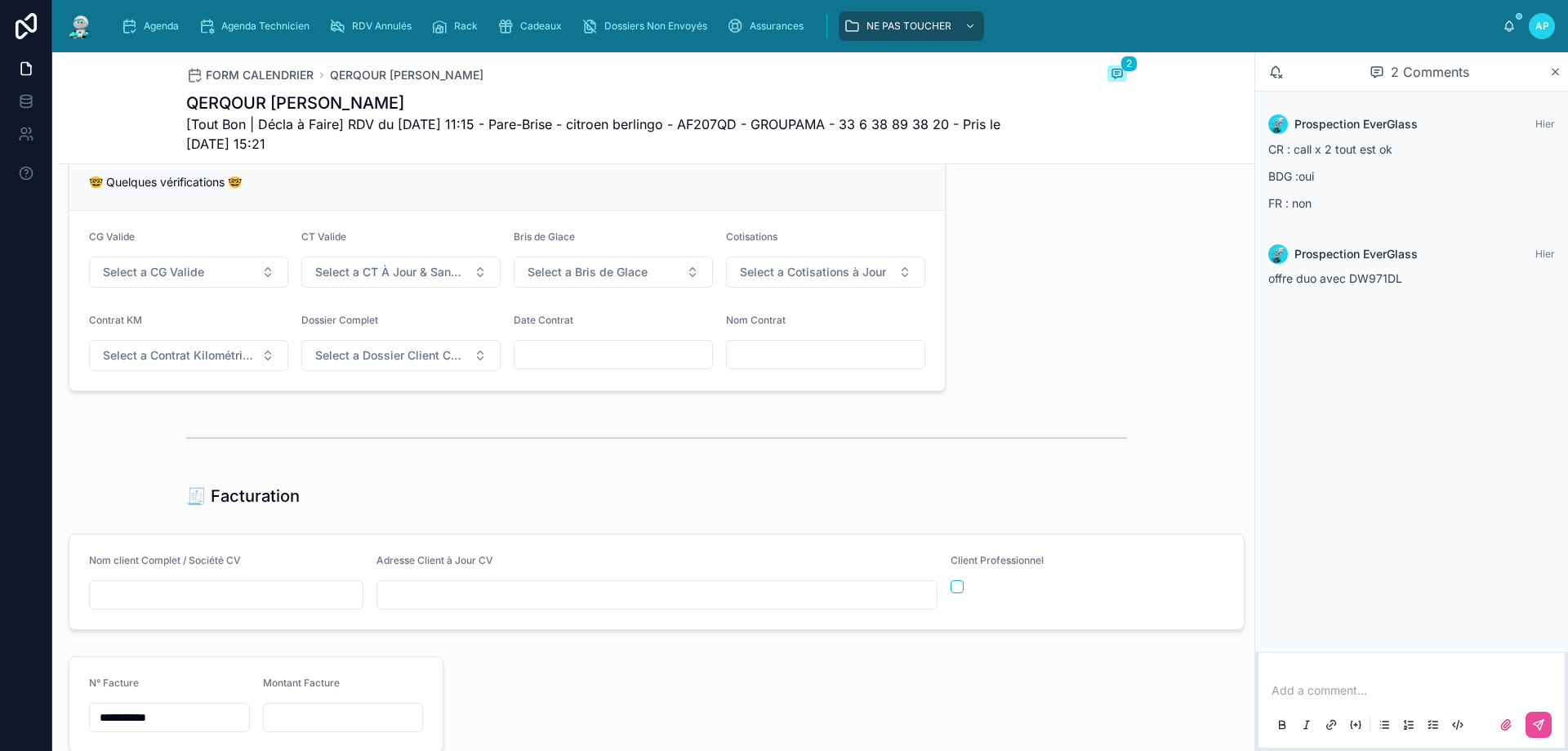
scroll to position [1307, 0]
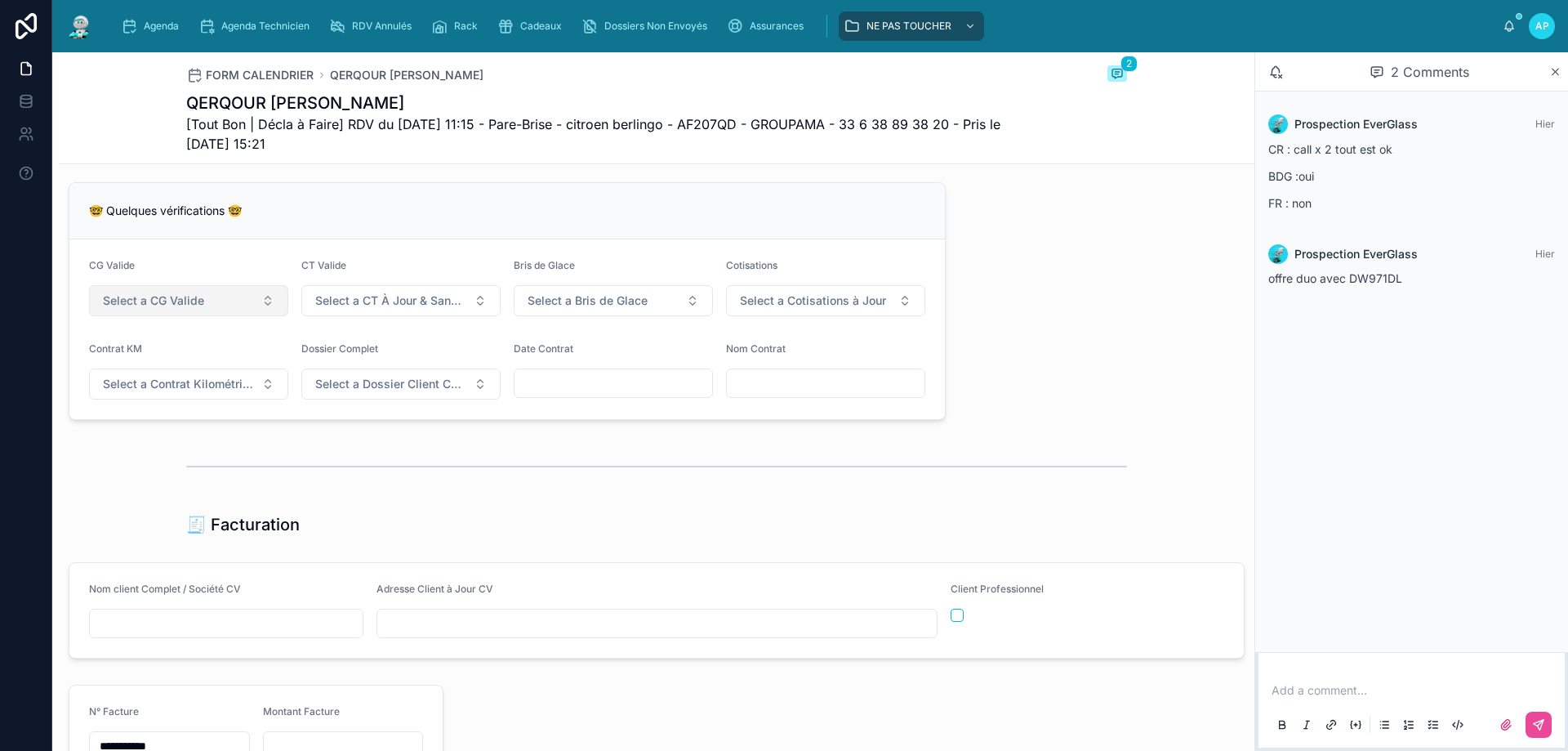
click at [155, 308] on span "Select a CG Valide" at bounding box center [153, 301] width 101 height 17
click at [124, 378] on div "✅ Oui" at bounding box center [120, 377] width 30 height 13
click at [455, 487] on div at bounding box center [656, 466] width 941 height 41
click at [254, 632] on input "text" at bounding box center [226, 623] width 273 height 23
type input "*"
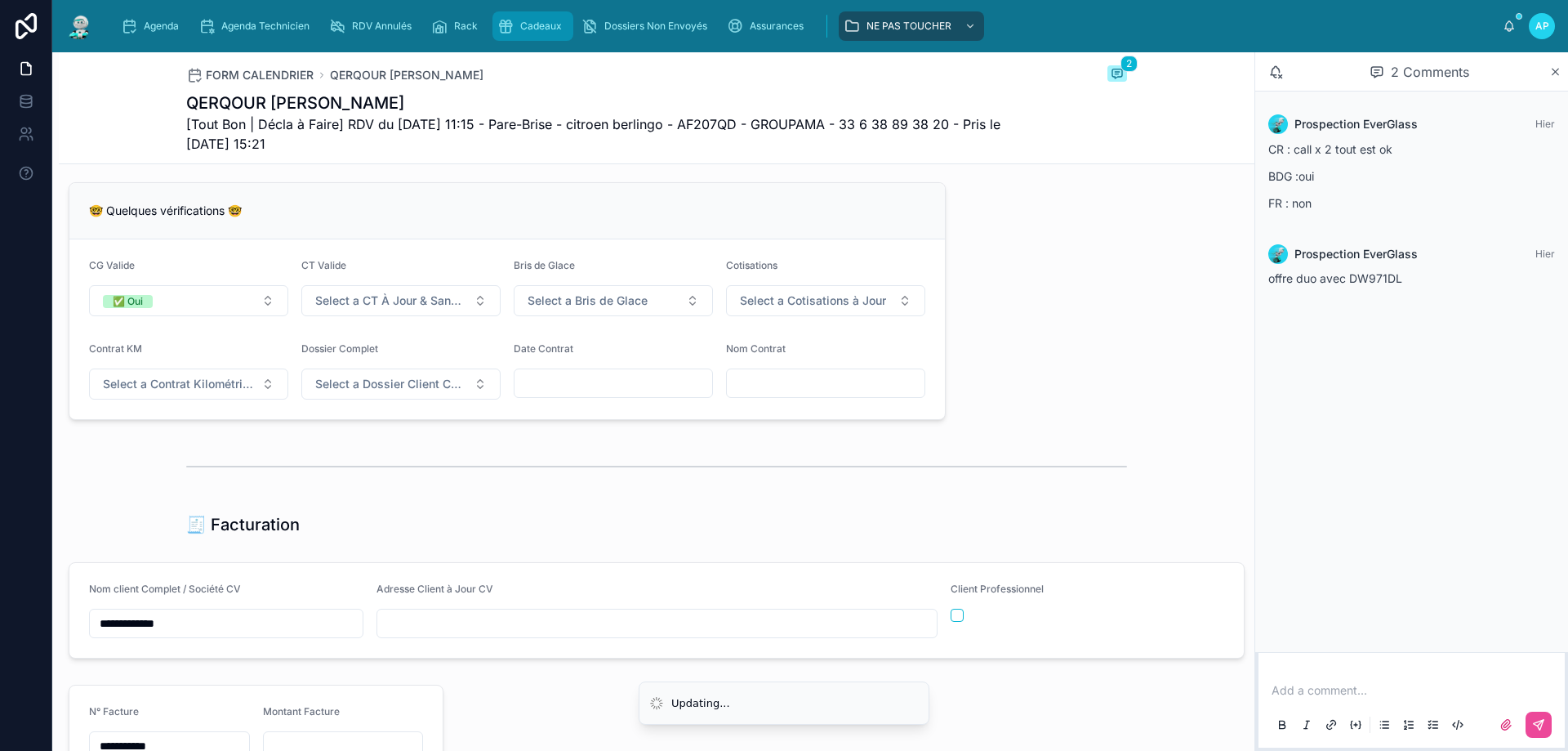
type input "**********"
click at [157, 633] on input "**********" at bounding box center [226, 623] width 273 height 23
drag, startPoint x: 235, startPoint y: 642, endPoint x: 0, endPoint y: 525, distance: 262.5
click at [0, 528] on div "**********" at bounding box center [784, 375] width 1568 height 751
click at [395, 558] on div "**********" at bounding box center [656, 197] width 1196 height 2640
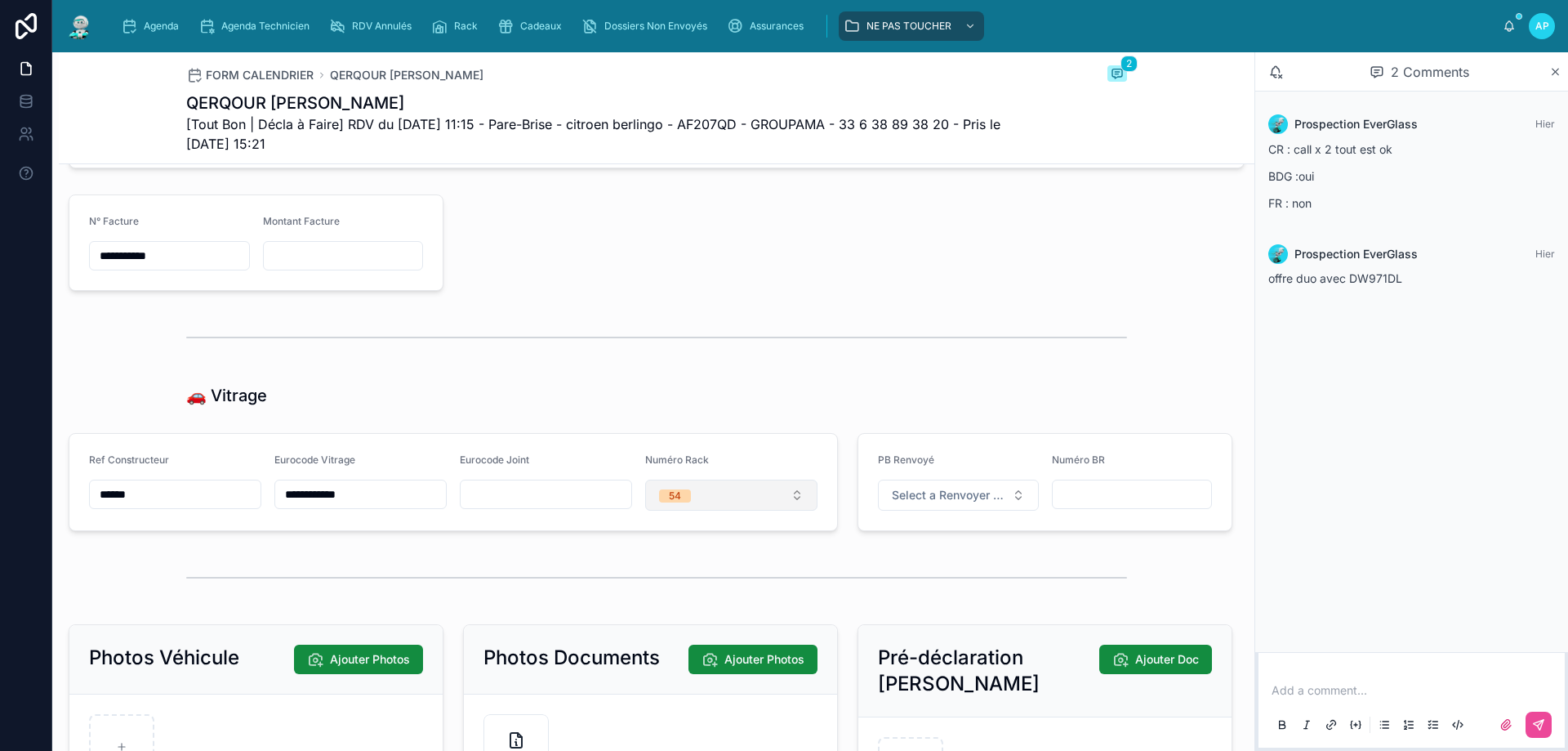
scroll to position [2189, 0]
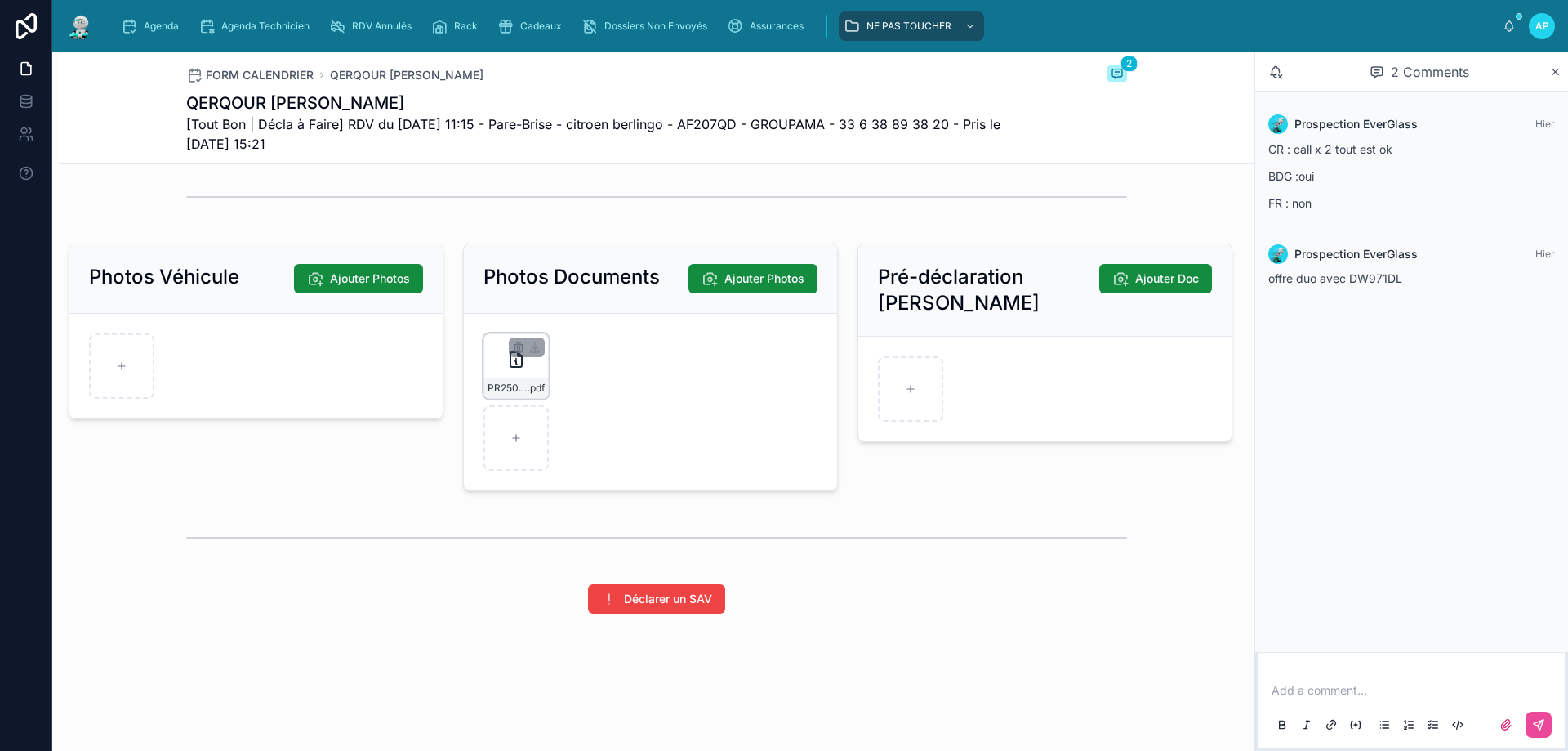
click at [506, 362] on icon at bounding box center [516, 359] width 20 height 20
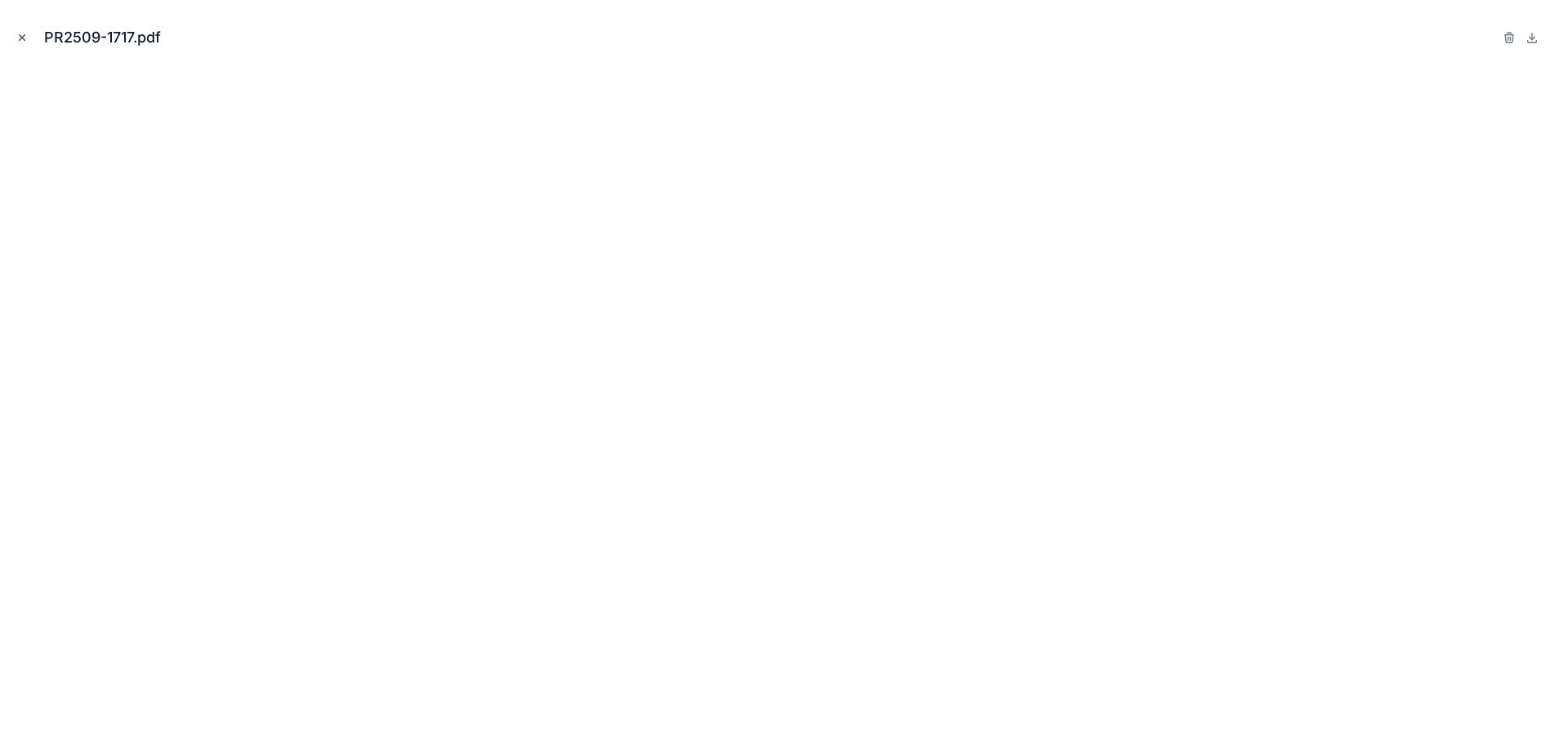
drag, startPoint x: 29, startPoint y: 37, endPoint x: 40, endPoint y: 32, distance: 12.1
click at [31, 37] on div "PR2509-1717.pdf" at bounding box center [784, 37] width 1543 height 49
click at [24, 36] on icon "Close modal" at bounding box center [23, 38] width 12 height 12
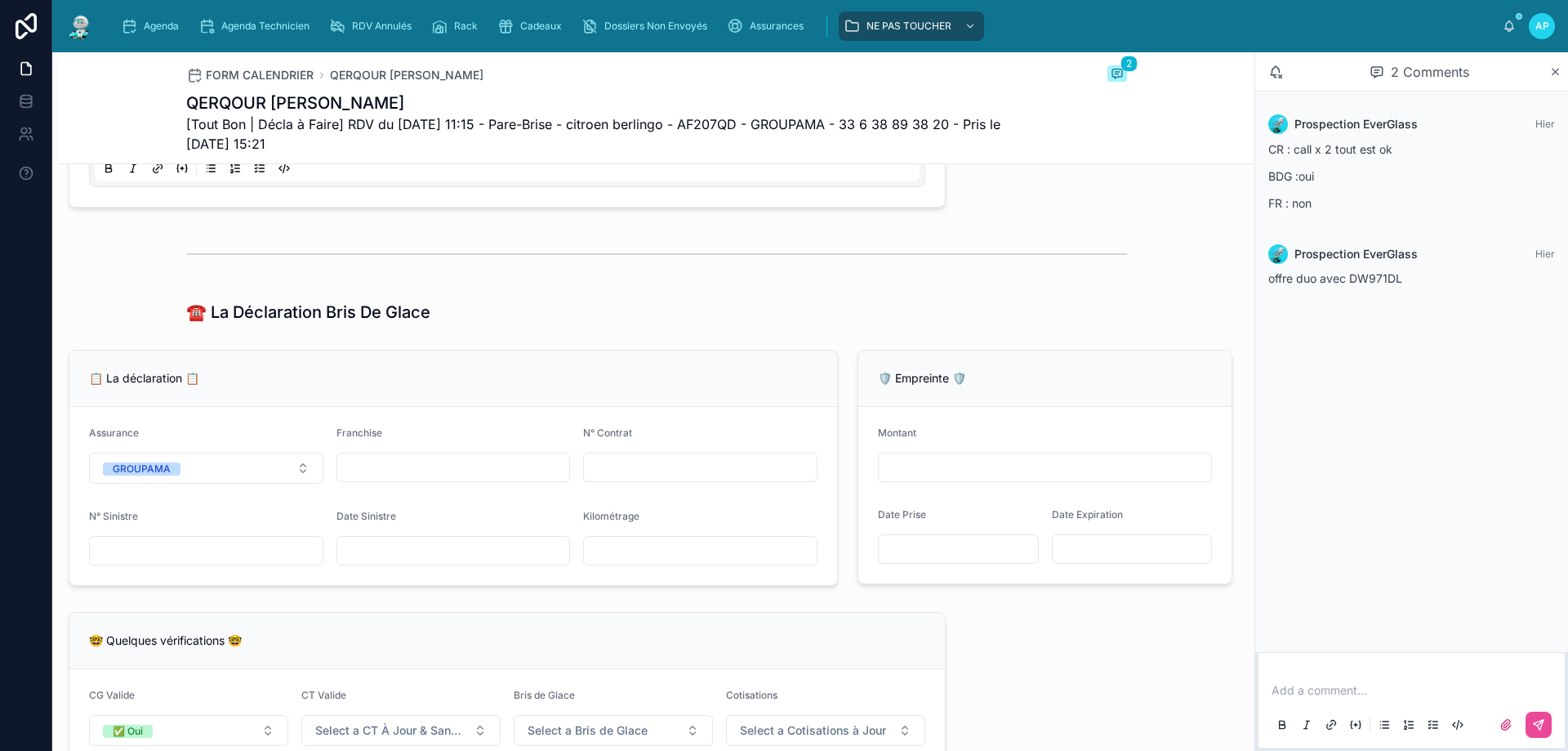
scroll to position [883, 0]
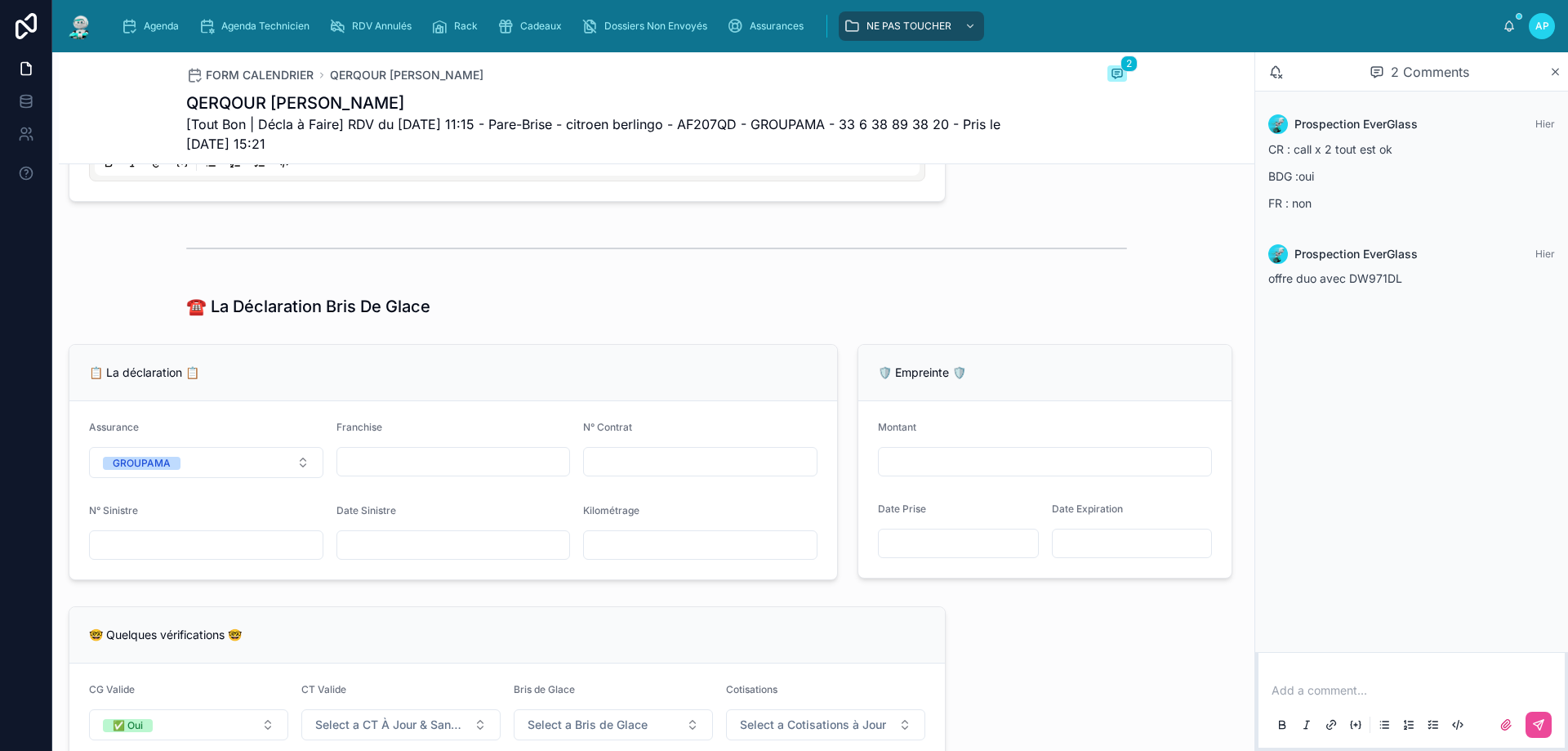
click at [368, 551] on input "text" at bounding box center [453, 544] width 233 height 23
click at [346, 381] on div "📋 La déclaration 📋" at bounding box center [453, 372] width 729 height 17
click at [590, 469] on input "text" at bounding box center [700, 461] width 233 height 23
click at [594, 372] on div "📋 La déclaration 📋" at bounding box center [453, 373] width 768 height 57
click at [587, 466] on input "text" at bounding box center [700, 461] width 233 height 23
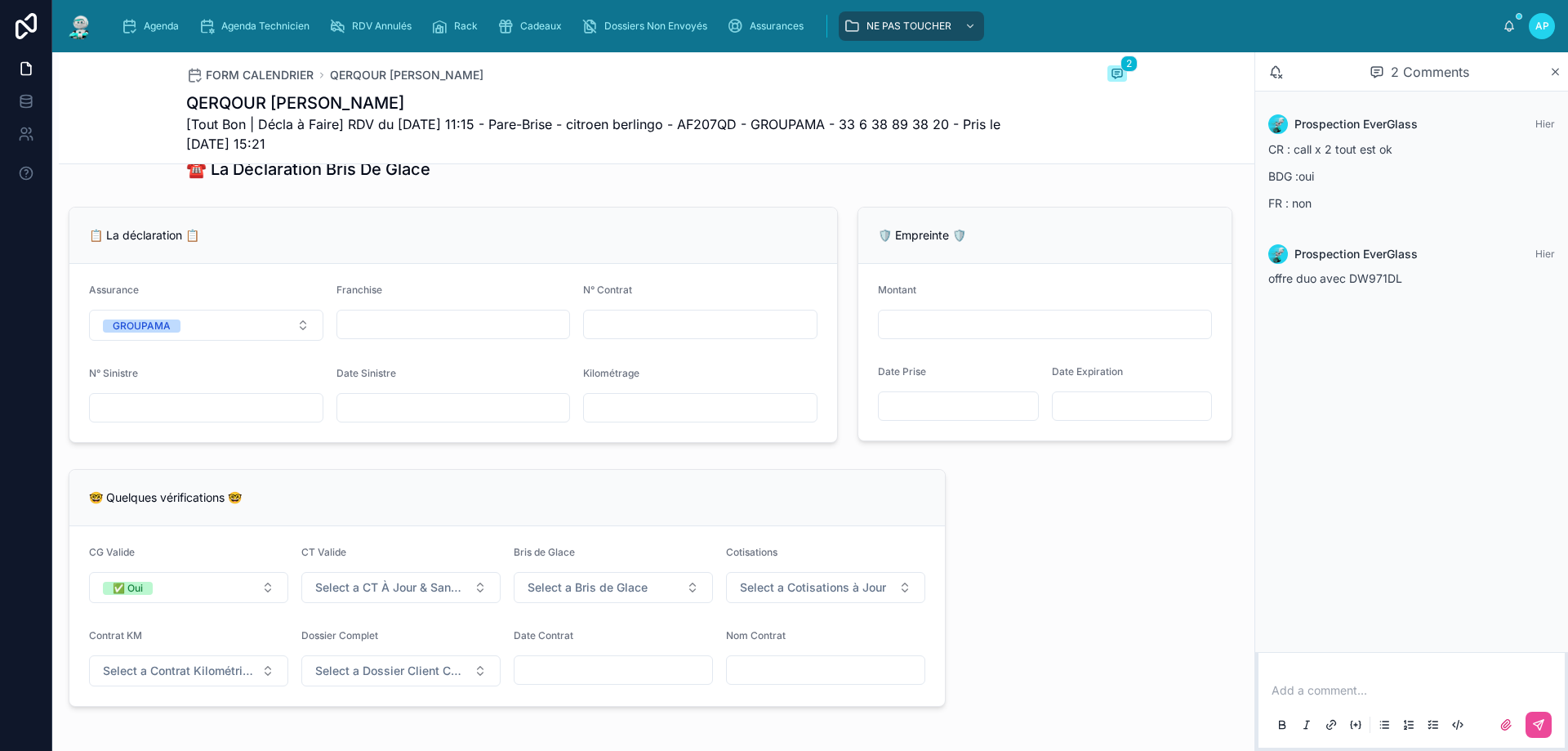
scroll to position [1047, 0]
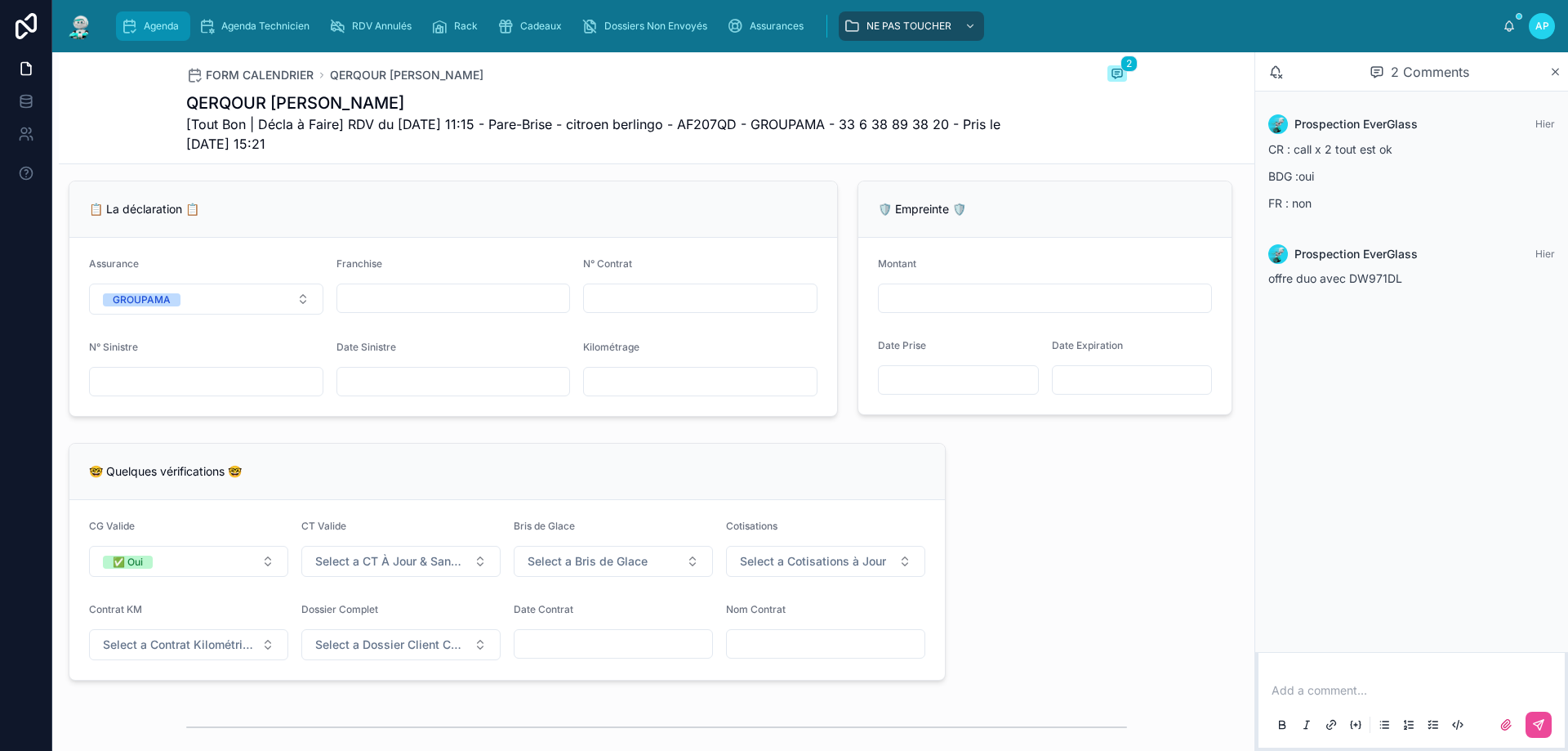
click at [128, 16] on div "Agenda" at bounding box center [153, 25] width 65 height 26
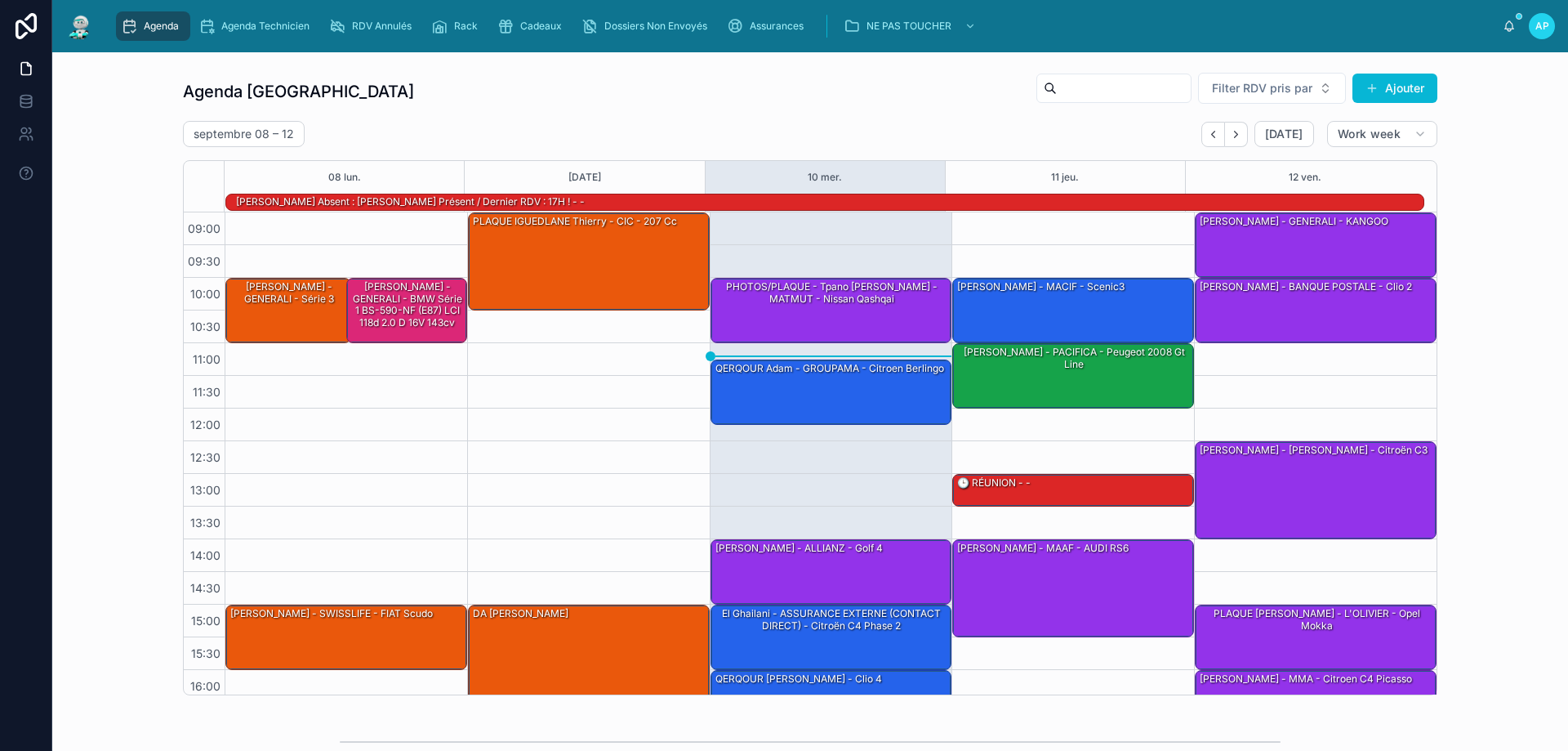
scroll to position [107, 0]
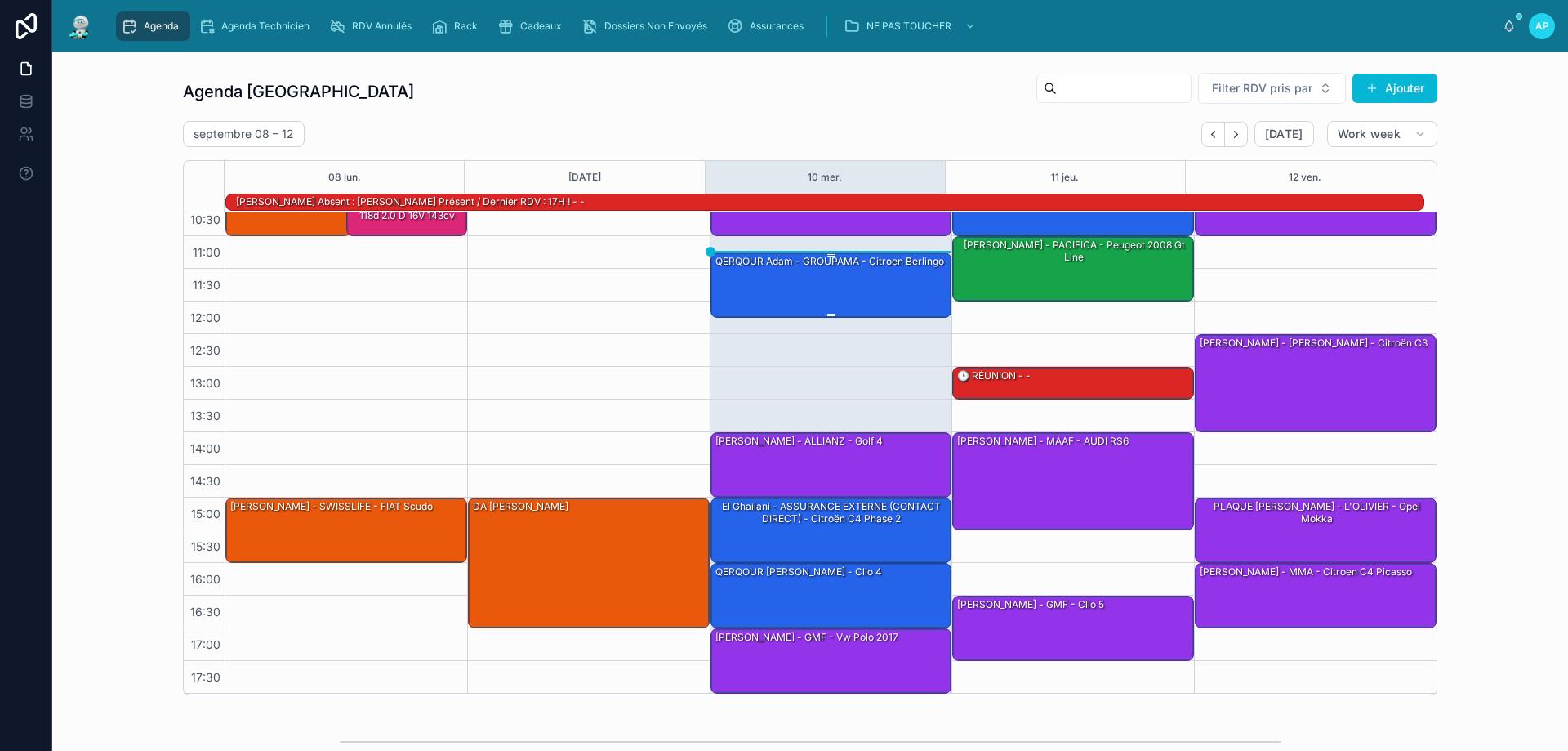
click at [830, 288] on div "QERQOUR Adam - GROUPAMA - citroen berlingo" at bounding box center [832, 284] width 237 height 62
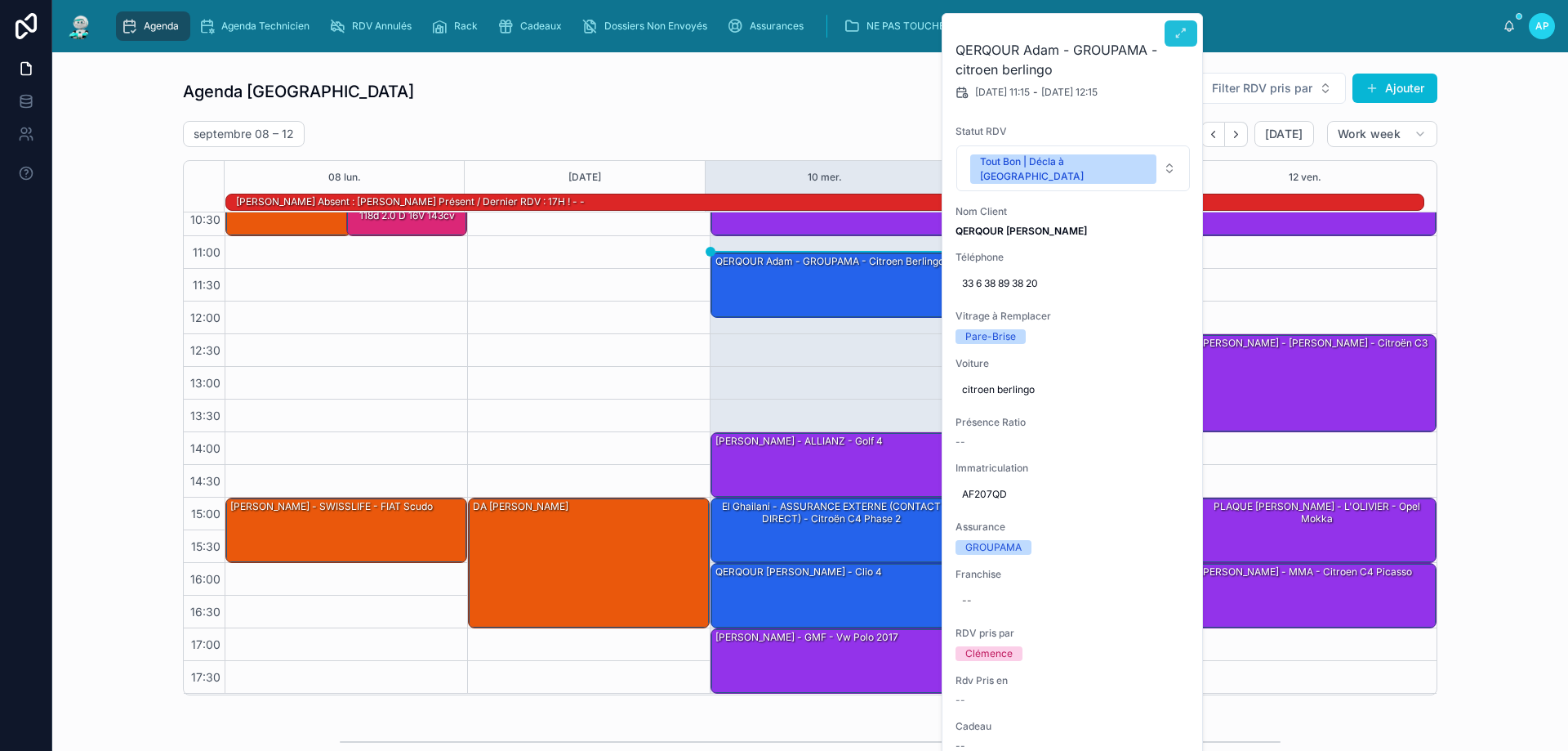
click at [1180, 33] on icon at bounding box center [1180, 33] width 13 height 13
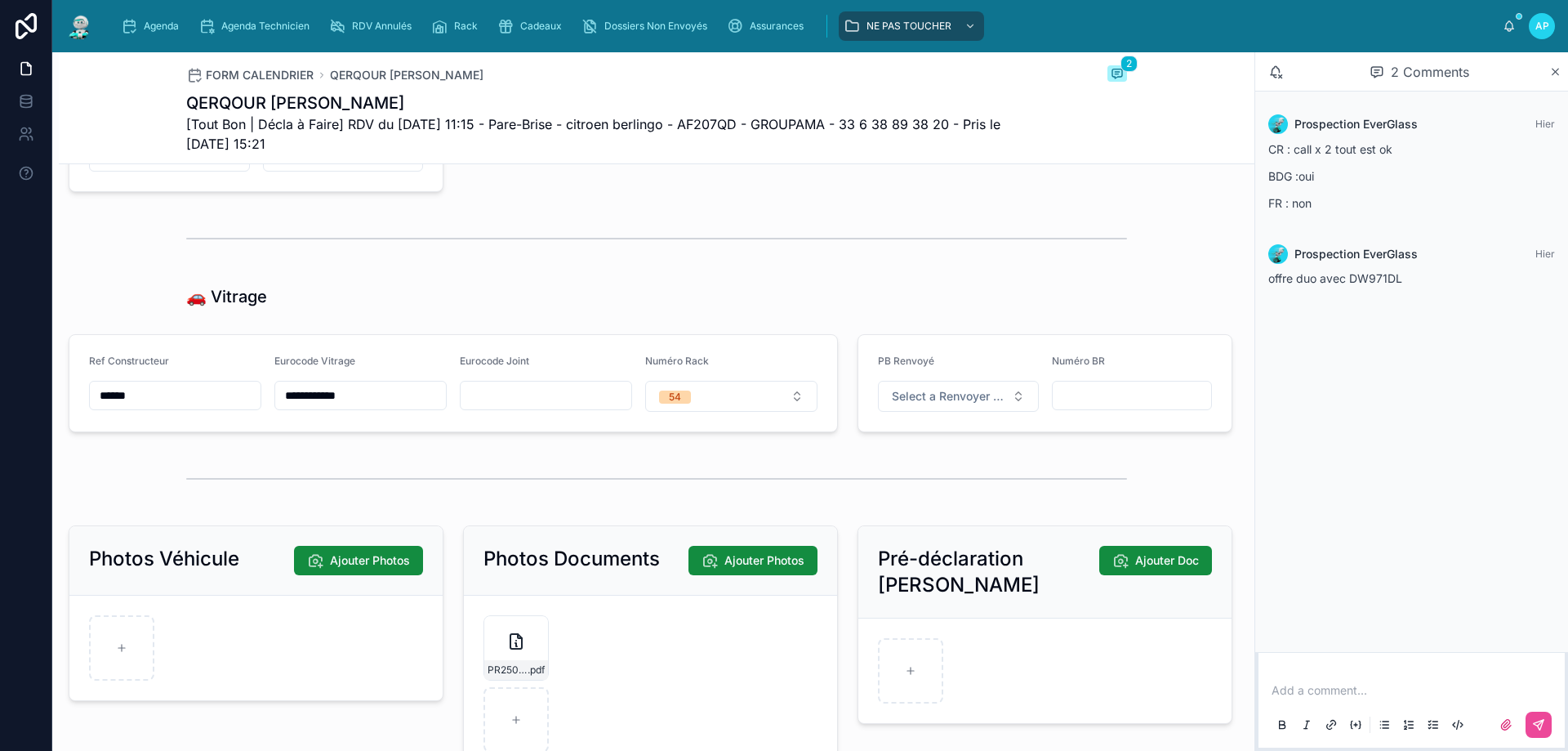
scroll to position [2189, 0]
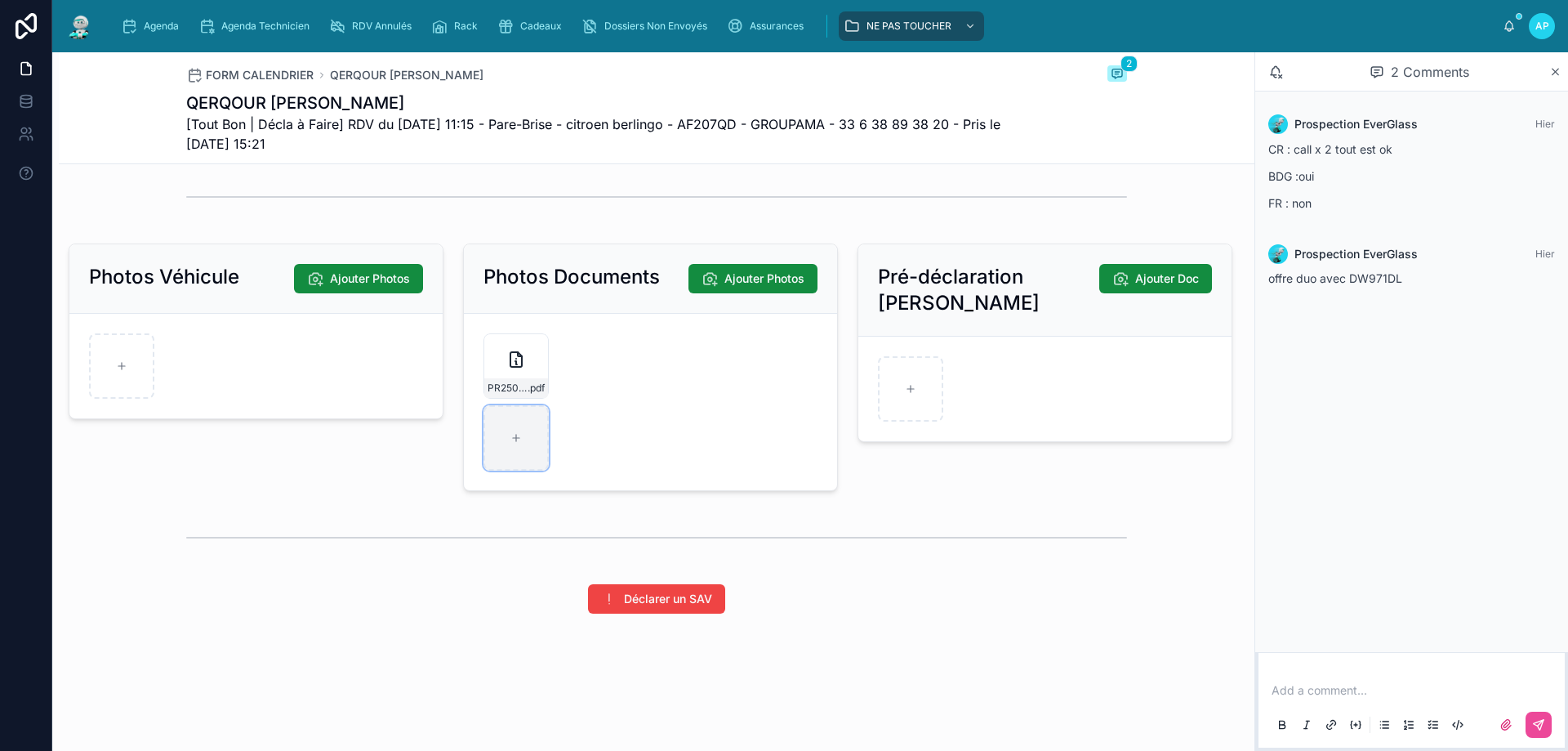
click at [523, 437] on div at bounding box center [516, 438] width 66 height 66
type input "**********"
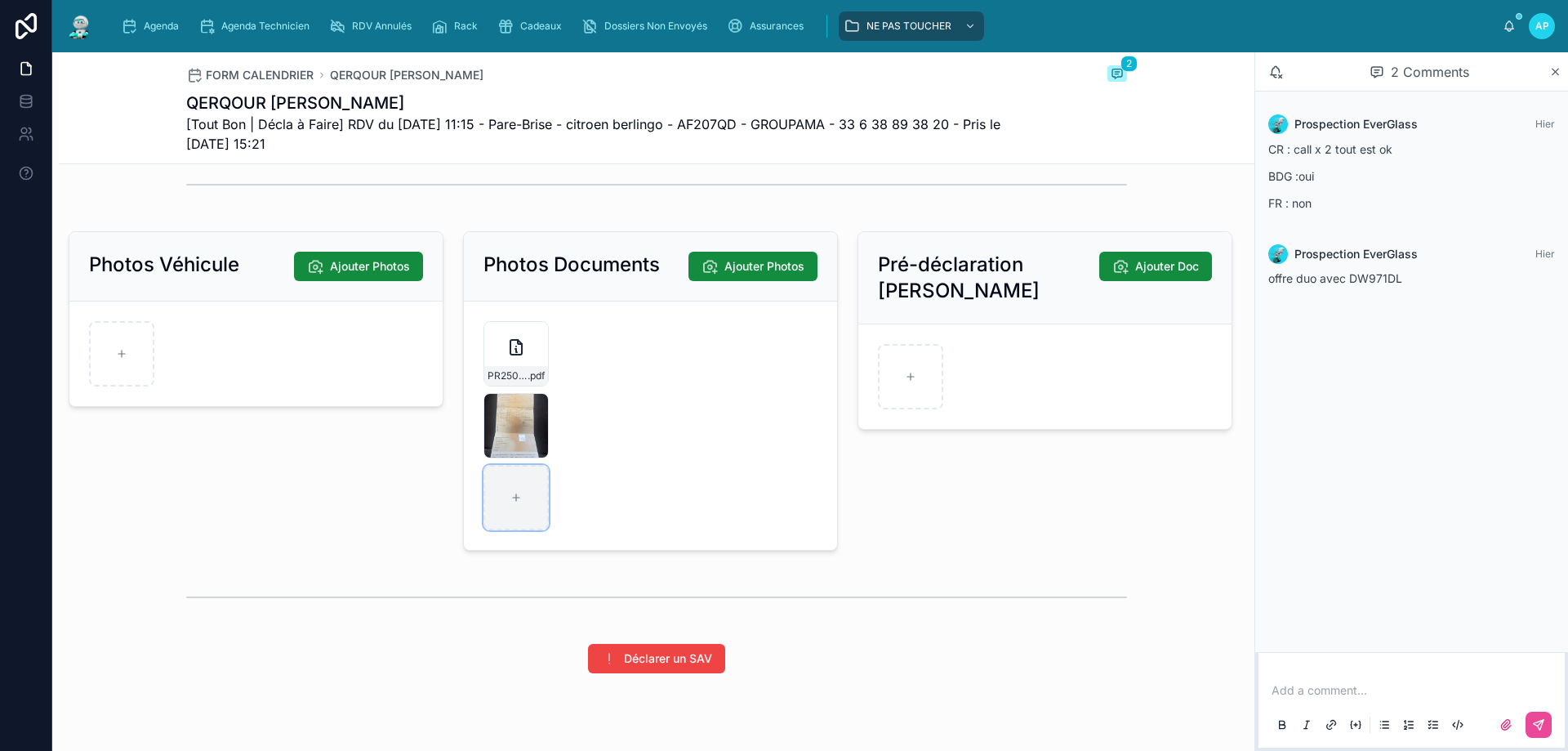
click at [513, 497] on icon at bounding box center [516, 497] width 7 height 0
type input "**********"
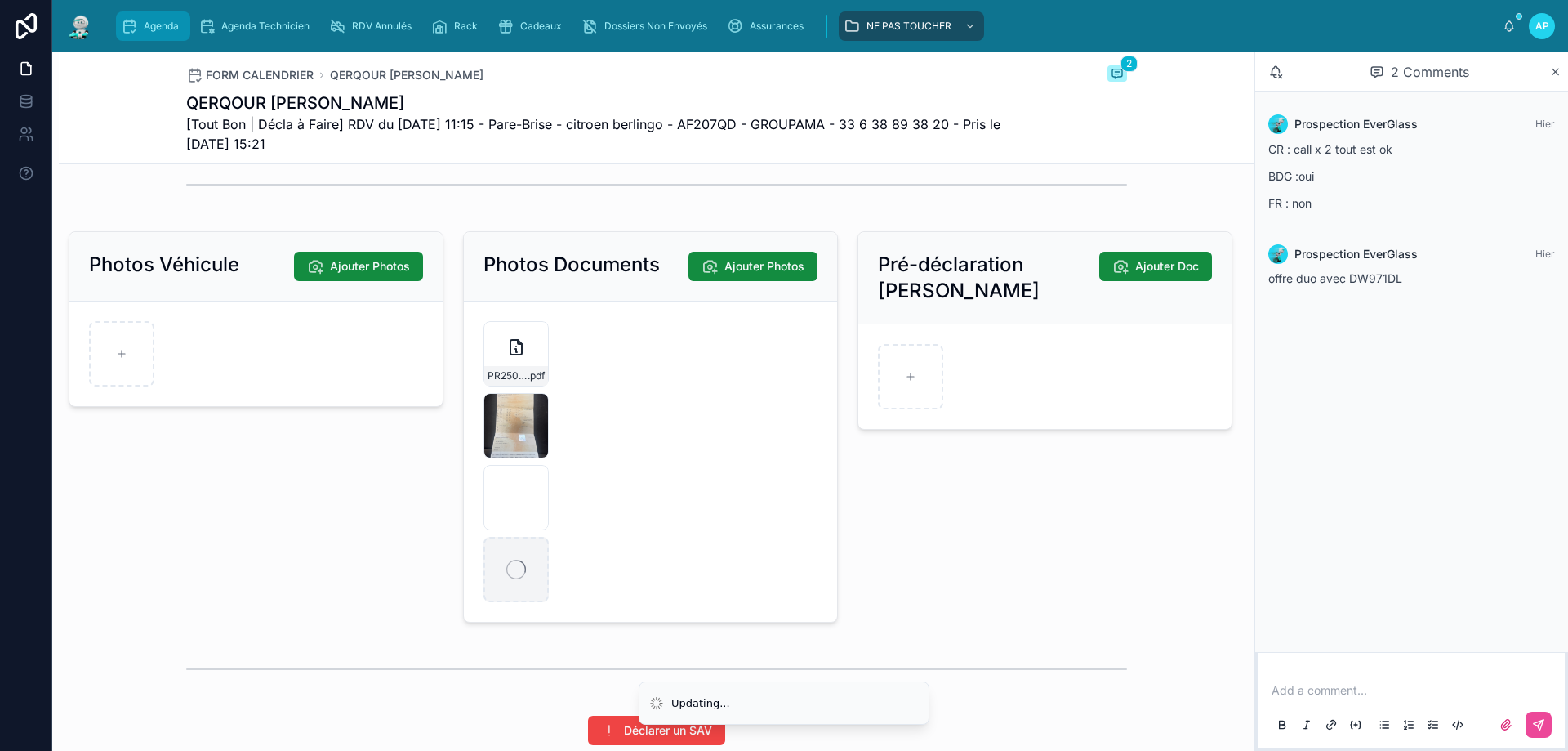
click at [144, 32] on span "Agenda" at bounding box center [162, 25] width 35 height 13
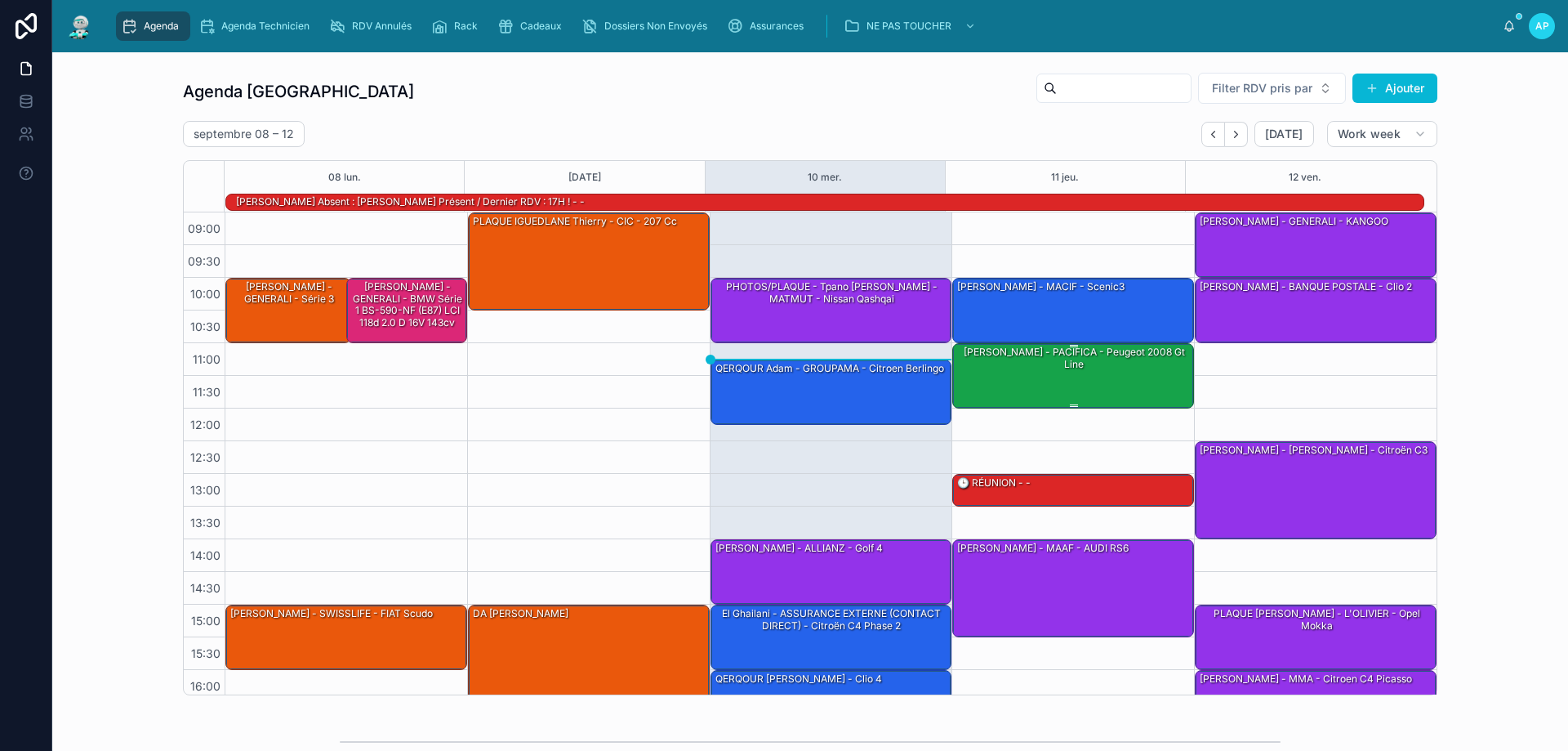
click at [980, 352] on div "Laurent Pujol - PACIFICA - Peugeot 2008 gt line" at bounding box center [1074, 358] width 237 height 27
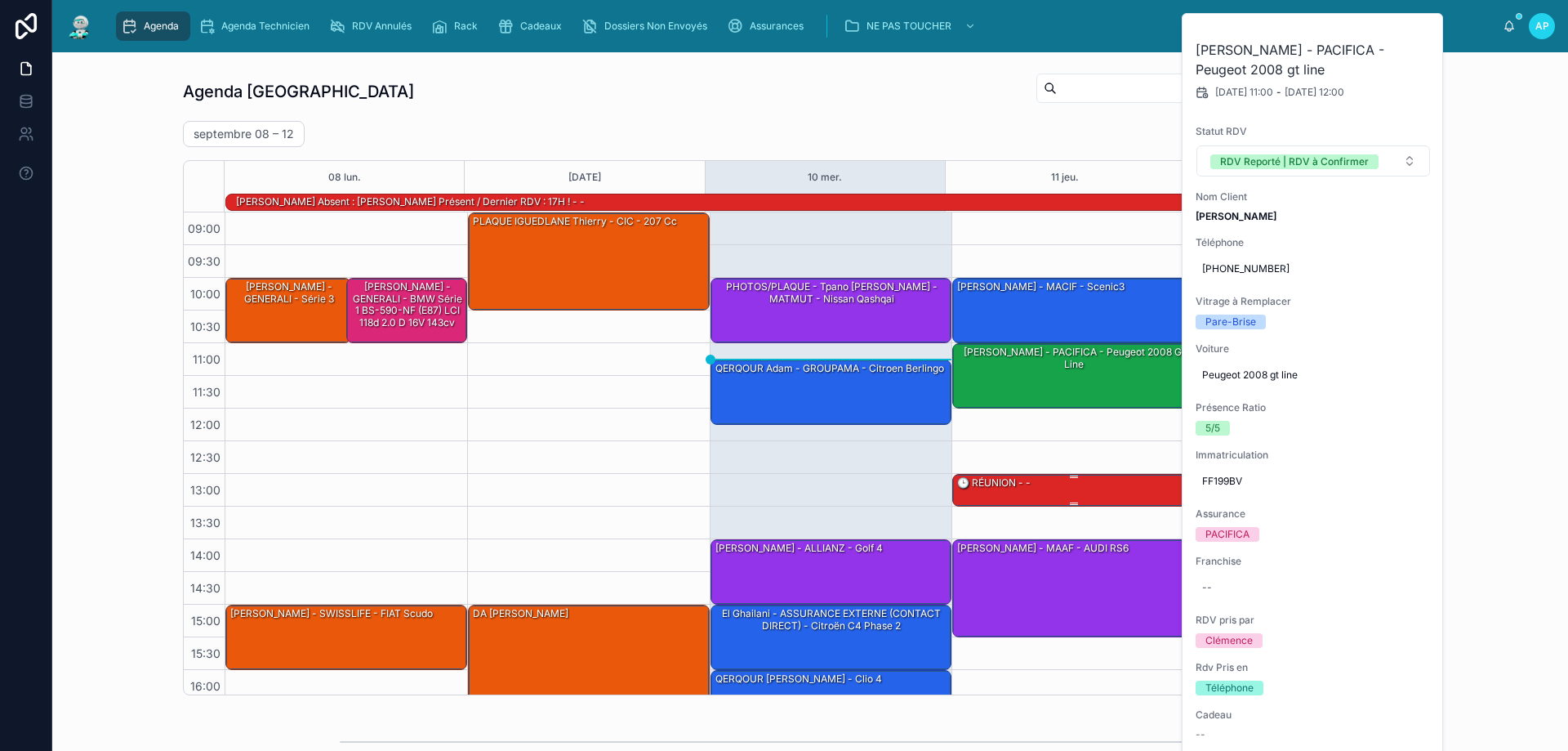
click at [1009, 485] on div "🕒 RÉUNION - -" at bounding box center [994, 482] width 76 height 15
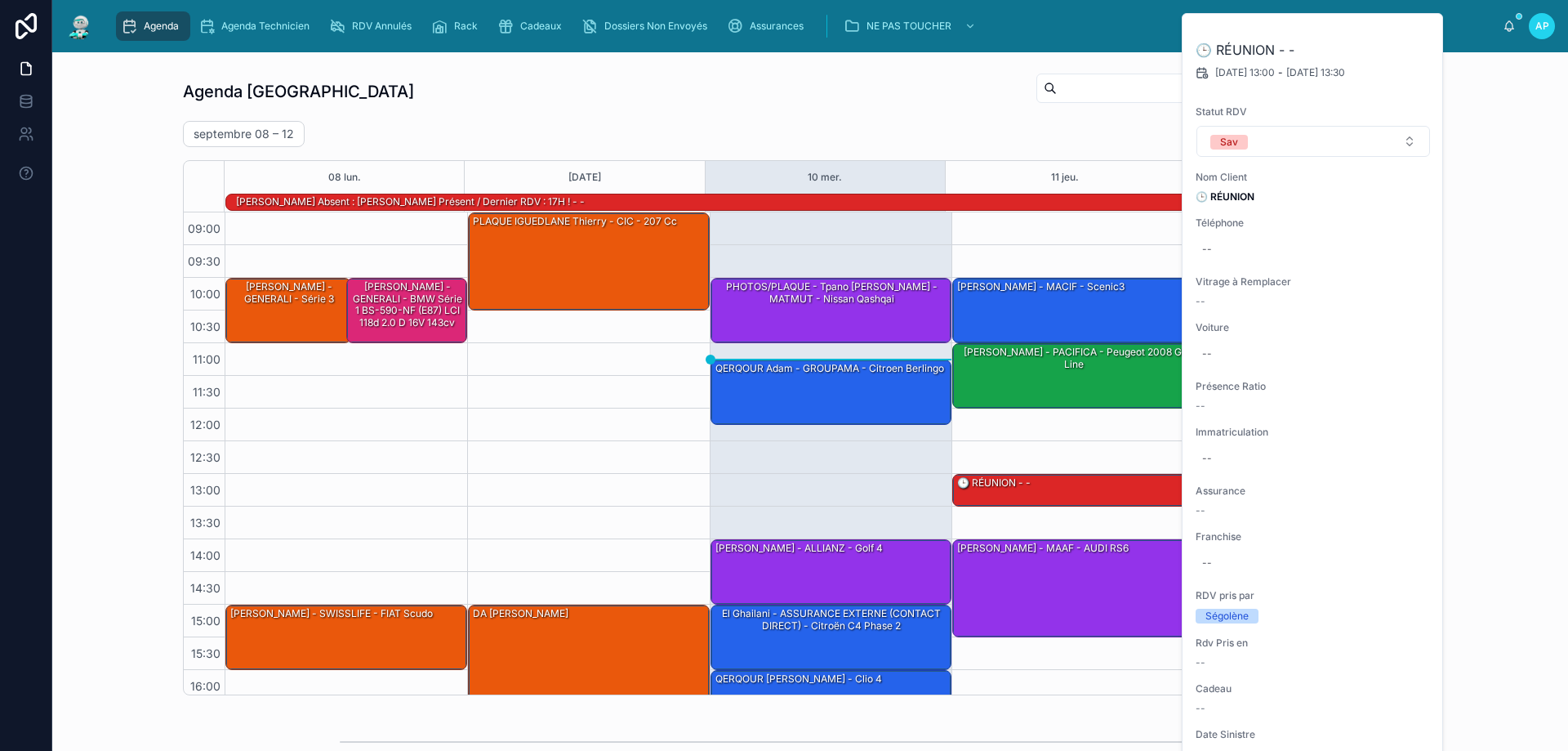
click at [940, 111] on div "Agenda Perpignan Filter RDV pris par Ajouter septembre 08 – 12 Today Work week …" at bounding box center [810, 383] width 1255 height 623
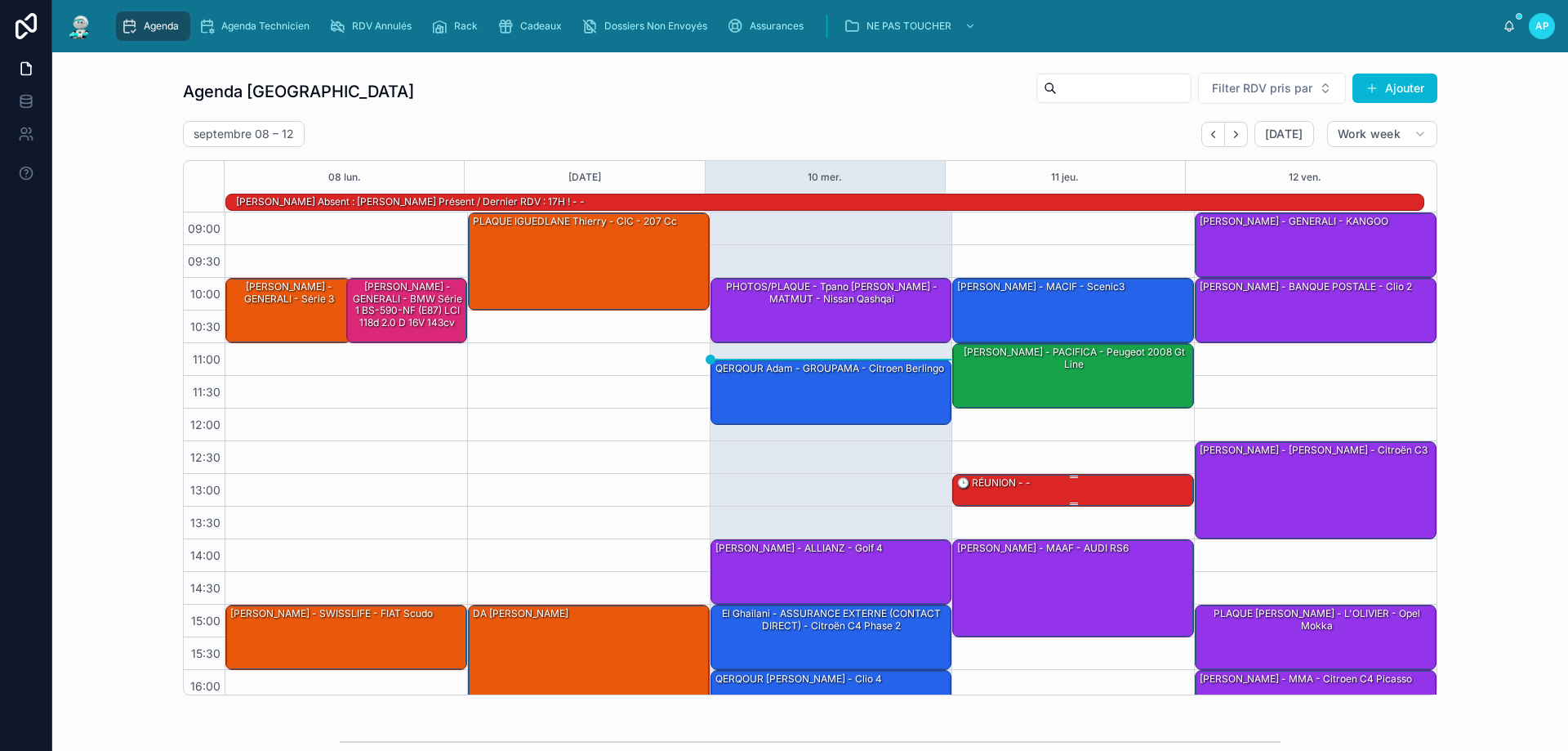
click at [1043, 486] on div "🕒 RÉUNION - -" at bounding box center [1074, 490] width 237 height 29
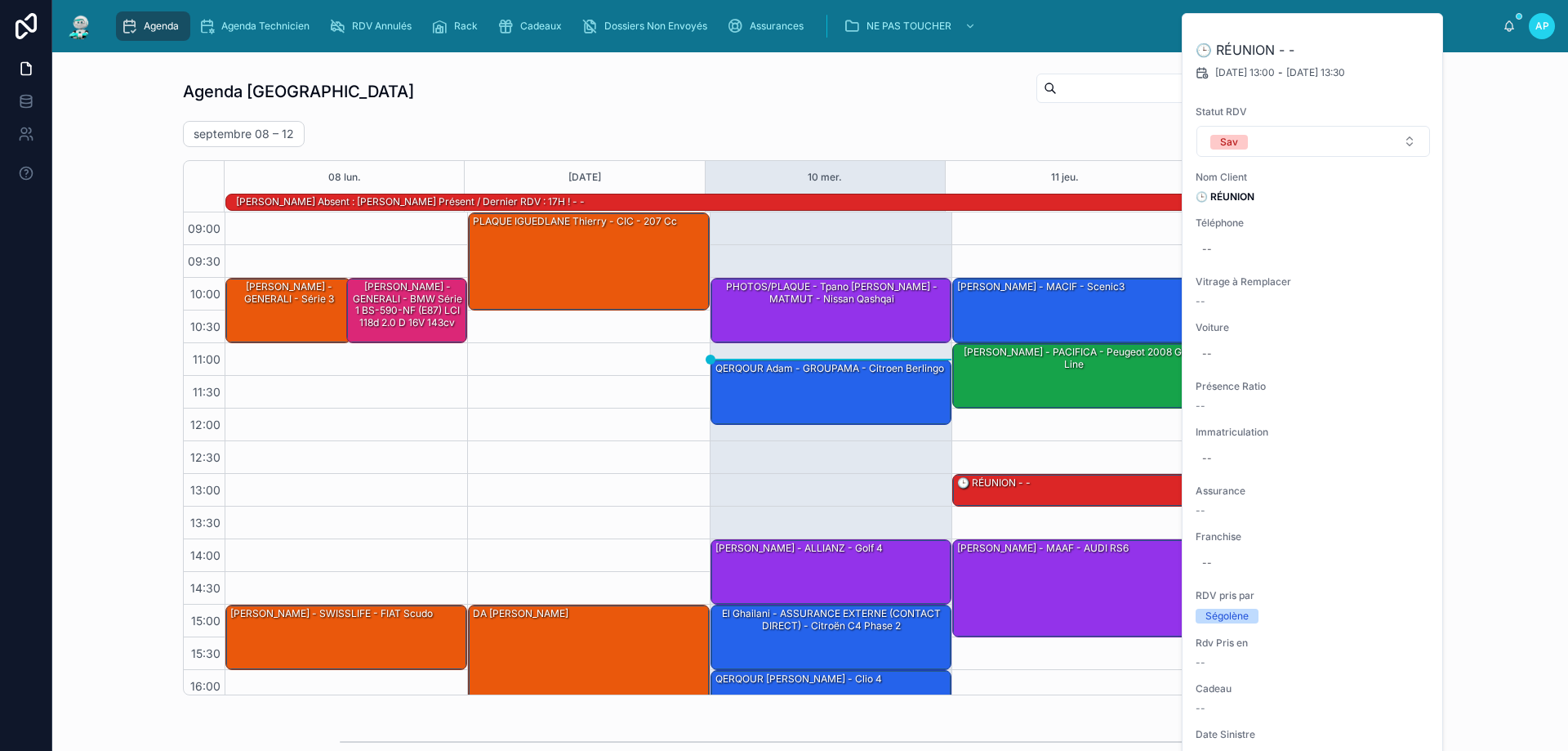
click at [1036, 97] on div at bounding box center [1114, 88] width 155 height 29
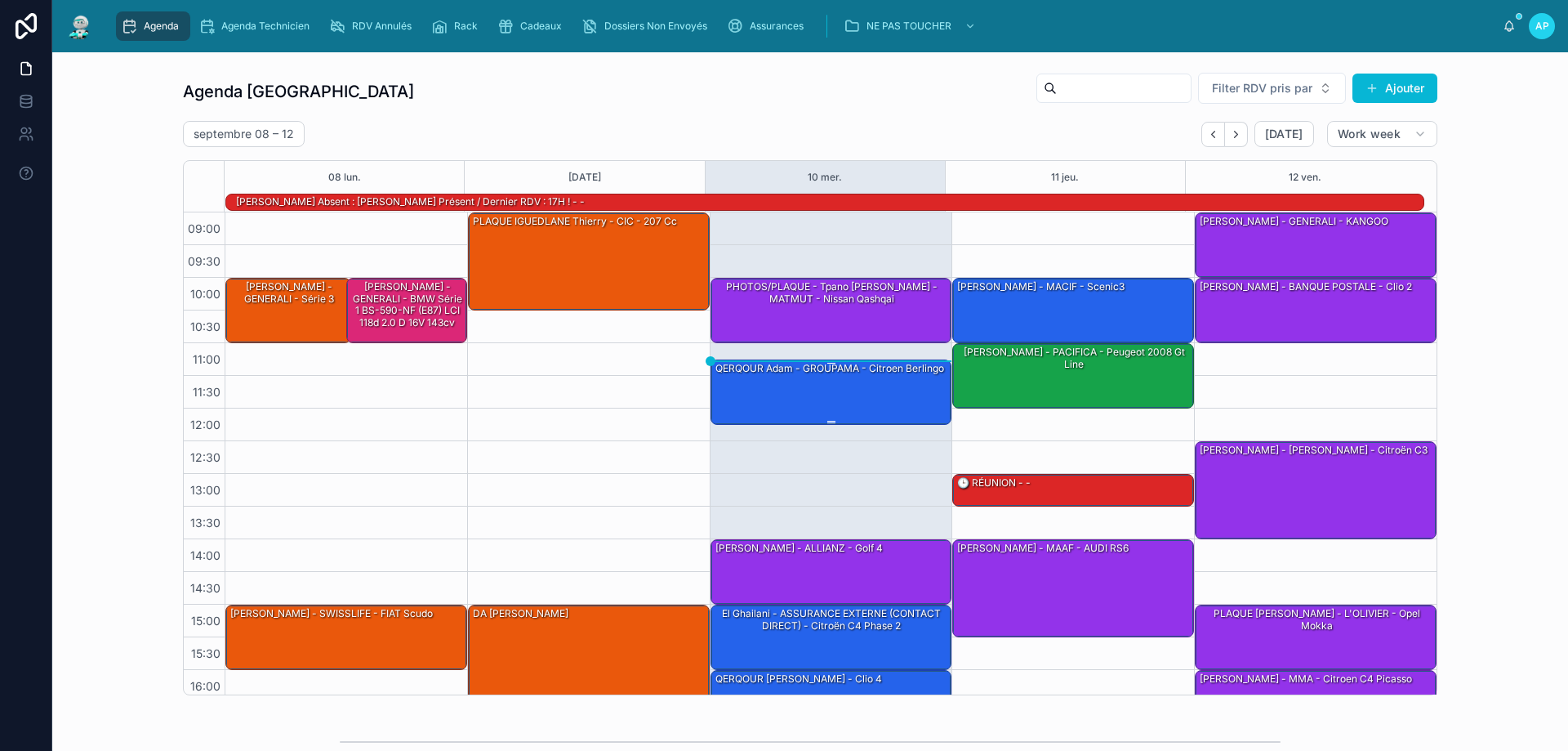
click at [844, 397] on div "QERQOUR Adam - GROUPAMA - citroen berlingo" at bounding box center [832, 391] width 237 height 62
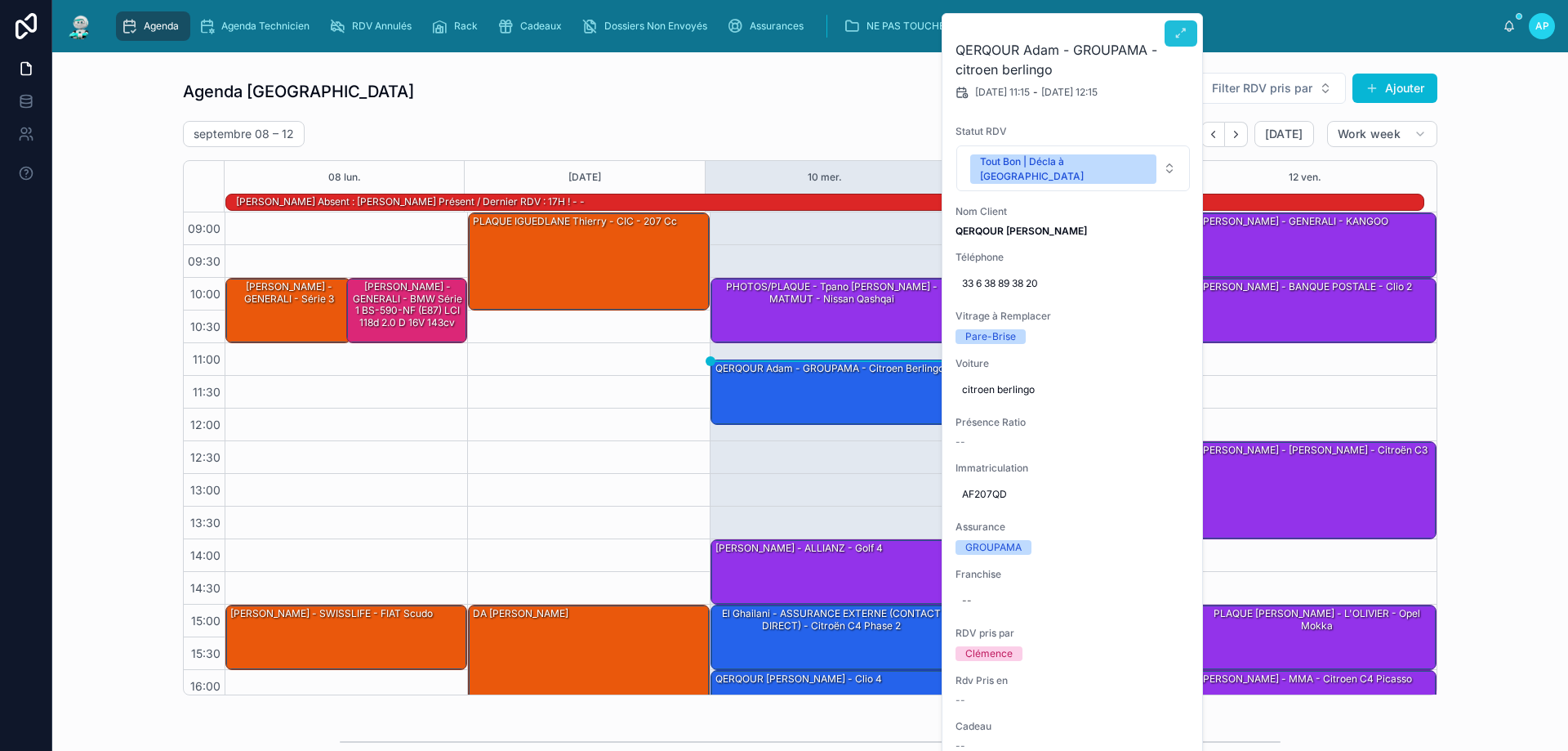
click at [1181, 35] on icon at bounding box center [1180, 33] width 13 height 13
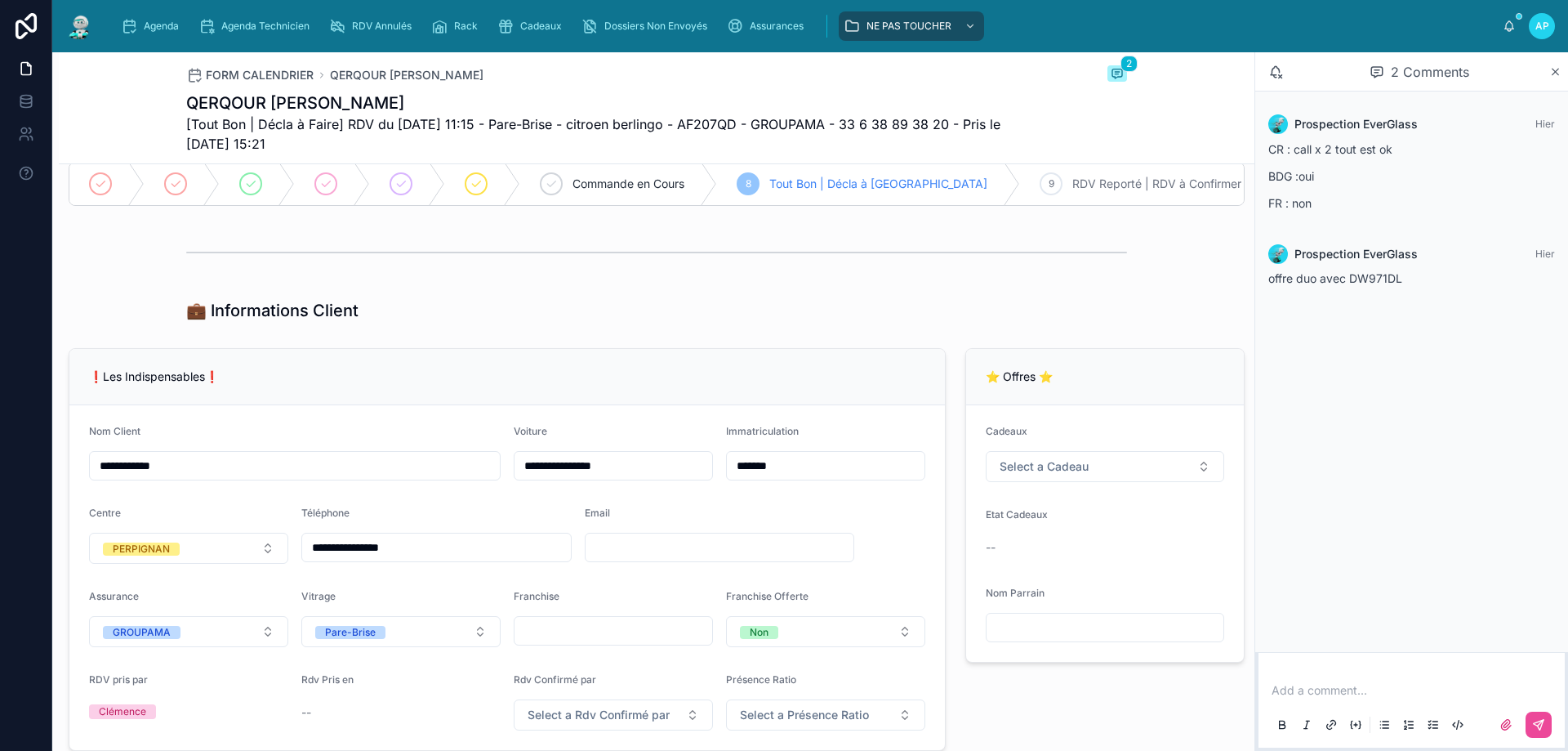
scroll to position [327, 0]
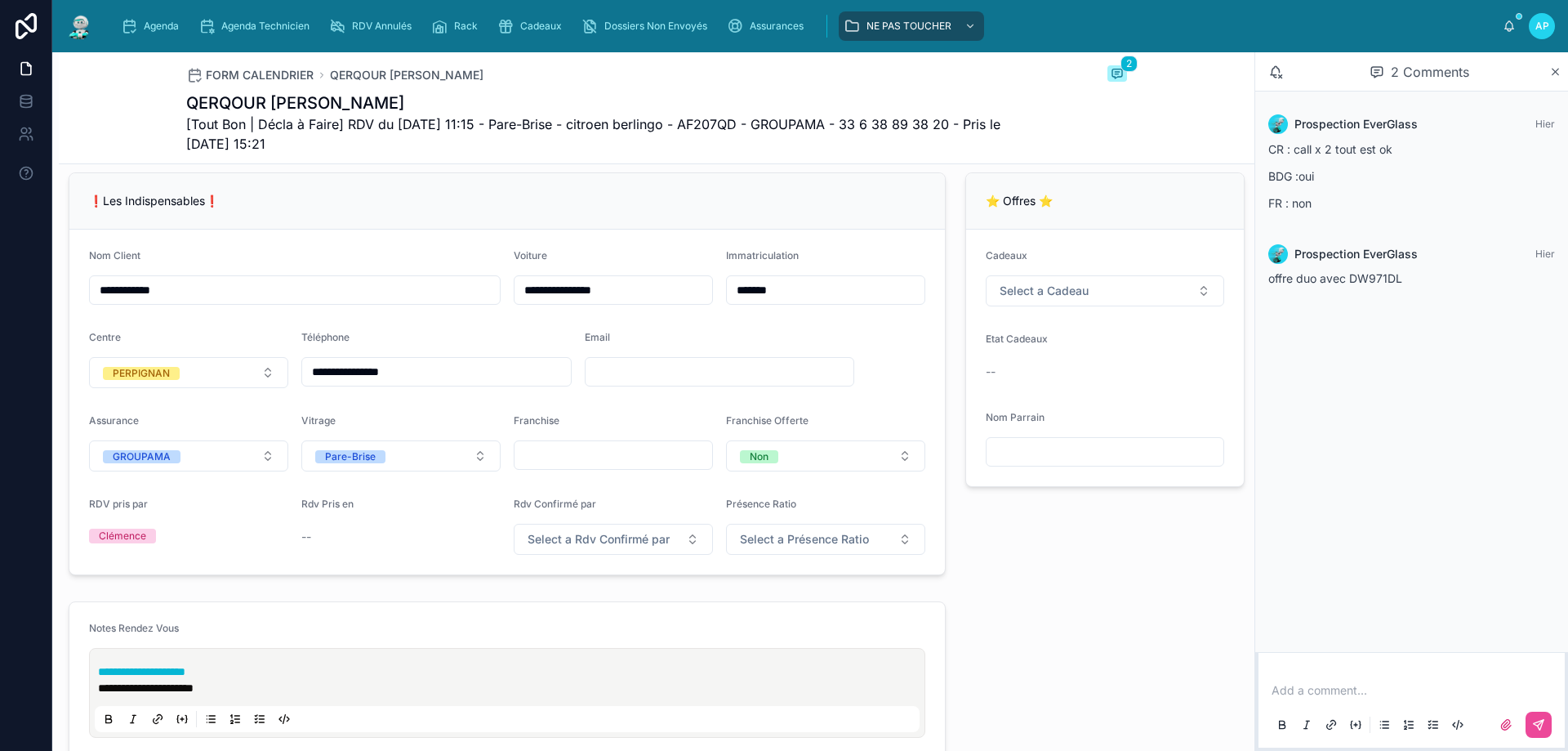
click at [630, 383] on input "text" at bounding box center [720, 371] width 268 height 23
paste input "**********"
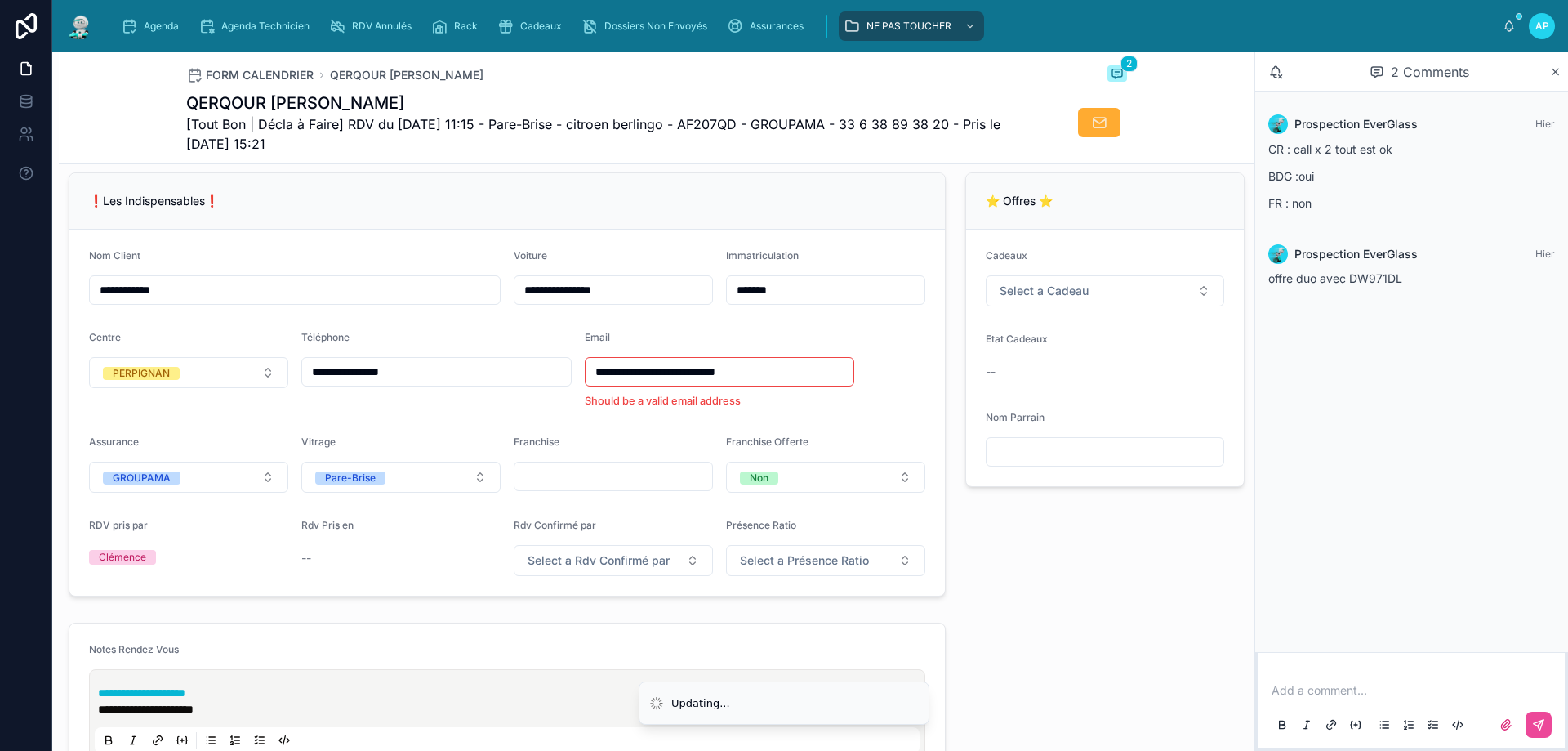
drag, startPoint x: 774, startPoint y: 385, endPoint x: 698, endPoint y: 382, distance: 76.1
click at [698, 382] on input "**********" at bounding box center [720, 371] width 268 height 23
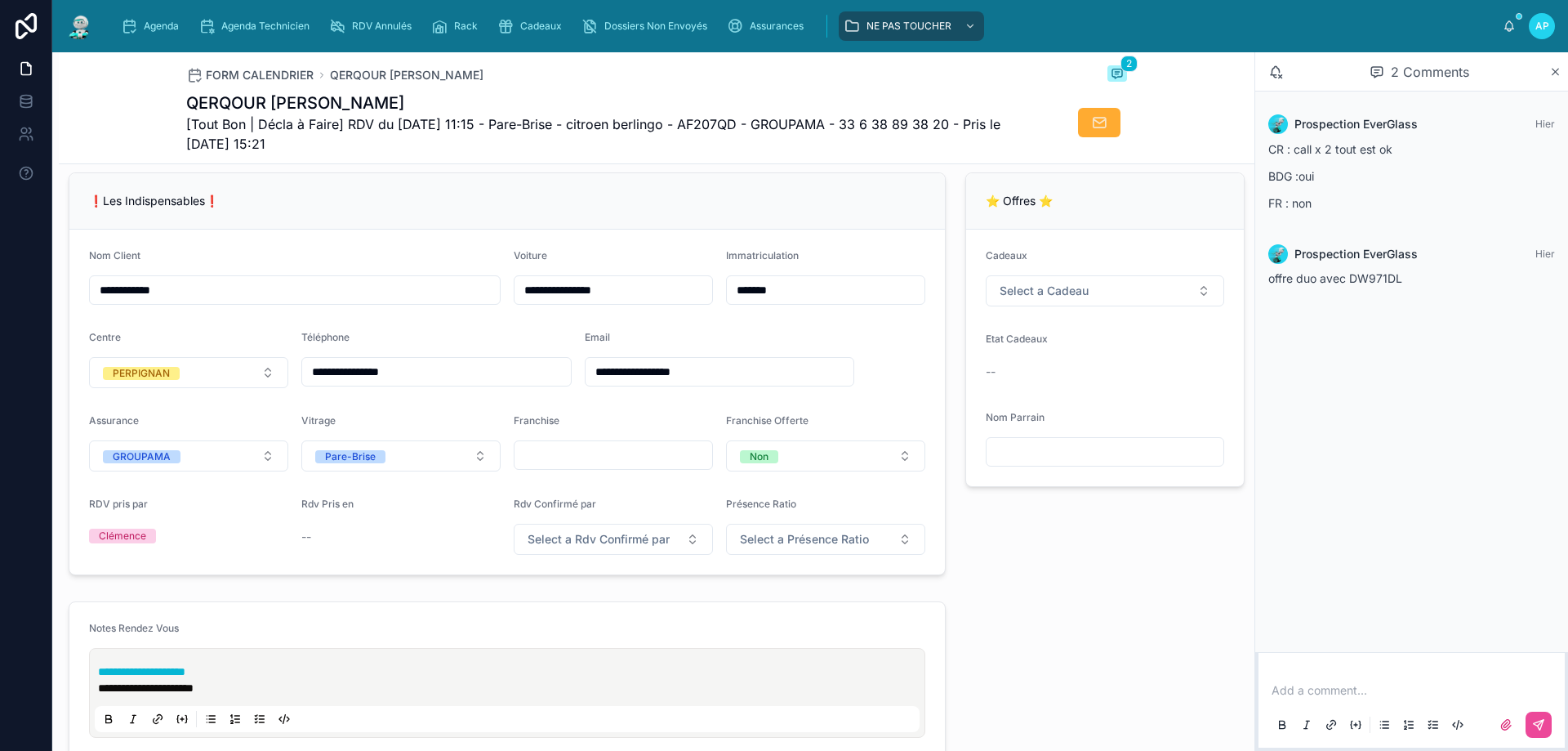
type input "**********"
click at [475, 187] on div "❗Les Indispensables❗" at bounding box center [507, 202] width 876 height 57
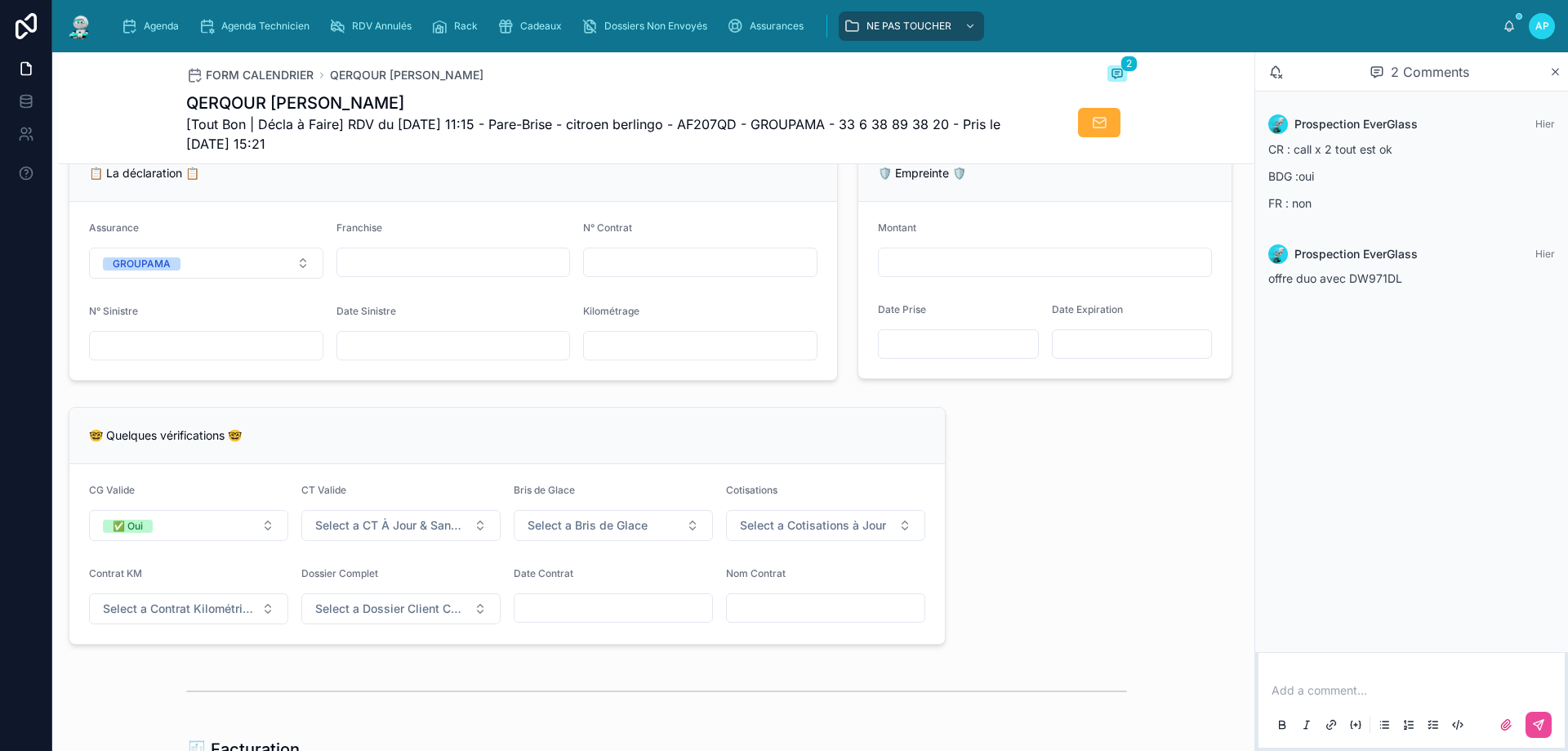
scroll to position [1388, 0]
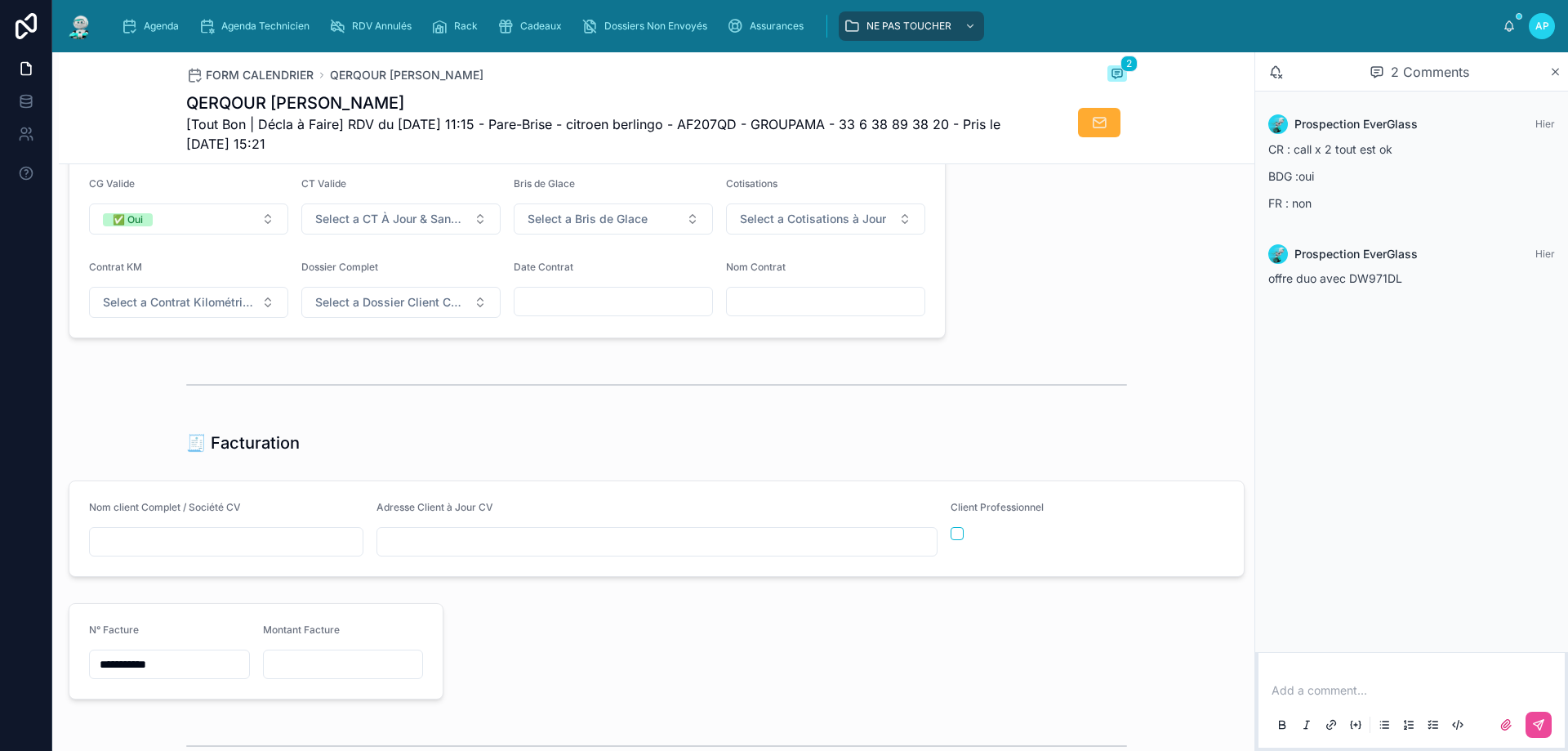
click at [203, 552] on input "text" at bounding box center [226, 540] width 273 height 23
paste input "**********"
type input "**********"
click at [205, 547] on input "**********" at bounding box center [226, 540] width 273 height 23
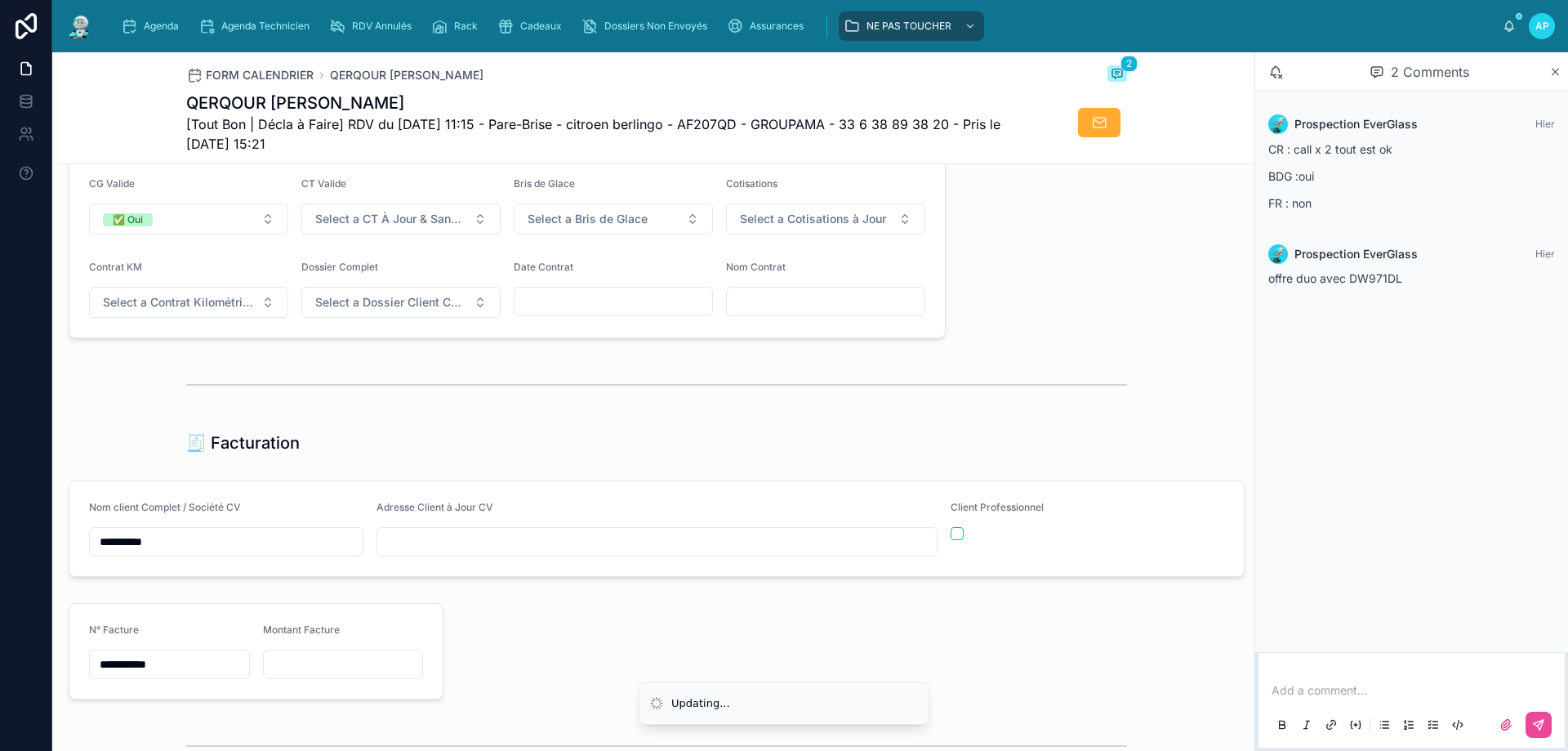
click at [205, 547] on input "**********" at bounding box center [226, 540] width 273 height 23
click at [592, 311] on input "text" at bounding box center [613, 301] width 198 height 23
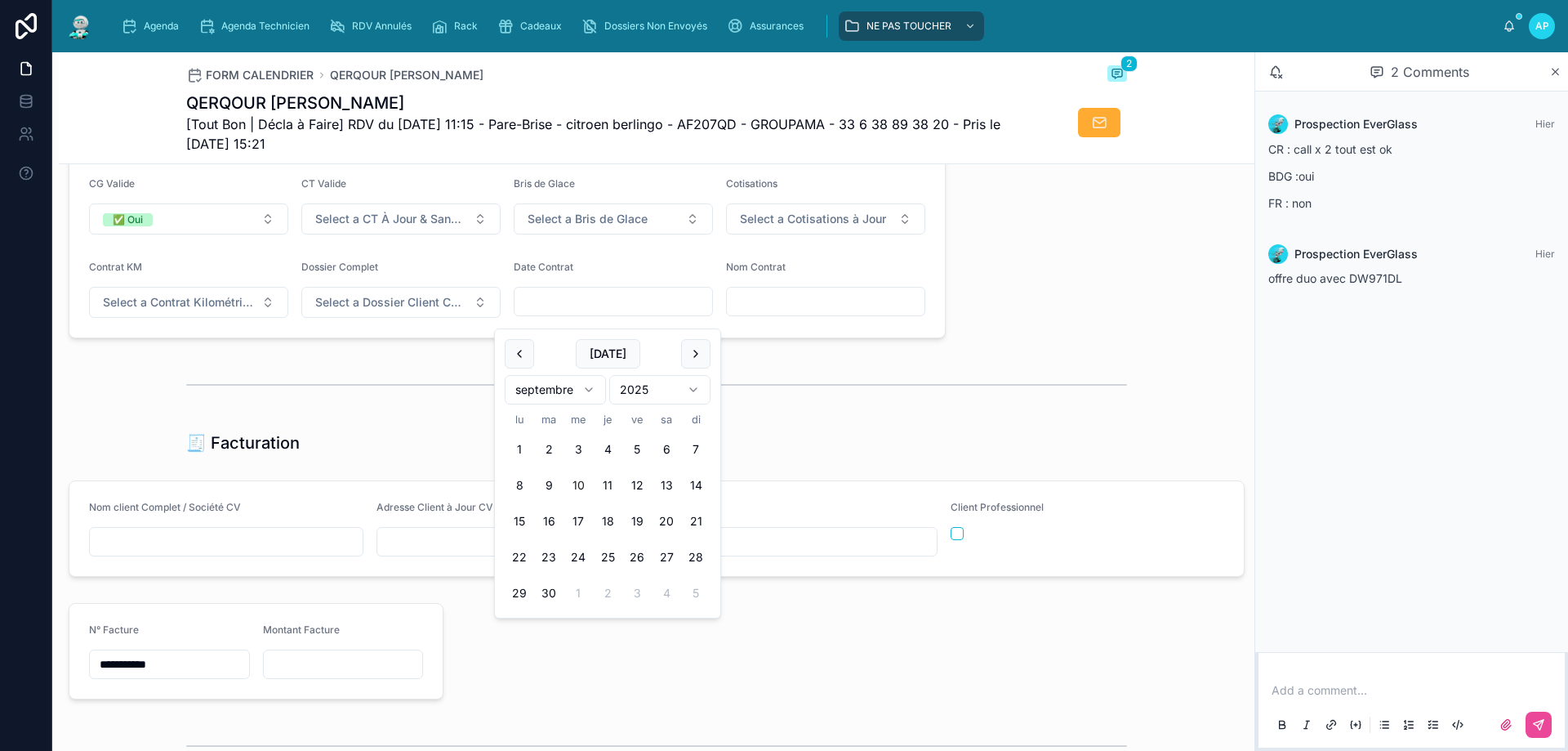
paste input "**********"
type input "**********"
click at [364, 405] on div at bounding box center [656, 385] width 941 height 41
click at [224, 553] on input "text" at bounding box center [226, 540] width 273 height 23
paste input "*******"
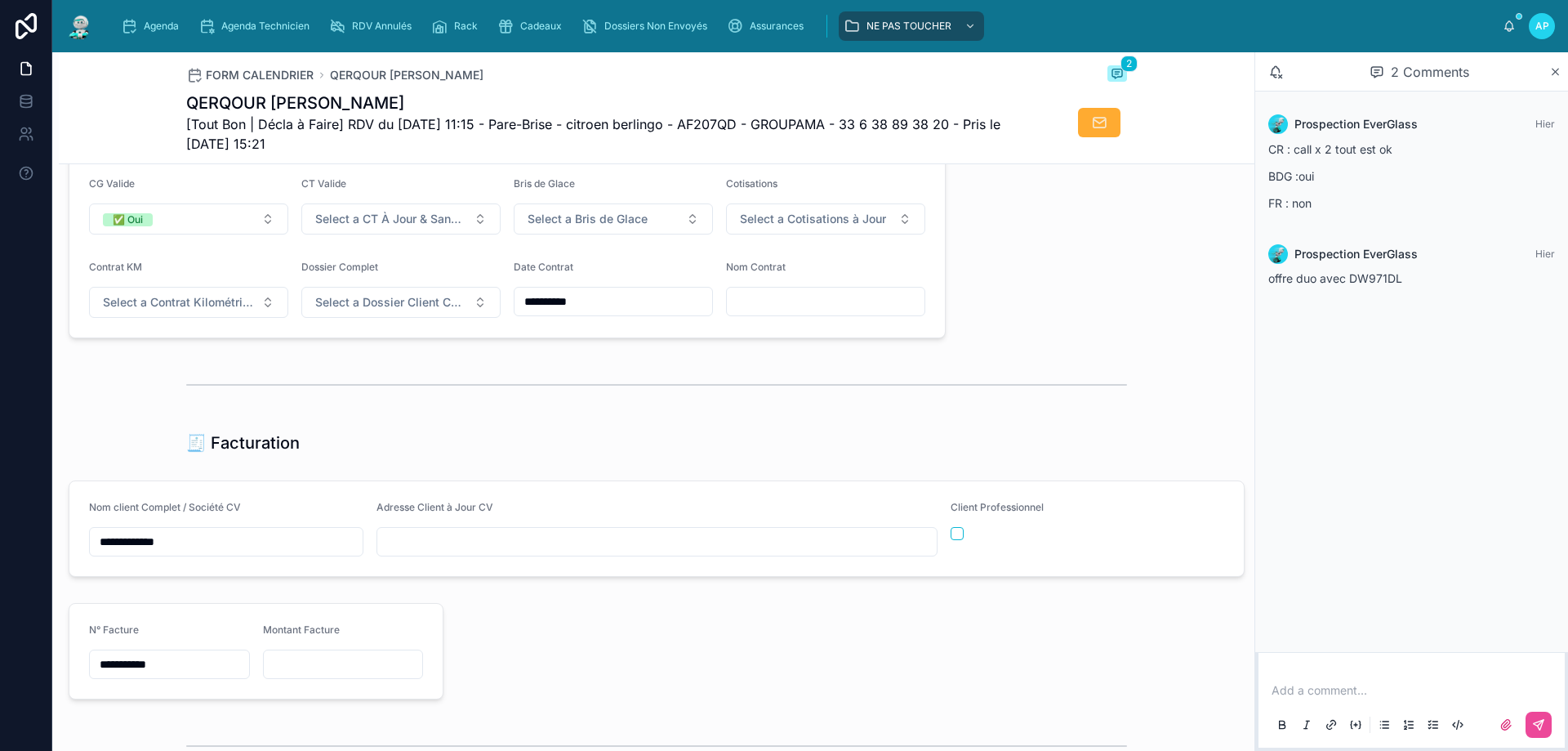
type input "**********"
click at [758, 312] on input "text" at bounding box center [826, 301] width 198 height 23
click at [195, 549] on input "**********" at bounding box center [226, 540] width 273 height 23
click at [199, 547] on input "**********" at bounding box center [226, 540] width 273 height 23
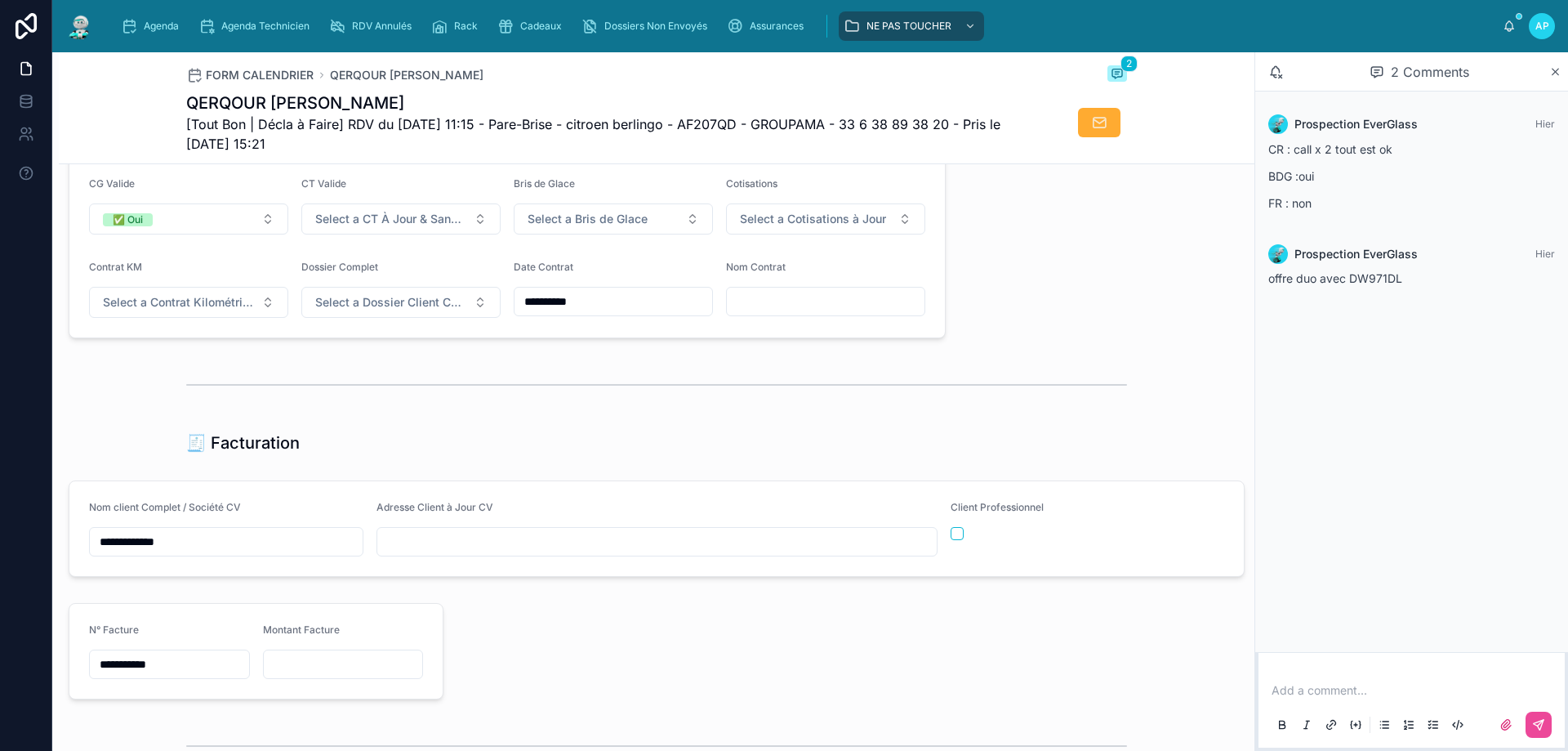
click at [215, 553] on input "**********" at bounding box center [226, 540] width 273 height 23
drag, startPoint x: 228, startPoint y: 553, endPoint x: 130, endPoint y: 553, distance: 98.0
click at [79, 553] on form "**********" at bounding box center [656, 528] width 1174 height 95
drag, startPoint x: 759, startPoint y: 297, endPoint x: 753, endPoint y: 305, distance: 10.0
click at [755, 303] on div "Nom Contrat" at bounding box center [827, 289] width 200 height 57
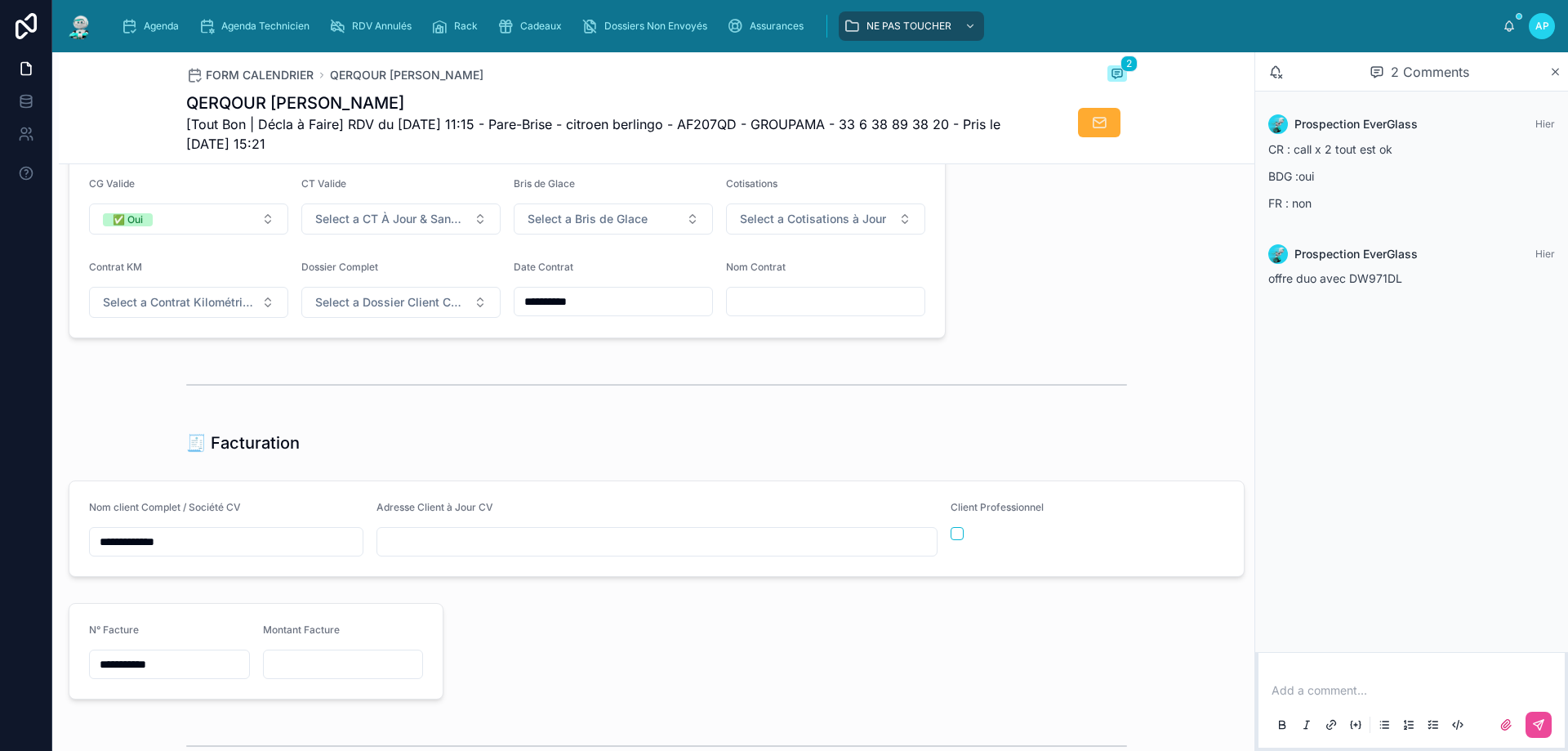
click at [753, 305] on input "text" at bounding box center [826, 301] width 198 height 23
paste input "**********"
type input "**********"
click at [443, 550] on input "text" at bounding box center [656, 540] width 559 height 23
paste input "**********"
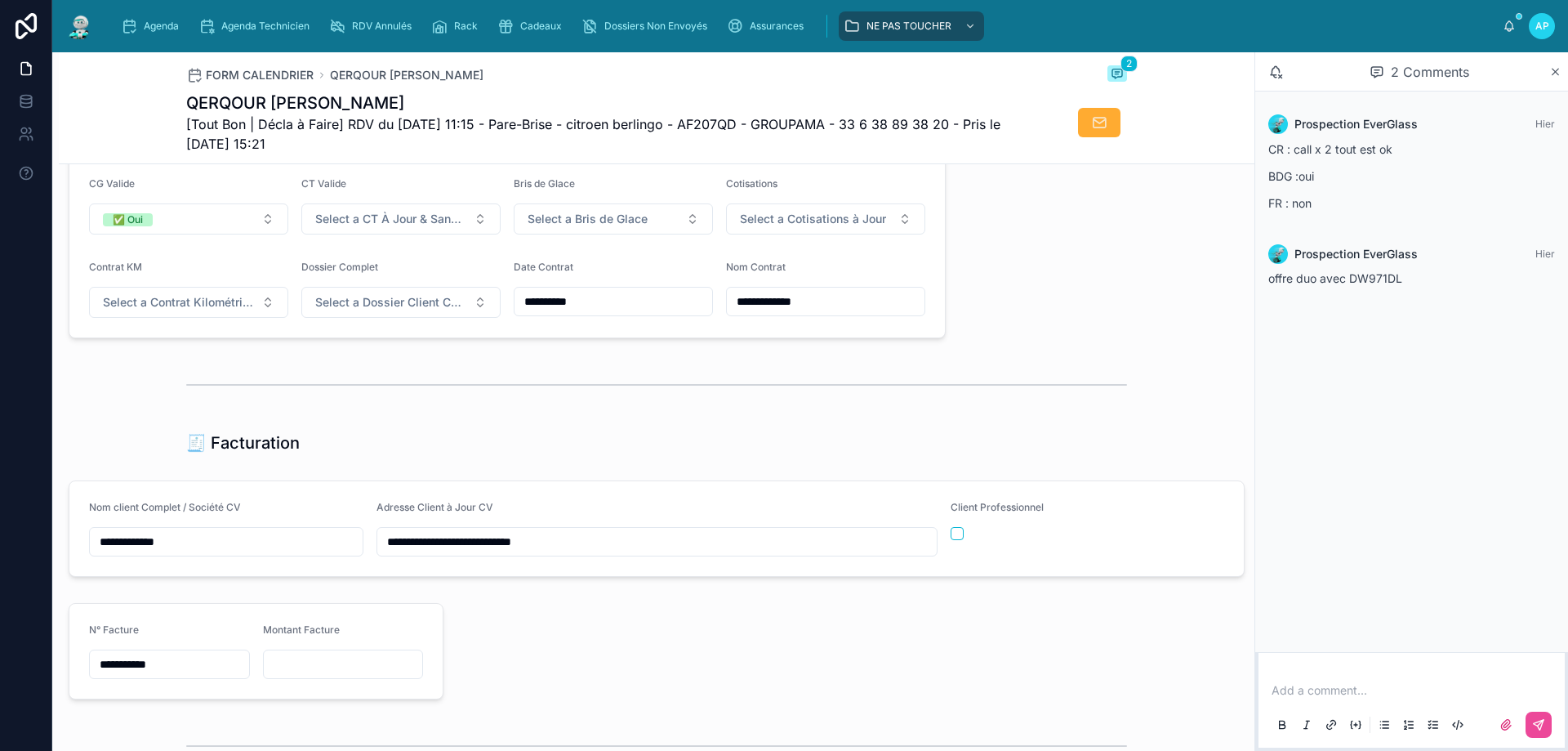
type input "**********"
click at [584, 690] on div at bounding box center [848, 651] width 789 height 110
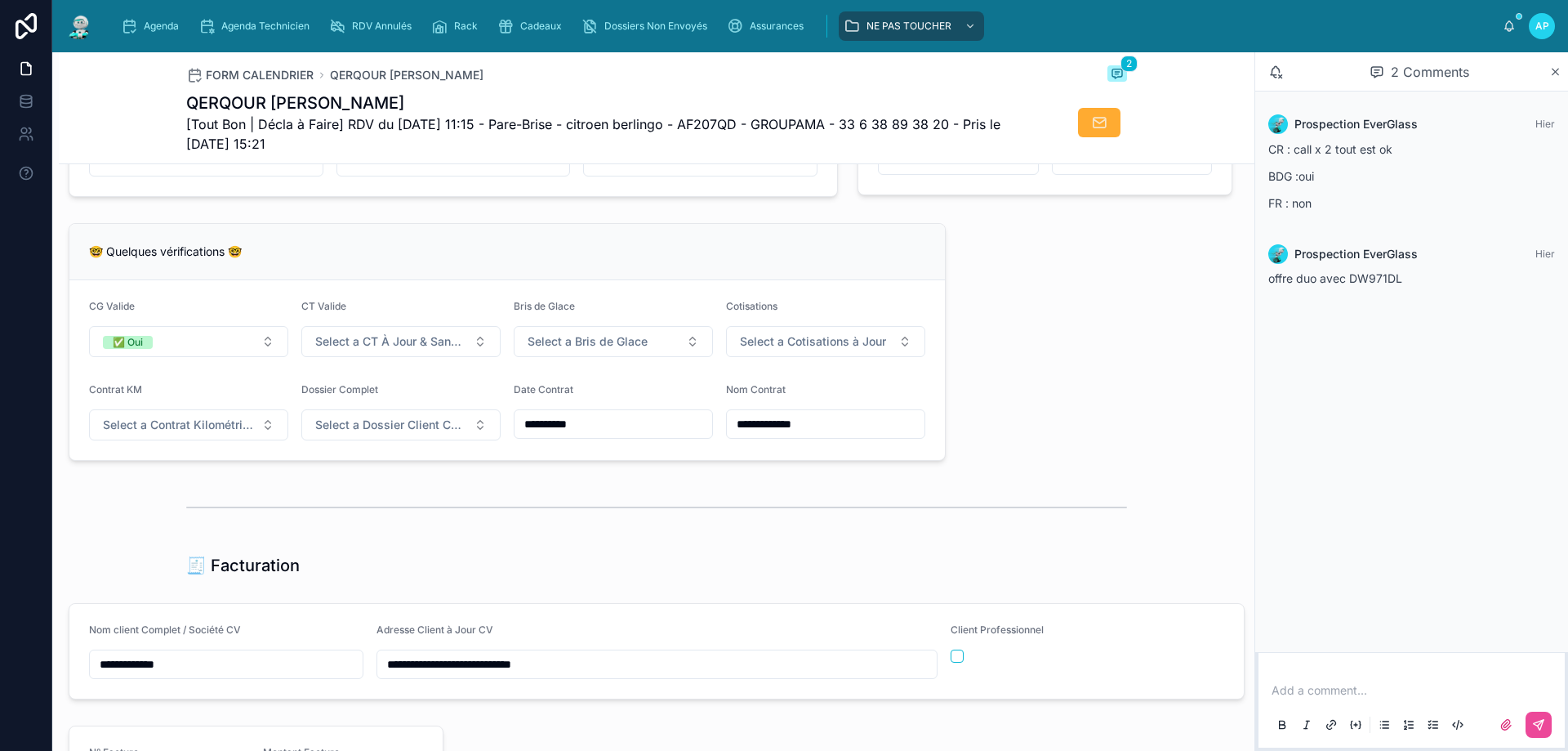
scroll to position [1144, 0]
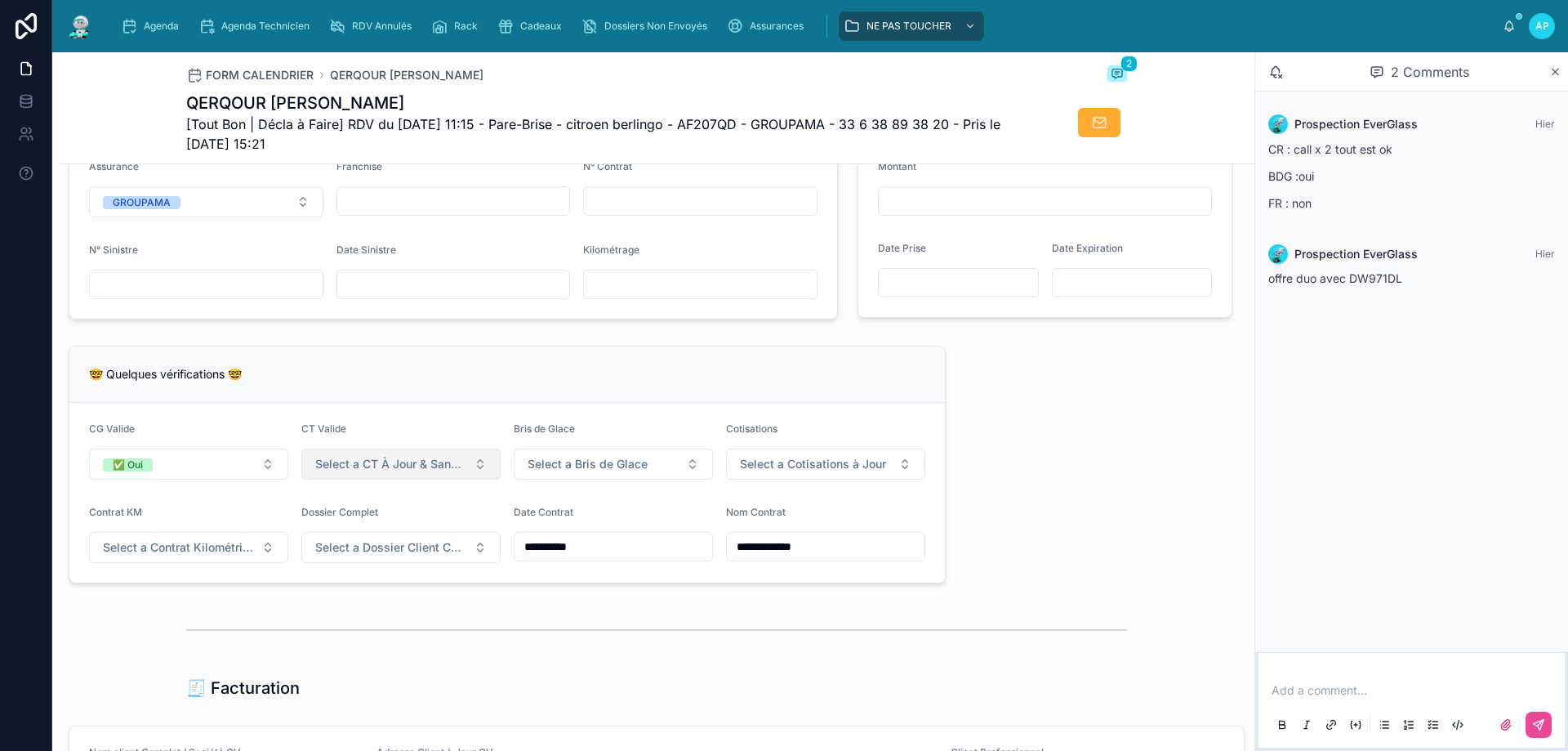
click at [353, 472] on span "Select a CT À Jour & Sans BDG" at bounding box center [391, 463] width 152 height 17
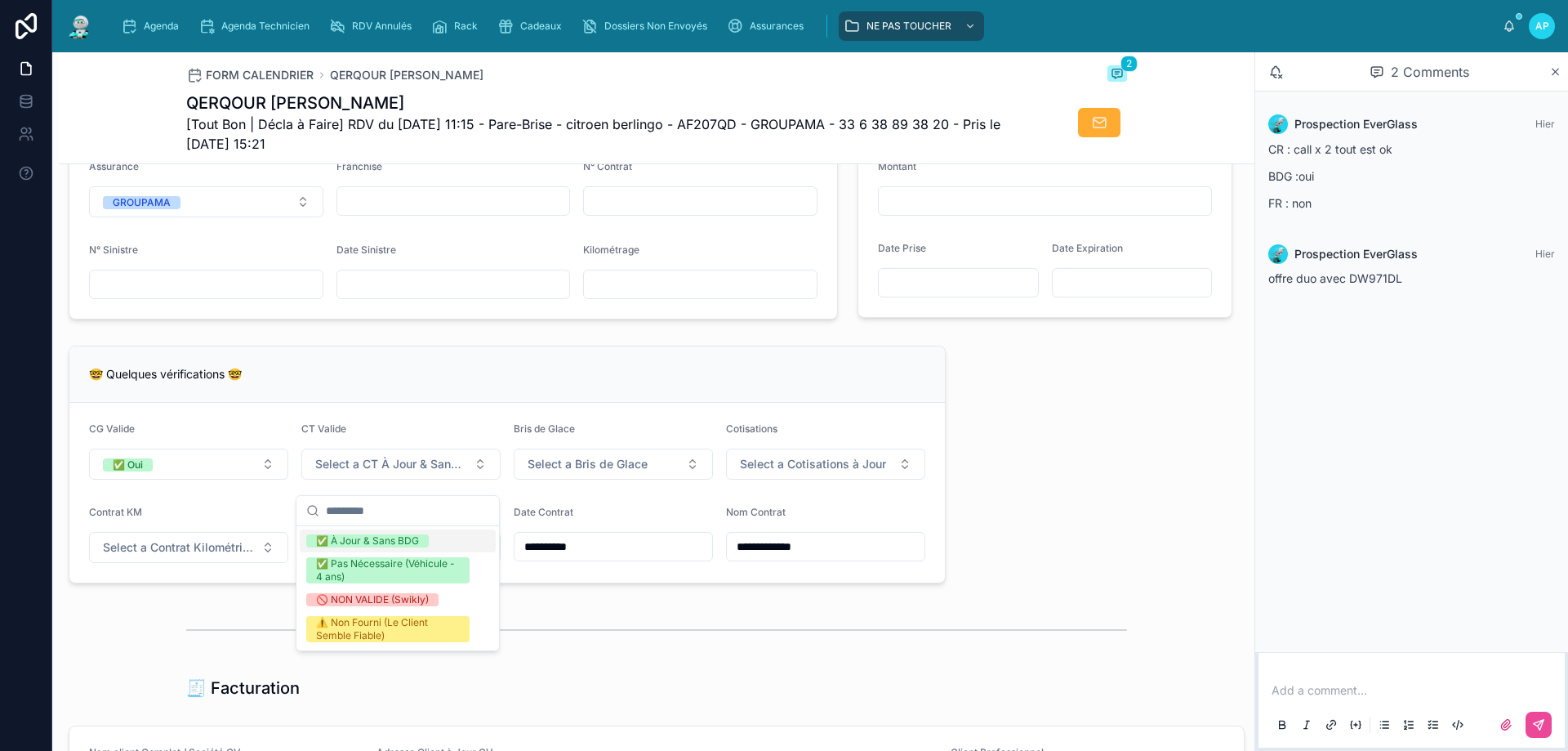
click at [350, 538] on div "✅ À Jour & Sans BDG" at bounding box center [367, 540] width 103 height 13
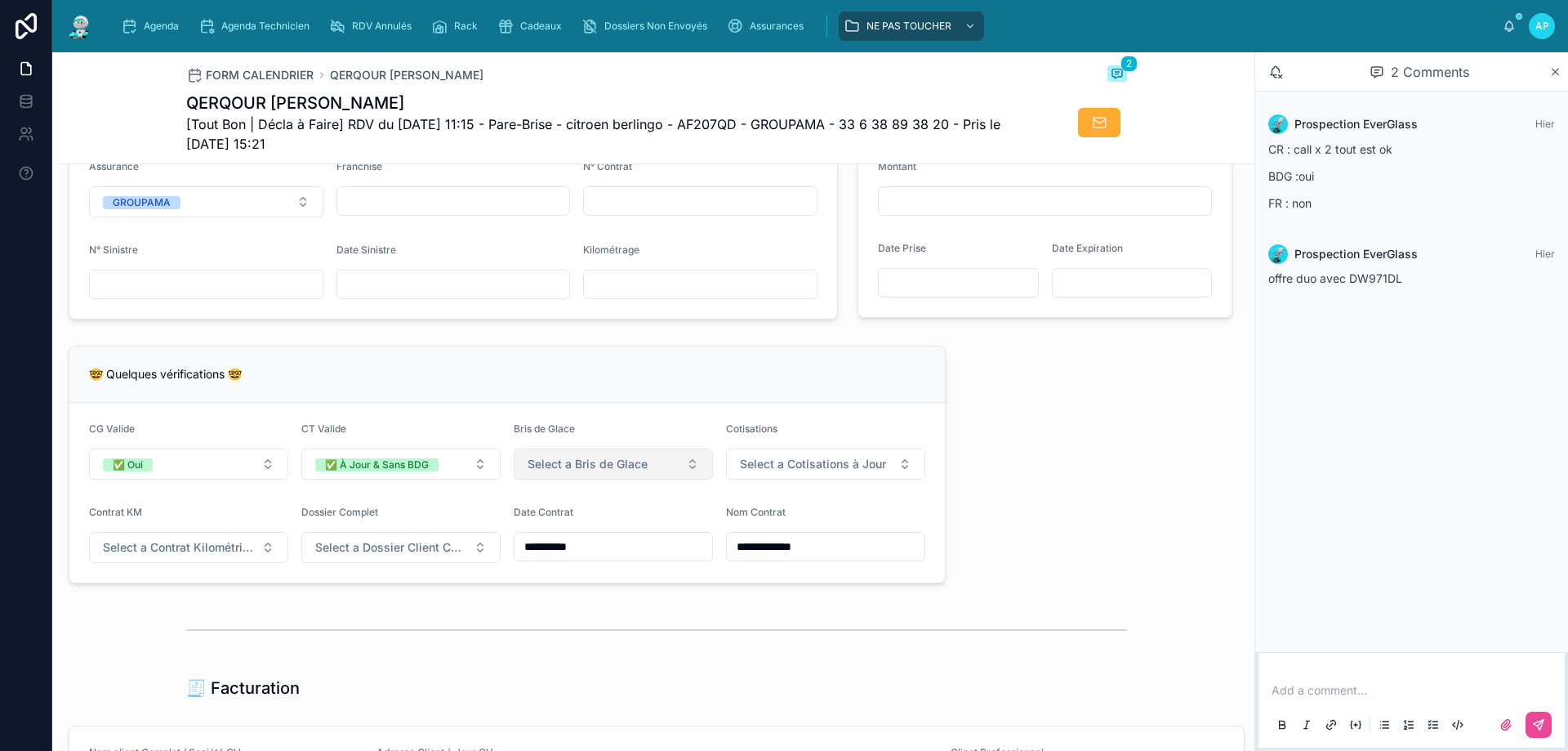
click at [648, 475] on button "Select a Bris de Glace" at bounding box center [614, 464] width 200 height 31
click at [549, 535] on div "✅ Validé" at bounding box center [546, 540] width 42 height 13
click at [795, 459] on div "Cotisations Select a Cotisations à Jour" at bounding box center [827, 450] width 200 height 57
click at [795, 472] on span "Select a Cotisations à Jour" at bounding box center [813, 463] width 146 height 17
click at [773, 540] on div "✅ À Jour" at bounding box center [759, 540] width 45 height 13
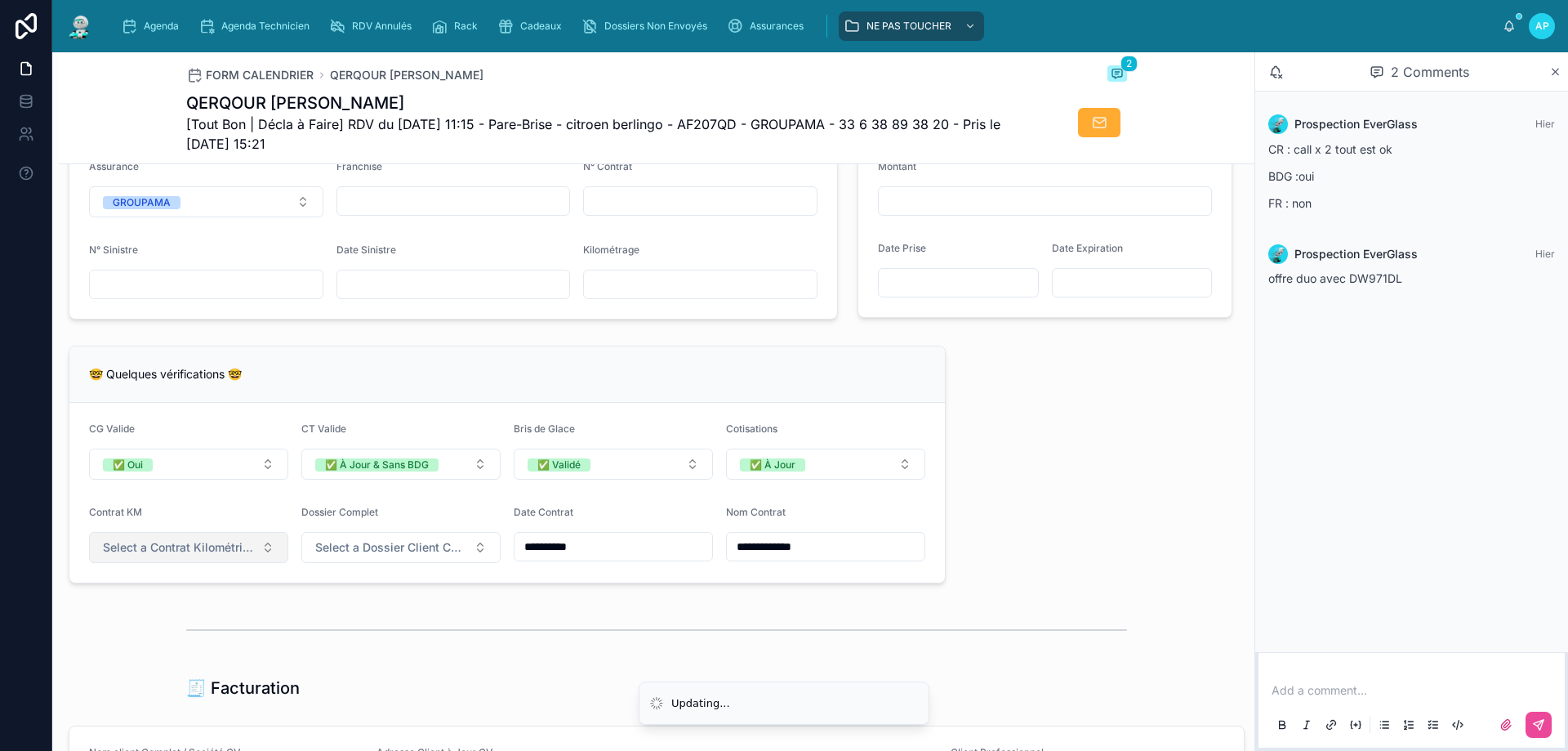
click at [116, 555] on span "Select a Contrat Kilométrique" at bounding box center [178, 547] width 152 height 17
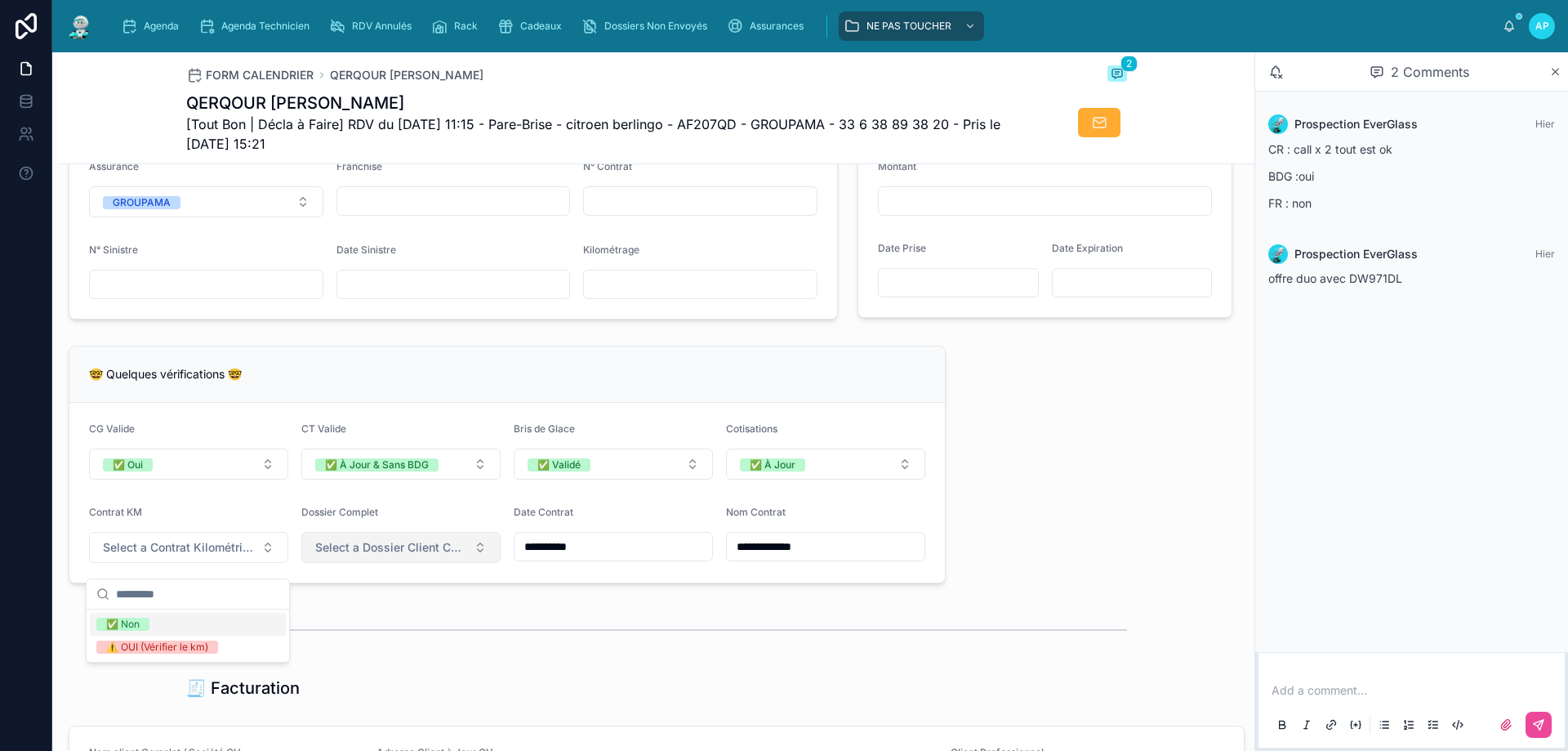
click at [132, 627] on div "✅ Non" at bounding box center [122, 624] width 33 height 13
click at [377, 555] on span "Select a Dossier Client Complet" at bounding box center [391, 547] width 152 height 17
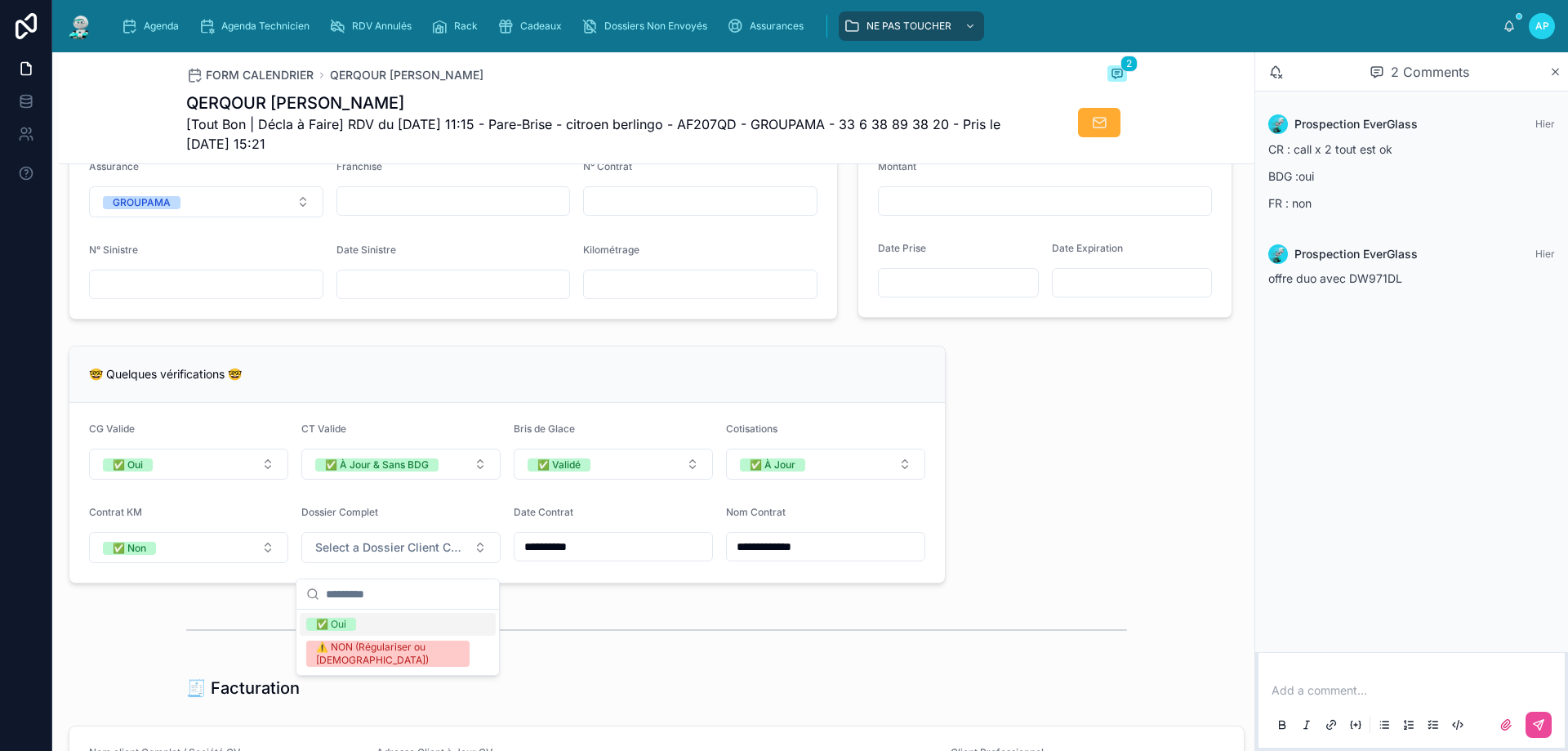
click at [353, 627] on span "✅ Oui" at bounding box center [331, 624] width 50 height 13
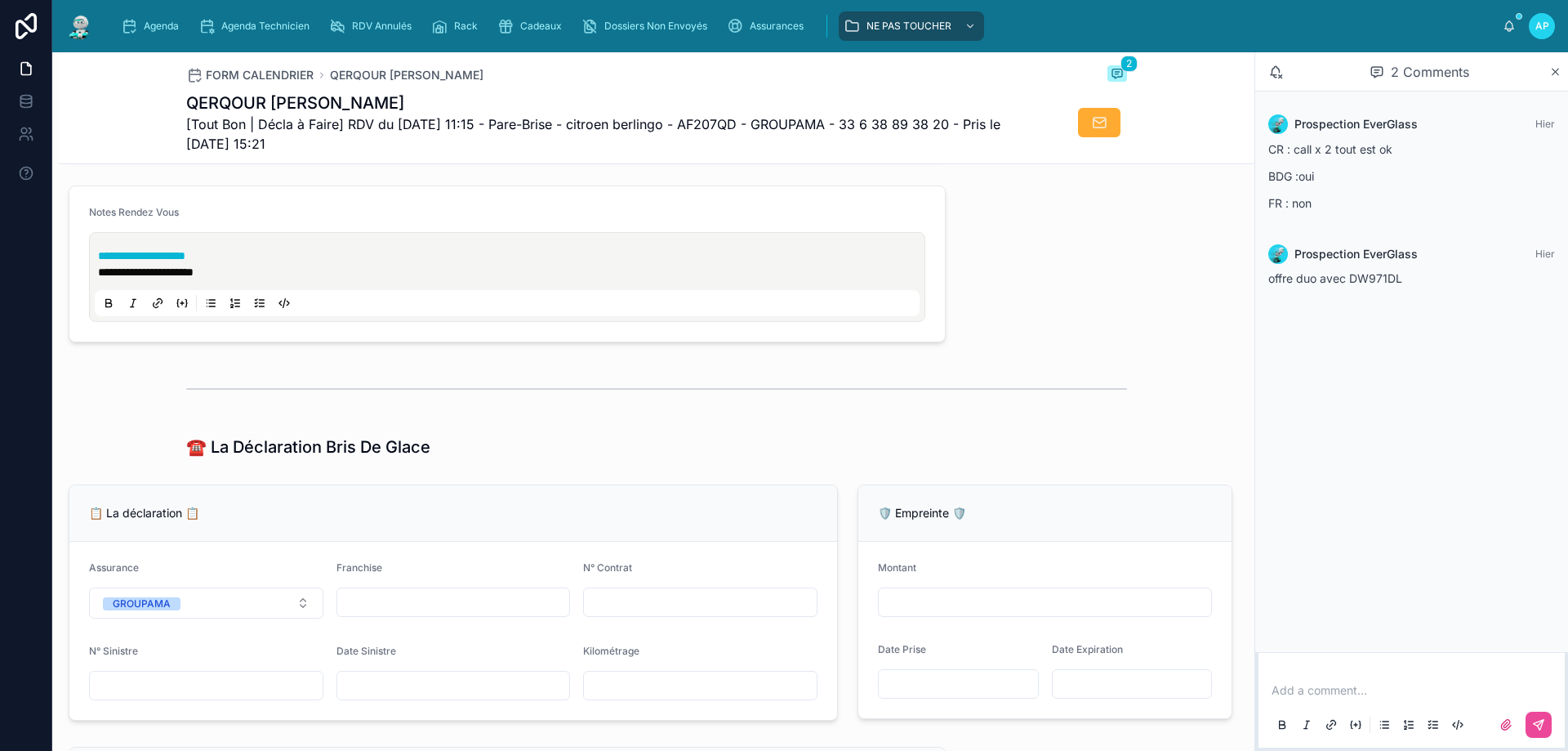
scroll to position [735, 0]
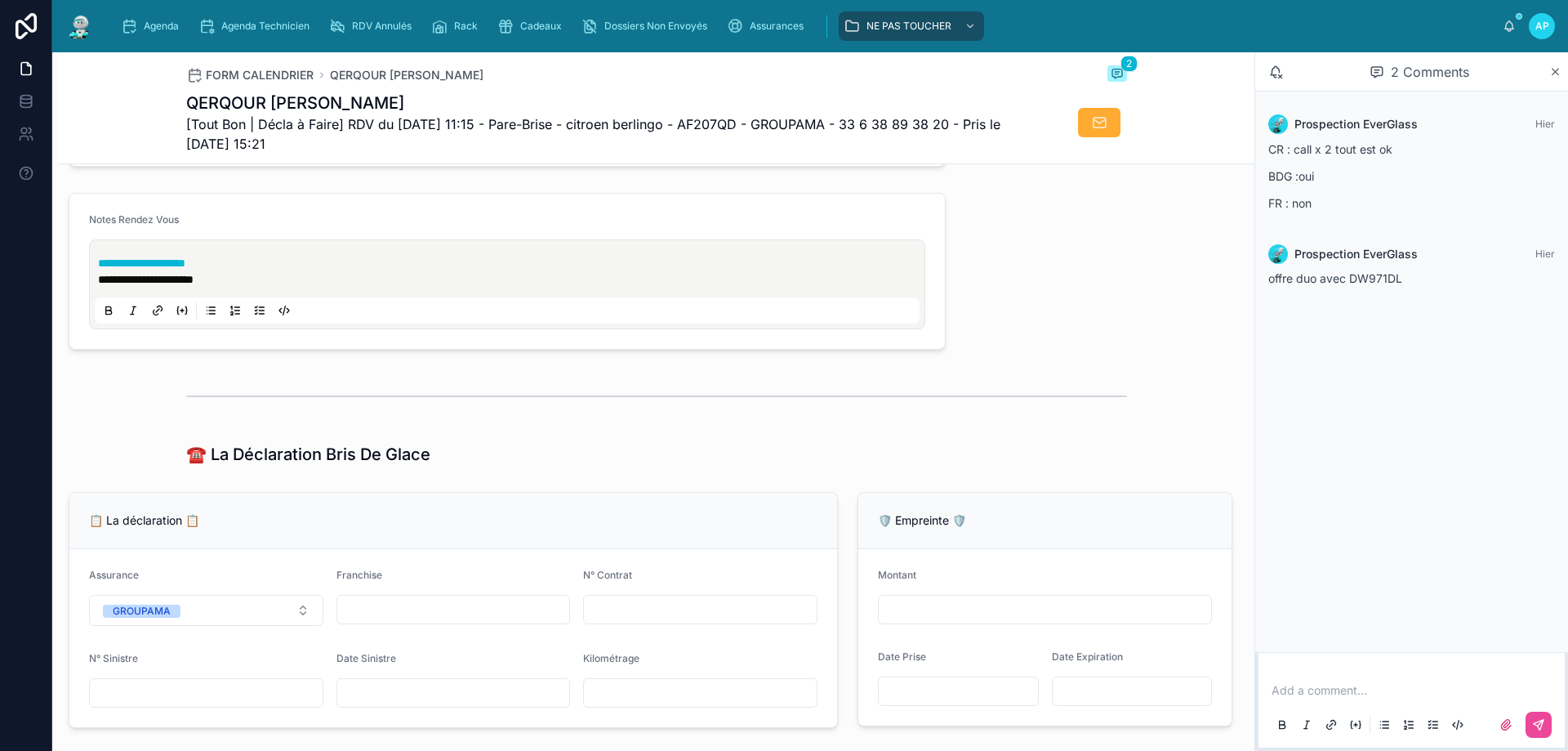
click at [389, 621] on input "text" at bounding box center [453, 609] width 233 height 23
type input "*"
click at [128, 21] on icon "scrollable content" at bounding box center [128, 25] width 17 height 17
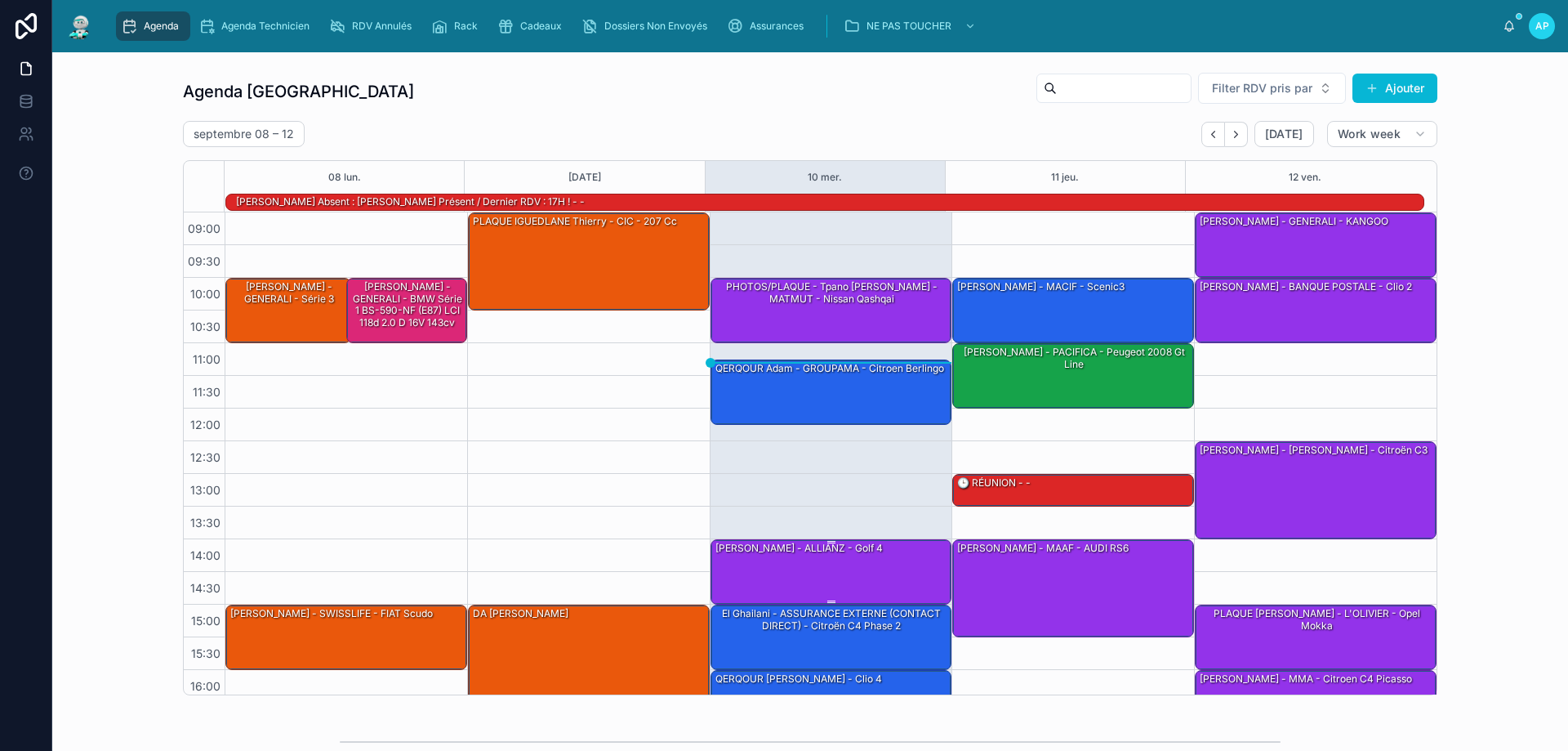
scroll to position [107, 0]
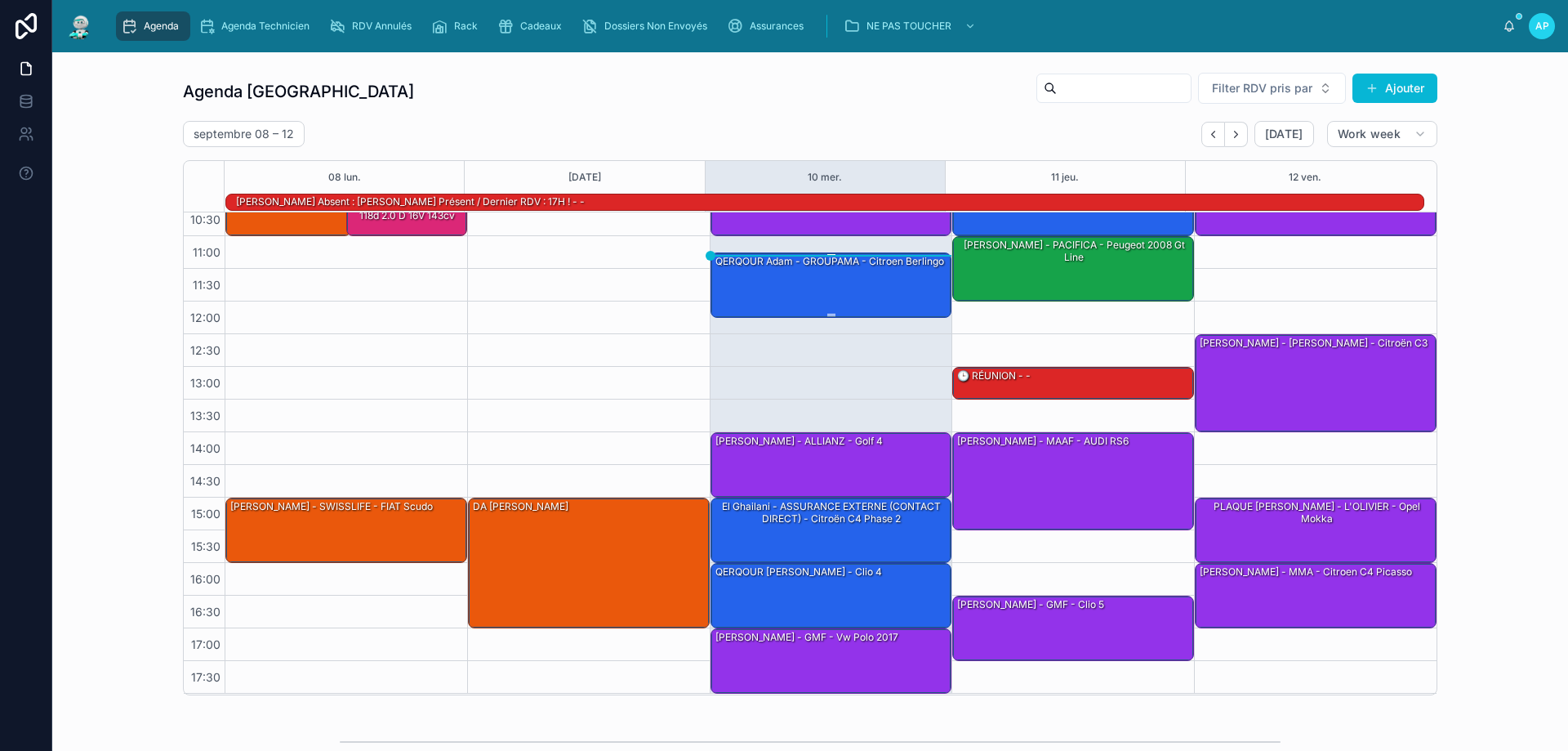
click at [816, 280] on div "QERQOUR Adam - GROUPAMA - citroen berlingo" at bounding box center [832, 284] width 237 height 62
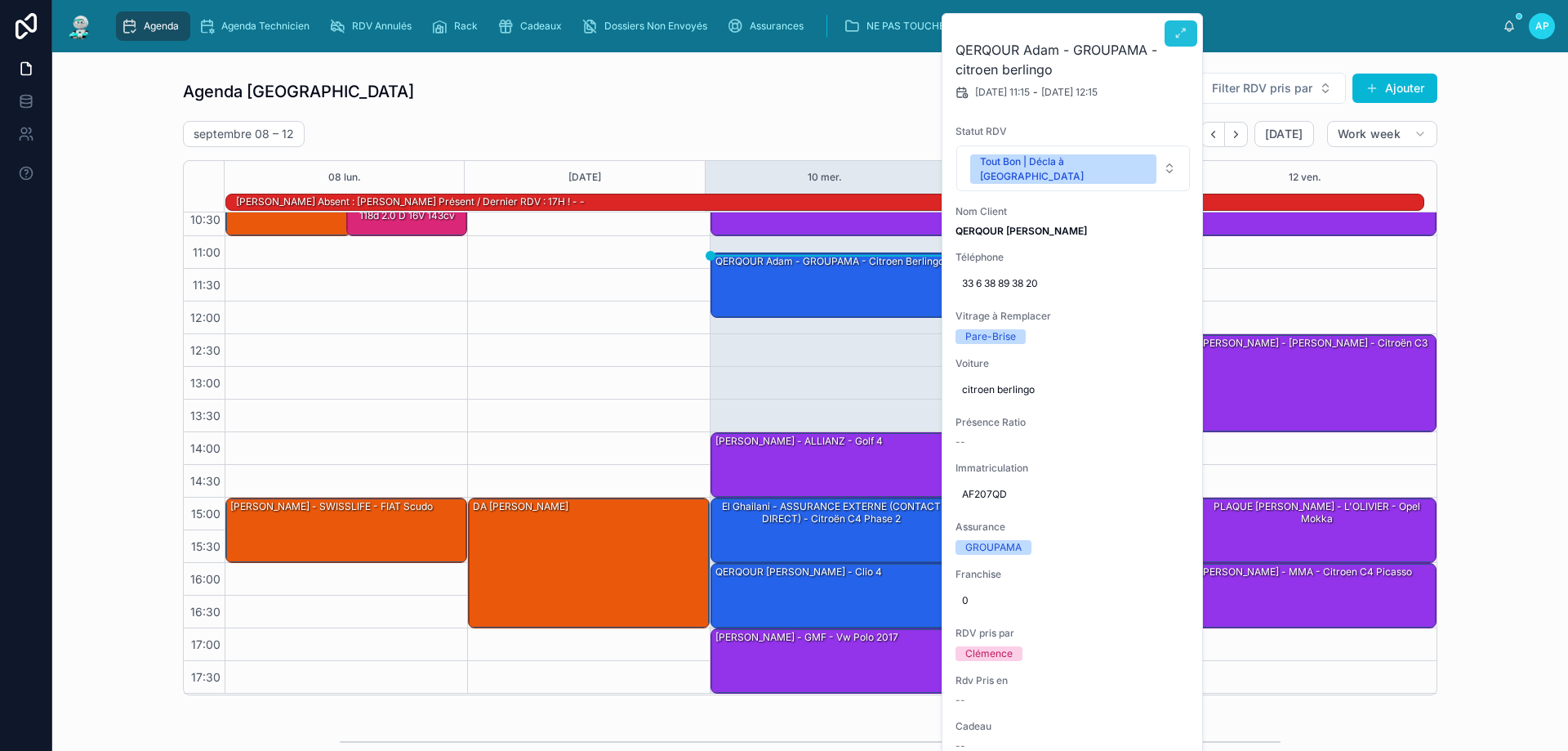
click at [1179, 36] on icon at bounding box center [1180, 33] width 13 height 13
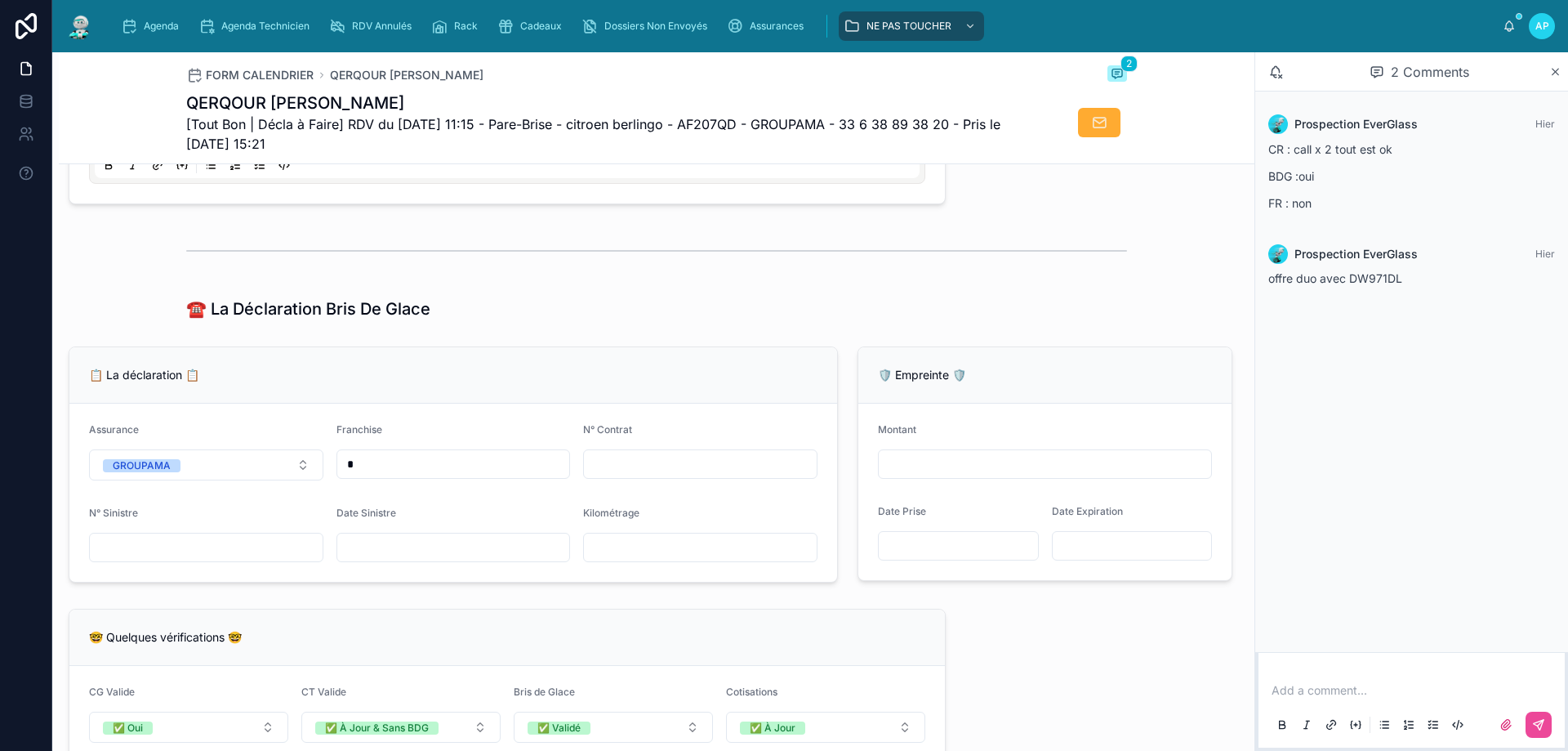
scroll to position [899, 0]
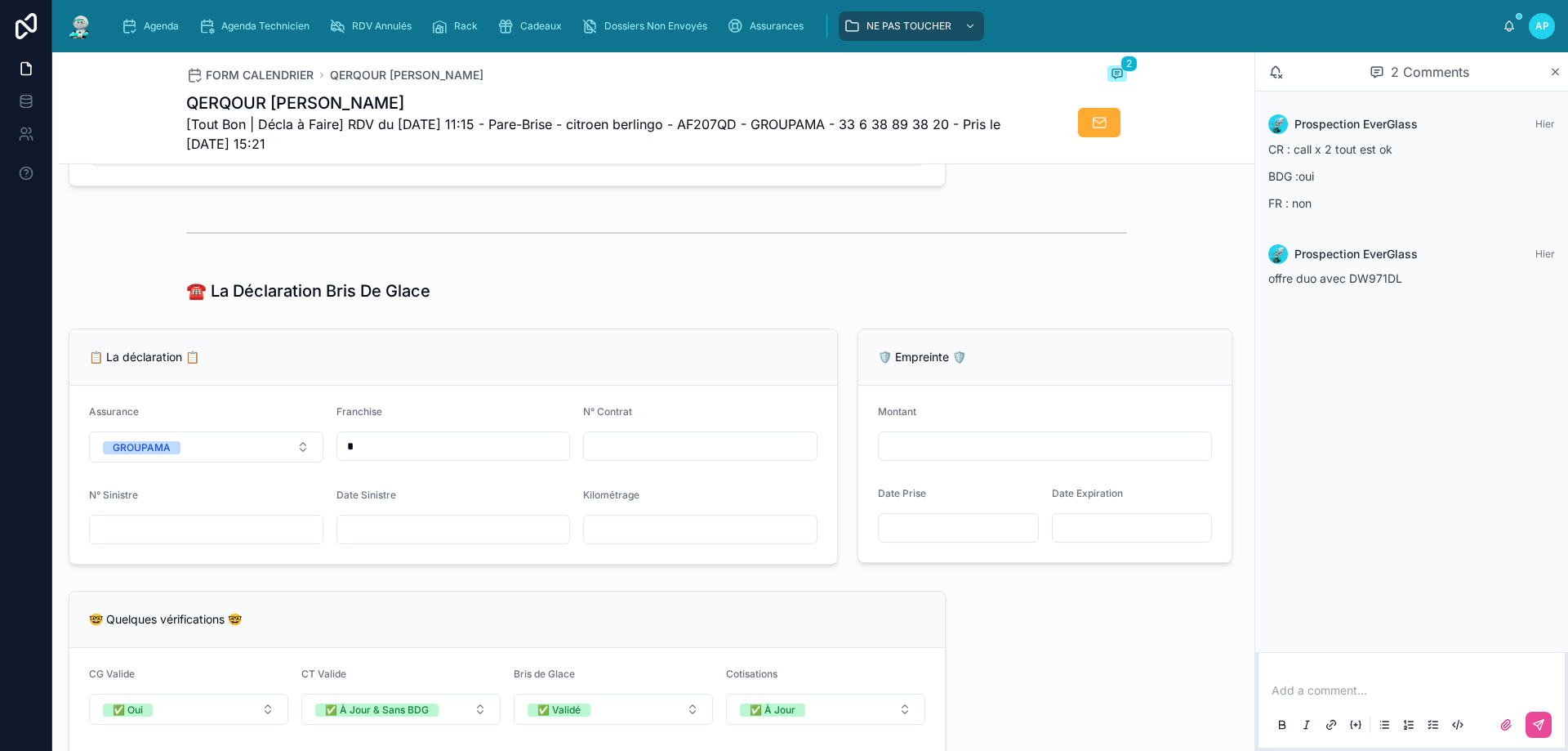
click at [606, 457] on input "text" at bounding box center [700, 446] width 233 height 23
paste input "**********"
type input "**********"
click at [485, 504] on div "Date Sinistre" at bounding box center [453, 498] width 234 height 20
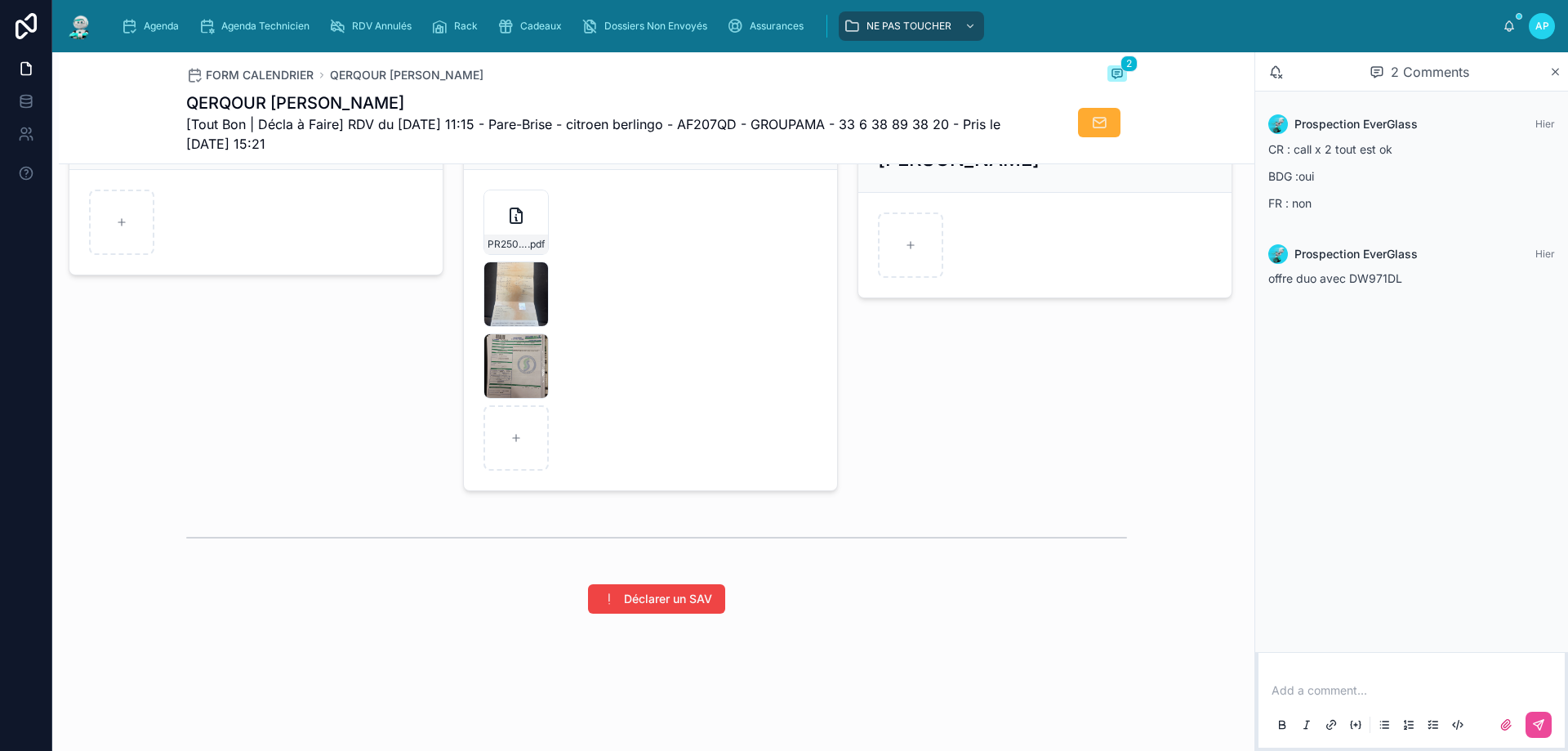
scroll to position [2252, 0]
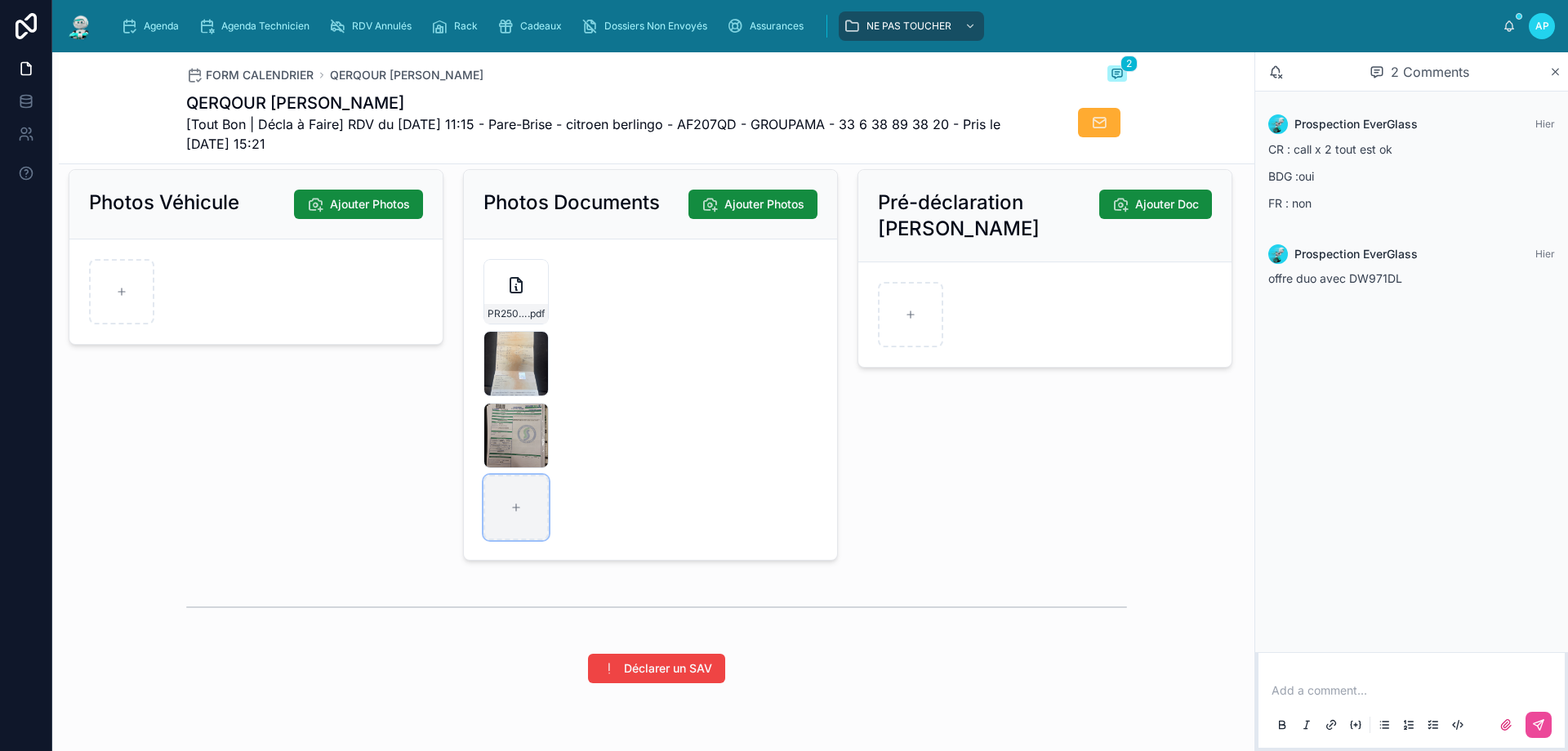
click at [514, 513] on icon at bounding box center [516, 507] width 12 height 12
click at [511, 513] on icon at bounding box center [516, 507] width 12 height 12
type input "**********"
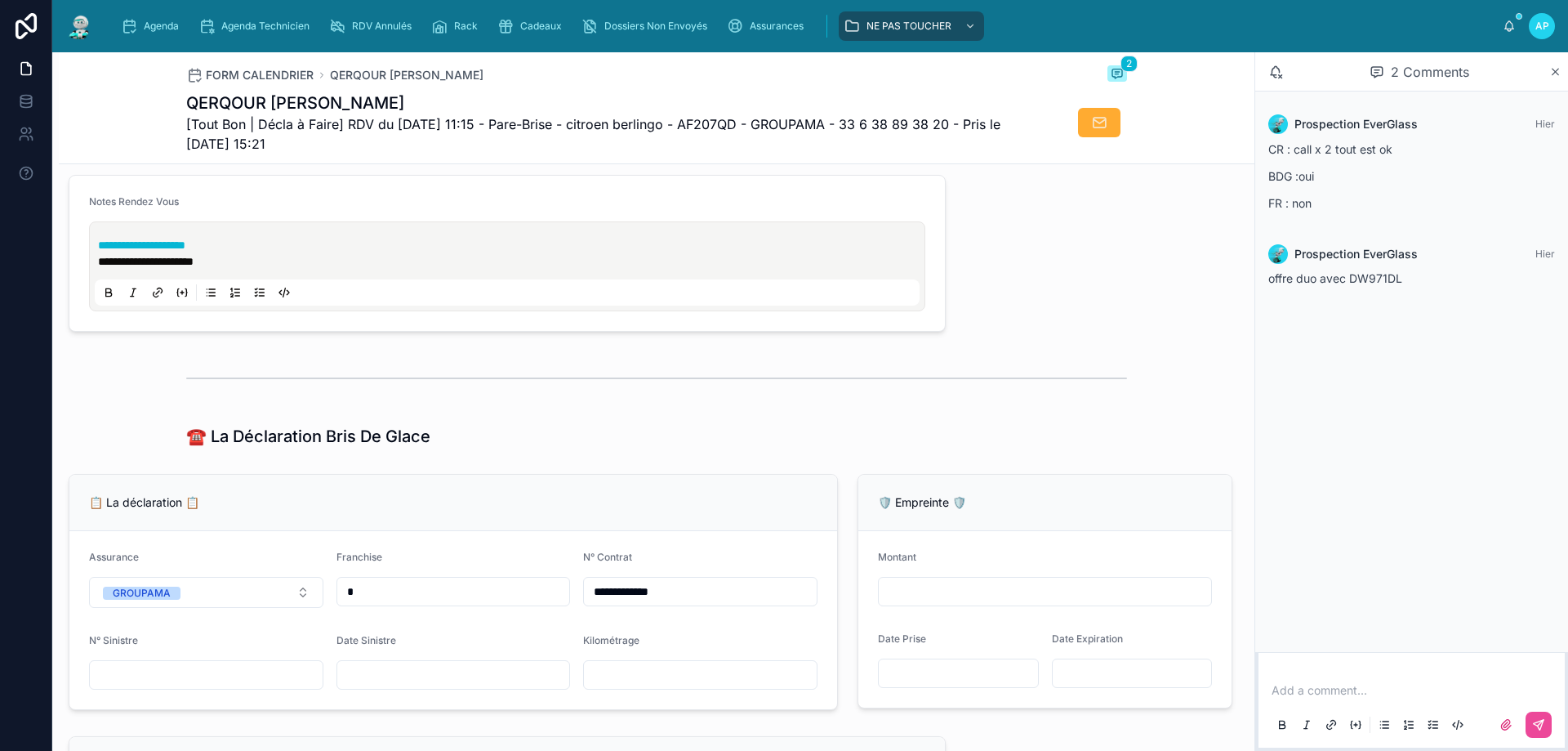
scroll to position [781, 0]
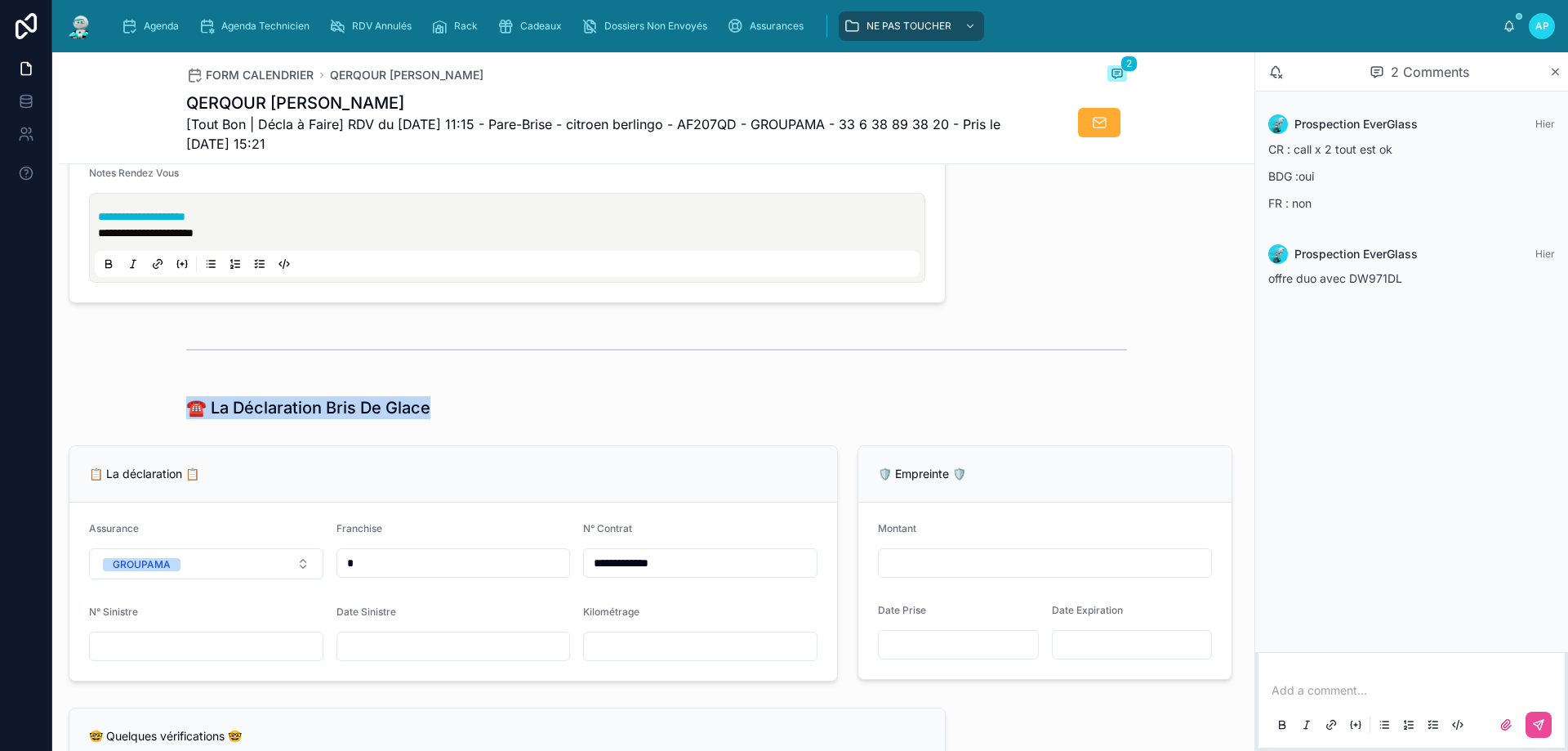
drag, startPoint x: 410, startPoint y: 418, endPoint x: 145, endPoint y: 381, distance: 267.6
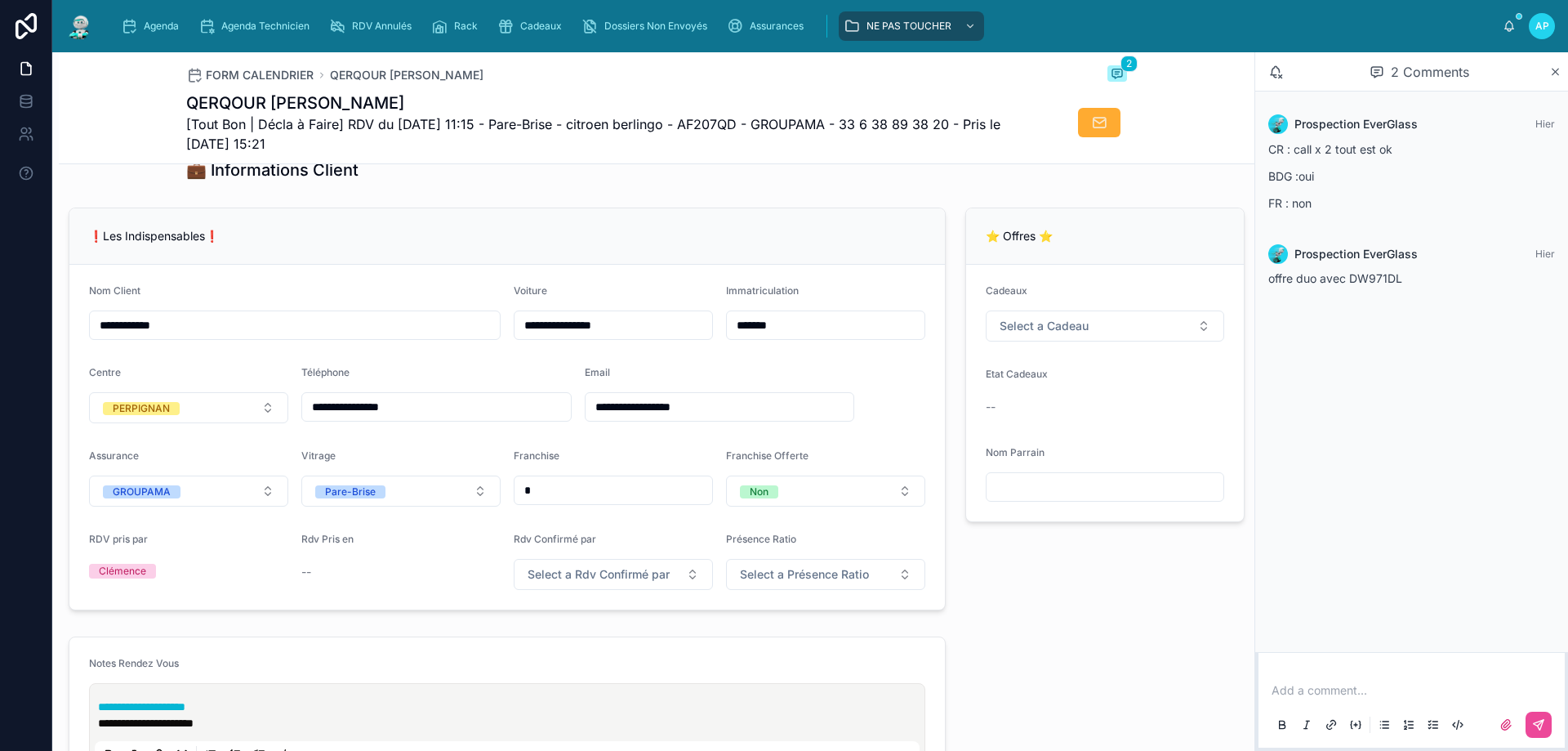
scroll to position [0, 0]
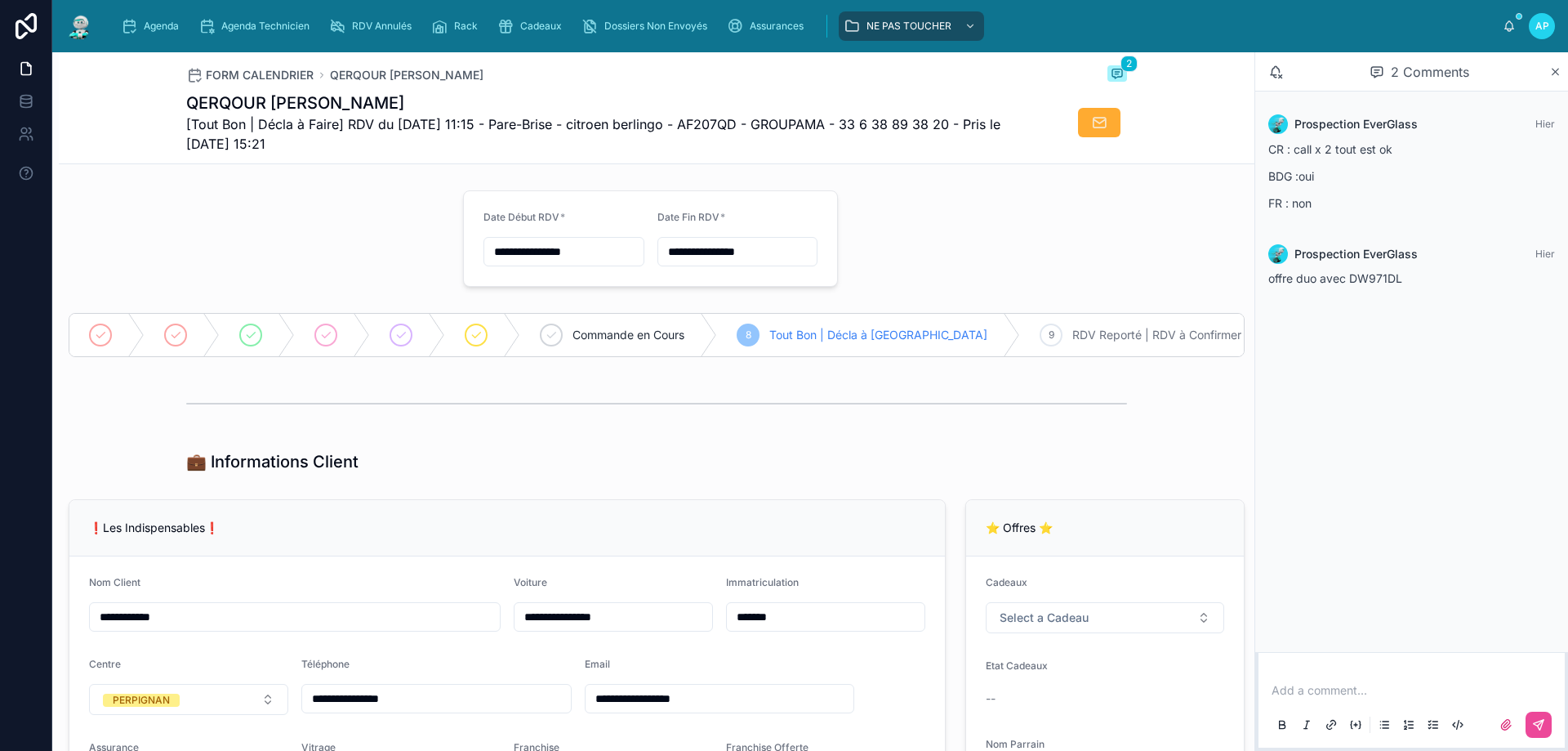
click at [790, 628] on input "*******" at bounding box center [826, 616] width 198 height 23
drag, startPoint x: 731, startPoint y: 633, endPoint x: 792, endPoint y: 633, distance: 61.0
click at [796, 628] on input "*******" at bounding box center [826, 616] width 198 height 23
click at [744, 628] on input "*******" at bounding box center [826, 616] width 198 height 23
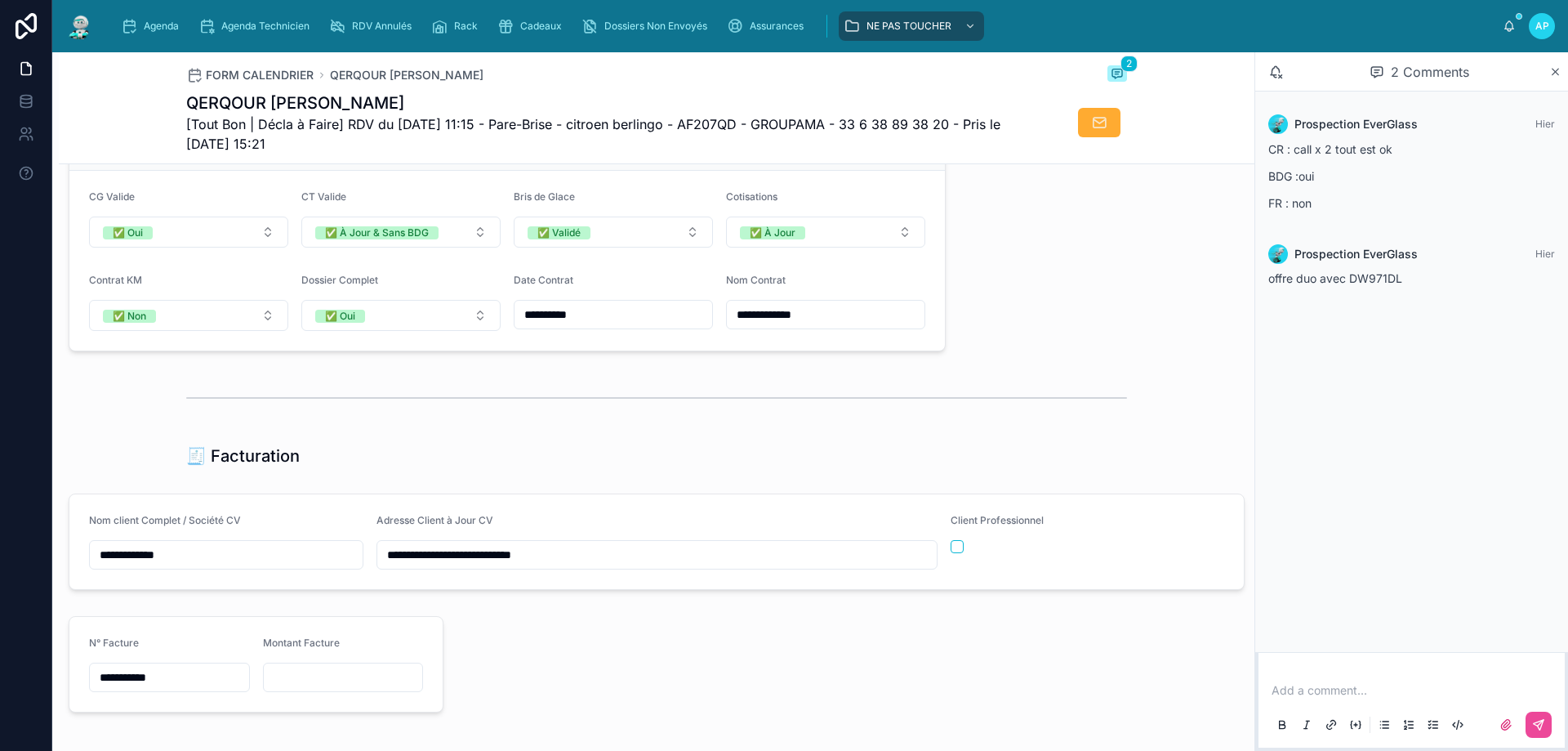
scroll to position [1388, 0]
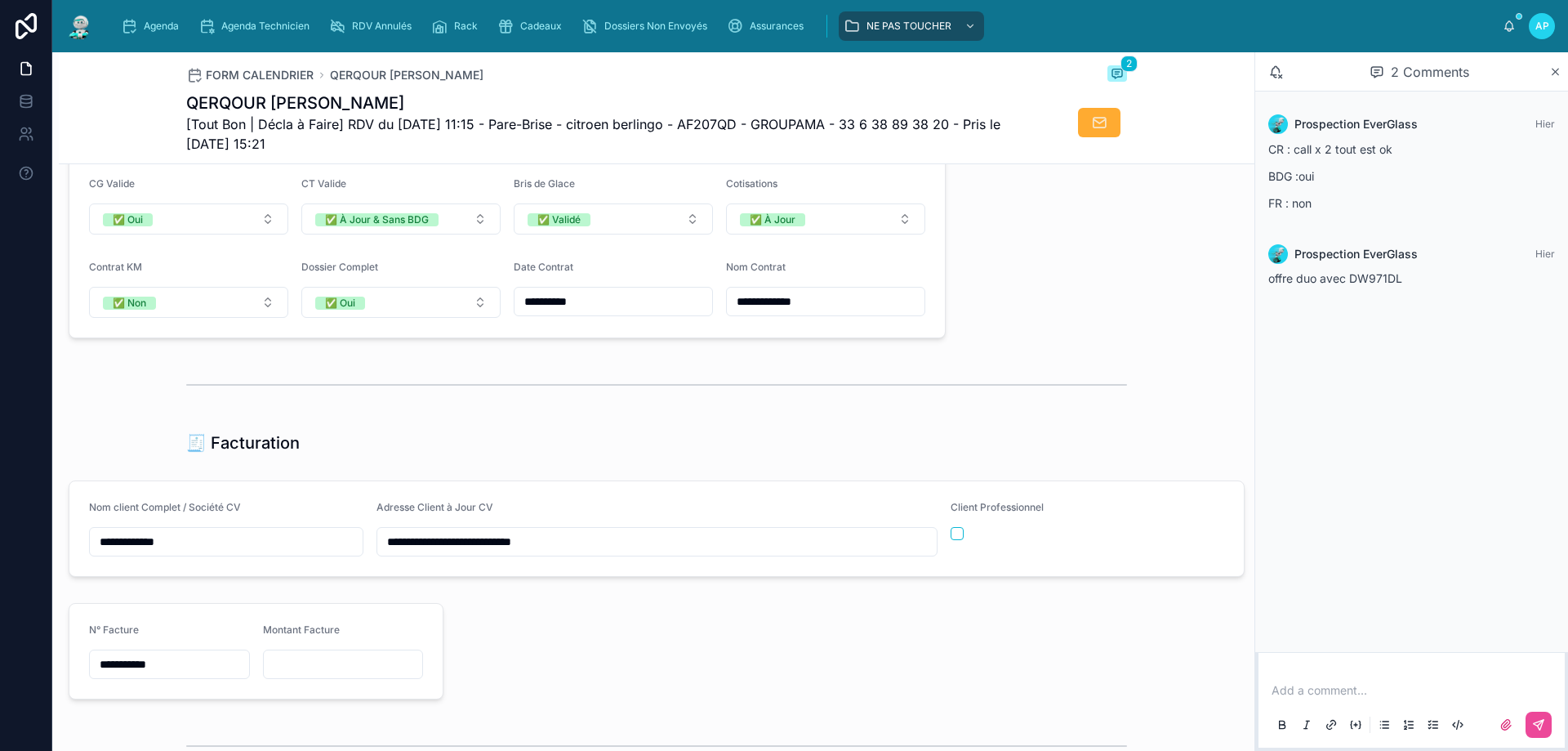
click at [207, 553] on input "**********" at bounding box center [226, 540] width 273 height 23
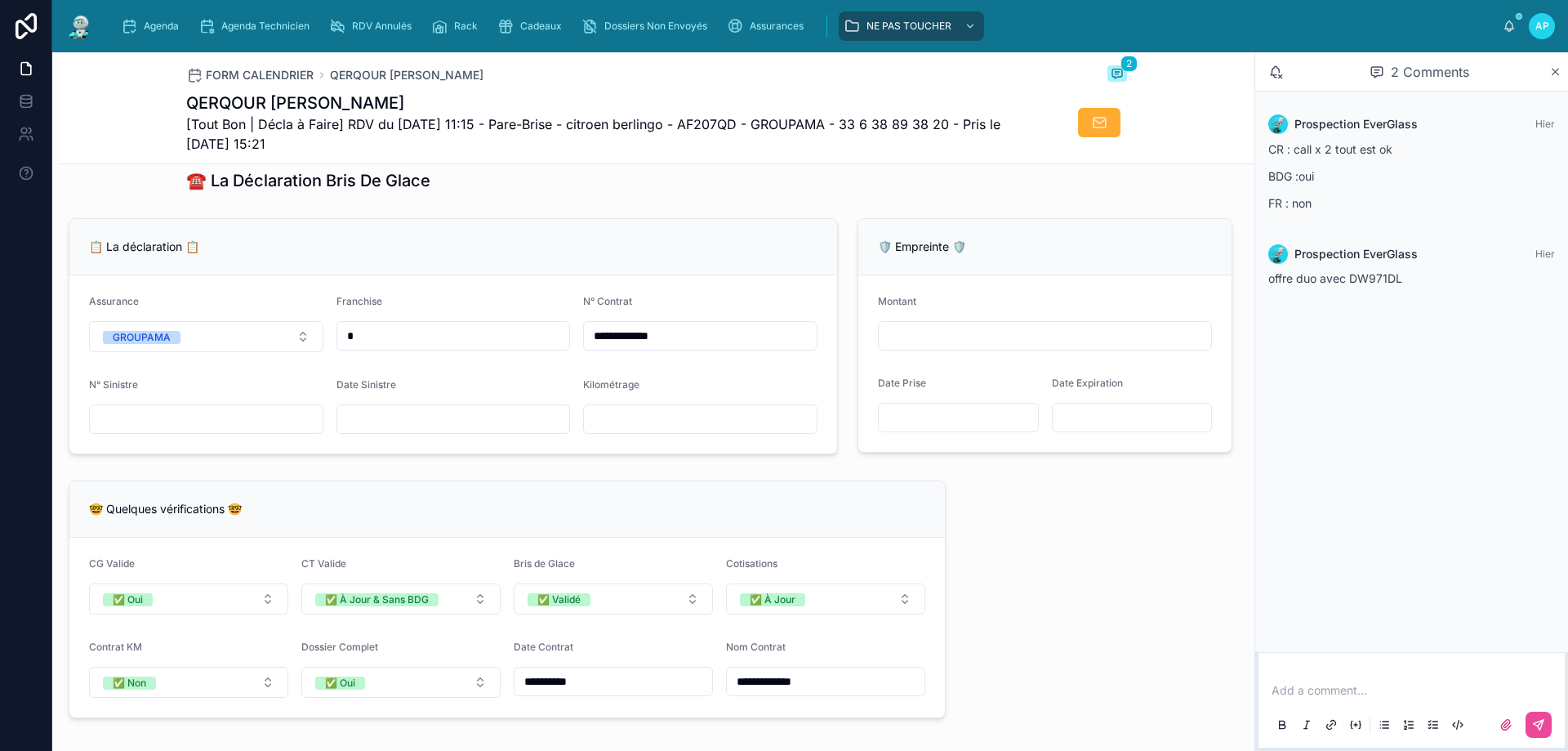
scroll to position [980, 0]
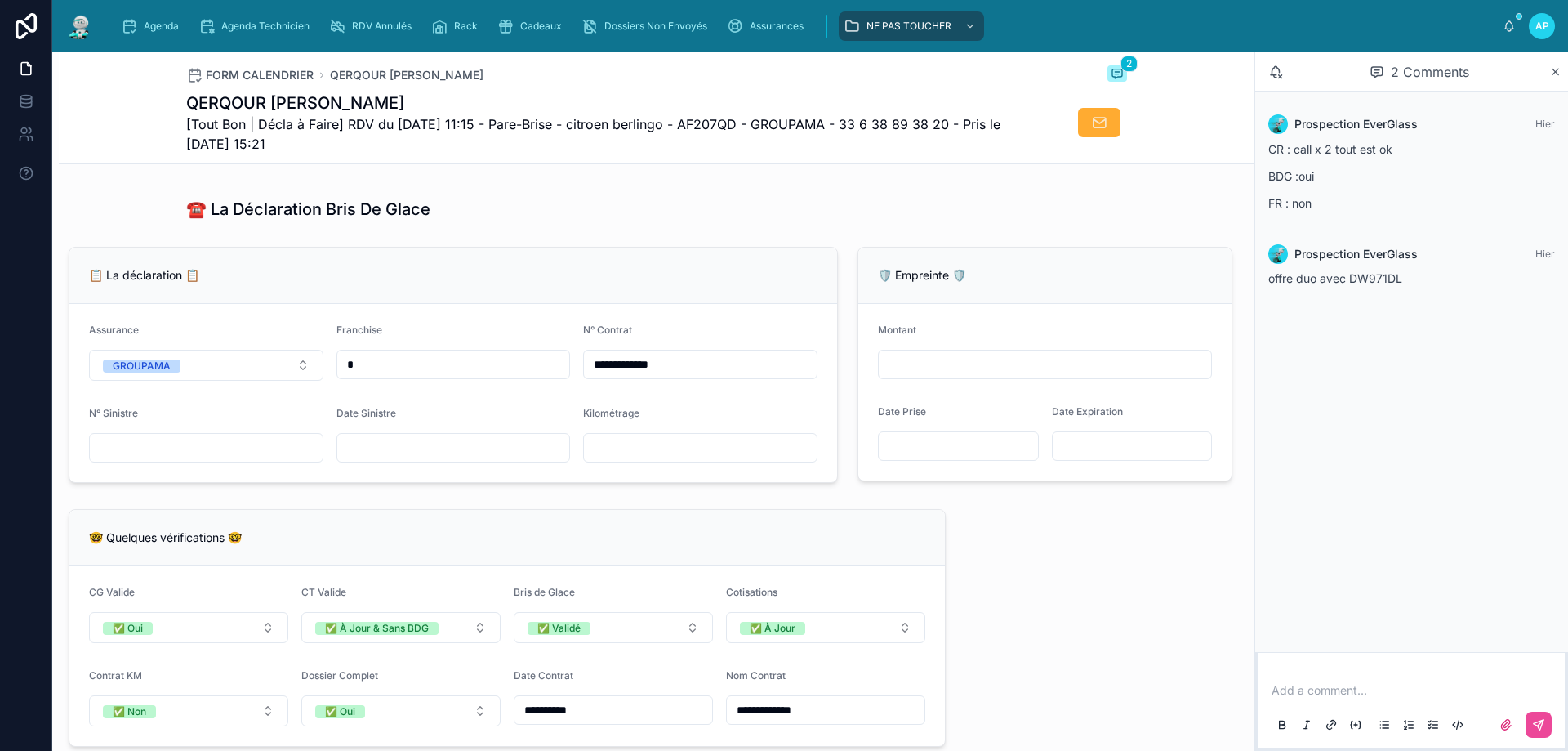
click at [347, 453] on input "text" at bounding box center [453, 446] width 233 height 23
click at [146, 459] on input "text" at bounding box center [207, 446] width 233 height 23
click at [451, 459] on input "text" at bounding box center [453, 446] width 233 height 23
type input "**********"
click at [613, 264] on div "📋 La déclaration 📋" at bounding box center [453, 276] width 768 height 57
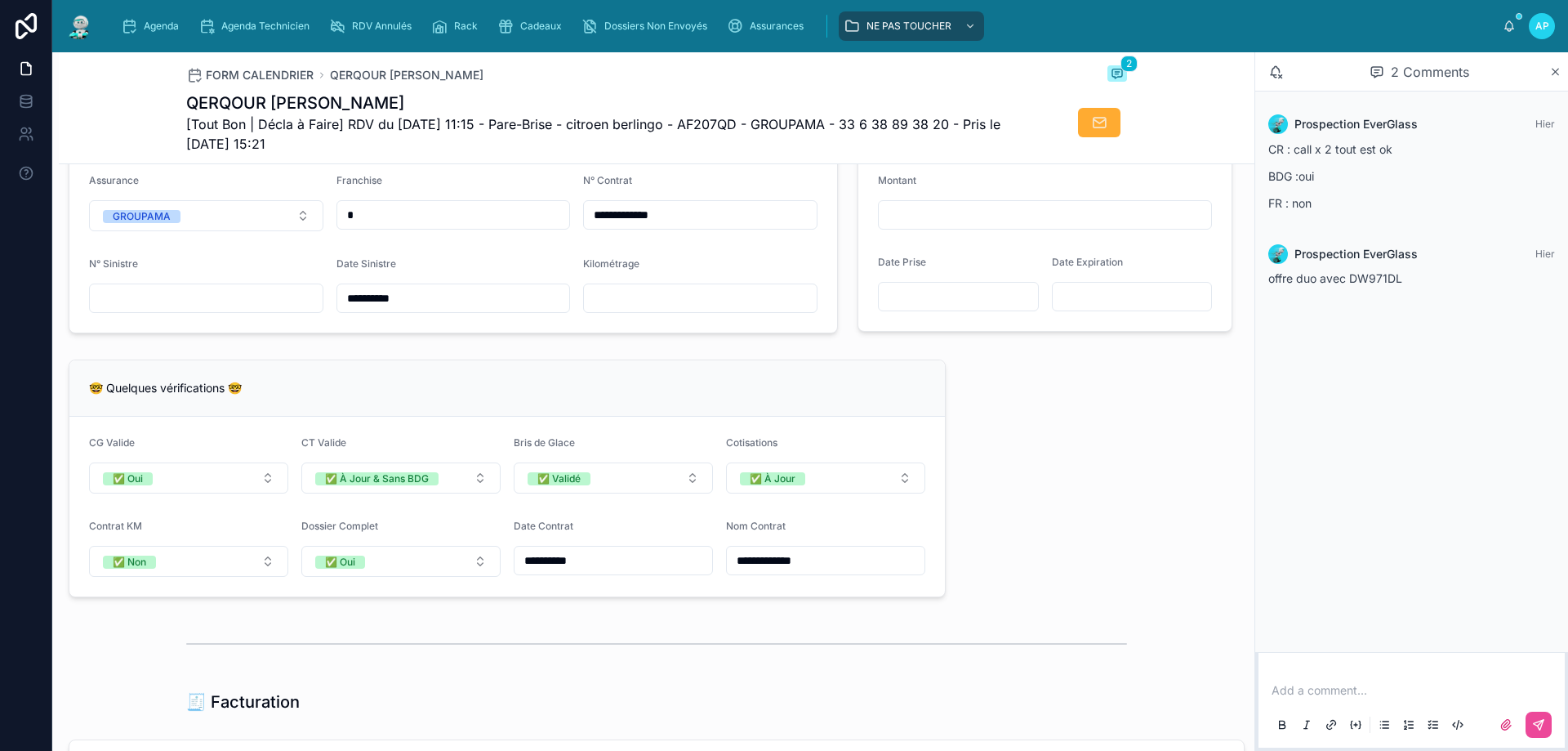
scroll to position [1307, 0]
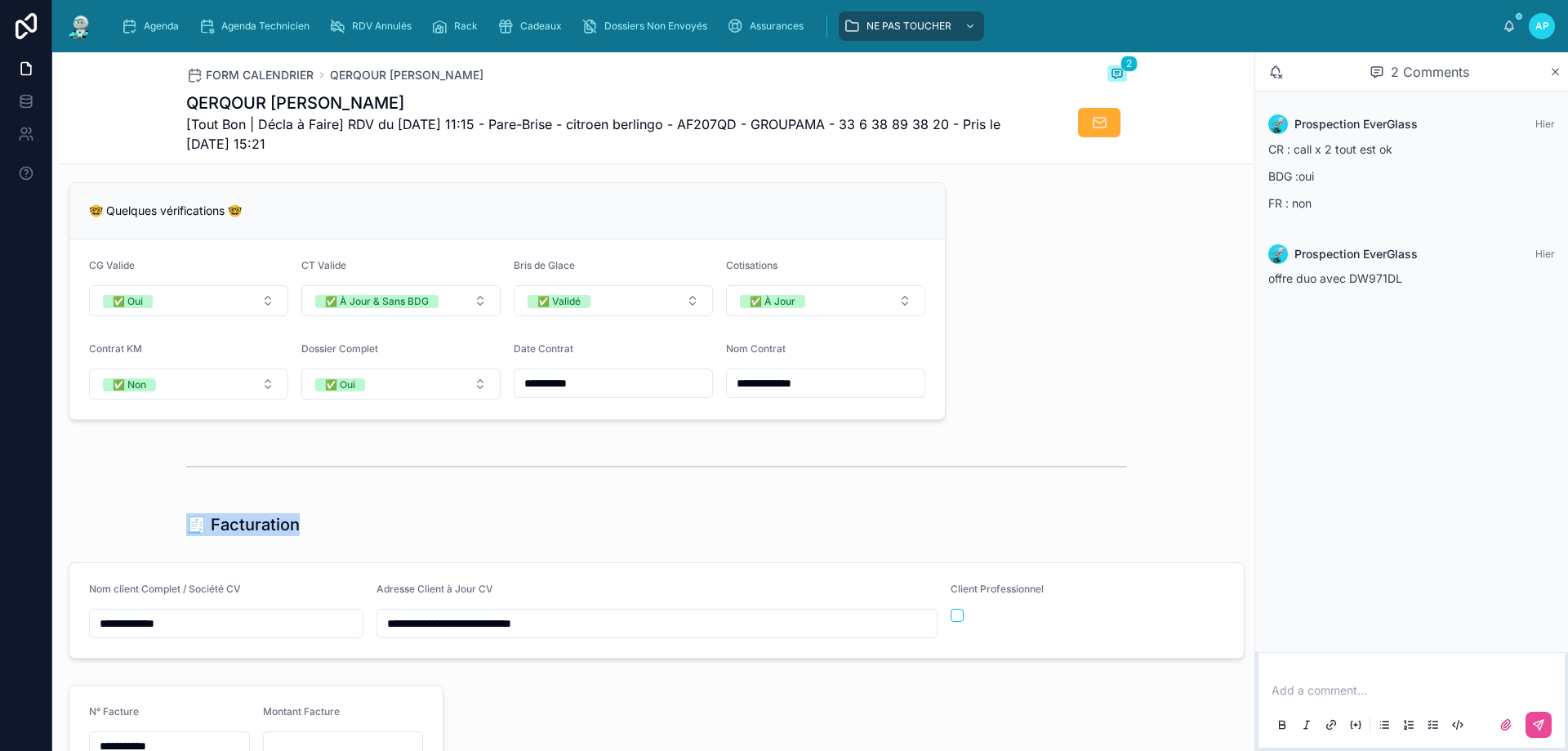
drag, startPoint x: 211, startPoint y: 528, endPoint x: 176, endPoint y: 532, distance: 35.2
click at [176, 532] on div "🧾 Facturation" at bounding box center [656, 524] width 1196 height 36
click at [219, 493] on div at bounding box center [656, 466] width 1196 height 54
drag, startPoint x: 298, startPoint y: 540, endPoint x: 184, endPoint y: 522, distance: 115.4
click at [184, 522] on div "🧾 Facturation" at bounding box center [656, 524] width 1196 height 36
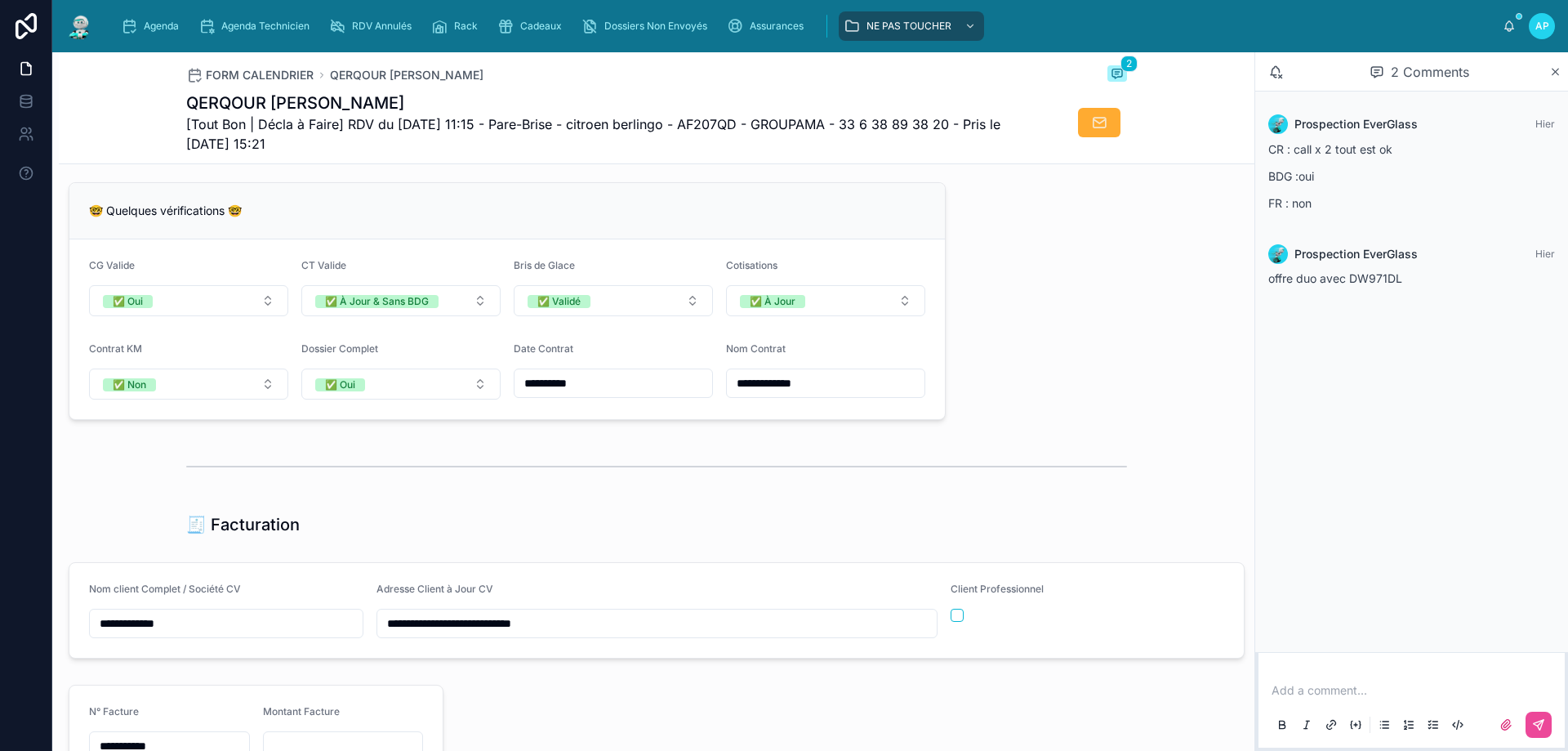
click at [288, 511] on div "**********" at bounding box center [656, 305] width 1196 height 2855
click at [265, 524] on div "🧾 Facturation" at bounding box center [656, 524] width 1196 height 36
drag, startPoint x: 69, startPoint y: 523, endPoint x: 77, endPoint y: 525, distance: 8.2
click at [76, 525] on div "🧾 Facturation" at bounding box center [656, 524] width 1196 height 36
click at [375, 536] on div "🧾 Facturation" at bounding box center [656, 524] width 941 height 23
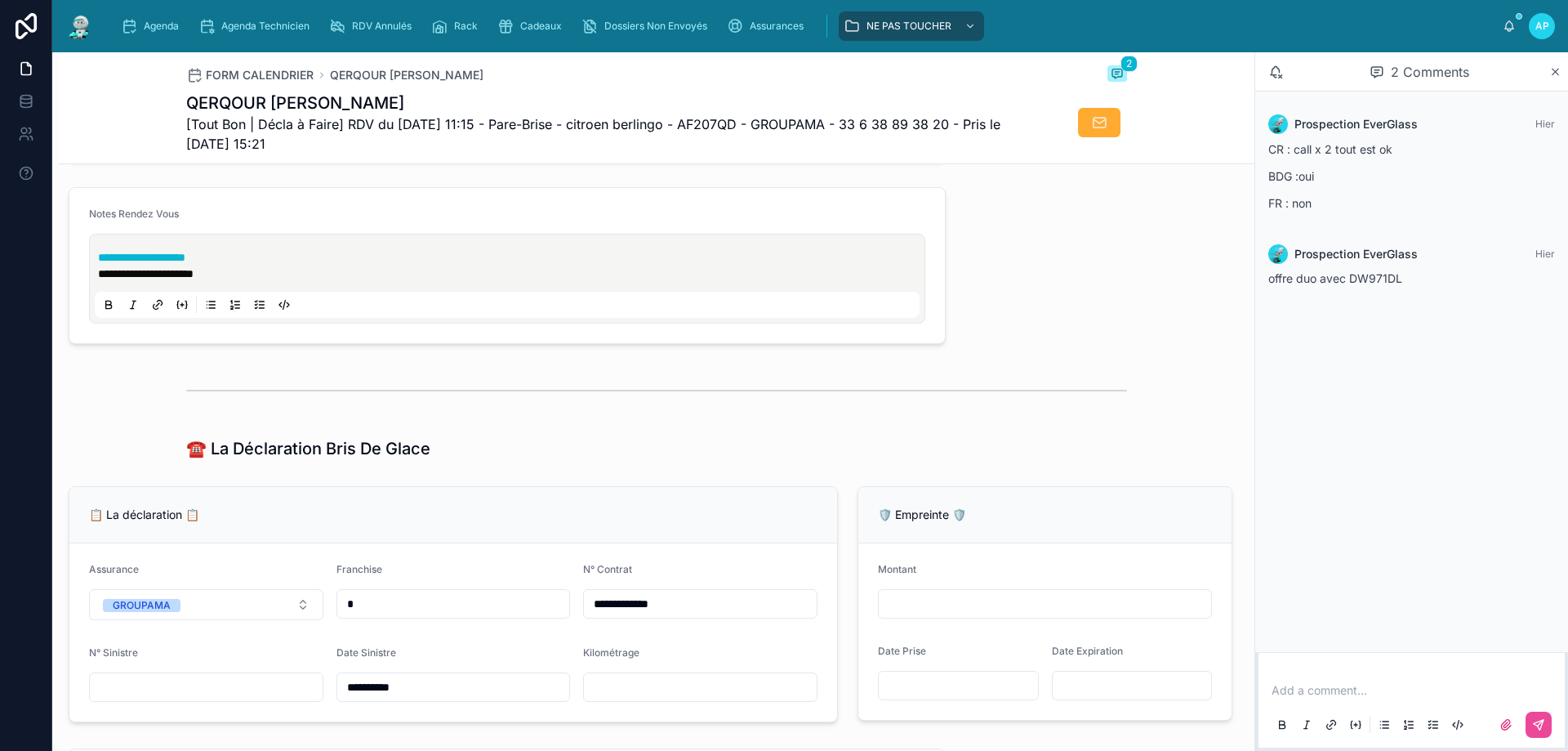
scroll to position [980, 0]
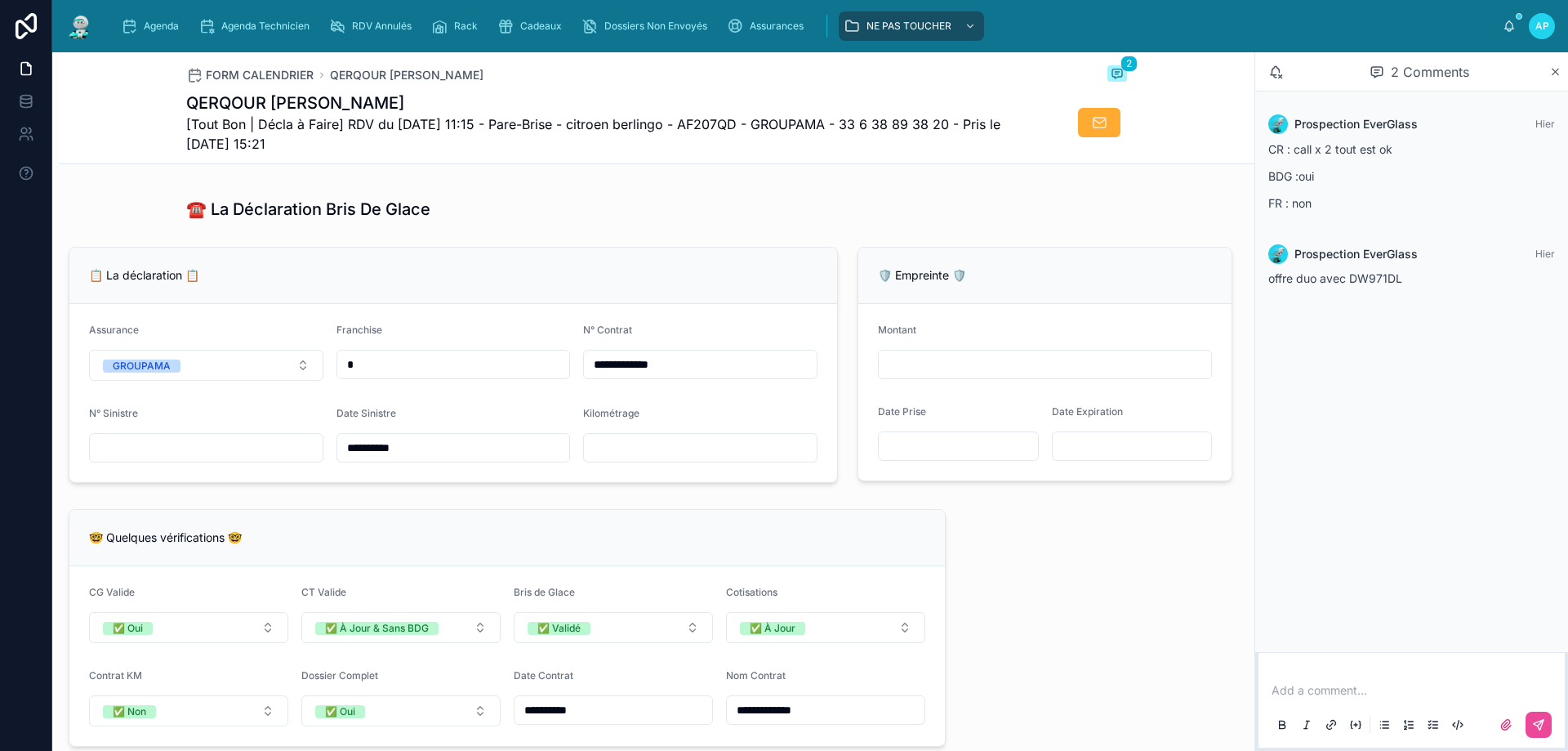
click at [162, 478] on form "**********" at bounding box center [453, 393] width 768 height 178
click at [162, 459] on input "text" at bounding box center [207, 446] width 233 height 23
type input "**********"
click at [600, 260] on div "📋 La déclaration 📋" at bounding box center [453, 276] width 768 height 57
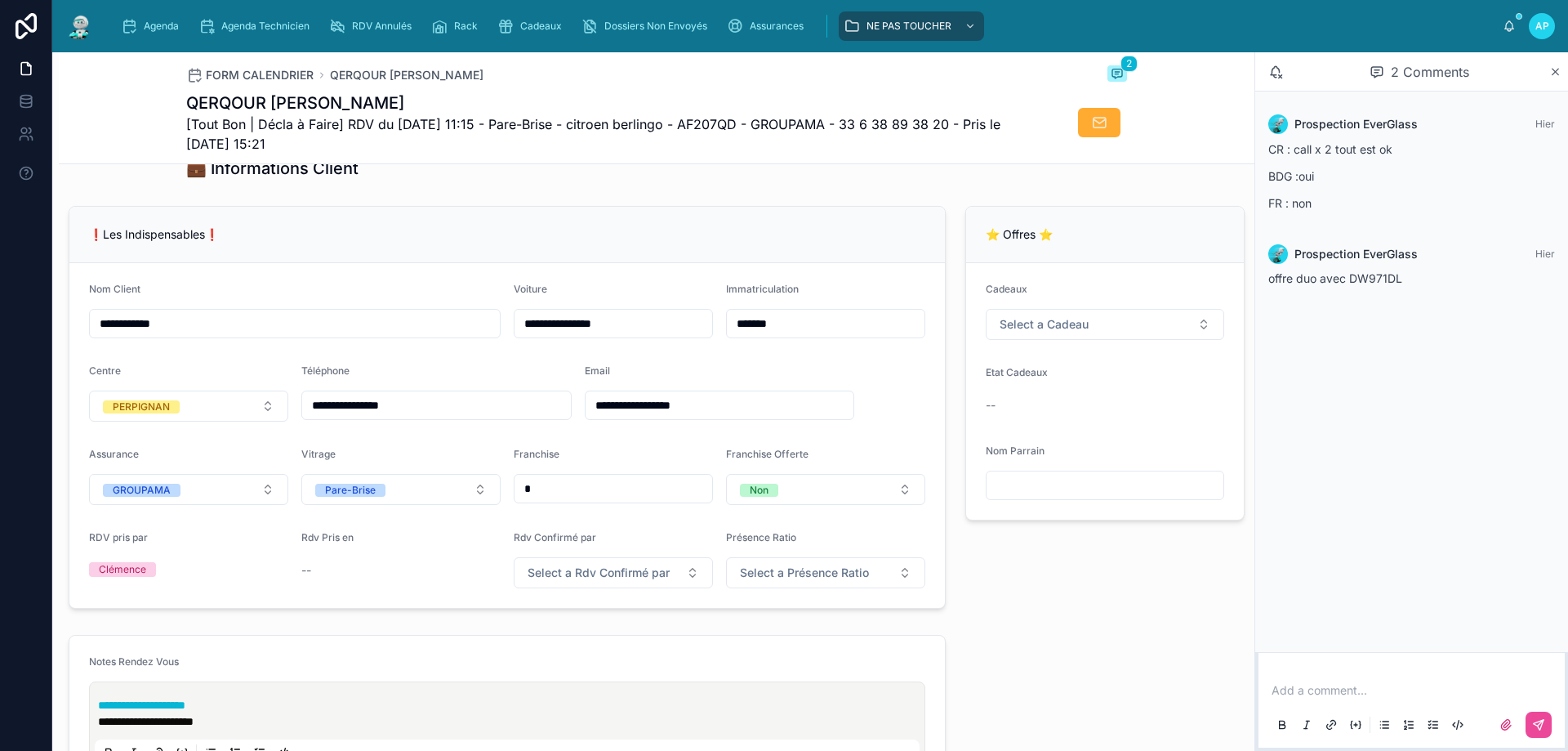
scroll to position [81, 0]
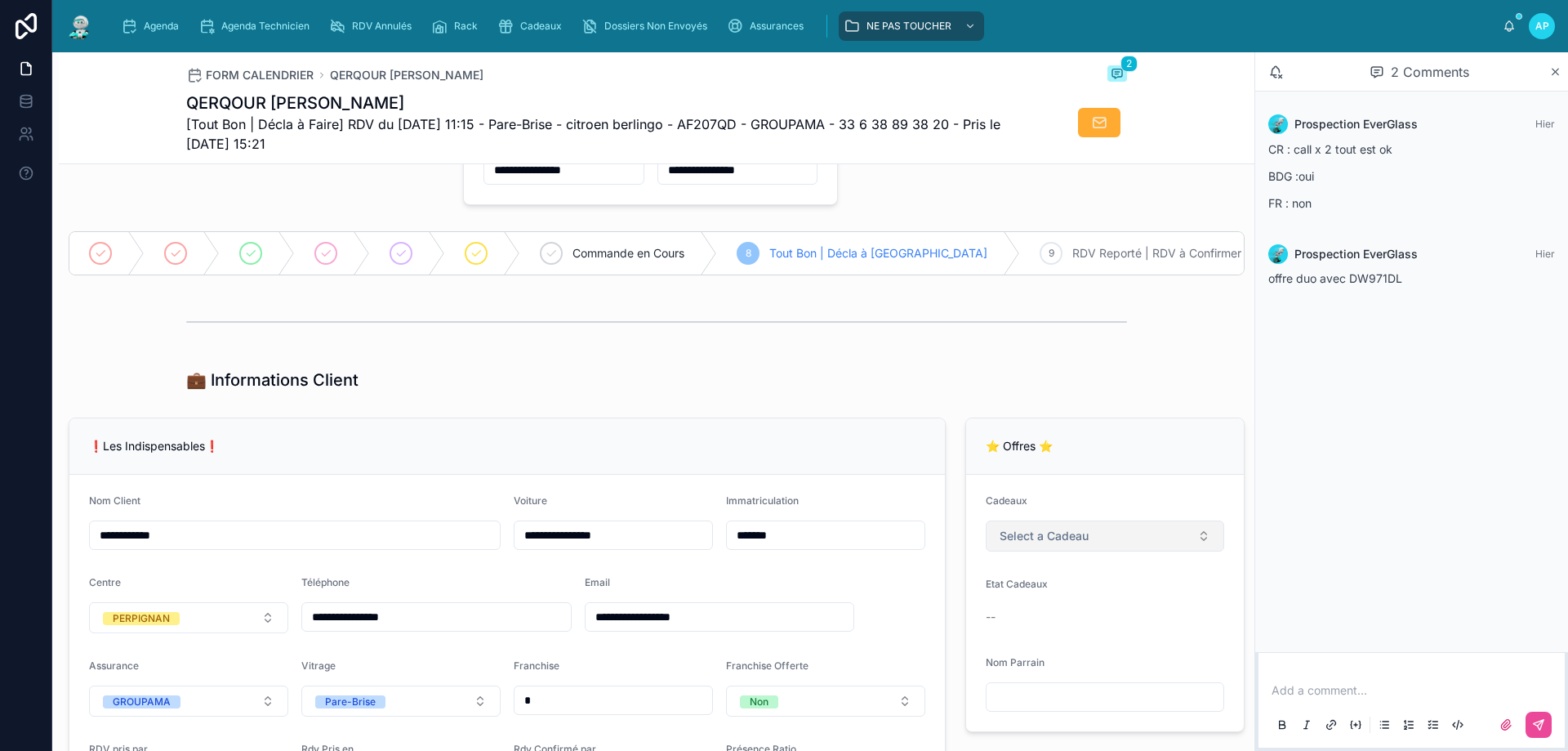
drag, startPoint x: 1049, startPoint y: 540, endPoint x: 1038, endPoint y: 538, distance: 11.2
click at [1047, 540] on button "Select a Cadeau" at bounding box center [1106, 536] width 239 height 31
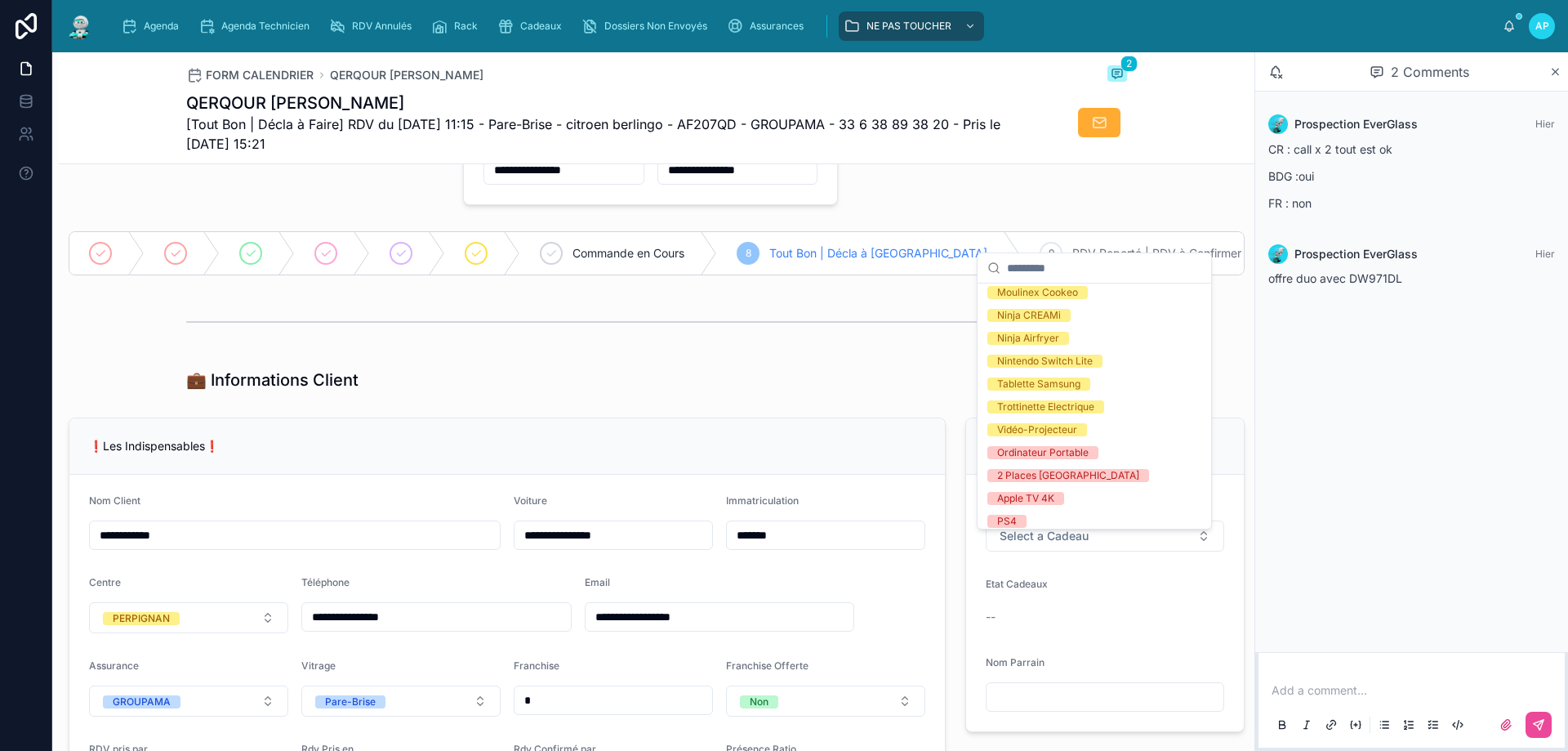
scroll to position [310, 0]
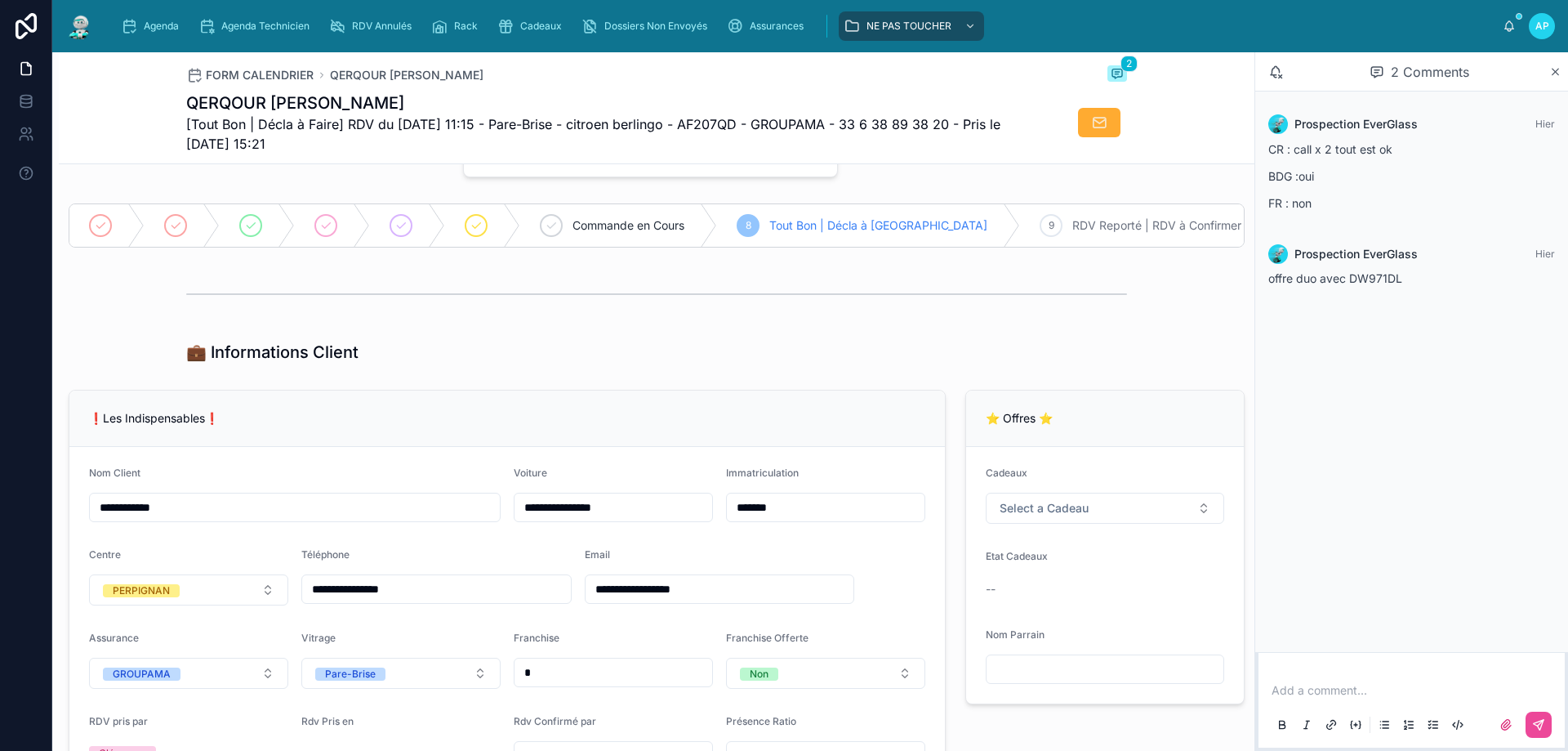
scroll to position [81, 0]
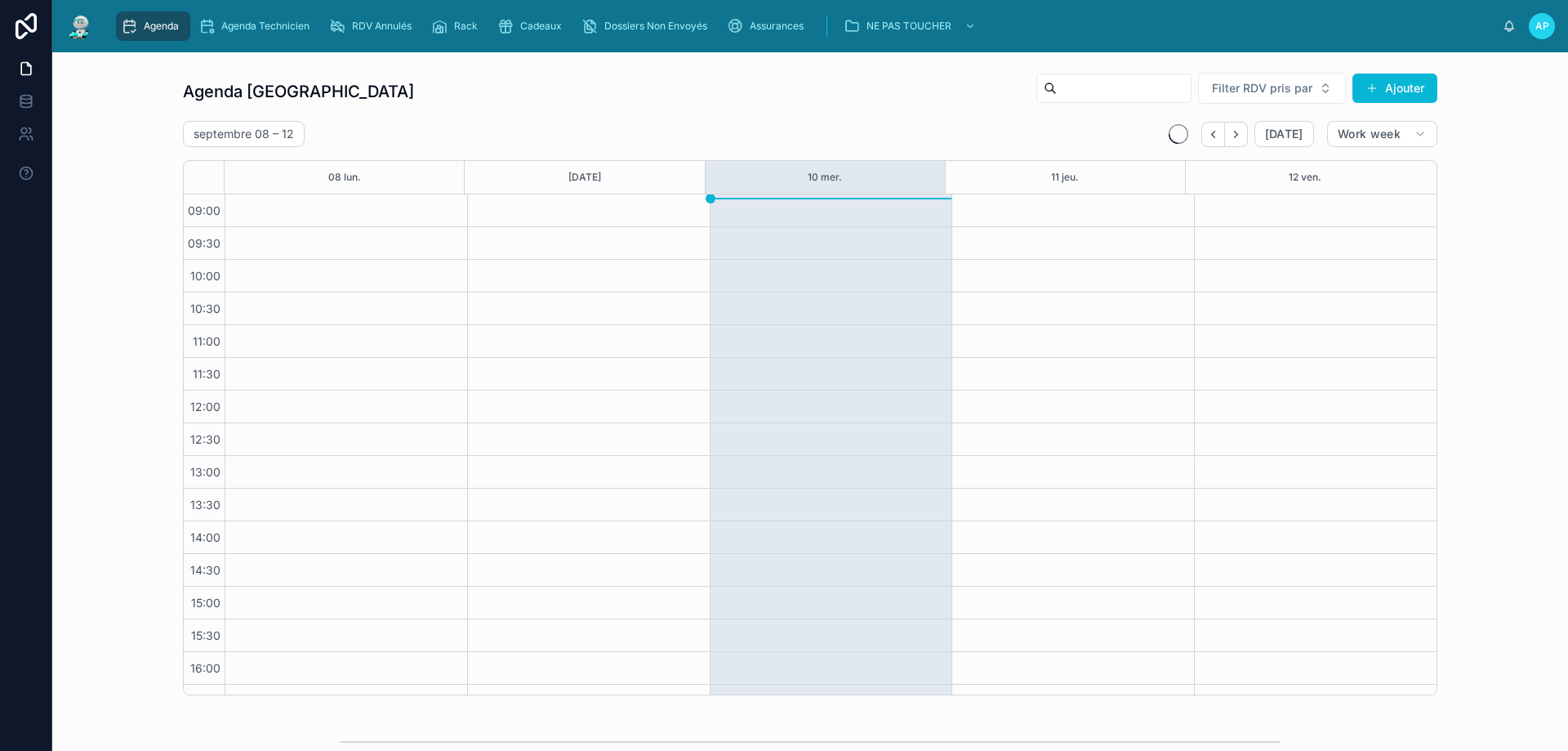
scroll to position [88, 0]
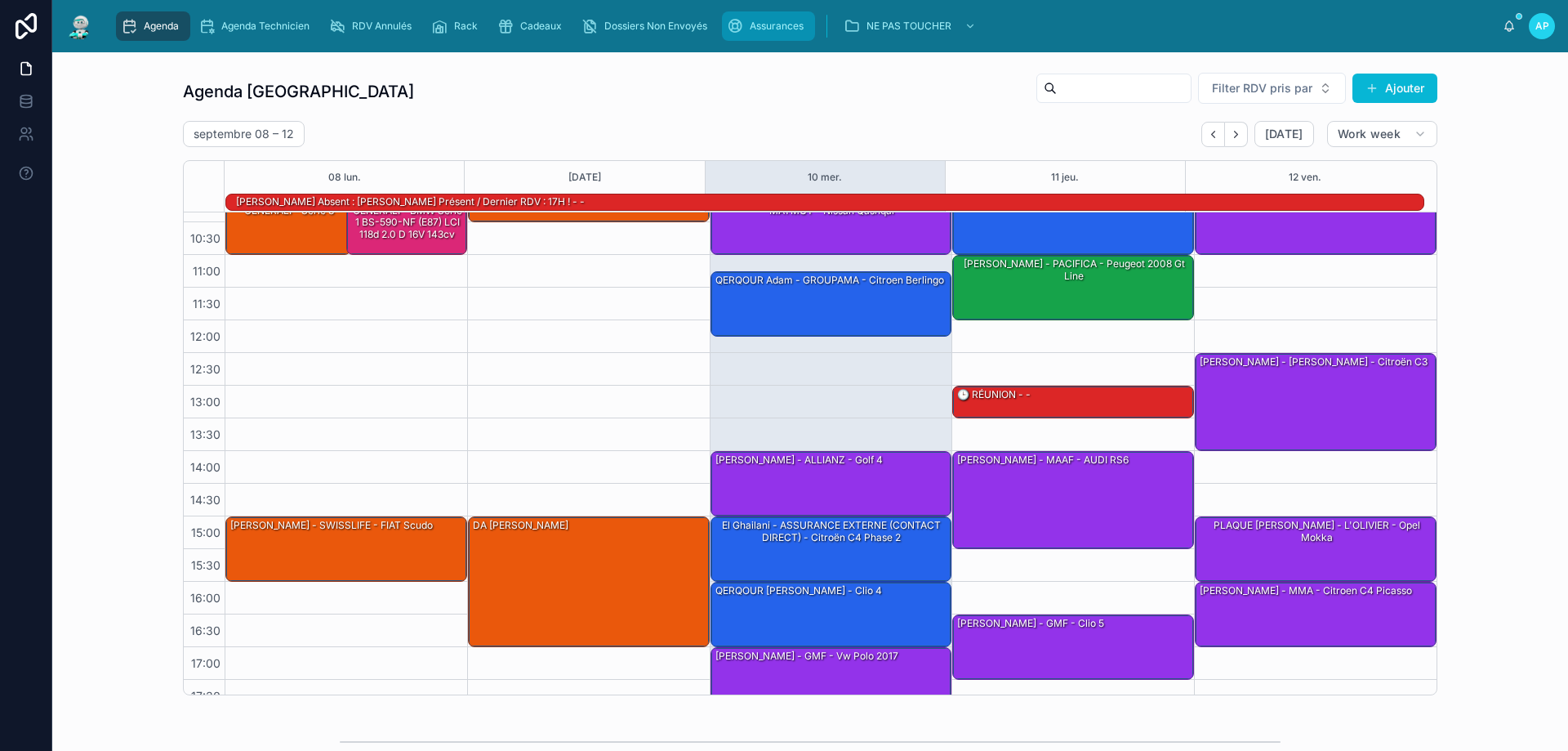
click at [751, 30] on span "Assurances" at bounding box center [777, 25] width 54 height 13
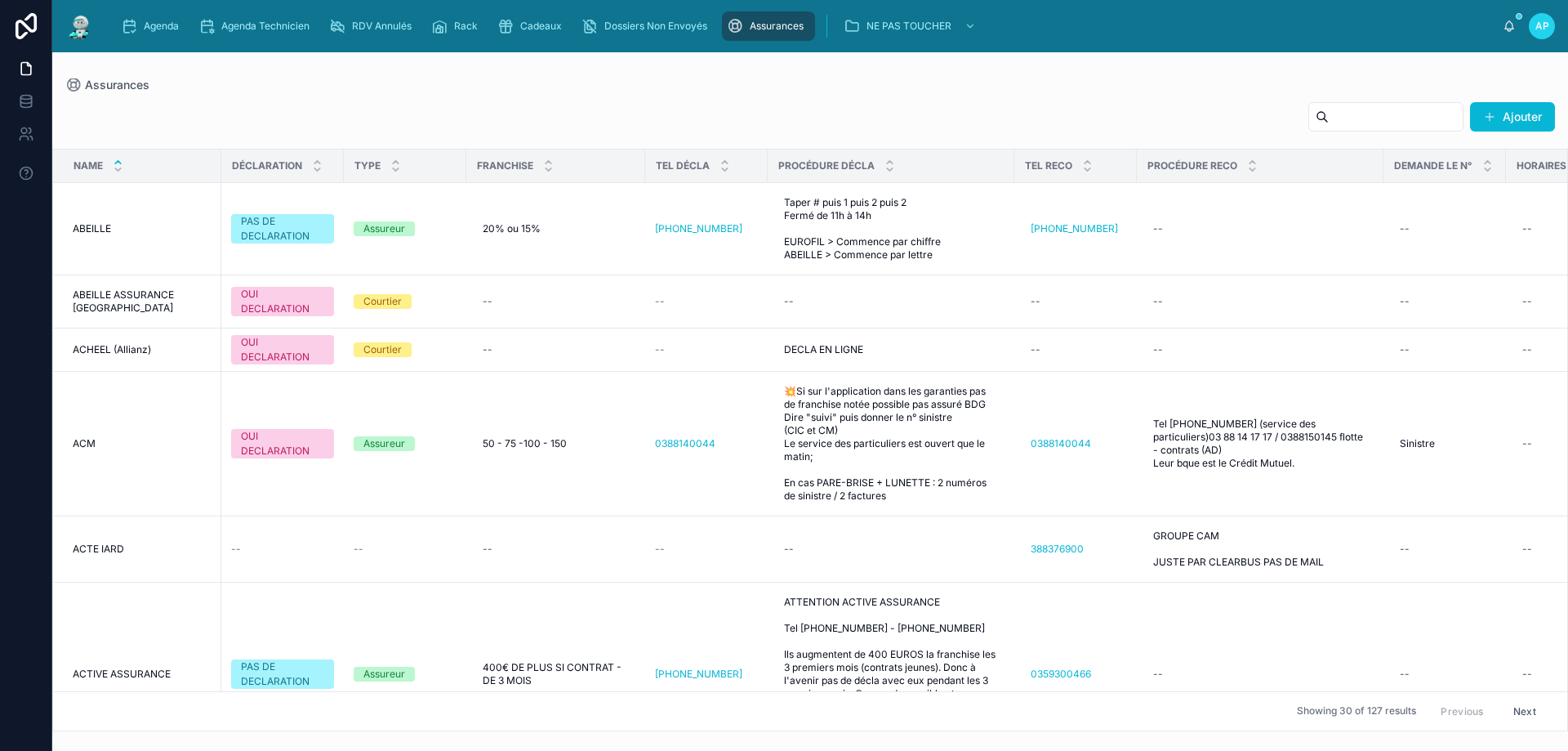
click at [1329, 116] on input "text" at bounding box center [1396, 117] width 134 height 23
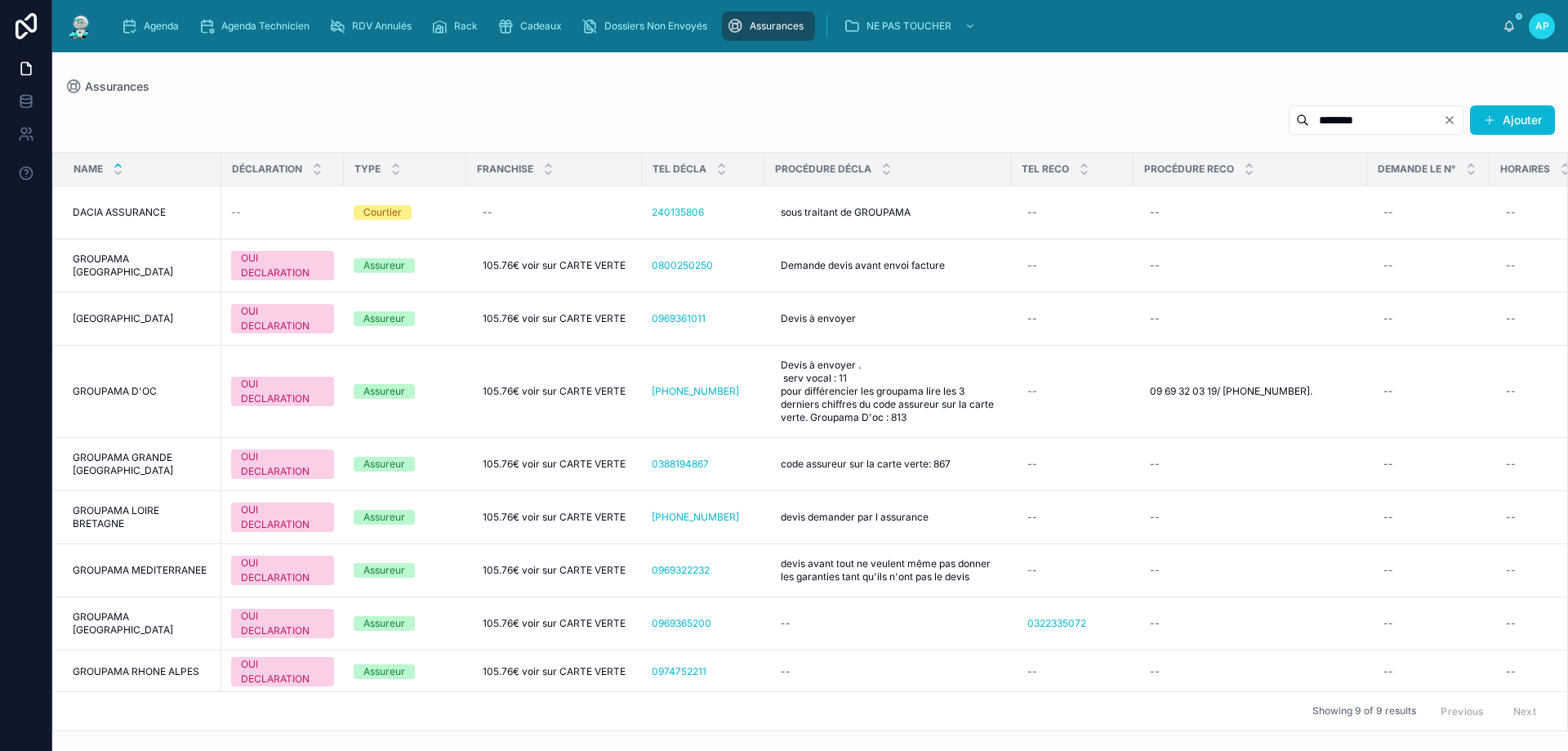
type input "********"
click at [444, 108] on div "******** Ajouter" at bounding box center [810, 123] width 1490 height 37
click at [1453, 116] on icon "Clear" at bounding box center [1449, 119] width 13 height 13
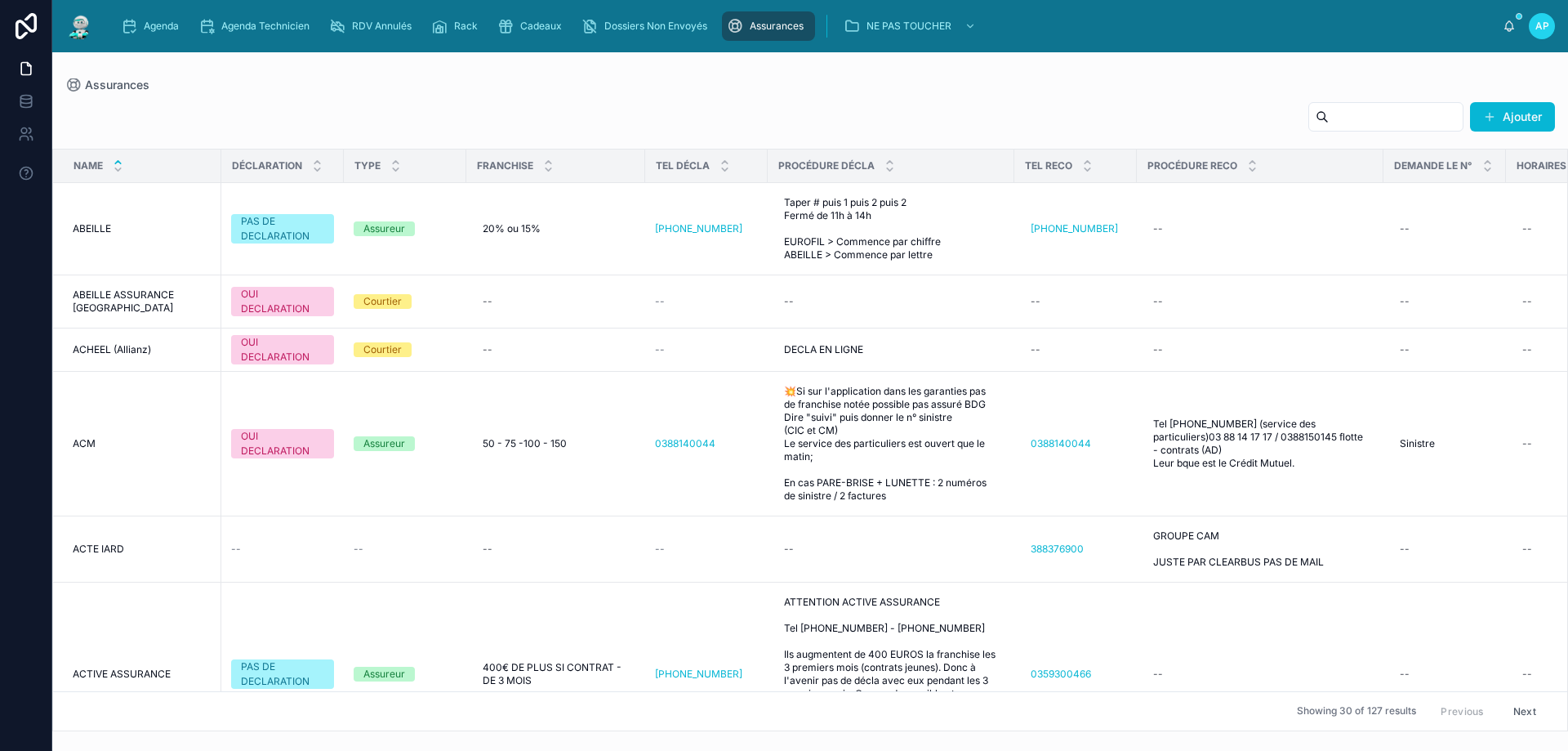
click at [1352, 117] on input "text" at bounding box center [1396, 117] width 134 height 23
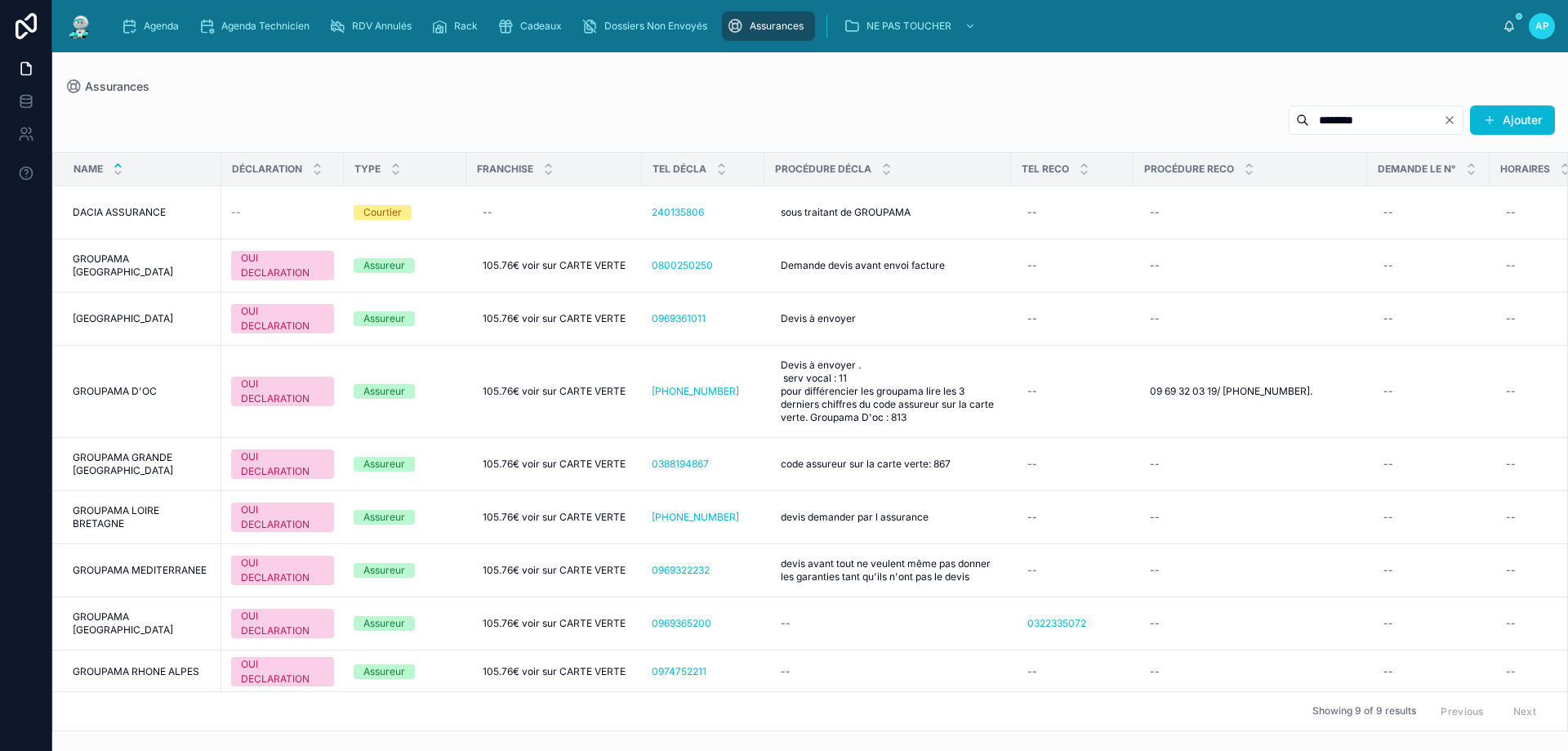
type input "********"
click at [741, 96] on div "******** Ajouter Name DÉCLARATION TYPE FRANCHISE TEL DÉCLA PROCÉDURE DÉCLA TEL …" at bounding box center [810, 413] width 1516 height 636
click at [1445, 116] on icon "Clear" at bounding box center [1449, 119] width 13 height 13
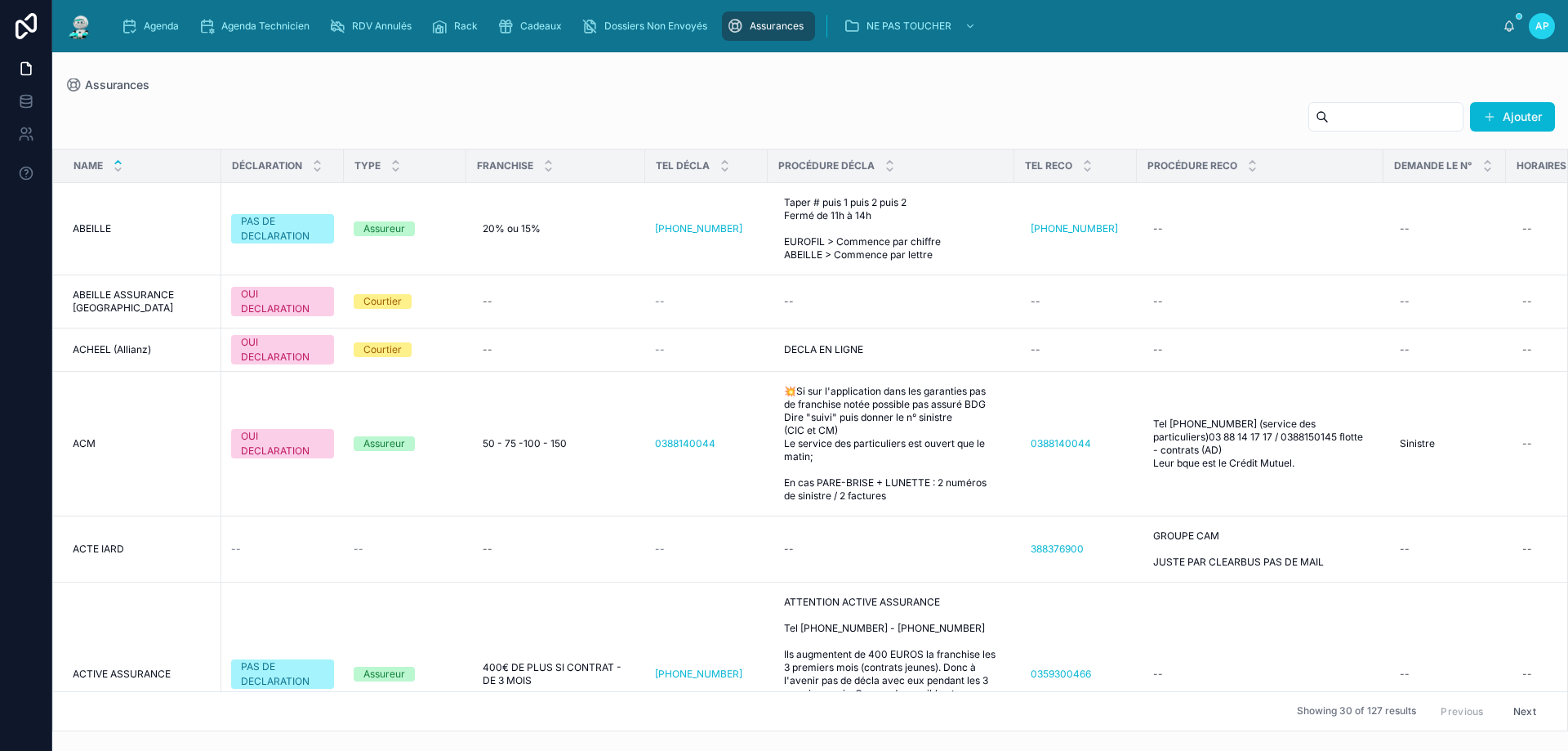
click at [1367, 114] on input "text" at bounding box center [1396, 117] width 134 height 23
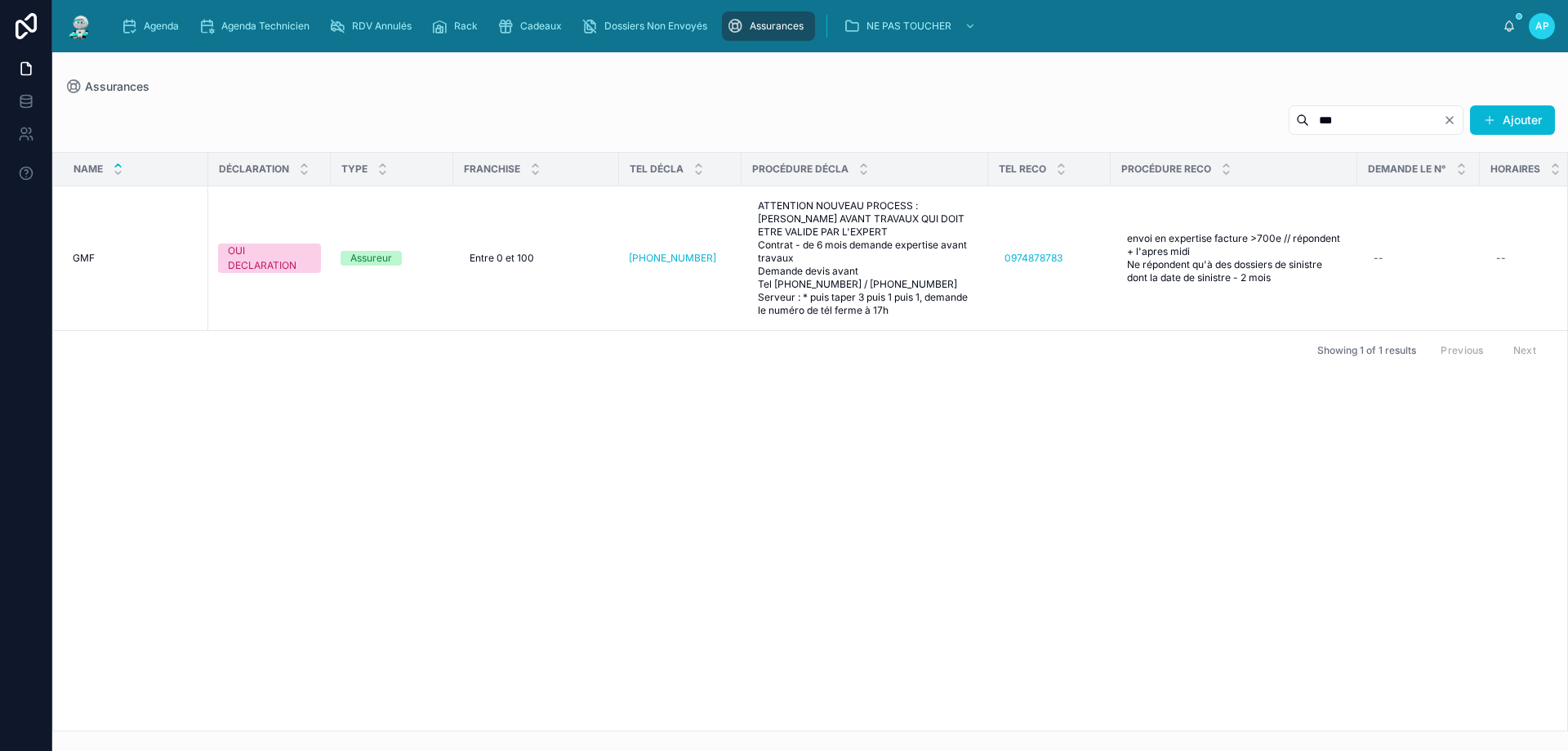
drag, startPoint x: 1311, startPoint y: 123, endPoint x: 1200, endPoint y: 103, distance: 112.8
click at [1289, 110] on div "***" at bounding box center [1376, 120] width 175 height 29
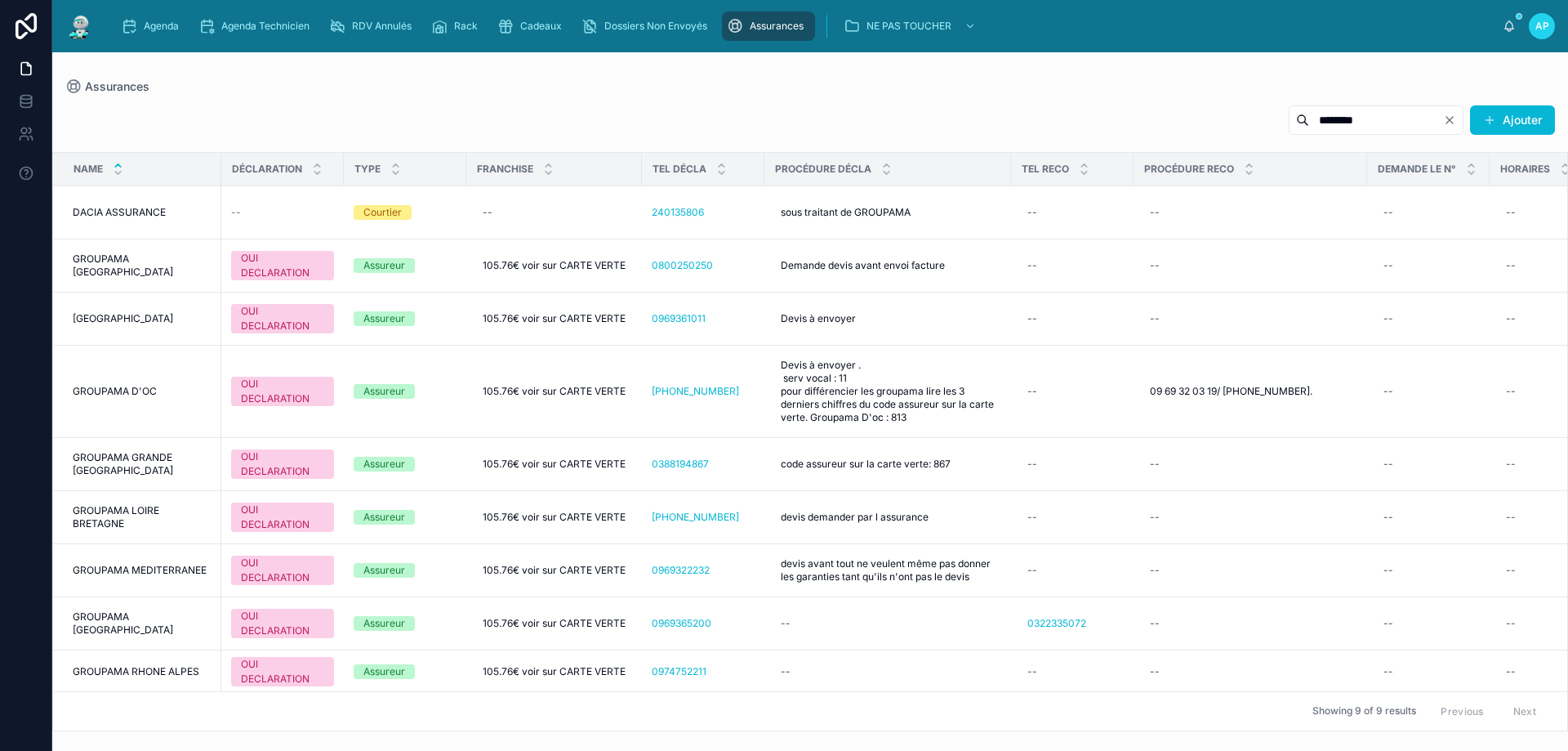
drag, startPoint x: 1349, startPoint y: 119, endPoint x: 1111, endPoint y: 70, distance: 243.0
click at [1111, 70] on div "Assurances ******** Ajouter Name DÉCLARATION TYPE FRANCHISE TEL DÉCLA PROCÉDURE…" at bounding box center [810, 391] width 1516 height 679
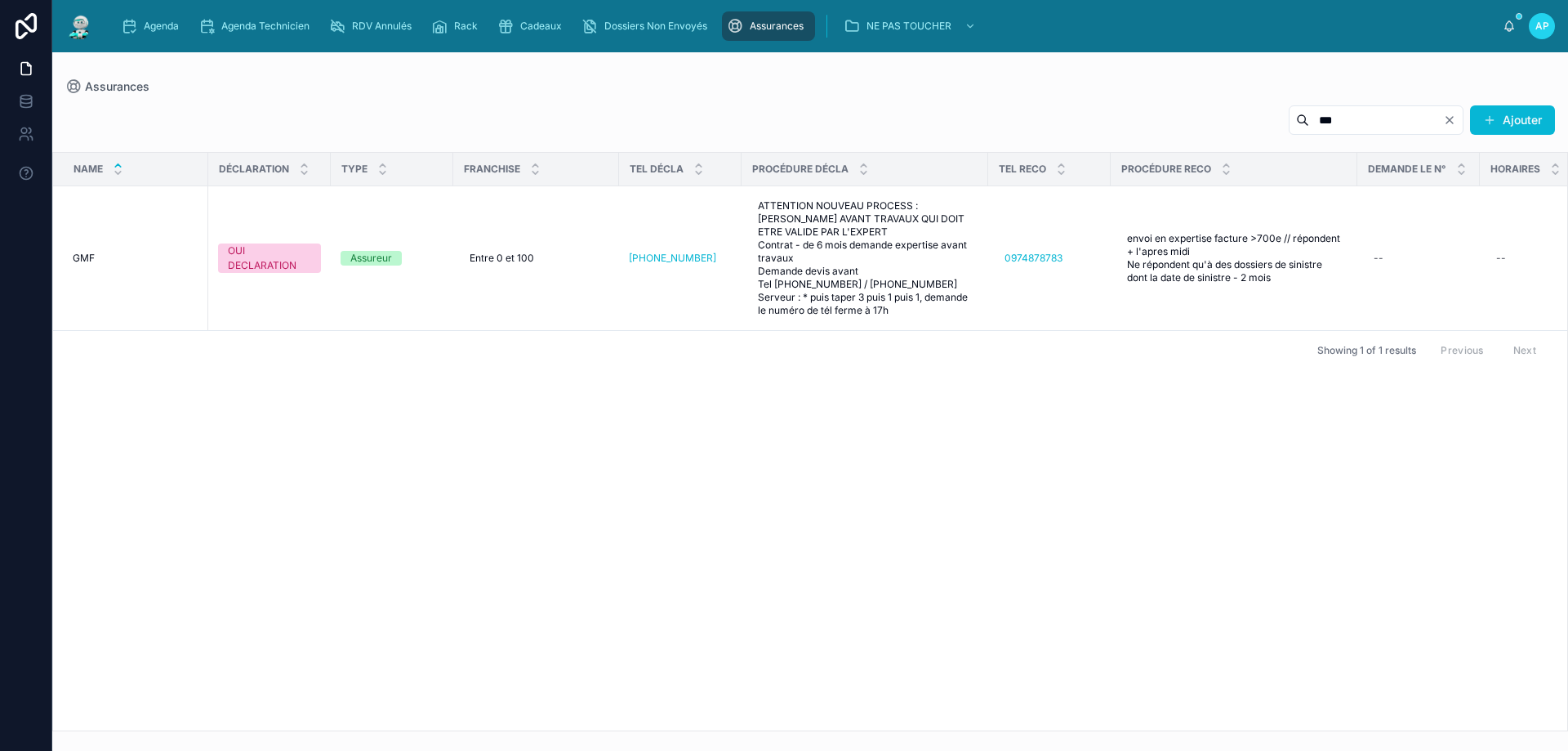
click at [1309, 117] on input "***" at bounding box center [1376, 119] width 134 height 23
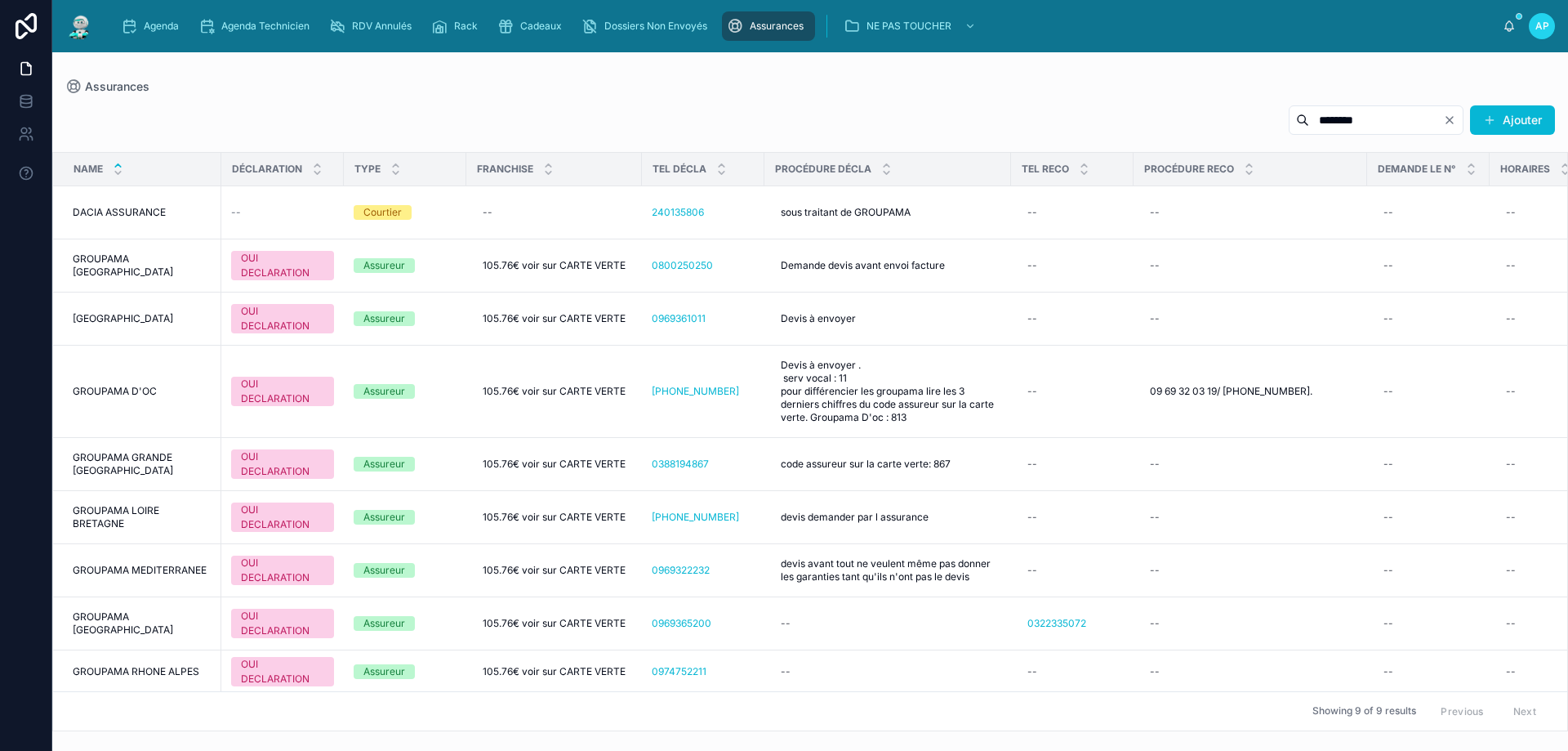
type input "********"
click at [941, 100] on div "******** Ajouter Name DÉCLARATION TYPE FRANCHISE TEL DÉCLA PROCÉDURE DÉCLA TEL …" at bounding box center [810, 413] width 1516 height 636
click at [529, 31] on span "Cadeaux" at bounding box center [541, 25] width 42 height 13
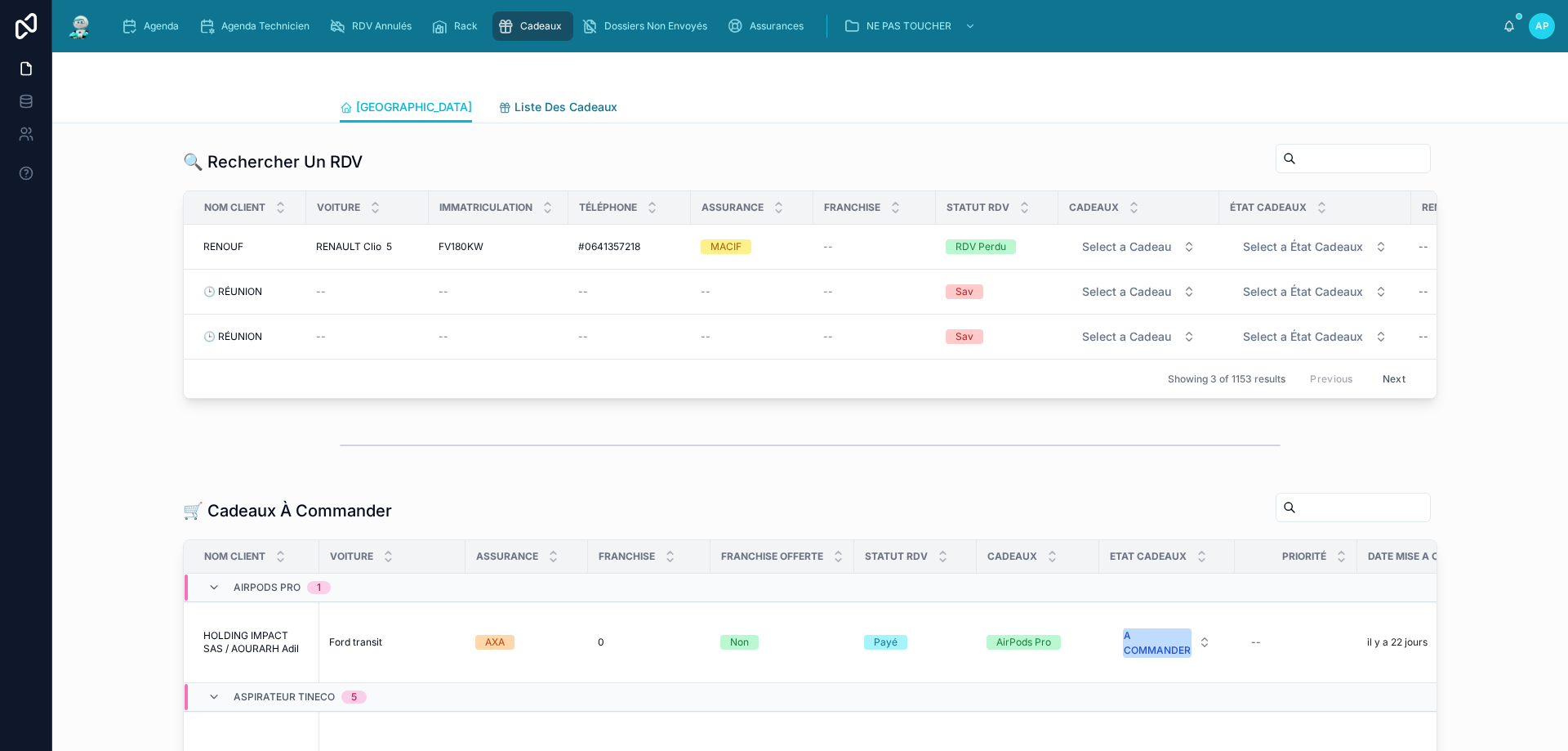
click at [514, 104] on span "Liste Des Cadeaux" at bounding box center [565, 107] width 103 height 17
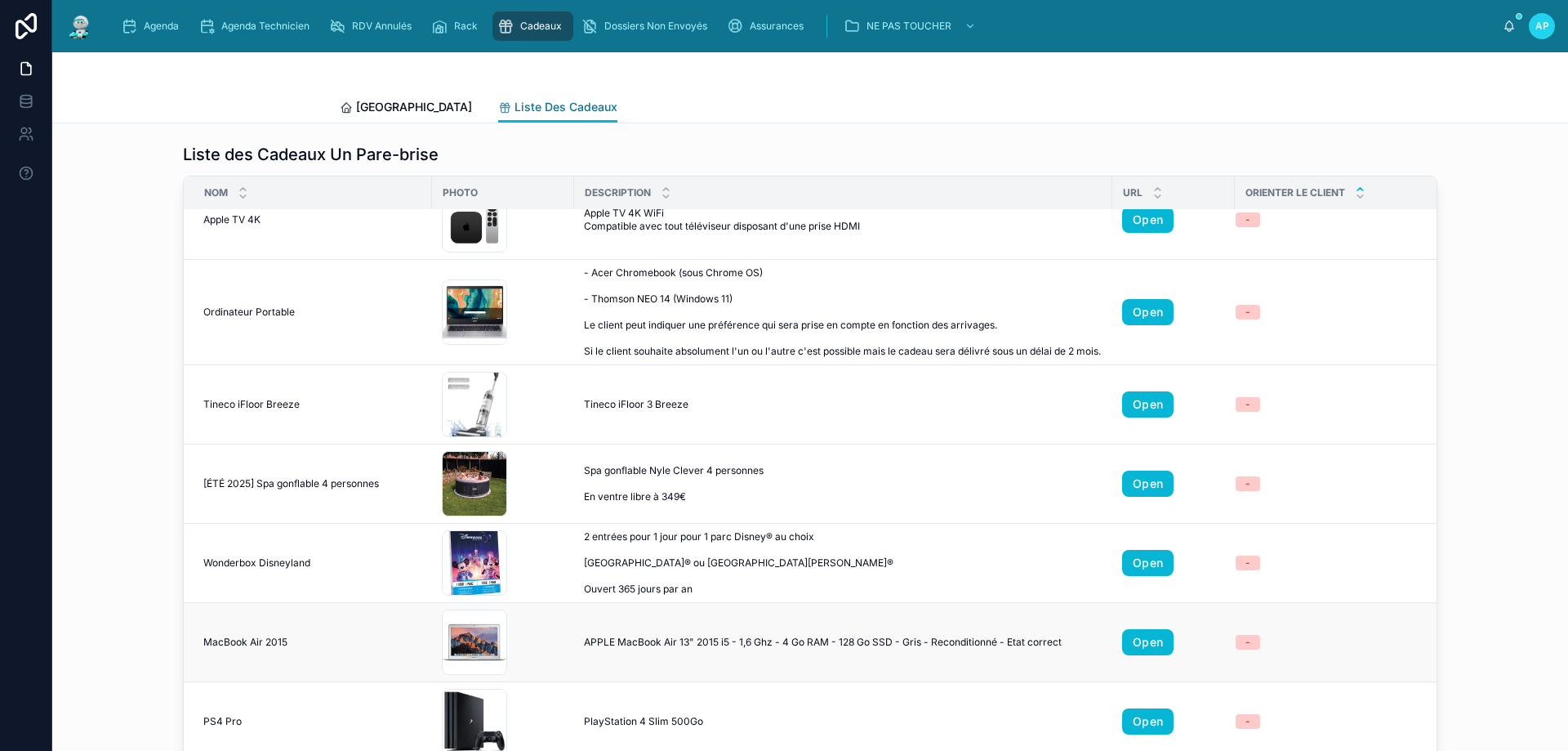
scroll to position [1045, 0]
drag, startPoint x: 262, startPoint y: 631, endPoint x: 354, endPoint y: 633, distance: 92.0
click at [354, 635] on div "MacBook Air 2015 MacBook Air 2015" at bounding box center [313, 641] width 219 height 13
drag, startPoint x: 921, startPoint y: 624, endPoint x: 1062, endPoint y: 637, distance: 141.6
click at [1062, 637] on td "APPLE MacBook Air 13" 2015 i5 - 1,6 Ghz - 4 Go RAM - 128 Go SSD - Gris - Recond…" at bounding box center [843, 642] width 539 height 79
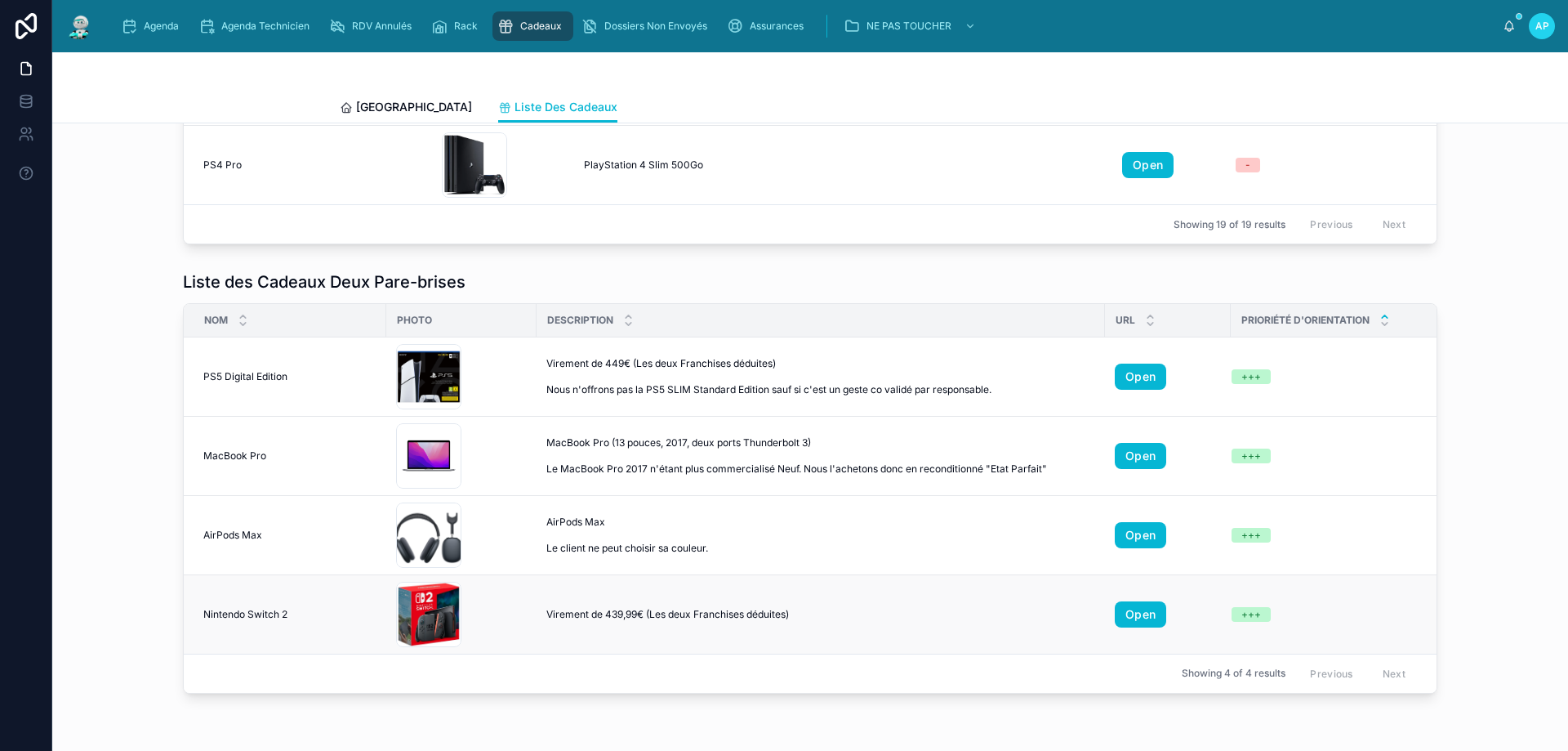
scroll to position [572, 0]
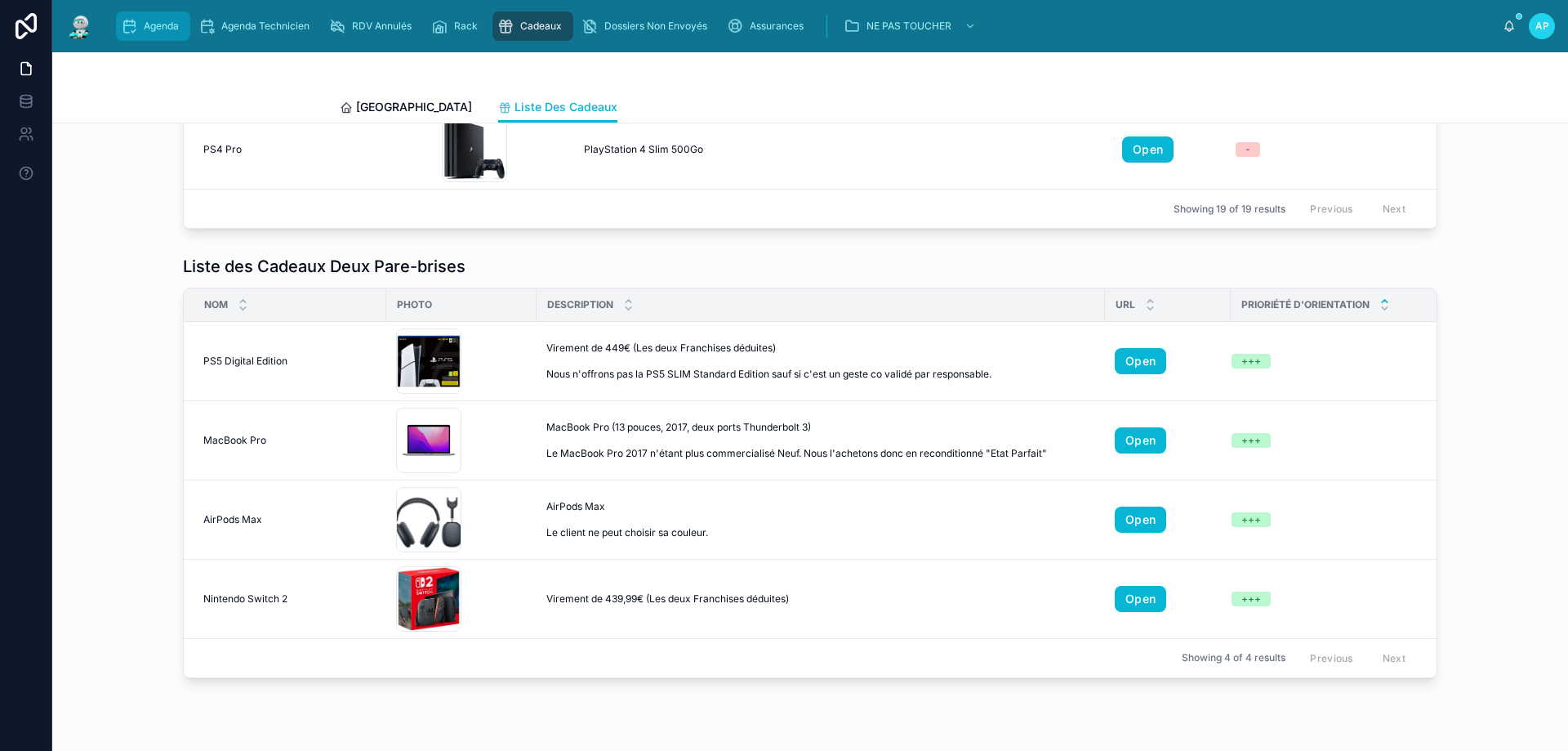
click at [150, 29] on span "Agenda" at bounding box center [162, 25] width 35 height 13
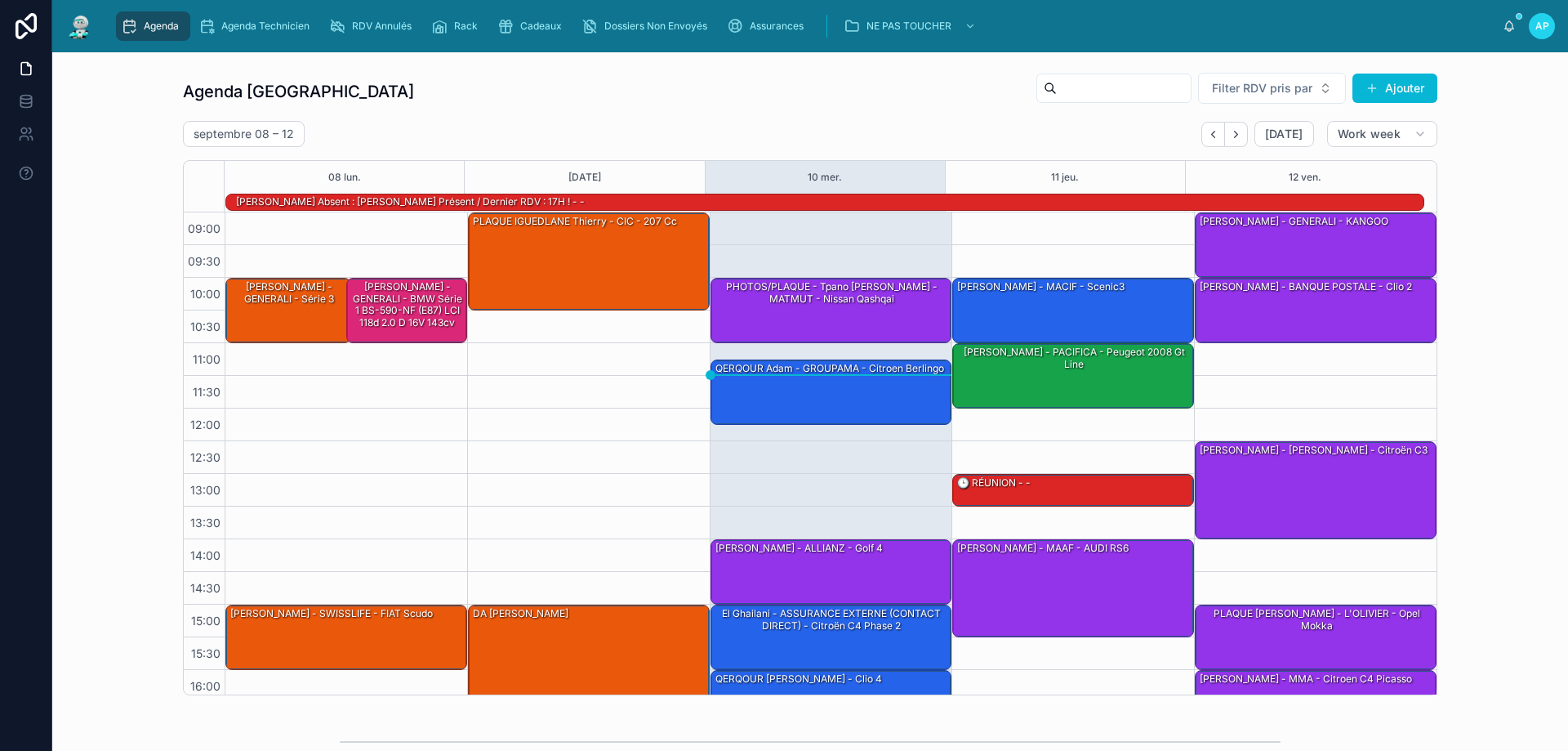
scroll to position [107, 0]
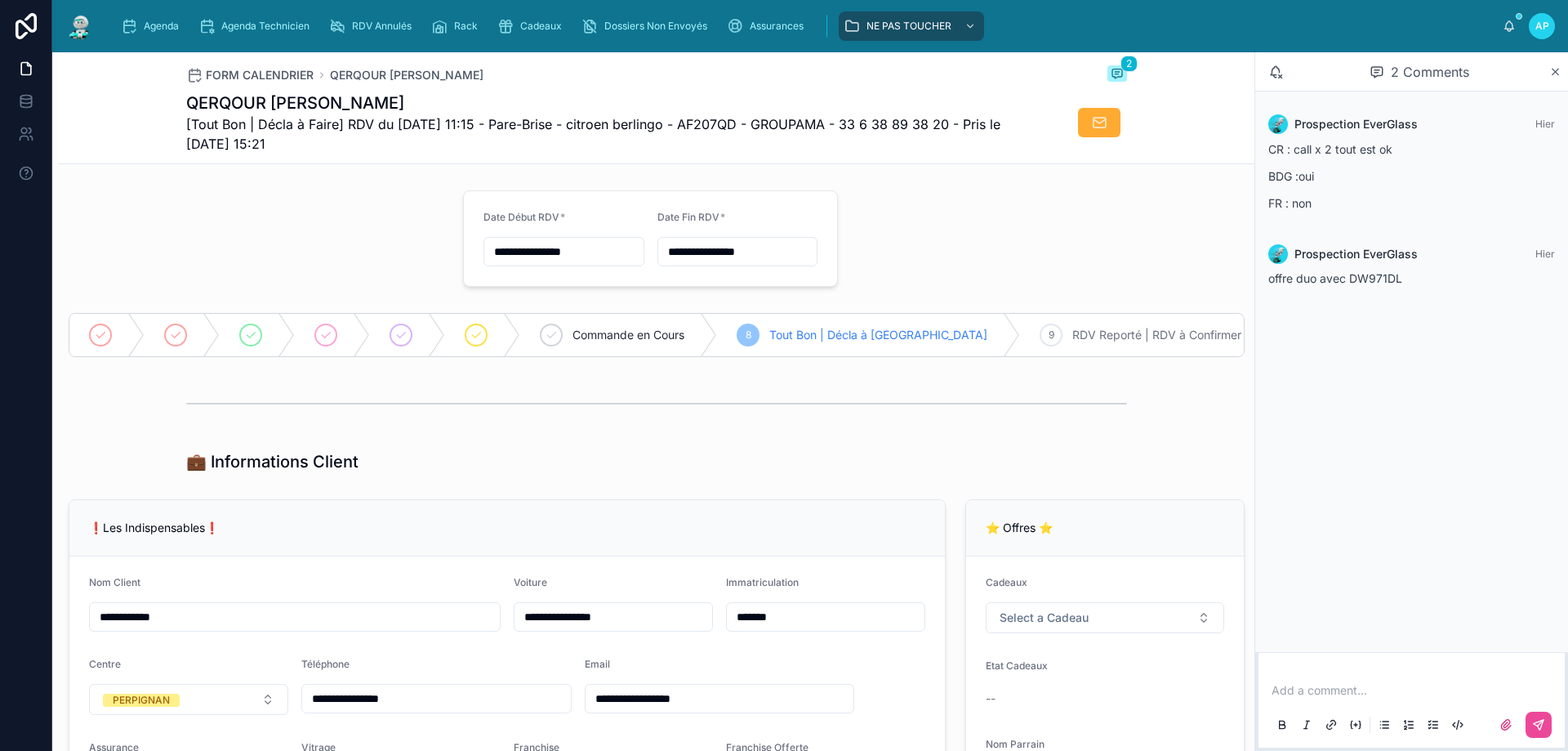
scroll to position [81, 0]
